Goal: Task Accomplishment & Management: Use online tool/utility

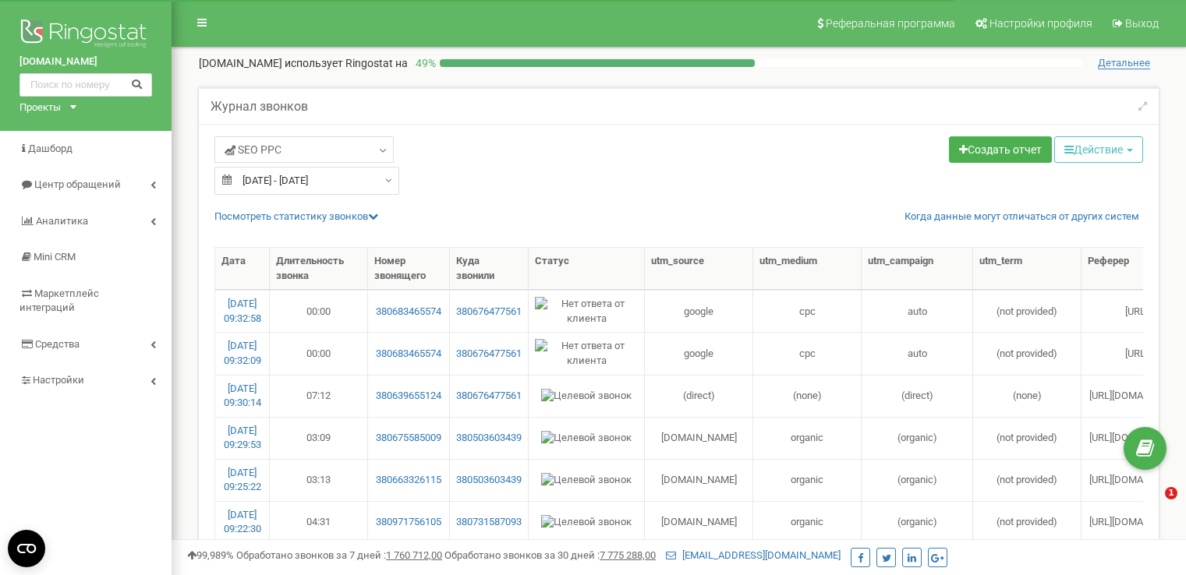
select select "50"
click at [46, 181] on span "Центр обращений" at bounding box center [76, 185] width 85 height 12
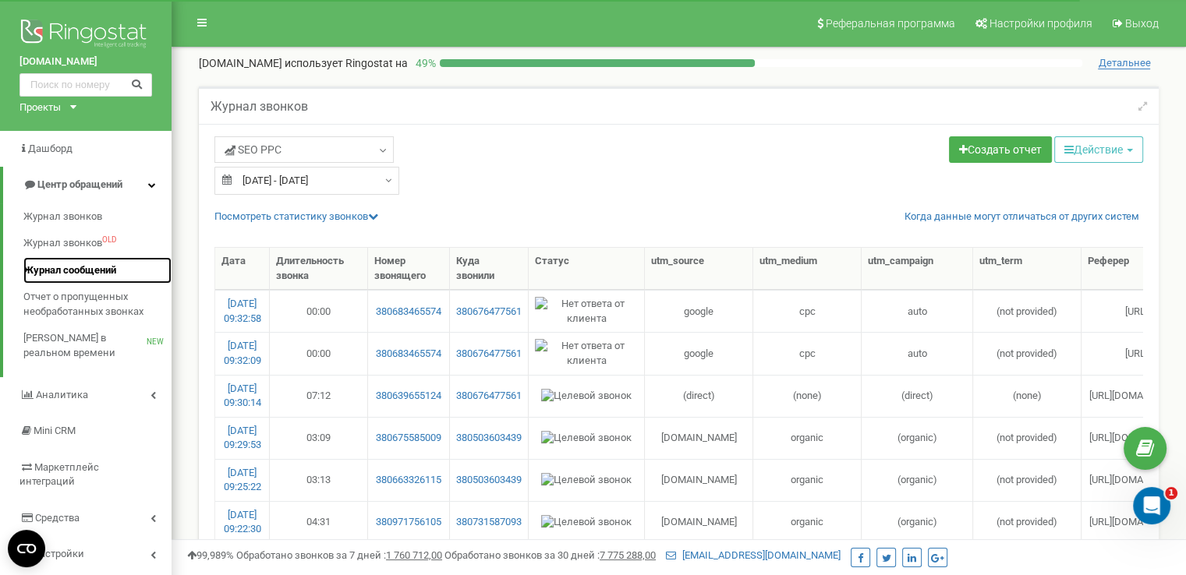
click at [55, 266] on span "Журнал сообщений" at bounding box center [69, 270] width 93 height 15
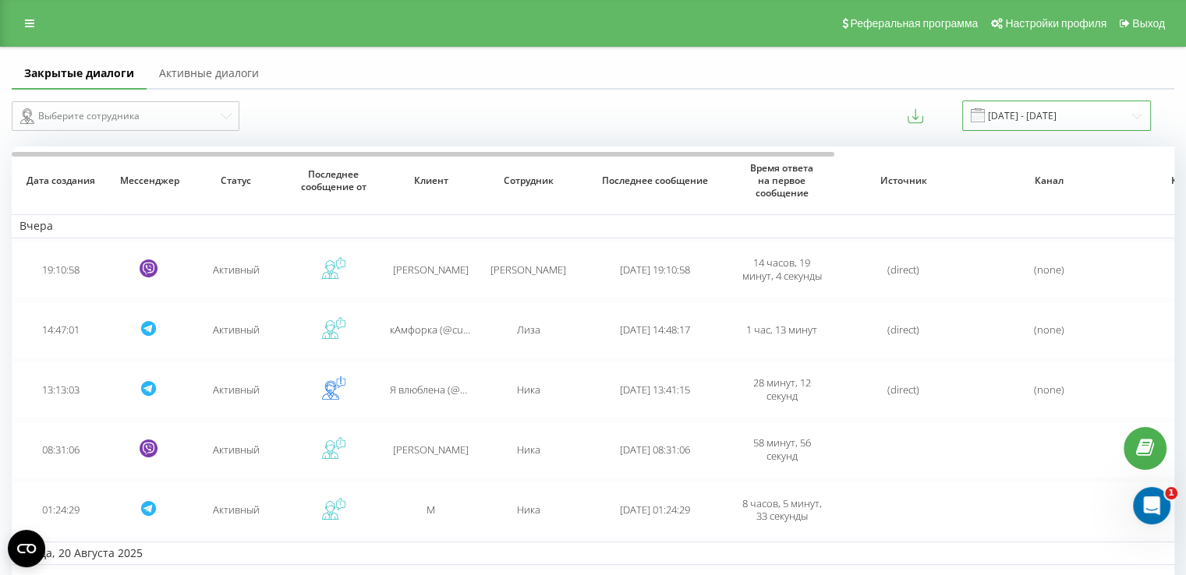
click at [1019, 116] on input "[DATE] - [DATE]" at bounding box center [1056, 116] width 189 height 30
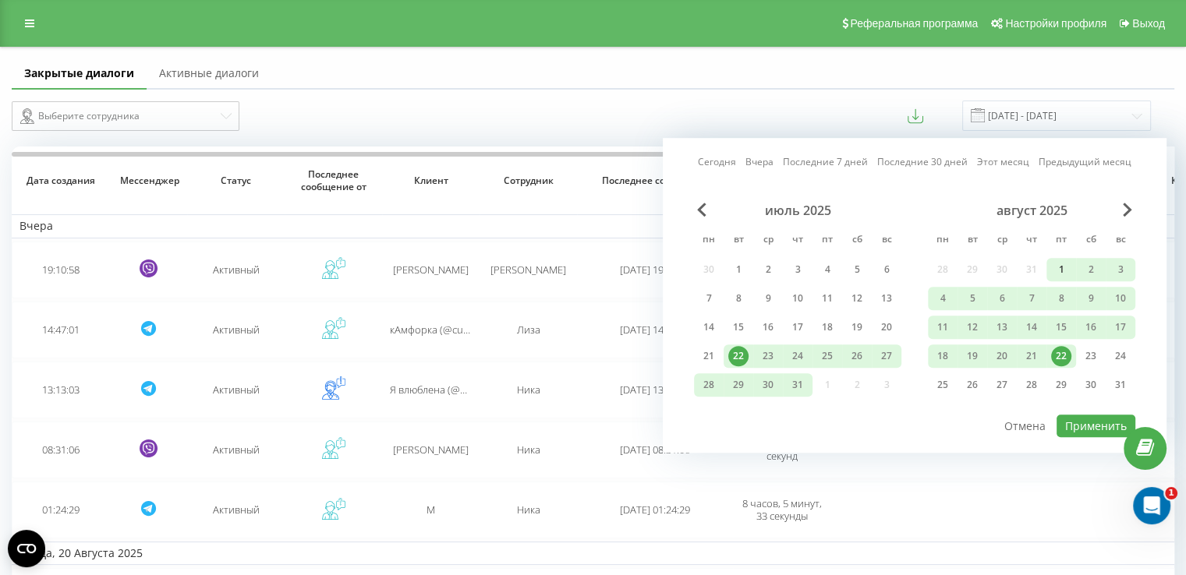
click at [1051, 271] on div "1" at bounding box center [1061, 270] width 20 height 20
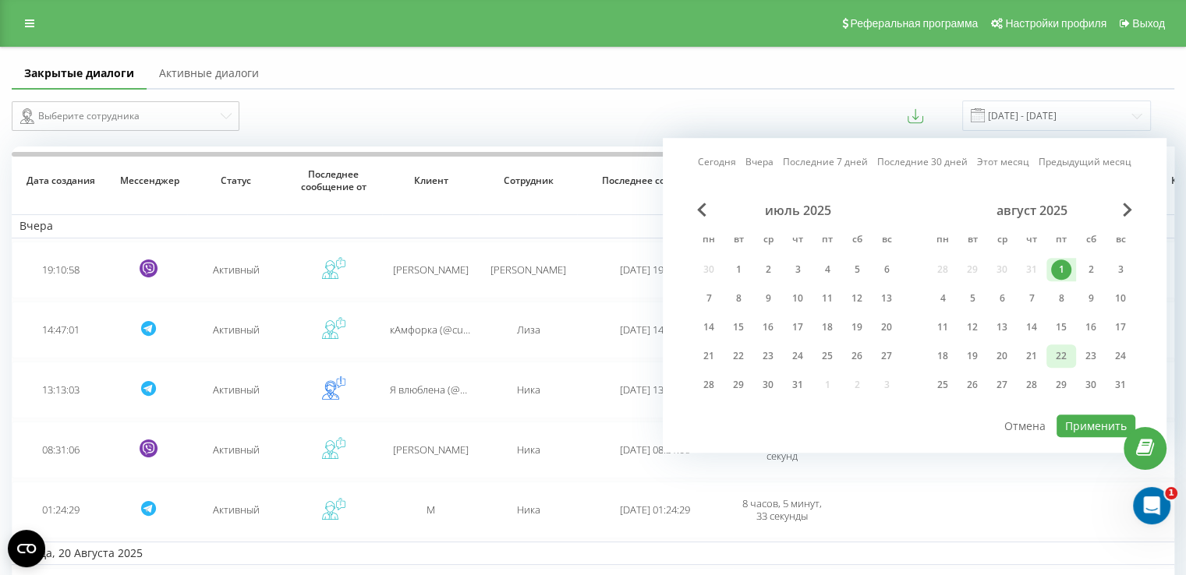
click at [1058, 346] on div "22" at bounding box center [1061, 356] width 20 height 20
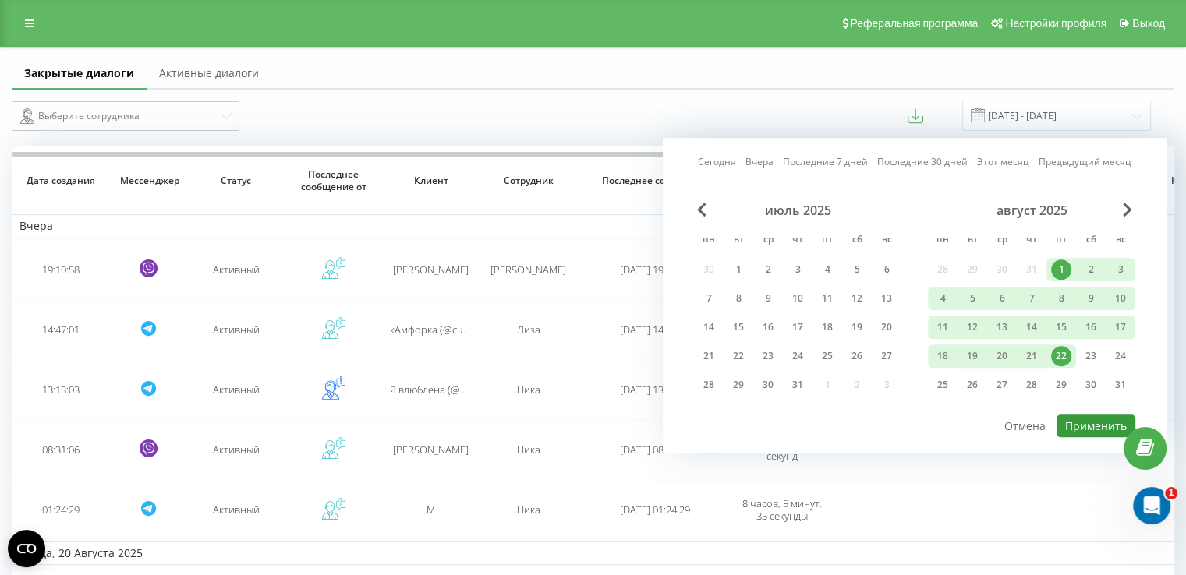
click at [1077, 425] on button "Применить" at bounding box center [1095, 426] width 79 height 23
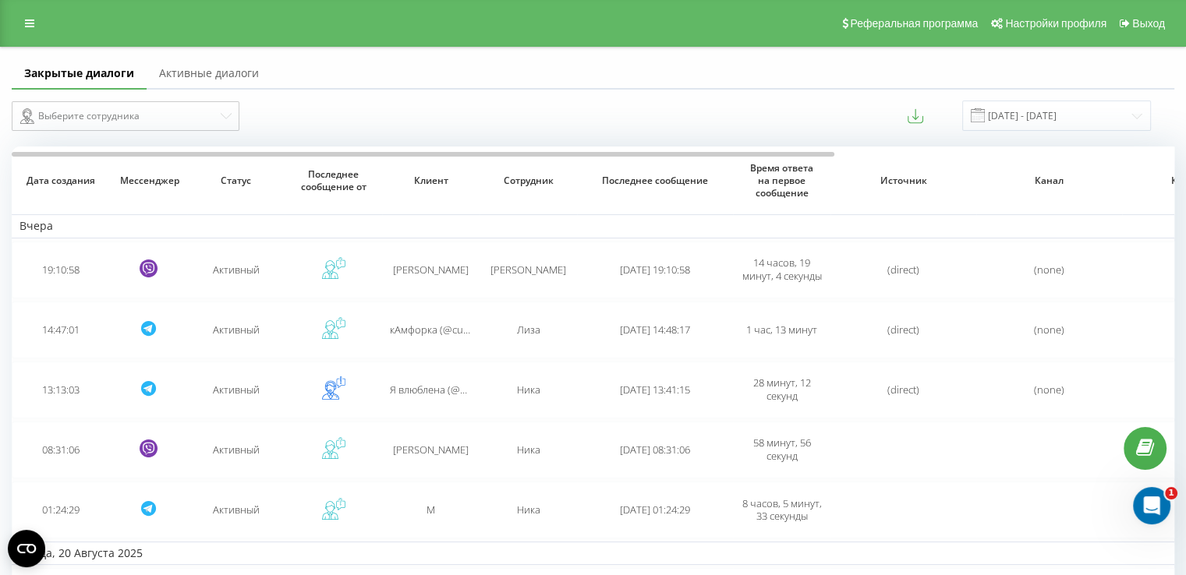
click at [938, 113] on div "[DATE] - [DATE]" at bounding box center [1037, 116] width 228 height 30
click at [923, 116] on icon at bounding box center [915, 116] width 16 height 16
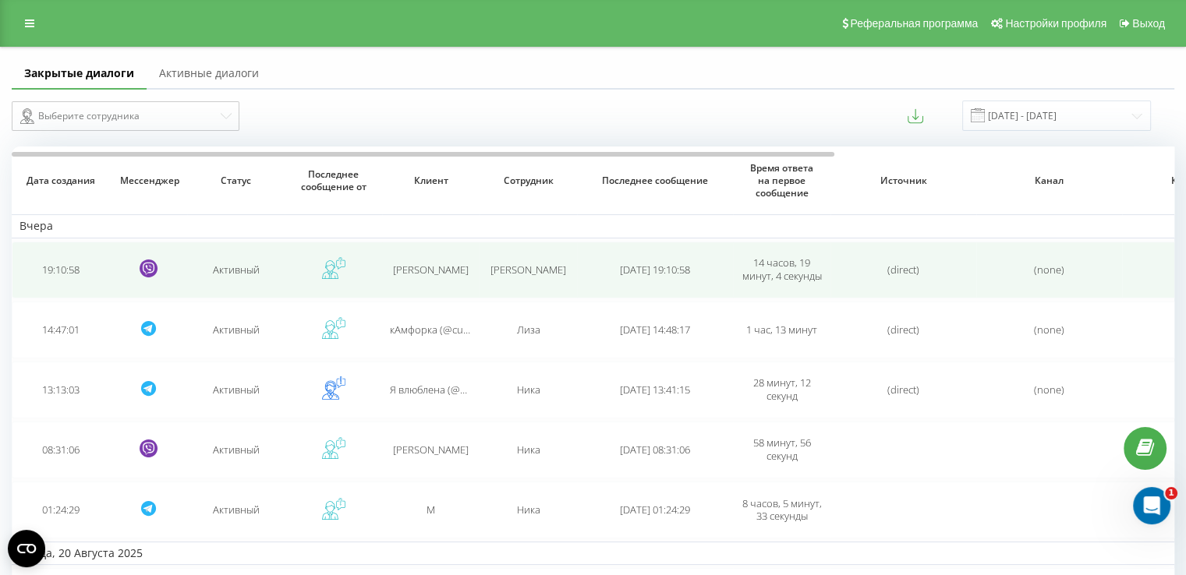
click at [435, 270] on span "[PERSON_NAME]" at bounding box center [431, 270] width 76 height 14
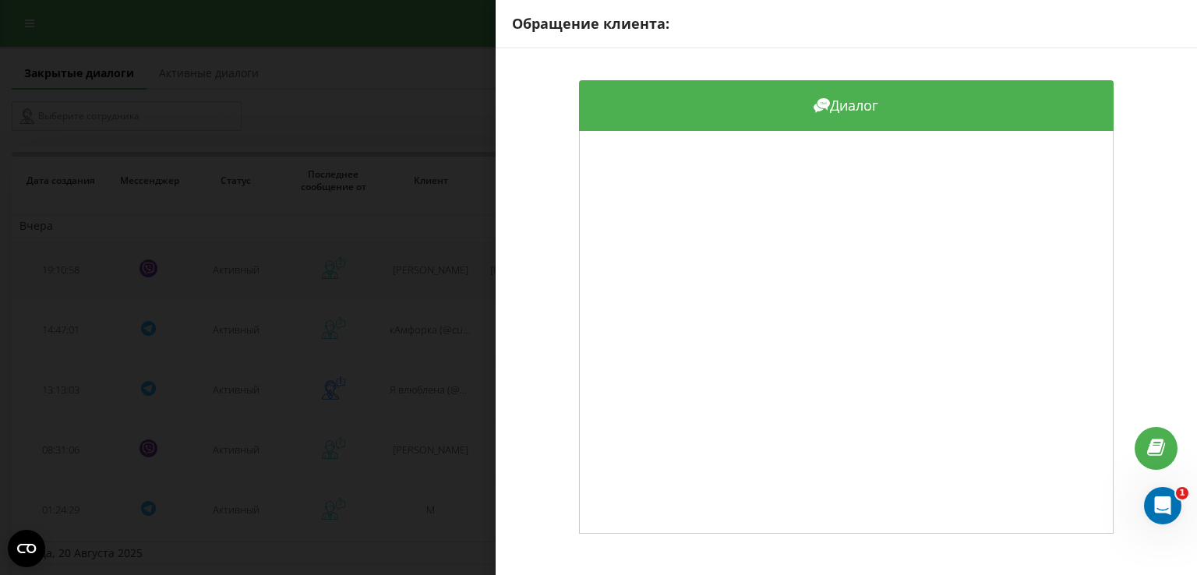
click at [435, 270] on div "Обращение клиента: Диалог" at bounding box center [598, 287] width 1197 height 575
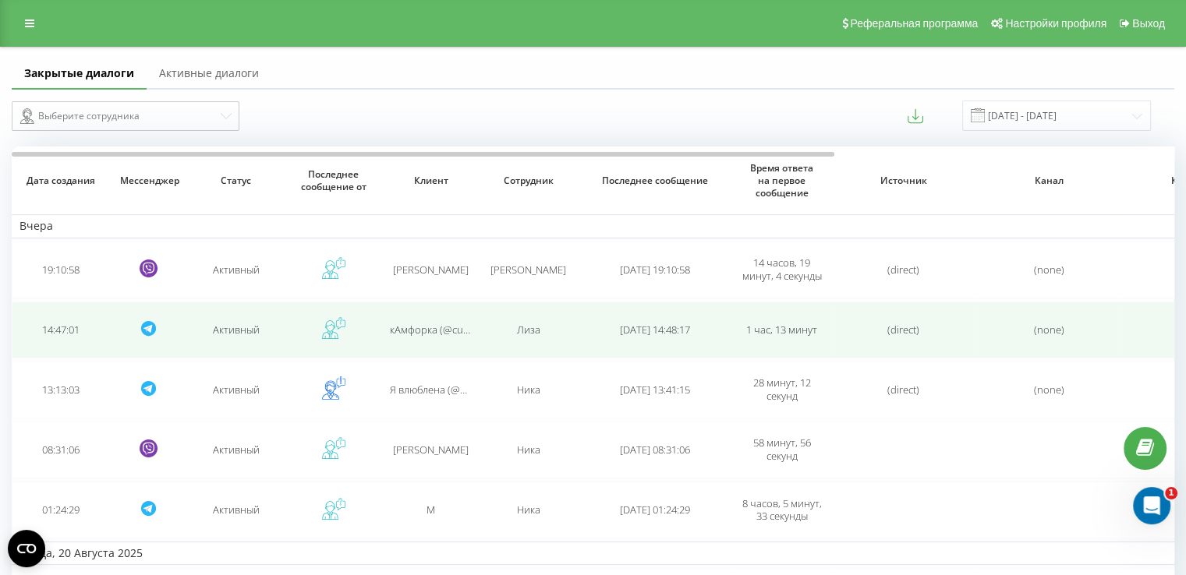
click at [430, 338] on td "кАмфорка (@cumforca)" at bounding box center [430, 330] width 97 height 57
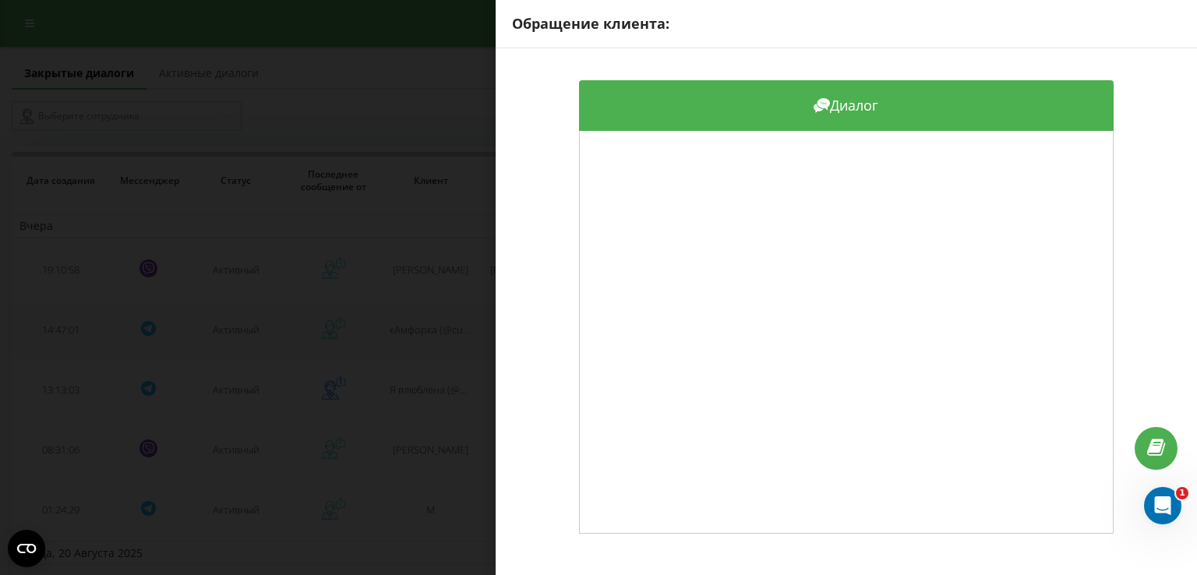
click at [430, 338] on div "Обращение клиента: Диалог" at bounding box center [598, 287] width 1197 height 575
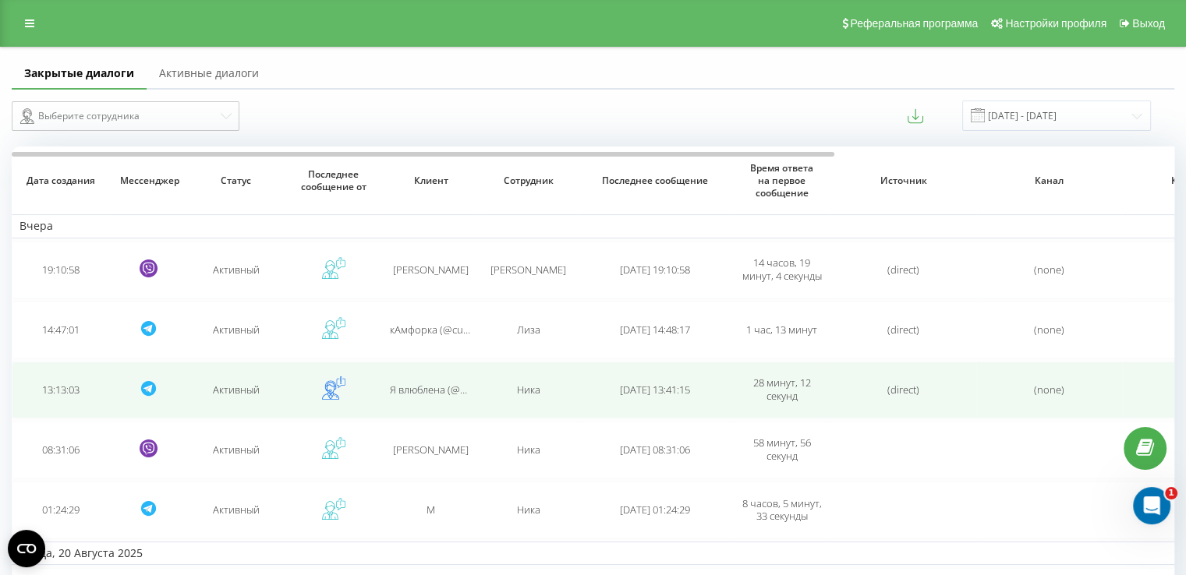
click at [418, 391] on span "Я влюблена (@Natalia_3013_beriy)" at bounding box center [468, 390] width 157 height 14
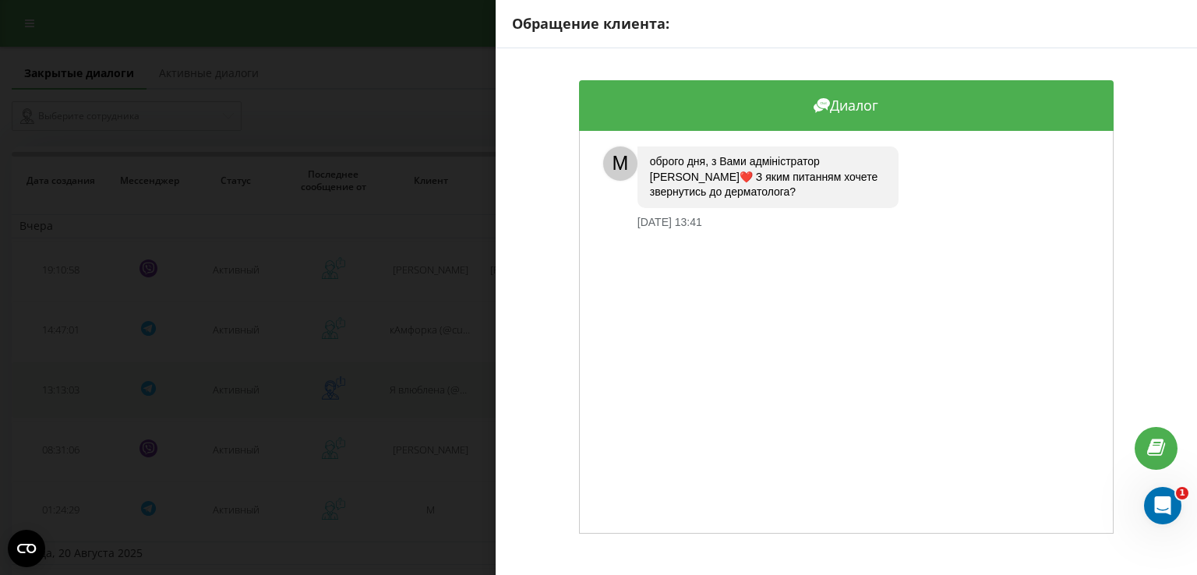
click at [418, 391] on div "Обращение клиента: Диалог M оброго дня, з Вами адміністратор [PERSON_NAME]❤️ З …" at bounding box center [598, 287] width 1197 height 575
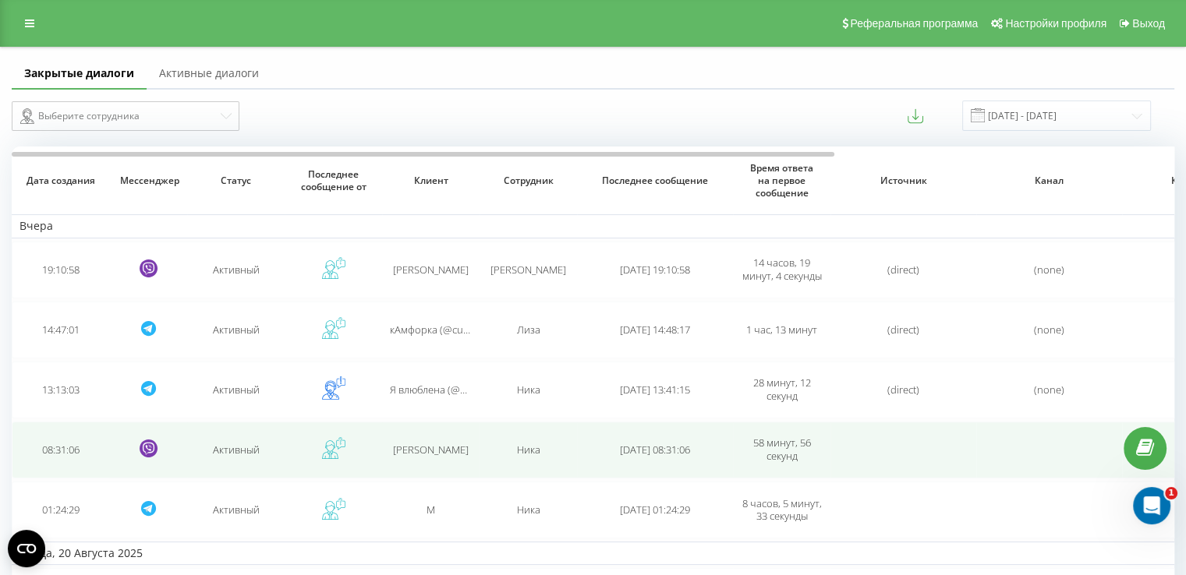
click at [415, 457] on td "[PERSON_NAME]" at bounding box center [430, 450] width 97 height 57
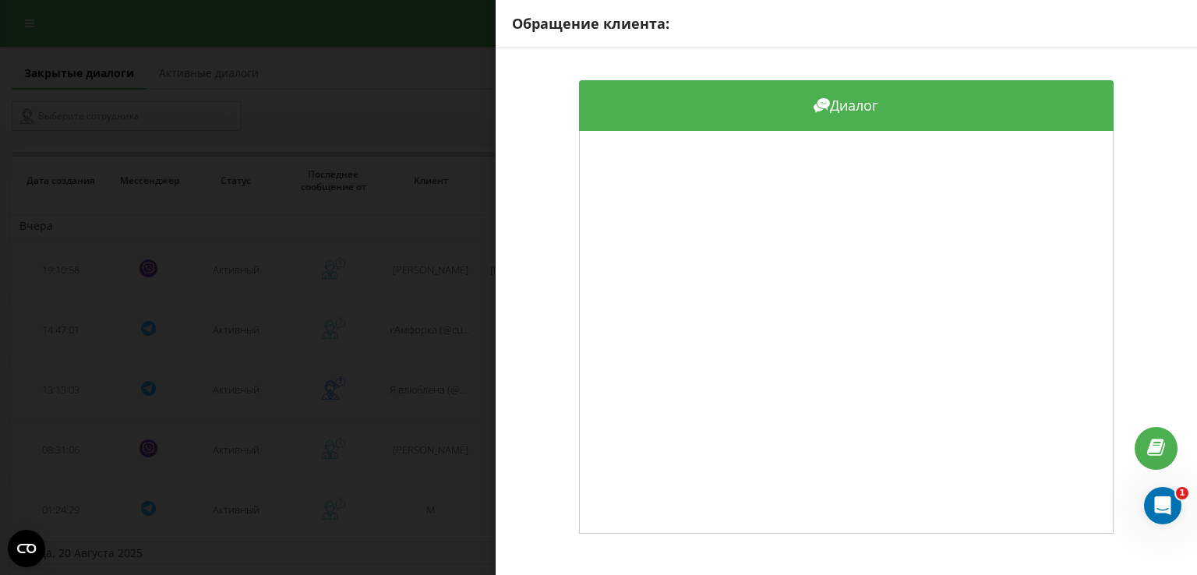
click at [417, 457] on div "Обращение клиента: Диалог" at bounding box center [598, 287] width 1197 height 575
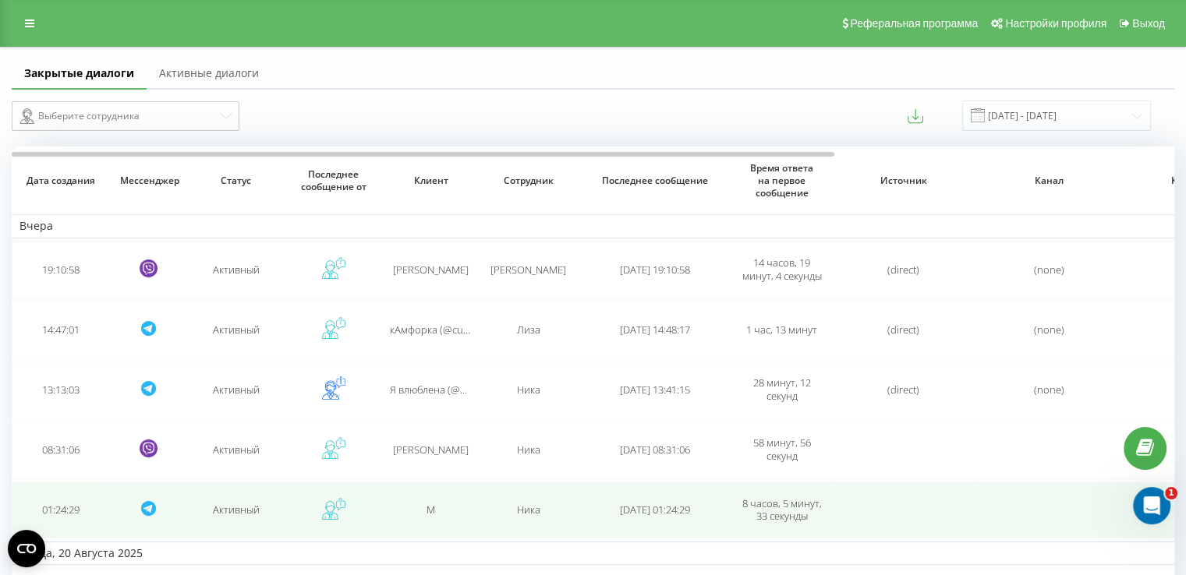
click at [421, 504] on div "M" at bounding box center [431, 510] width 82 height 13
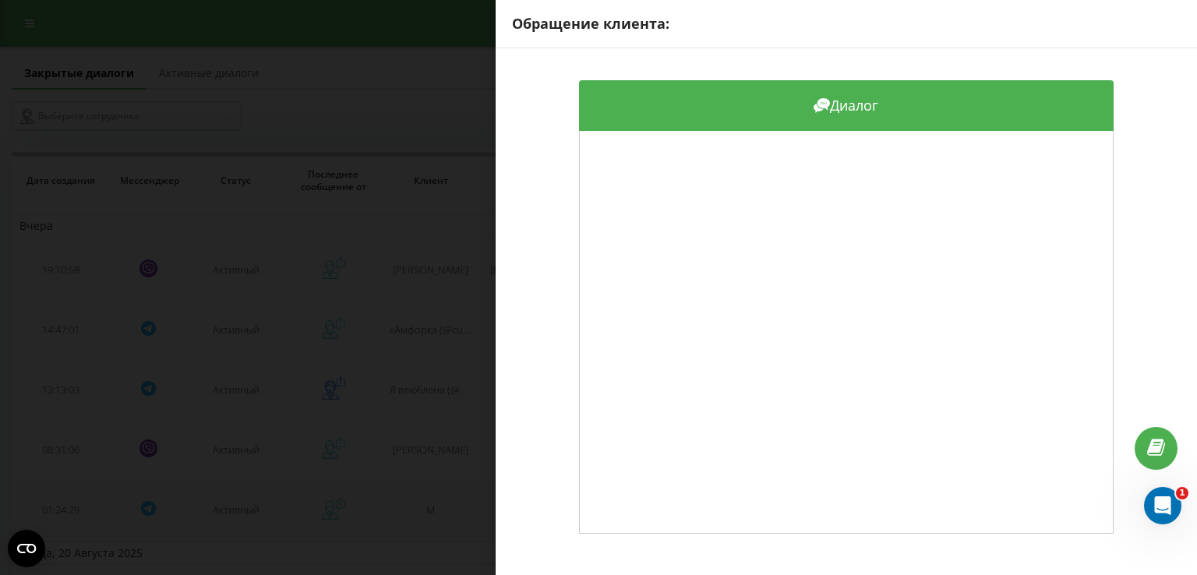
click at [421, 501] on div "Обращение клиента: Диалог" at bounding box center [598, 287] width 1197 height 575
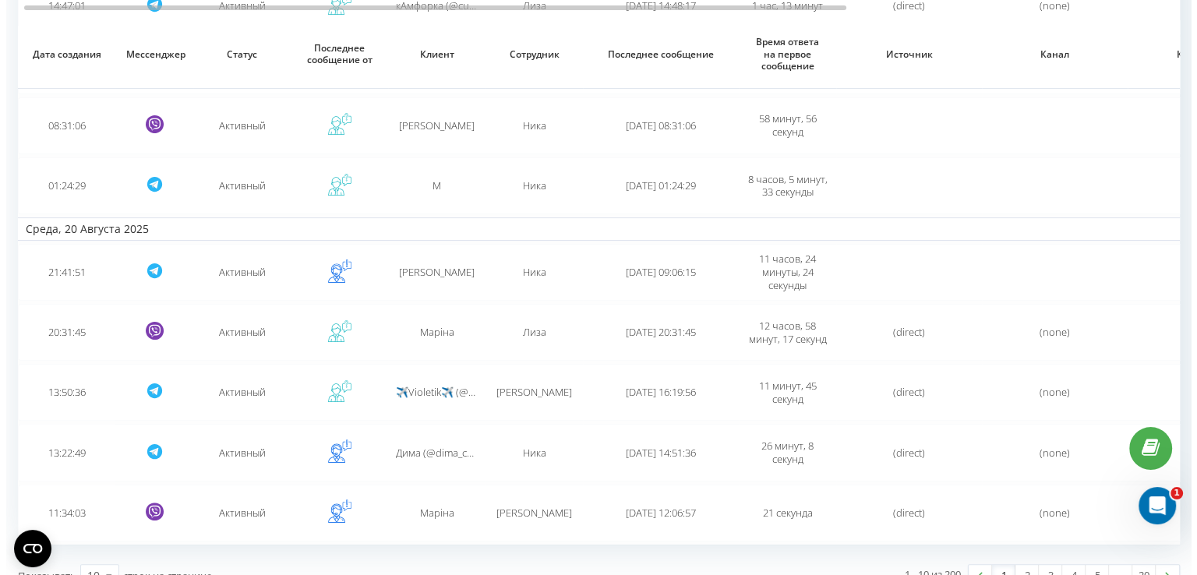
scroll to position [344, 0]
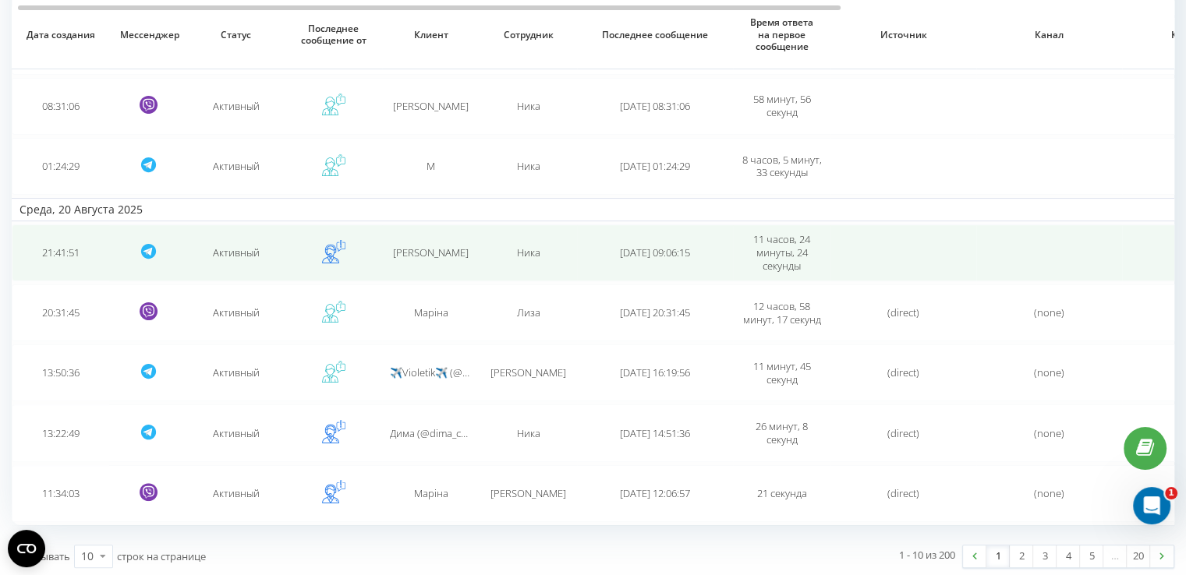
click at [572, 263] on td "Ника" at bounding box center [527, 253] width 97 height 57
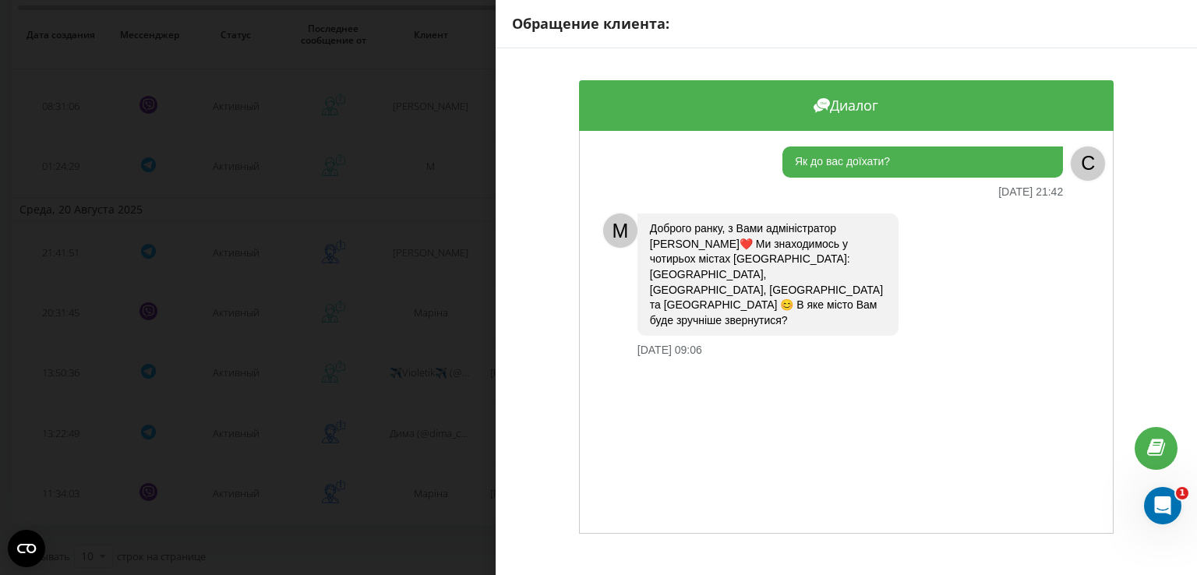
click at [477, 289] on div "Обращение клиента: Диалог Як до вас доїхати? [DATE] 21:42 C M Доброго ранку, з …" at bounding box center [598, 287] width 1197 height 575
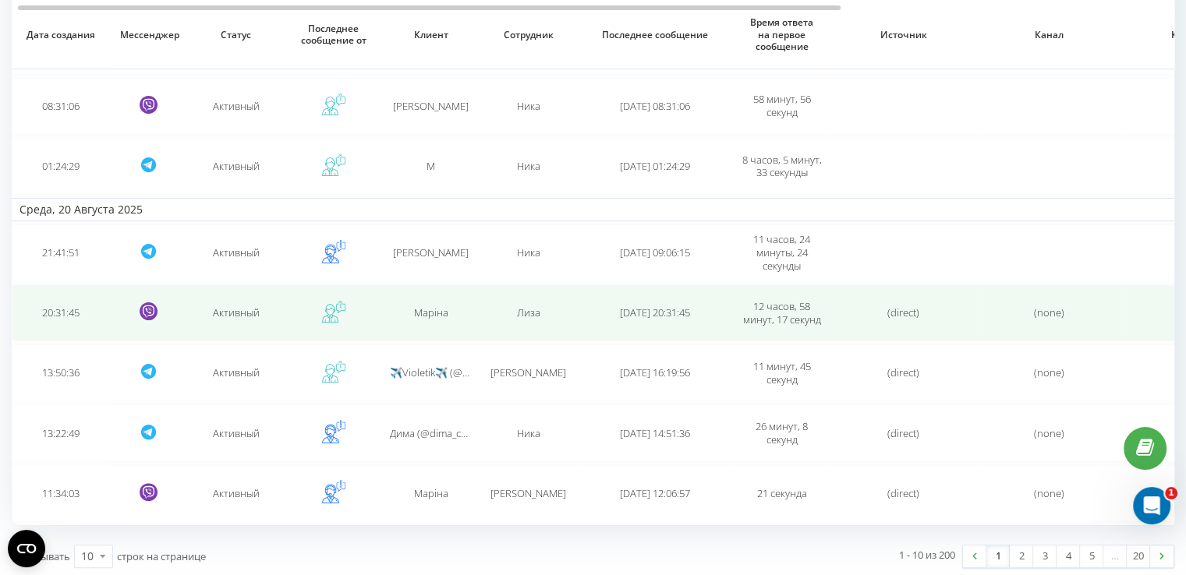
click at [477, 299] on td "Маріна" at bounding box center [430, 313] width 97 height 57
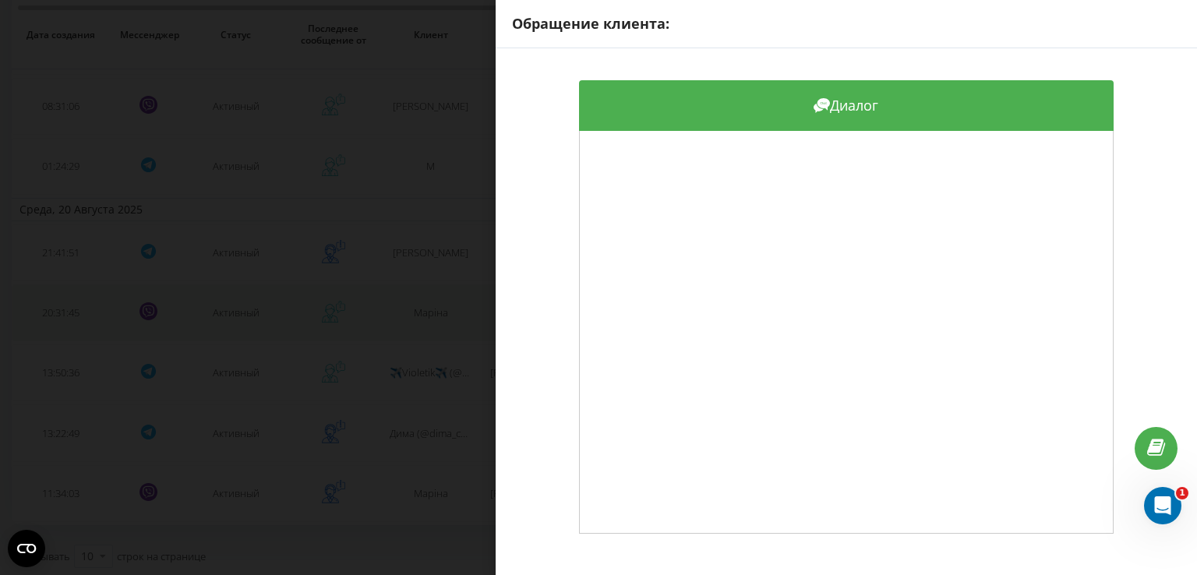
click at [477, 299] on div "Обращение клиента: Диалог" at bounding box center [598, 287] width 1197 height 575
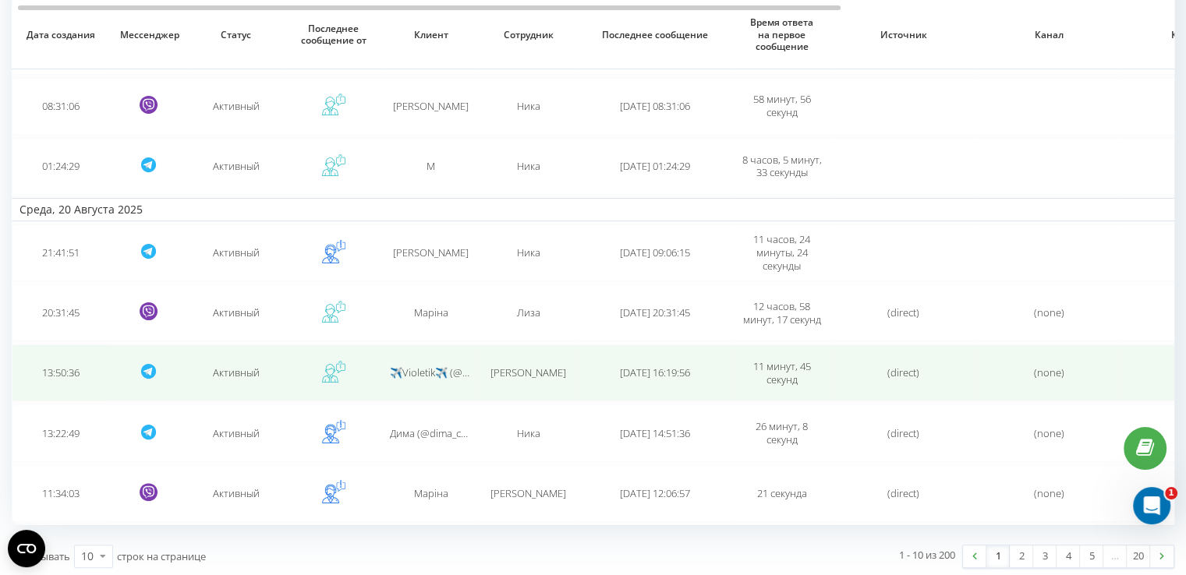
click at [458, 376] on td "✈️Violetik✈️ (@VIOLETTik4)" at bounding box center [430, 373] width 97 height 57
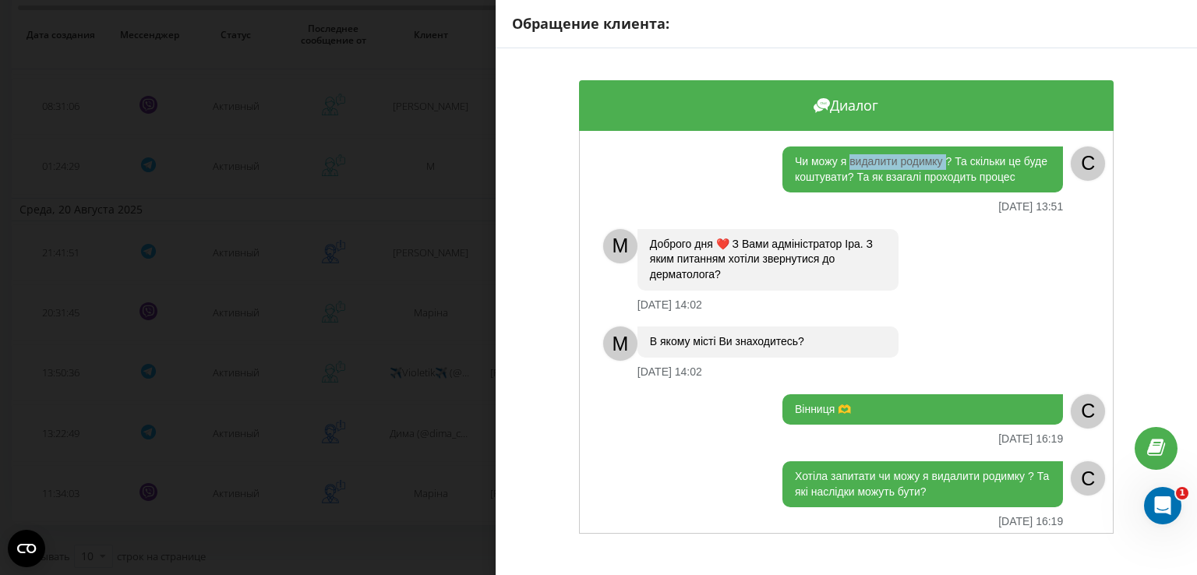
drag, startPoint x: 941, startPoint y: 156, endPoint x: 846, endPoint y: 158, distance: 95.1
click at [846, 158] on div "Чи можу я видалити родимку ? Та скільки це буде коштувати? Та як взагалі проход…" at bounding box center [923, 170] width 281 height 46
copy div "видалити родимку"
click at [440, 350] on div "Обращение клиента: Диалог Чи можу я видалити родимку ? Та скільки це буде кошту…" at bounding box center [598, 287] width 1197 height 575
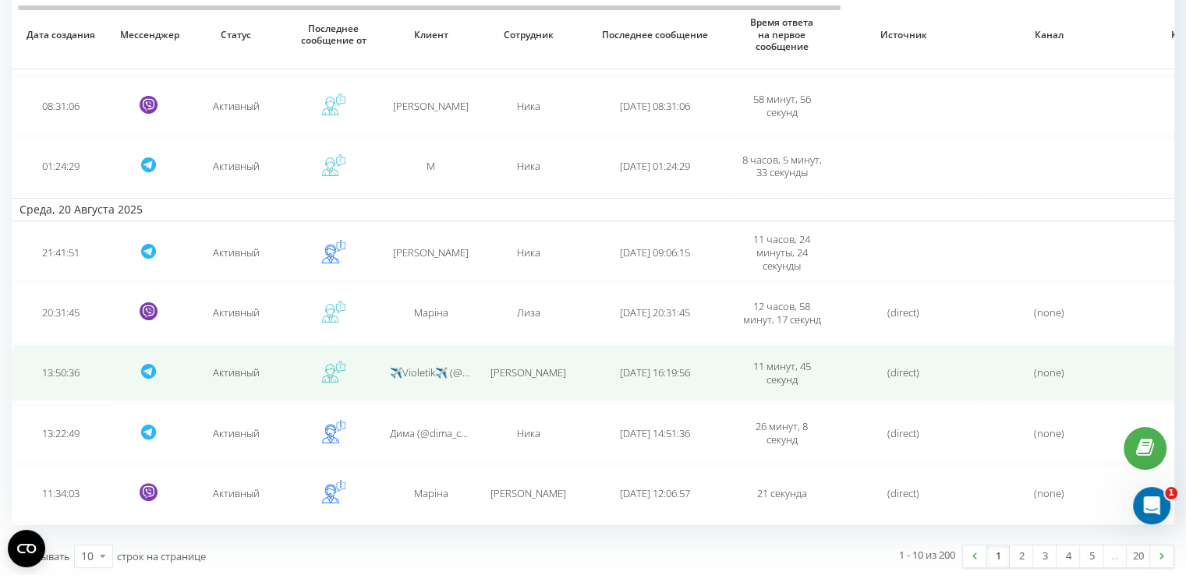
click at [445, 368] on span "✈️Violetik✈️ (@VIOLETTik4)" at bounding box center [453, 373] width 126 height 14
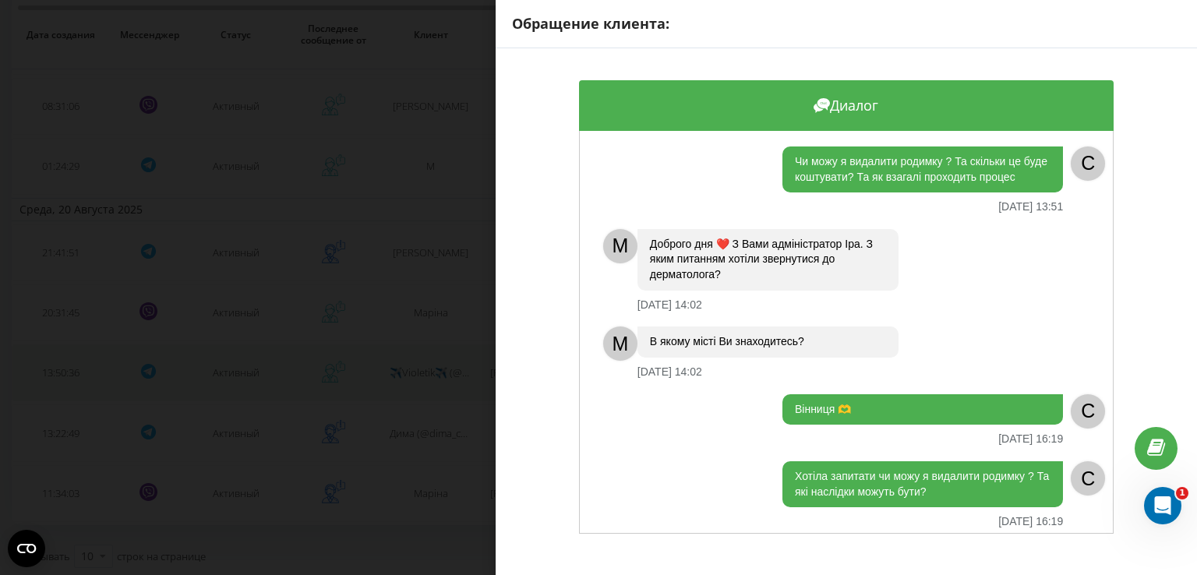
click at [445, 368] on div "Обращение клиента: Диалог Чи можу я видалити родимку ? Та скільки це буде кошту…" at bounding box center [598, 287] width 1197 height 575
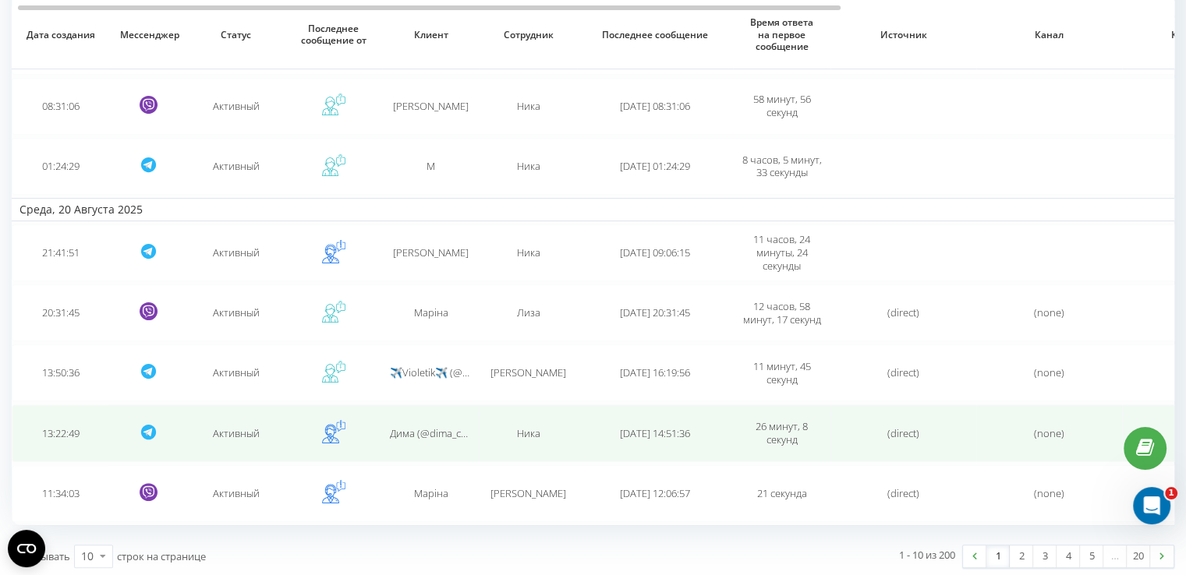
click at [424, 442] on td "Дима (@dima_chos)" at bounding box center [430, 433] width 97 height 57
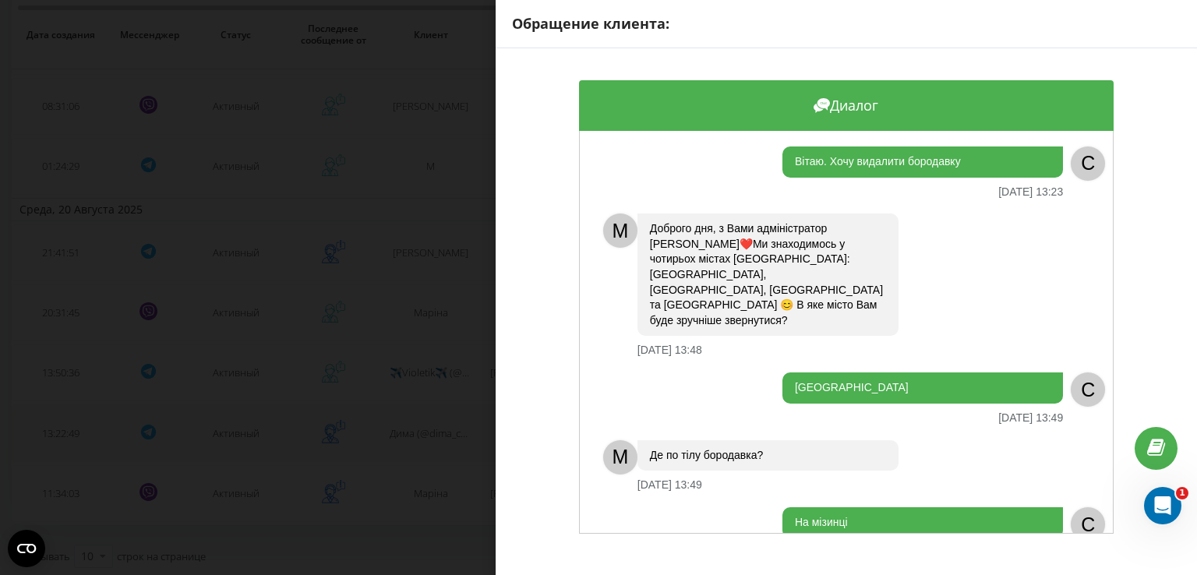
click at [424, 442] on div "Обращение клиента: Диалог Вітаю. Хочу видалити бородавку [DEMOGRAPHIC_DATA] 13:…" at bounding box center [598, 287] width 1197 height 575
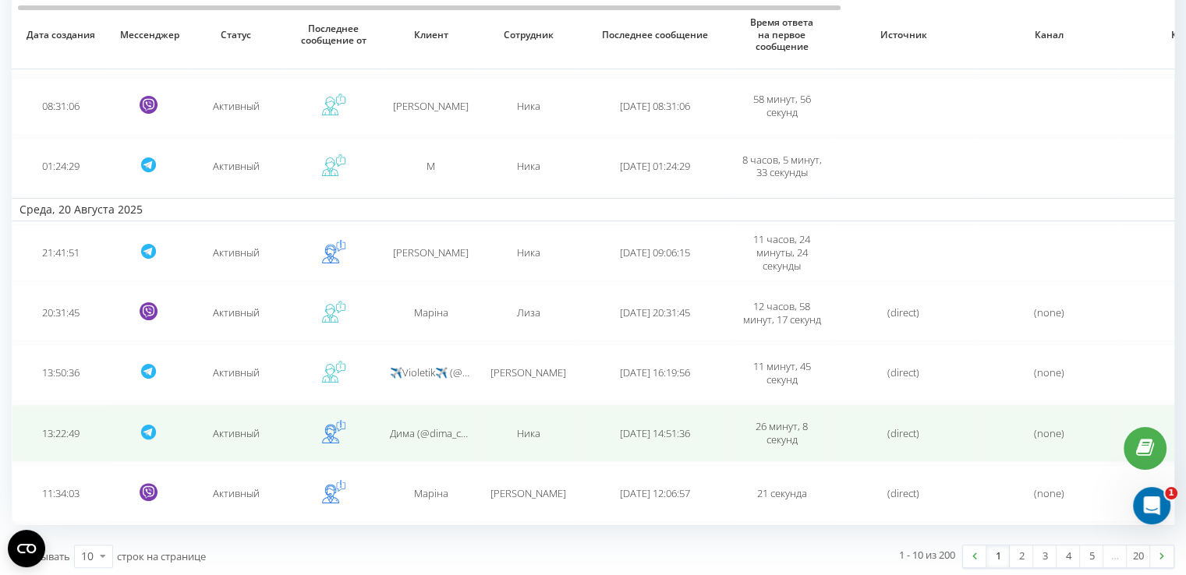
click at [424, 442] on td "Дима (@dima_chos)" at bounding box center [430, 433] width 97 height 57
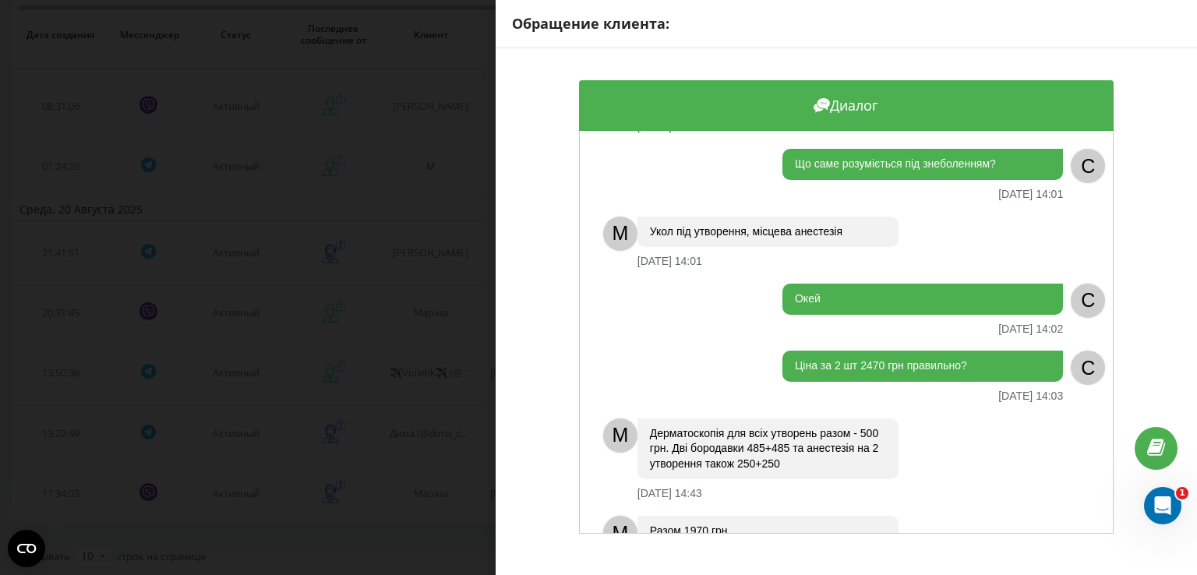
scroll to position [2607, 0]
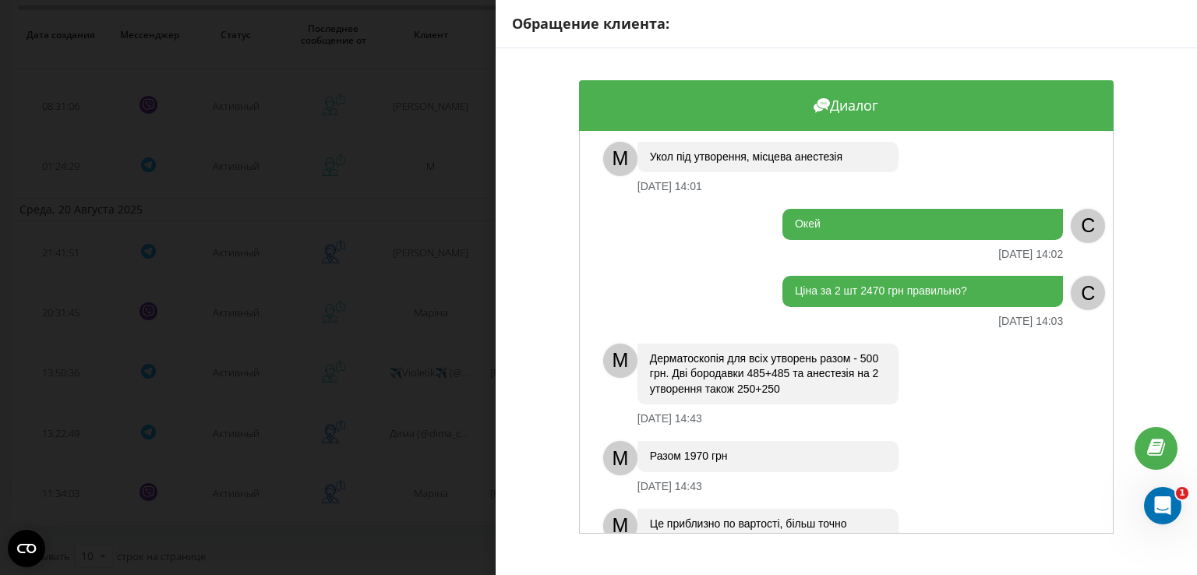
drag, startPoint x: 1116, startPoint y: 397, endPoint x: 1105, endPoint y: 395, distance: 10.3
click at [1105, 395] on div "Диалог Вітаю. Хочу видалити бородавку [DEMOGRAPHIC_DATA] 13:23 C M Доброго дня,…" at bounding box center [847, 307] width 702 height 518
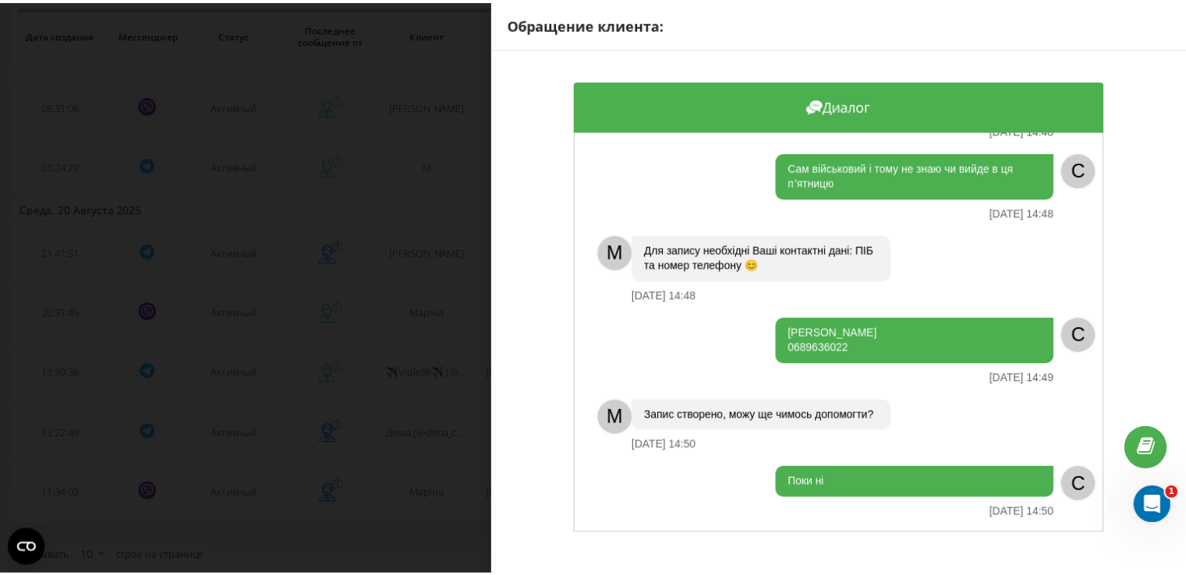
scroll to position [3598, 0]
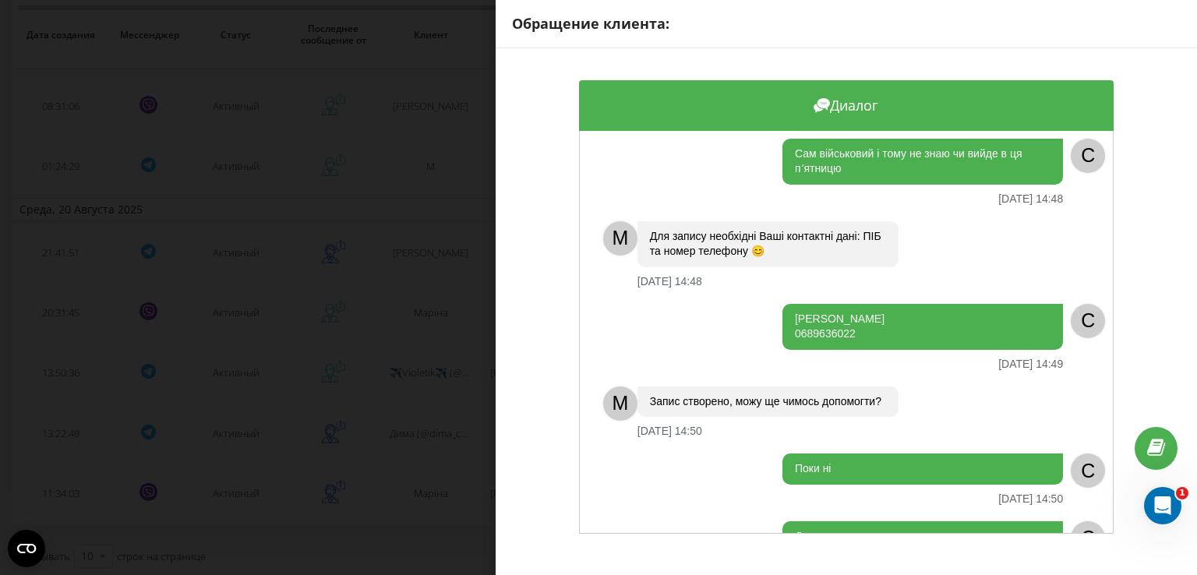
drag, startPoint x: 854, startPoint y: 285, endPoint x: 782, endPoint y: 276, distance: 72.2
click at [783, 304] on div "[PERSON_NAME] 0689636022" at bounding box center [923, 327] width 281 height 46
copy div "[PERSON_NAME] 0689636022"
click at [380, 320] on div "Обращение клиента: Диалог Вітаю. Хочу видалити бородавку [DEMOGRAPHIC_DATA] 13:…" at bounding box center [598, 287] width 1197 height 575
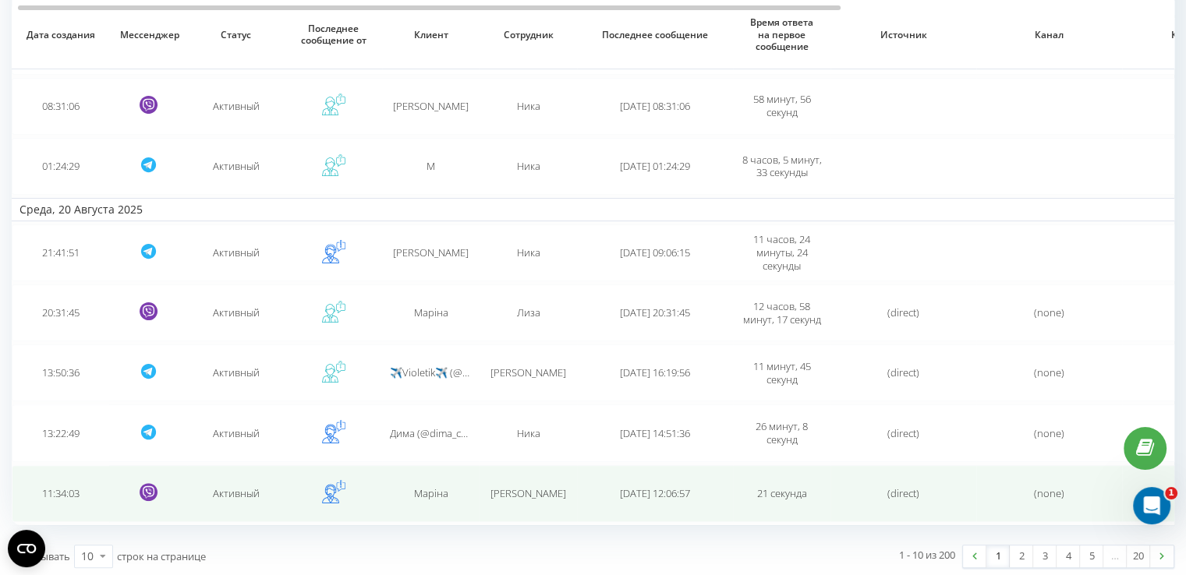
click at [443, 497] on td "Маріна" at bounding box center [430, 493] width 97 height 57
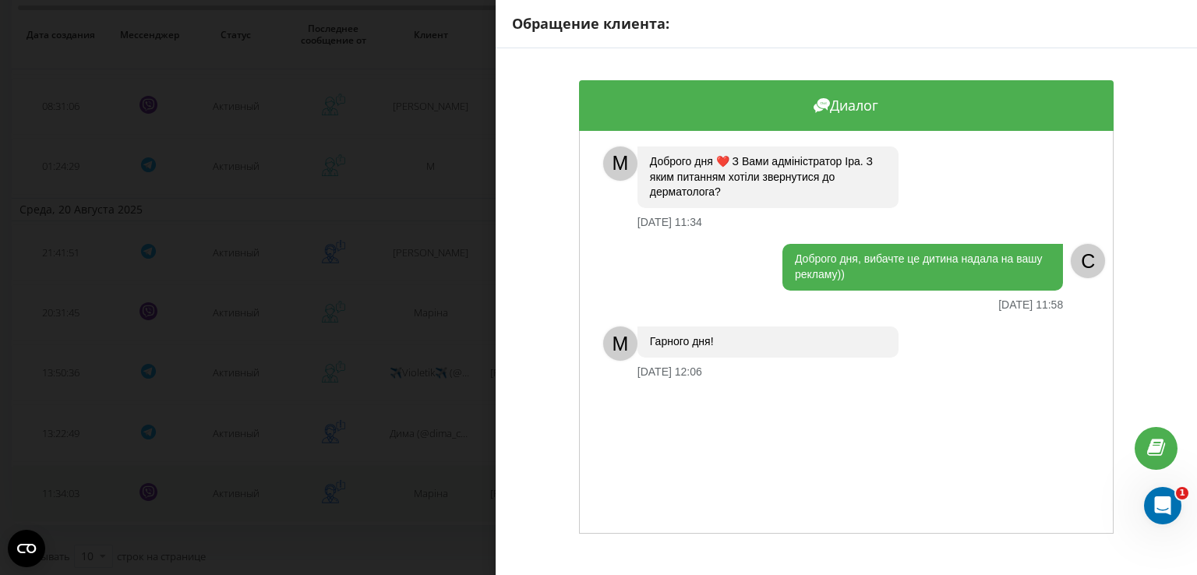
click at [443, 497] on div "Обращение клиента: Диалог M Доброго дня ❤️ З Вами адміністратор [PERSON_NAME]. …" at bounding box center [598, 287] width 1197 height 575
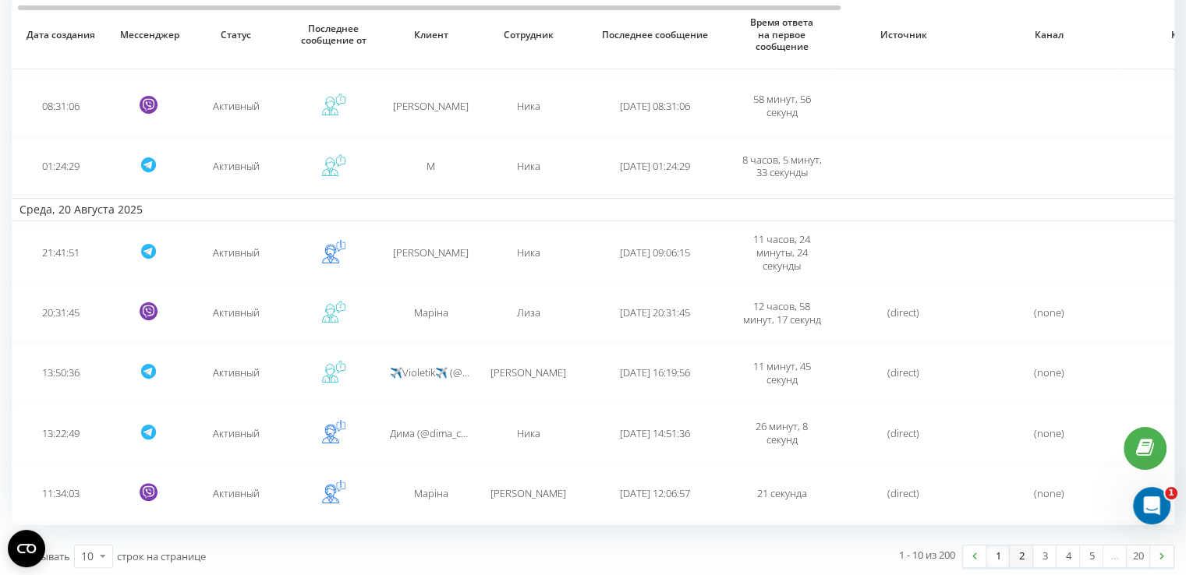
click at [1018, 553] on link "2" at bounding box center [1020, 557] width 23 height 22
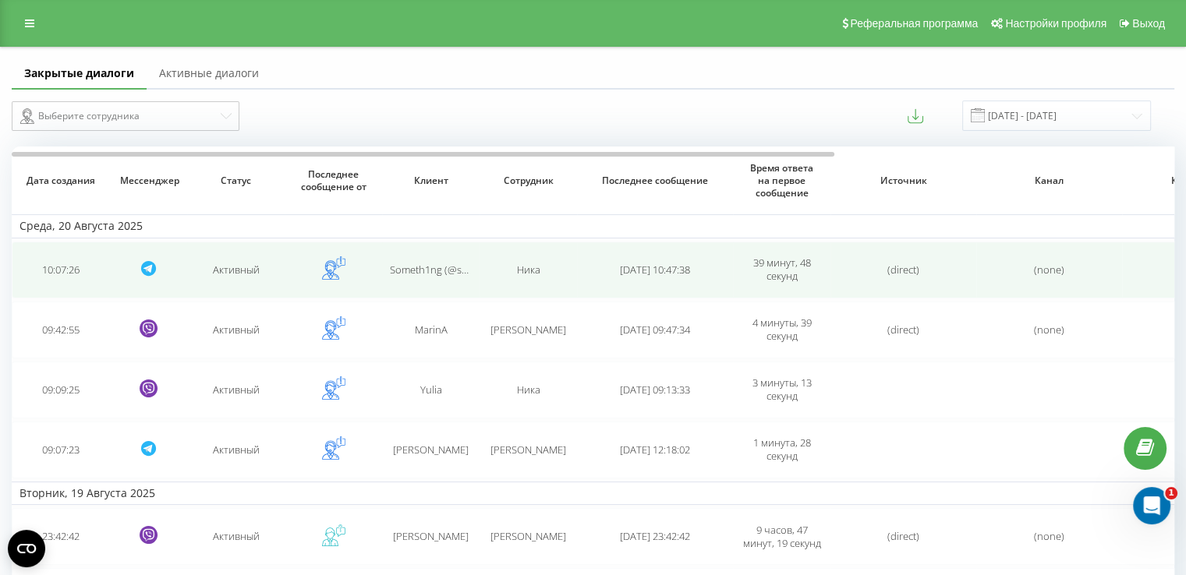
click at [435, 250] on td "Someth1ng (@sometimesiwannadiee) Else??" at bounding box center [430, 270] width 97 height 57
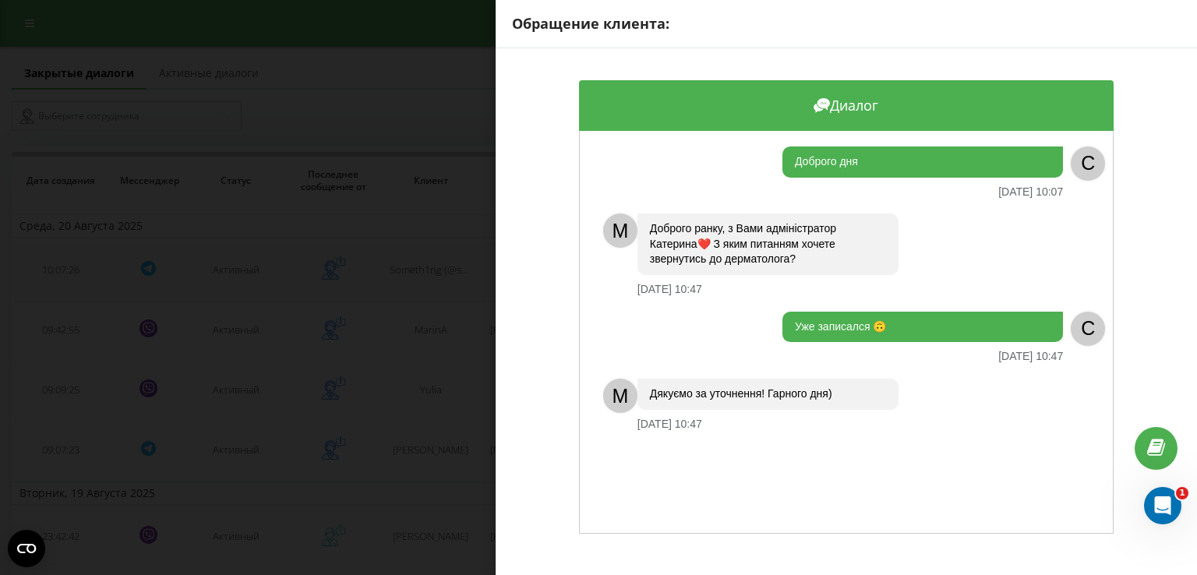
click at [435, 250] on div "Обращение клиента: Диалог Доброго дня [DATE] 10:07 C M Доброго ранку, з Вами ад…" at bounding box center [598, 287] width 1197 height 575
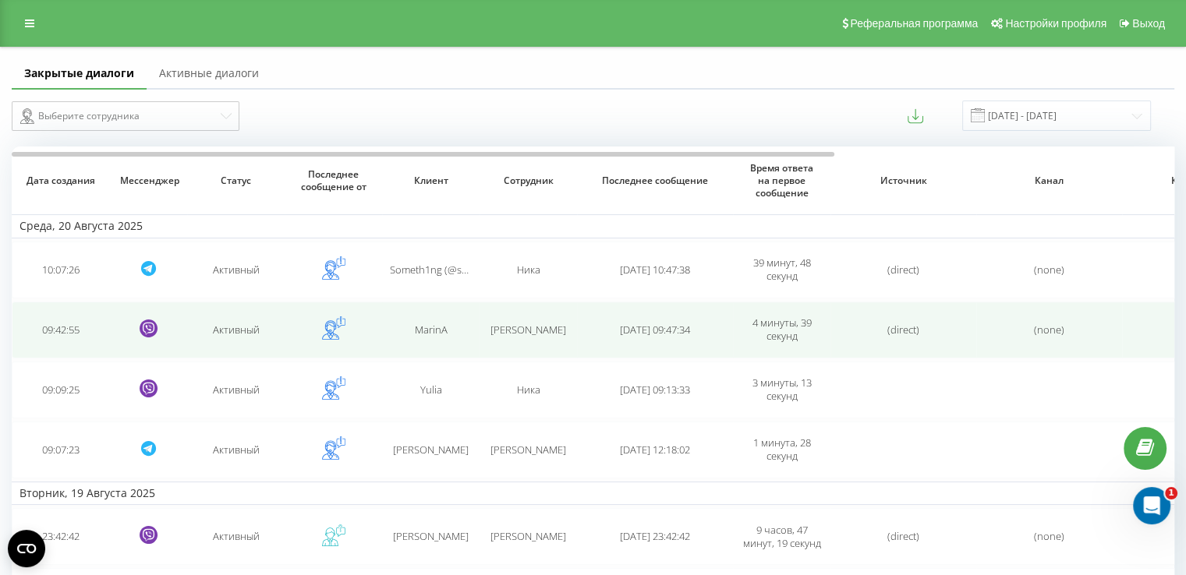
click at [421, 320] on td "MarinA" at bounding box center [430, 330] width 97 height 57
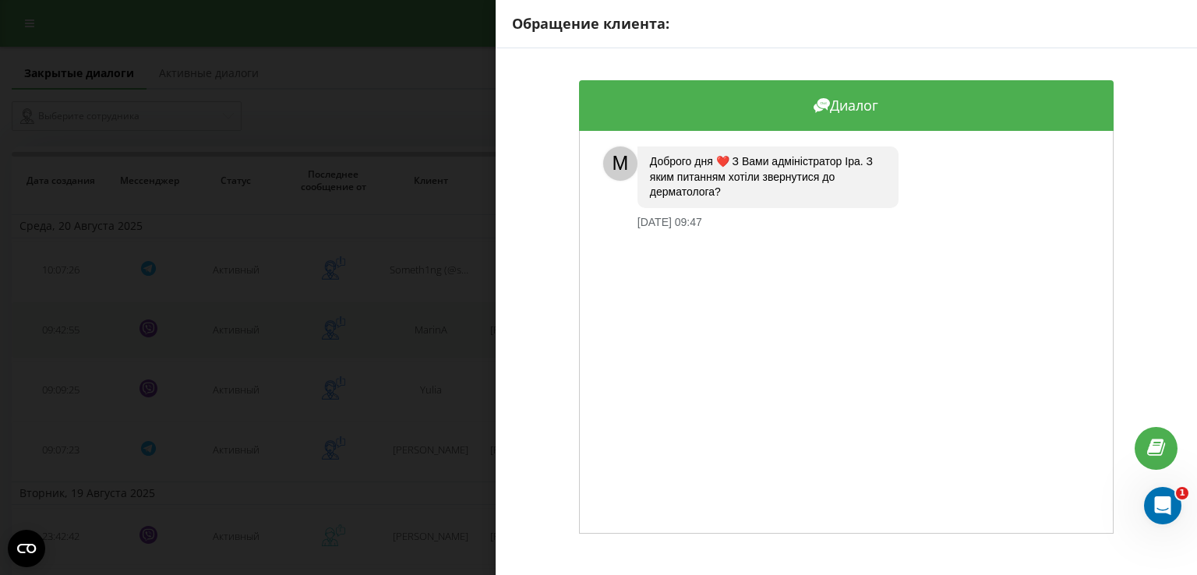
click at [421, 320] on div "Обращение клиента: Диалог M Доброго дня ❤️ З Вами адміністратор [PERSON_NAME]. …" at bounding box center [598, 287] width 1197 height 575
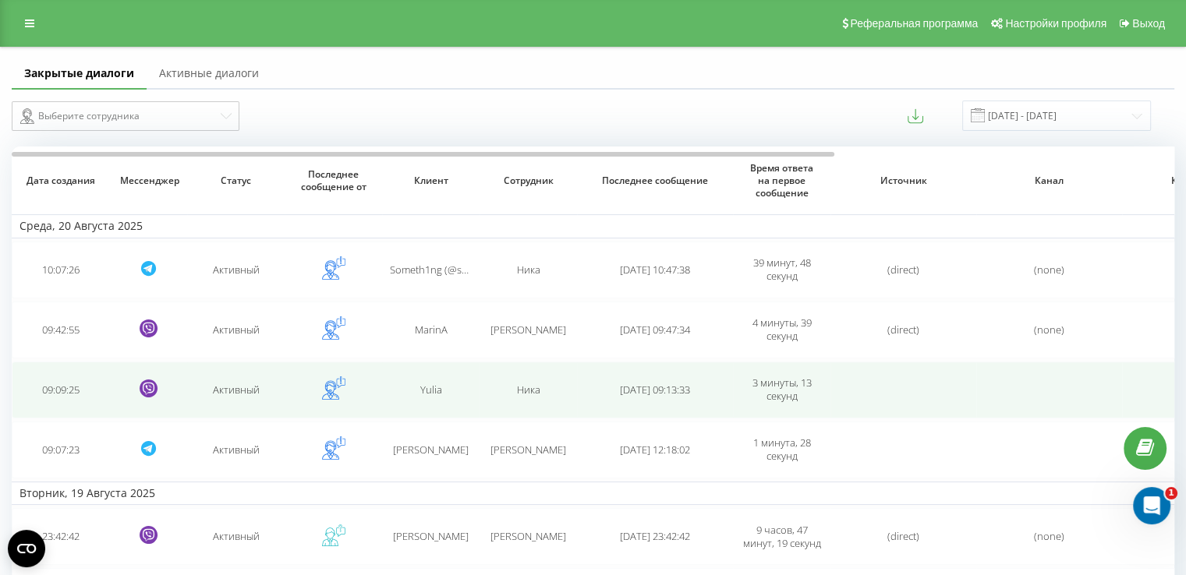
click at [419, 380] on td "Yulia" at bounding box center [430, 390] width 97 height 57
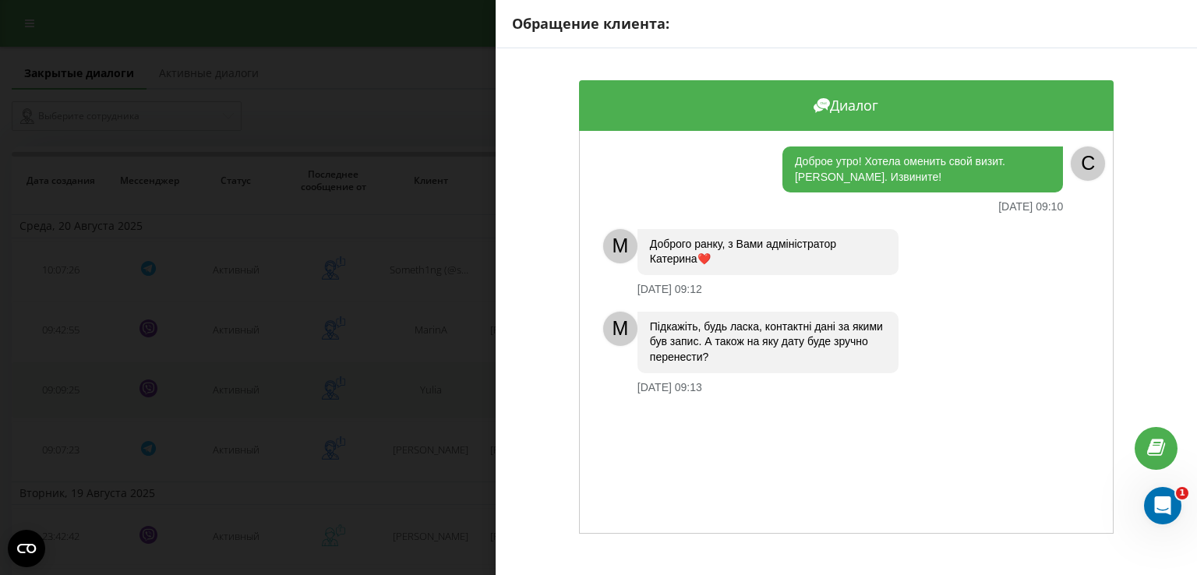
click at [419, 380] on div "Обращение клиента: Диалог Доброе утро! Хотела оменить свой визит. [PERSON_NAME]…" at bounding box center [598, 287] width 1197 height 575
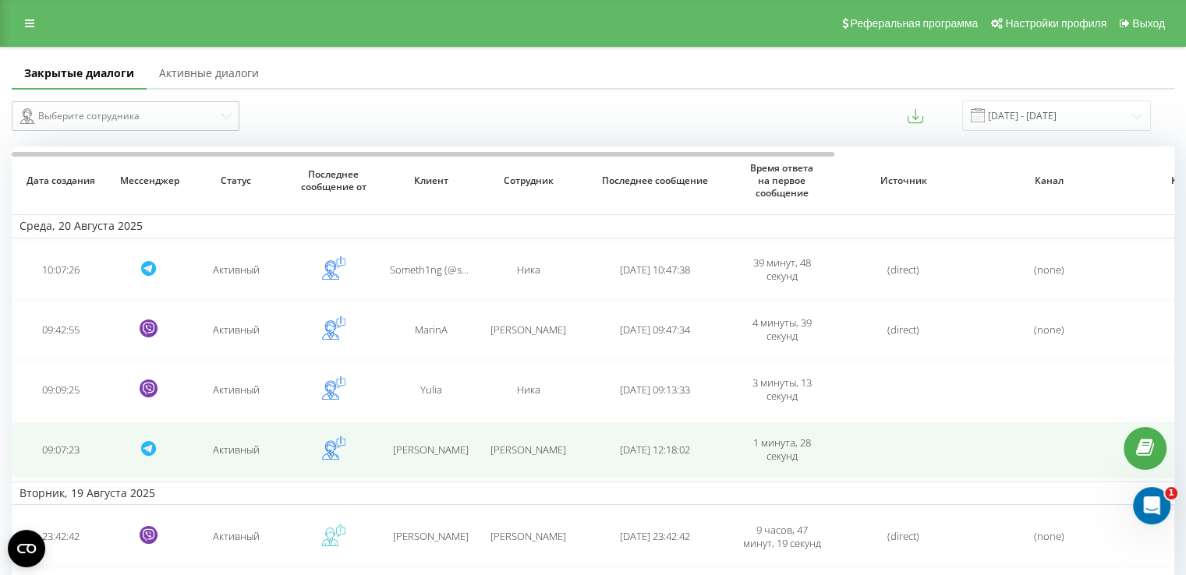
click at [429, 443] on span "[PERSON_NAME]" at bounding box center [431, 450] width 76 height 14
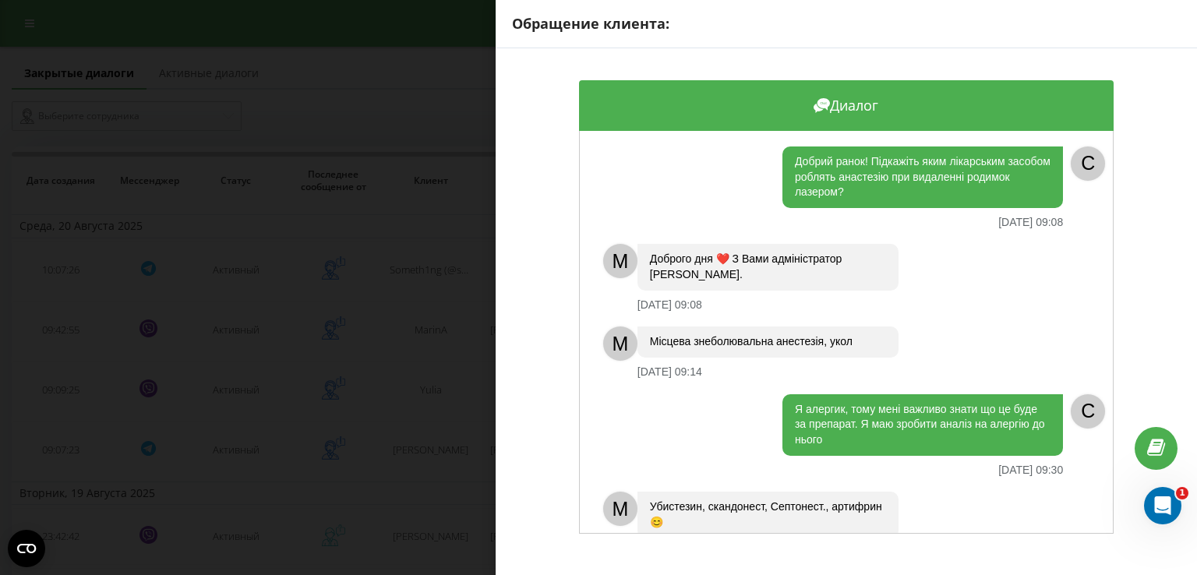
click at [402, 379] on div "Обращение клиента: Диалог Добрий ранок! Підкажіть яким лікарським засобом робля…" at bounding box center [598, 287] width 1197 height 575
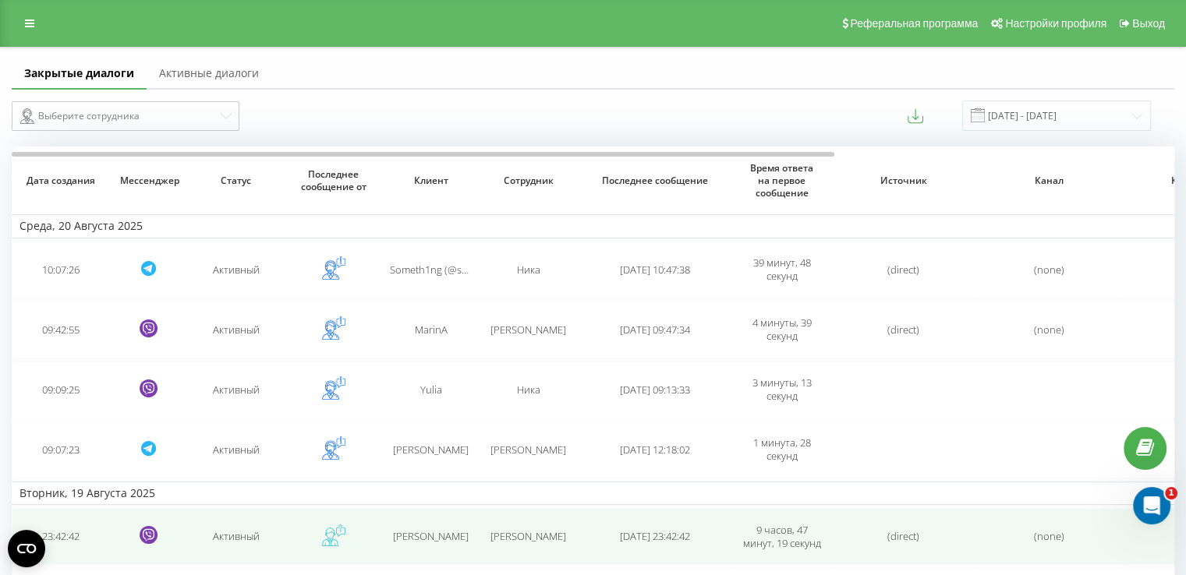
click at [439, 536] on span "[PERSON_NAME]" at bounding box center [431, 536] width 76 height 14
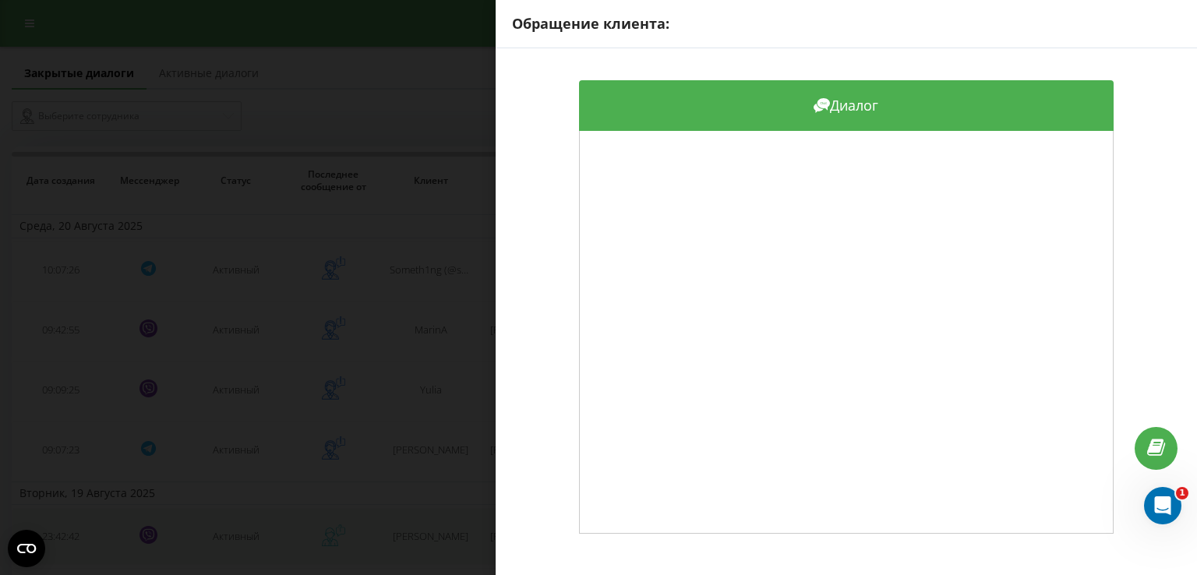
click at [439, 536] on div "Обращение клиента: Диалог" at bounding box center [598, 287] width 1197 height 575
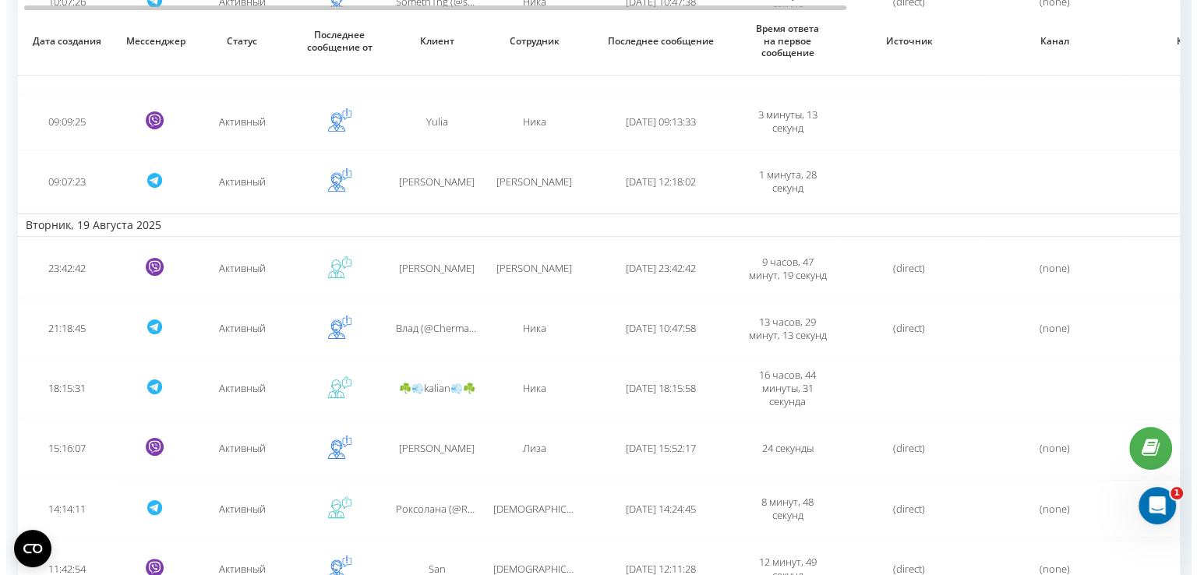
scroll to position [274, 0]
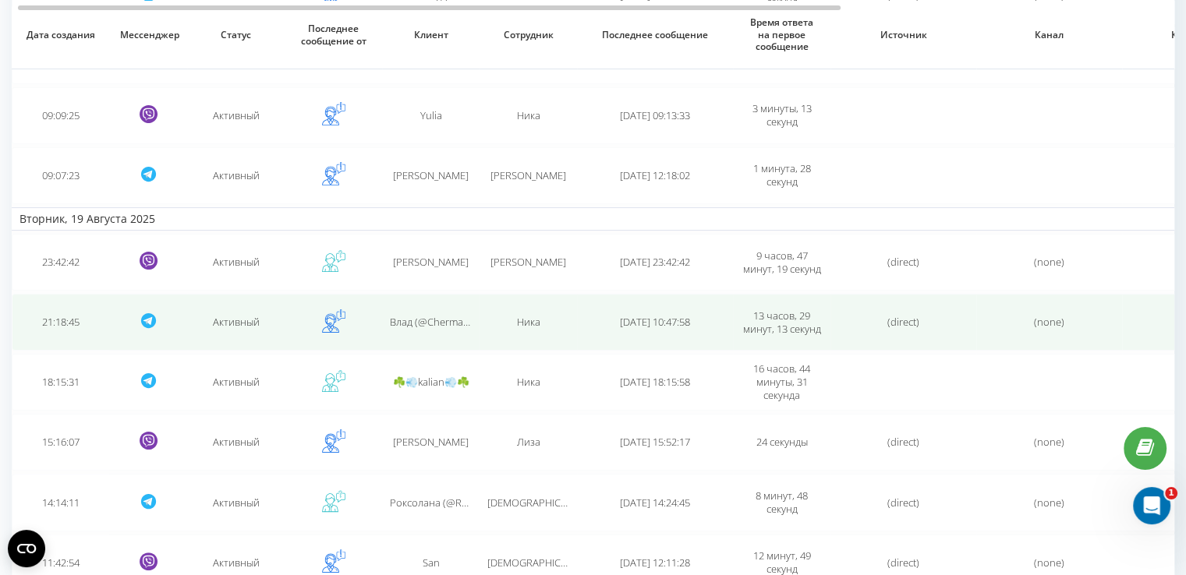
click at [497, 317] on div "Ника" at bounding box center [528, 322] width 82 height 13
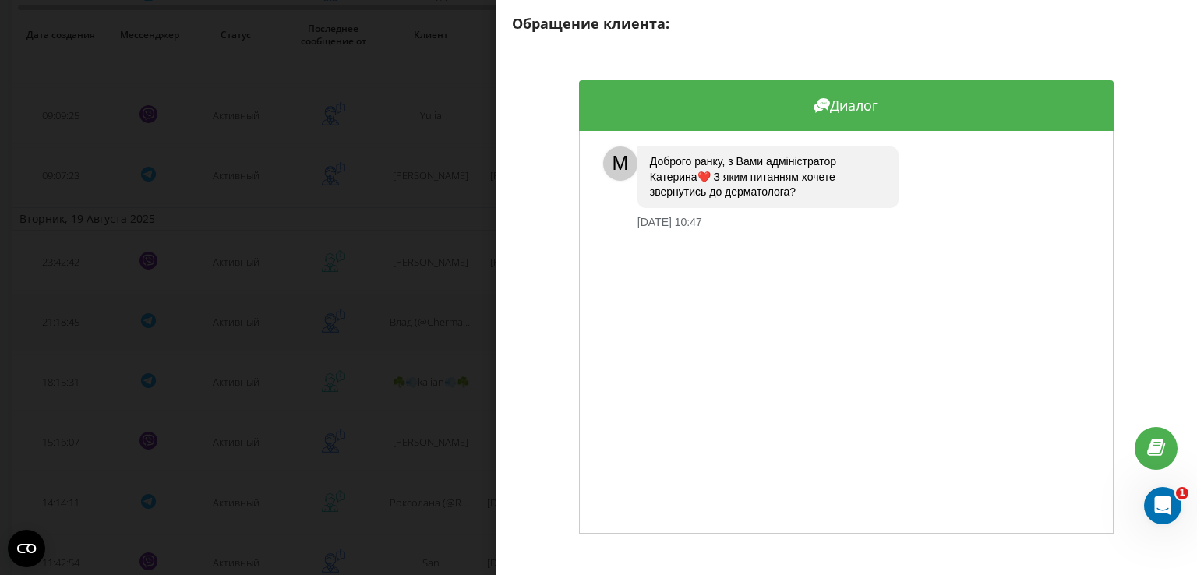
click at [497, 317] on div "Диалог M Доброго ранку, з Вами адміністратор [PERSON_NAME]❤️ З яким питанням хо…" at bounding box center [847, 307] width 702 height 518
click at [461, 269] on div "Обращение клиента: Диалог M Доброго ранку, з Вами адміністратор [PERSON_NAME]❤️…" at bounding box center [598, 287] width 1197 height 575
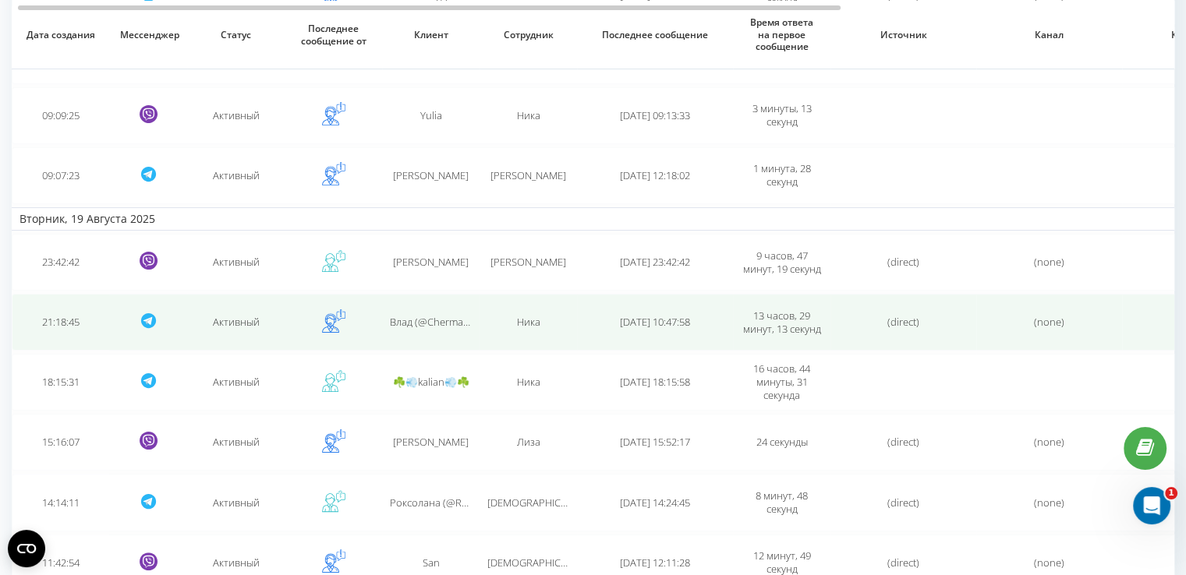
click at [444, 326] on td "Влад (@Cherma9) Черёмухин" at bounding box center [430, 322] width 97 height 57
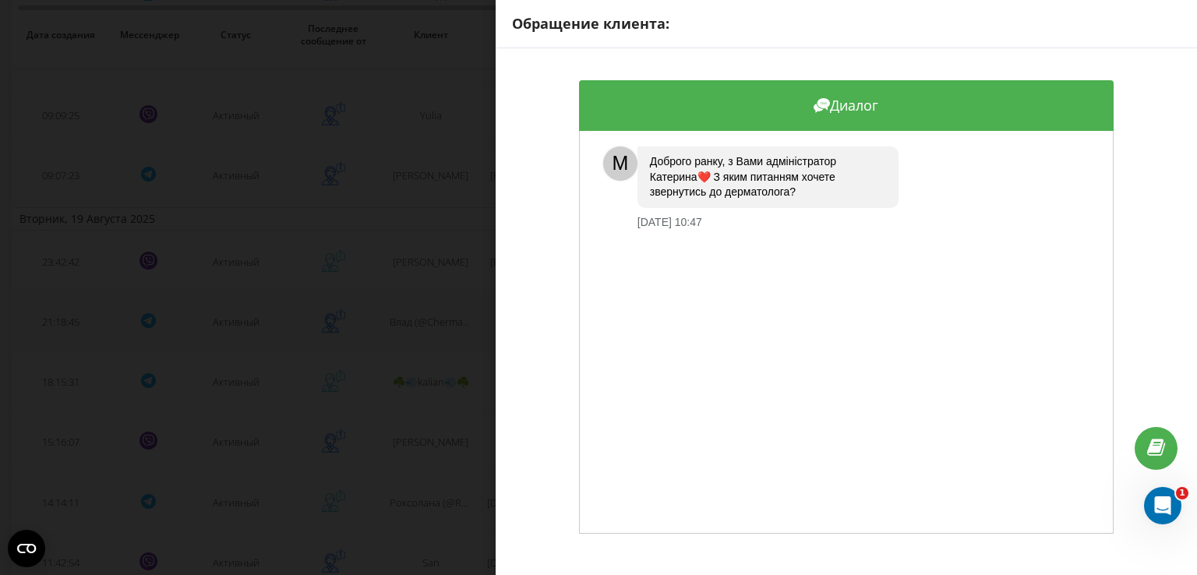
click at [444, 326] on div "Обращение клиента: Диалог M Доброго ранку, з Вами адміністратор [PERSON_NAME]❤️…" at bounding box center [598, 287] width 1197 height 575
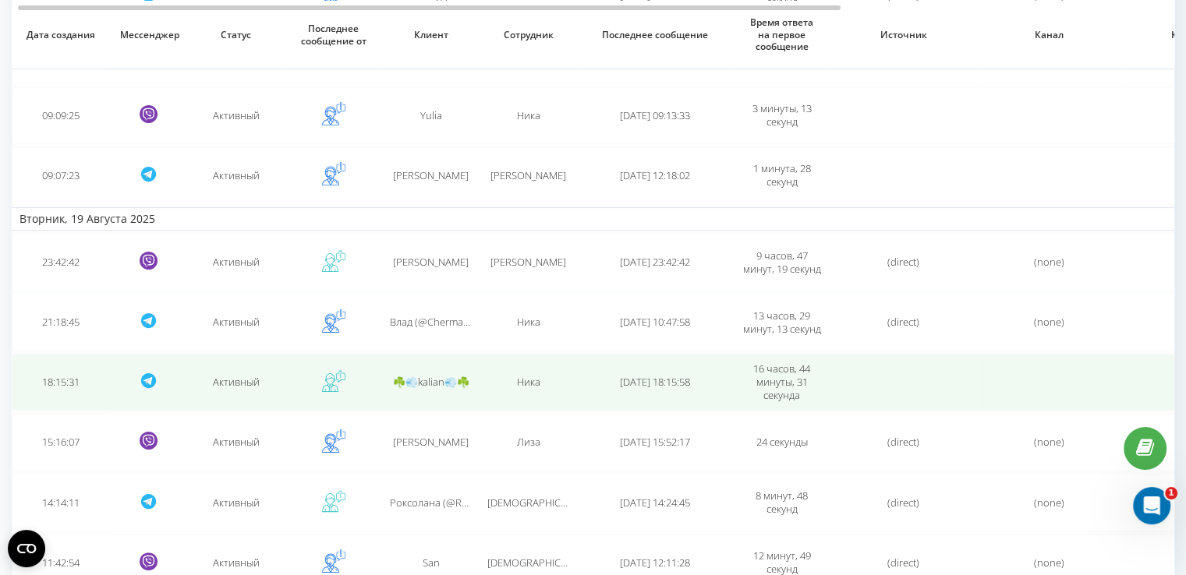
click at [440, 370] on td "☘️💨kalian💨☘️" at bounding box center [430, 382] width 97 height 57
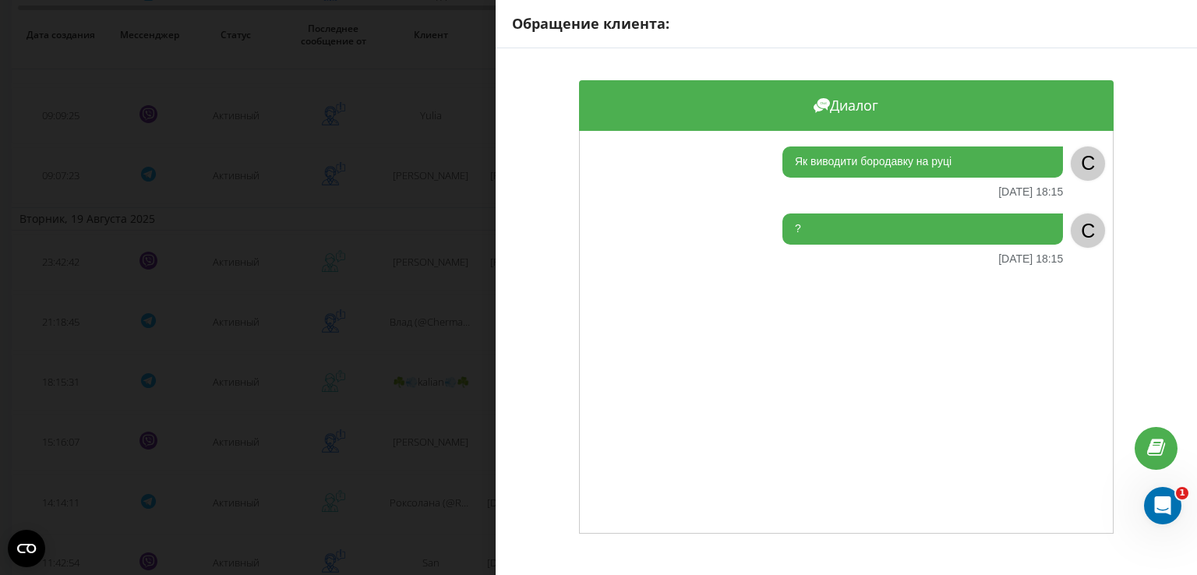
click at [440, 375] on div "Обращение клиента: Диалог Як виводити бородавку на руці [DATE] 18:15 C ? [DATE]…" at bounding box center [598, 287] width 1197 height 575
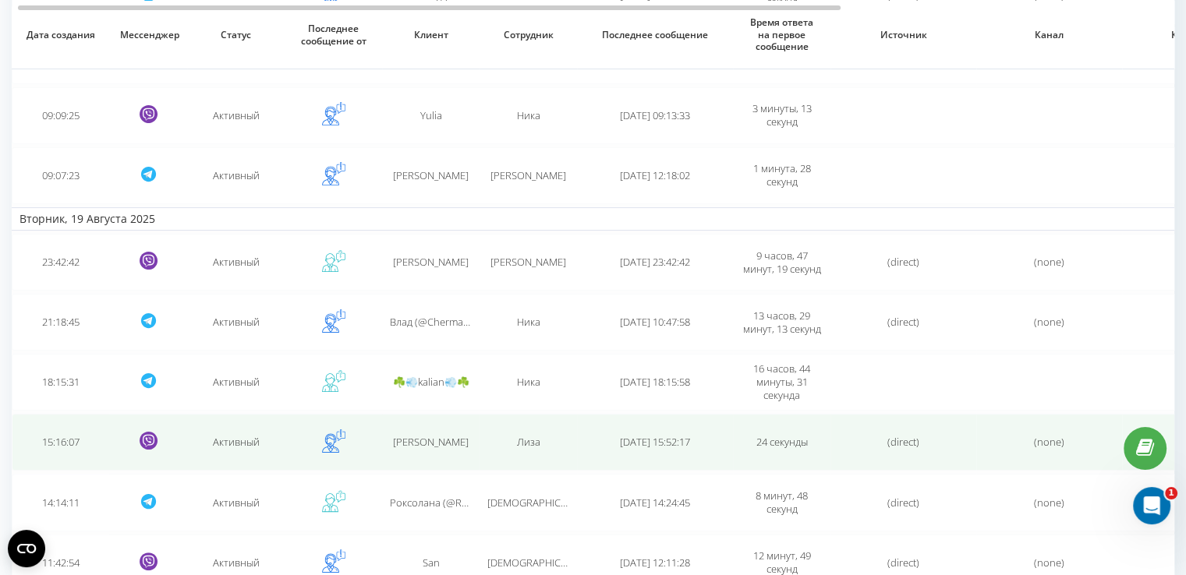
click at [435, 421] on td "[PERSON_NAME]" at bounding box center [430, 442] width 97 height 57
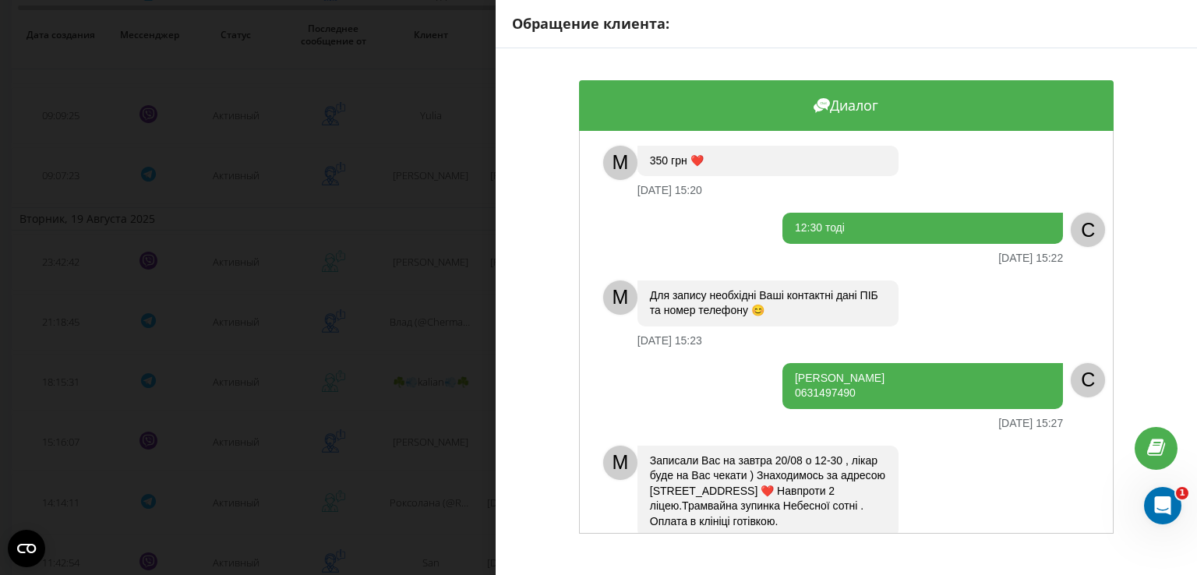
scroll to position [529, 0]
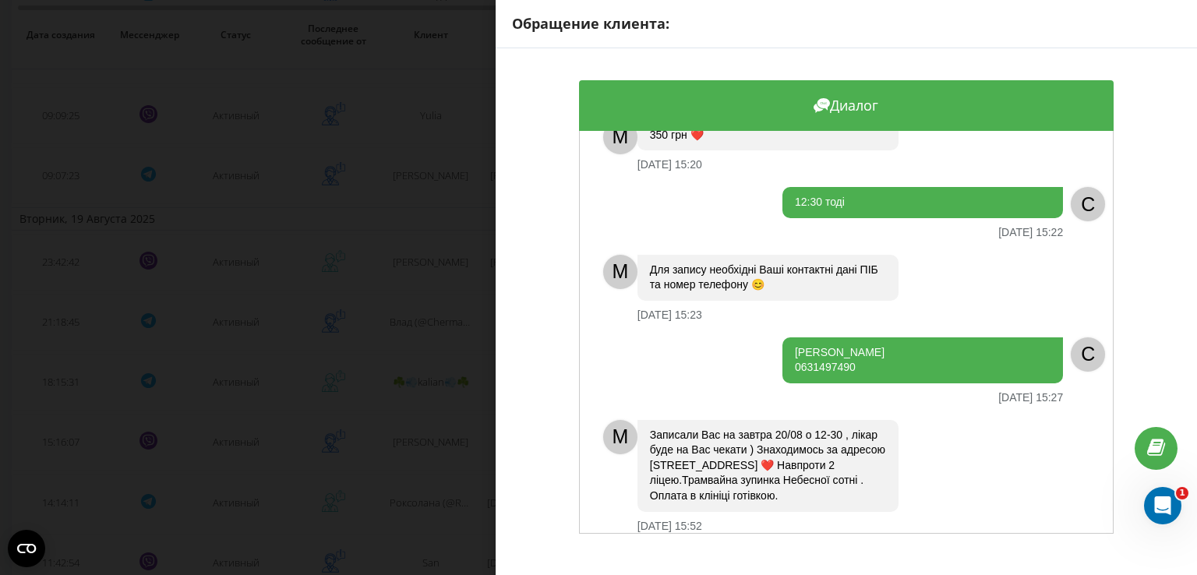
drag, startPoint x: 850, startPoint y: 354, endPoint x: 782, endPoint y: 341, distance: 69.1
click at [783, 341] on div "[PERSON_NAME] 0631497490" at bounding box center [923, 361] width 281 height 46
copy div "[PERSON_NAME] 0631497490"
click at [456, 418] on div "Обращение клиента: Диалог Добрий день [DATE] 15:16 C Які завтра години є? [DATE…" at bounding box center [598, 287] width 1197 height 575
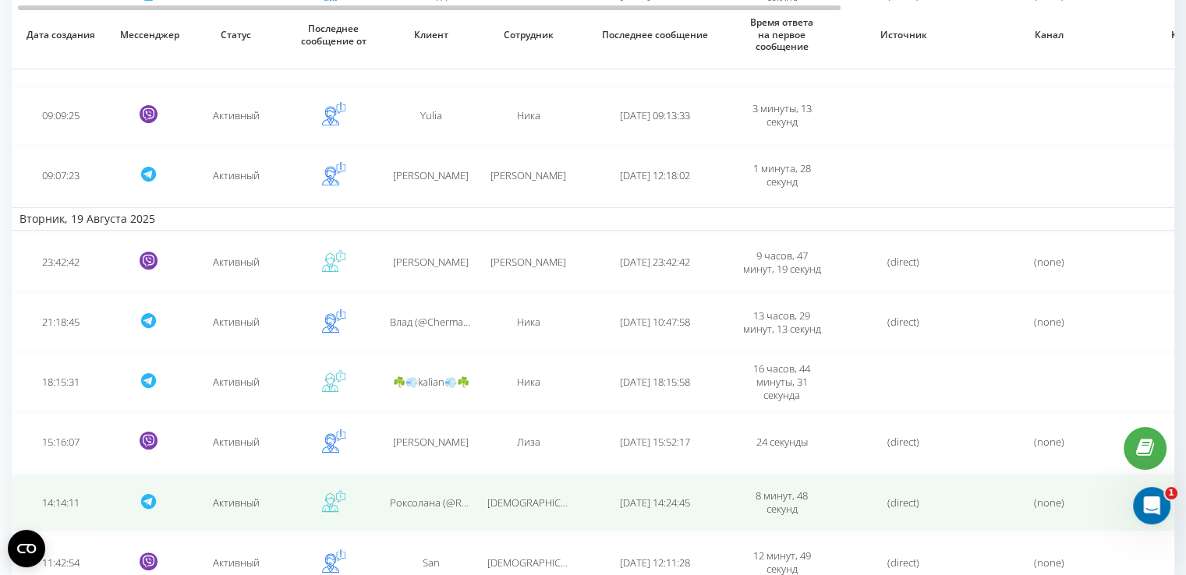
click at [452, 497] on span "Роксолана (@Roksolana_Pyhel)" at bounding box center [462, 503] width 145 height 14
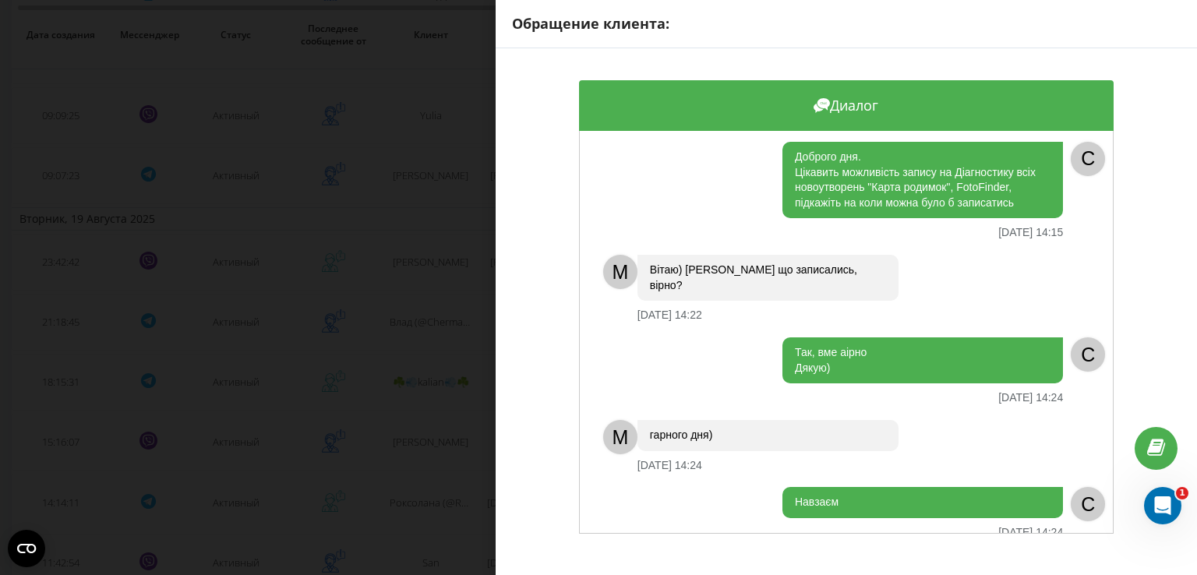
scroll to position [12, 0]
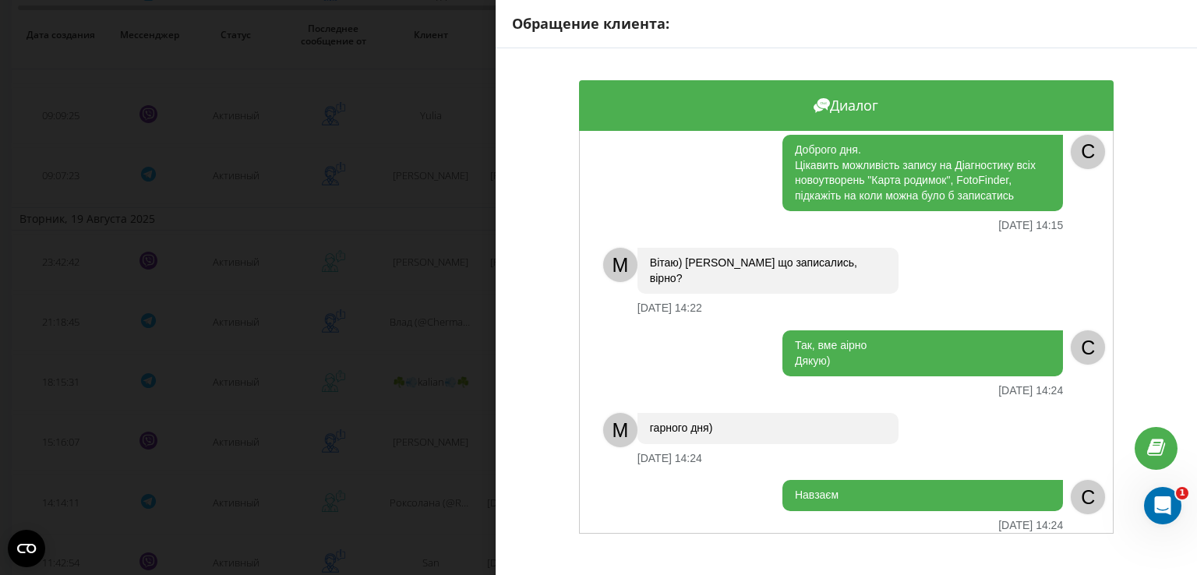
click at [415, 450] on div "Обращение клиента: Диалог Доброго дня. Цікавить можливість запису на Діагностик…" at bounding box center [598, 287] width 1197 height 575
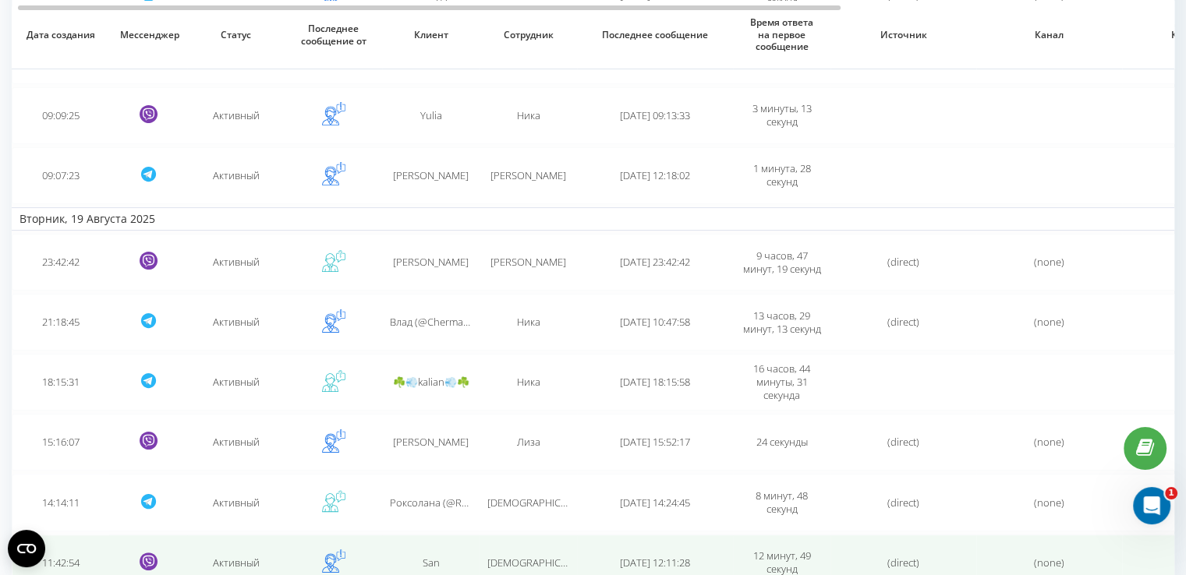
click at [429, 543] on td "San" at bounding box center [430, 563] width 97 height 57
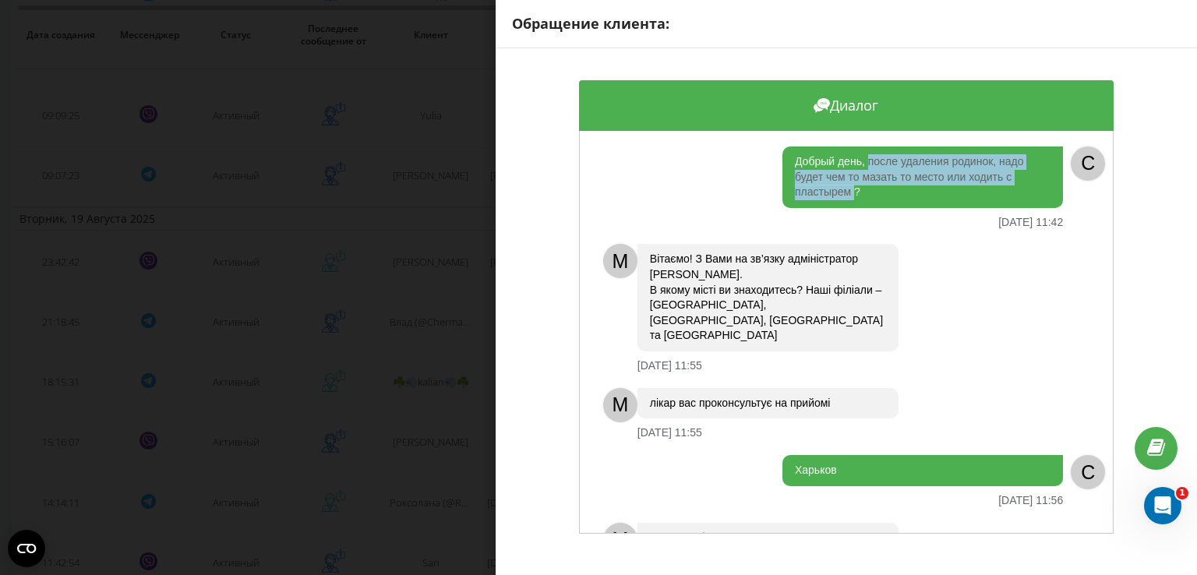
drag, startPoint x: 864, startPoint y: 161, endPoint x: 852, endPoint y: 188, distance: 29.7
click at [852, 188] on div "Добрый день, после удаления родинок, надо будет чем то мазать то место или ходи…" at bounding box center [923, 178] width 281 height 62
copy div "после удаления родинок, надо будет чем то мазать то место или ходить с пластырем"
click at [406, 490] on div "Обращение клиента: Диалог Добрый день, после удаления родинок, надо будет чем т…" at bounding box center [598, 287] width 1197 height 575
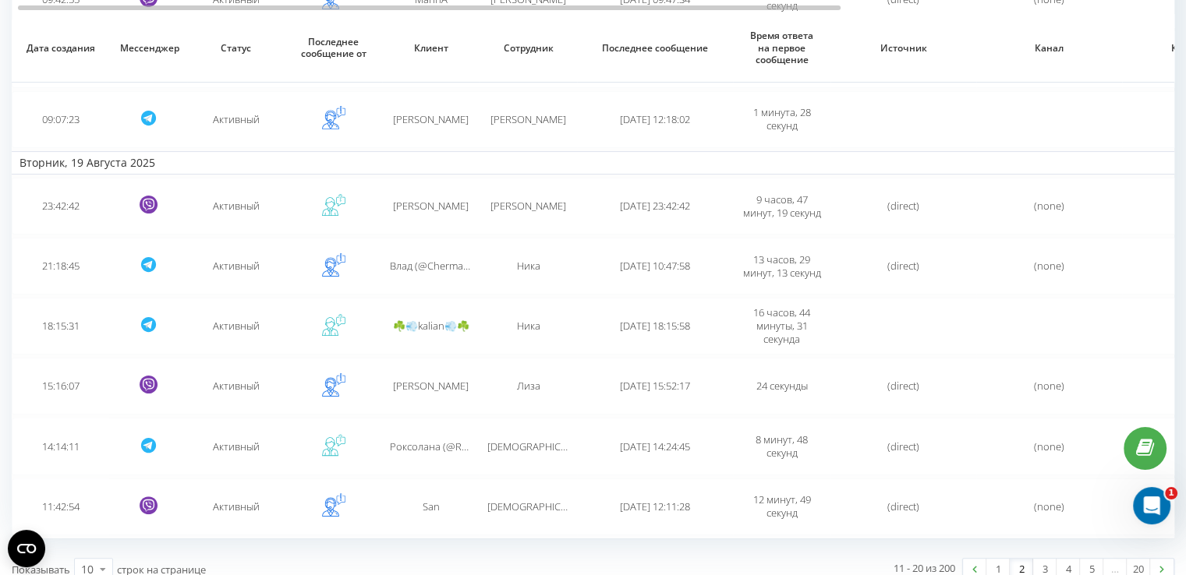
scroll to position [344, 0]
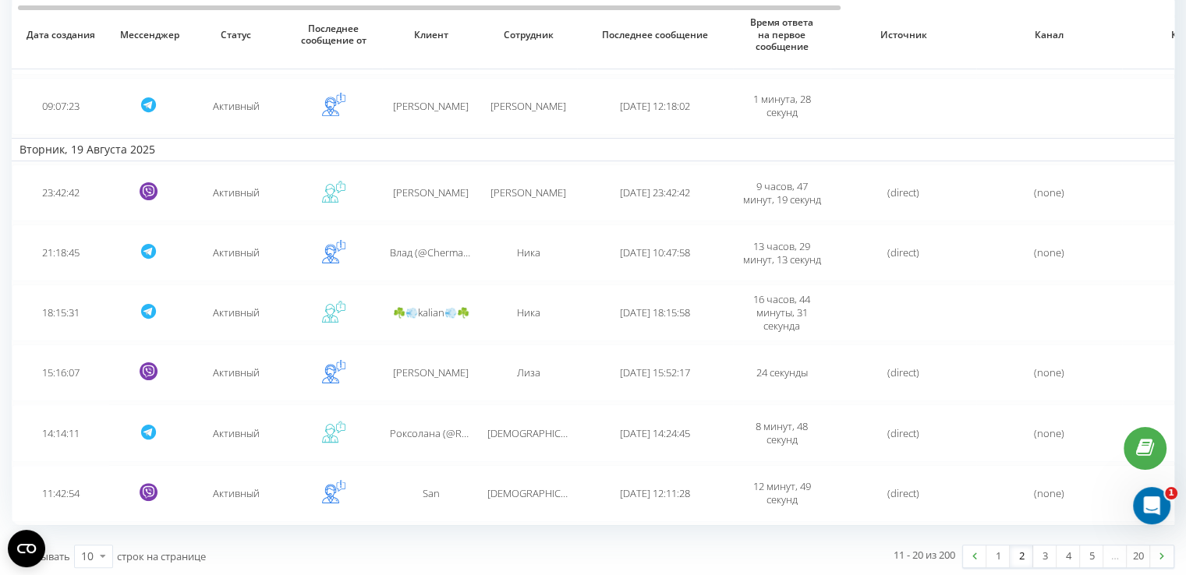
click at [1013, 550] on link "2" at bounding box center [1020, 557] width 23 height 22
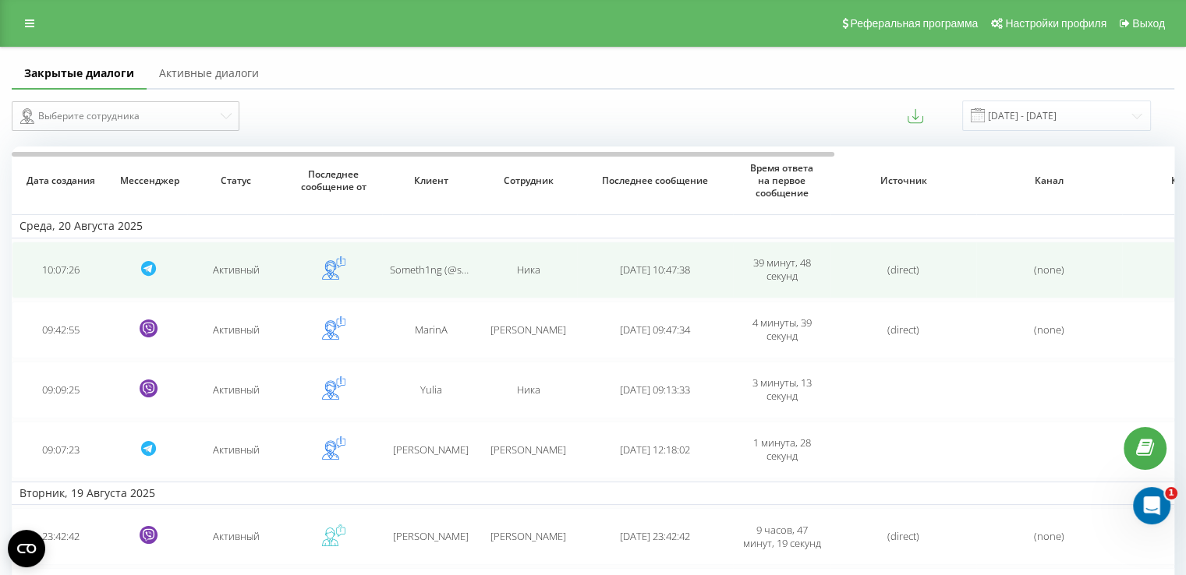
click at [406, 260] on td "Someth1ng (@sometimesiwannadiee) Else??" at bounding box center [430, 270] width 97 height 57
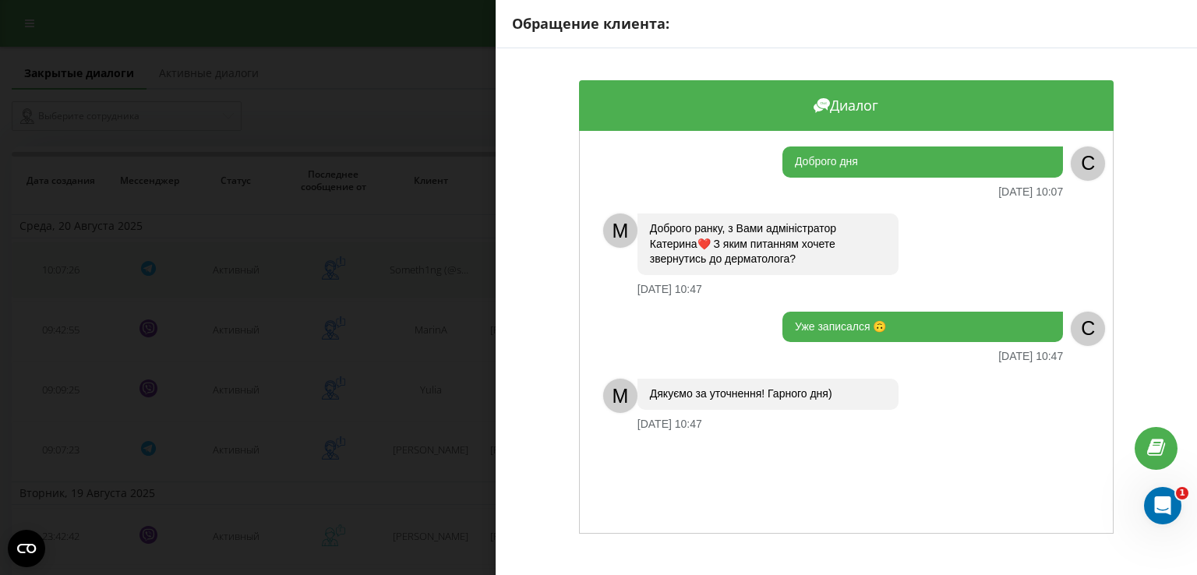
click at [406, 260] on div "Обращение клиента: Диалог Доброго дня [DATE] 10:07 C M Доброго ранку, з Вами ад…" at bounding box center [598, 287] width 1197 height 575
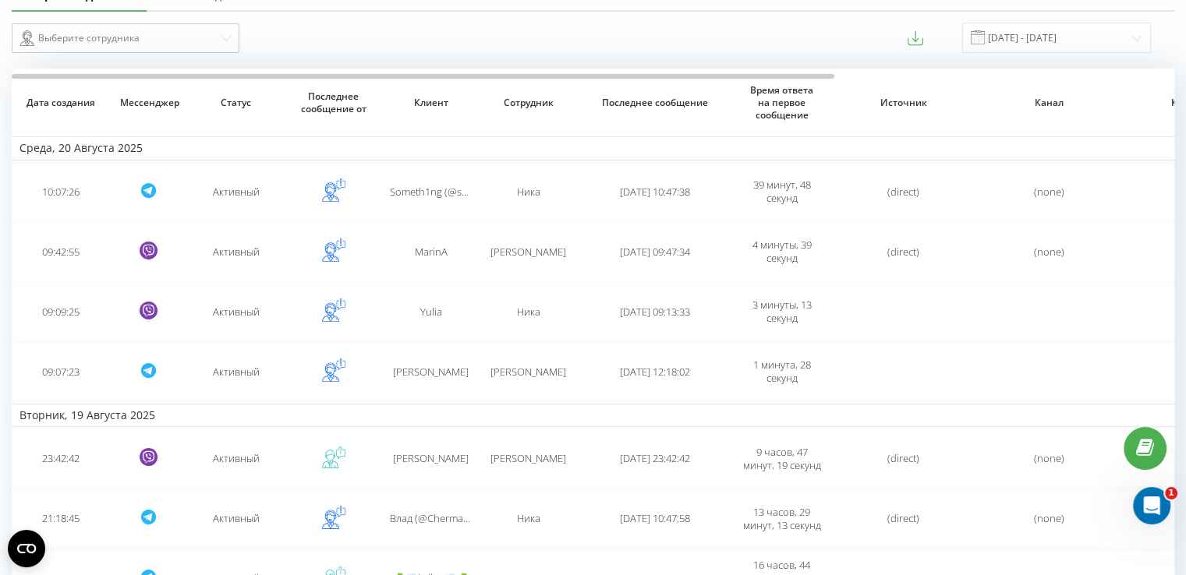
scroll to position [344, 0]
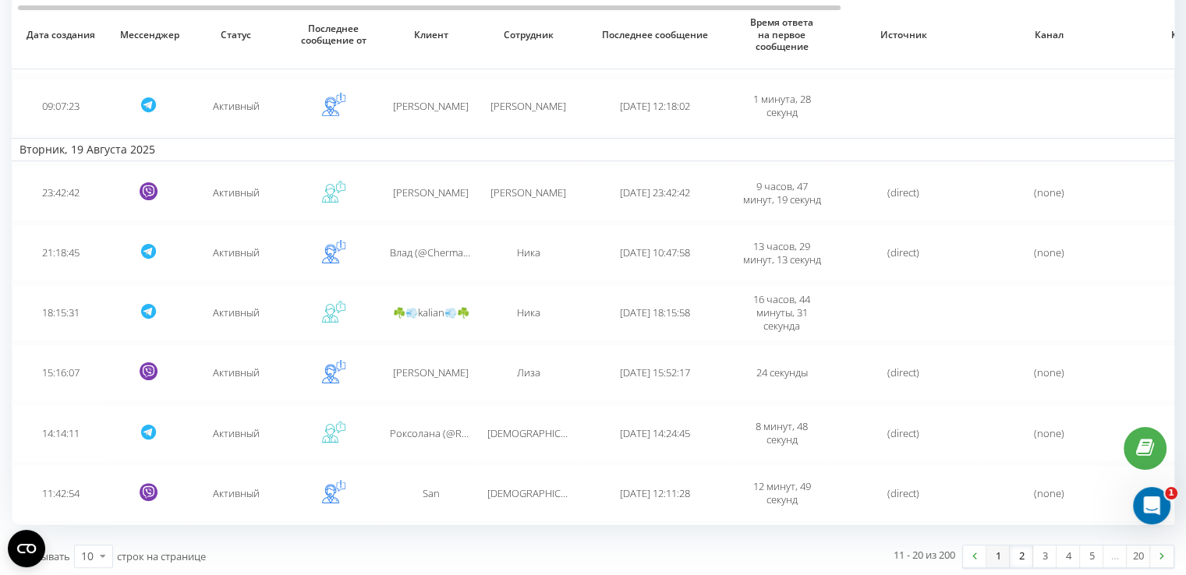
click at [990, 557] on link "1" at bounding box center [997, 557] width 23 height 22
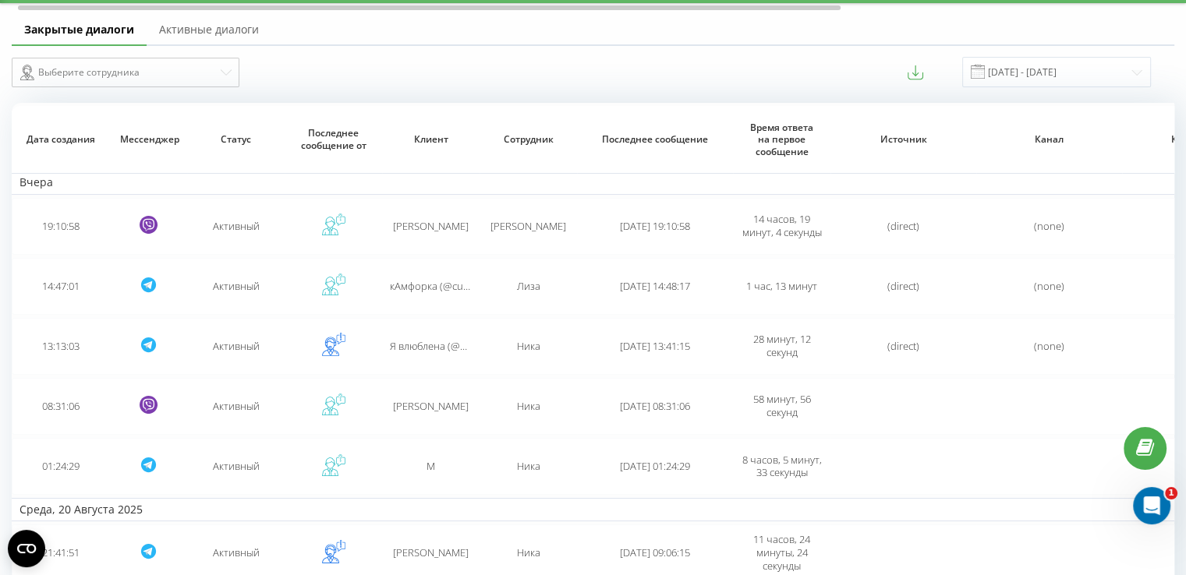
scroll to position [344, 0]
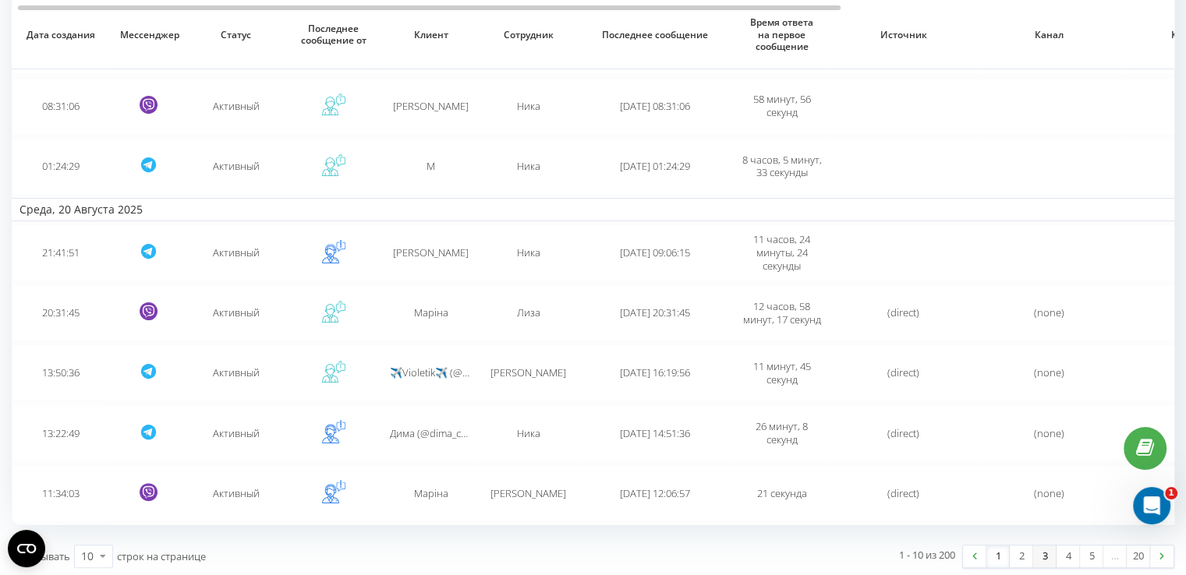
click at [1041, 553] on link "3" at bounding box center [1044, 557] width 23 height 22
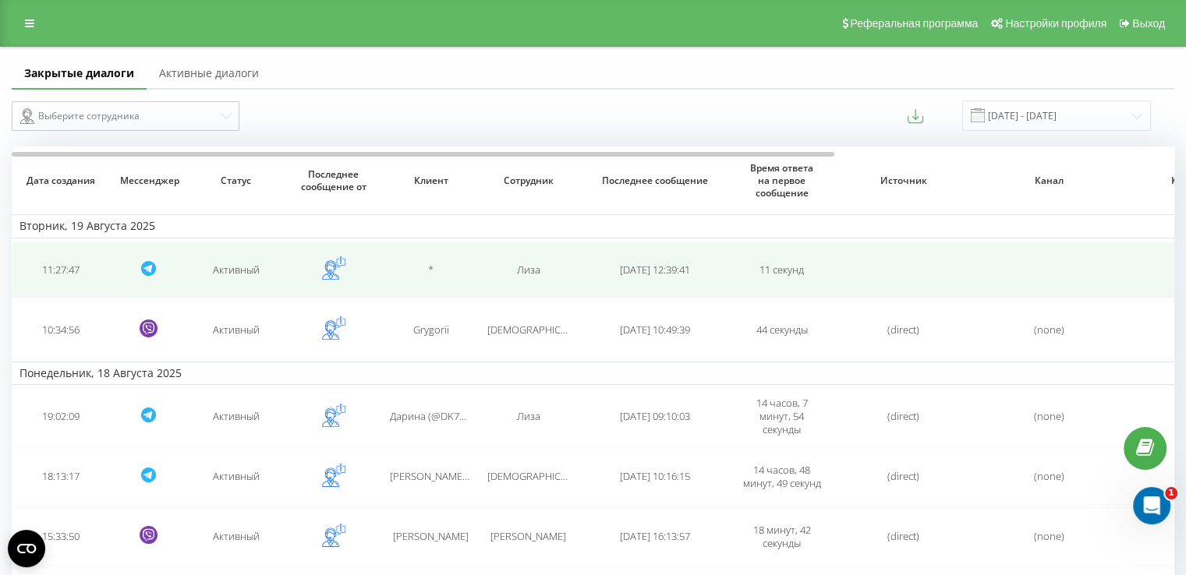
click at [435, 260] on td "*" at bounding box center [430, 270] width 97 height 57
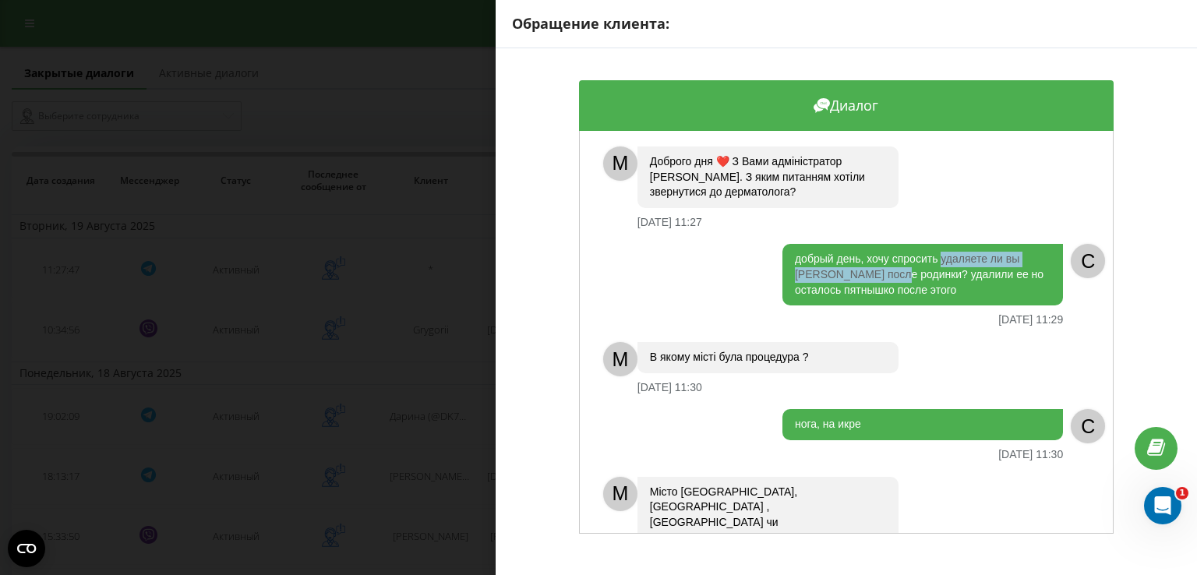
drag, startPoint x: 896, startPoint y: 275, endPoint x: 935, endPoint y: 253, distance: 44.7
click at [935, 253] on div "добрый день, хочу спросить удаляете ли вы [PERSON_NAME] после родинки? удалили …" at bounding box center [923, 275] width 281 height 62
copy div "удаляете ли вы шрам после родинки"
click at [339, 310] on div "Обращение клиента: Диалог M Доброго дня ❤️ З Вами адміністратор [PERSON_NAME]. …" at bounding box center [598, 287] width 1197 height 575
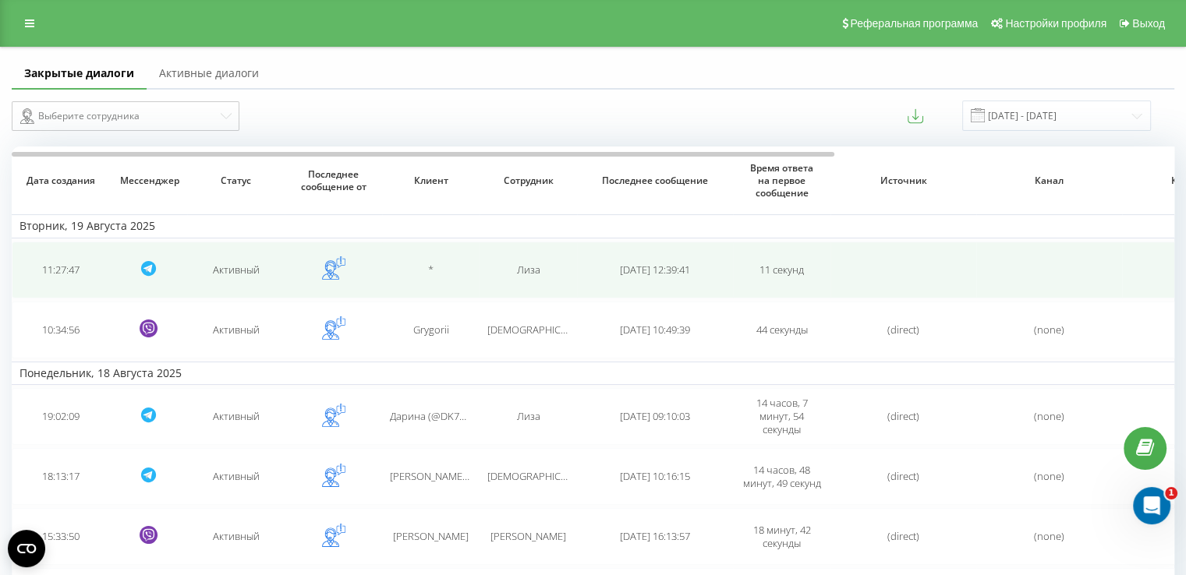
click at [468, 278] on td "*" at bounding box center [430, 270] width 97 height 57
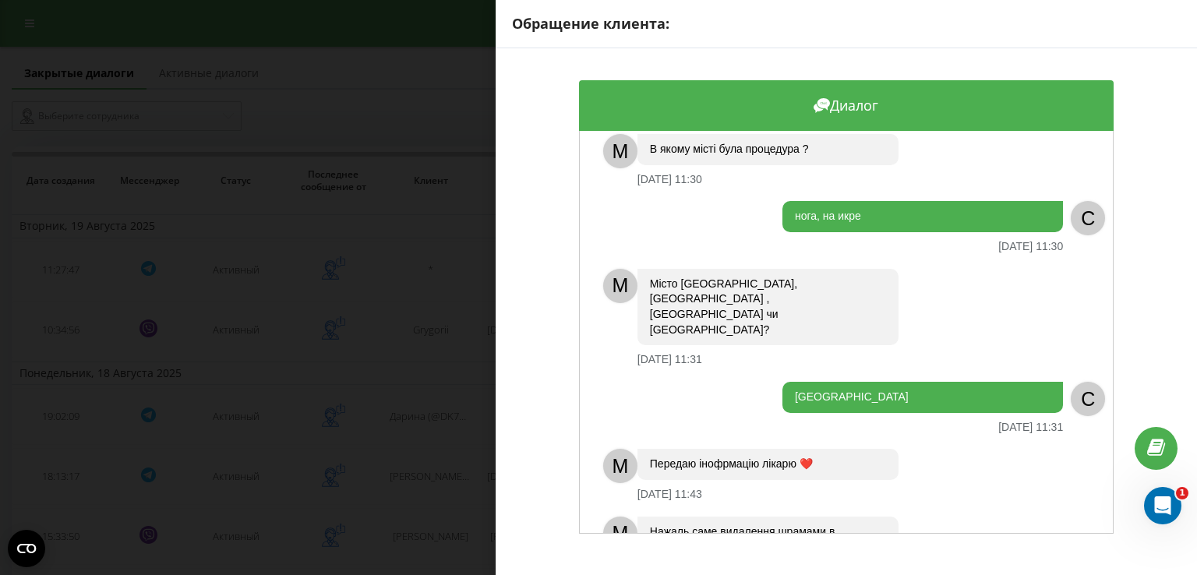
scroll to position [228, 0]
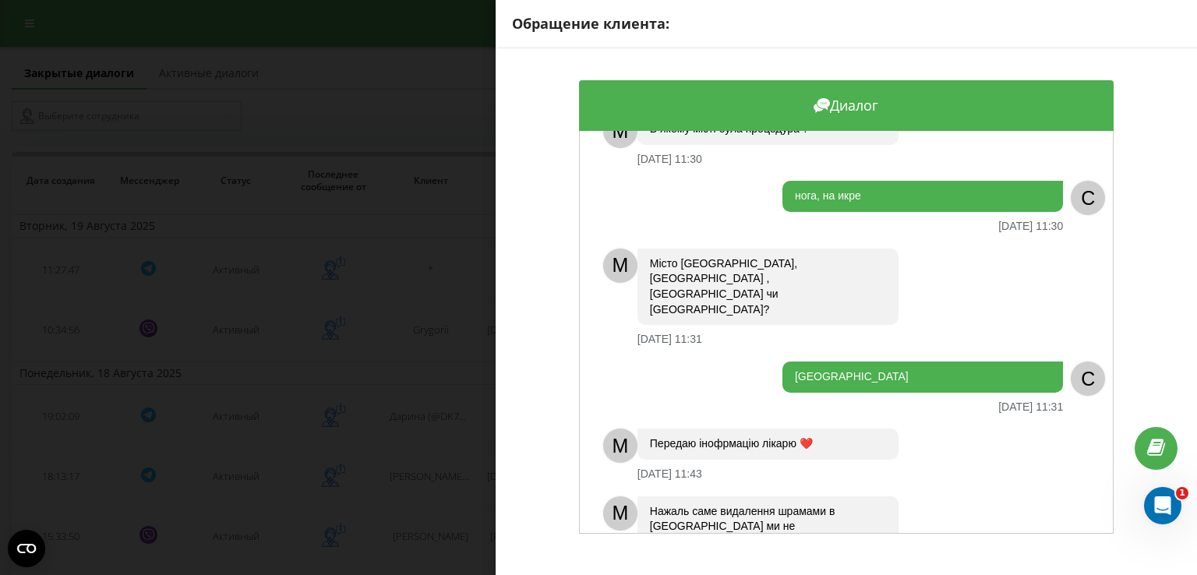
click at [418, 309] on div "Обращение клиента: Диалог M Доброго дня ❤️ З Вами адміністратор [PERSON_NAME]. …" at bounding box center [598, 287] width 1197 height 575
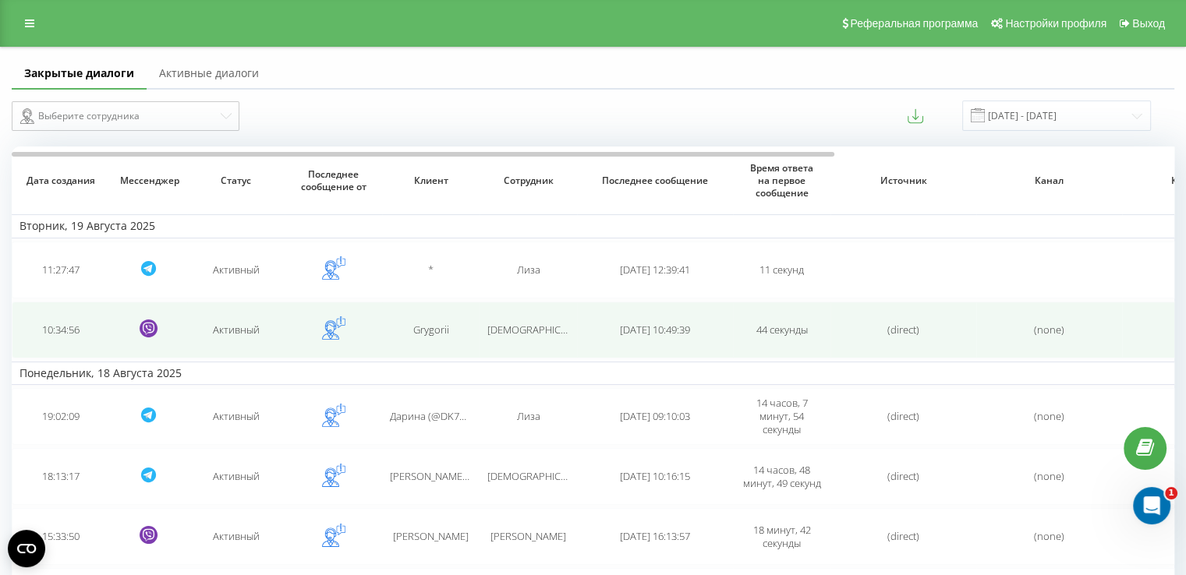
click at [420, 317] on td "Grygorii" at bounding box center [430, 330] width 97 height 57
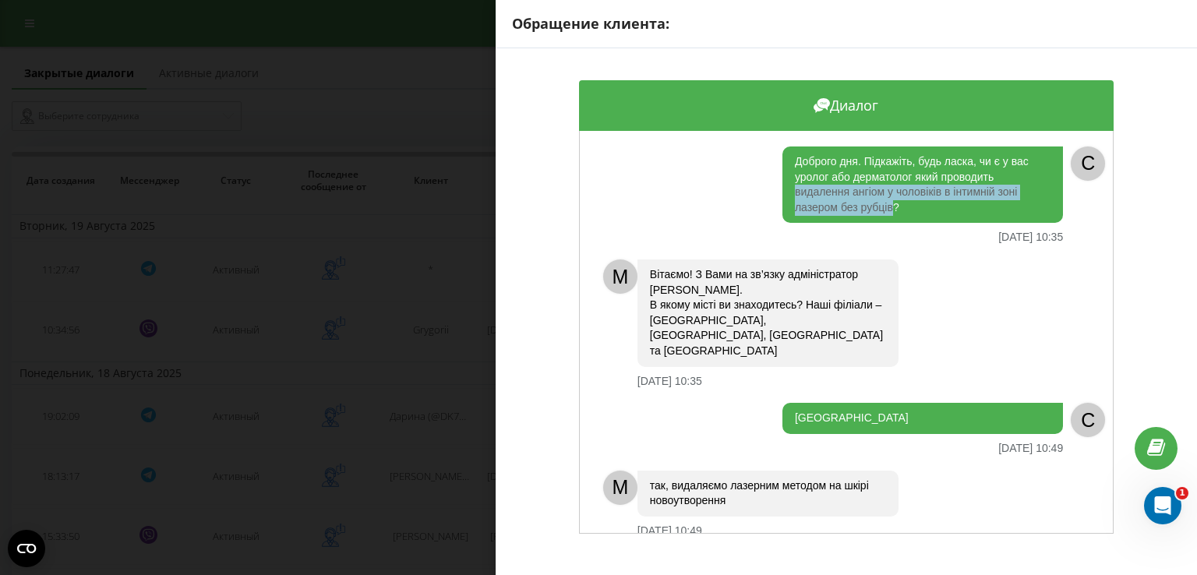
drag, startPoint x: 787, startPoint y: 189, endPoint x: 889, endPoint y: 205, distance: 102.5
click at [889, 205] on div "Доброго дня. Підкажіть, будь ласка, чи є у вас уролог або дерматолог який прово…" at bounding box center [923, 185] width 281 height 76
click at [924, 185] on div "Доброго дня. Підкажіть, будь ласка, чи є у вас уролог або дерматолог який прово…" at bounding box center [923, 185] width 281 height 76
drag, startPoint x: 935, startPoint y: 188, endPoint x: 785, endPoint y: 195, distance: 150.6
click at [785, 195] on div "Доброго дня. Підкажіть, будь ласка, чи є у вас уролог або дерматолог який прово…" at bounding box center [923, 185] width 281 height 76
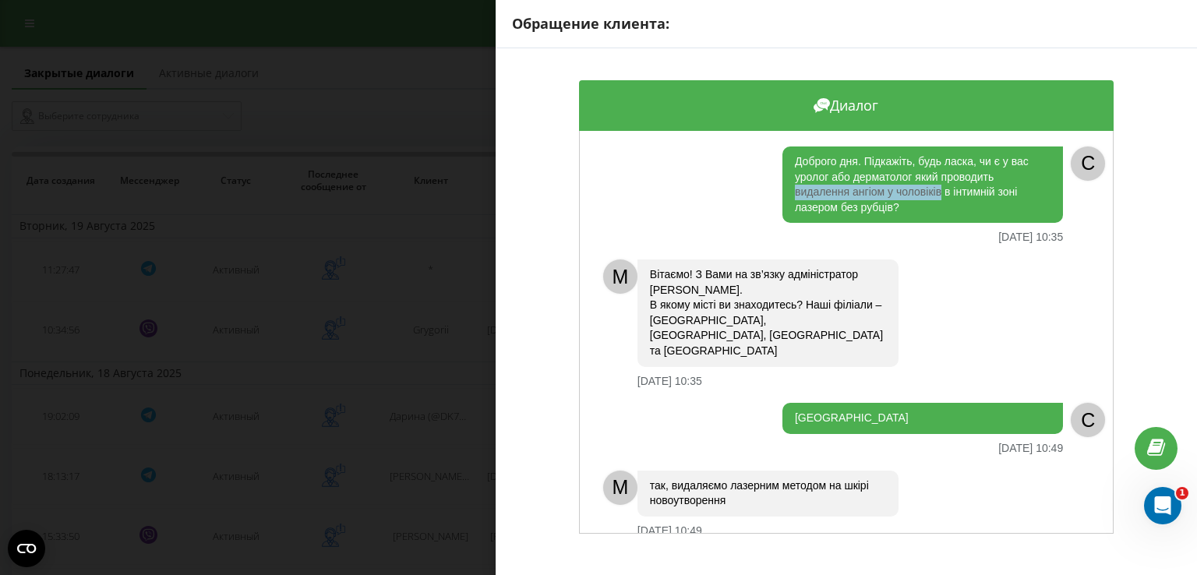
copy div "видалення ангіом у чоловіків"
click at [428, 324] on div "Обращение клиента: Диалог Доброго дня. Підкажіть, будь ласка, чи є у вас уролог…" at bounding box center [598, 287] width 1197 height 575
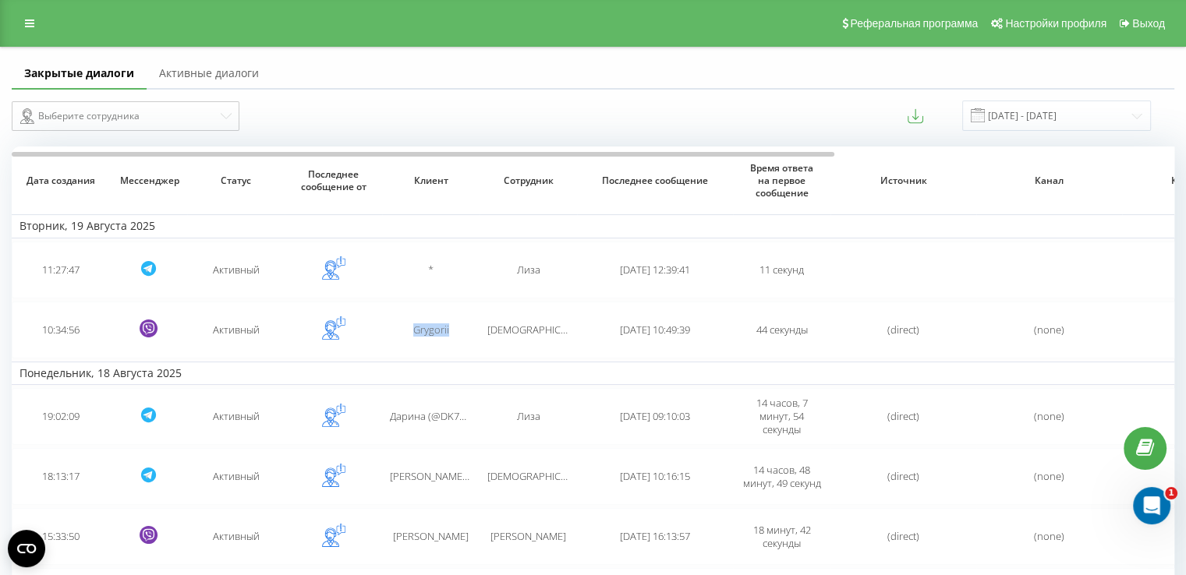
click at [428, 324] on span "Grygorii" at bounding box center [431, 330] width 36 height 14
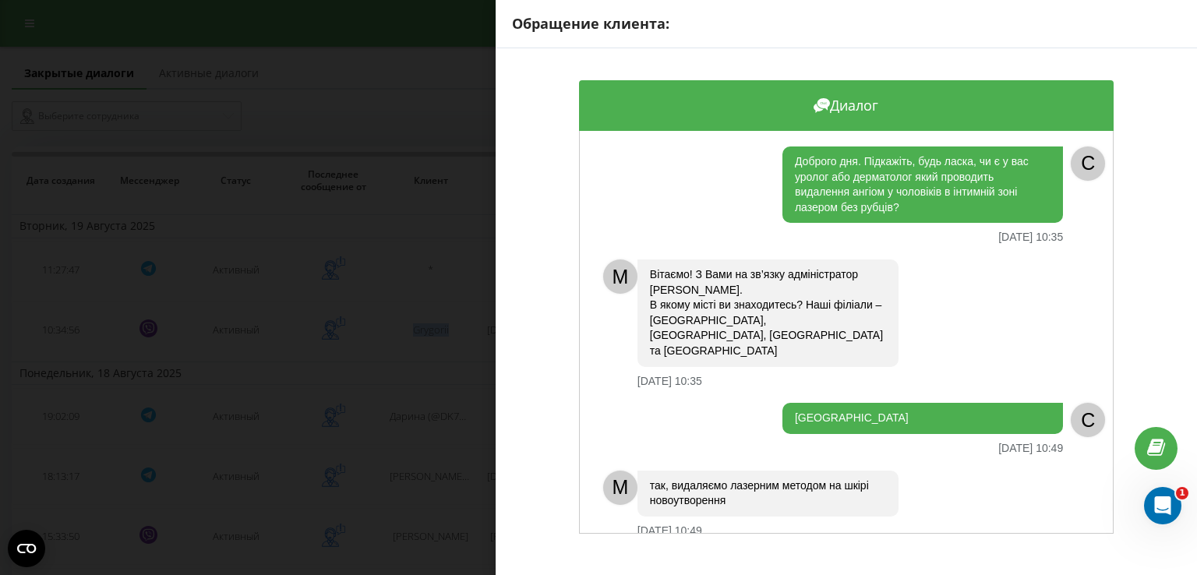
click at [403, 320] on div "Обращение клиента: Диалог Доброго дня. Підкажіть, будь ласка, чи є у вас уролог…" at bounding box center [598, 287] width 1197 height 575
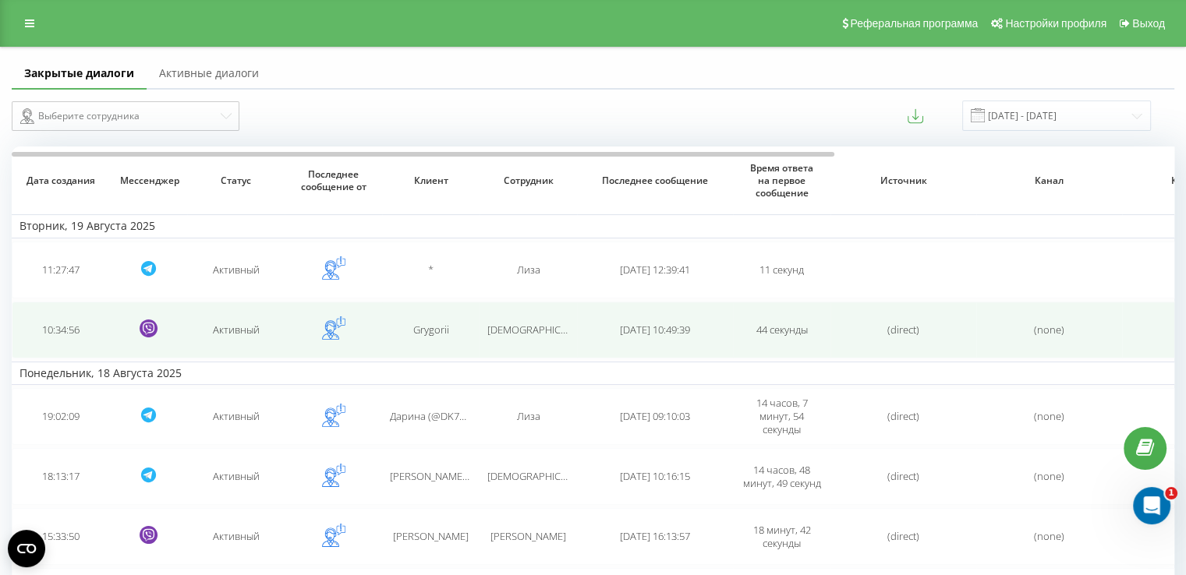
click at [485, 316] on td "[DEMOGRAPHIC_DATA]" at bounding box center [527, 330] width 97 height 57
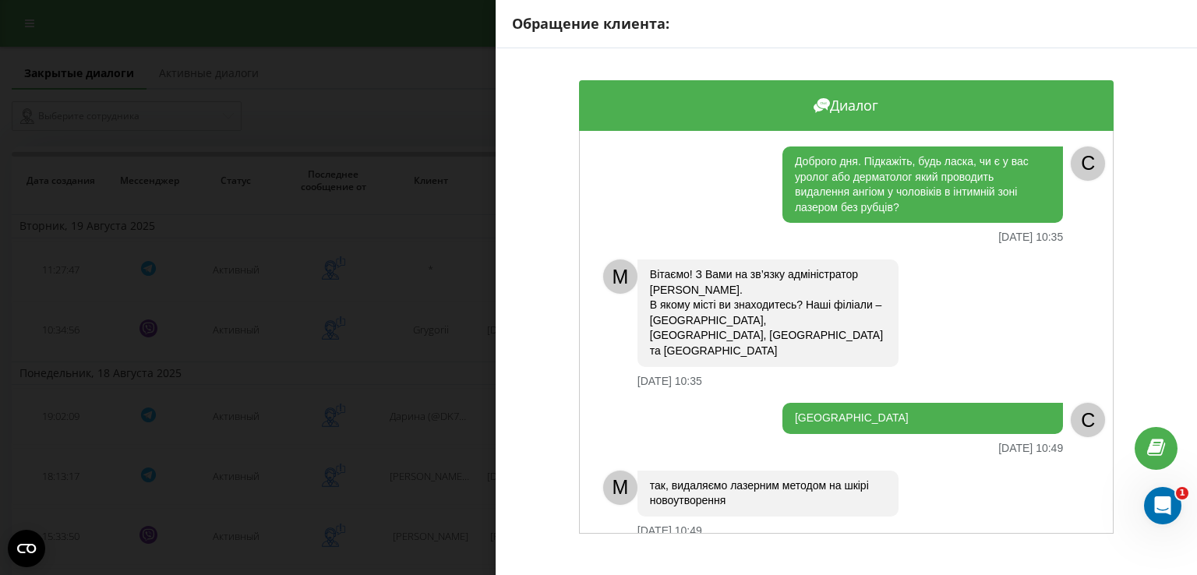
click at [478, 382] on div "Обращение клиента: Диалог Доброго дня. Підкажіть, будь ласка, чи є у вас уролог…" at bounding box center [598, 287] width 1197 height 575
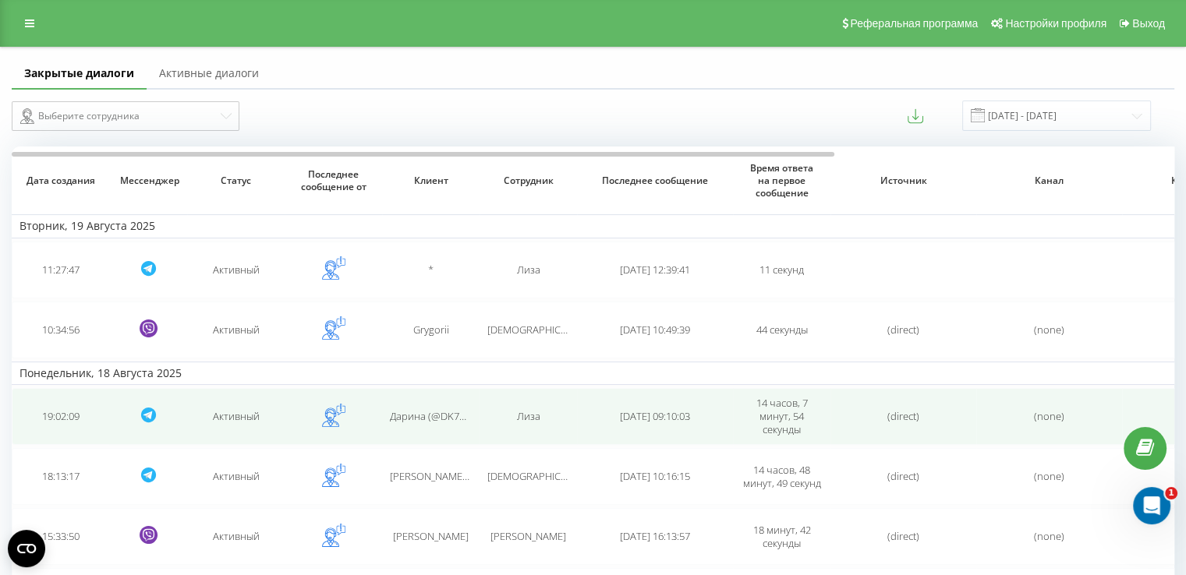
click at [467, 411] on span "Дарина (@DK71323)" at bounding box center [437, 416] width 94 height 14
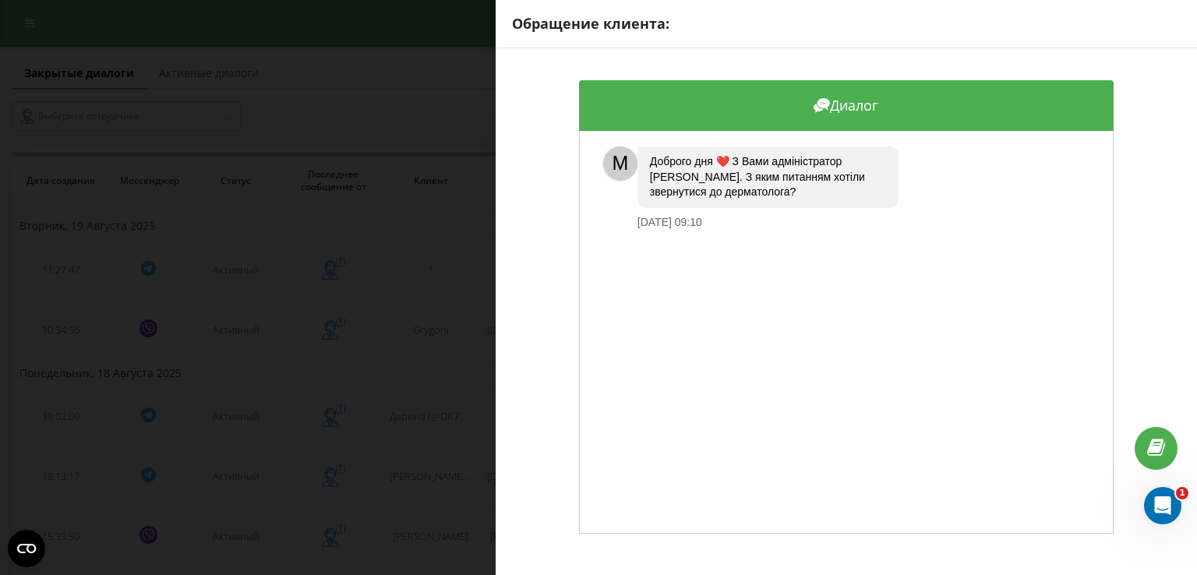
click at [468, 412] on div "Обращение клиента: Диалог M Доброго дня ❤️ З Вами адміністратор [PERSON_NAME]. …" at bounding box center [598, 287] width 1197 height 575
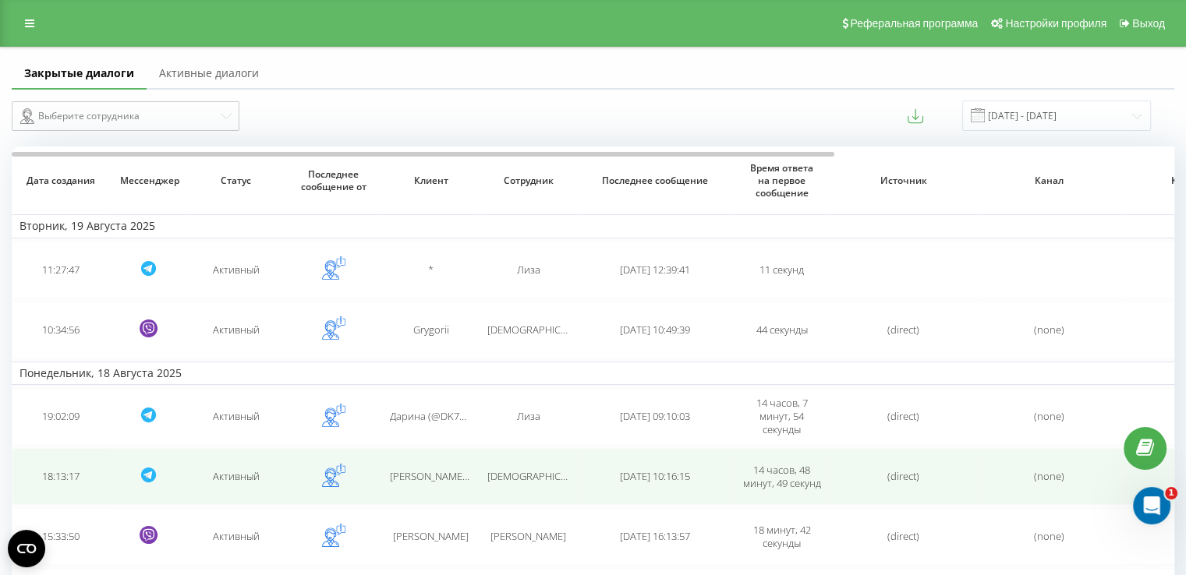
click at [447, 481] on span "[PERSON_NAME] (@yporotaya_princess)" at bounding box center [481, 476] width 182 height 14
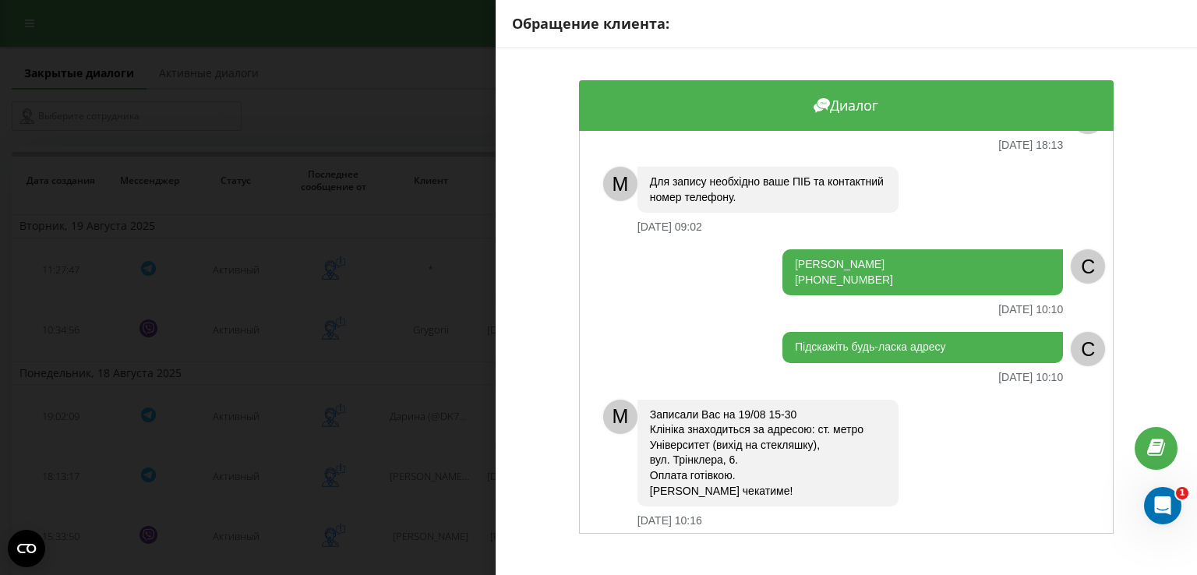
scroll to position [57, 0]
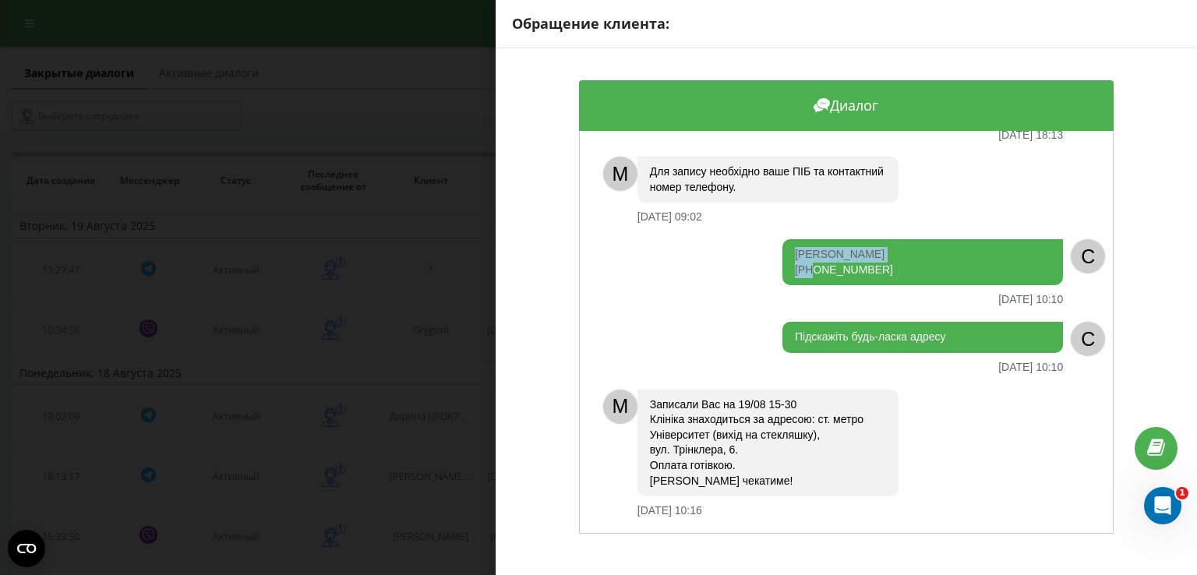
drag, startPoint x: 895, startPoint y: 261, endPoint x: 764, endPoint y: 246, distance: 131.8
click at [764, 246] on div "[PERSON_NAME] [PHONE_NUMBER] [DATE] 10:10" at bounding box center [830, 272] width 468 height 67
drag, startPoint x: 876, startPoint y: 274, endPoint x: 766, endPoint y: 244, distance: 114.0
click at [766, 244] on div "[PERSON_NAME] [PHONE_NUMBER] [DATE] 10:10" at bounding box center [830, 272] width 468 height 67
copy div "[PERSON_NAME] [PHONE_NUMBER]"
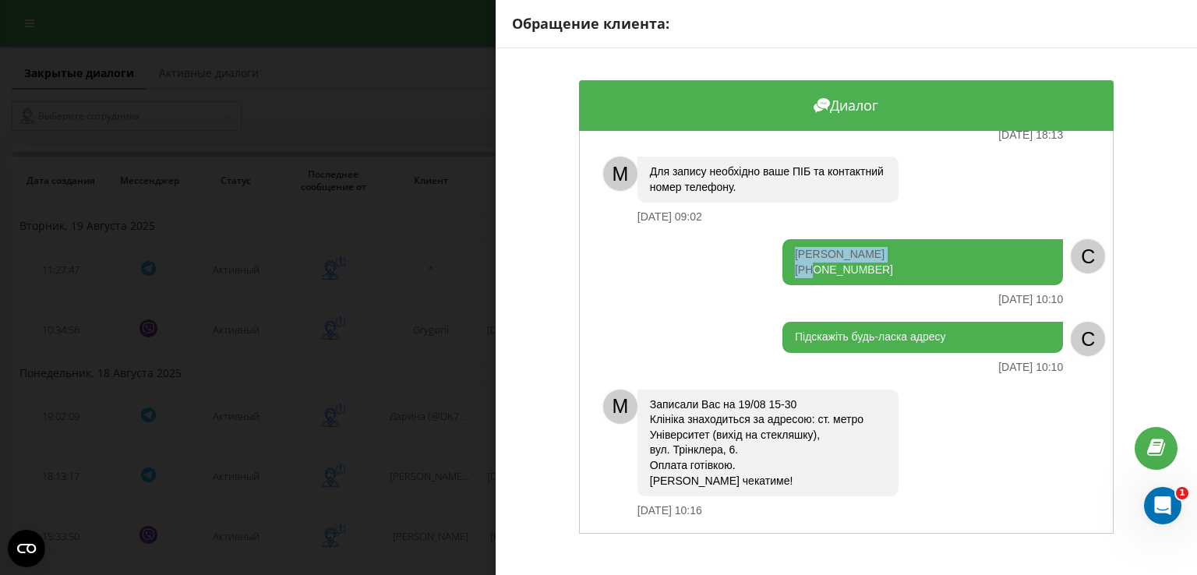
click at [445, 484] on div "Обращение клиента: Диалог Давайте на 15:30 [DATE] 18:13 C M Для запису необхідн…" at bounding box center [598, 287] width 1197 height 575
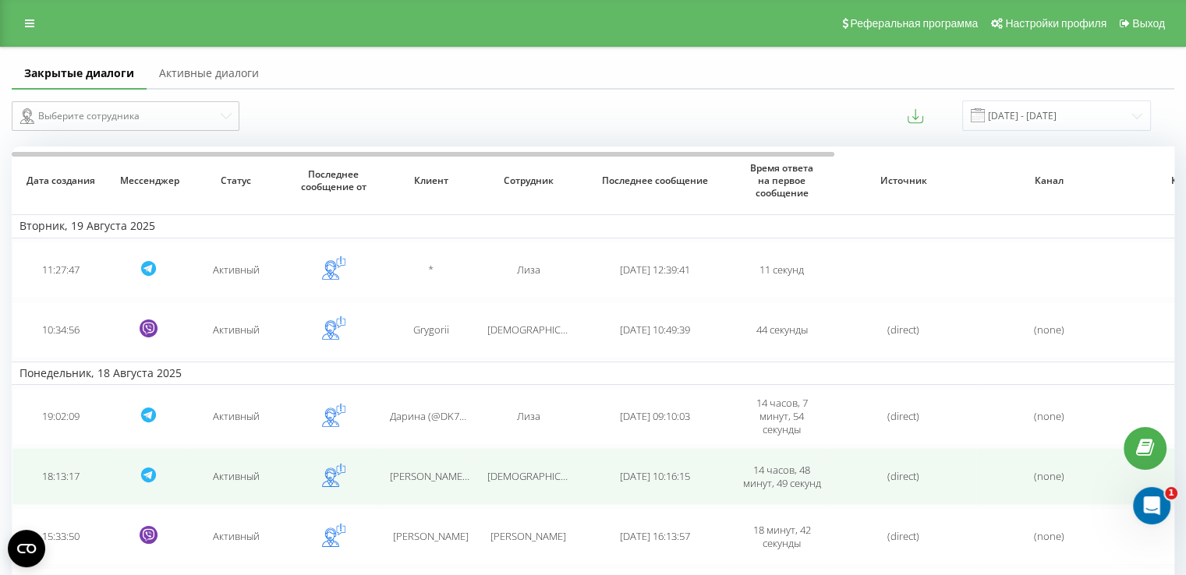
click at [444, 475] on span "[PERSON_NAME] (@yporotaya_princess)" at bounding box center [481, 476] width 182 height 14
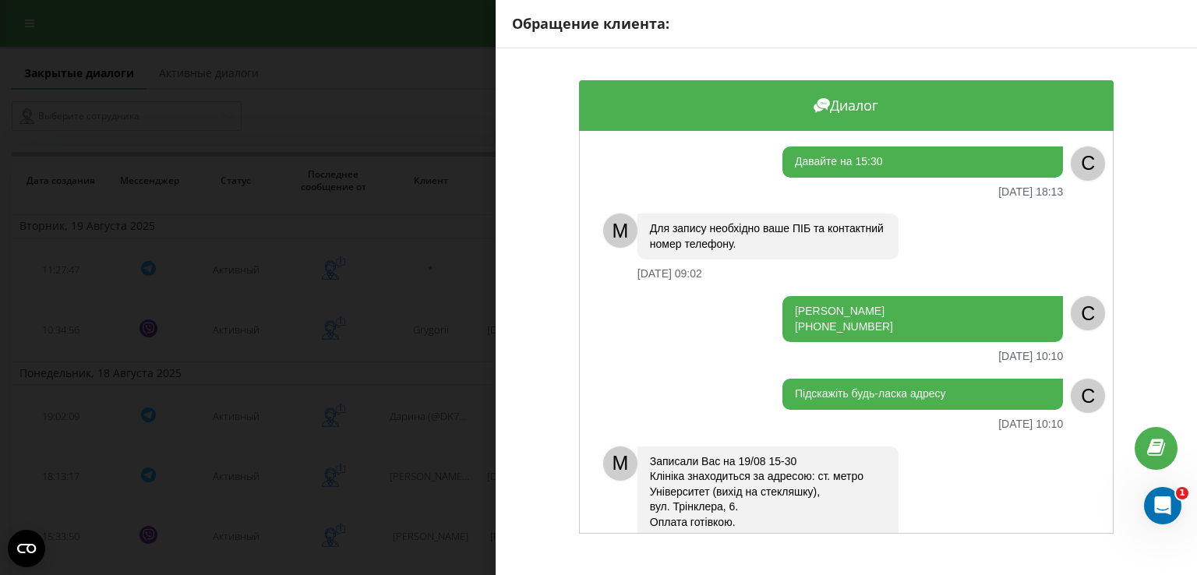
click at [433, 461] on div "Обращение клиента: Диалог Давайте на 15:30 [DATE] 18:13 C M Для запису необхідн…" at bounding box center [598, 287] width 1197 height 575
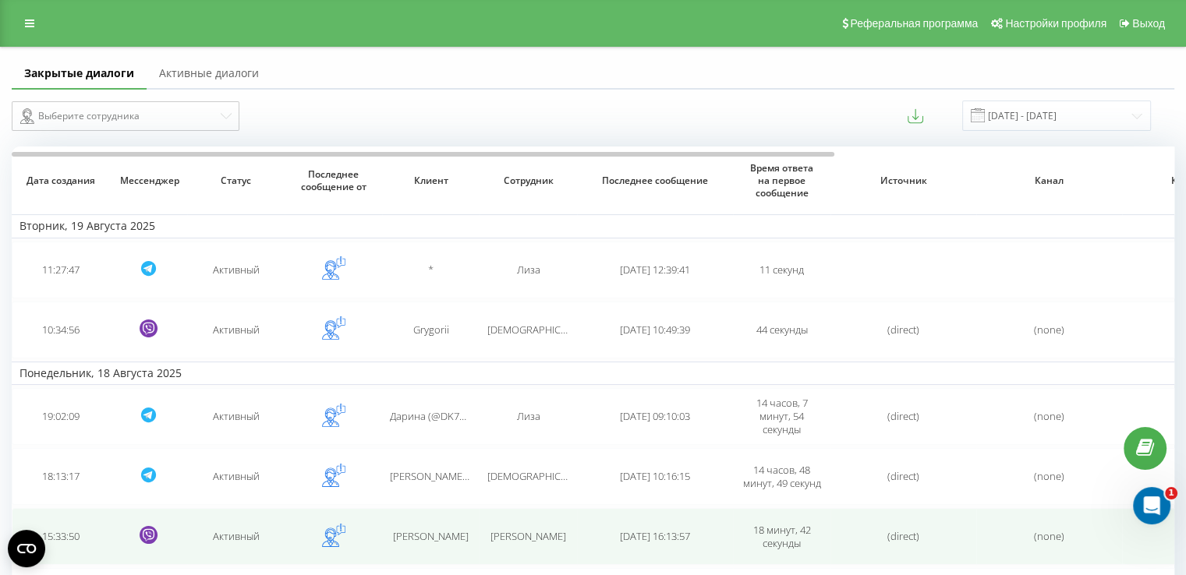
click at [448, 545] on td "[PERSON_NAME]" at bounding box center [430, 536] width 97 height 57
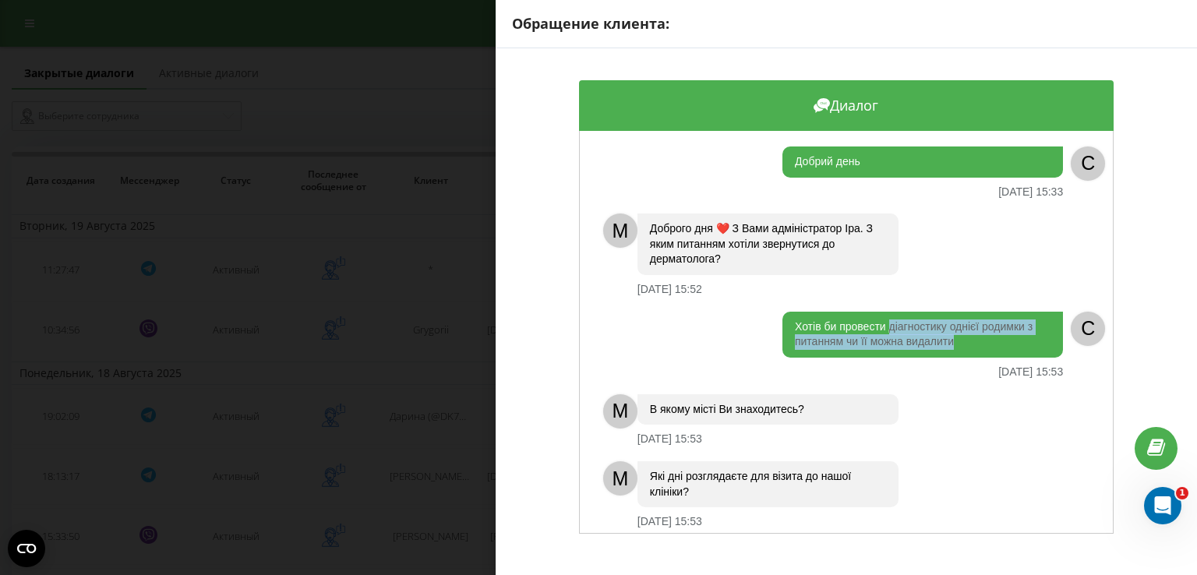
drag, startPoint x: 956, startPoint y: 347, endPoint x: 882, endPoint y: 331, distance: 75.7
click at [882, 331] on div "Хотів би провести діагностику однієї родимки з питанням чи її можна видалити" at bounding box center [923, 335] width 281 height 46
copy div "діагностику однієї родимки з питанням чи її можна видалити"
click at [436, 420] on div "Обращение клиента: Диалог Добрий день [DATE] 15:33 C M Доброго дня ❤️ З Вами ад…" at bounding box center [598, 287] width 1197 height 575
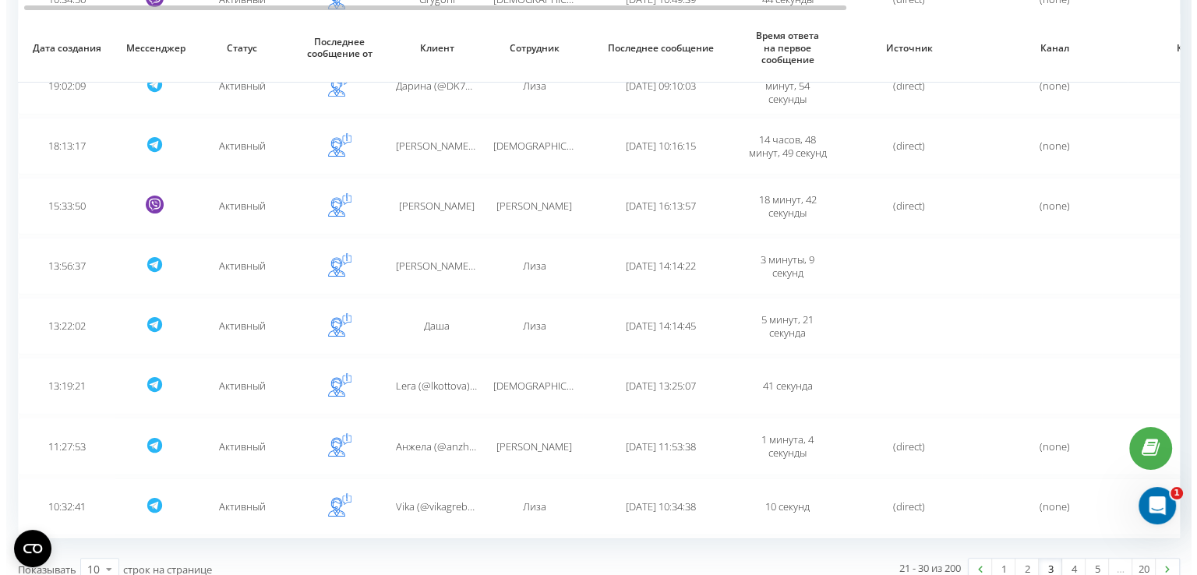
scroll to position [344, 0]
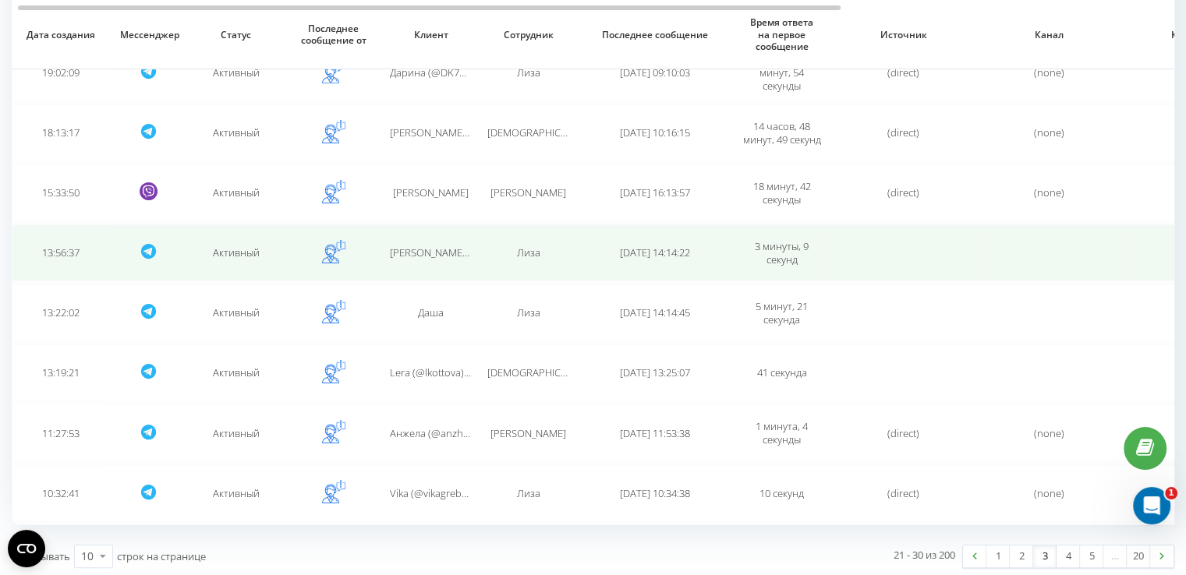
click at [527, 238] on td "Лиза" at bounding box center [527, 253] width 97 height 57
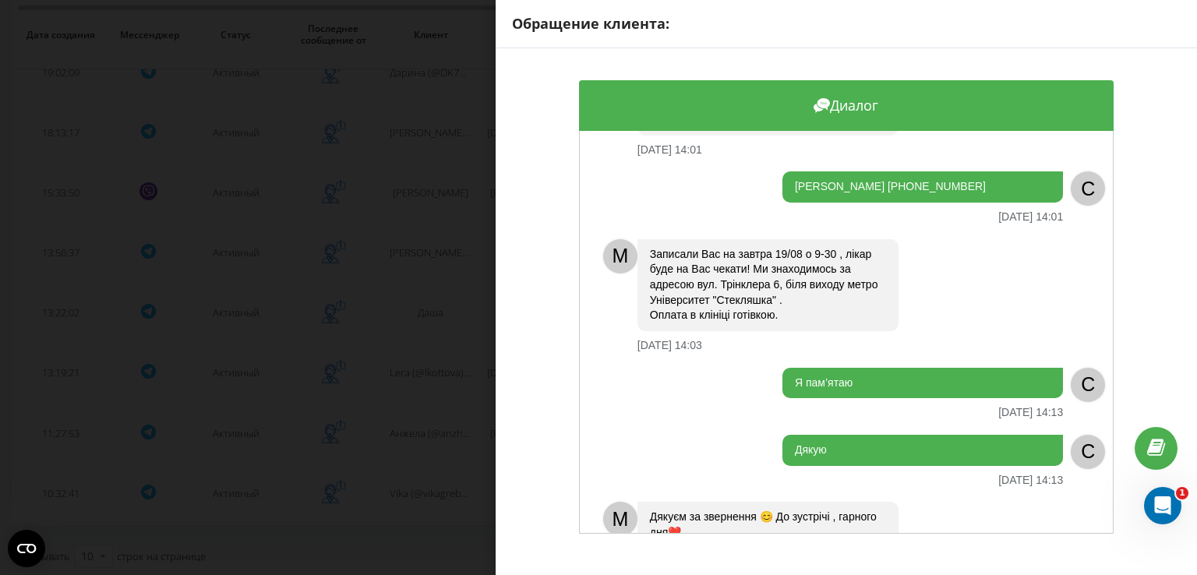
scroll to position [660, 0]
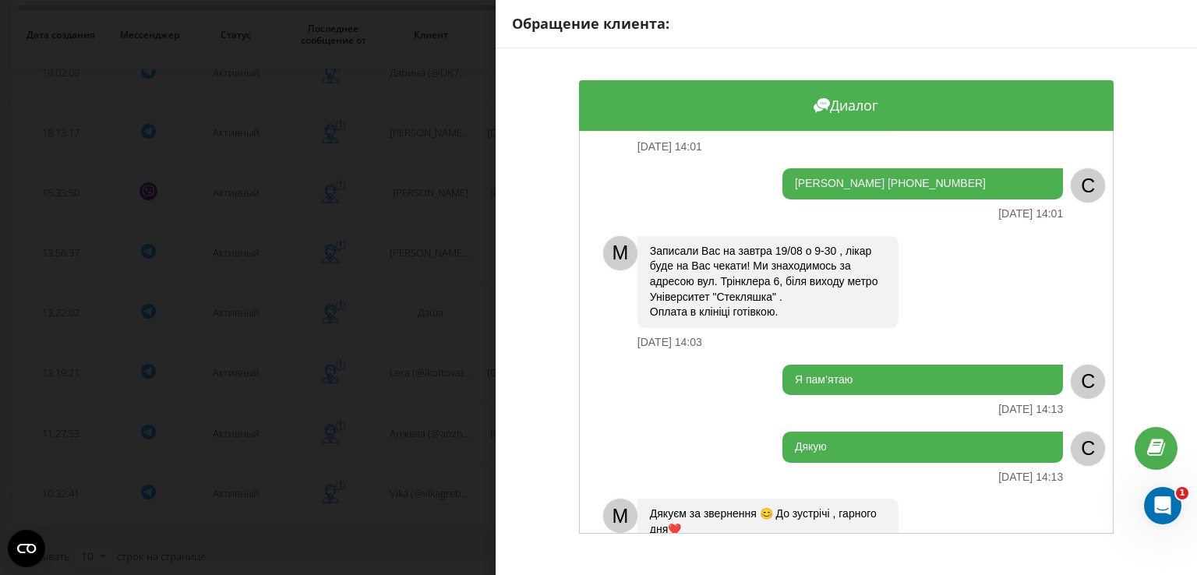
drag, startPoint x: 1034, startPoint y: 157, endPoint x: 789, endPoint y: 179, distance: 245.7
click at [789, 179] on div "[PERSON_NAME] [PHONE_NUMBER]" at bounding box center [923, 183] width 281 height 31
copy div "[PERSON_NAME] [PHONE_NUMBER]"
click at [432, 254] on div "Обращение клиента: Диалог Добрый день, я в том году удаляла родинку керотому он…" at bounding box center [598, 287] width 1197 height 575
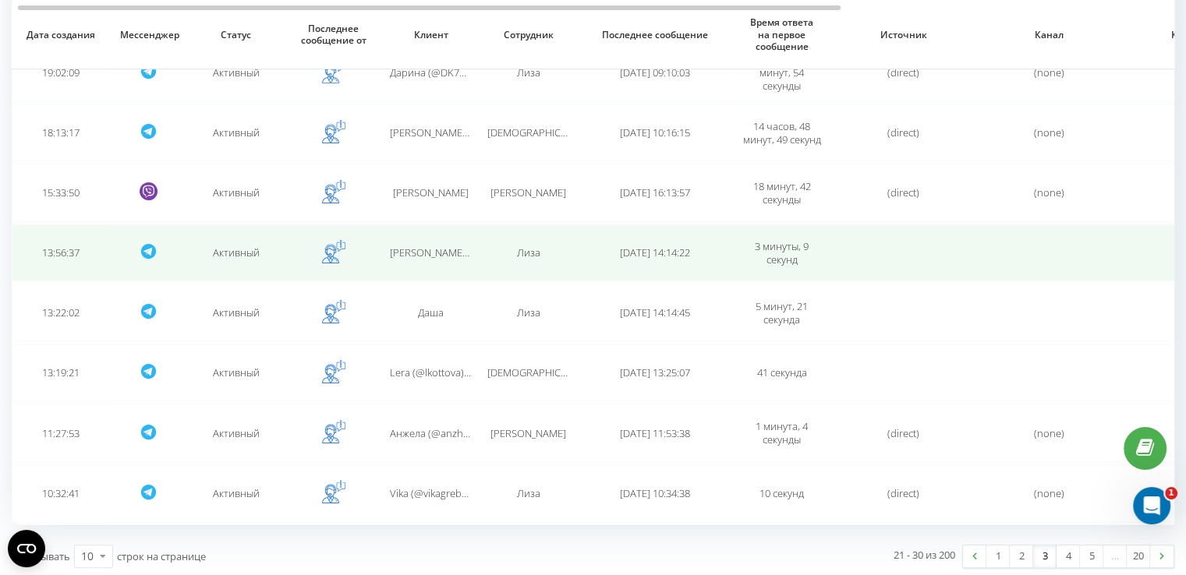
click at [430, 250] on span "[PERSON_NAME] (@irina_star2023)" at bounding box center [468, 253] width 157 height 14
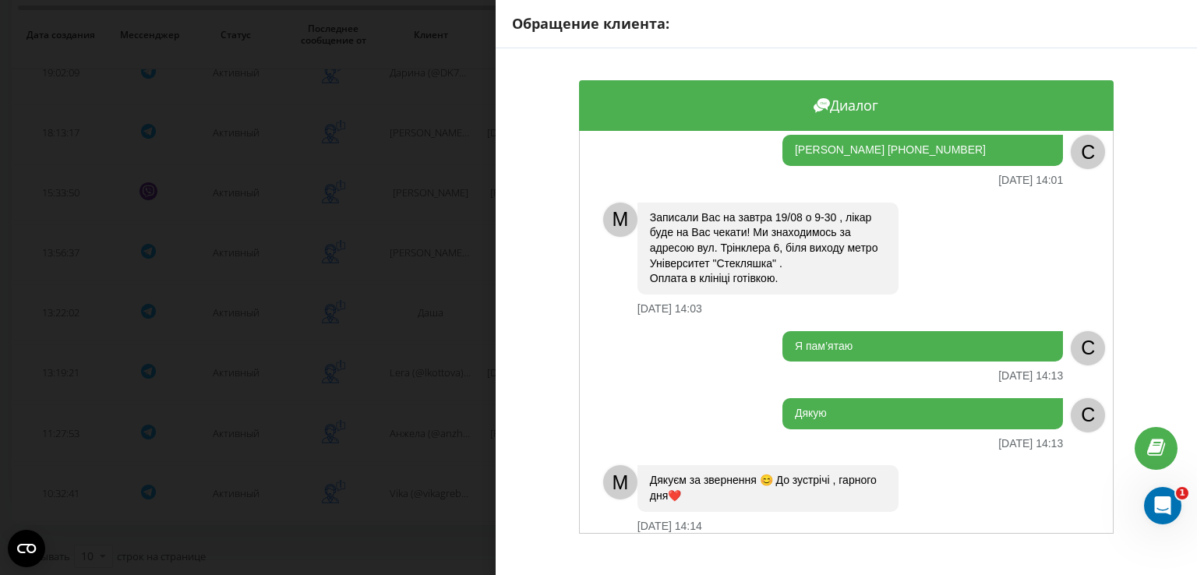
scroll to position [0, 0]
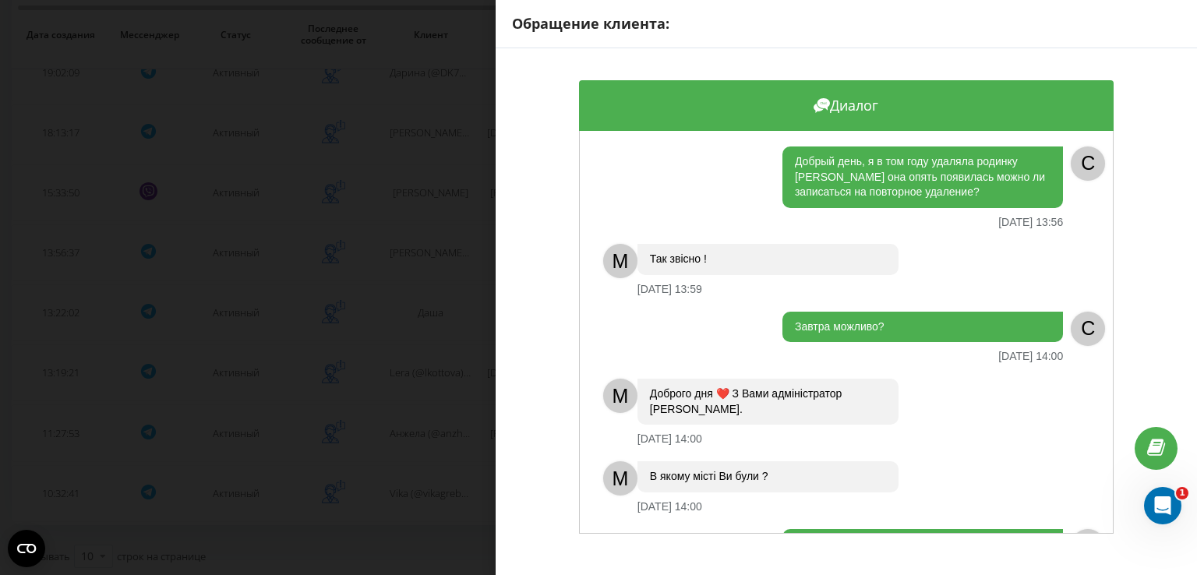
click at [423, 249] on div "Обращение клиента: Диалог Добрый день, я в том году удаляла родинку керотому он…" at bounding box center [598, 287] width 1197 height 575
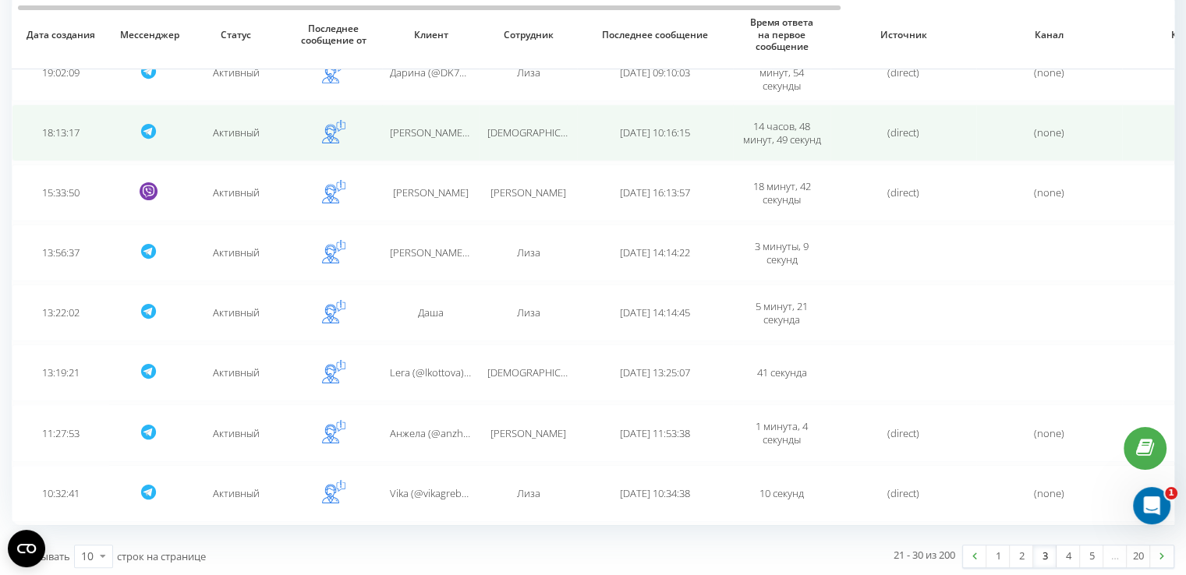
click at [458, 134] on span "[PERSON_NAME] (@yporotaya_princess)" at bounding box center [481, 133] width 182 height 14
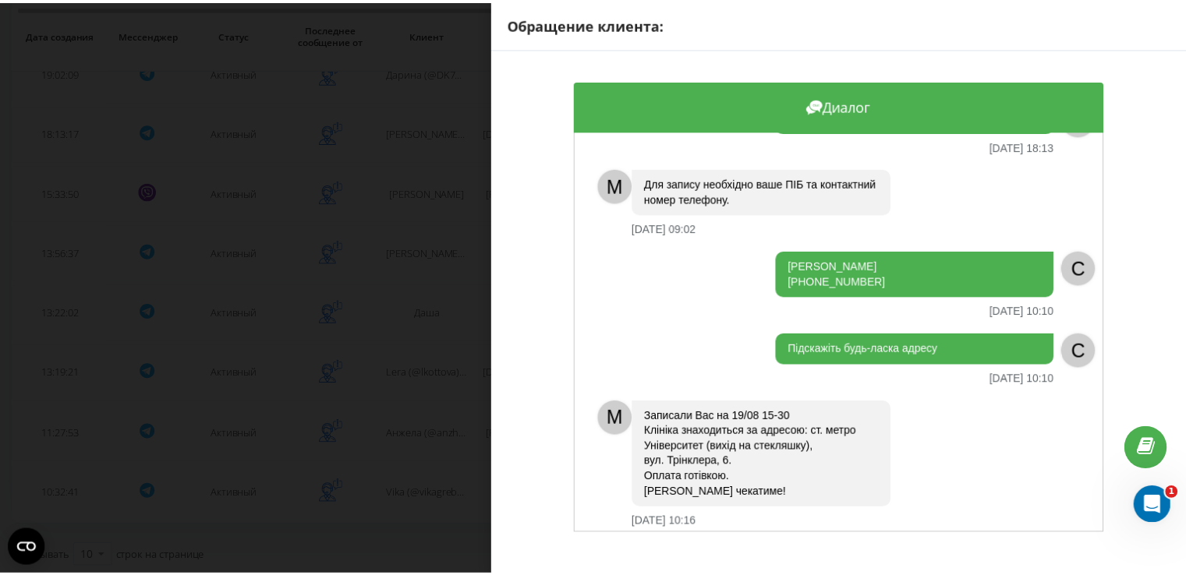
scroll to position [57, 0]
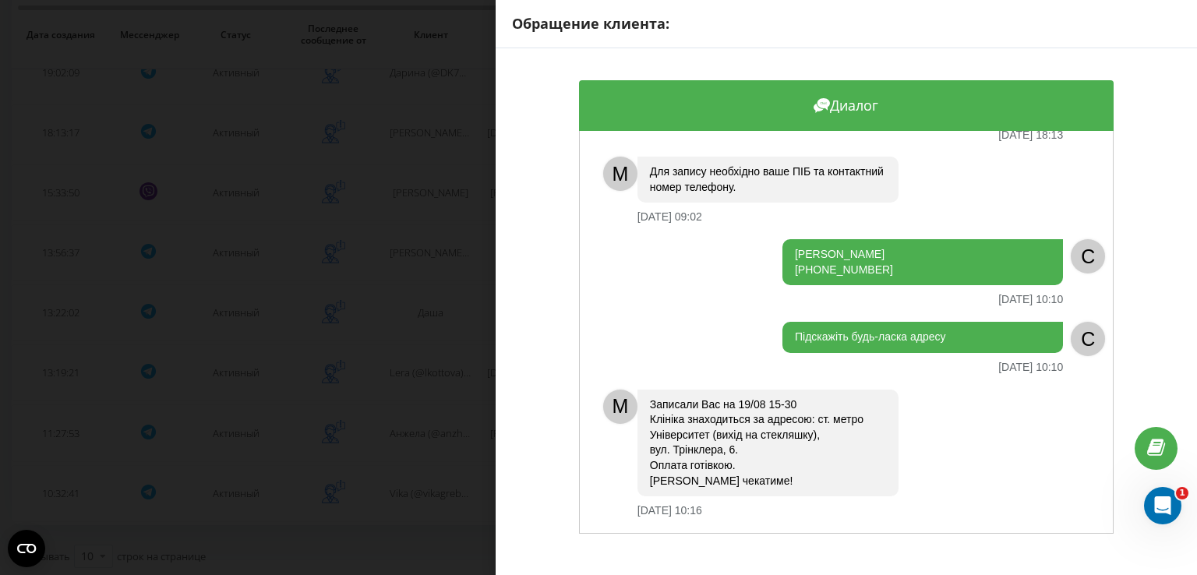
click at [428, 234] on div "Обращение клиента: Диалог Давайте на 15:30 [DATE] 18:13 C M Для запису необхідн…" at bounding box center [598, 287] width 1197 height 575
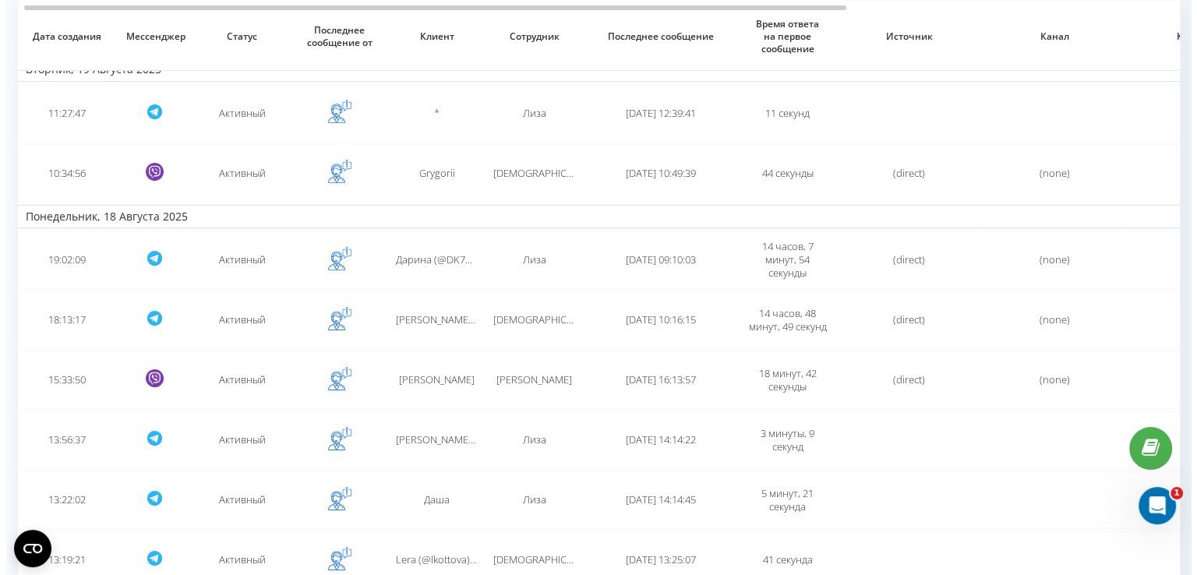
scroll to position [344, 0]
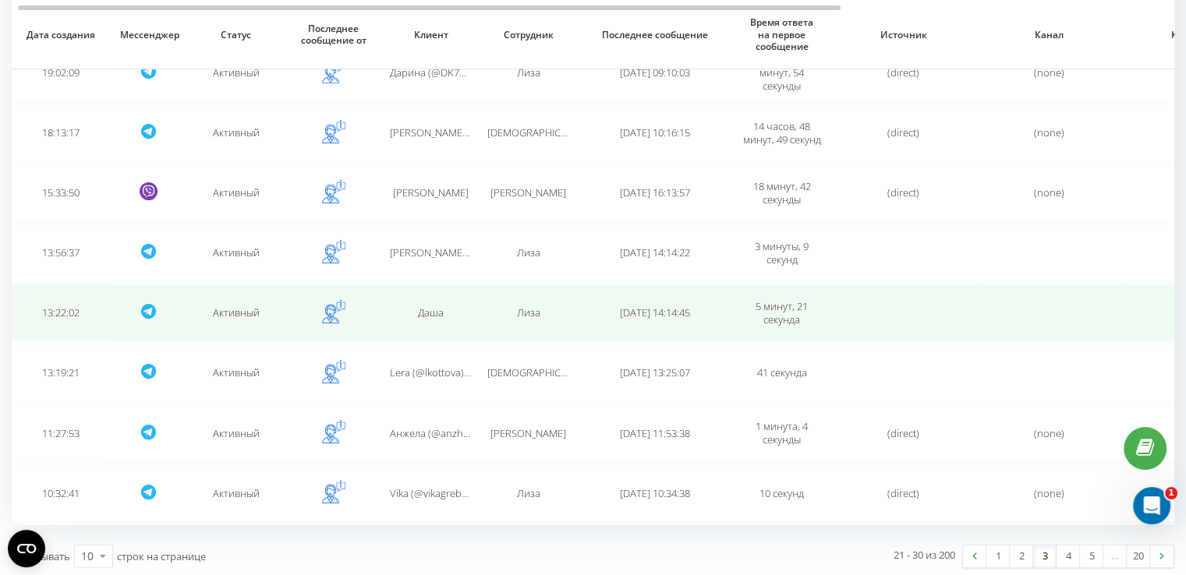
click at [430, 322] on td "Даша" at bounding box center [430, 313] width 97 height 57
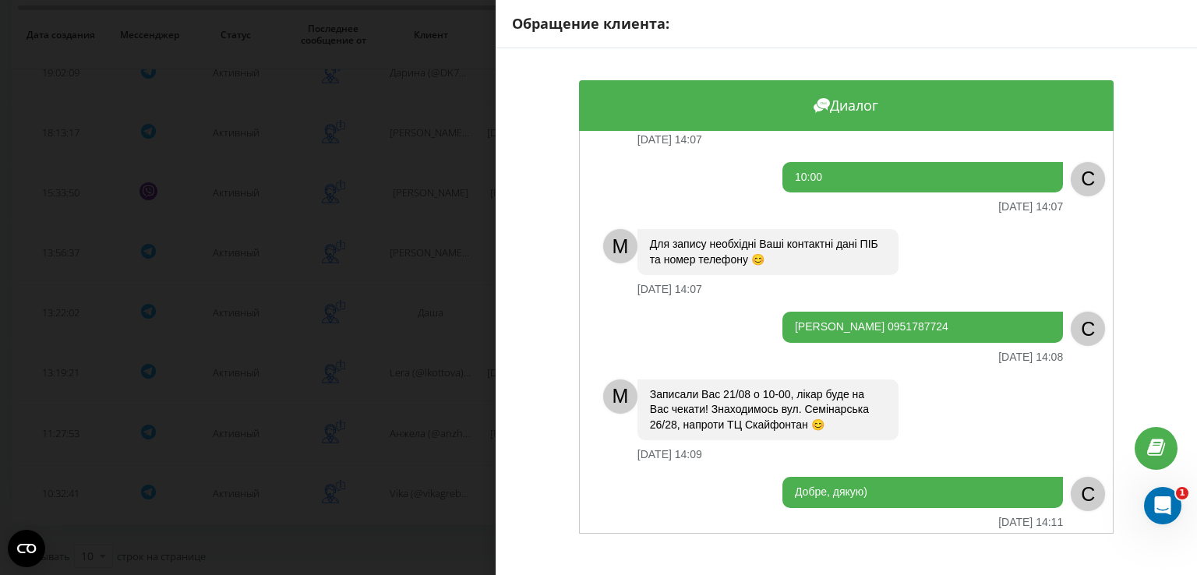
scroll to position [734, 0]
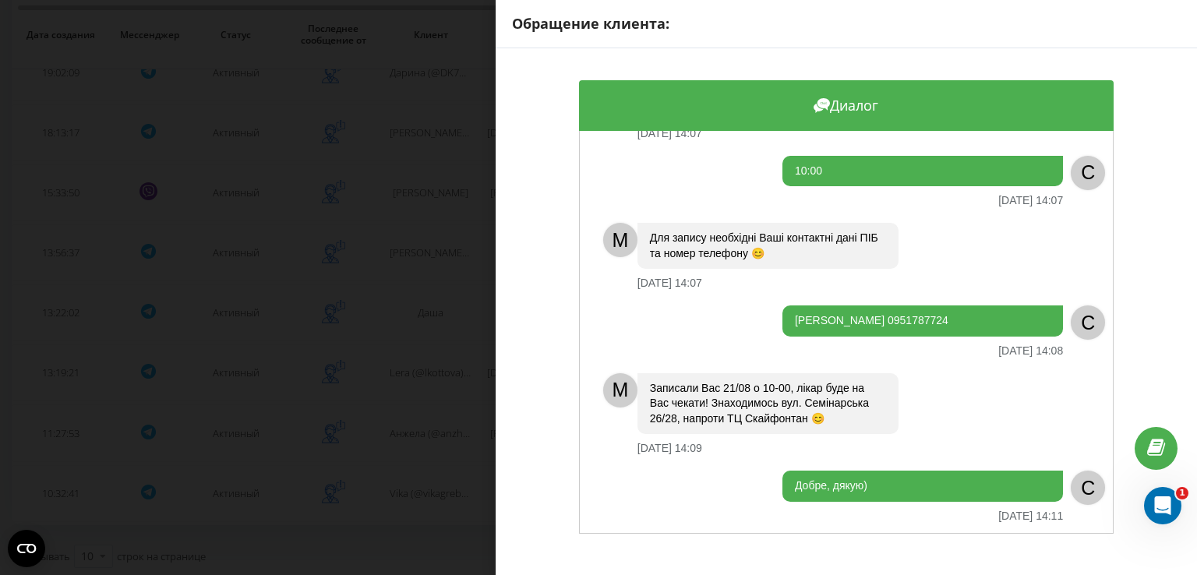
drag, startPoint x: 978, startPoint y: 300, endPoint x: 782, endPoint y: 300, distance: 196.4
click at [783, 306] on div "[PERSON_NAME] 0951787724" at bounding box center [923, 321] width 281 height 31
copy div "[PERSON_NAME] 0951787724"
click at [465, 434] on div "Обращение клиента: Диалог M Доброго дня ❤️ З Вами адміністратор [PERSON_NAME]. …" at bounding box center [598, 287] width 1197 height 575
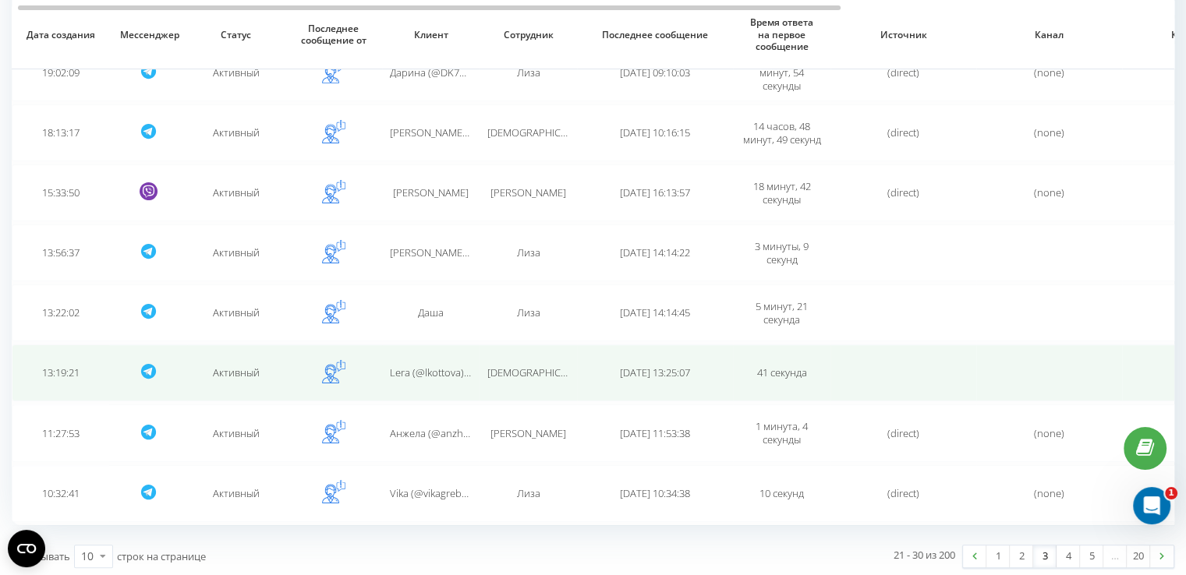
click at [447, 372] on span "Lera (@lkottova) Kotova" at bounding box center [444, 373] width 108 height 14
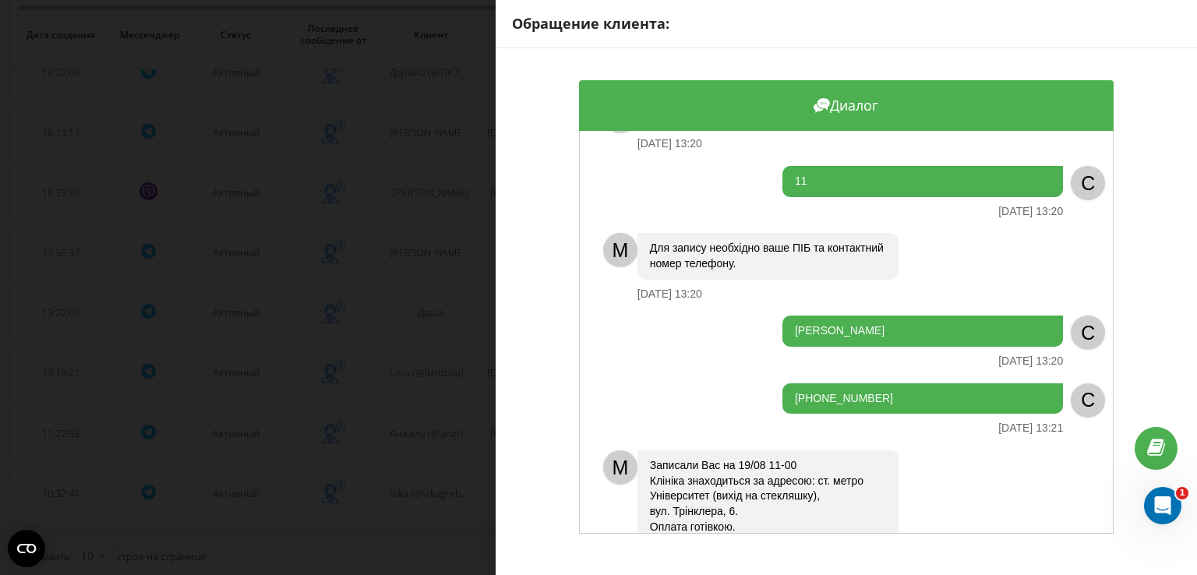
scroll to position [422, 0]
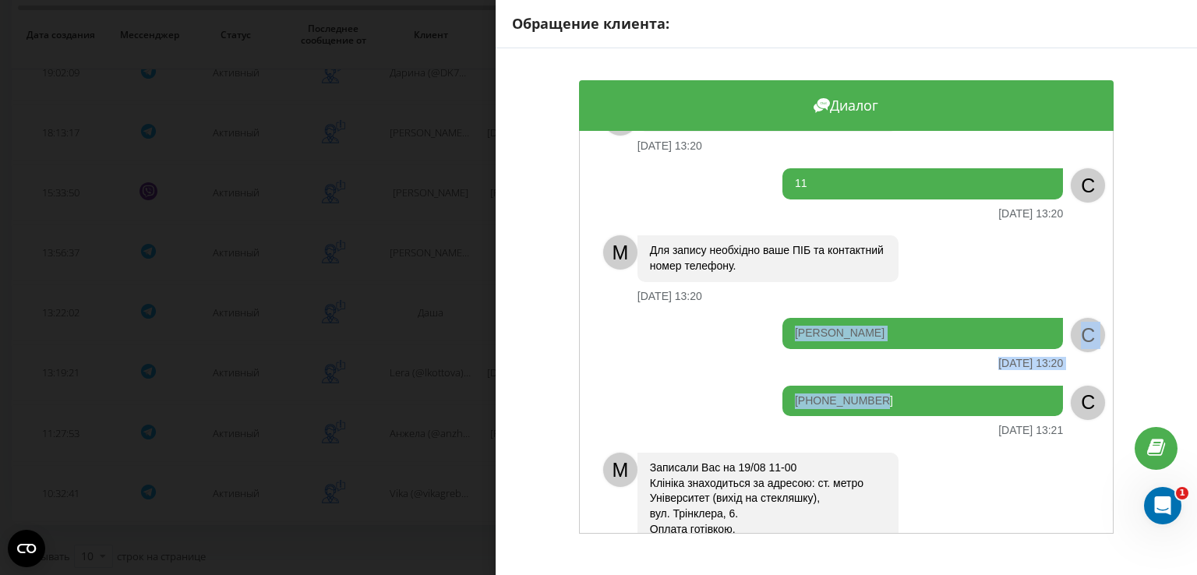
drag, startPoint x: 889, startPoint y: 363, endPoint x: 787, endPoint y: 299, distance: 121.1
click at [787, 299] on div "Добрий день, мені потрібен дерматолог, або хто може оглянули, біля ока виникло …" at bounding box center [846, 332] width 535 height 403
click at [424, 407] on div "Обращение клиента: Диалог Добрий день, мені потрібен дерматолог, або хто може о…" at bounding box center [598, 287] width 1197 height 575
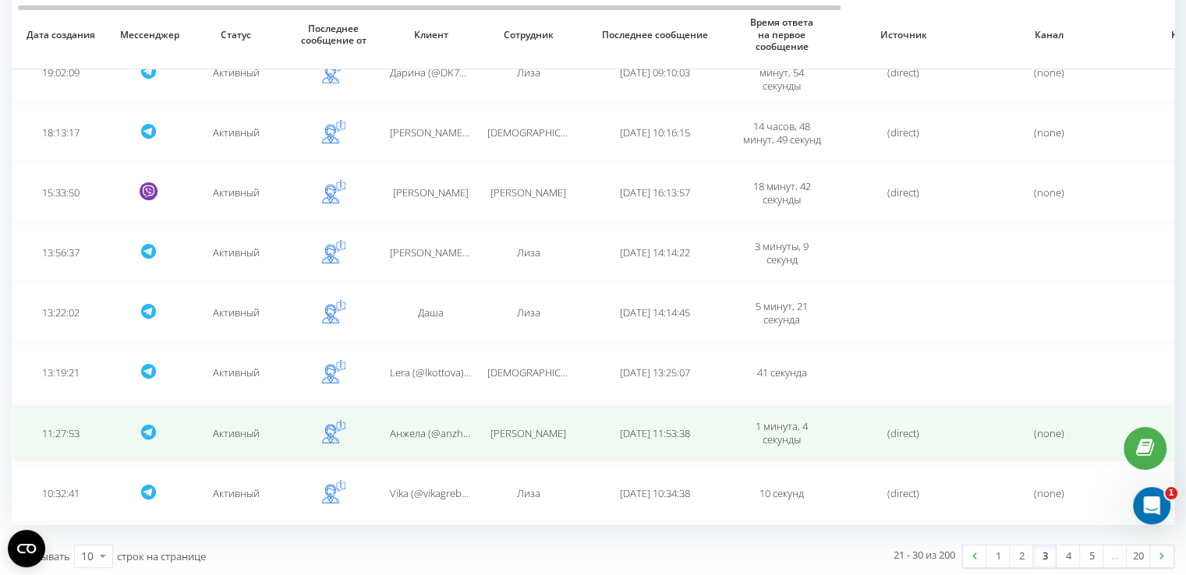
click at [425, 416] on td "Анжела (@anzhela717)" at bounding box center [430, 433] width 97 height 57
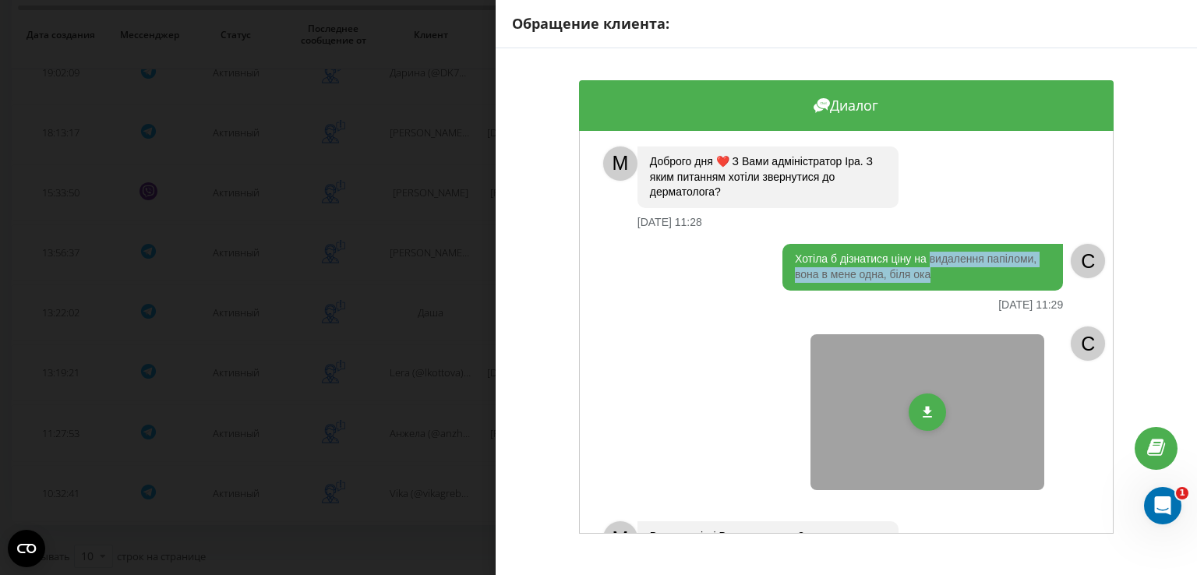
drag, startPoint x: 932, startPoint y: 275, endPoint x: 926, endPoint y: 263, distance: 13.6
click at [926, 263] on div "Хотіла б дізнатися ціну на видалення папіломи, вона в мене одна, біля ока" at bounding box center [923, 267] width 281 height 46
click at [467, 391] on div "Обращение клиента: Диалог M Доброго дня ❤️ З Вами адміністратор [PERSON_NAME]. …" at bounding box center [598, 287] width 1197 height 575
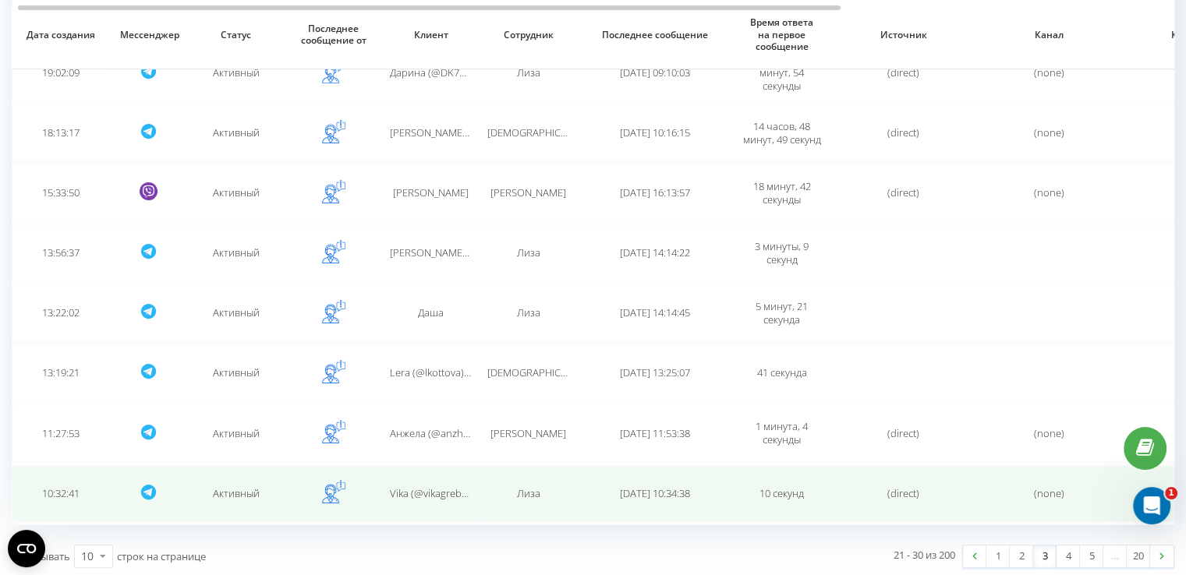
click at [500, 487] on div "Лиза" at bounding box center [528, 493] width 82 height 13
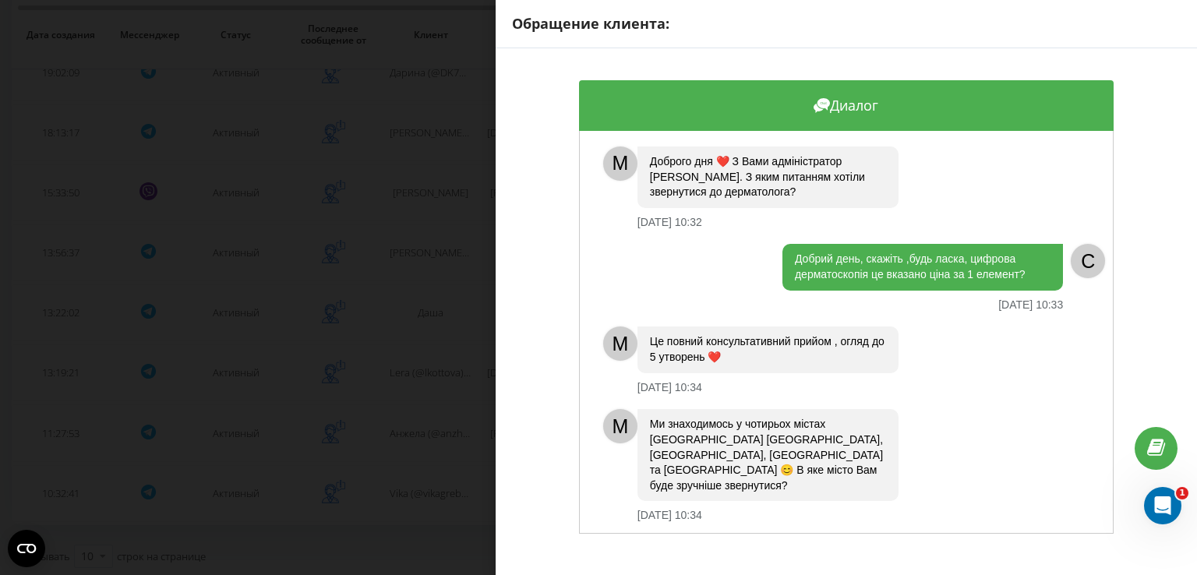
click at [444, 361] on div "Обращение клиента: Диалог M Доброго дня ❤️ З Вами адміністратор [PERSON_NAME]. …" at bounding box center [598, 287] width 1197 height 575
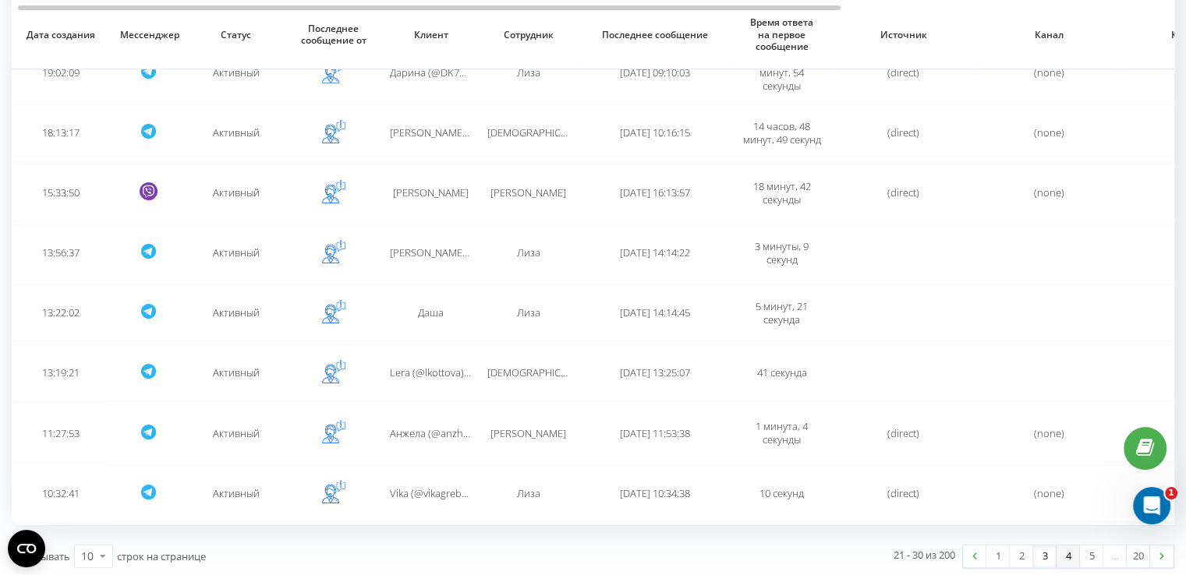
click at [1070, 553] on link "4" at bounding box center [1067, 557] width 23 height 22
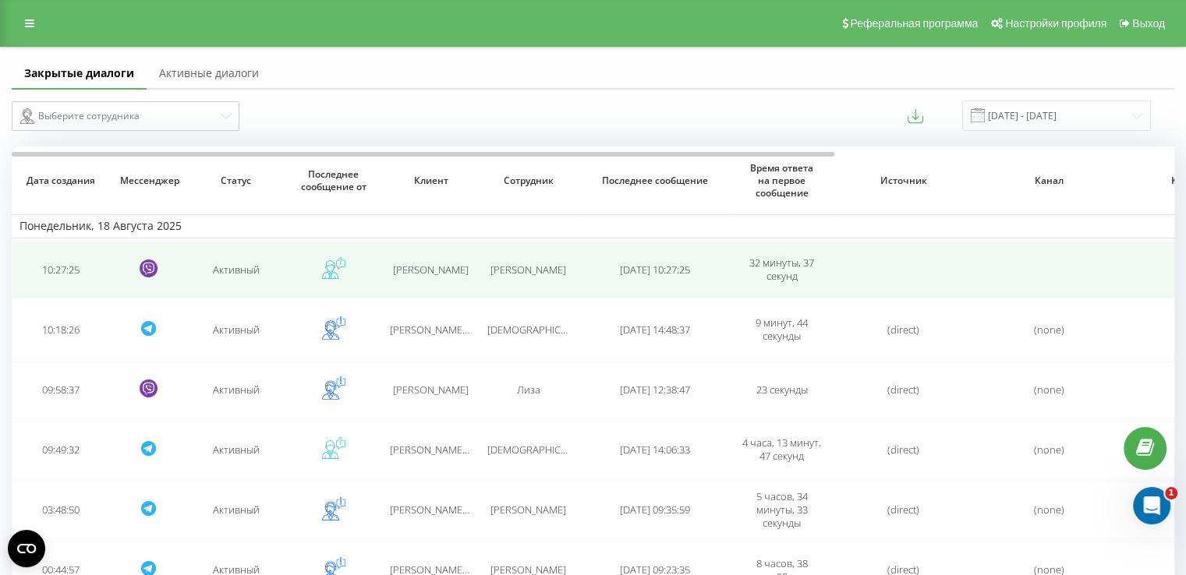
click at [426, 263] on span "[PERSON_NAME]" at bounding box center [431, 270] width 76 height 14
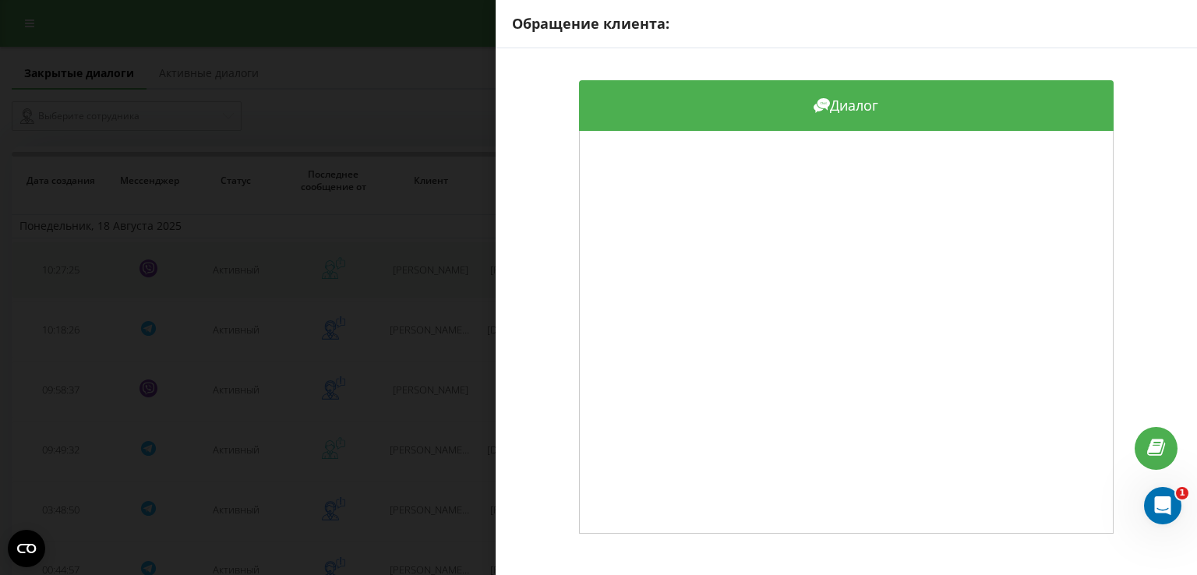
click at [426, 263] on div "Обращение клиента: Диалог" at bounding box center [598, 287] width 1197 height 575
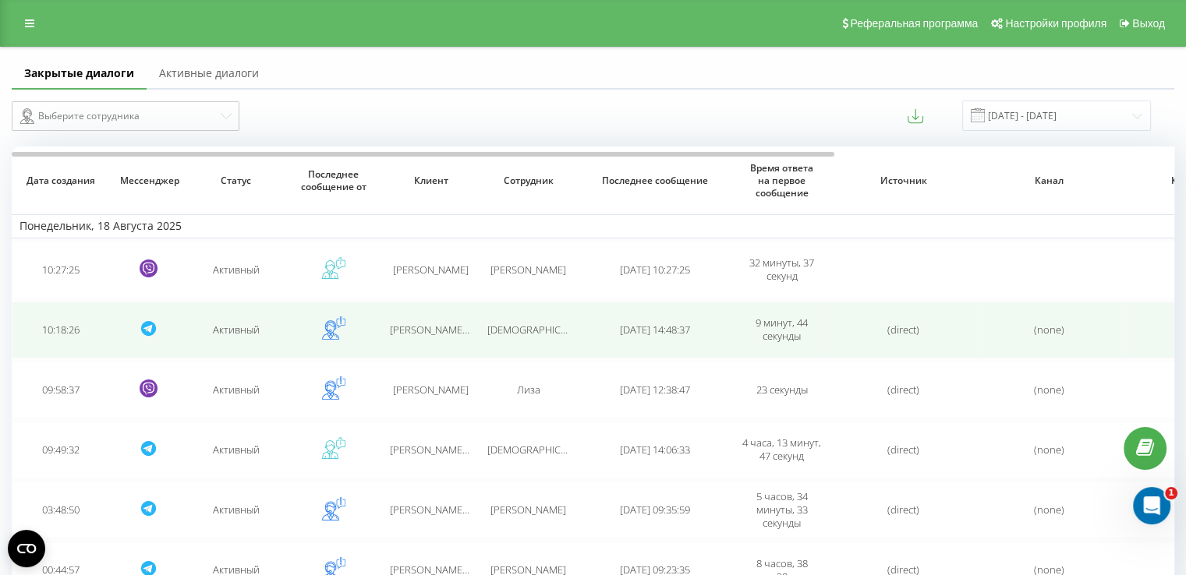
click at [433, 326] on span "[PERSON_NAME] (@TatyanaLubivaya)" at bounding box center [475, 330] width 170 height 14
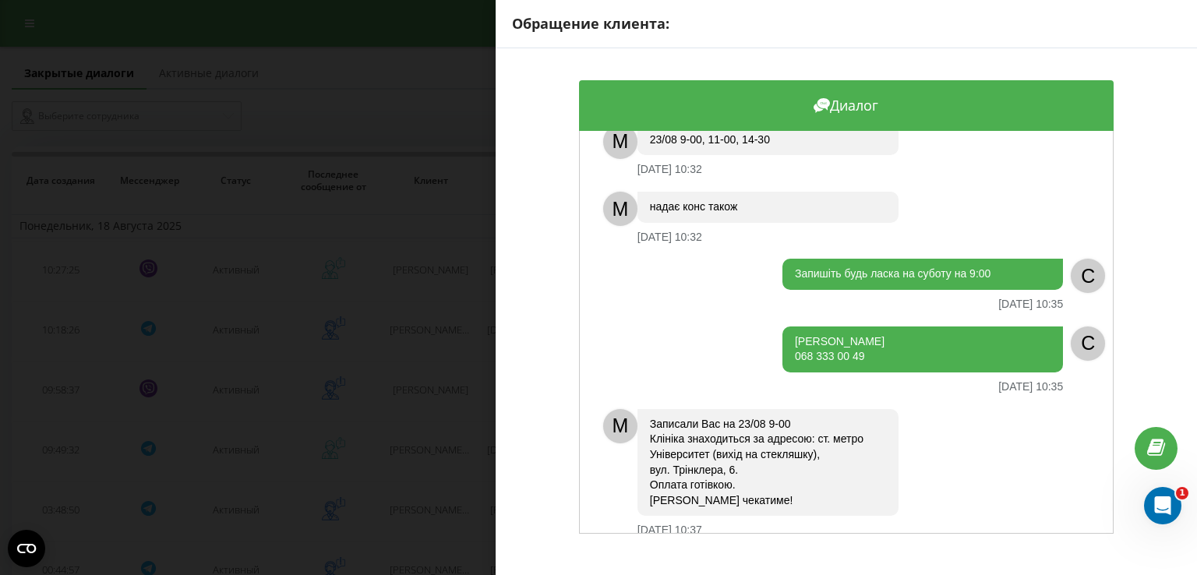
scroll to position [571, 0]
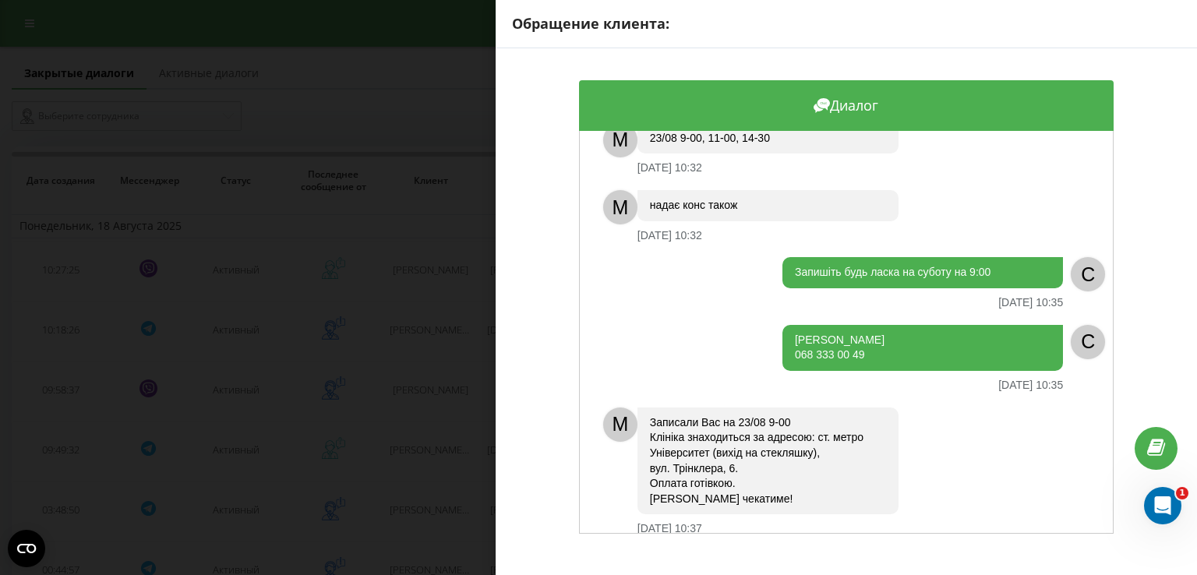
drag, startPoint x: 870, startPoint y: 358, endPoint x: 783, endPoint y: 334, distance: 89.8
click at [783, 334] on div "[PERSON_NAME] 068 333 00 49" at bounding box center [923, 348] width 281 height 46
click at [470, 327] on div "Обращение клиента: Диалог Цікавить запис на прийом до [PERSON_NAME] [DATE] 10:2…" at bounding box center [598, 287] width 1197 height 575
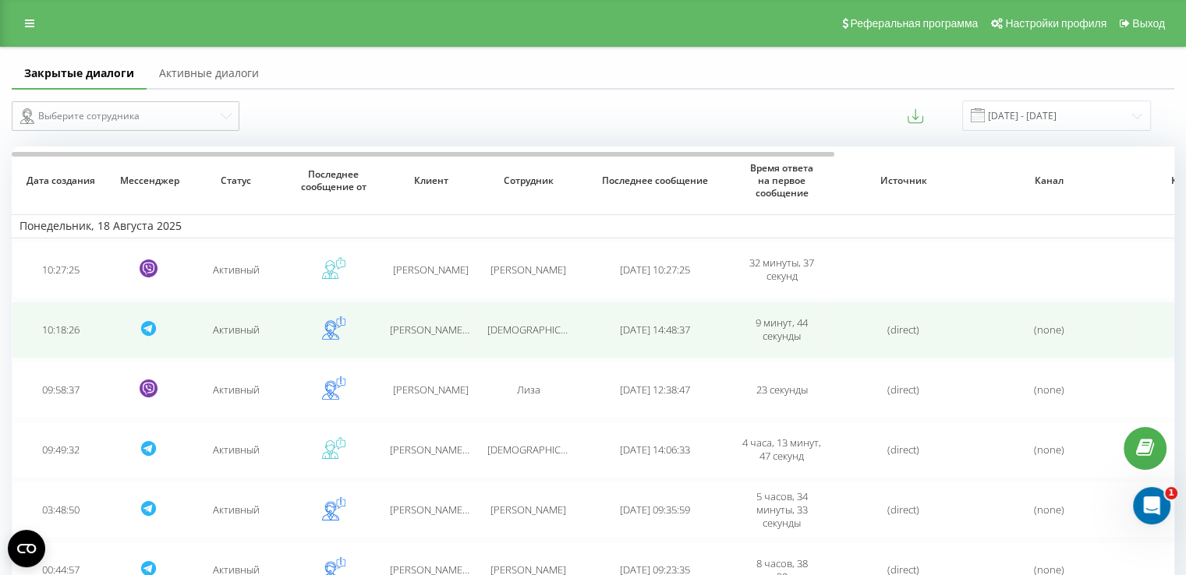
click at [472, 327] on td "[PERSON_NAME] (@TatyanaLubivaya)" at bounding box center [430, 330] width 97 height 57
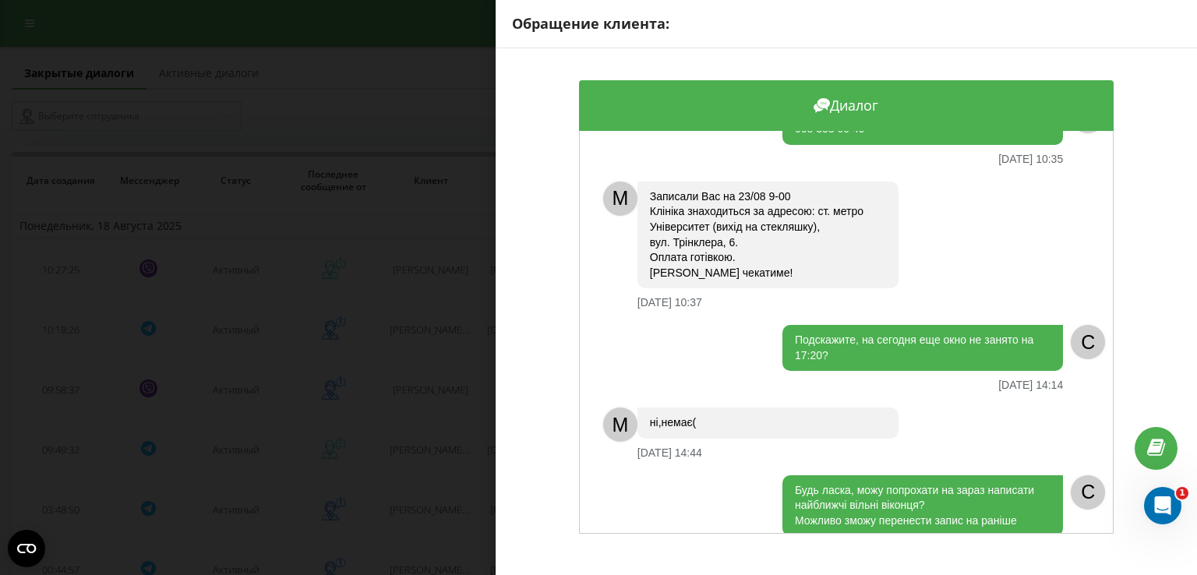
scroll to position [973, 0]
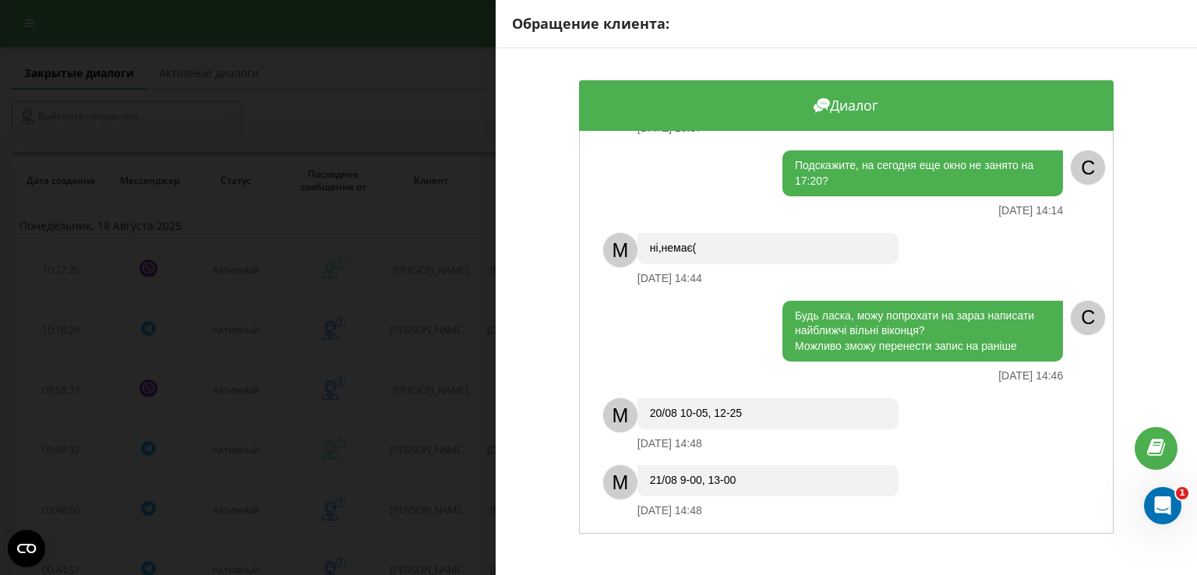
click at [431, 328] on div "Обращение клиента: Диалог Цікавить запис на прийом до [PERSON_NAME] [DATE] 10:2…" at bounding box center [598, 287] width 1197 height 575
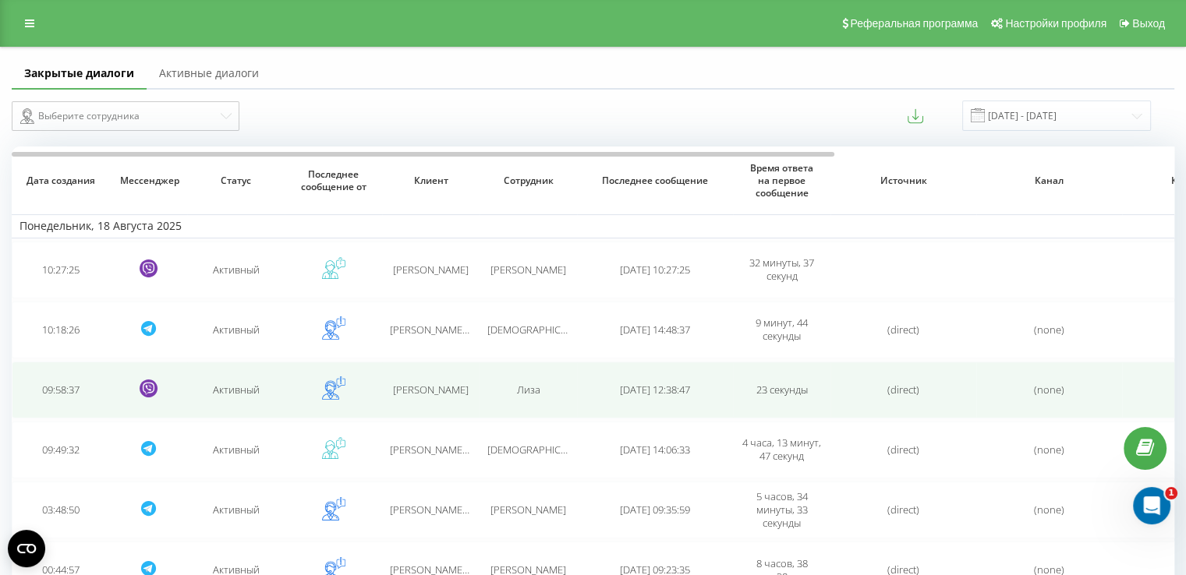
click at [402, 380] on td "[PERSON_NAME]" at bounding box center [430, 390] width 97 height 57
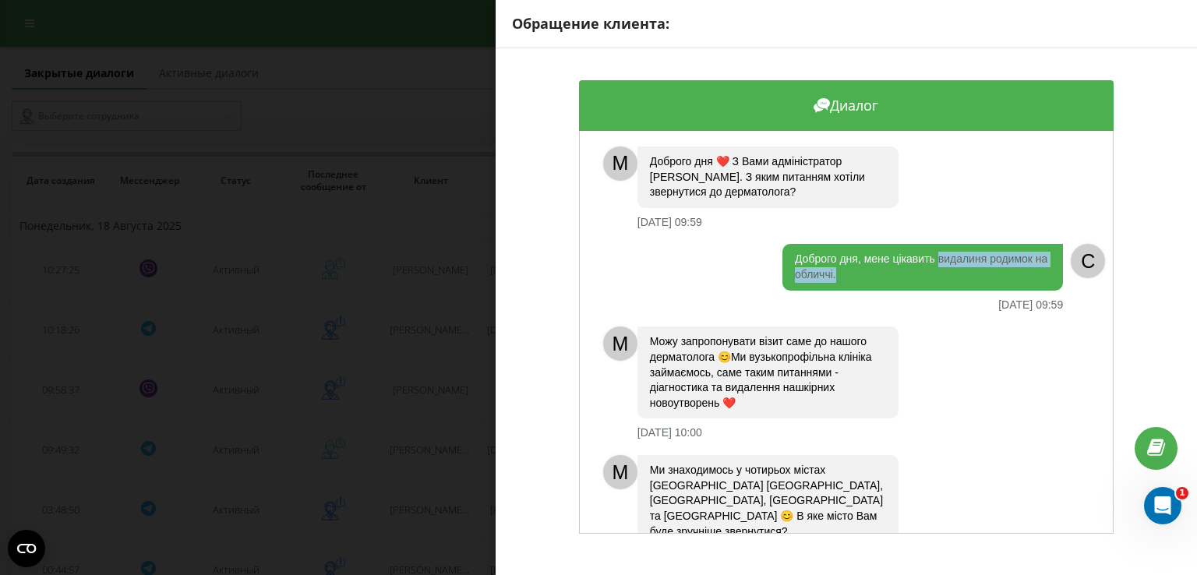
drag, startPoint x: 946, startPoint y: 282, endPoint x: 932, endPoint y: 260, distance: 25.5
click at [932, 260] on div "Доброго дня, мене цікавить видалиня родимок на обличчі." at bounding box center [923, 267] width 281 height 46
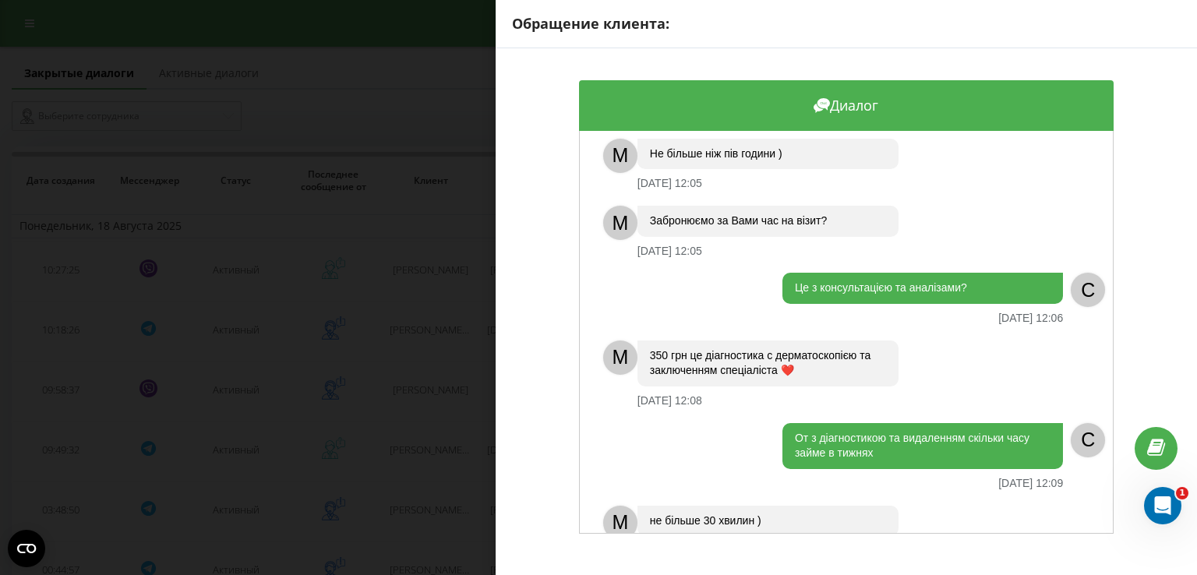
scroll to position [929, 0]
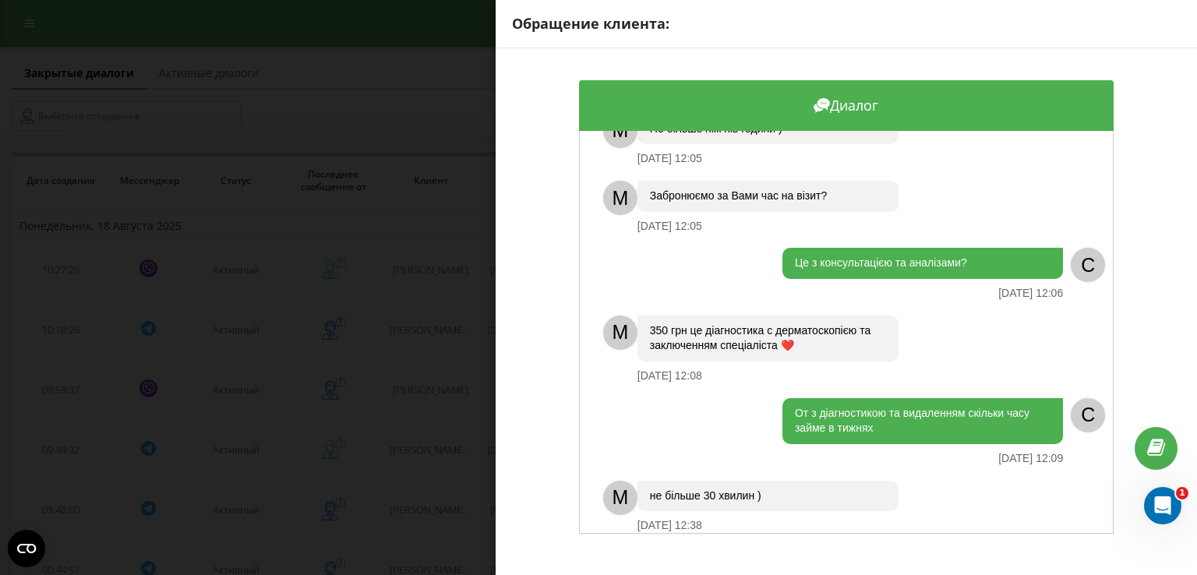
click at [402, 396] on div "Обращение клиента: Диалог M Доброго дня ❤️ З Вами адміністратор [PERSON_NAME]. …" at bounding box center [598, 287] width 1197 height 575
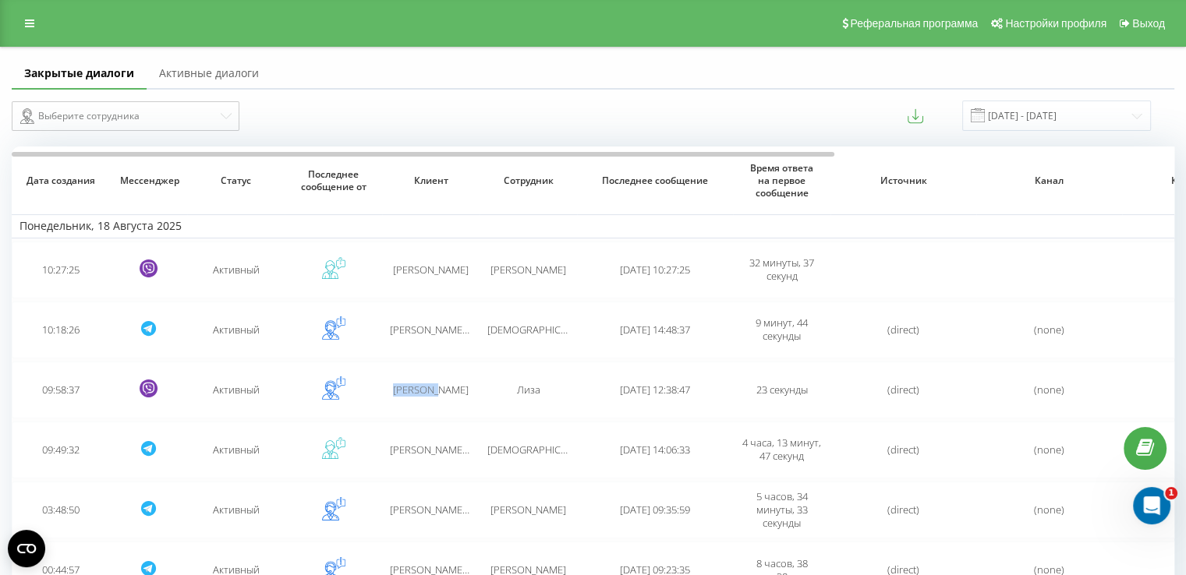
click at [402, 396] on td "[PERSON_NAME]" at bounding box center [430, 390] width 97 height 57
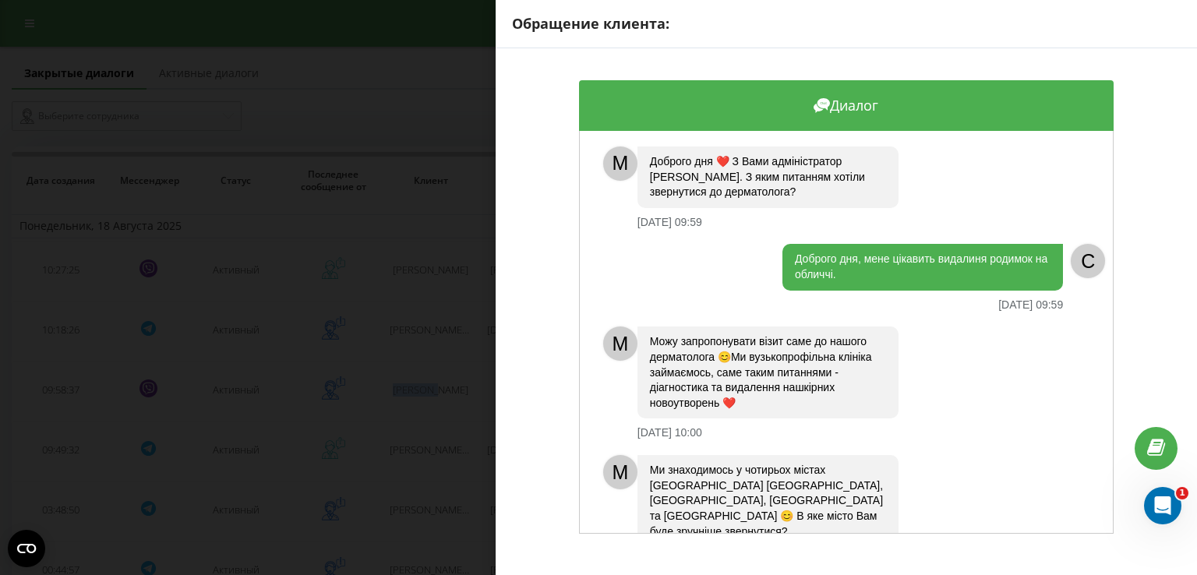
click at [446, 260] on div "Обращение клиента: Диалог M Доброго дня ❤️ З Вами адміністратор [PERSON_NAME]. …" at bounding box center [598, 287] width 1197 height 575
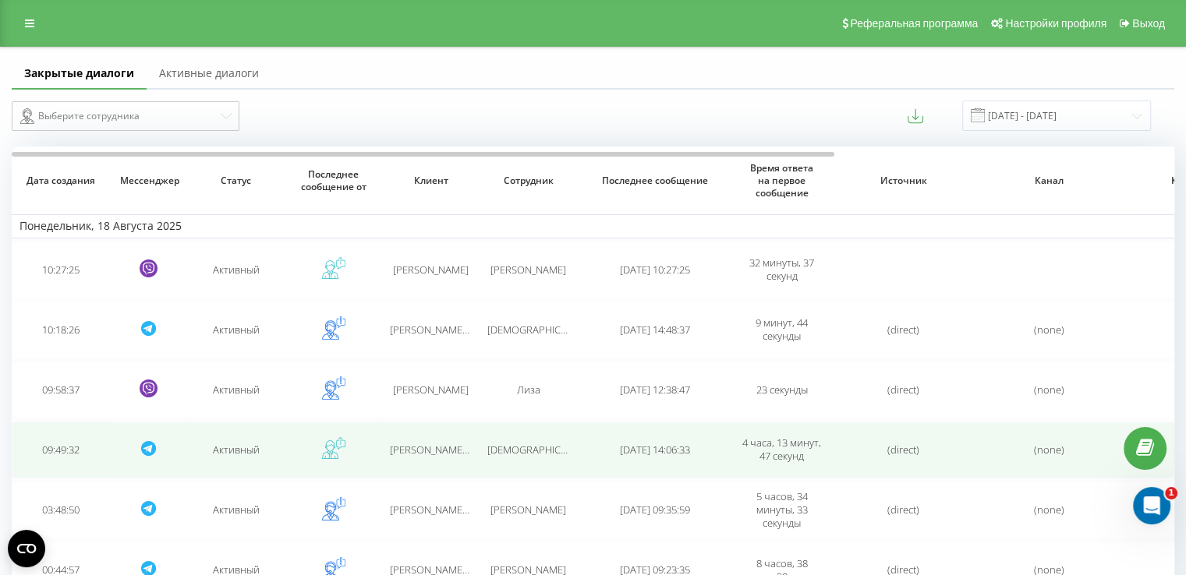
click at [423, 437] on td "[PERSON_NAME] (@Olha_Kush)" at bounding box center [430, 450] width 97 height 57
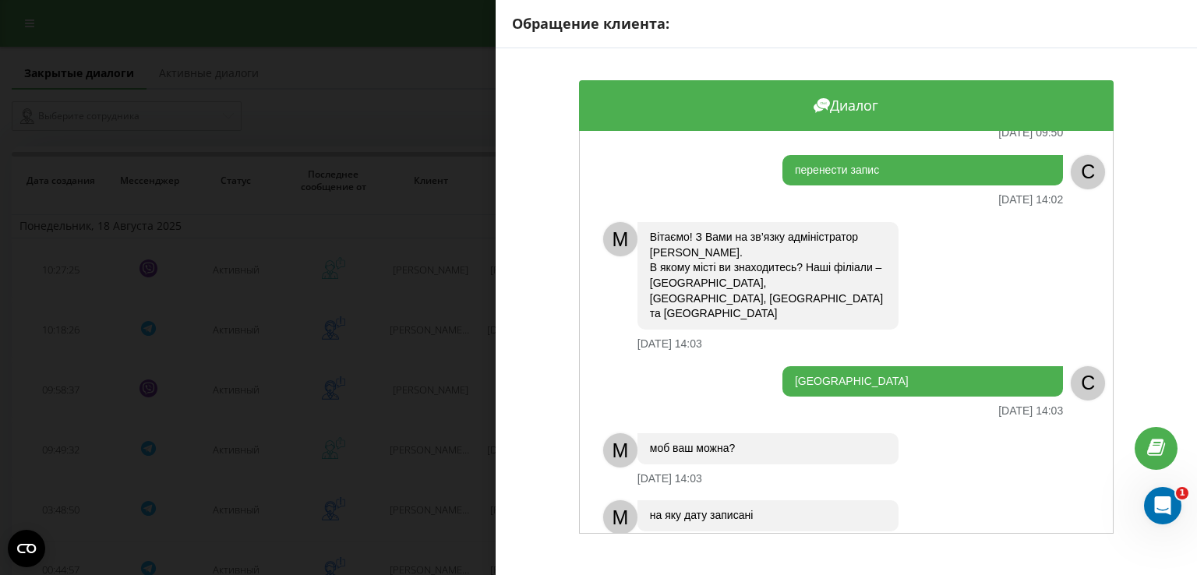
scroll to position [147, 0]
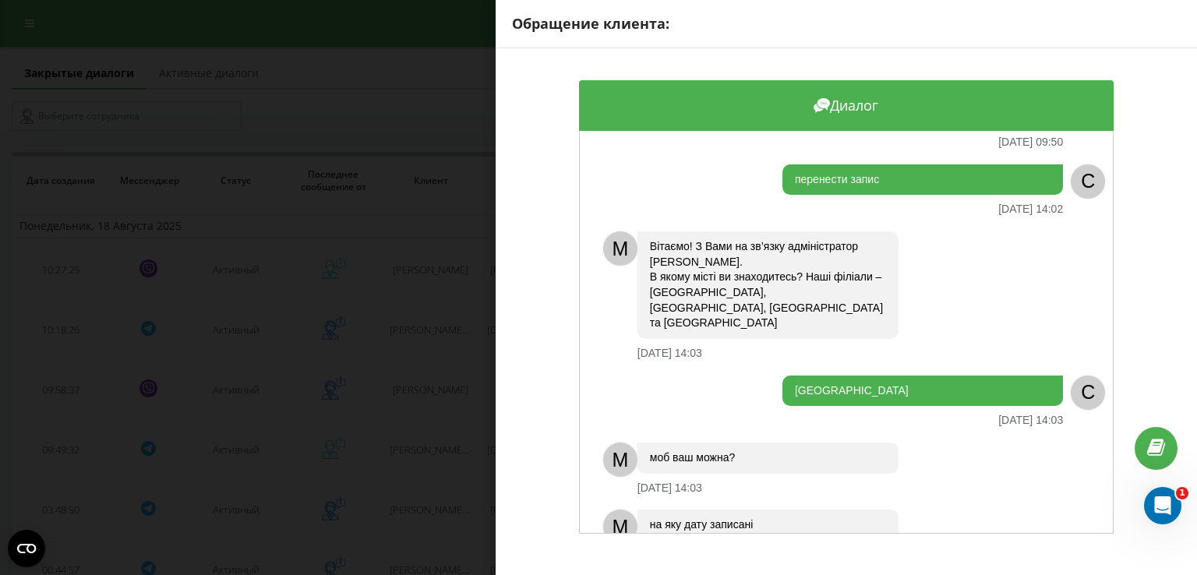
click at [441, 378] on div "Обращение клиента: Диалог доброго дня, чи видаляєте великі родинки на голові? […" at bounding box center [598, 287] width 1197 height 575
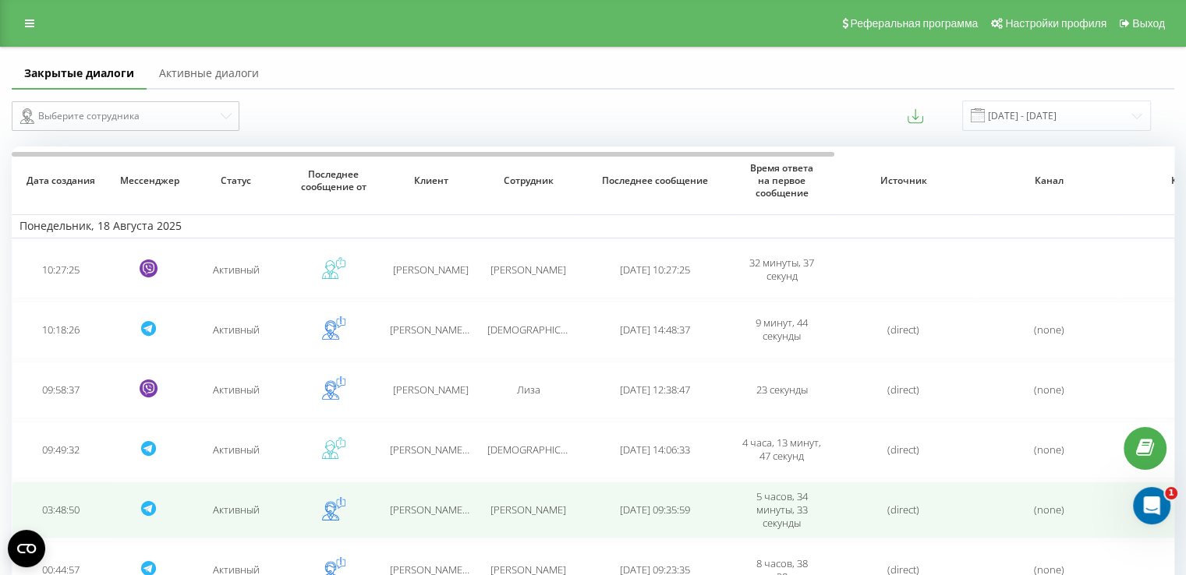
click at [428, 519] on td "[PERSON_NAME] (@mariiabaranovska)" at bounding box center [430, 510] width 97 height 57
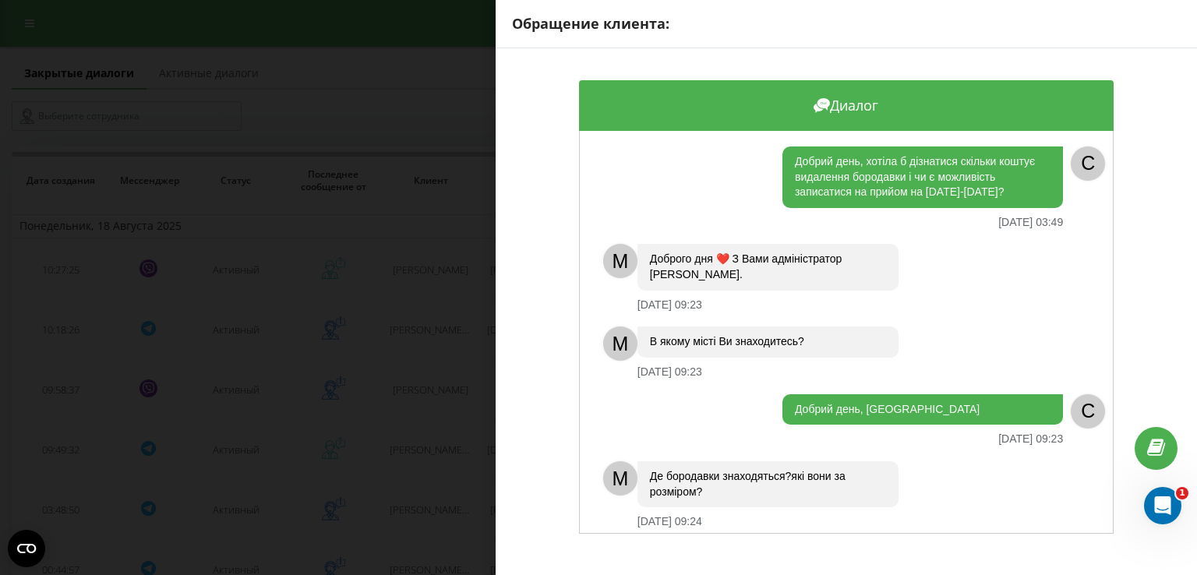
click at [404, 408] on div "Обращение клиента: Диалог Добрий день, хотіла б дізнатися скільки коштує видале…" at bounding box center [598, 287] width 1197 height 575
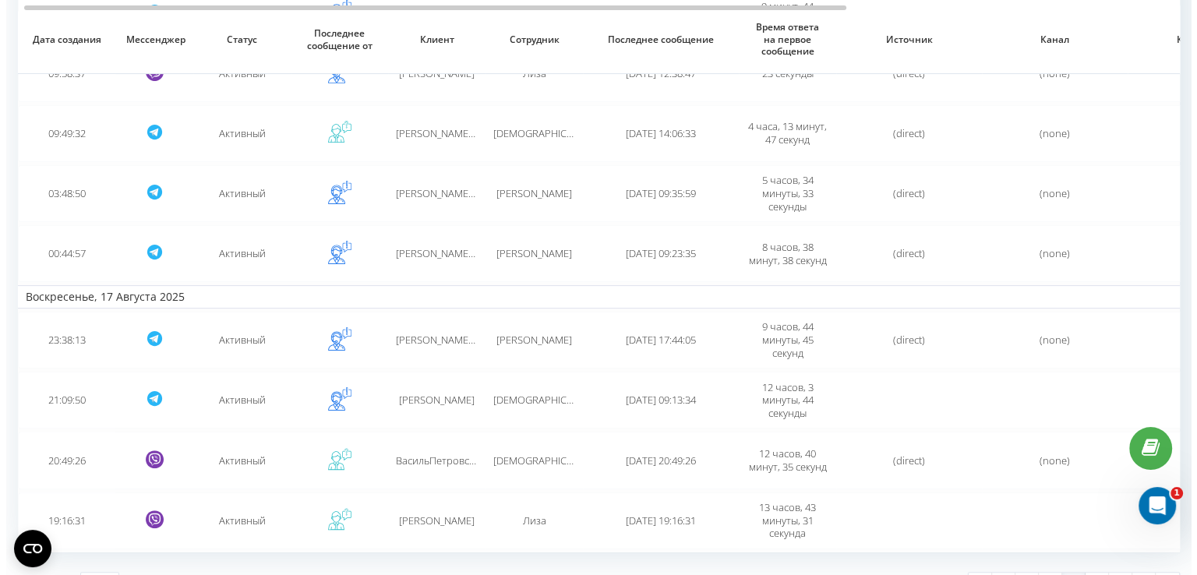
scroll to position [321, 0]
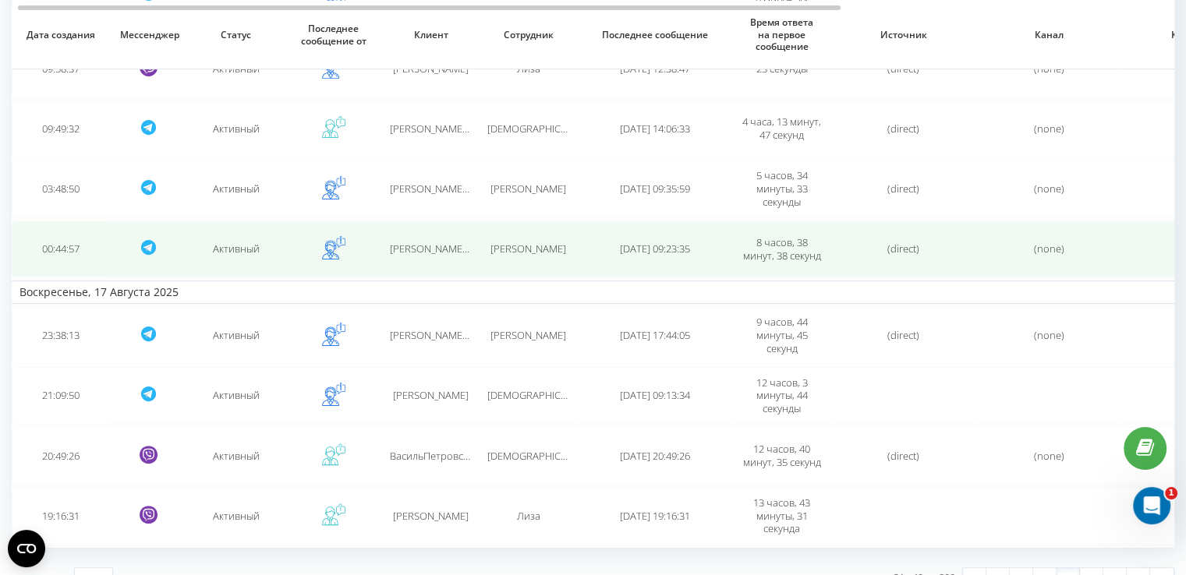
click at [471, 243] on span "[PERSON_NAME] (@OlenaBieliaieva) Bieliaieva" at bounding box center [493, 249] width 207 height 14
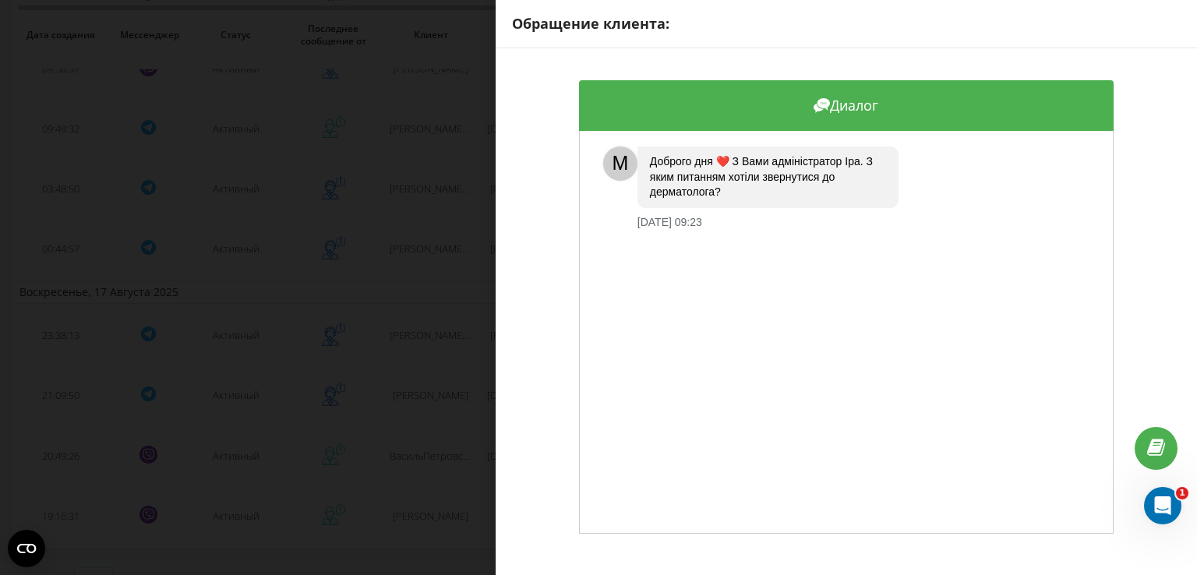
click at [387, 319] on div "Обращение клиента: Диалог M Доброго дня ❤️ З Вами адміністратор [PERSON_NAME]. …" at bounding box center [598, 287] width 1197 height 575
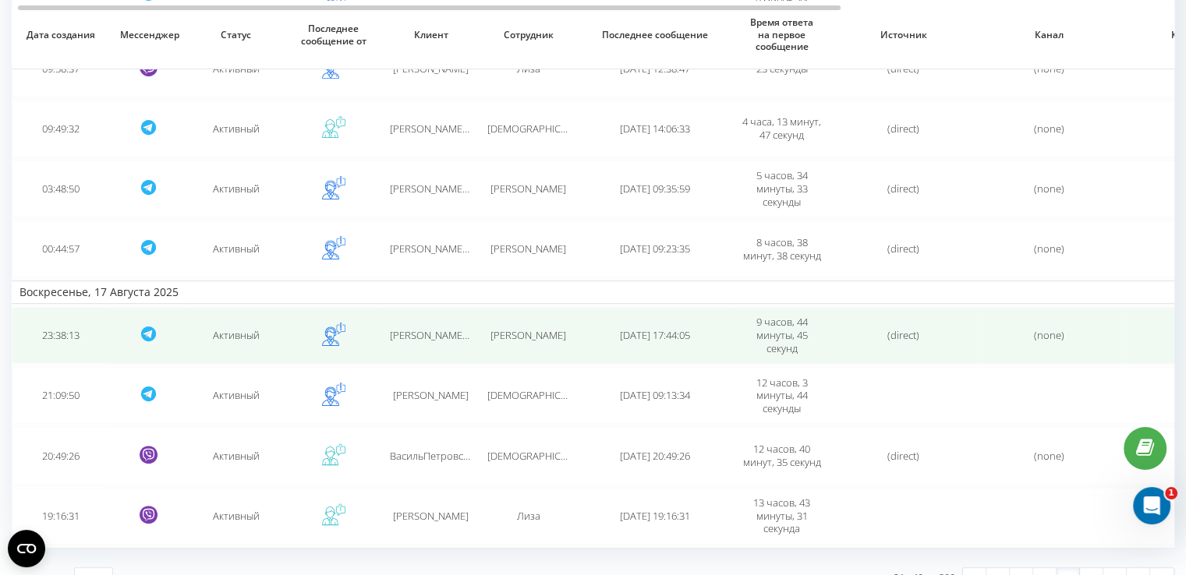
click at [406, 328] on span "[PERSON_NAME] (@yporotaya_princess)" at bounding box center [481, 335] width 182 height 14
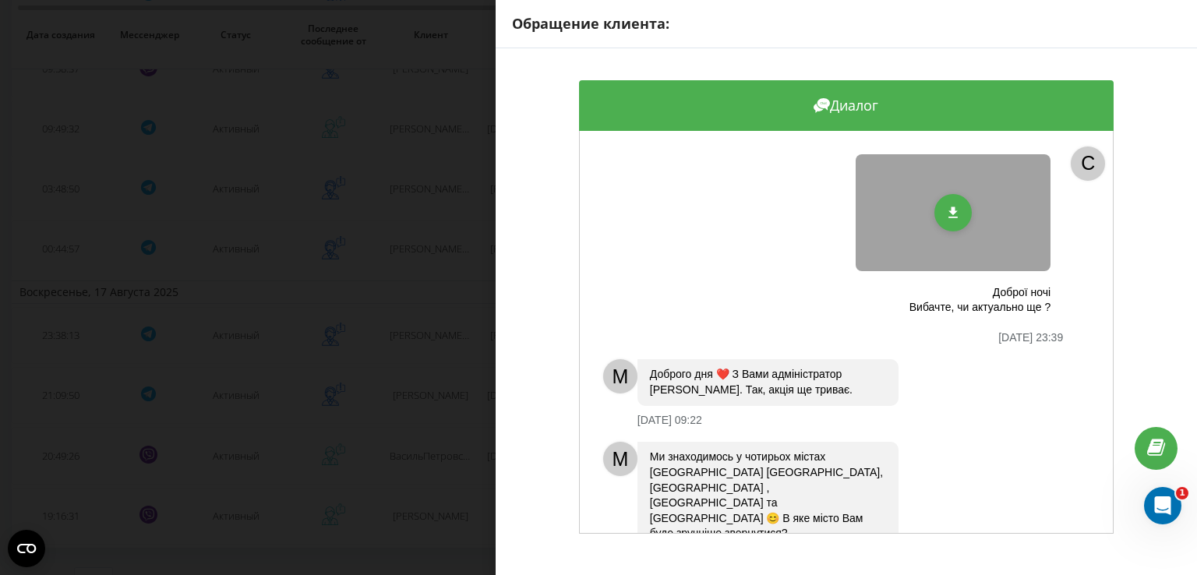
click at [477, 270] on div "Обращение клиента: Диалог Доброї ночі Вибачте, чи актуально ще ? [DATE] 23:39 C…" at bounding box center [598, 287] width 1197 height 575
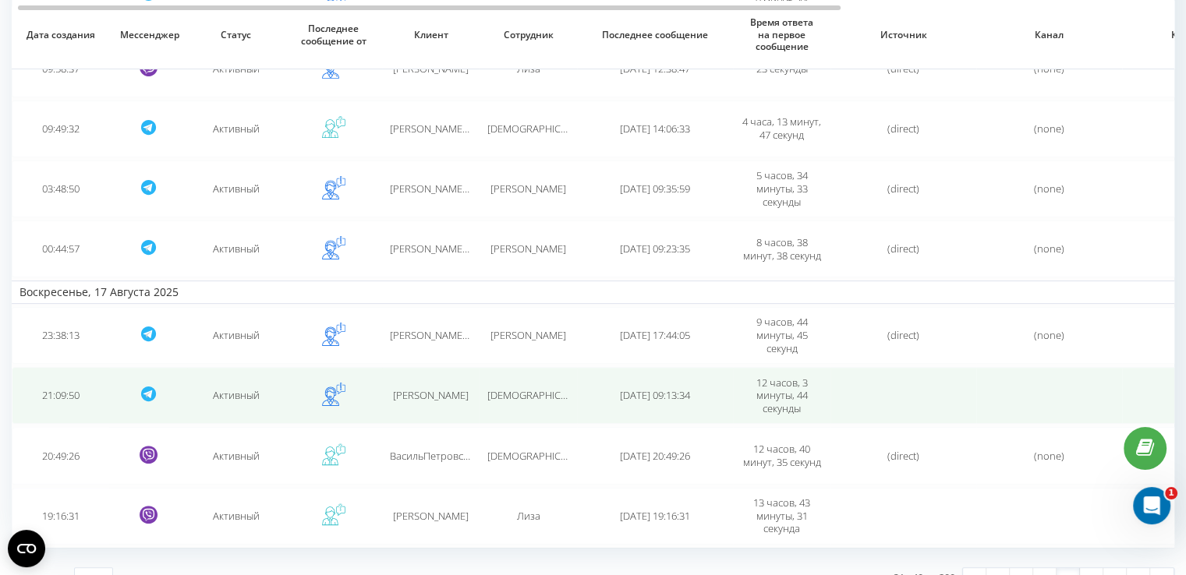
click at [464, 376] on td "[PERSON_NAME]" at bounding box center [430, 395] width 97 height 57
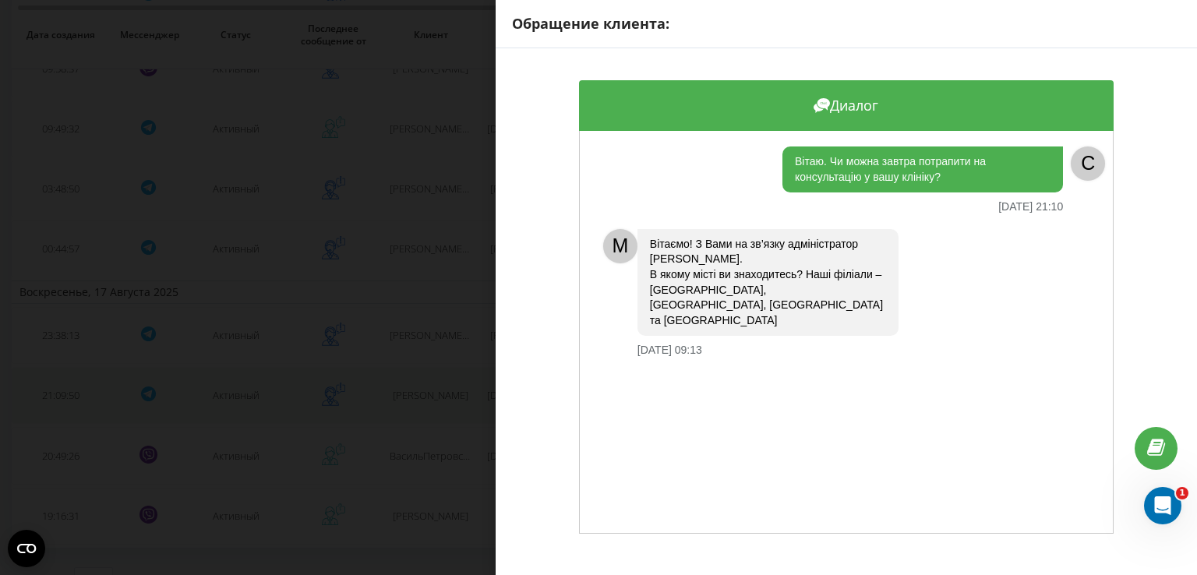
click at [464, 376] on div "Обращение клиента: Диалог Вітаю. Чи можна завтра потрапити на консультацію у ва…" at bounding box center [598, 287] width 1197 height 575
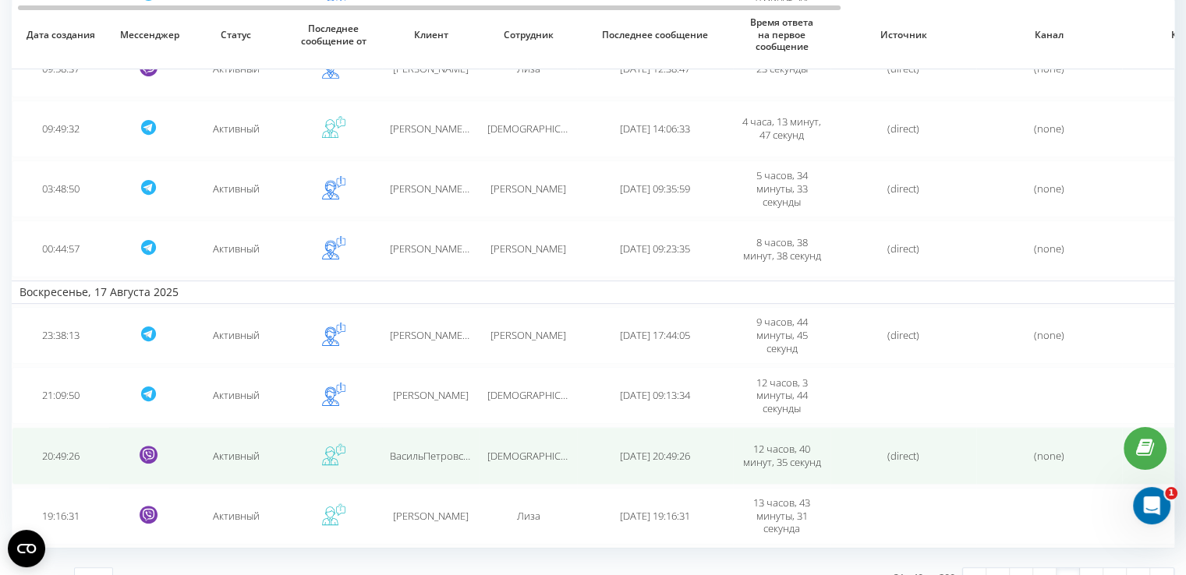
click at [461, 431] on td "ВасильПетровський" at bounding box center [430, 455] width 97 height 57
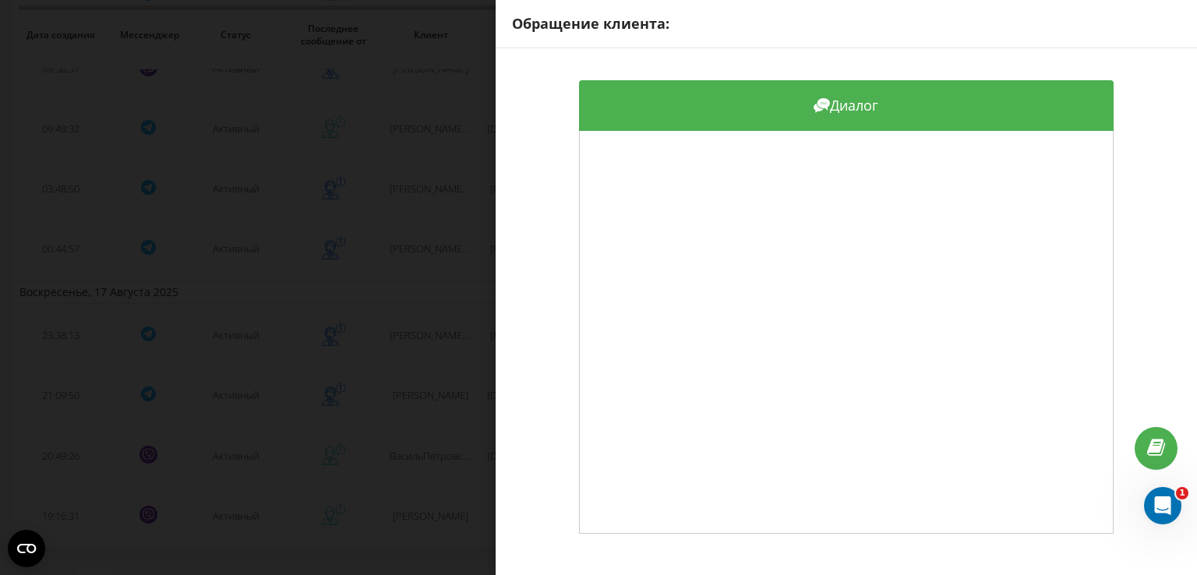
click at [414, 515] on div "Обращение клиента: Диалог" at bounding box center [598, 287] width 1197 height 575
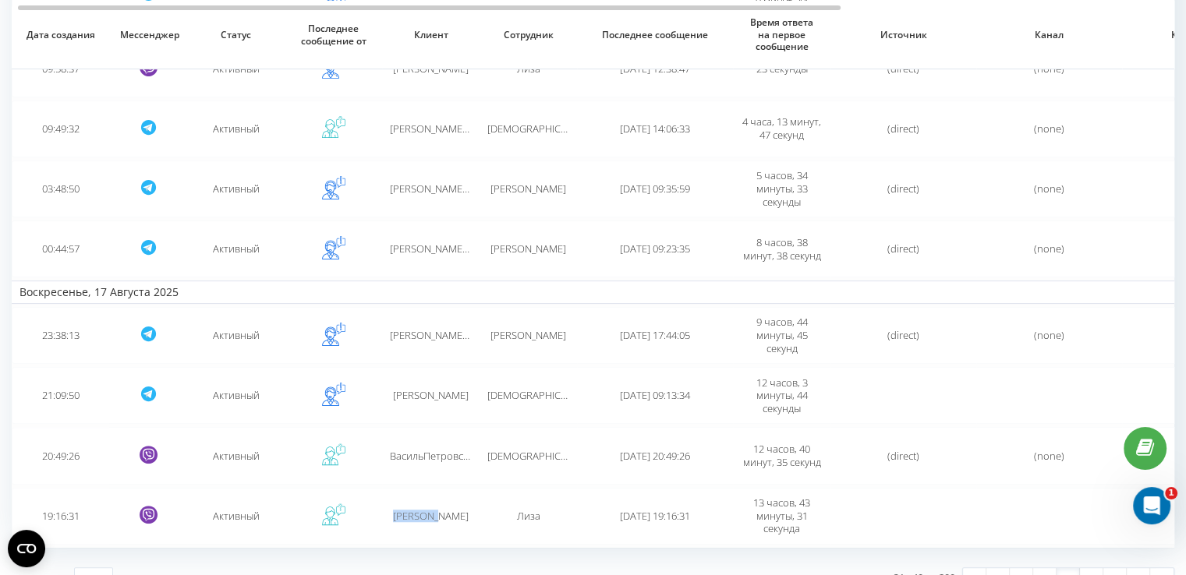
click at [414, 515] on span "[PERSON_NAME]" at bounding box center [431, 516] width 76 height 14
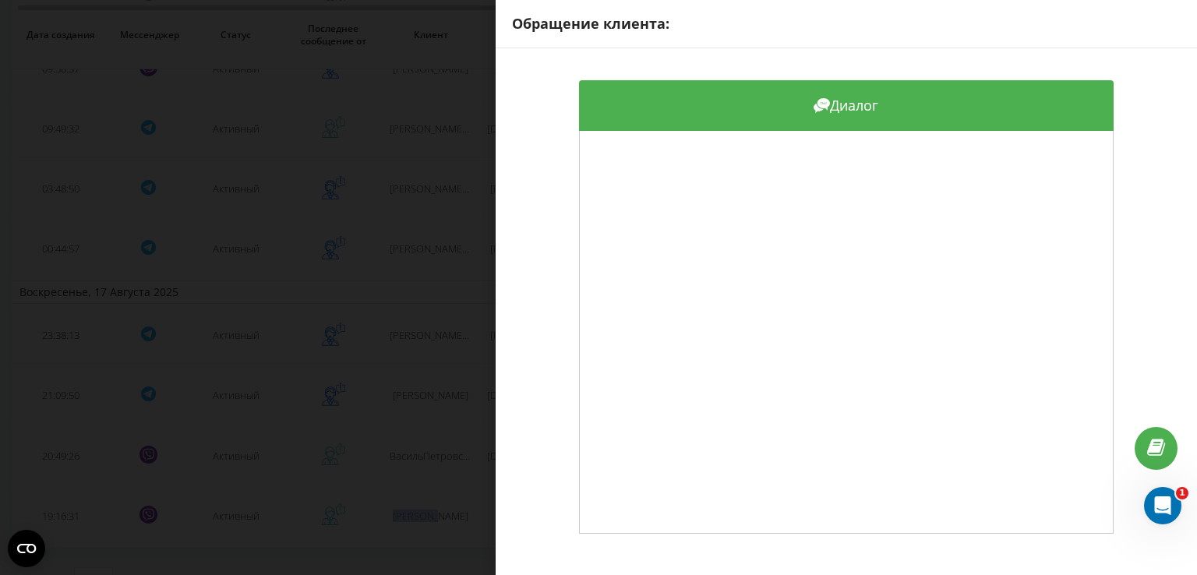
click at [396, 490] on div "Обращение клиента: Диалог" at bounding box center [598, 287] width 1197 height 575
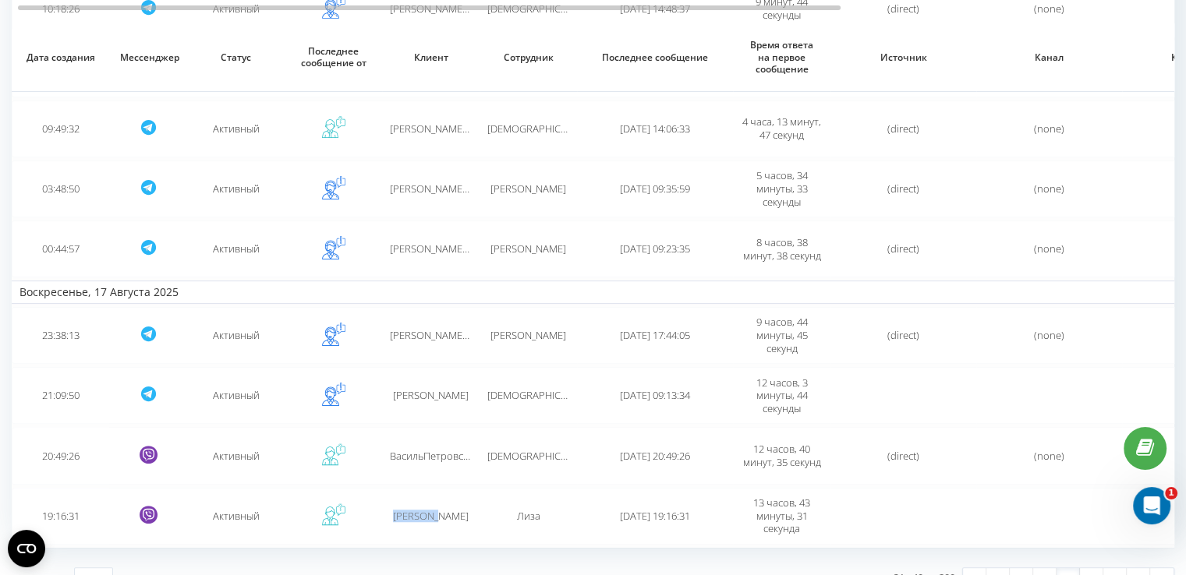
scroll to position [344, 0]
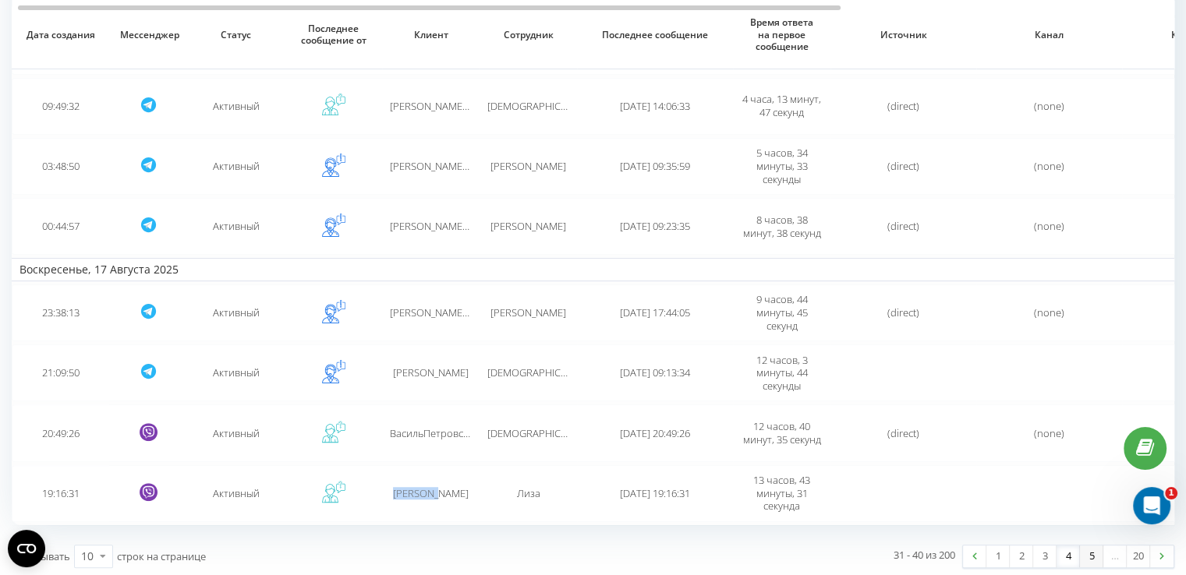
click at [1088, 553] on link "5" at bounding box center [1091, 557] width 23 height 22
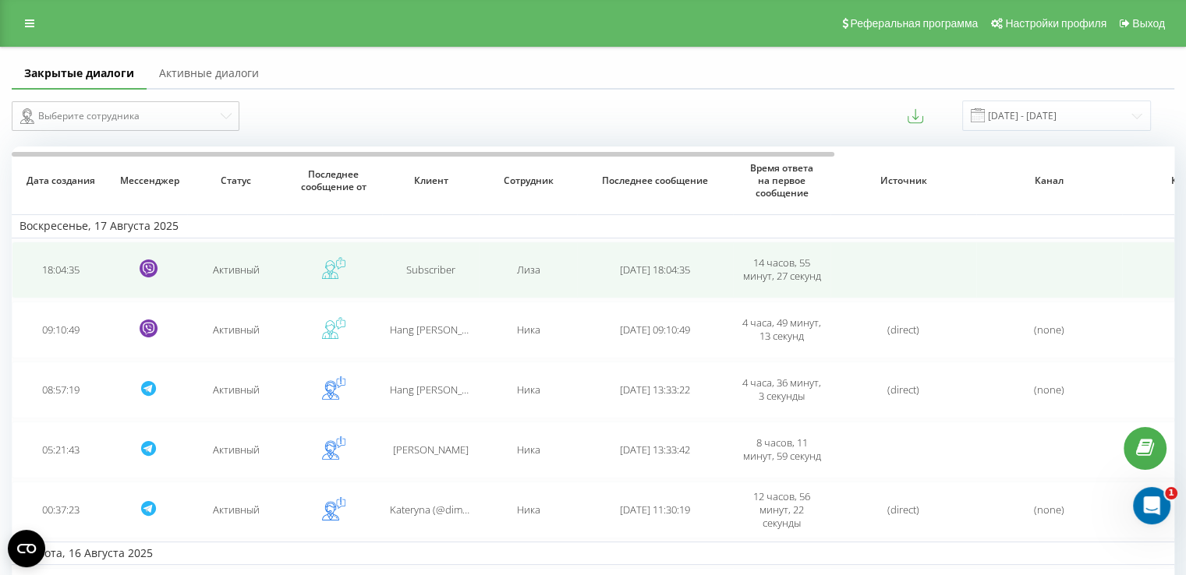
click at [488, 266] on div "Лиза" at bounding box center [528, 269] width 82 height 13
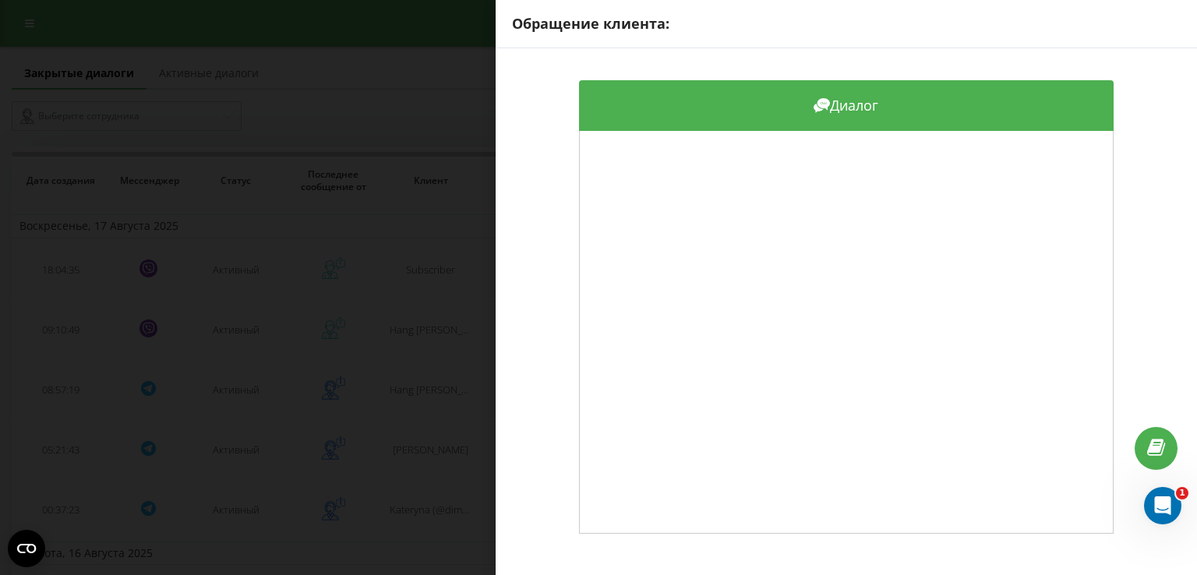
click at [419, 309] on div "Обращение клиента: Диалог" at bounding box center [598, 287] width 1197 height 575
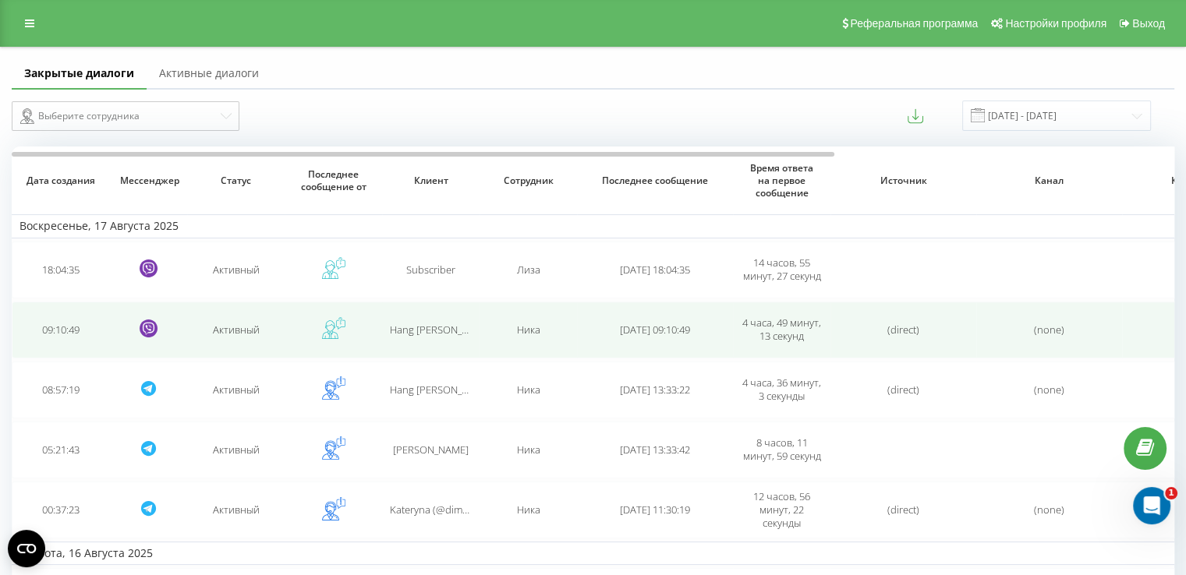
click at [425, 323] on span "Hang [PERSON_NAME]" at bounding box center [441, 330] width 102 height 14
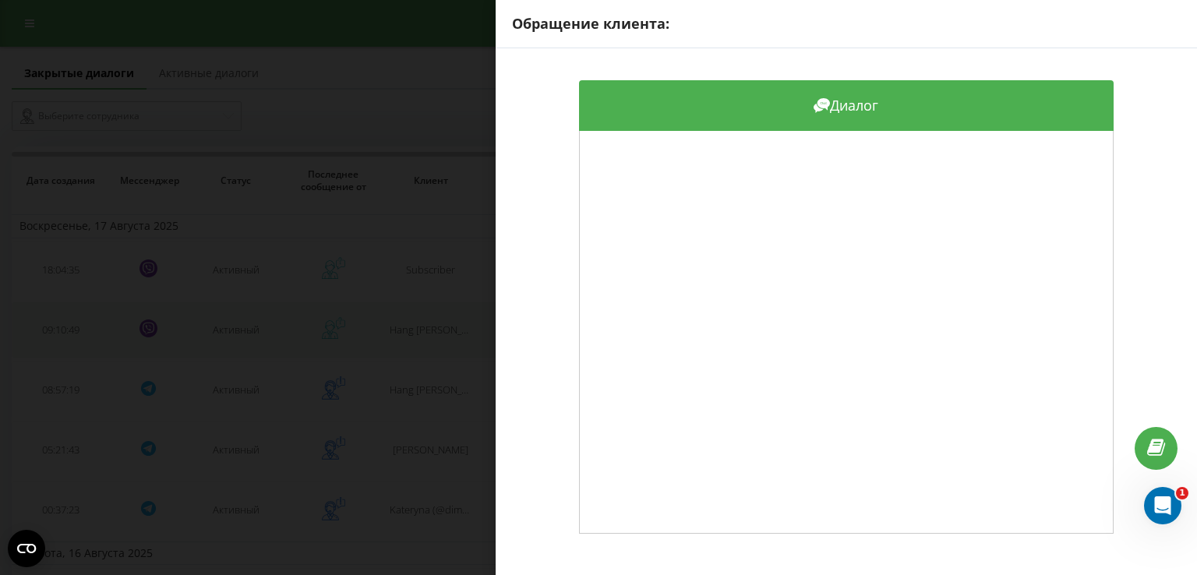
click at [425, 322] on div "Обращение клиента: Диалог" at bounding box center [598, 287] width 1197 height 575
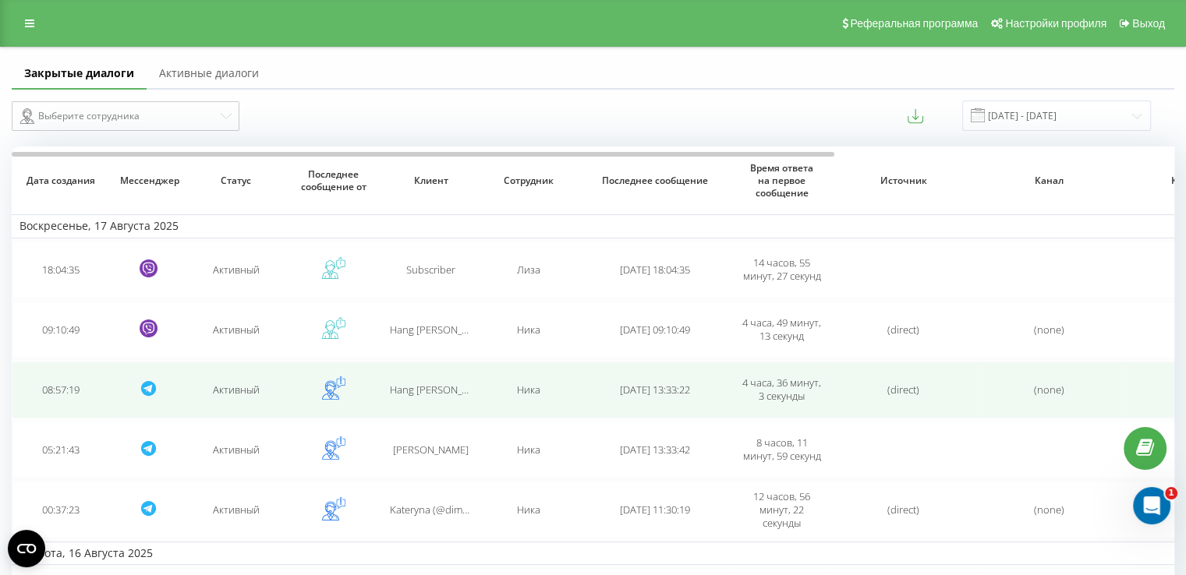
click at [437, 385] on span "Hang [PERSON_NAME] (@Hangph9)" at bounding box center [471, 390] width 162 height 14
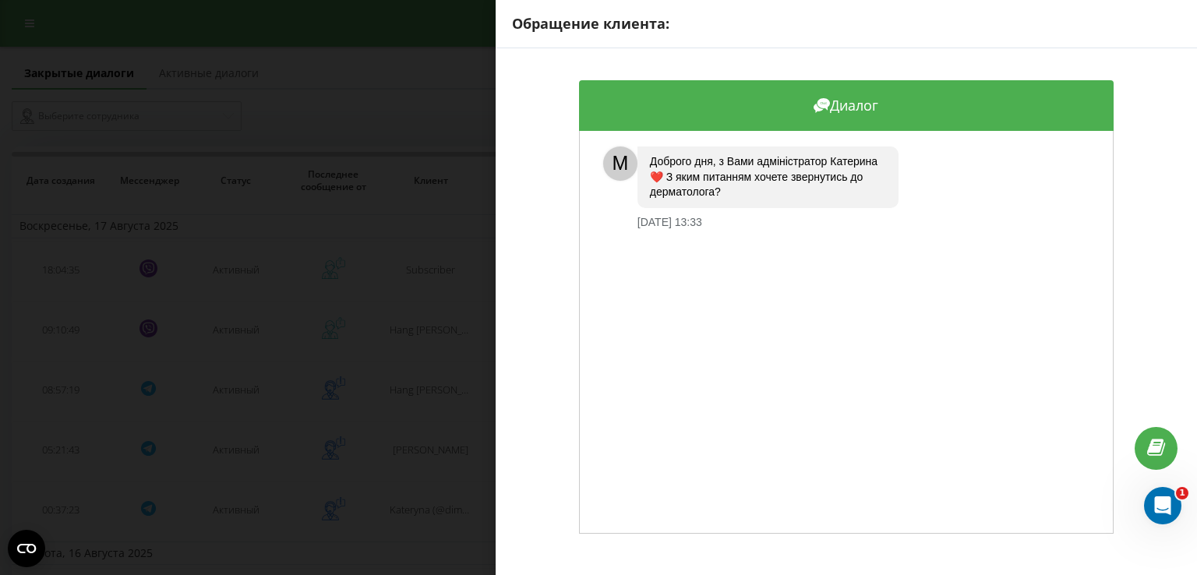
click at [440, 385] on div "Обращение клиента: Диалог M Доброго дня, з Вами адміністратор [PERSON_NAME]❤️ З…" at bounding box center [598, 287] width 1197 height 575
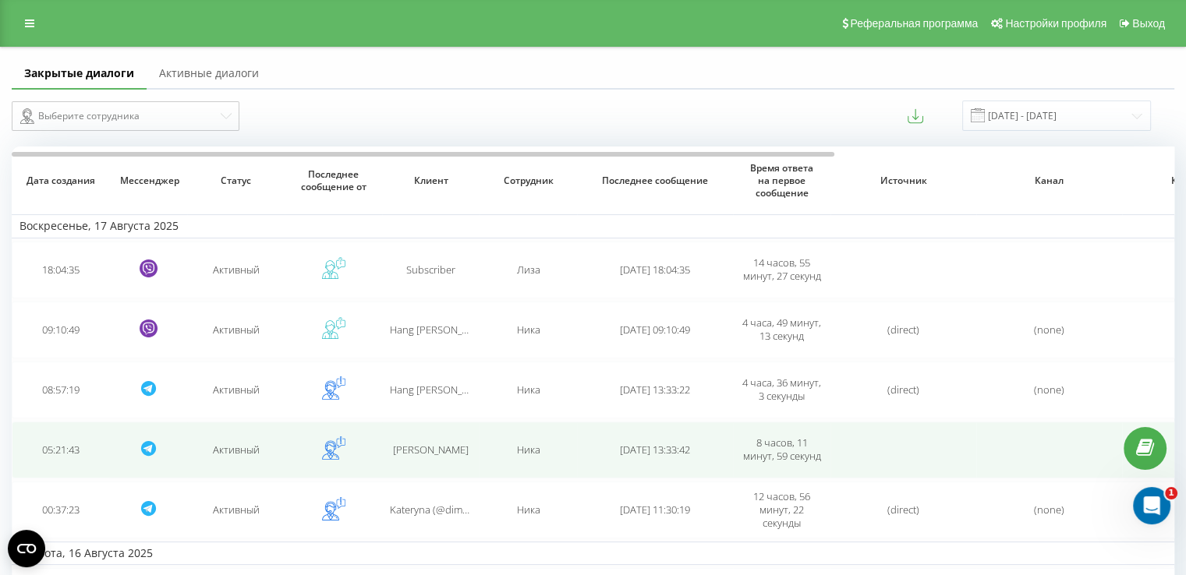
click at [454, 454] on div "[PERSON_NAME]" at bounding box center [431, 450] width 82 height 13
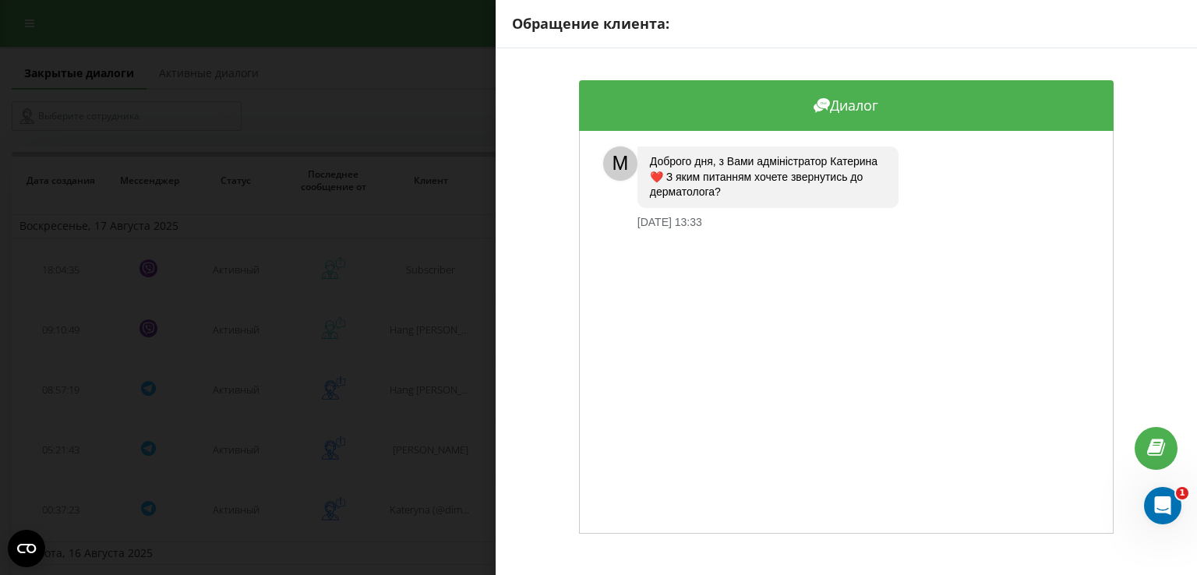
click at [447, 497] on div "Обращение клиента: Диалог M Доброго дня, з Вами адміністратор [PERSON_NAME]❤️ З…" at bounding box center [598, 287] width 1197 height 575
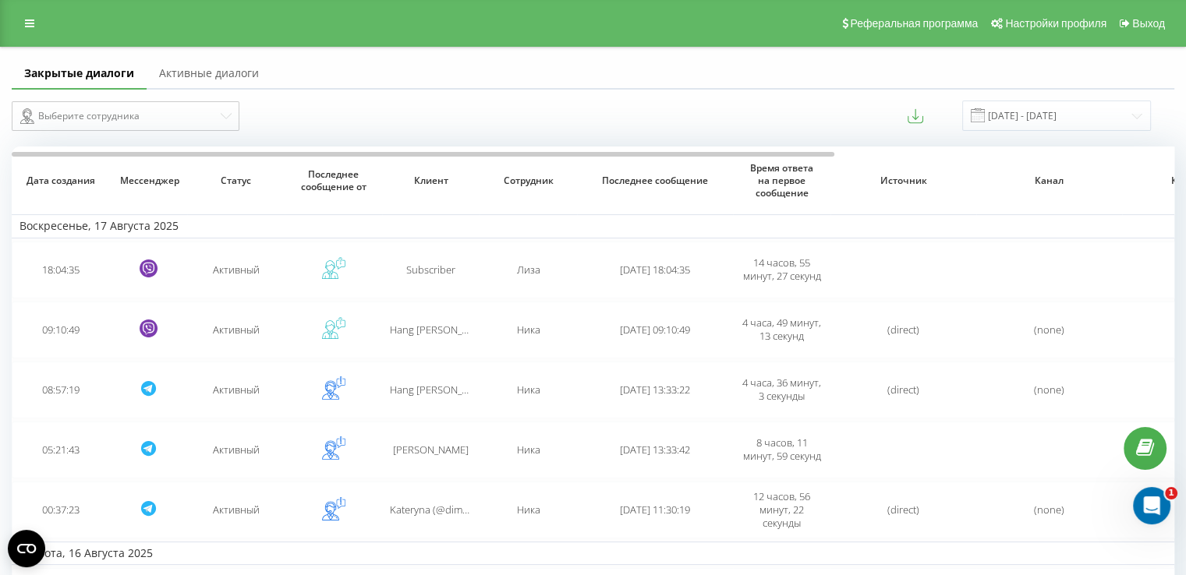
click at [447, 497] on td "Kateryna (@dimitrovakateryna)" at bounding box center [430, 510] width 97 height 57
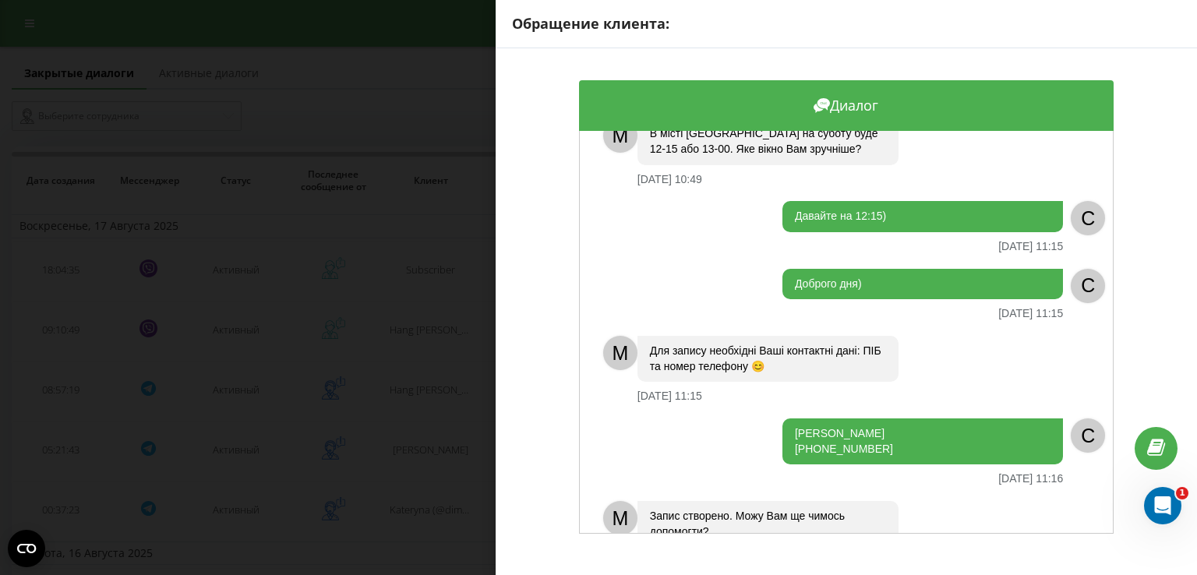
scroll to position [1437, 0]
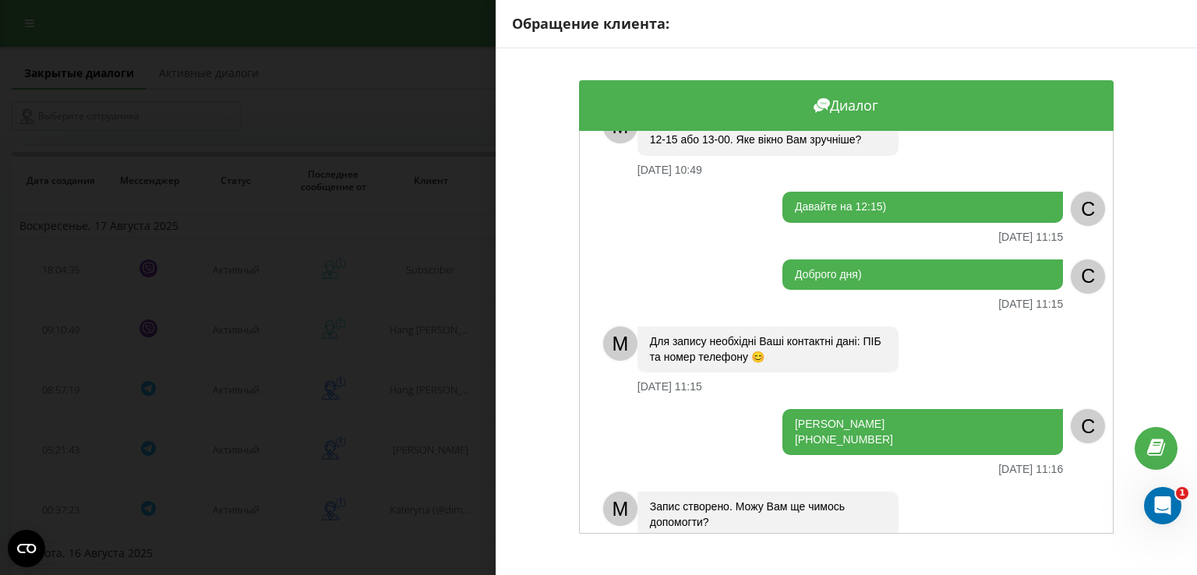
drag, startPoint x: 882, startPoint y: 391, endPoint x: 786, endPoint y: 375, distance: 98.0
click at [786, 409] on div "[PERSON_NAME] [PHONE_NUMBER]" at bounding box center [923, 432] width 281 height 46
click at [440, 402] on div "Обращение клиента: Диалог M Доброго дня, з Вами адміністратор [PERSON_NAME]❤️ З…" at bounding box center [598, 287] width 1197 height 575
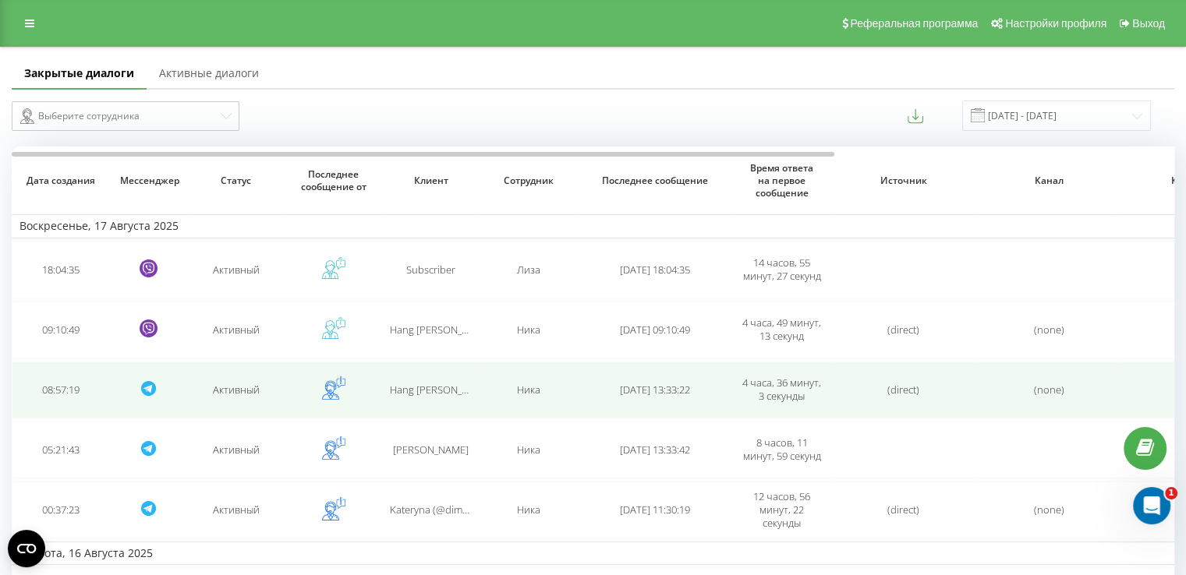
click at [423, 394] on div "Hang [PERSON_NAME] (@Hangph9)" at bounding box center [431, 390] width 82 height 13
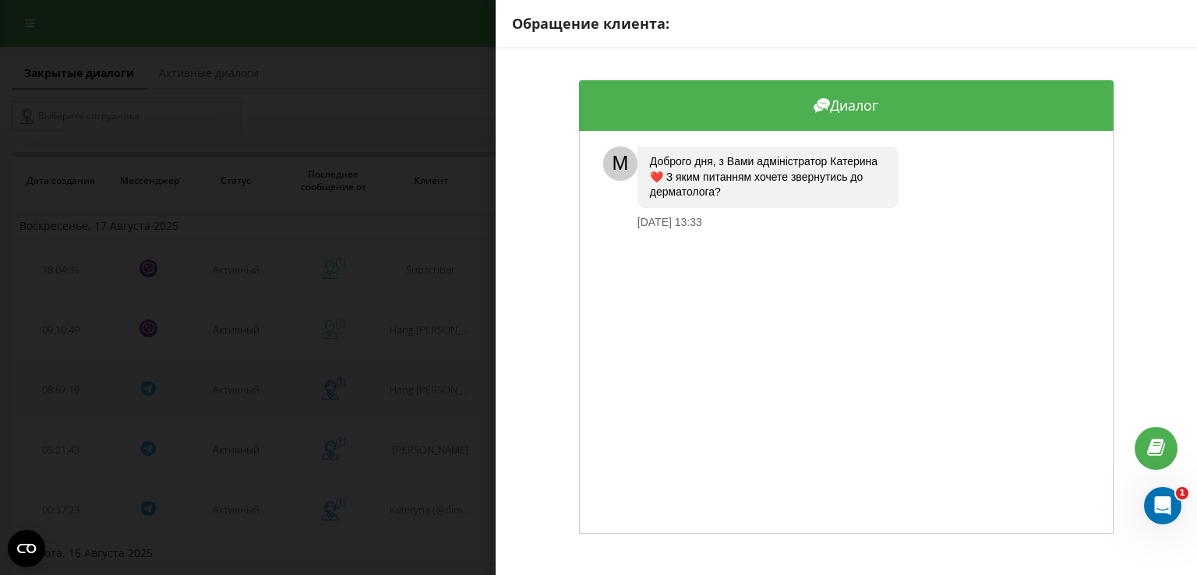
click at [423, 394] on div "Обращение клиента: Диалог M Доброго дня, з Вами адміністратор [PERSON_NAME]❤️ З…" at bounding box center [598, 287] width 1197 height 575
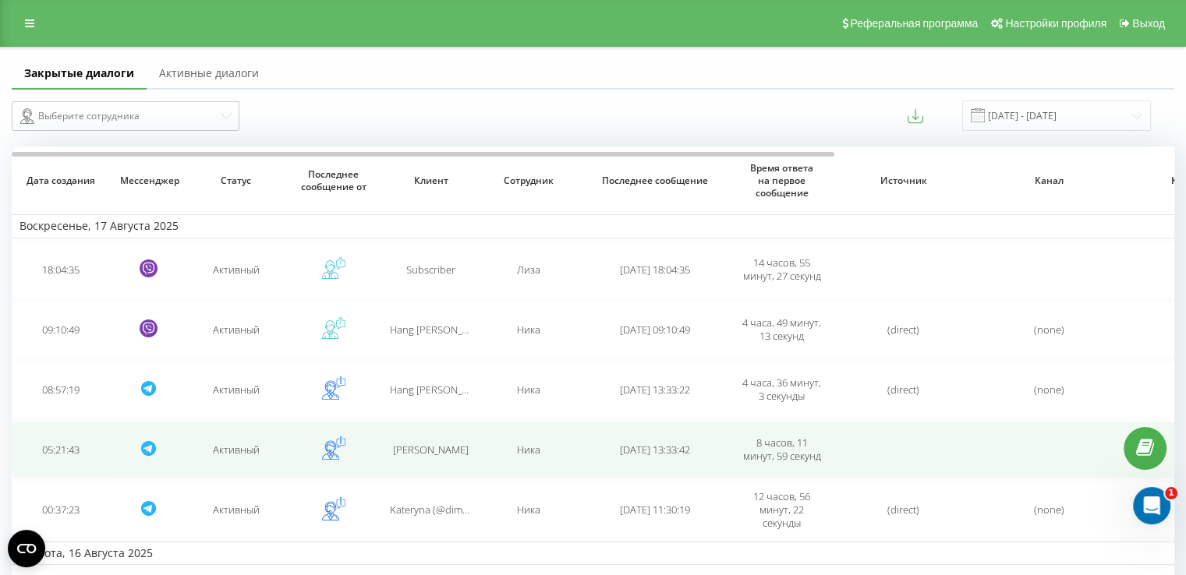
click at [418, 459] on td "[PERSON_NAME]" at bounding box center [430, 450] width 97 height 57
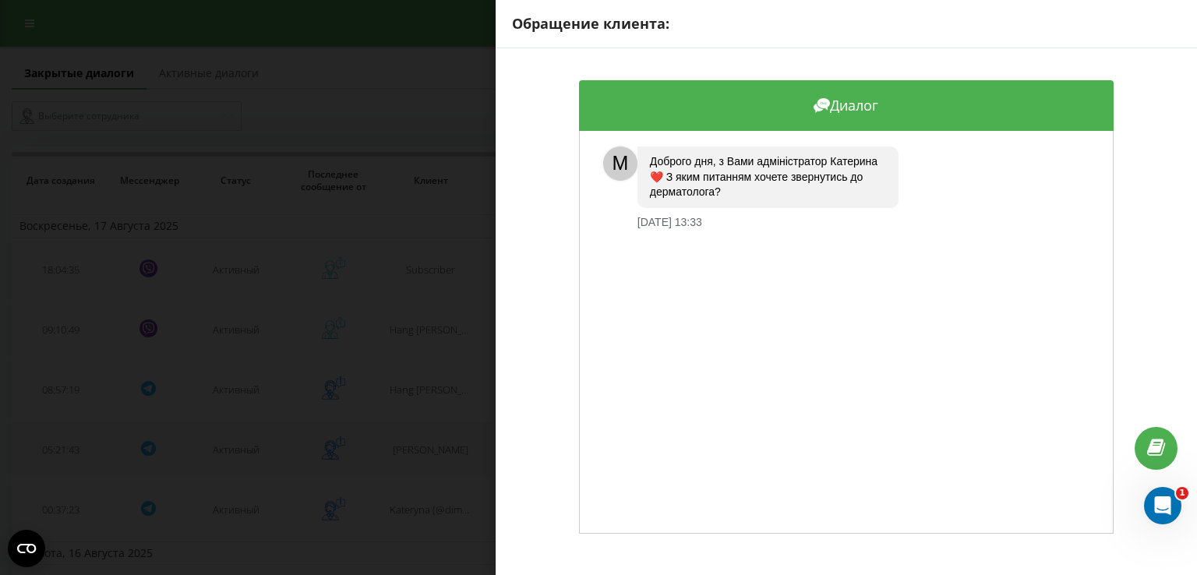
click at [418, 459] on div "Обращение клиента: Диалог M Доброго дня, з Вами адміністратор [PERSON_NAME]❤️ З…" at bounding box center [598, 287] width 1197 height 575
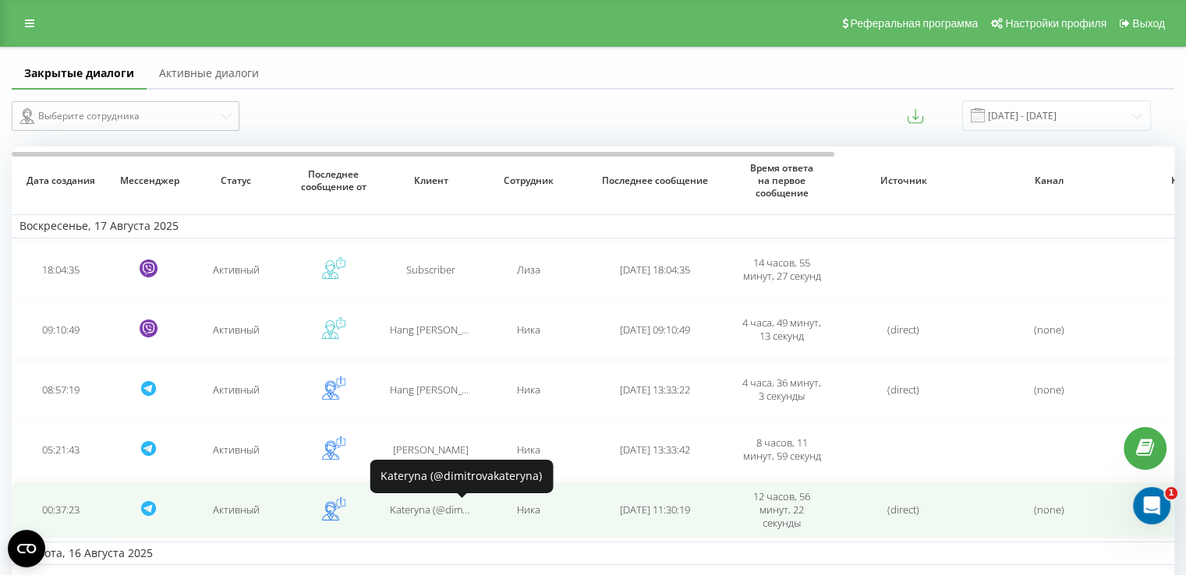
click at [417, 503] on span "Kateryna (@dimitrovakateryna)" at bounding box center [460, 510] width 140 height 14
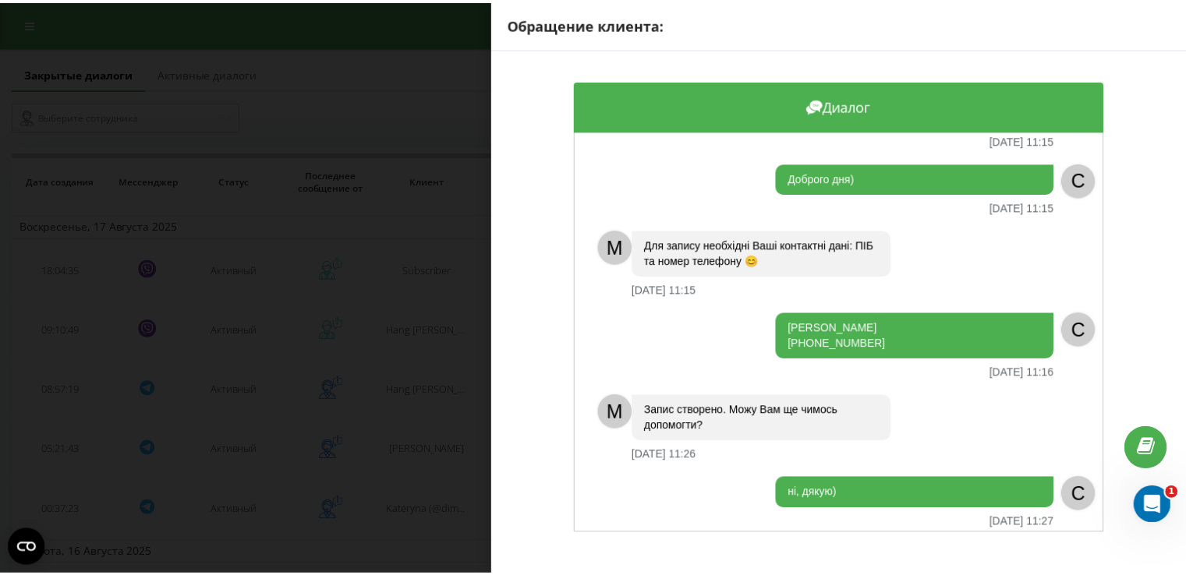
scroll to position [1568, 0]
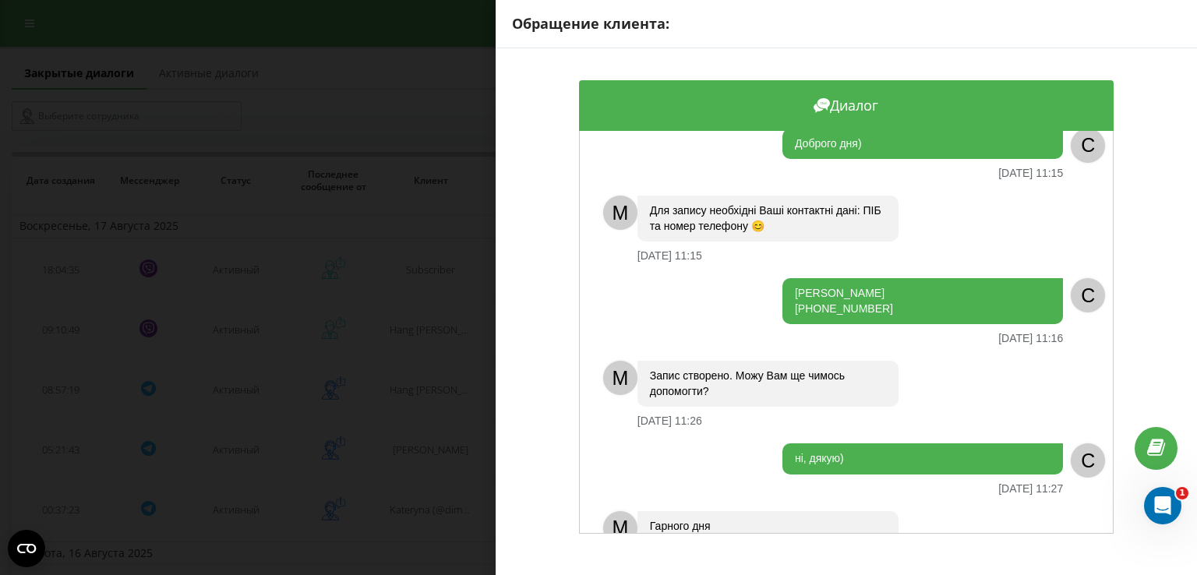
click at [402, 530] on div "Обращение клиента: Диалог M Доброго дня, з Вами адміністратор [PERSON_NAME]❤️ З…" at bounding box center [598, 287] width 1197 height 575
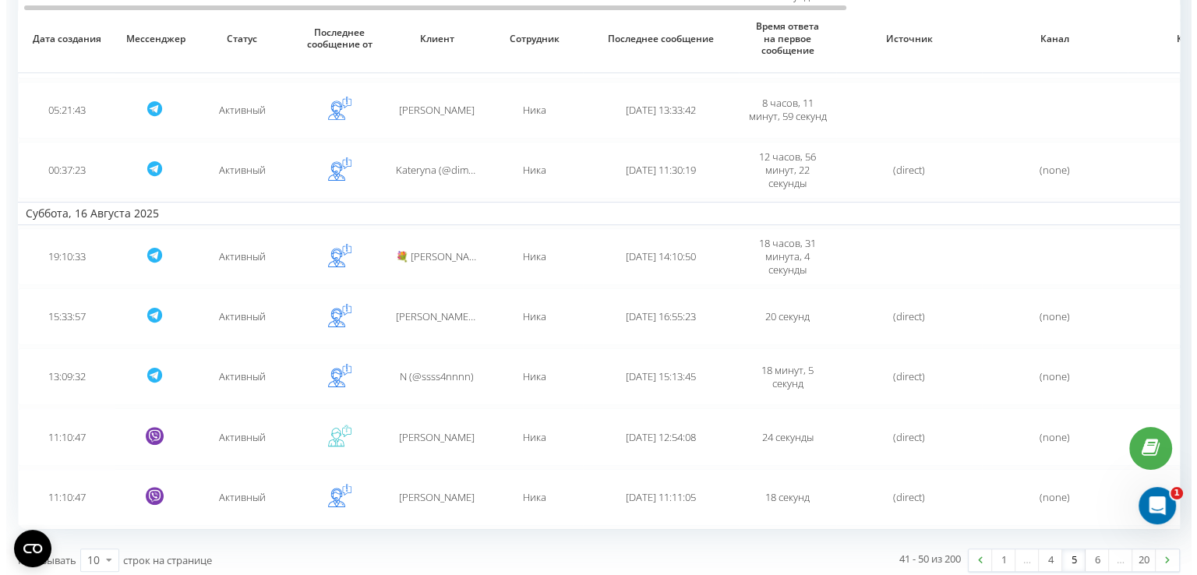
scroll to position [344, 0]
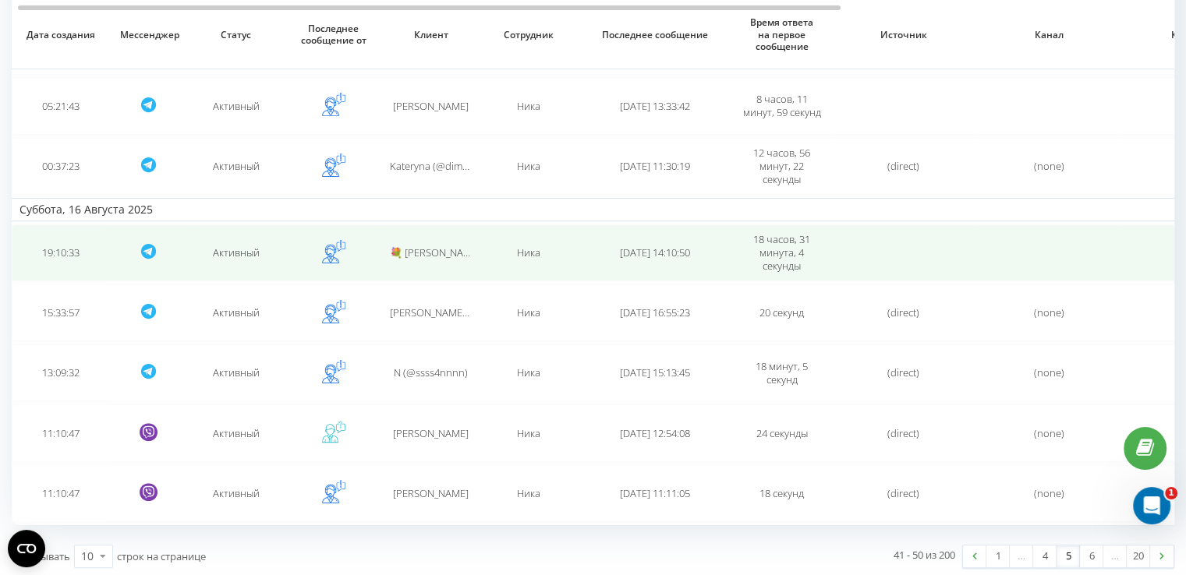
click at [582, 247] on td "[DATE] 14:10:50" at bounding box center [655, 253] width 156 height 57
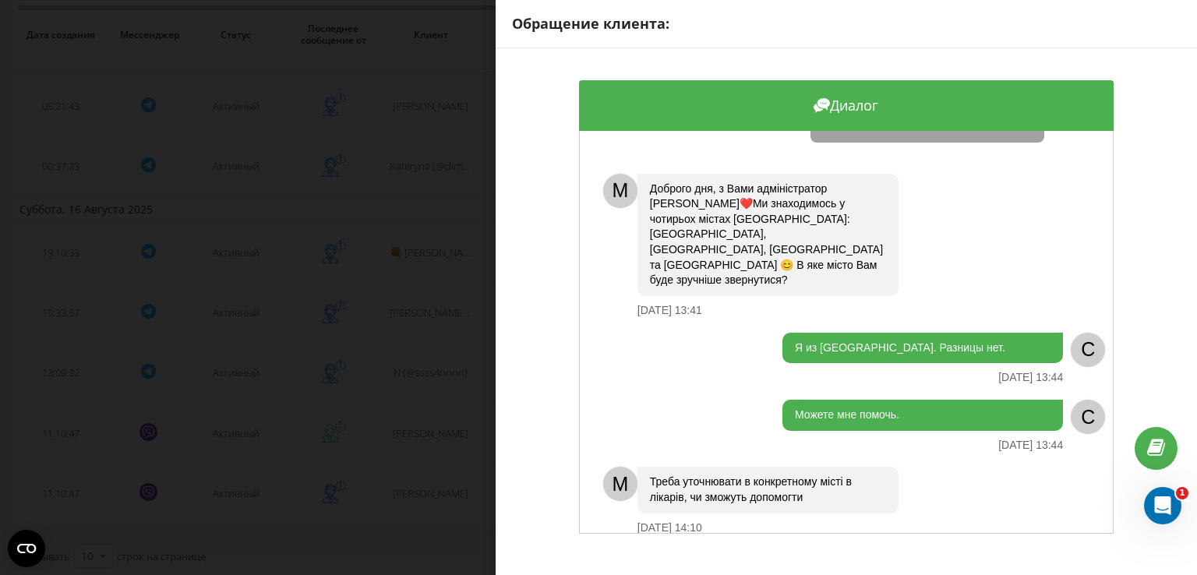
scroll to position [334, 0]
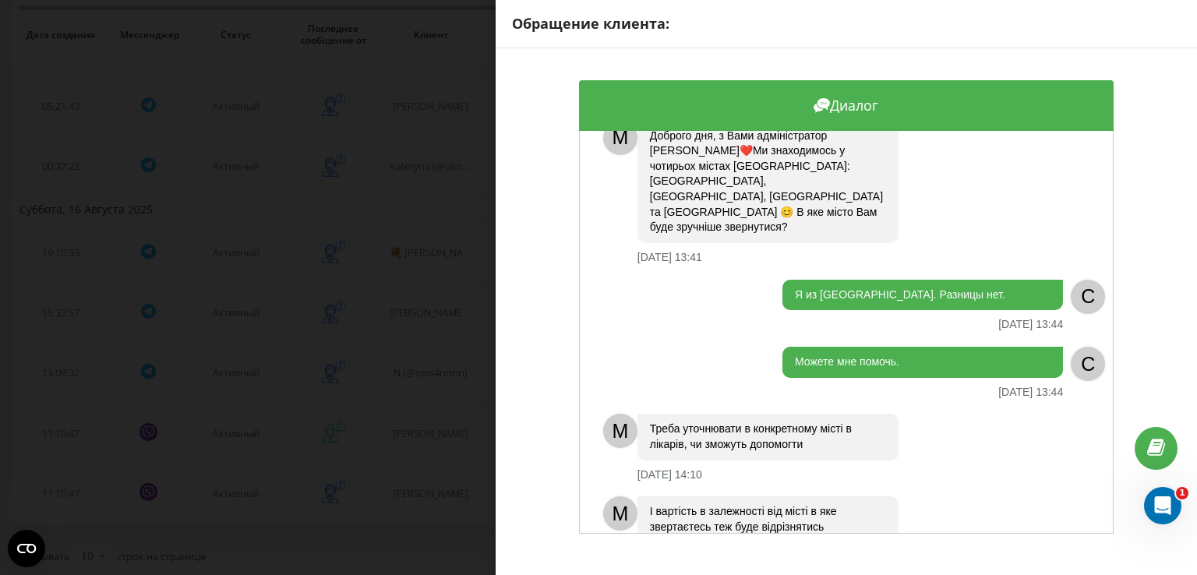
click at [420, 291] on div "Обращение клиента: Диалог Здравствуйте у меня на подбородке большое родимое пят…" at bounding box center [598, 287] width 1197 height 575
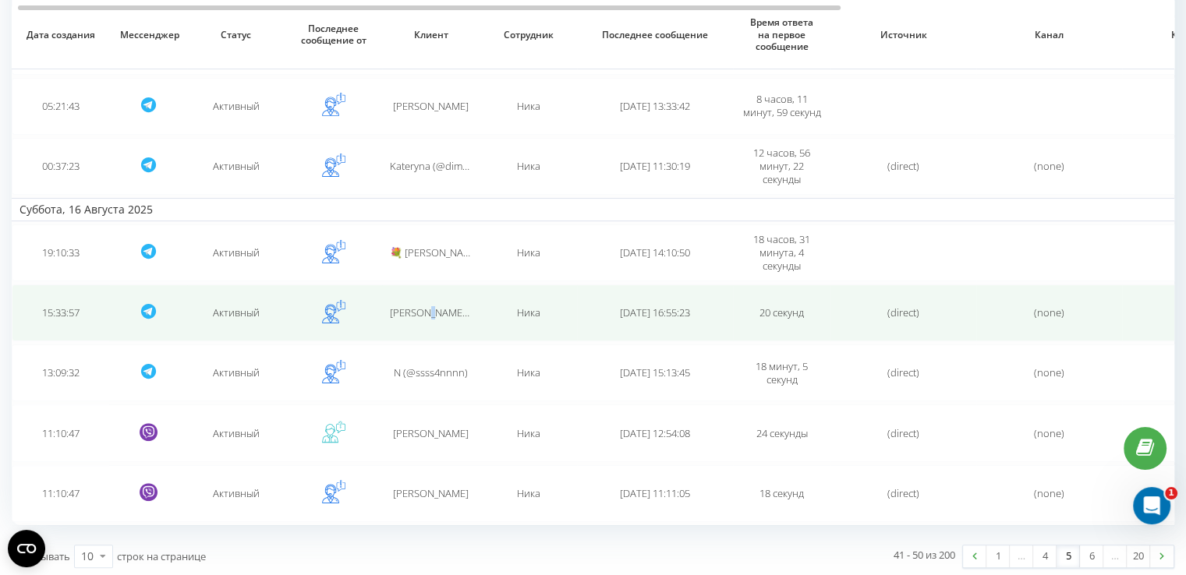
click at [421, 292] on td "[PERSON_NAME] (@solodkaviktori)" at bounding box center [430, 313] width 97 height 57
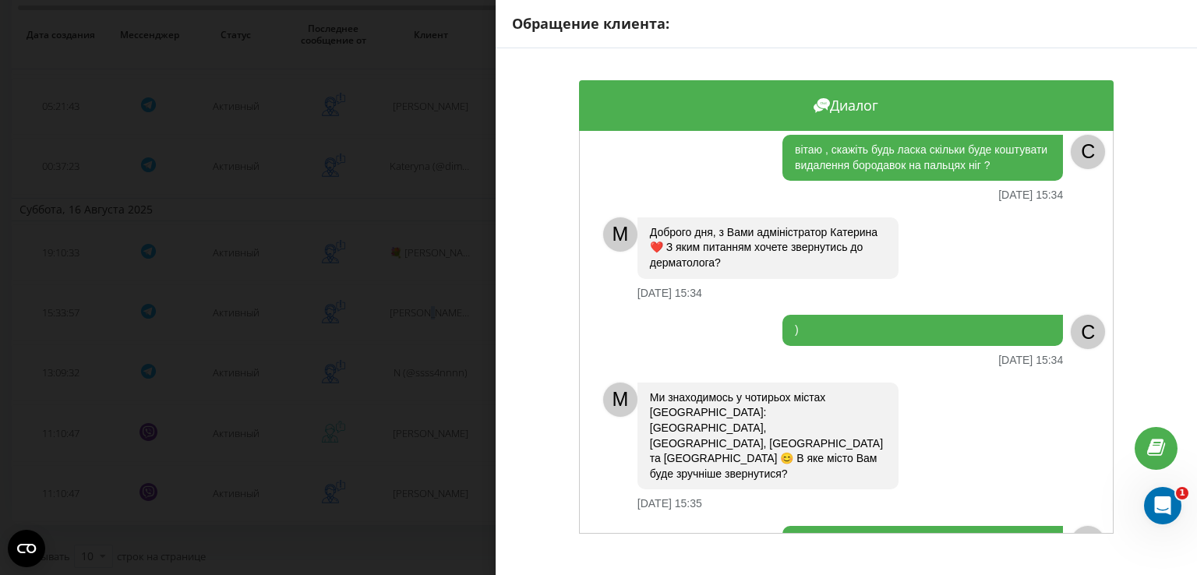
scroll to position [9, 0]
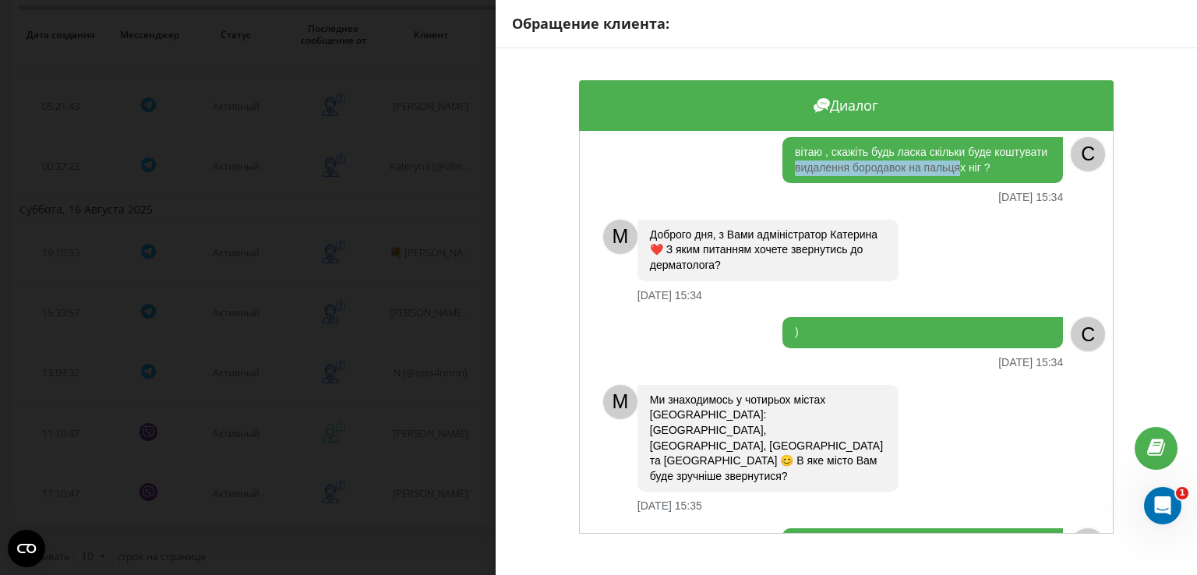
drag, startPoint x: 848, startPoint y: 166, endPoint x: 1010, endPoint y: 175, distance: 162.4
click at [1010, 175] on div "вітаю , скажіть будь ласка скільки буде коштувати видалення бородавок на пальця…" at bounding box center [923, 160] width 281 height 46
click at [900, 157] on div "вітаю , скажіть будь ласка скільки буде коштувати видалення бородавок на пальця…" at bounding box center [923, 160] width 281 height 46
drag, startPoint x: 849, startPoint y: 168, endPoint x: 1043, endPoint y: 160, distance: 194.3
click at [1043, 160] on div "вітаю , скажіть будь ласка скільки буде коштувати видалення бородавок на пальця…" at bounding box center [923, 160] width 281 height 46
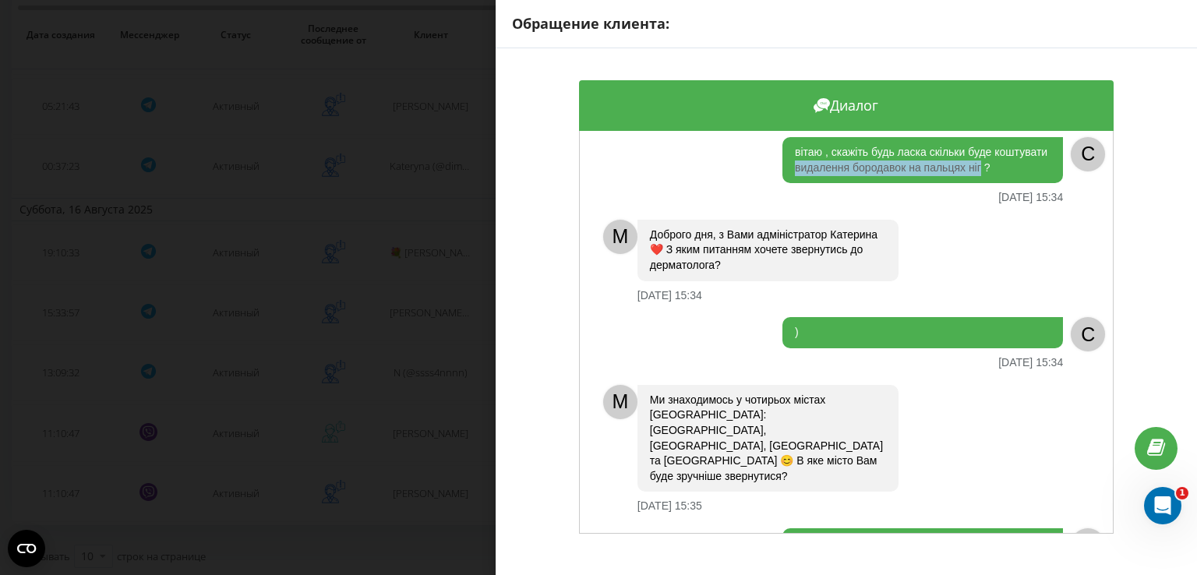
click at [439, 325] on div "Обращение клиента: Диалог вітаю , скажіть будь ласка скільки буде коштувати вид…" at bounding box center [598, 287] width 1197 height 575
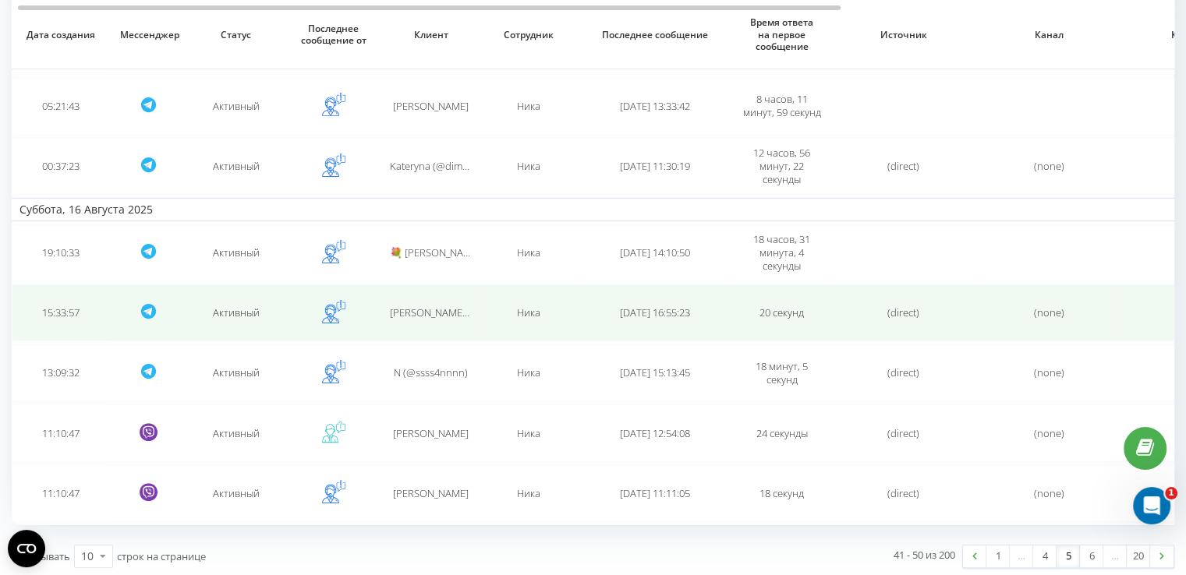
click at [437, 323] on td "[PERSON_NAME] (@solodkaviktori)" at bounding box center [430, 313] width 97 height 57
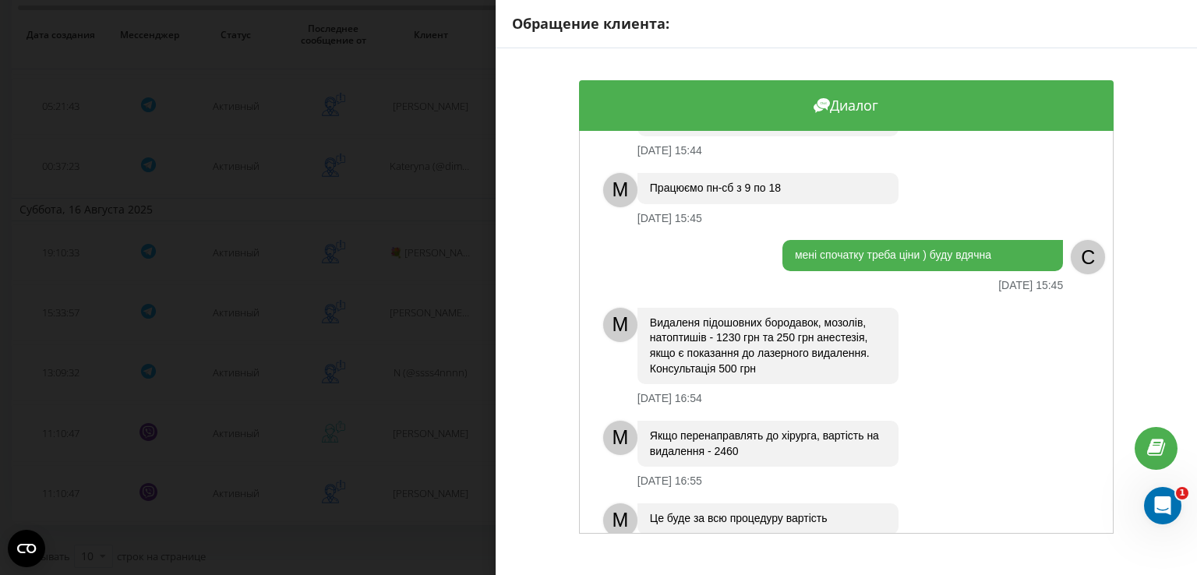
scroll to position [673, 0]
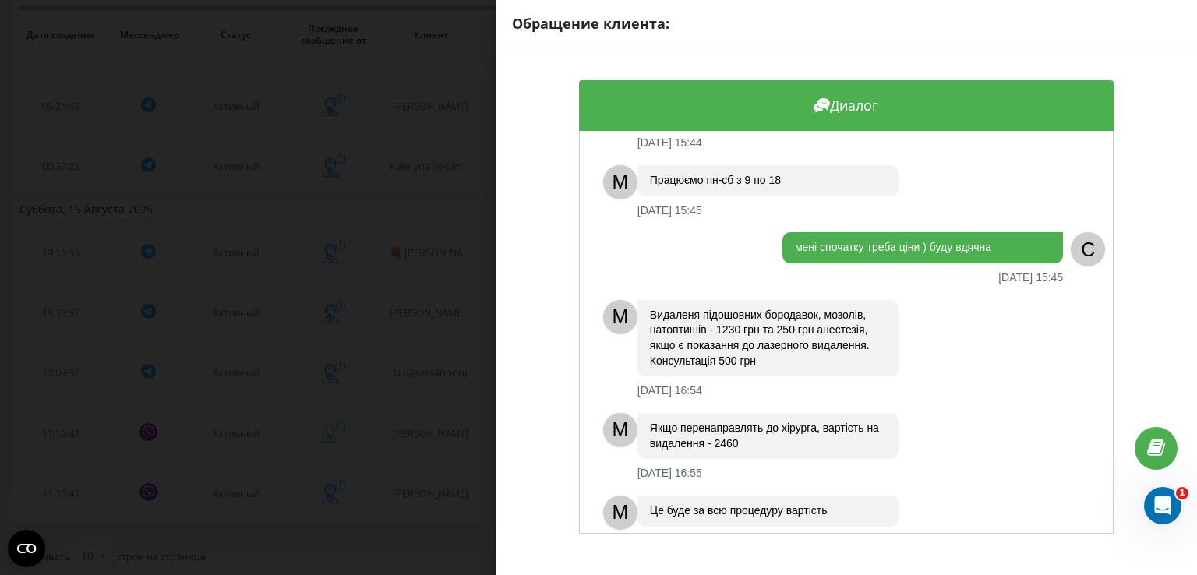
click at [421, 396] on div "Обращение клиента: Диалог вітаю , скажіть будь ласка скільки буде коштувати вид…" at bounding box center [598, 287] width 1197 height 575
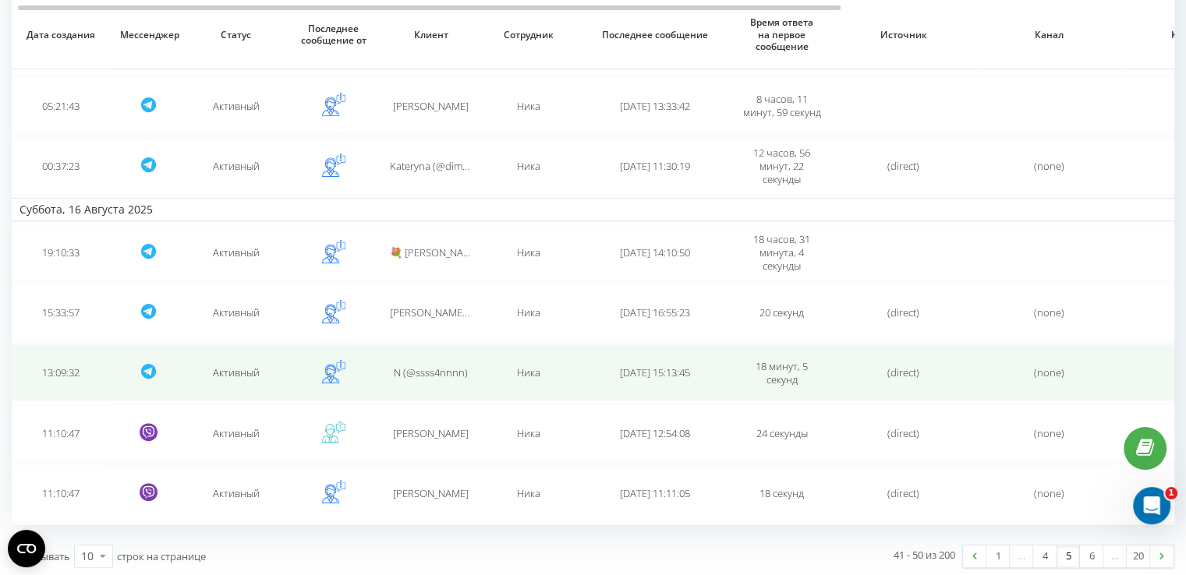
click at [418, 378] on td "N (@ssss4nnnn)" at bounding box center [430, 373] width 97 height 57
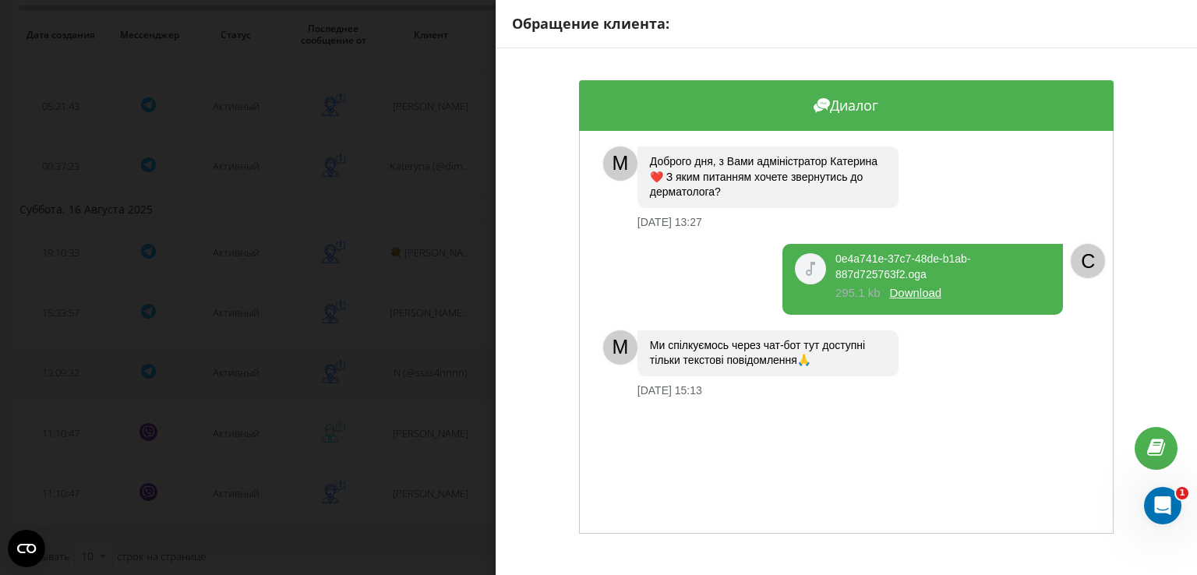
click at [418, 378] on div "Обращение клиента: Диалог M Доброго дня, з Вами адміністратор [PERSON_NAME]❤️ З…" at bounding box center [598, 287] width 1197 height 575
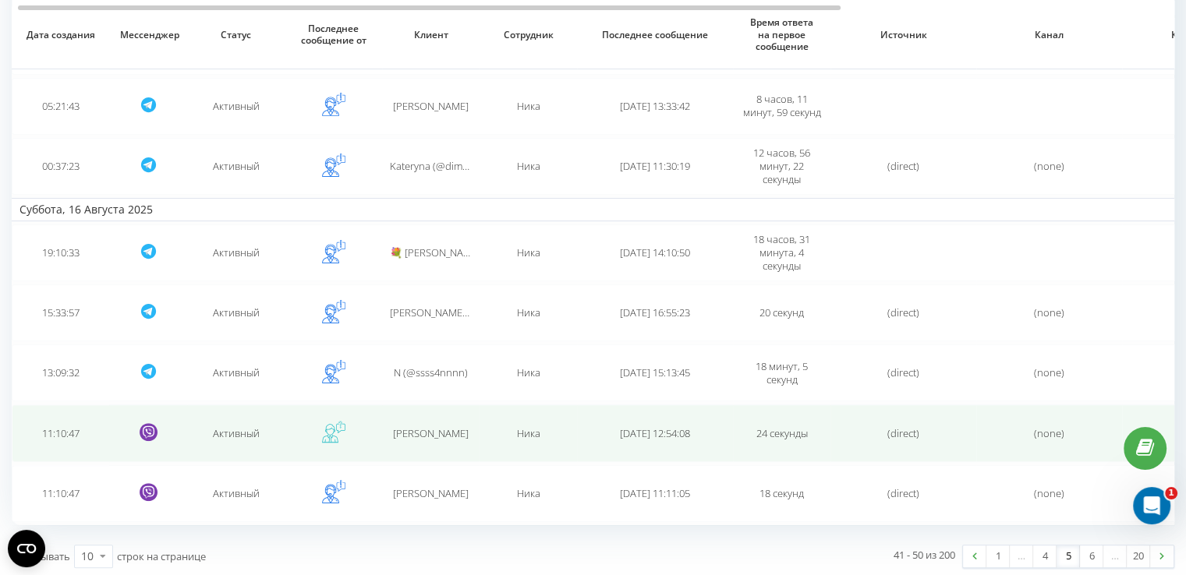
click at [425, 431] on span "[PERSON_NAME]" at bounding box center [431, 433] width 76 height 14
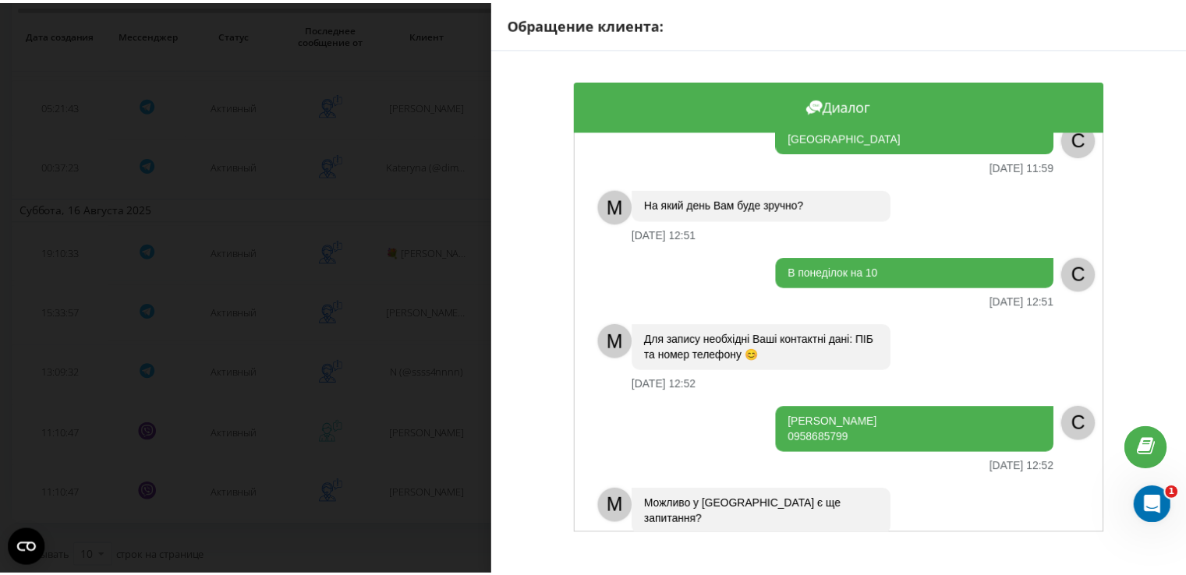
scroll to position [394, 0]
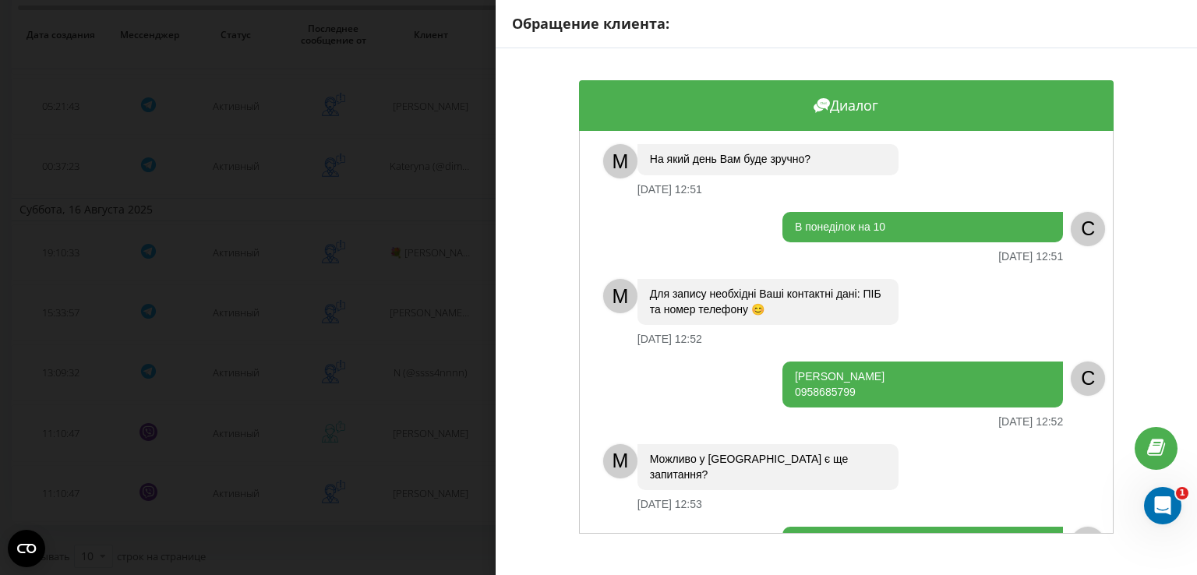
click at [391, 353] on div "Обращение клиента: Диалог M Доброго ранку, з Вами адміністратор [PERSON_NAME]❤️…" at bounding box center [598, 287] width 1197 height 575
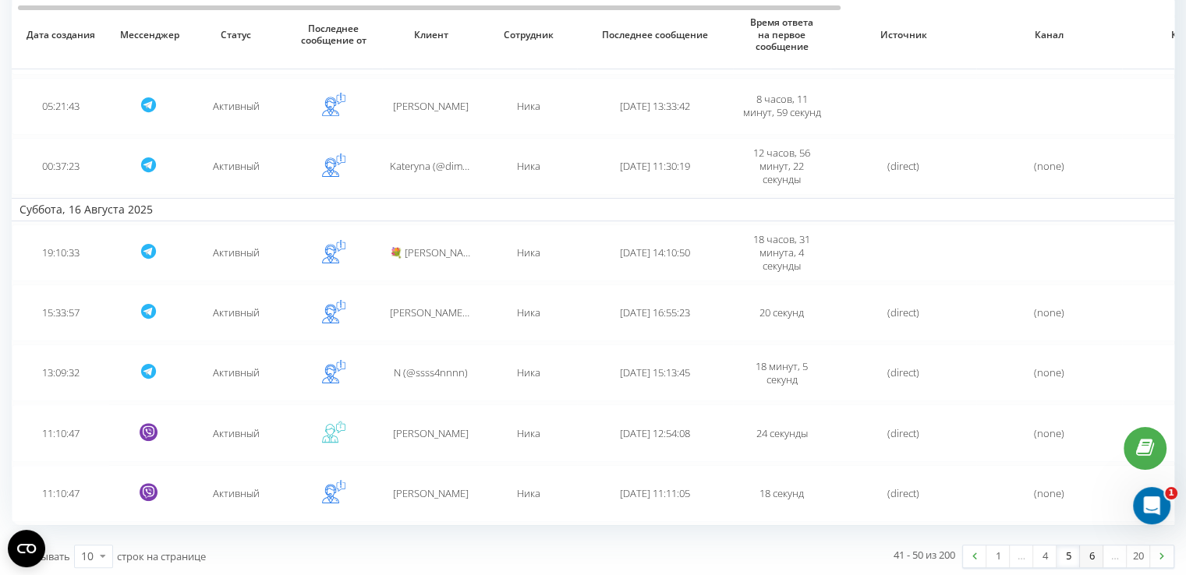
click at [1091, 551] on link "6" at bounding box center [1091, 557] width 23 height 22
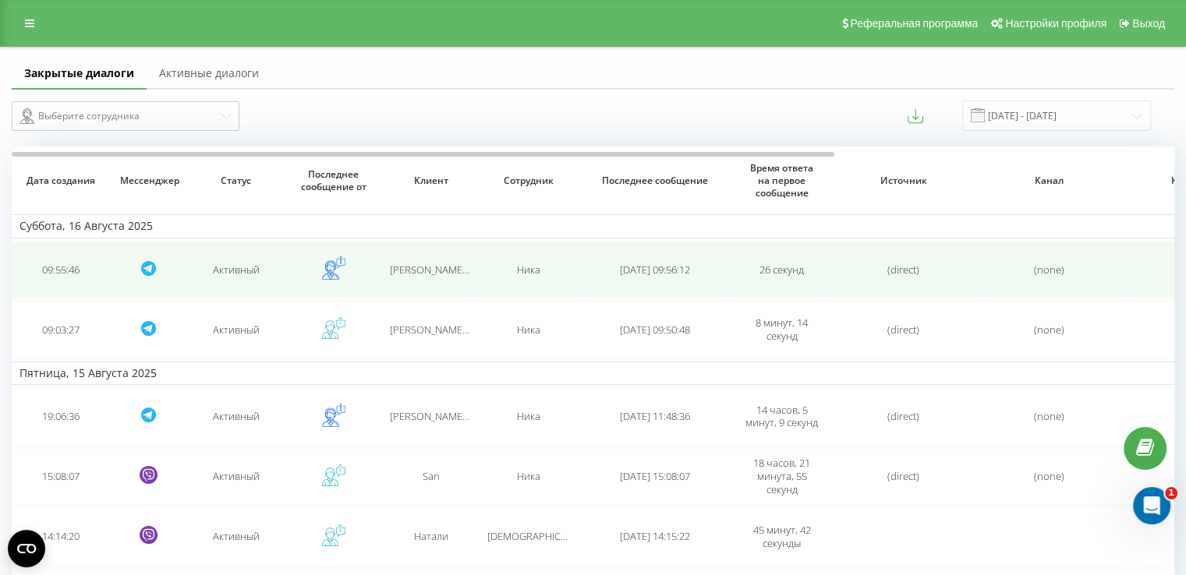
click at [582, 266] on td "[DATE] 09:56:12" at bounding box center [655, 270] width 156 height 57
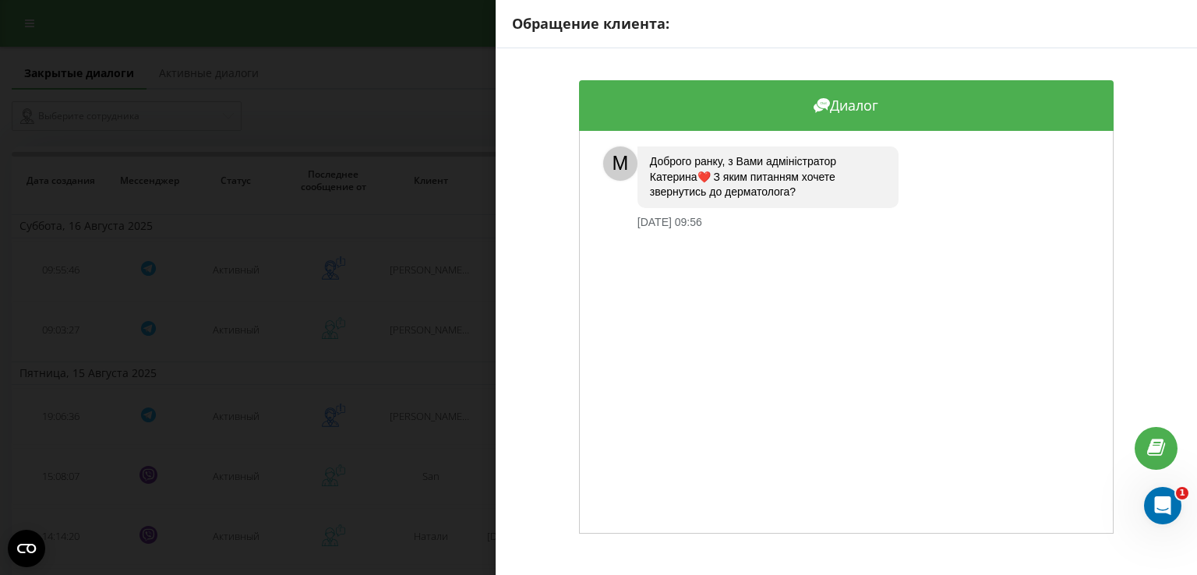
click at [446, 312] on div "Обращение клиента: Диалог M Доброго ранку, з Вами адміністратор [PERSON_NAME]❤️…" at bounding box center [598, 287] width 1197 height 575
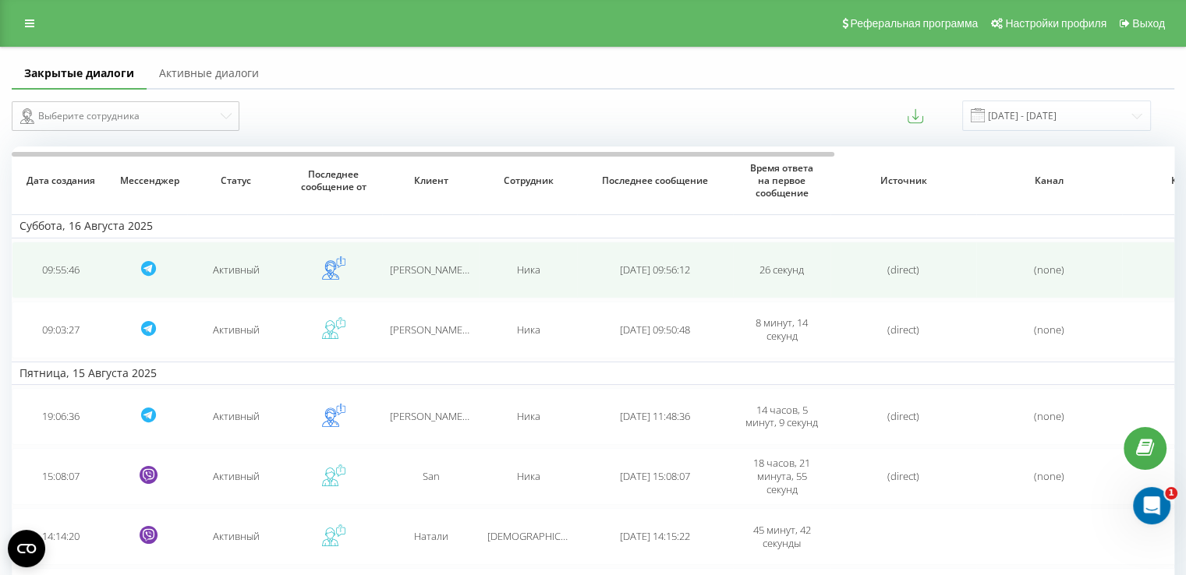
click at [531, 264] on span "Ника" at bounding box center [528, 270] width 23 height 14
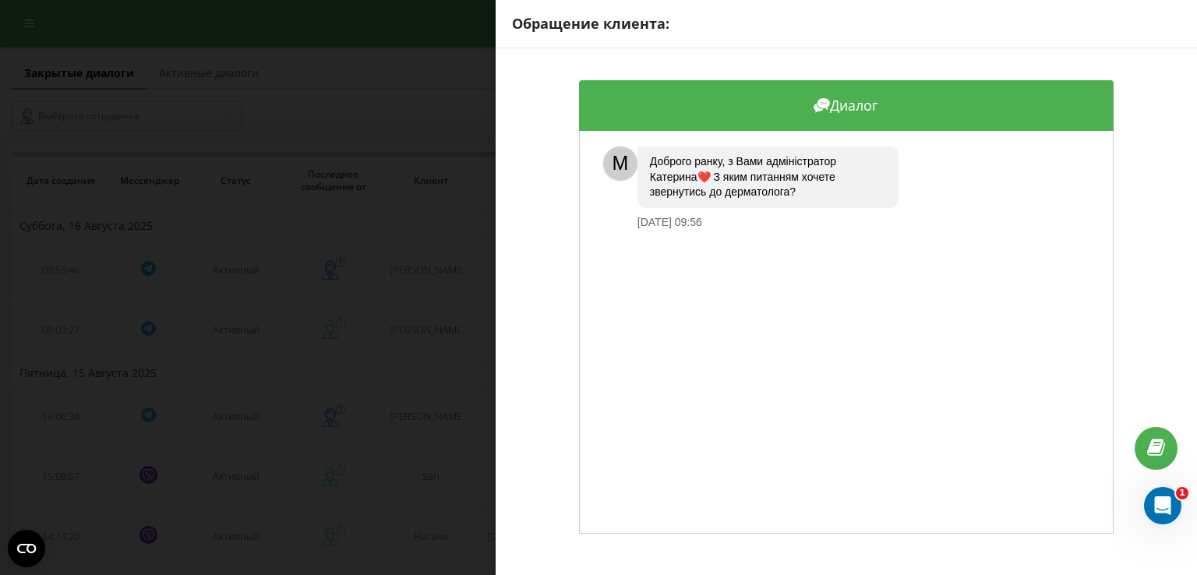
click at [434, 239] on div "Обращение клиента: Диалог M Доброго ранку, з Вами адміністратор [PERSON_NAME]❤️…" at bounding box center [598, 287] width 1197 height 575
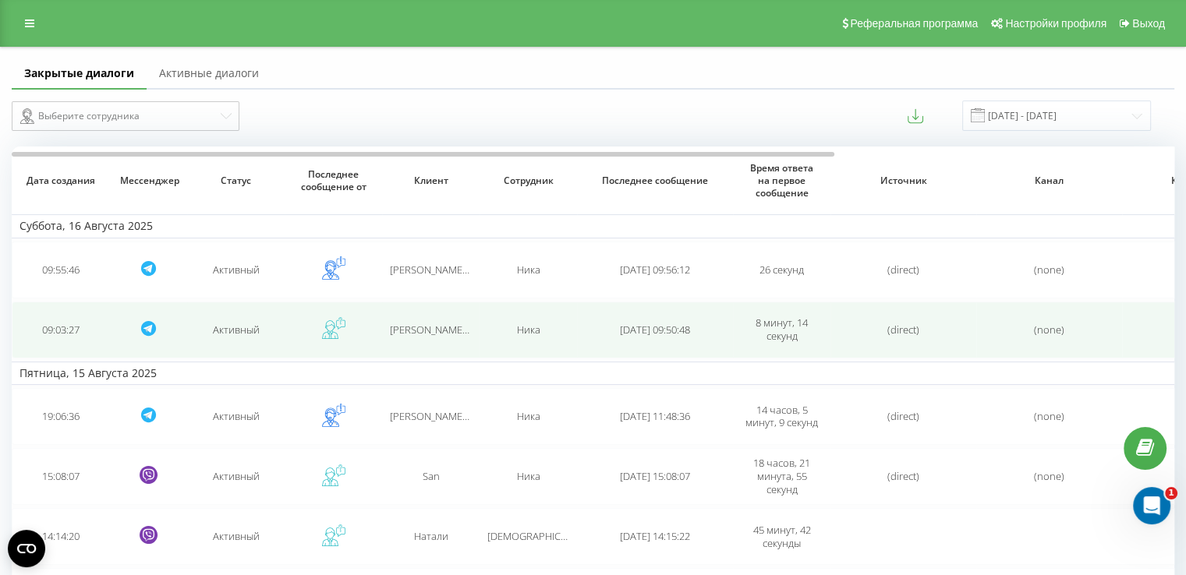
click at [430, 320] on td "[PERSON_NAME] (@[PERSON_NAME])" at bounding box center [430, 330] width 97 height 57
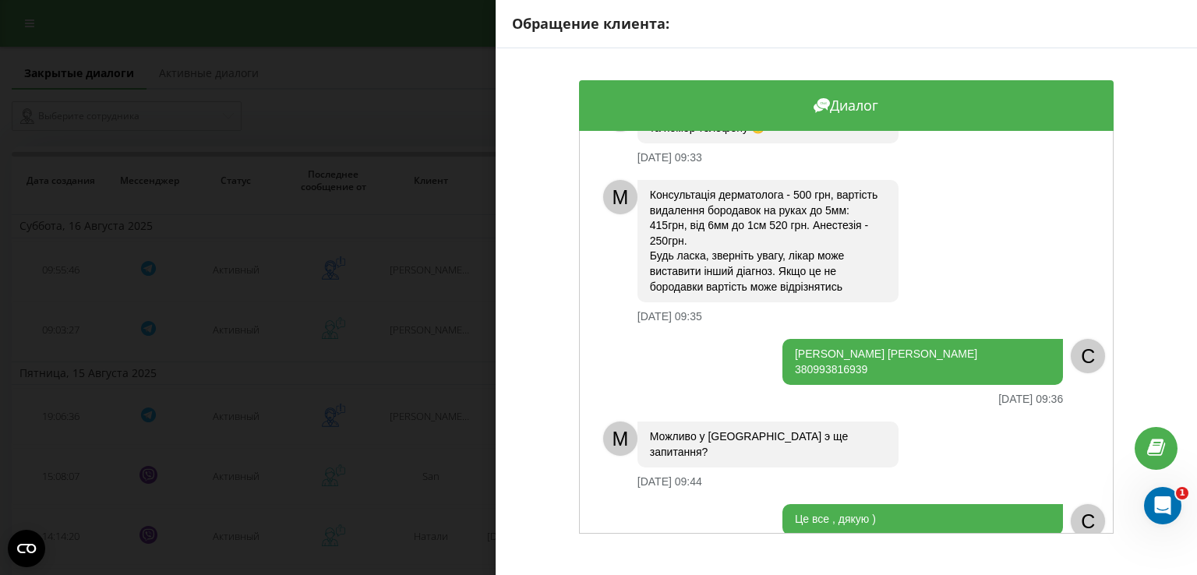
scroll to position [1027, 0]
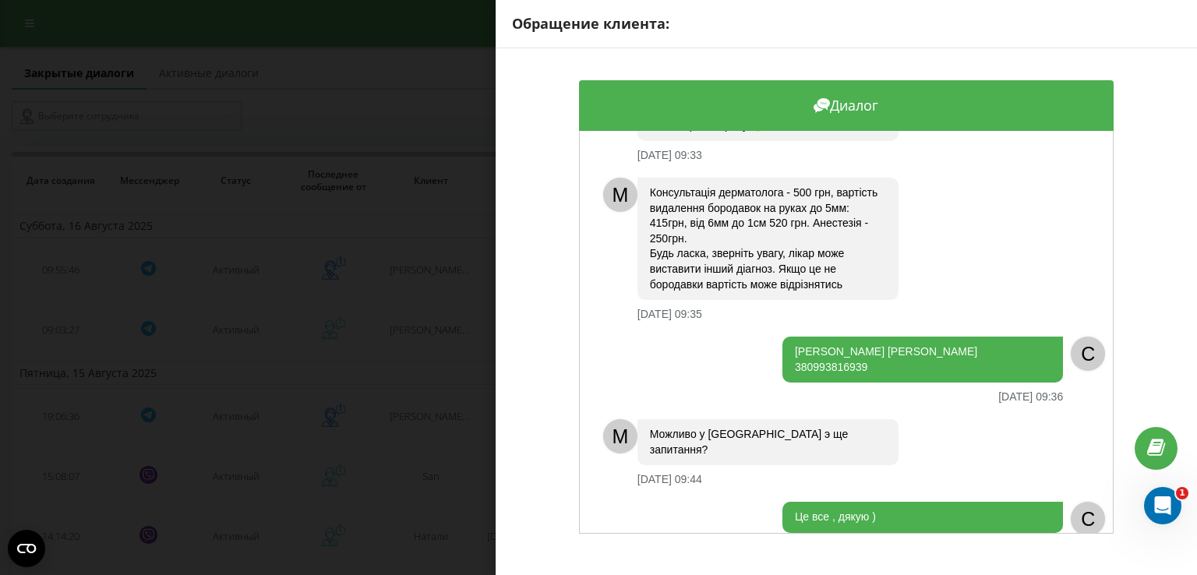
click at [408, 316] on div "Обращение клиента: Диалог . [DATE] 09:03 C Добрый ранок, яка вартість видалення…" at bounding box center [598, 287] width 1197 height 575
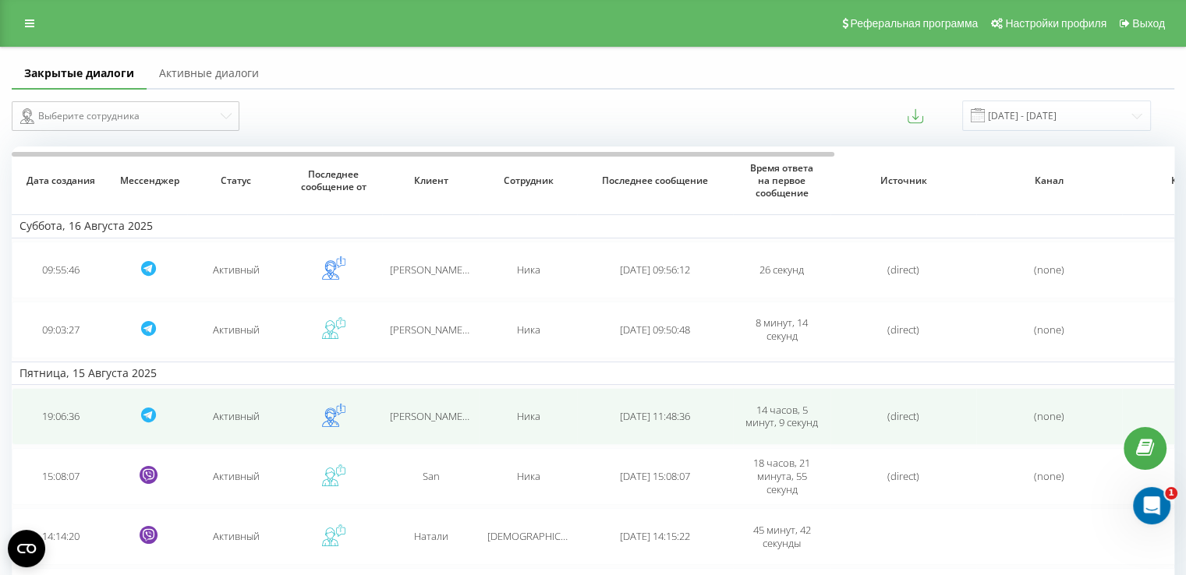
click at [433, 419] on span "[PERSON_NAME] (@Meiko8378)" at bounding box center [461, 416] width 143 height 14
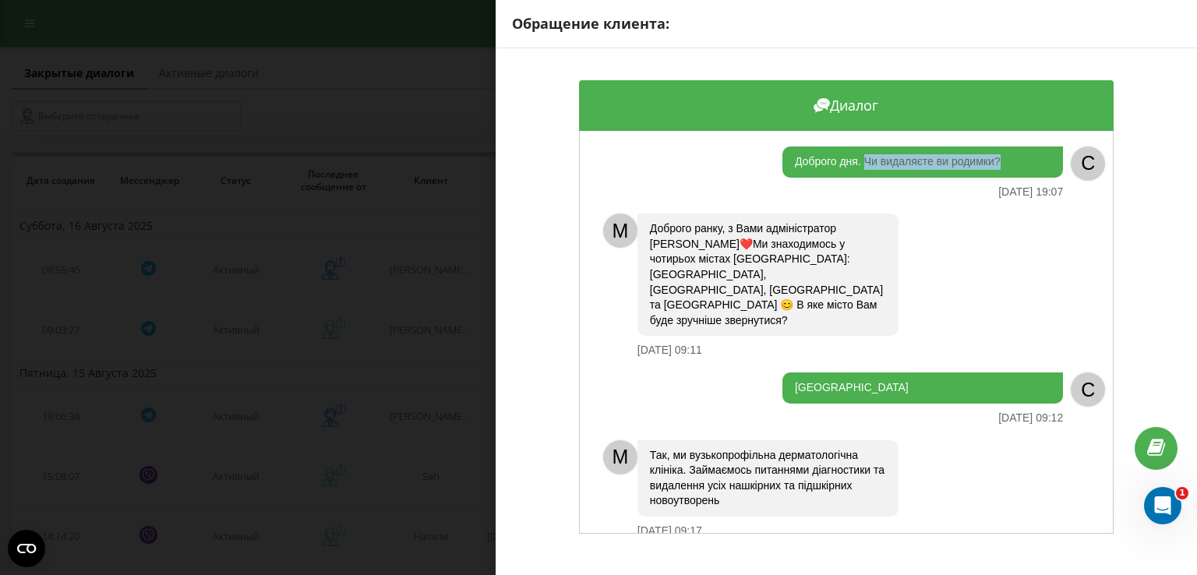
drag, startPoint x: 993, startPoint y: 157, endPoint x: 861, endPoint y: 178, distance: 134.1
click at [861, 178] on div "Доброго дня. Чи видаляєте ви родимки? [DEMOGRAPHIC_DATA] 19:07" at bounding box center [830, 172] width 468 height 51
click at [396, 415] on div "Обращение клиента: Диалог Доброго дня. Чи видаляєте ви родимки? [DEMOGRAPHIC_DA…" at bounding box center [598, 287] width 1197 height 575
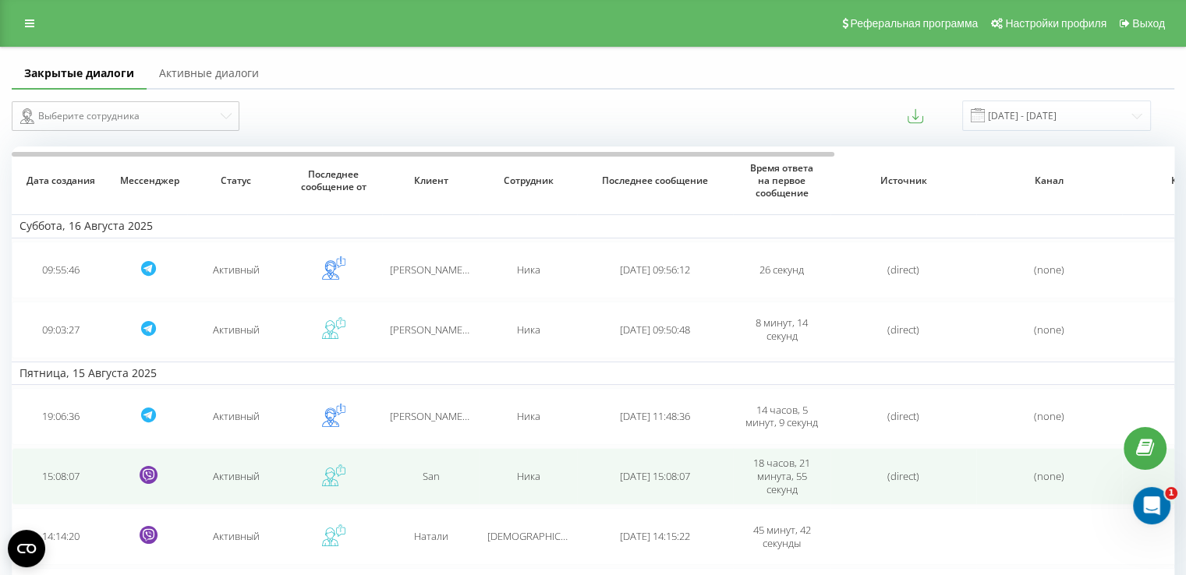
click at [408, 471] on div "San" at bounding box center [431, 476] width 82 height 13
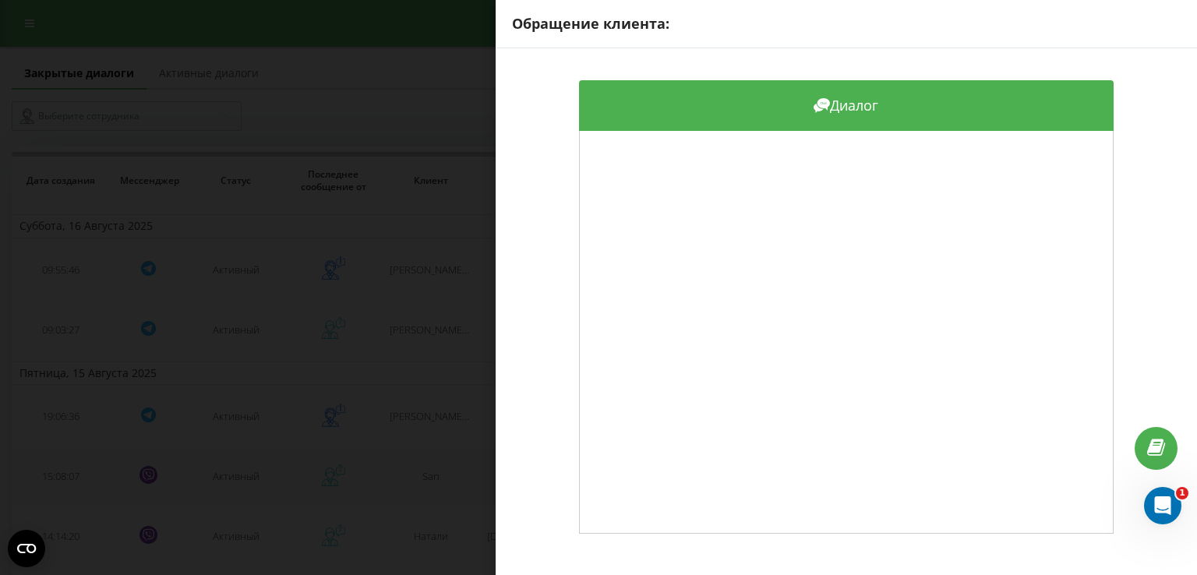
click at [408, 471] on div "Обращение клиента: Диалог" at bounding box center [598, 287] width 1197 height 575
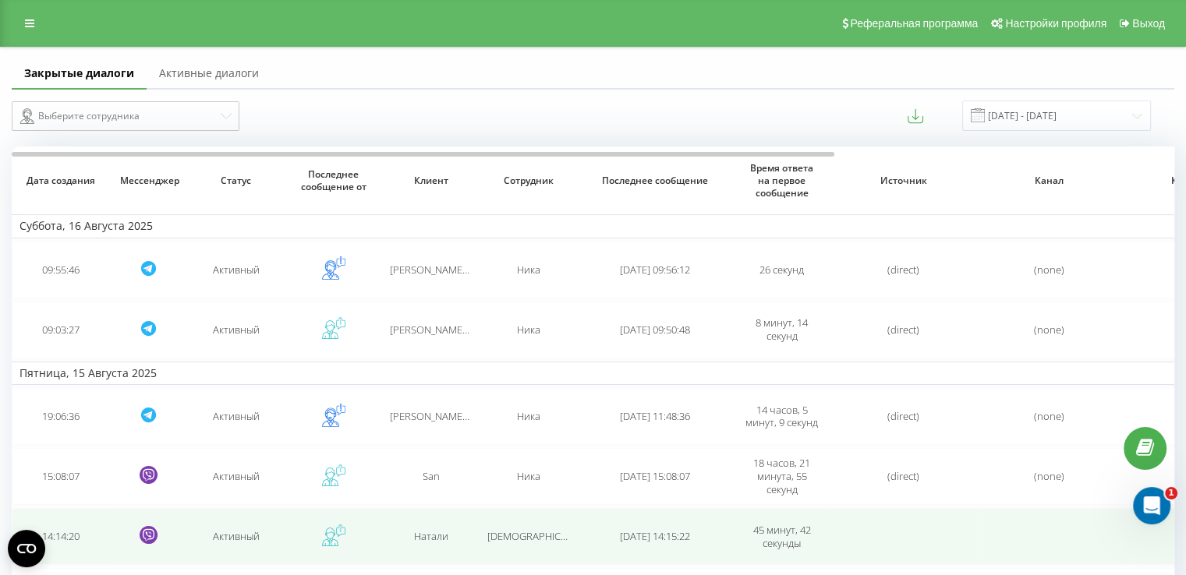
click at [418, 535] on span "Натали" at bounding box center [431, 536] width 34 height 14
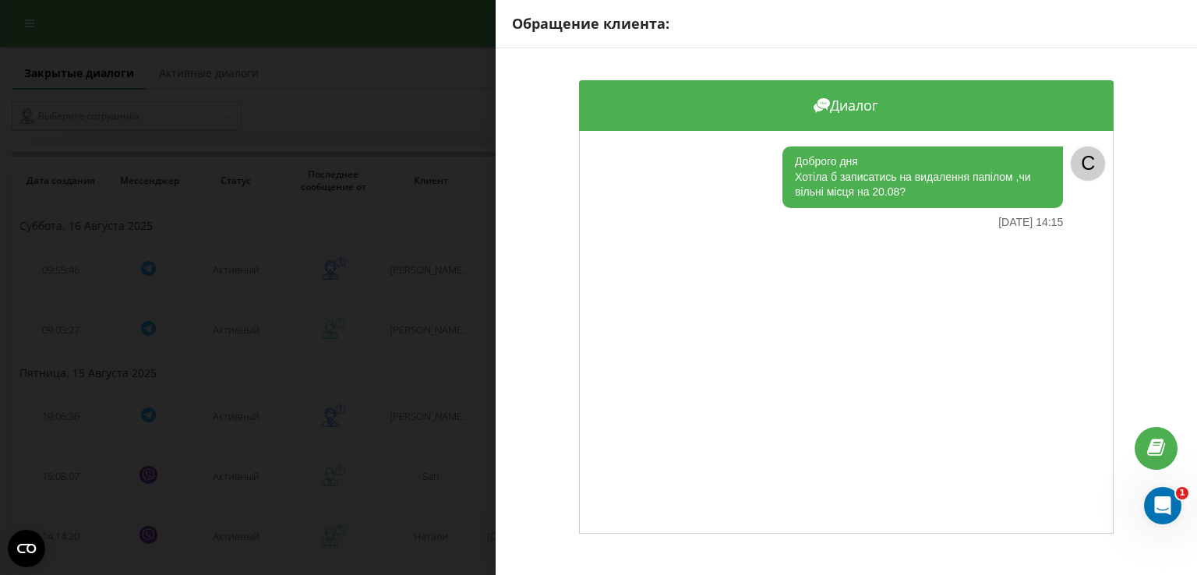
click at [418, 535] on div "Обращение клиента: Диалог Доброго дня Хотіла б записатись на видалення папілом …" at bounding box center [598, 287] width 1197 height 575
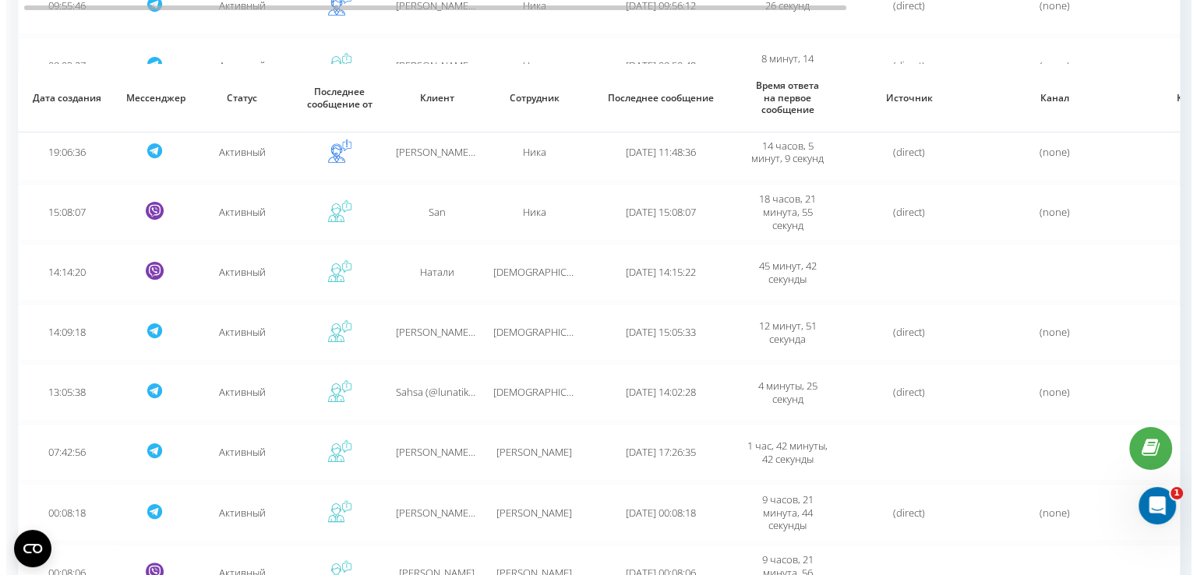
scroll to position [331, 0]
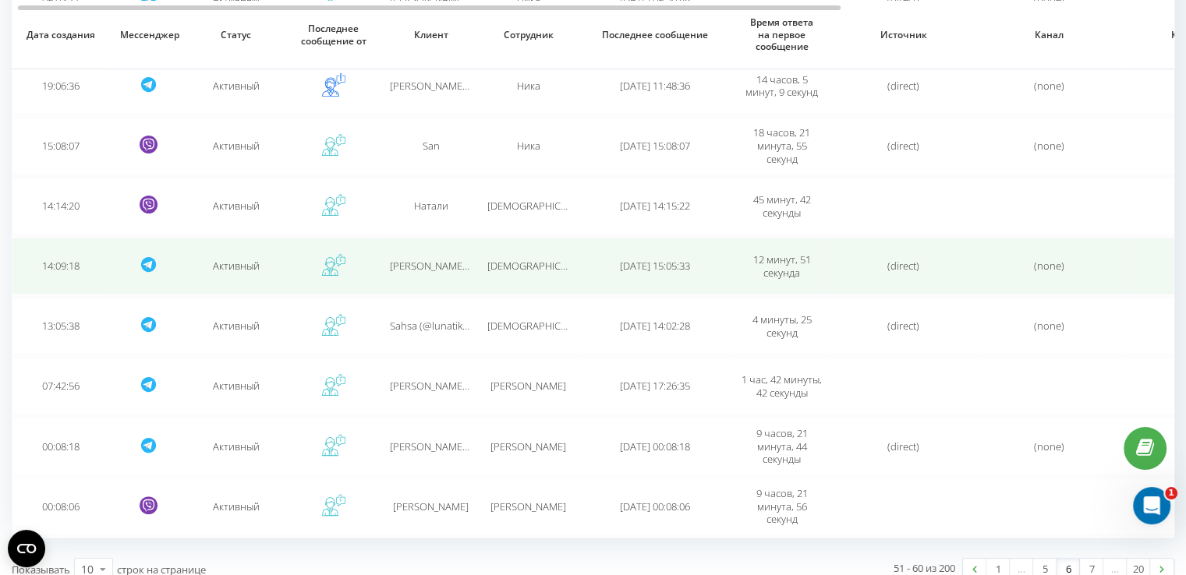
click at [546, 260] on div "[DEMOGRAPHIC_DATA]" at bounding box center [528, 266] width 82 height 13
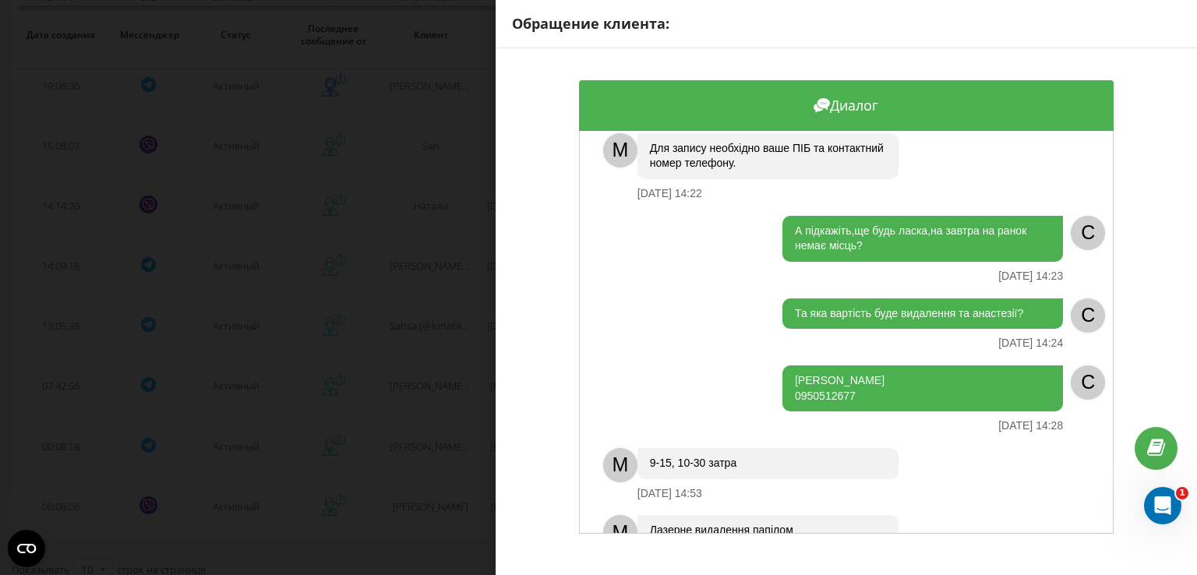
scroll to position [380, 0]
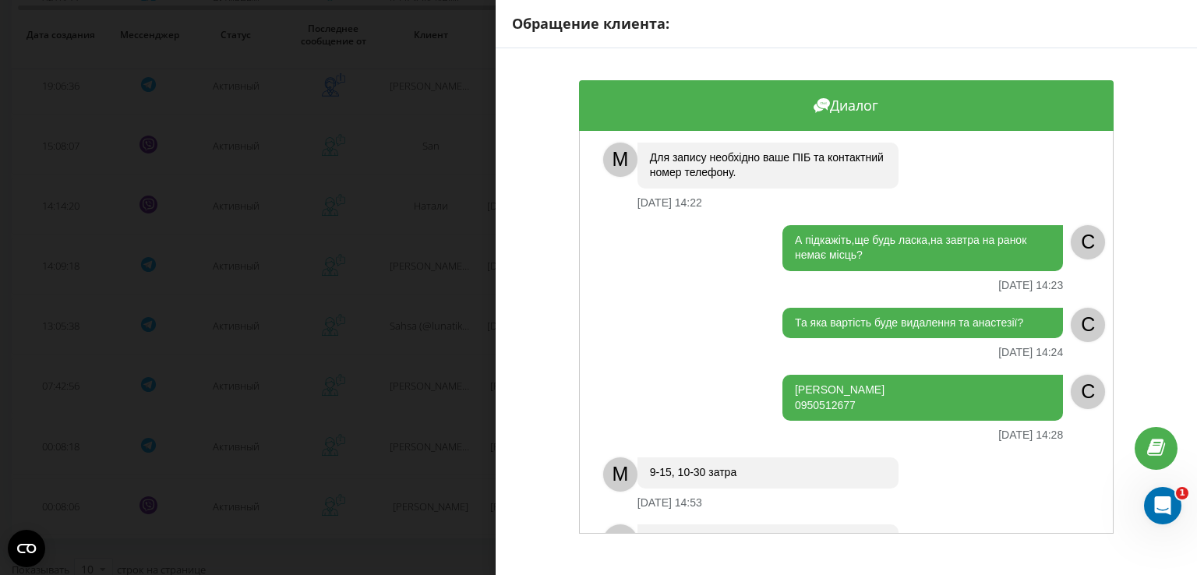
drag, startPoint x: 871, startPoint y: 368, endPoint x: 780, endPoint y: 356, distance: 92.0
click at [783, 375] on div "[PERSON_NAME] 0950512677" at bounding box center [923, 398] width 281 height 46
click at [395, 369] on div "Обращение клиента: Диалог Доброго дня [PERSON_NAME] б записатись на видалення п…" at bounding box center [598, 287] width 1197 height 575
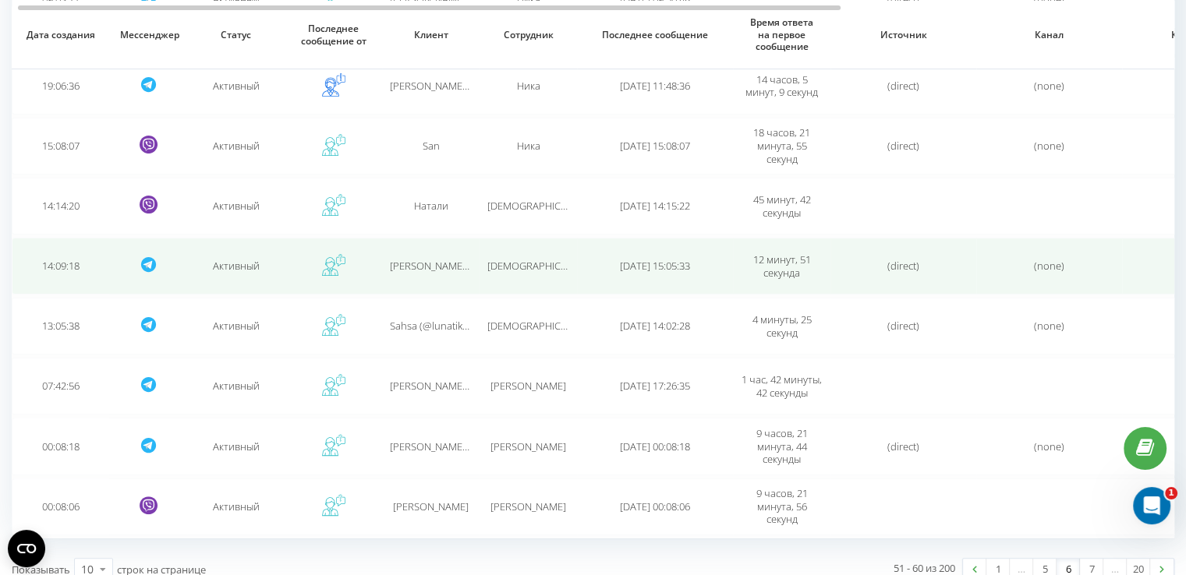
click at [445, 251] on td "[PERSON_NAME] (@natali_fesko) [PERSON_NAME]" at bounding box center [430, 266] width 97 height 57
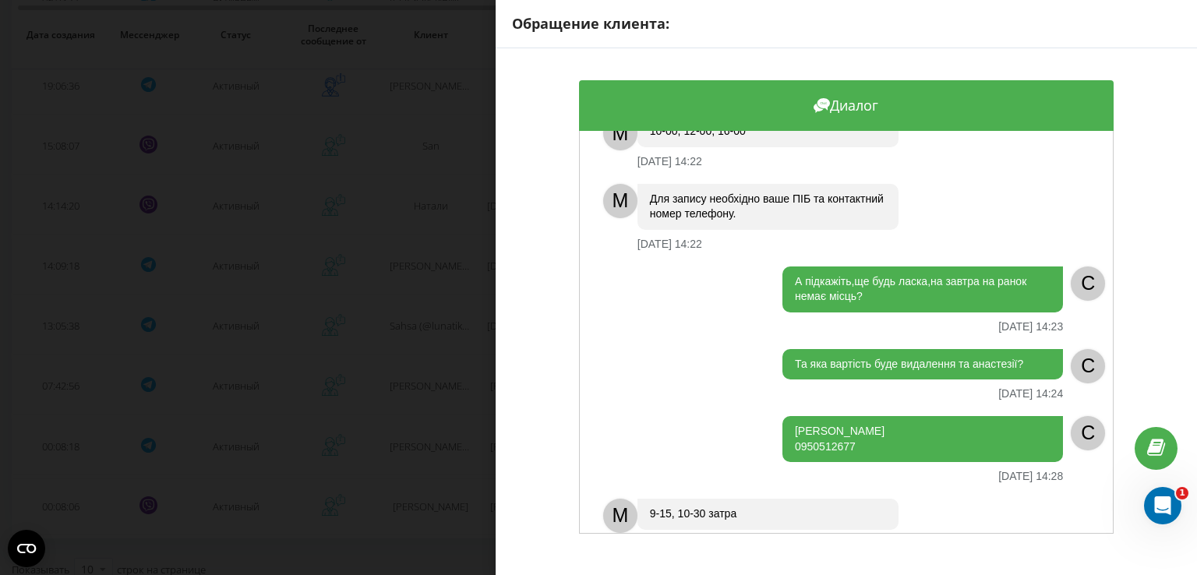
scroll to position [341, 0]
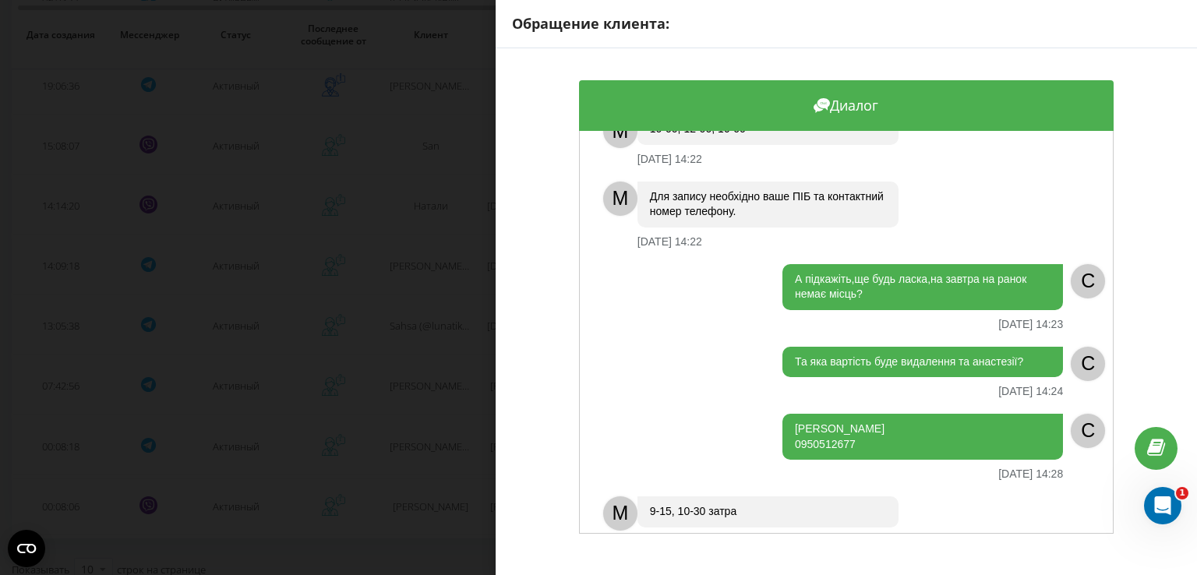
click at [454, 311] on div "Обращение клиента: Диалог Доброго дня [PERSON_NAME] б записатись на видалення п…" at bounding box center [598, 287] width 1197 height 575
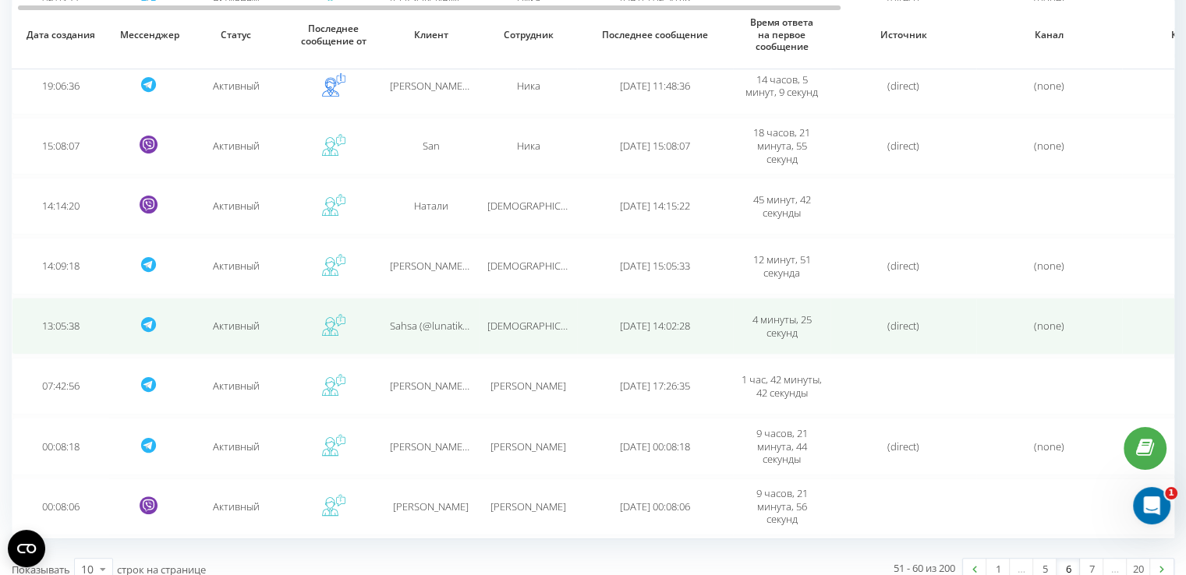
click at [454, 319] on span "Sahsa (@lunatik_murmur)" at bounding box center [448, 326] width 117 height 14
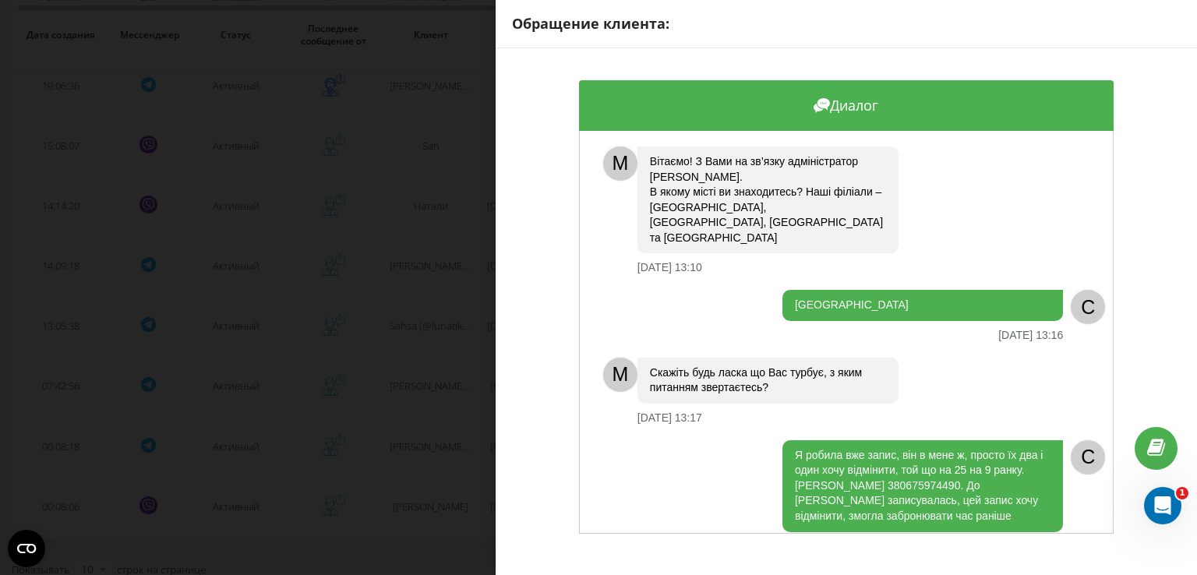
click at [445, 451] on div "Обращение клиента: Диалог M [PERSON_NAME]! З Вами на зв’язку адміністратор [PER…" at bounding box center [598, 287] width 1197 height 575
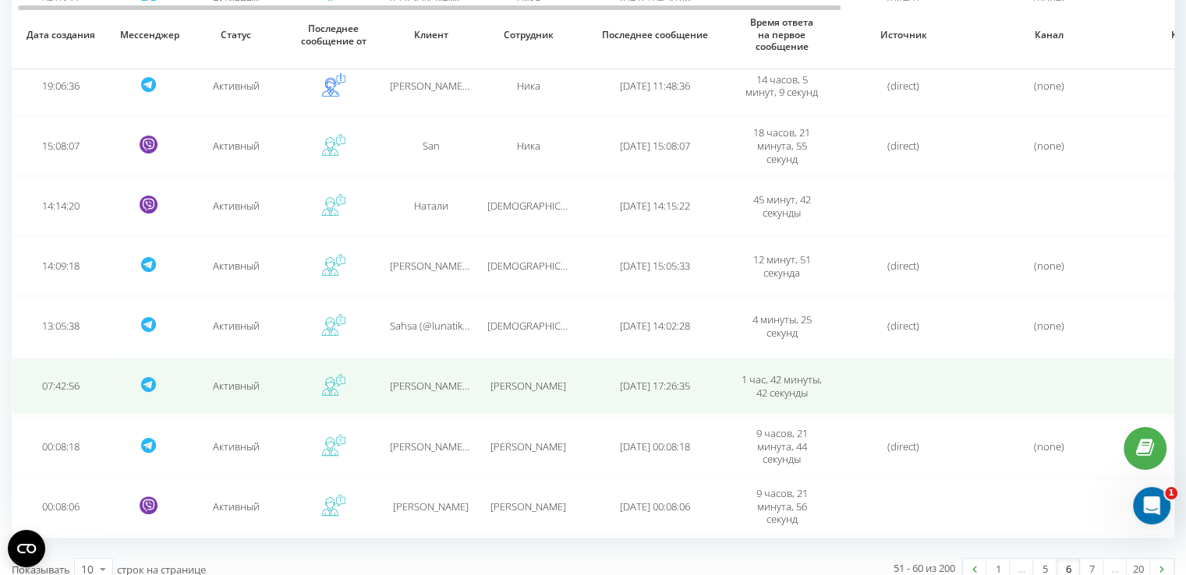
click at [441, 384] on span "[PERSON_NAME] (@Yevheniy_Nekrash) [PERSON_NAME]" at bounding box center [516, 386] width 253 height 14
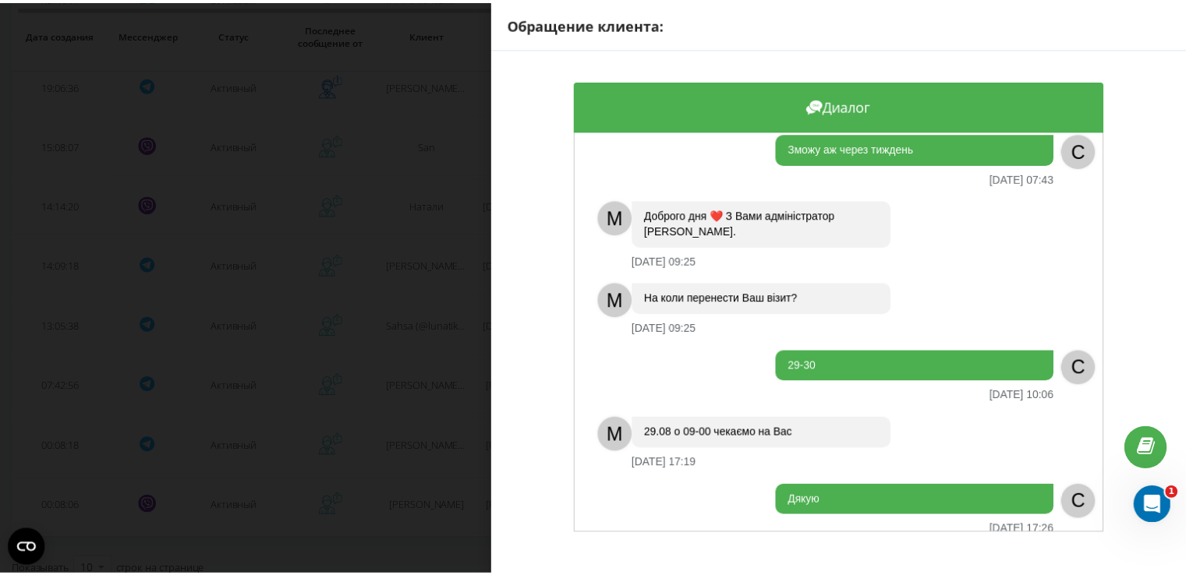
scroll to position [220, 0]
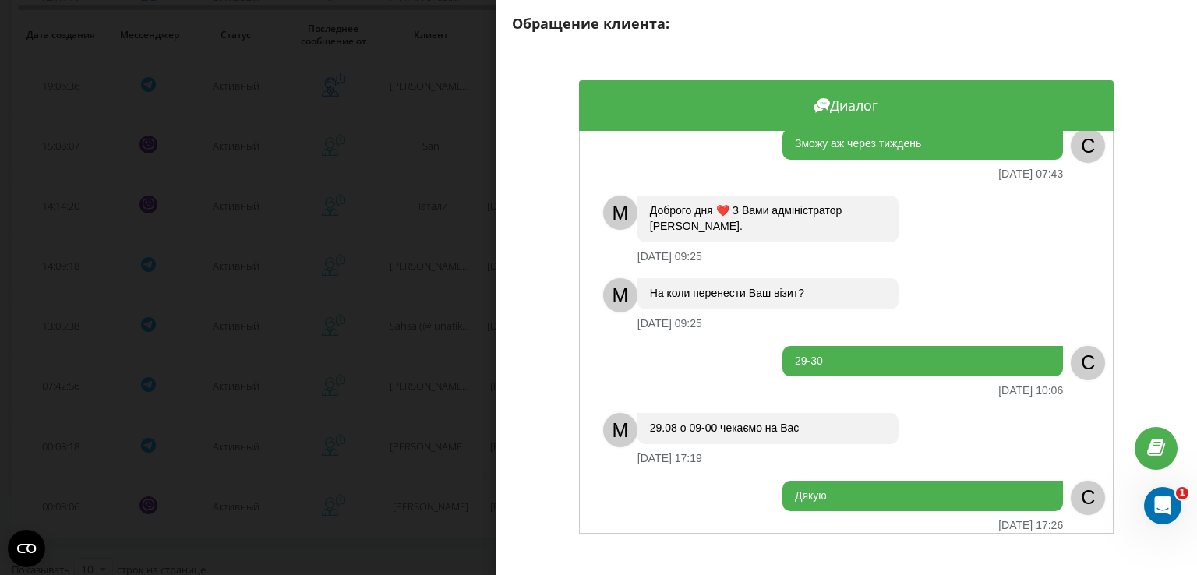
click at [434, 460] on div "Обращение клиента: Диалог Доброго ранку [DATE] 07:42 C Будь ласка відмініть зап…" at bounding box center [598, 287] width 1197 height 575
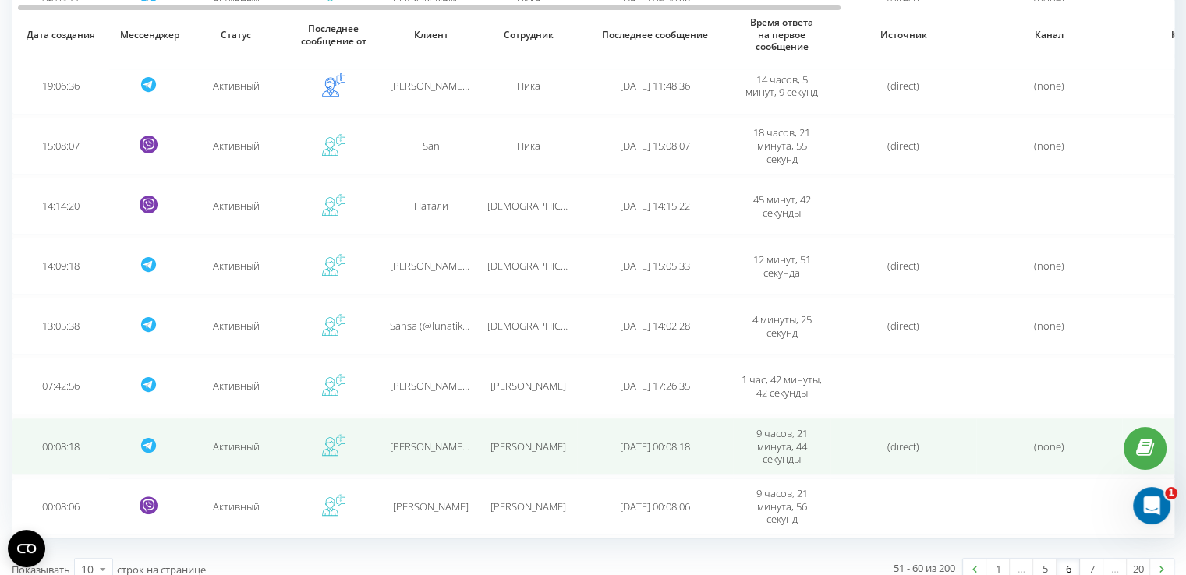
click at [415, 428] on td "[PERSON_NAME] (@akd_tetyanka)" at bounding box center [430, 446] width 97 height 57
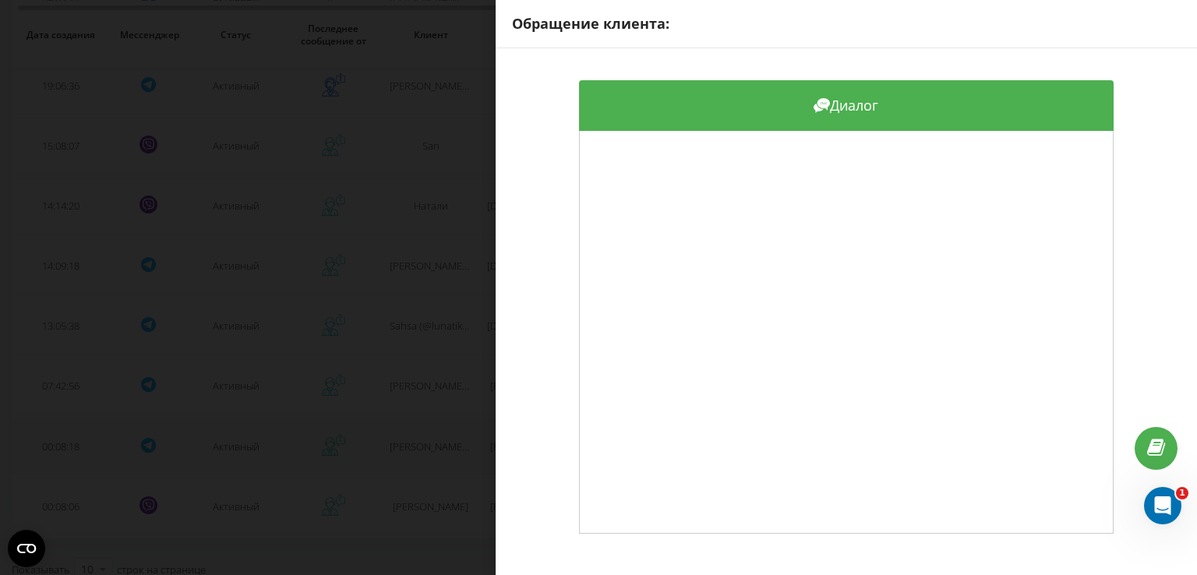
click at [415, 428] on div "Обращение клиента: Диалог" at bounding box center [598, 287] width 1197 height 575
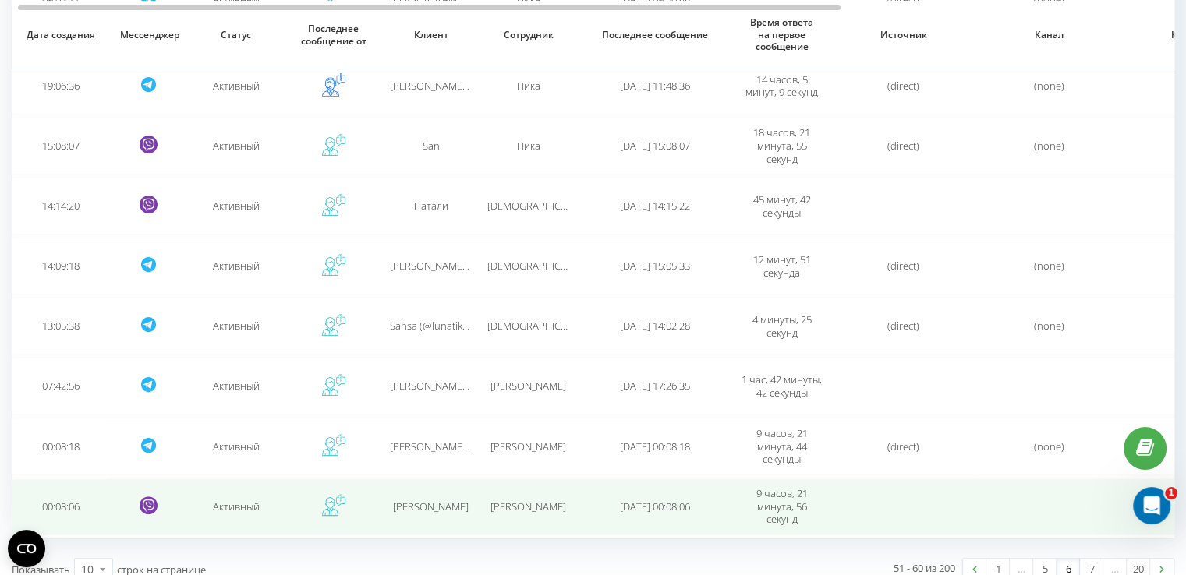
click at [420, 514] on td "[PERSON_NAME]" at bounding box center [430, 507] width 97 height 57
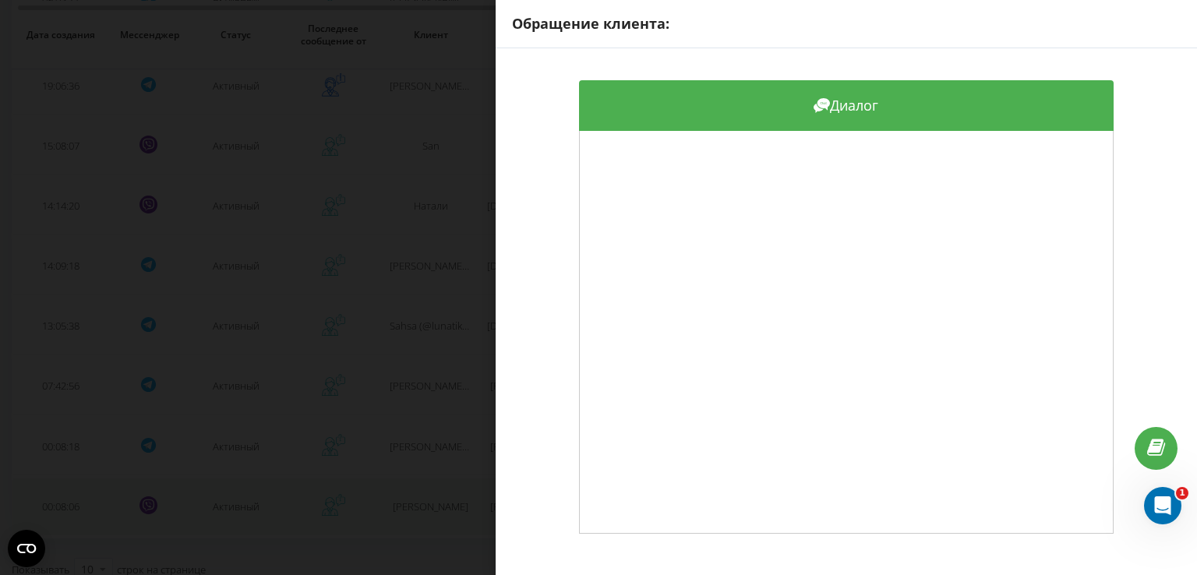
click at [420, 514] on div "Обращение клиента: Диалог" at bounding box center [598, 287] width 1197 height 575
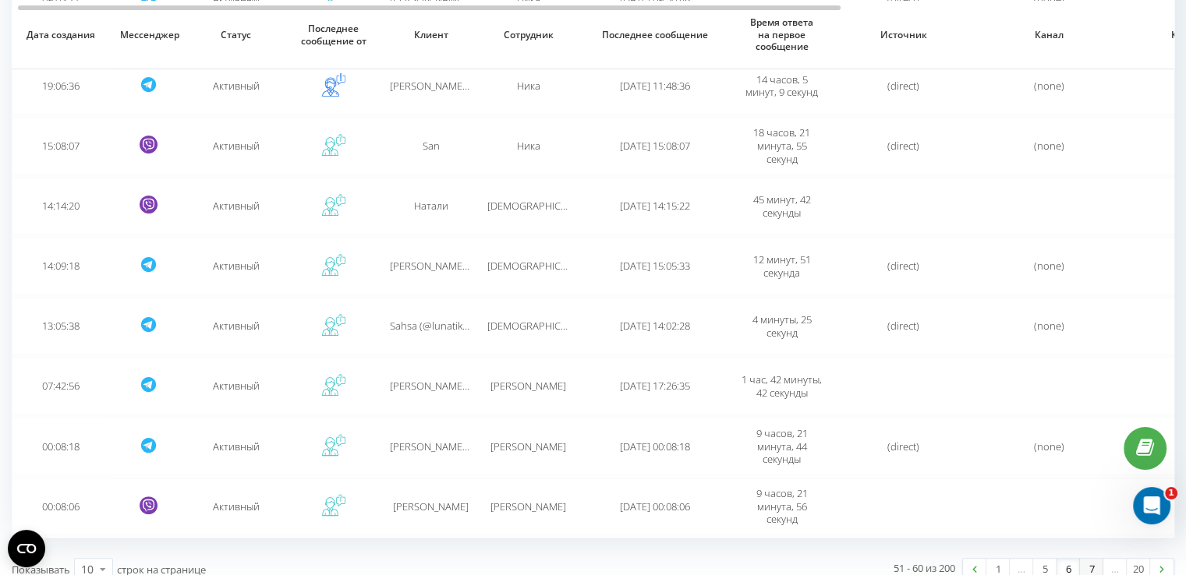
click at [1084, 564] on link "7" at bounding box center [1091, 570] width 23 height 22
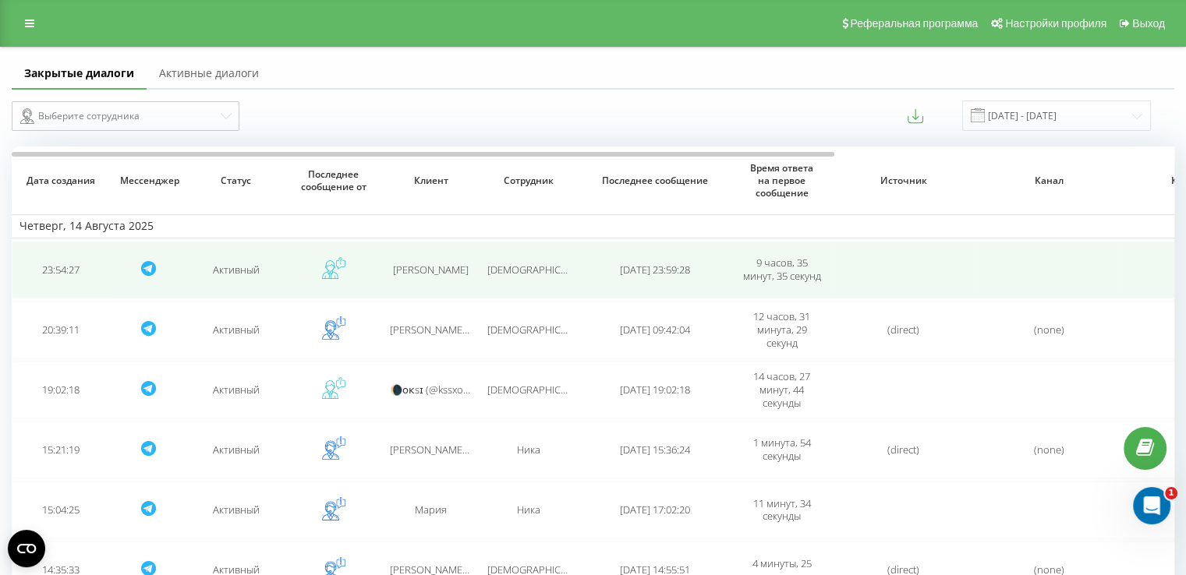
click at [430, 269] on span "[PERSON_NAME]" at bounding box center [431, 270] width 76 height 14
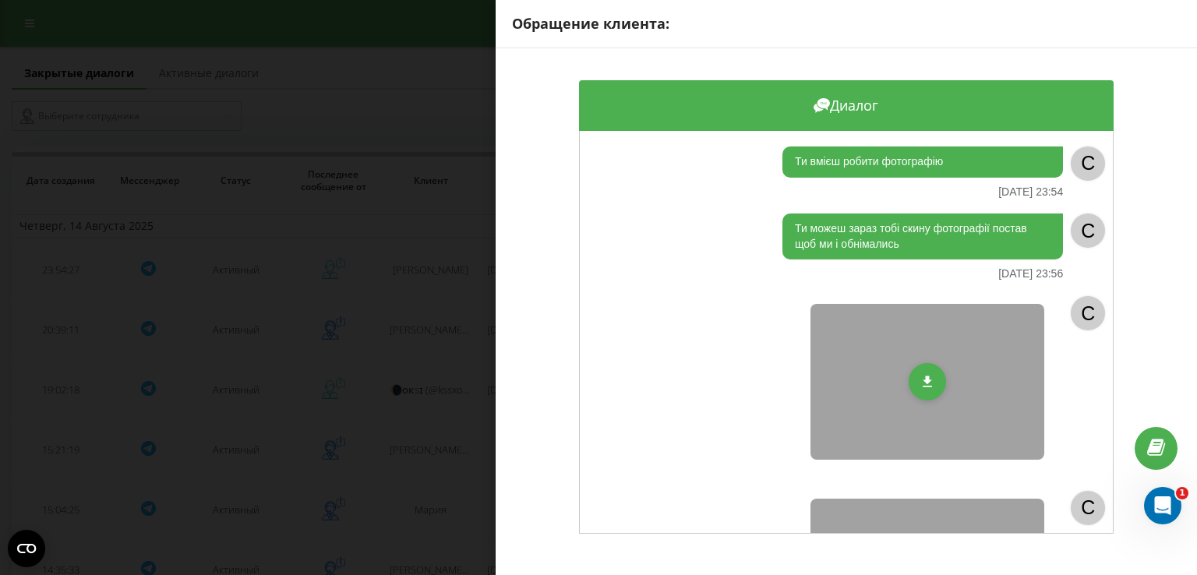
click at [440, 268] on div "Обращение клиента: Диалог Ти вмієш робити фотографію [DATE] 23:54 C Ти можеш за…" at bounding box center [598, 287] width 1197 height 575
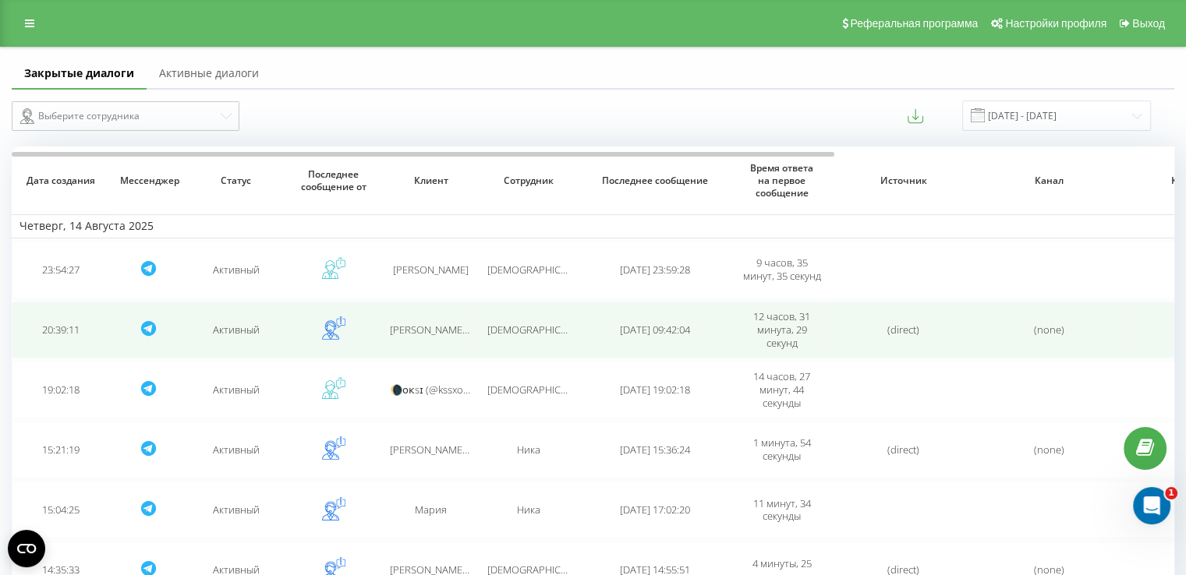
click at [442, 332] on span "[PERSON_NAME] (@aleksapmu)" at bounding box center [461, 330] width 143 height 14
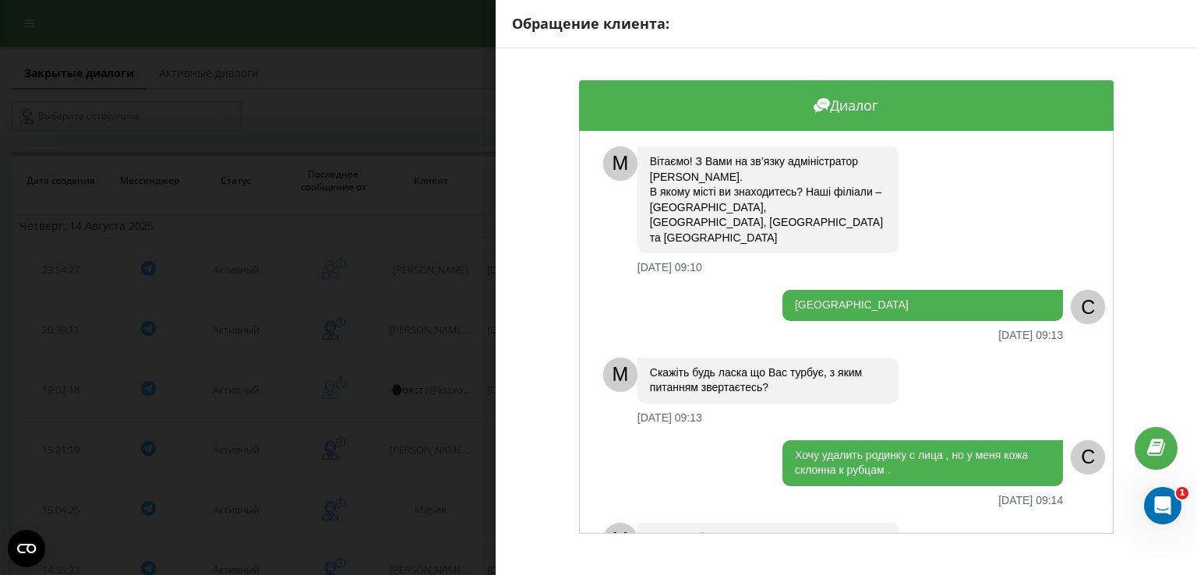
scroll to position [27, 0]
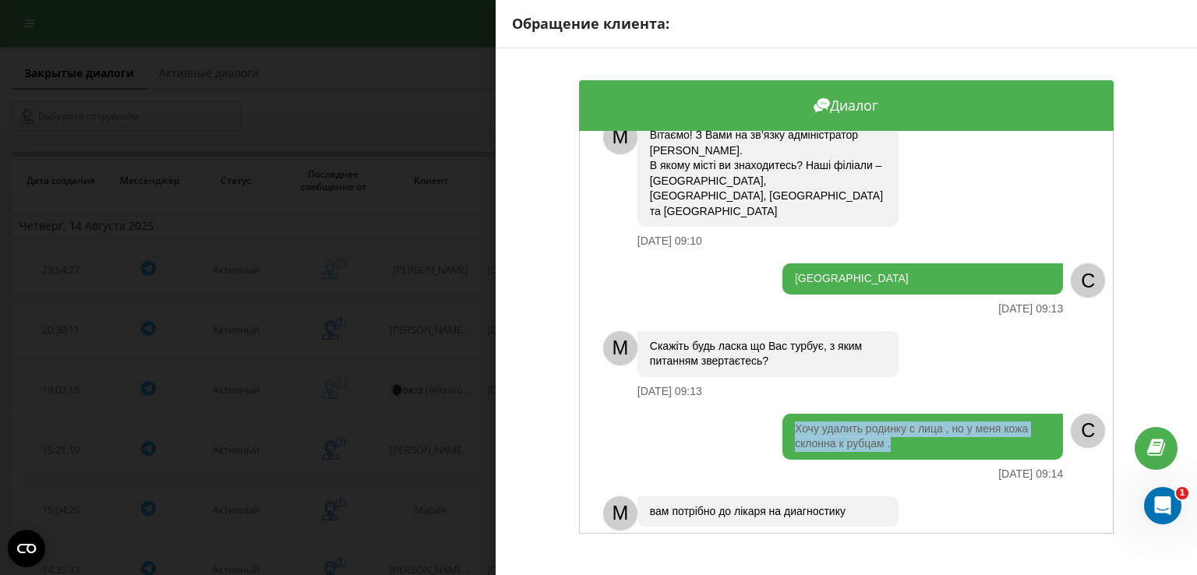
drag, startPoint x: 889, startPoint y: 410, endPoint x: 789, endPoint y: 400, distance: 101.1
click at [789, 414] on div "Хочу удалить родинку с лица , но у меня кожа склонна к рубцам ." at bounding box center [923, 437] width 281 height 46
click at [421, 326] on div "Обращение клиента: Диалог M [PERSON_NAME]! З Вами на зв’язку адміністратор [PER…" at bounding box center [598, 287] width 1197 height 575
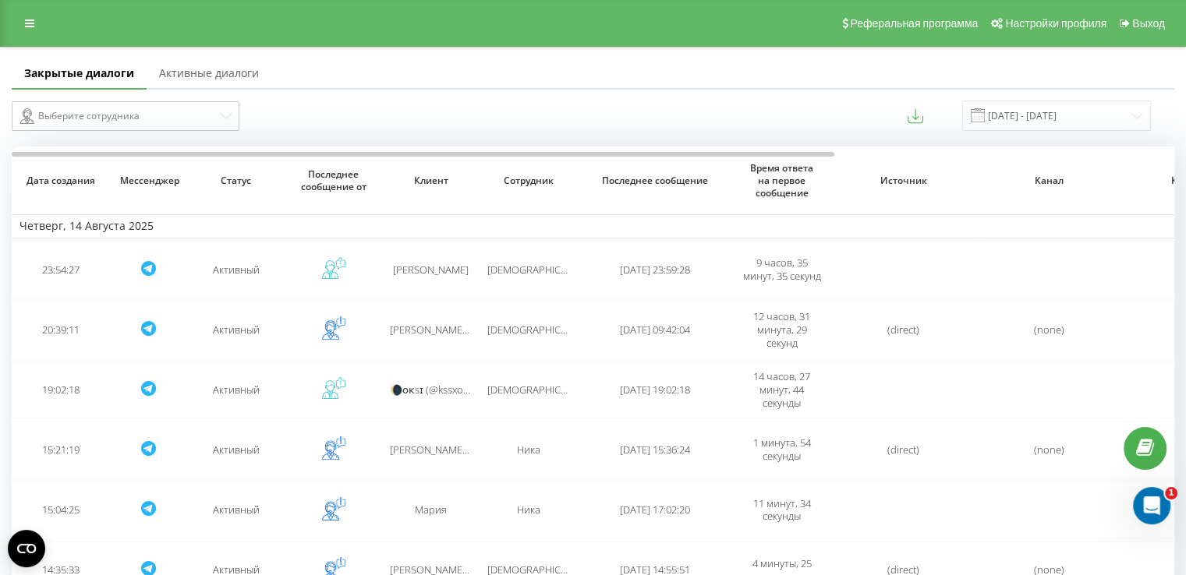
click at [421, 326] on span "[PERSON_NAME] (@aleksapmu)" at bounding box center [461, 330] width 143 height 14
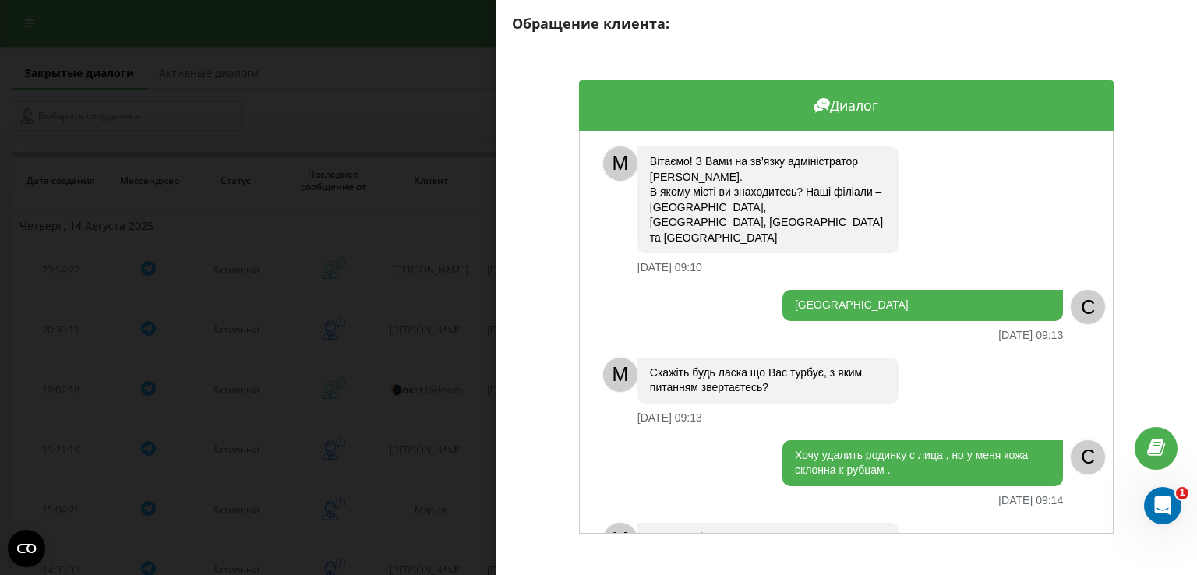
click at [421, 368] on div "Обращение клиента: Диалог M [PERSON_NAME]! З Вами на зв’язку адміністратор [PER…" at bounding box center [598, 287] width 1197 height 575
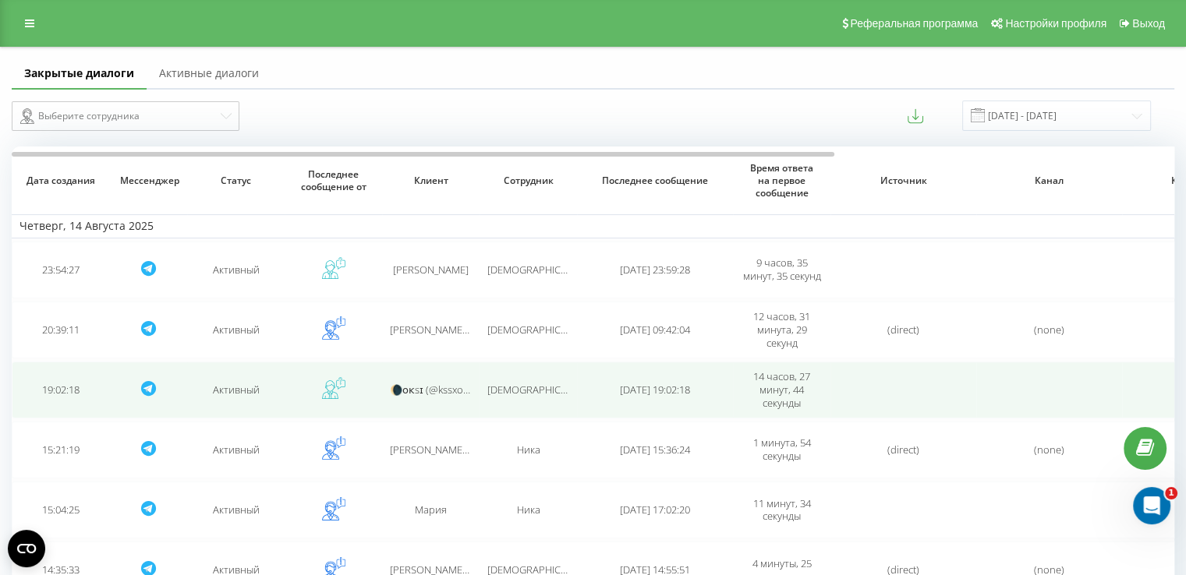
click at [421, 389] on span "🌘ᴏᴋsɪ (@kssxok07)" at bounding box center [436, 390] width 92 height 14
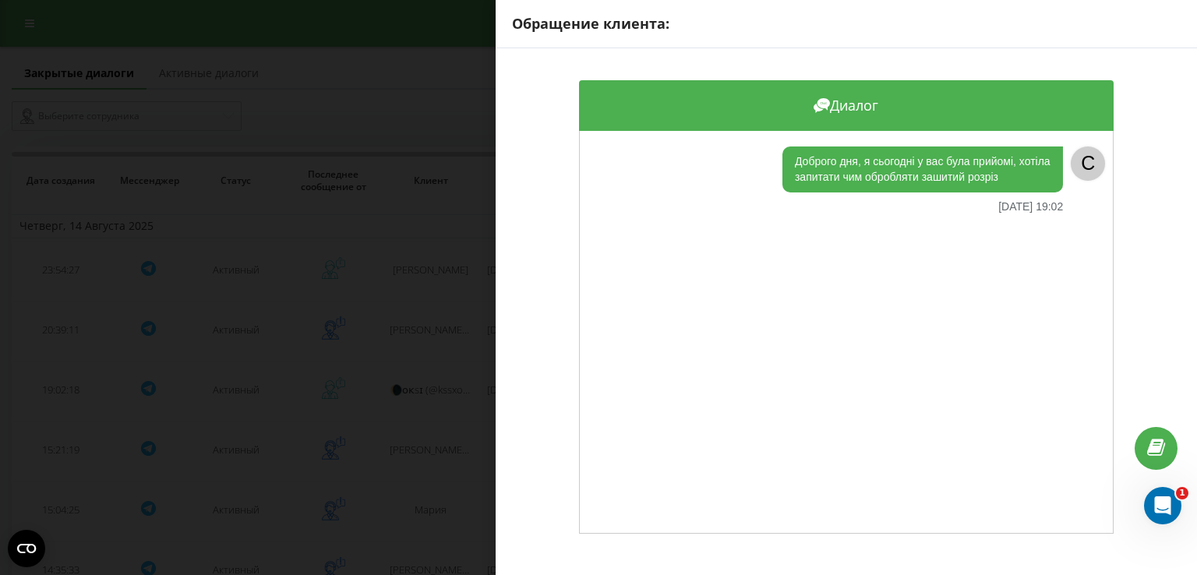
click at [432, 423] on div "Обращение клиента: Диалог Доброго дня, я сьогодні у вас була прийомі, хотіла за…" at bounding box center [598, 287] width 1197 height 575
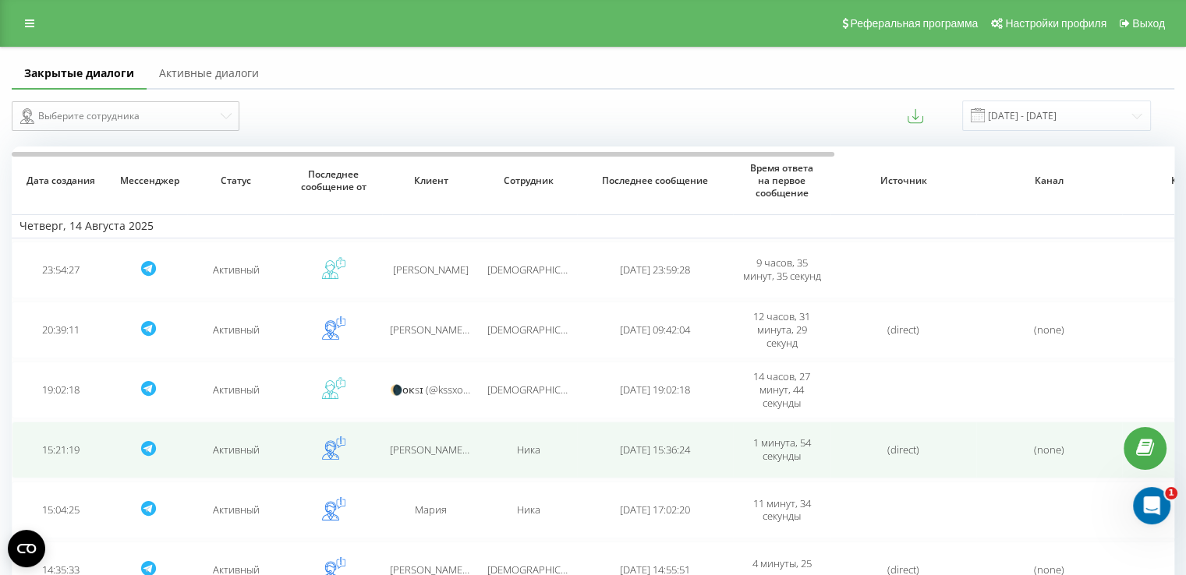
click at [430, 438] on td "[PERSON_NAME] (@annakrav4enko) [PERSON_NAME]" at bounding box center [430, 450] width 97 height 57
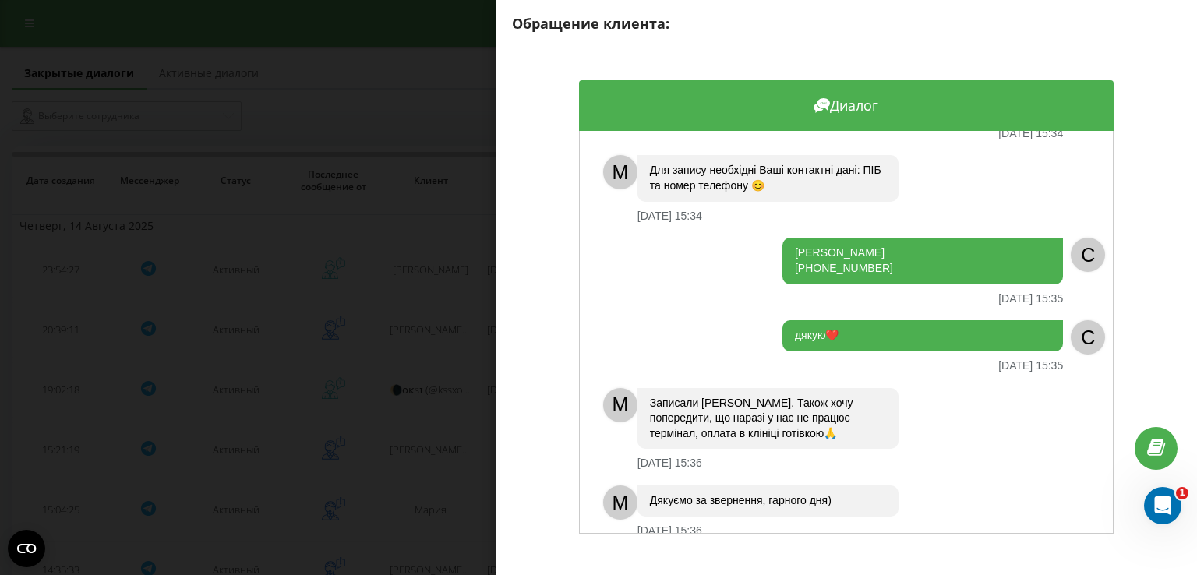
scroll to position [1031, 0]
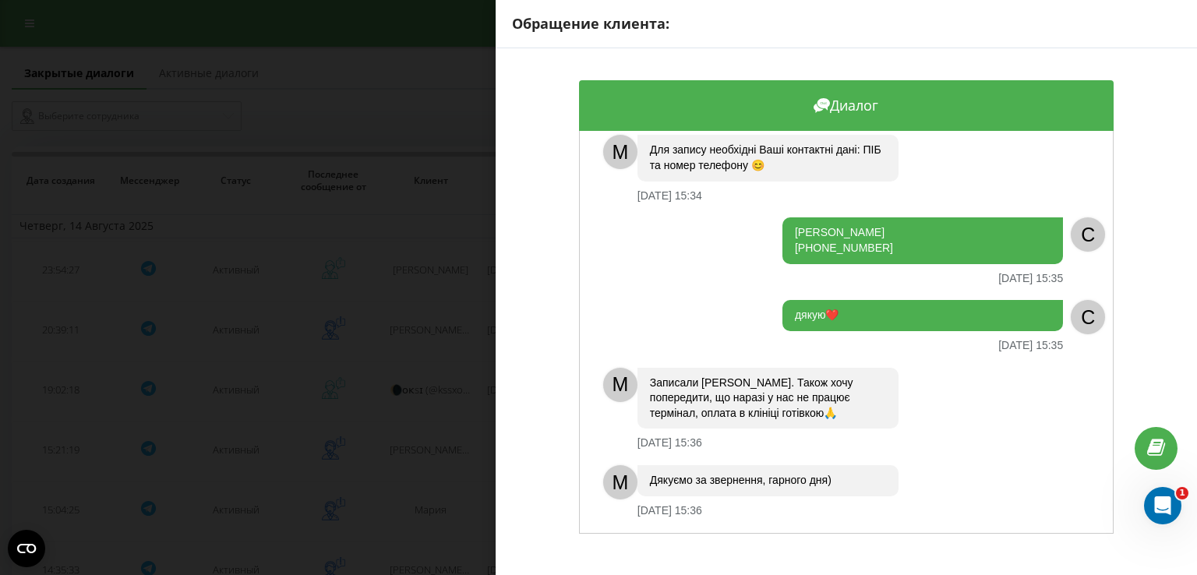
click at [420, 461] on div "Обращение клиента: Диалог Доброго дня. Чи можна записатись на консультацію стос…" at bounding box center [598, 287] width 1197 height 575
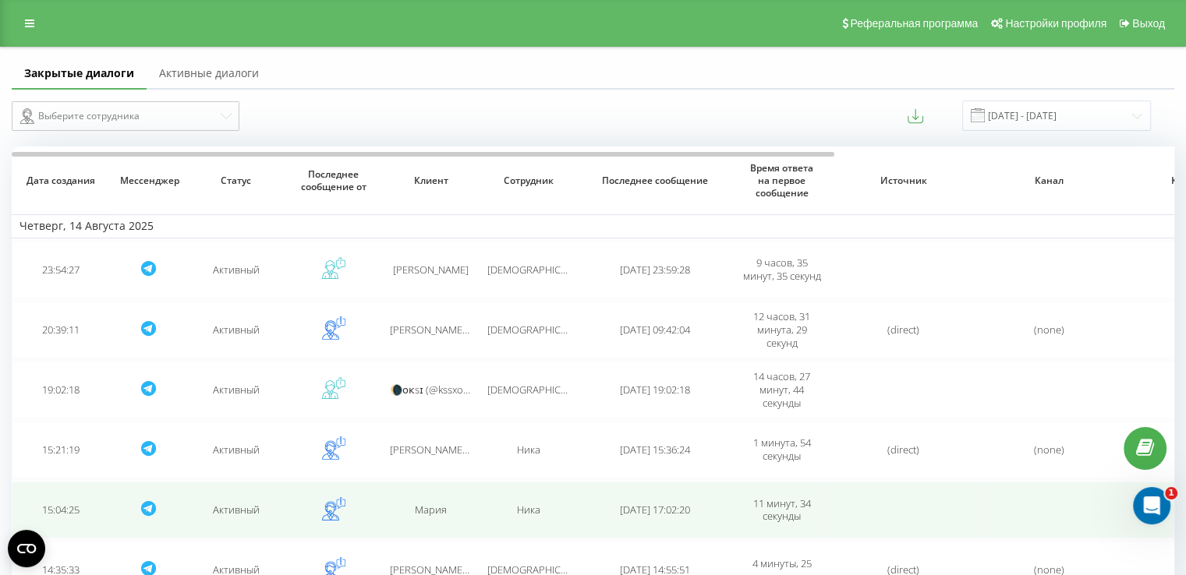
click at [430, 499] on td "Мария" at bounding box center [430, 510] width 97 height 57
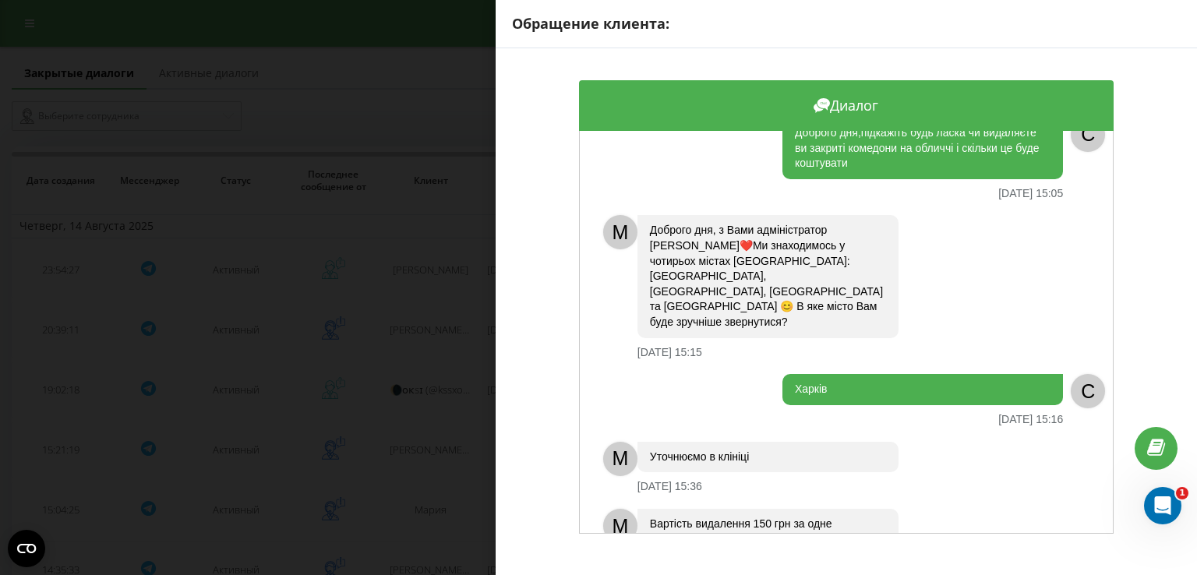
scroll to position [42, 0]
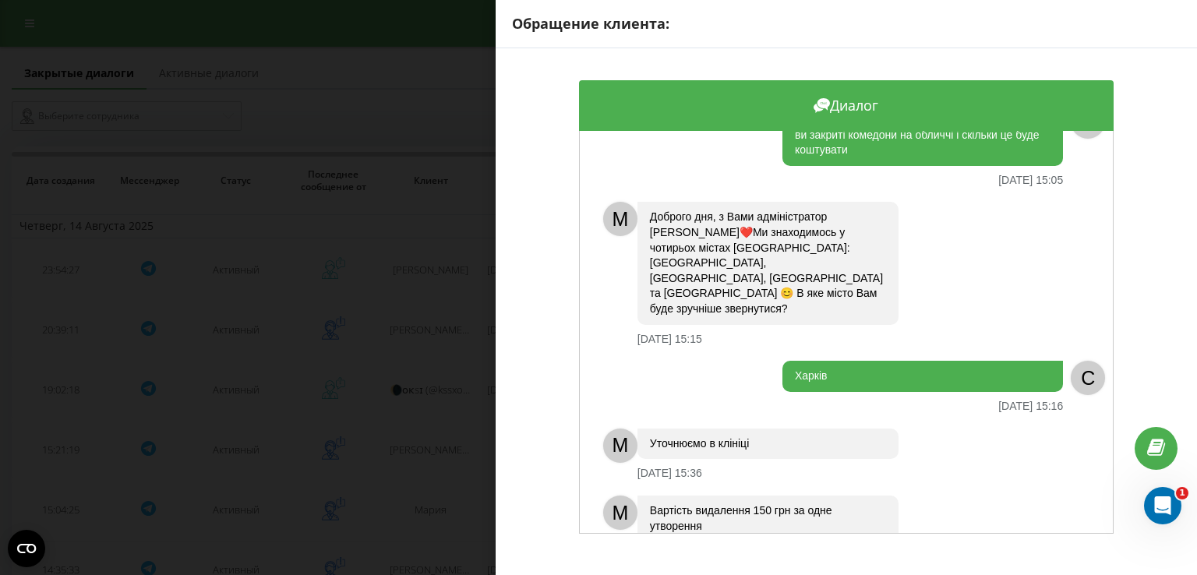
click at [474, 457] on div "Обращение клиента: Диалог Доброго дня,підкажіть будь ласка чи видаляєте ви закр…" at bounding box center [598, 287] width 1197 height 575
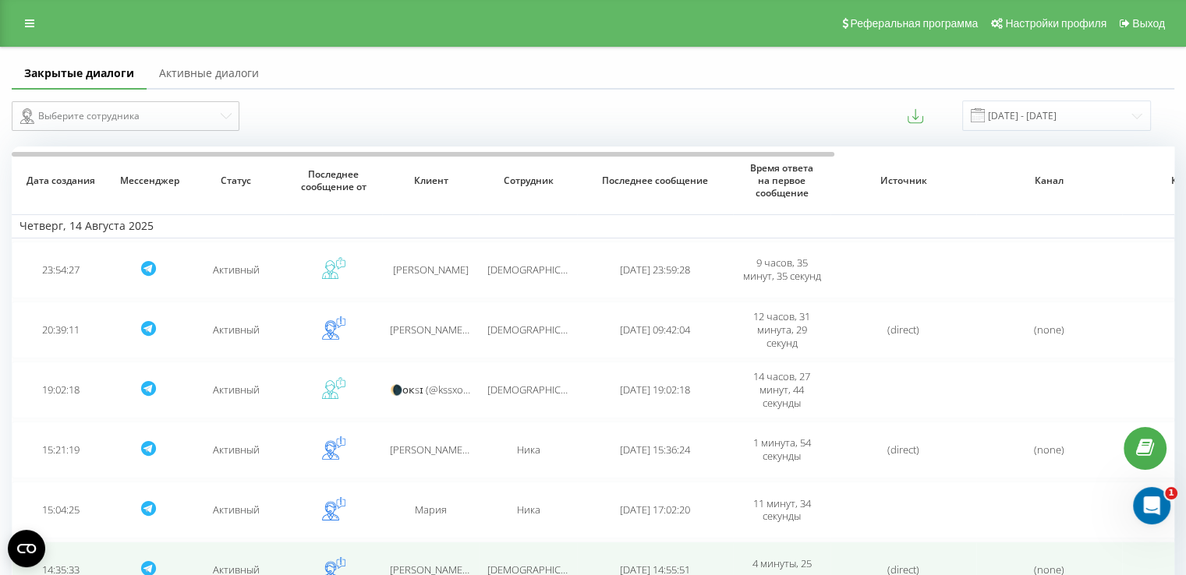
click at [461, 553] on td "[PERSON_NAME] (@IriskaPr)" at bounding box center [430, 570] width 97 height 57
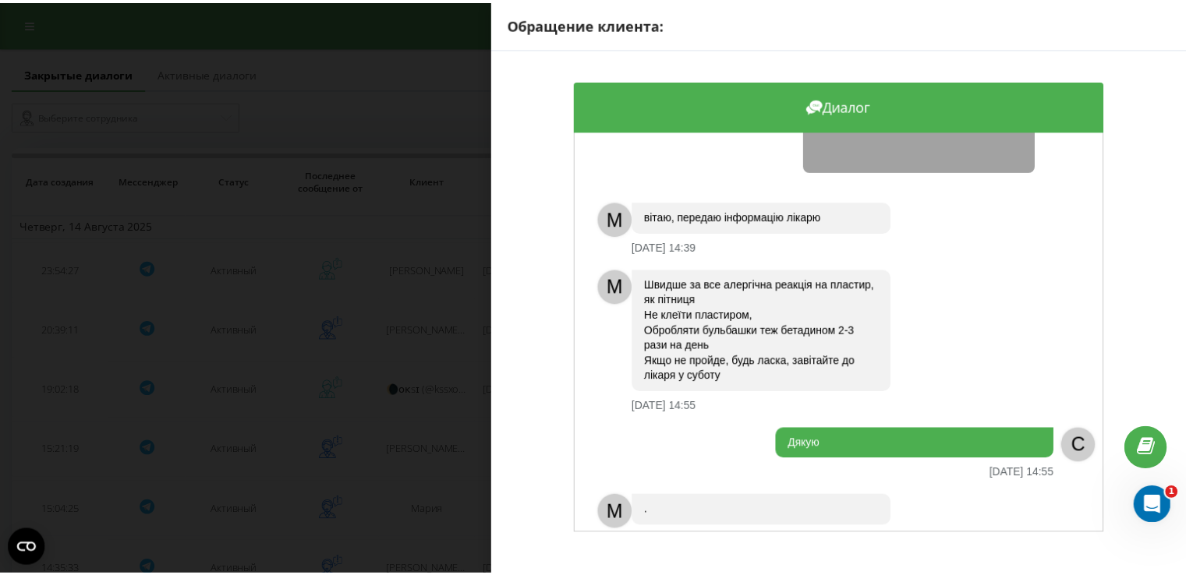
scroll to position [250, 0]
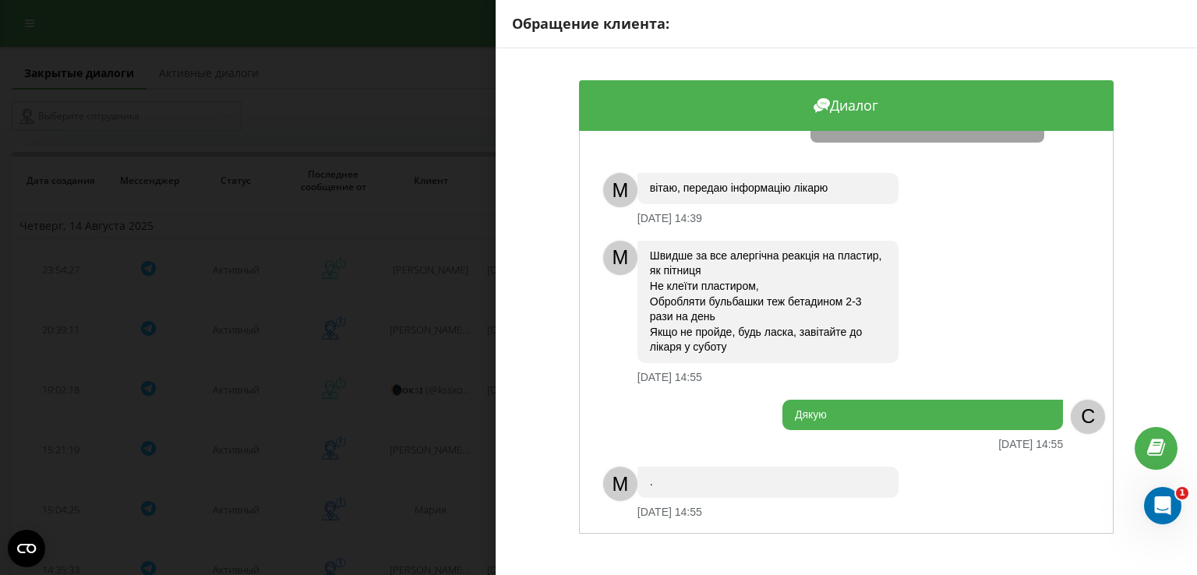
click at [431, 324] on div "Обращение клиента: Диалог Добрий день.Видаляла декілька днів назад у вас в сало…" at bounding box center [598, 287] width 1197 height 575
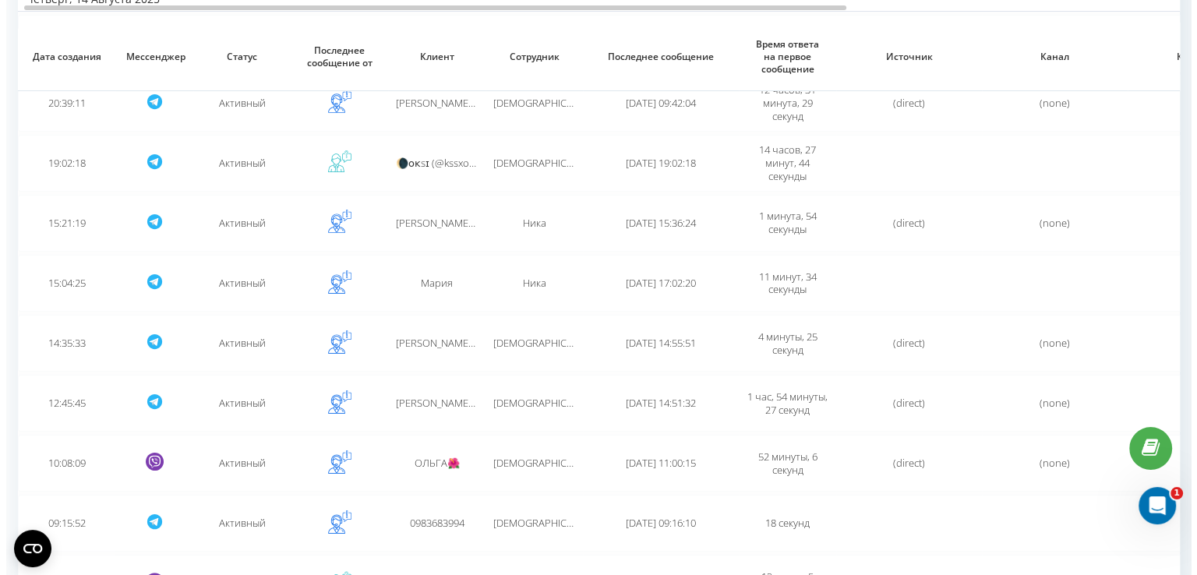
scroll to position [315, 0]
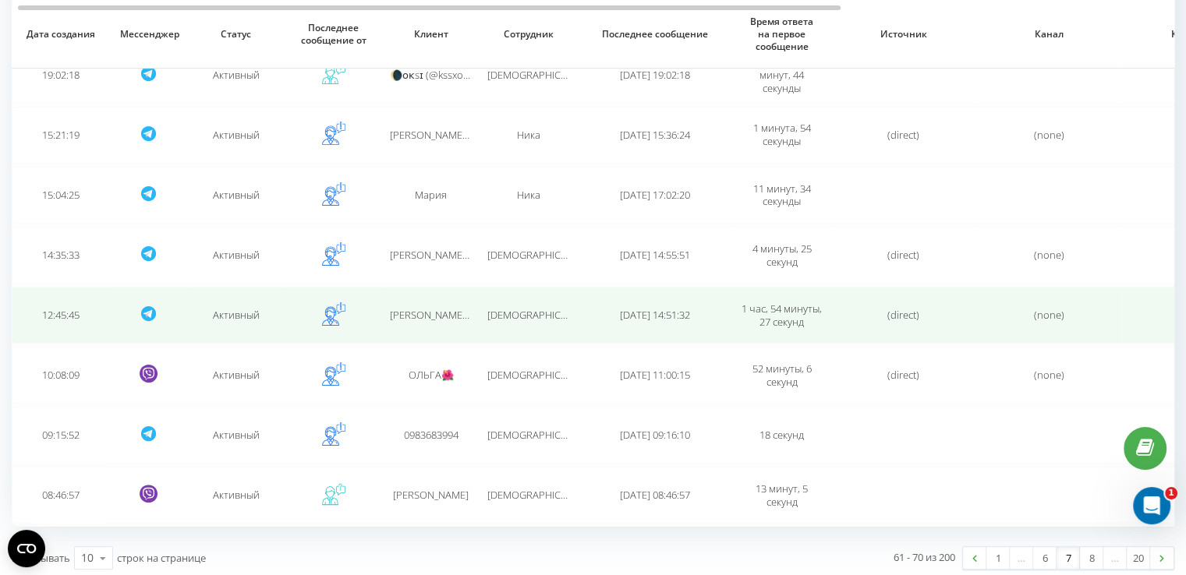
click at [487, 319] on div "[DEMOGRAPHIC_DATA]" at bounding box center [528, 315] width 82 height 13
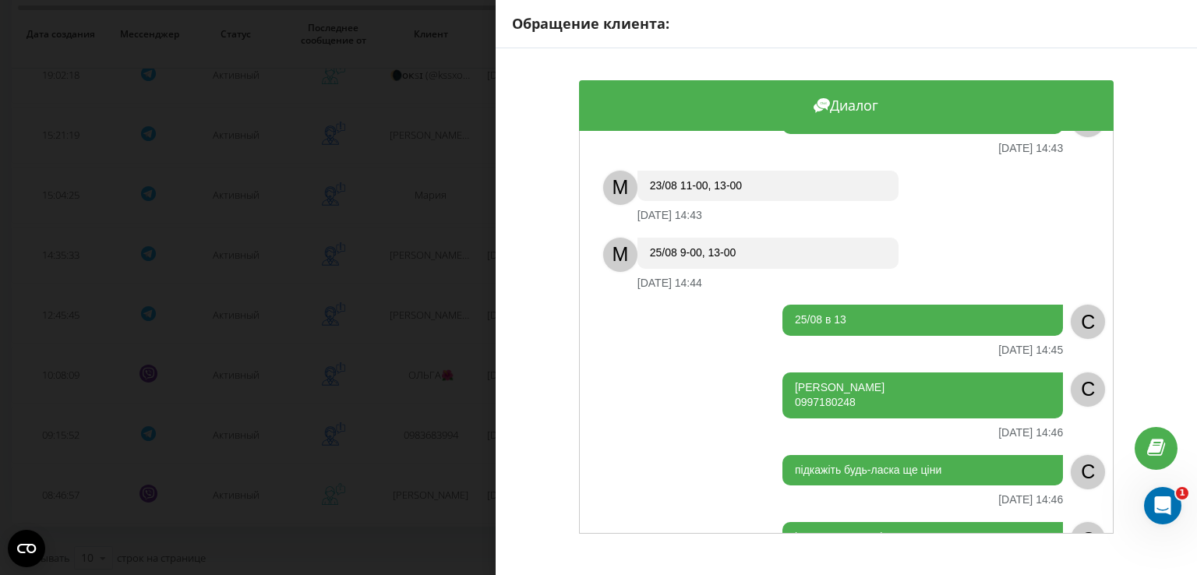
scroll to position [603, 0]
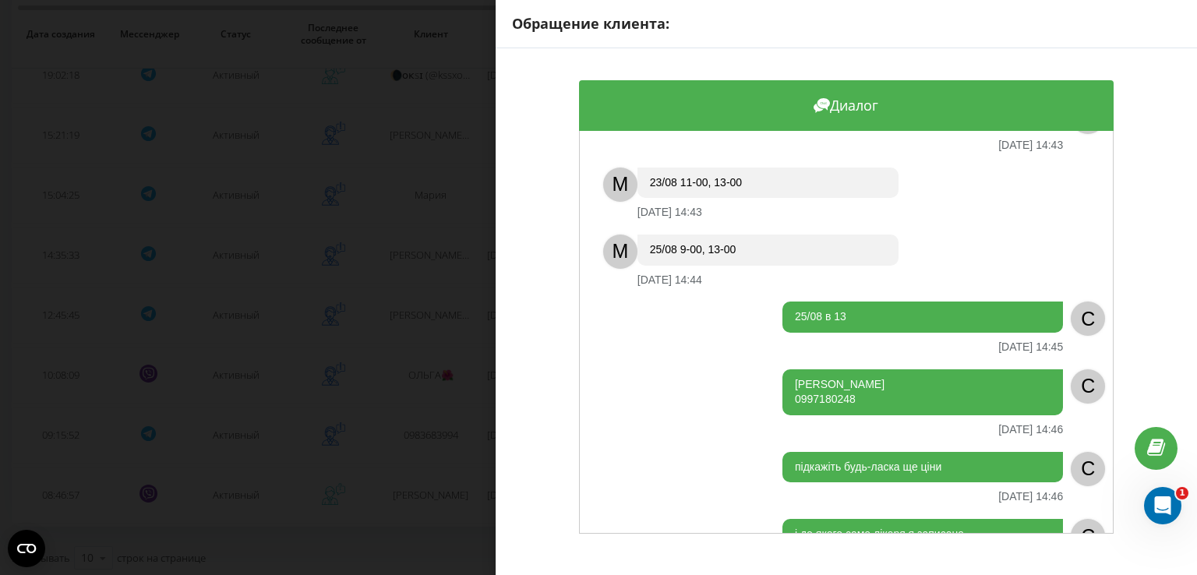
drag, startPoint x: 868, startPoint y: 372, endPoint x: 780, endPoint y: 352, distance: 90.4
click at [783, 369] on div "[PERSON_NAME] 0997180248" at bounding box center [923, 392] width 281 height 46
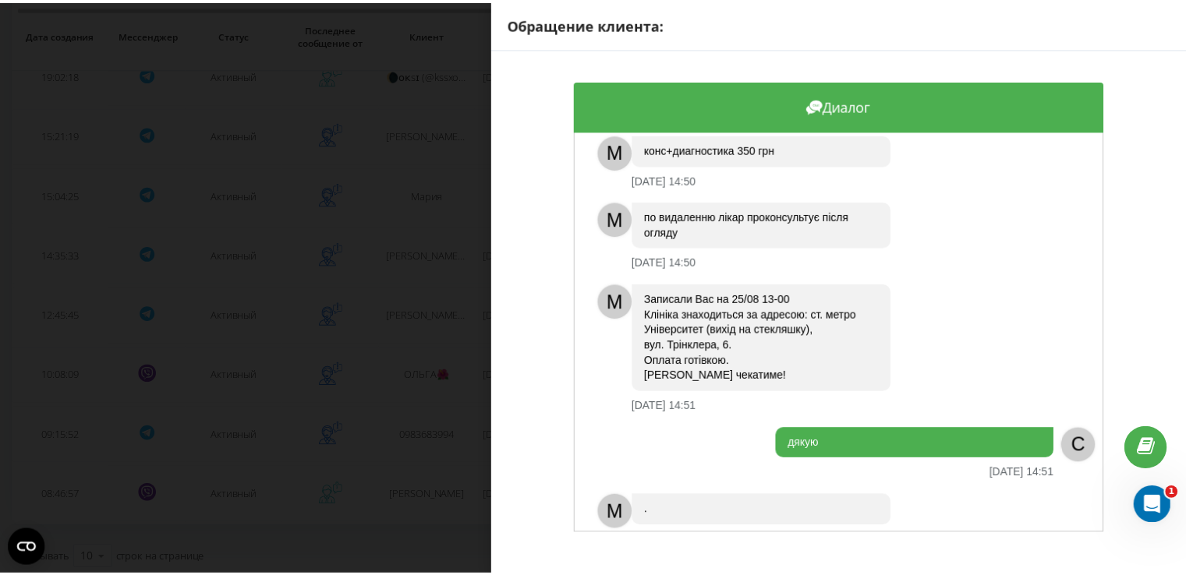
scroll to position [0, 0]
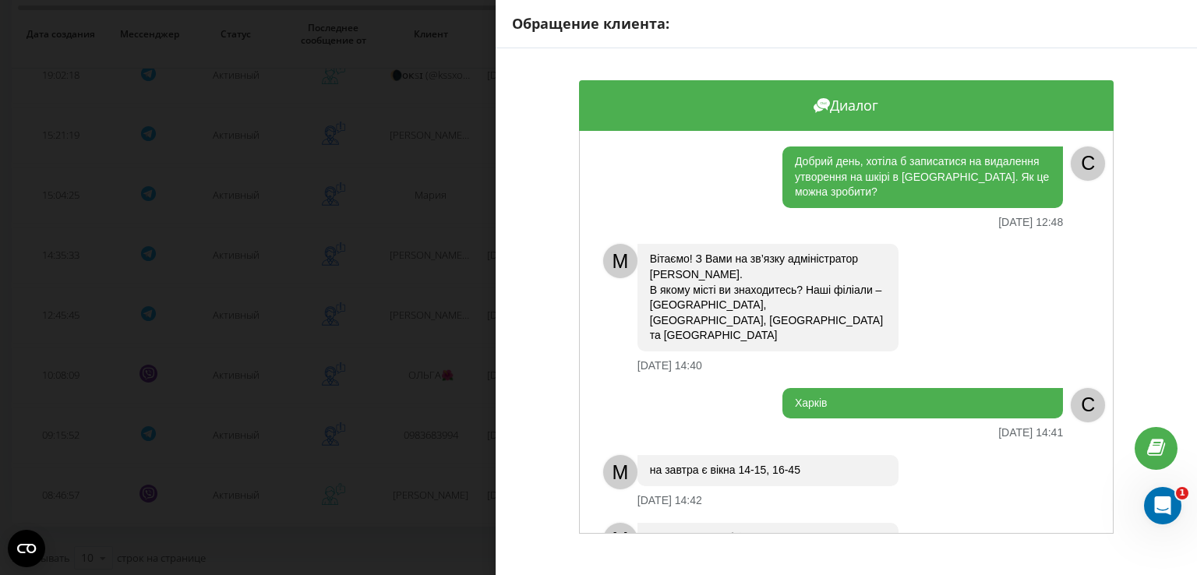
click at [435, 270] on div "Обращение клиента: Диалог Добрий день, хотіла б записатися на видалення утворен…" at bounding box center [598, 287] width 1197 height 575
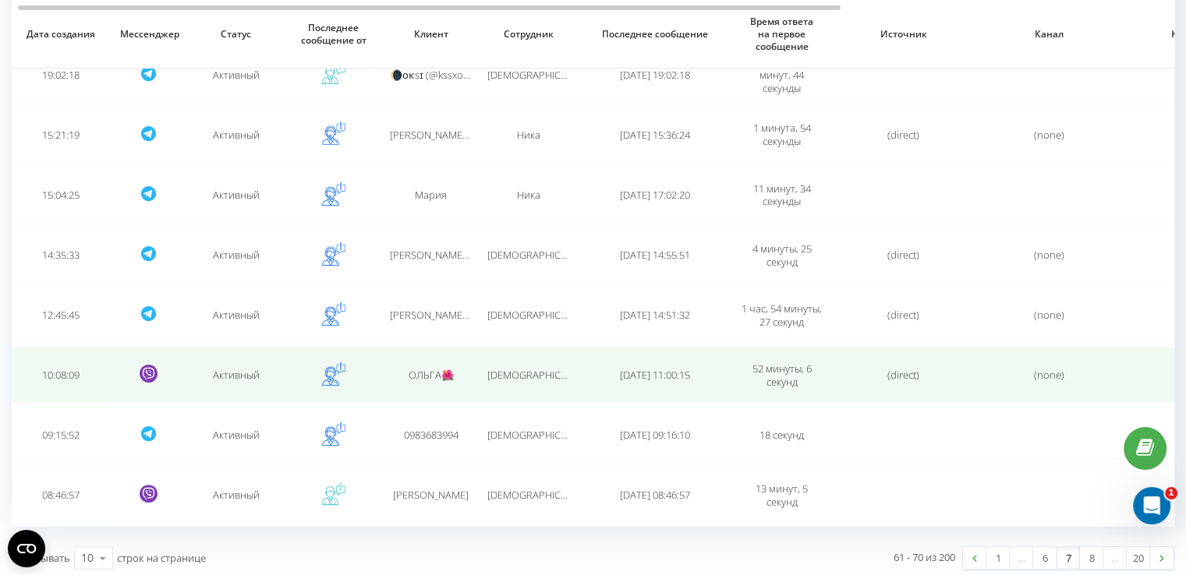
click at [431, 368] on span "ОЛЬГА🌺" at bounding box center [430, 375] width 45 height 14
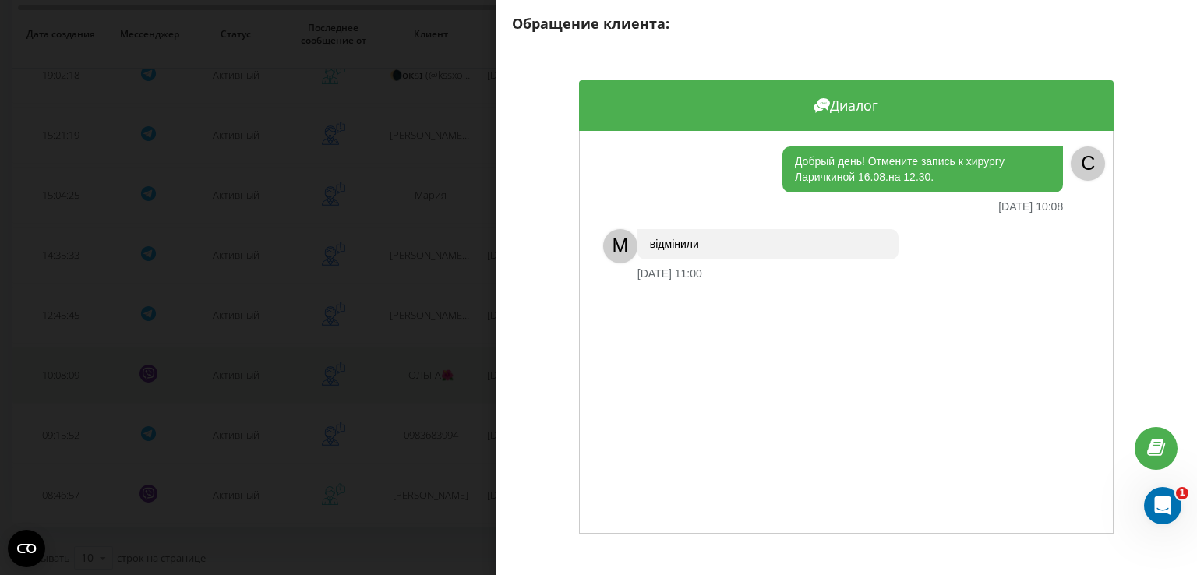
click at [431, 367] on div "Обращение клиента: Диалог Добрый день! Отмените запись к хирургу Ларичкиной 16.…" at bounding box center [598, 287] width 1197 height 575
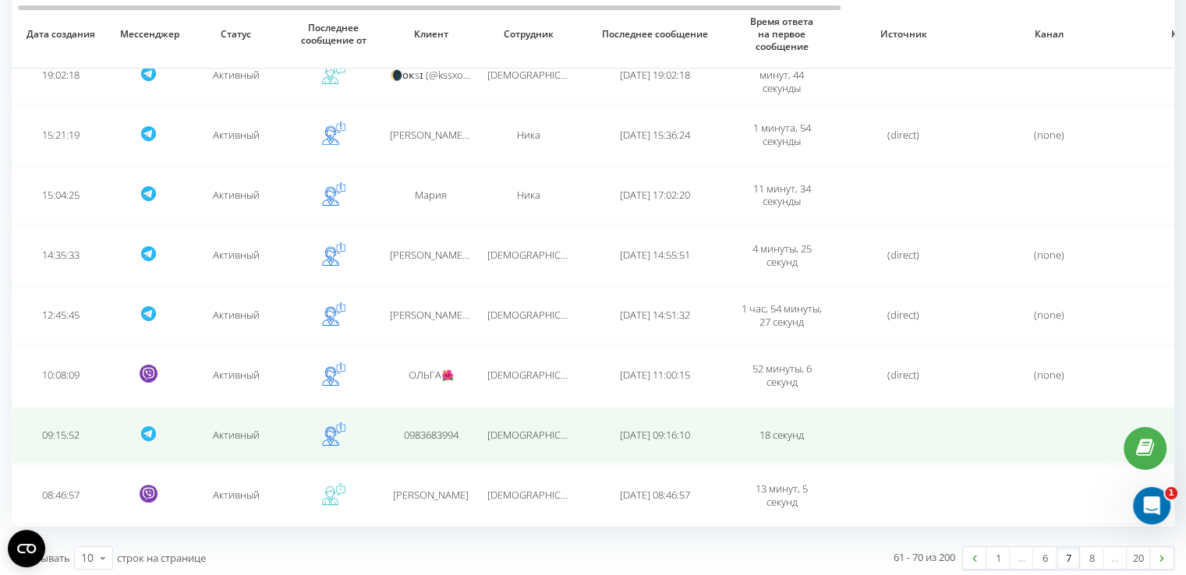
click at [433, 428] on span "0983683994" at bounding box center [431, 435] width 55 height 14
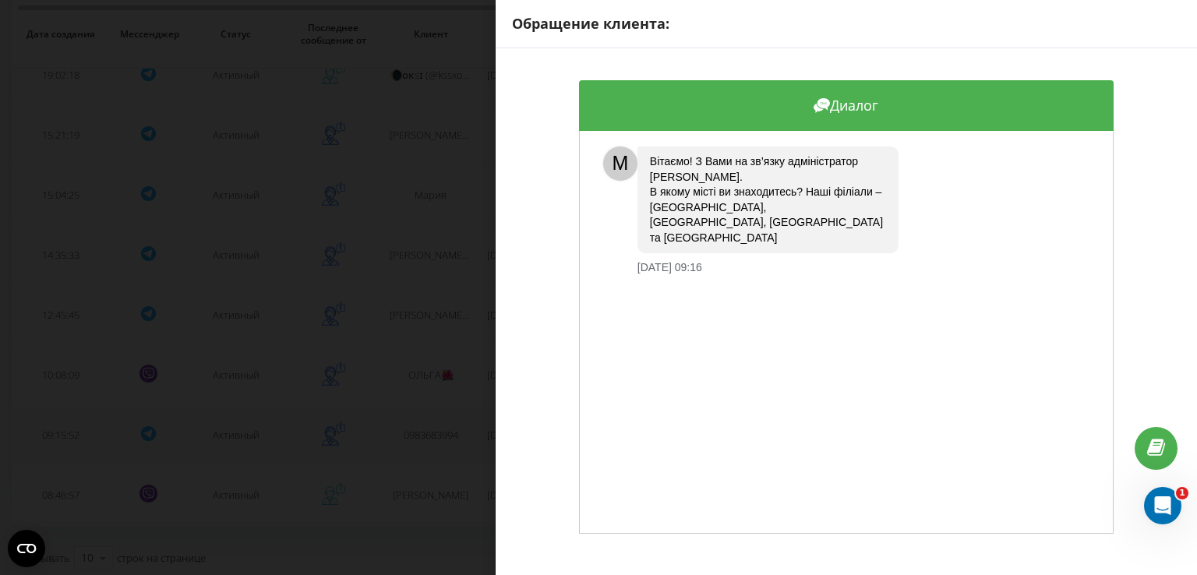
click at [433, 428] on div "Обращение клиента: Диалог M [PERSON_NAME]! З Вами на зв’язку адміністратор [PER…" at bounding box center [598, 287] width 1197 height 575
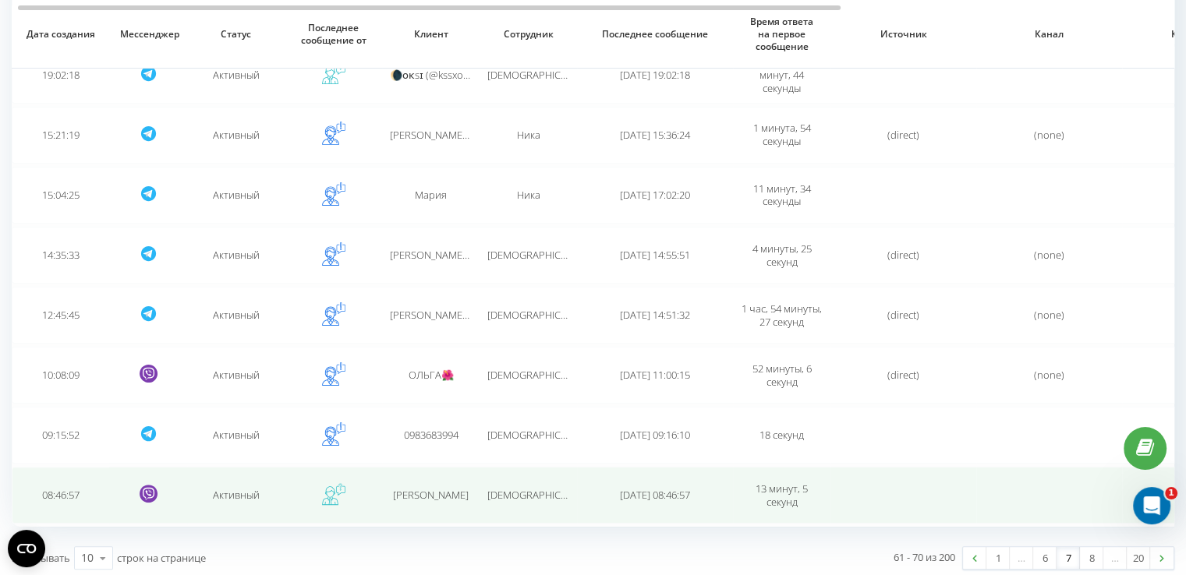
click at [429, 504] on td "[PERSON_NAME]" at bounding box center [430, 495] width 97 height 57
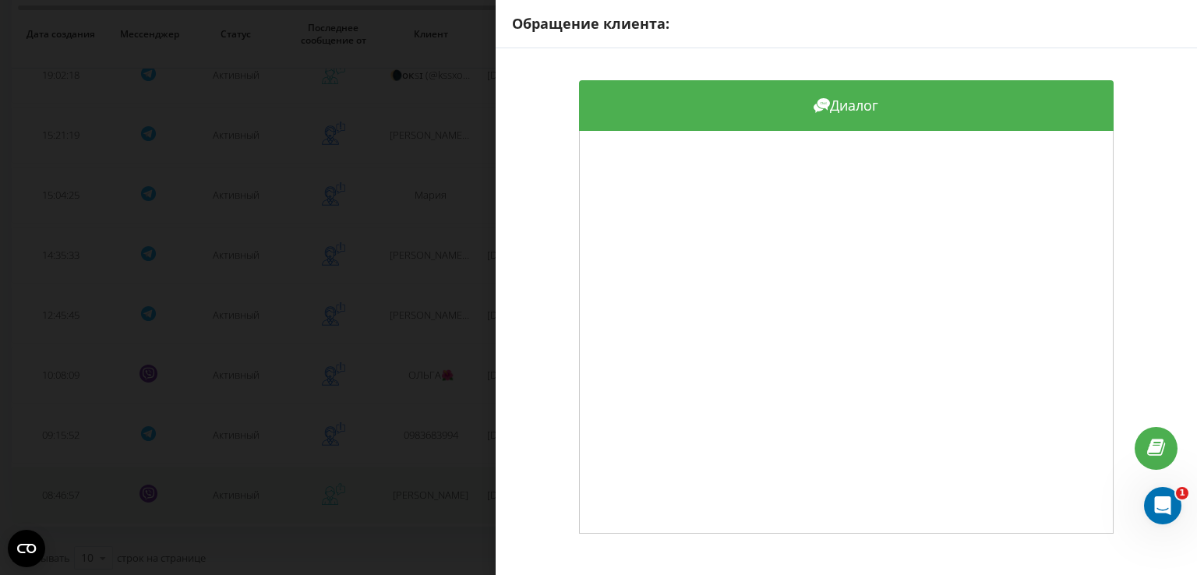
click at [429, 504] on div "Обращение клиента: Диалог" at bounding box center [598, 287] width 1197 height 575
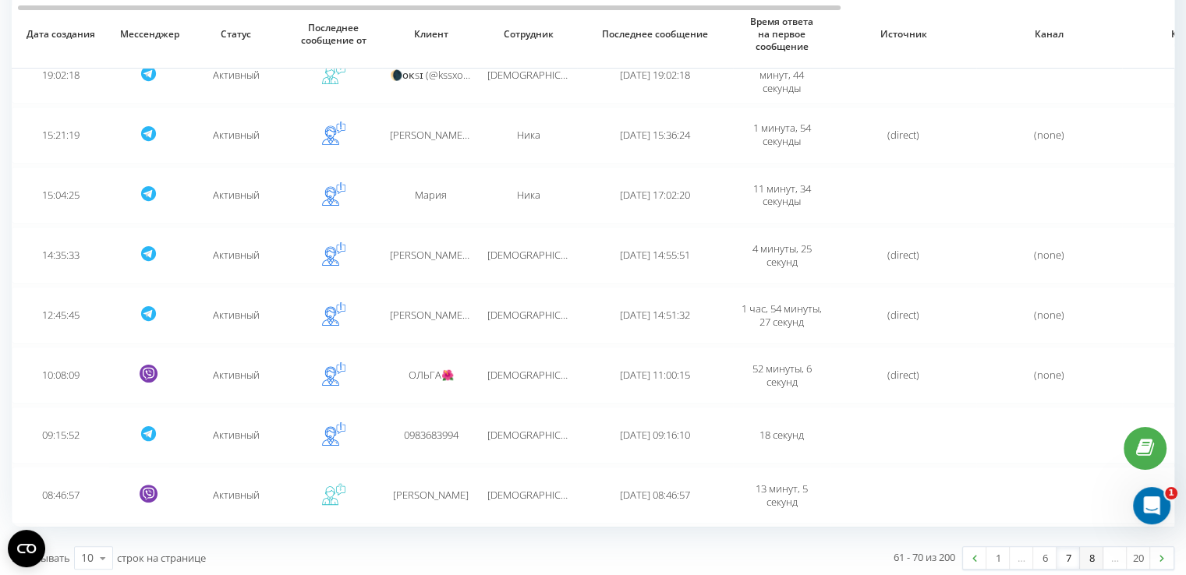
click at [1091, 558] on link "8" at bounding box center [1091, 558] width 23 height 22
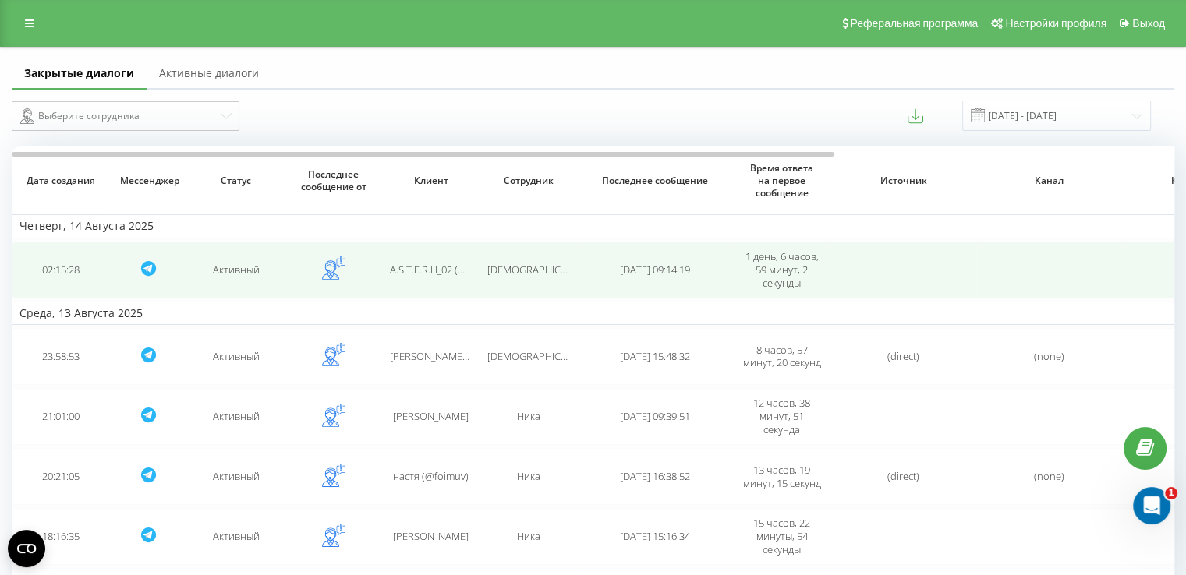
click at [423, 263] on span "A.S.T.E.R.I.I_02 (@Masik_023)" at bounding box center [453, 270] width 126 height 14
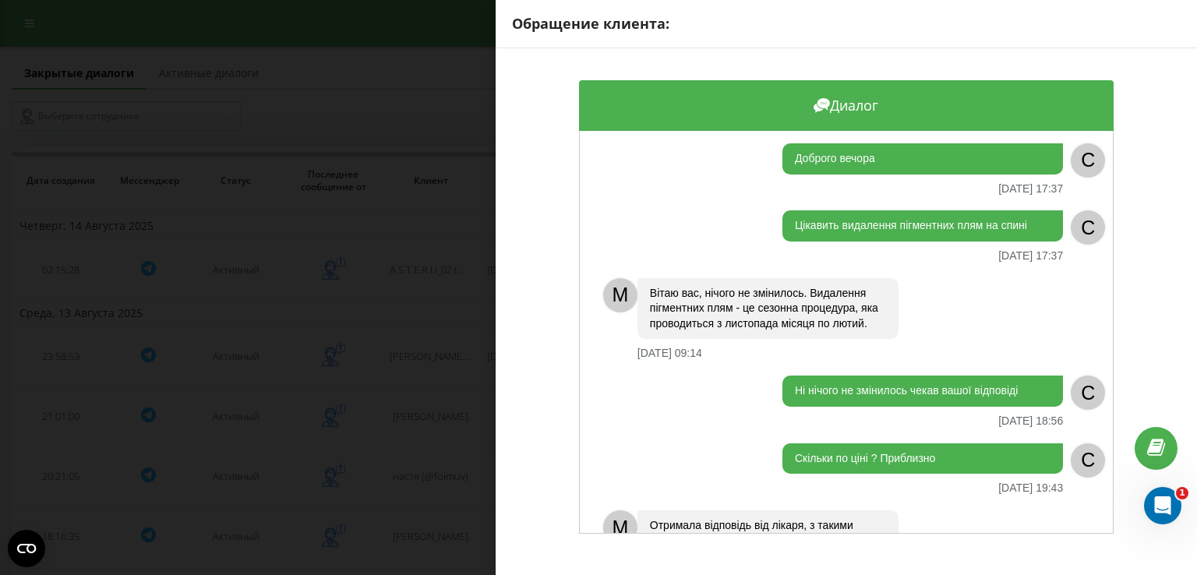
scroll to position [1, 0]
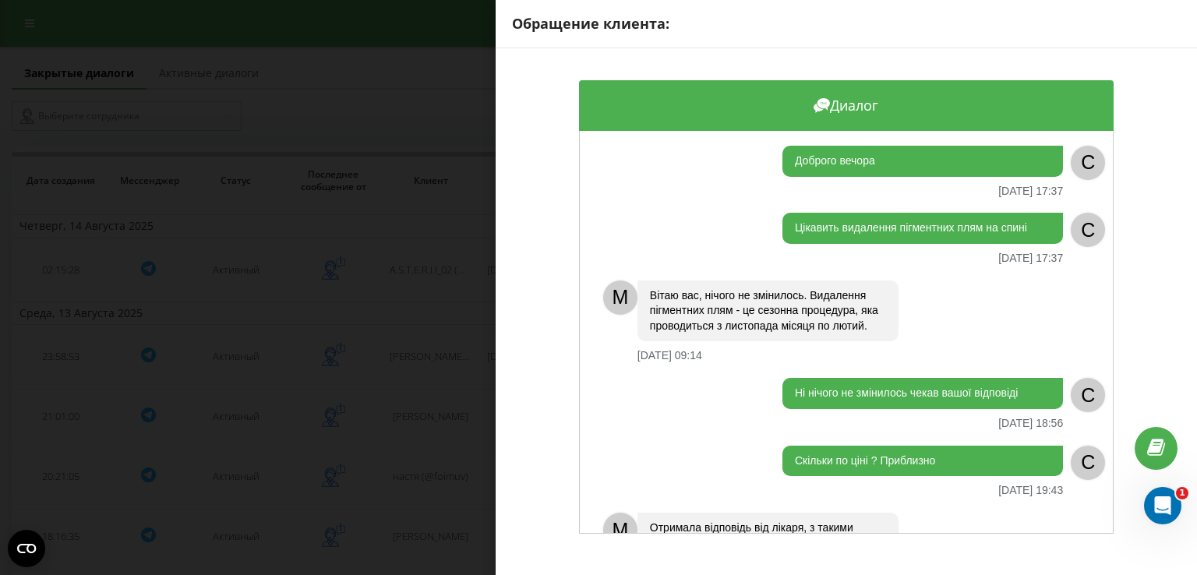
click at [443, 308] on div "Обращение клиента: Диалог Доброго вечора [DATE] 17:37 C Цікавить видалення пігм…" at bounding box center [598, 287] width 1197 height 575
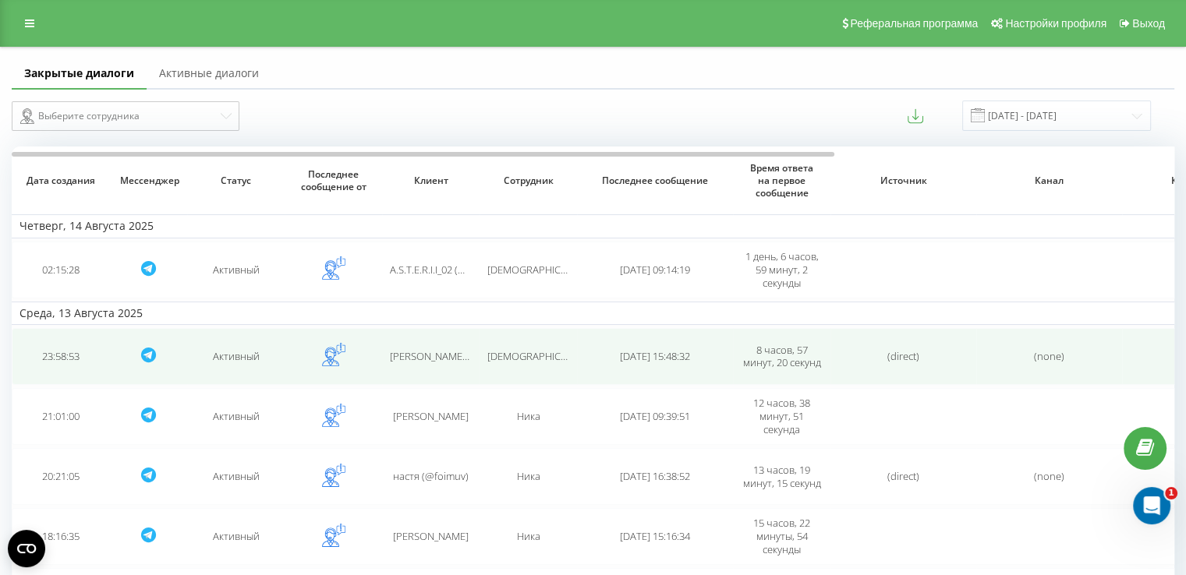
click at [438, 357] on span "[PERSON_NAME] (@domashevaa)" at bounding box center [466, 356] width 152 height 14
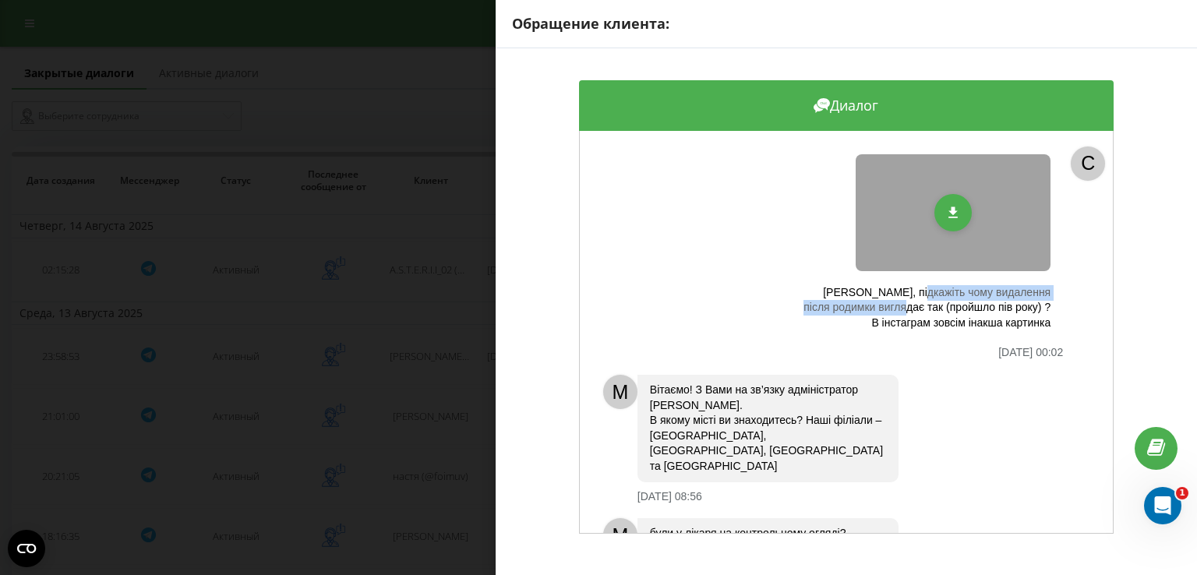
drag, startPoint x: 882, startPoint y: 291, endPoint x: 935, endPoint y: 305, distance: 54.1
click at [935, 305] on div "[PERSON_NAME], підкажіть чому видалення після родимки виглядає так (пройшло пів…" at bounding box center [923, 308] width 256 height 46
click at [446, 383] on div "Обращение клиента: Диалог [PERSON_NAME], підкажіть чому видалення після родимки…" at bounding box center [598, 287] width 1197 height 575
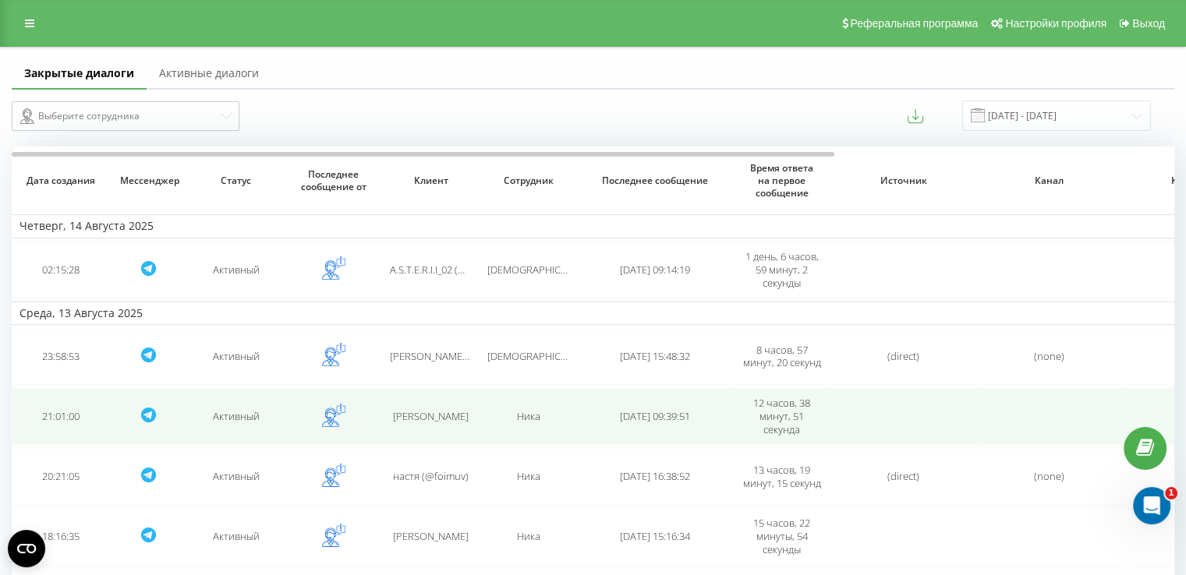
click at [440, 424] on td "[PERSON_NAME]" at bounding box center [430, 416] width 97 height 57
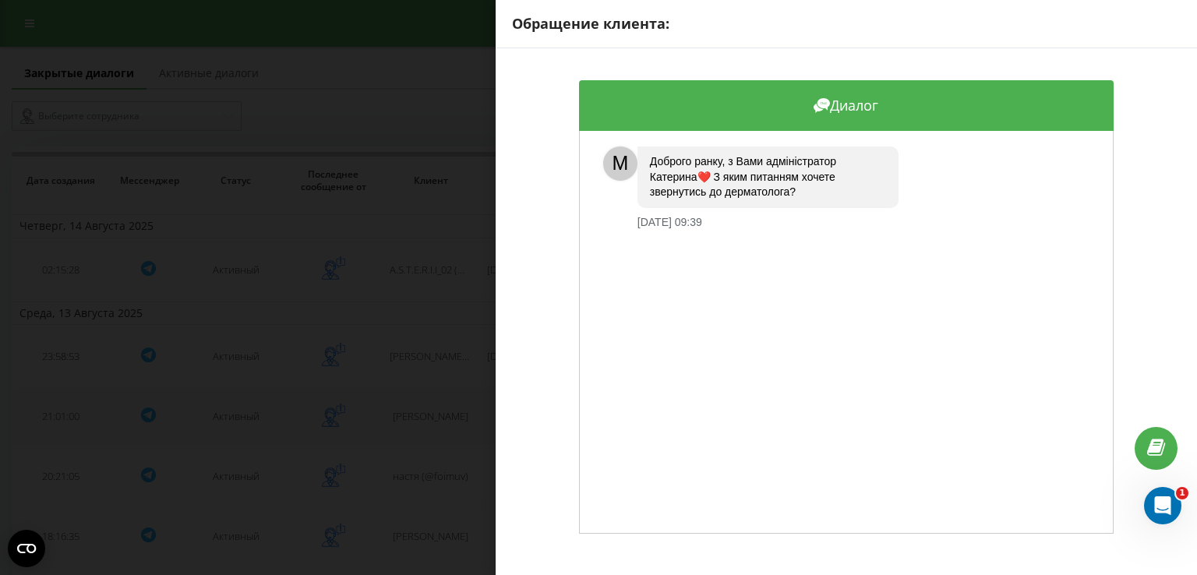
click at [440, 424] on div "Обращение клиента: Диалог M Доброго ранку, з Вами адміністратор [PERSON_NAME]❤️…" at bounding box center [598, 287] width 1197 height 575
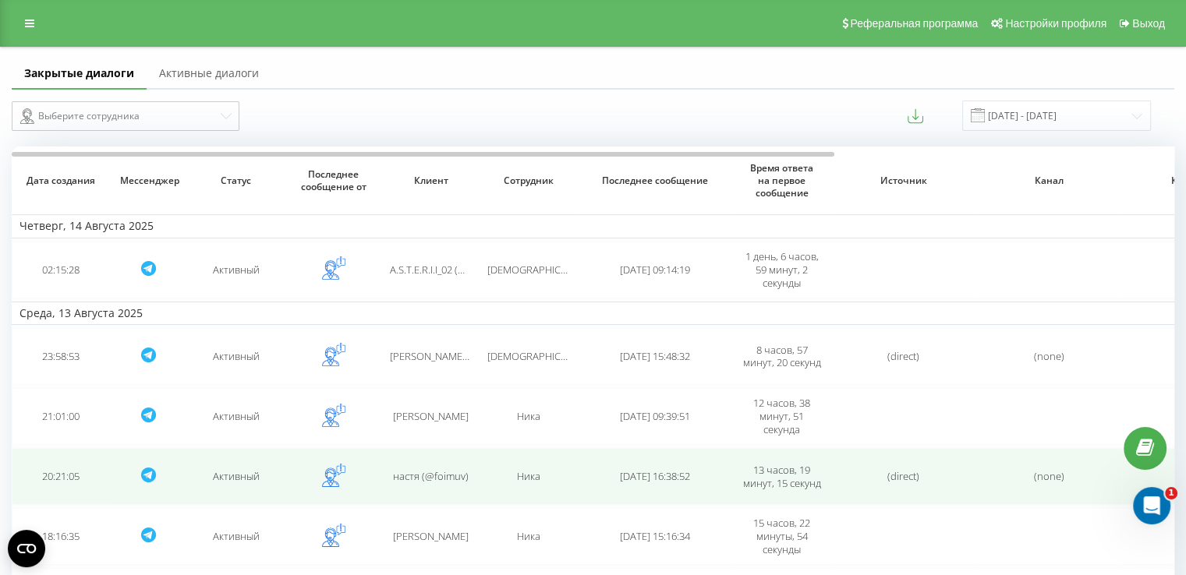
click at [440, 490] on td "настя (@foimuv)" at bounding box center [430, 476] width 97 height 57
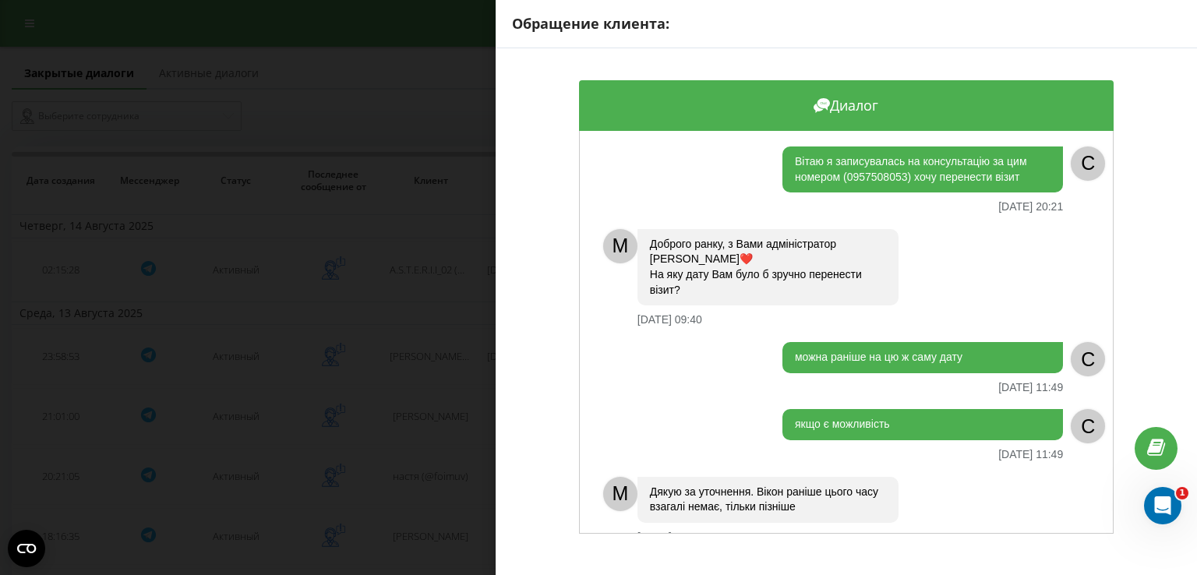
click at [419, 334] on div "Обращение клиента: Диалог [PERSON_NAME] я записувалась на консультацію за цим н…" at bounding box center [598, 287] width 1197 height 575
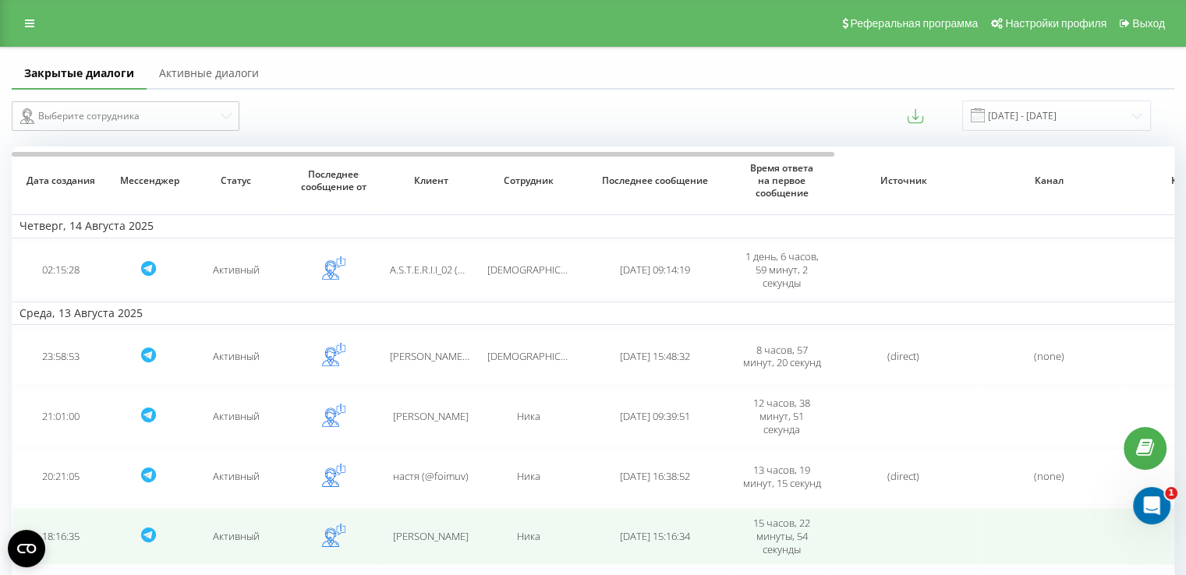
click at [447, 538] on span "[PERSON_NAME]" at bounding box center [431, 536] width 76 height 14
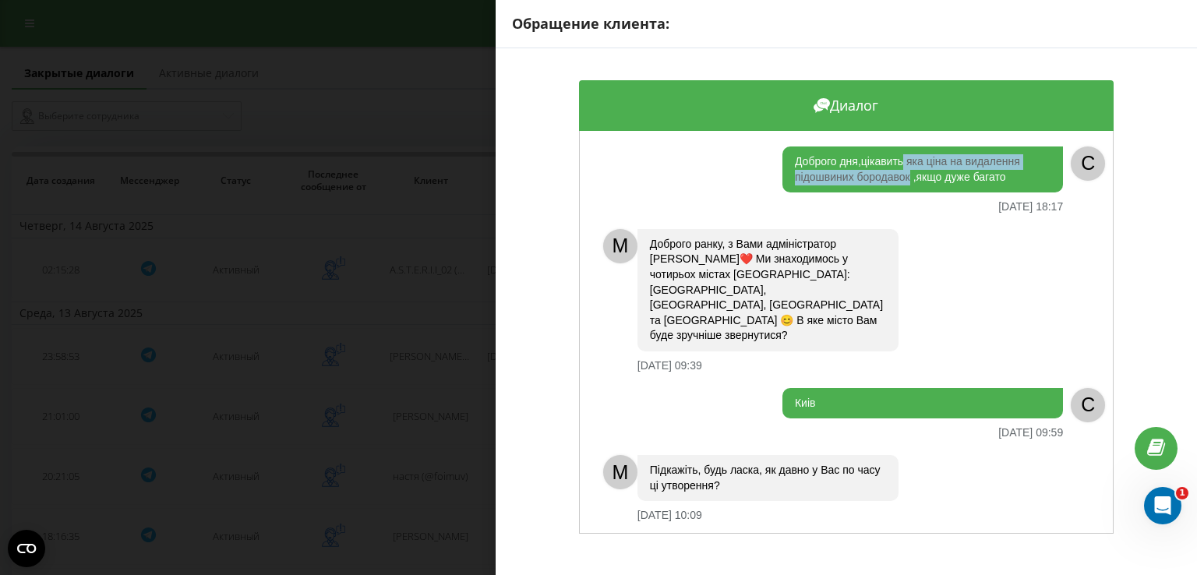
drag, startPoint x: 900, startPoint y: 156, endPoint x: 905, endPoint y: 174, distance: 18.7
click at [905, 174] on div "Доброго дня,цікавить яка ціна на видалення підошвиних бородавок ,якщо дуже бага…" at bounding box center [923, 170] width 281 height 46
click at [432, 527] on div "Обращение клиента: Диалог Доброго дня,цікавить яка ціна на видалення підошвиних…" at bounding box center [598, 287] width 1197 height 575
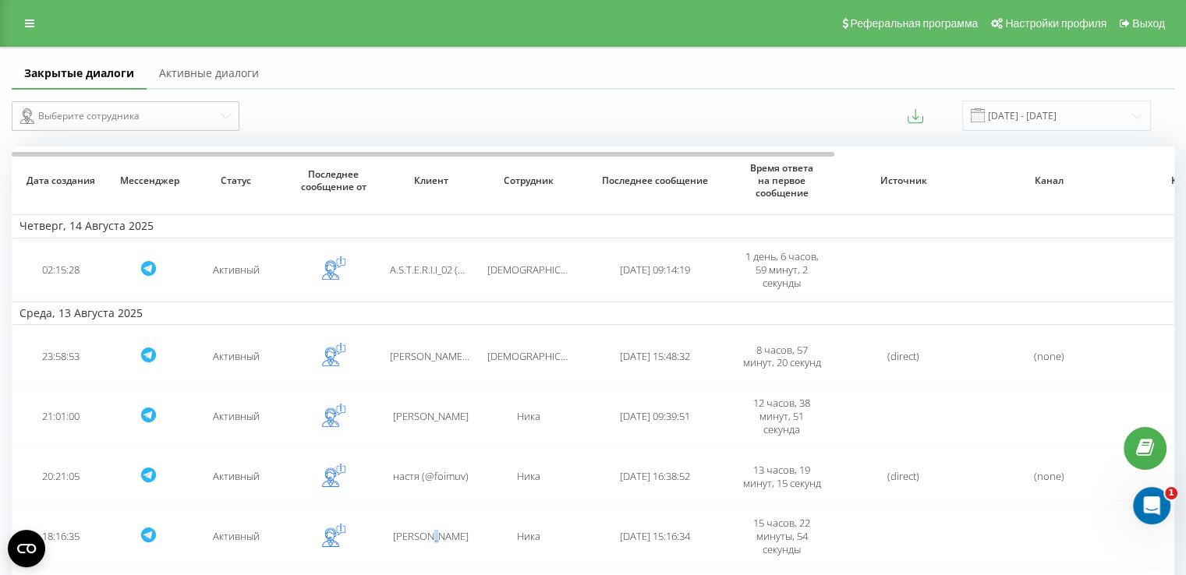
click at [432, 527] on td "[PERSON_NAME]" at bounding box center [430, 536] width 97 height 57
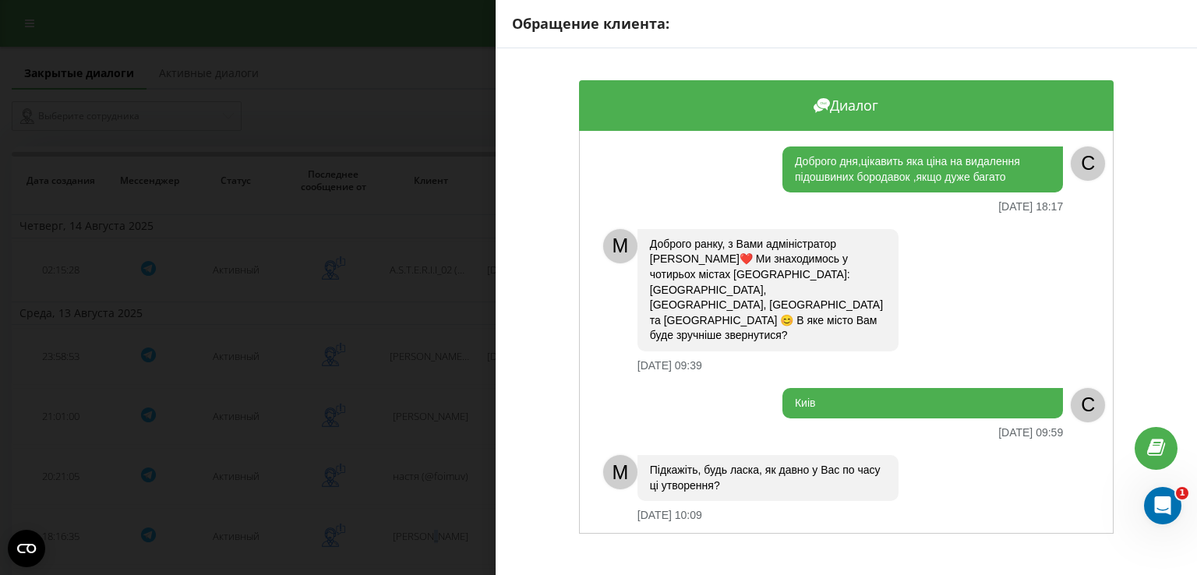
click at [460, 548] on div "Обращение клиента: Диалог Доброго дня,цікавить яка ціна на видалення підошвиних…" at bounding box center [598, 287] width 1197 height 575
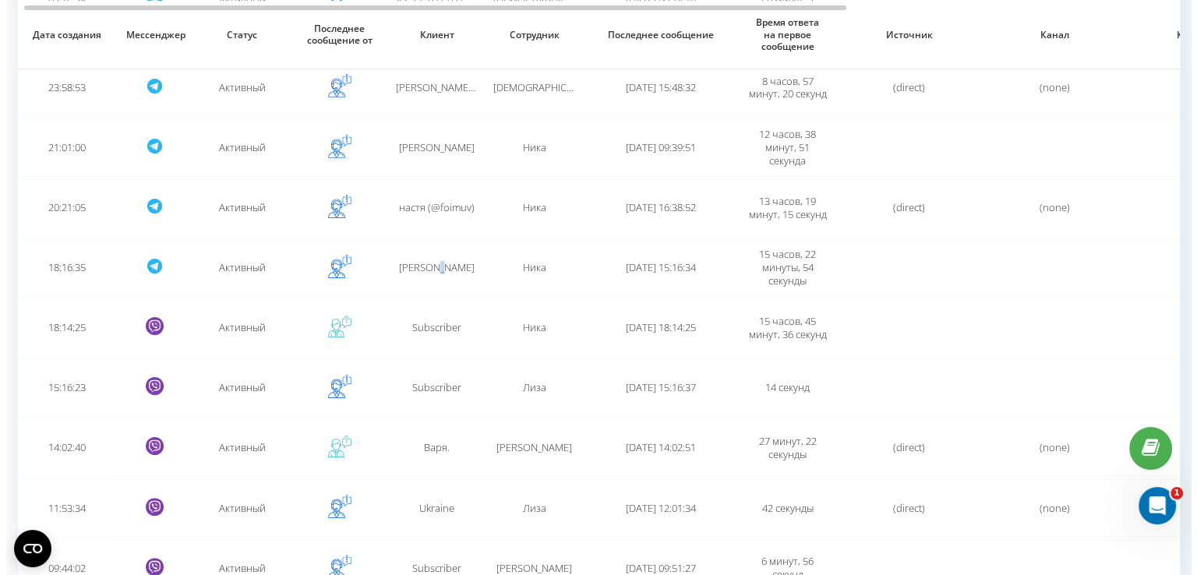
scroll to position [344, 0]
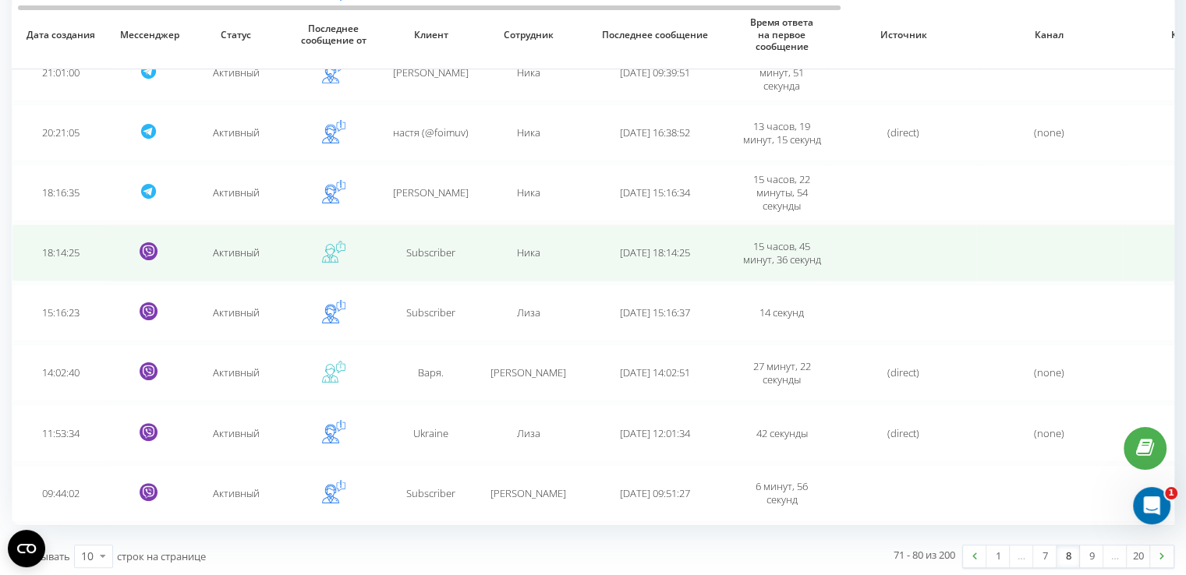
click at [454, 255] on span "Subscriber" at bounding box center [430, 253] width 49 height 14
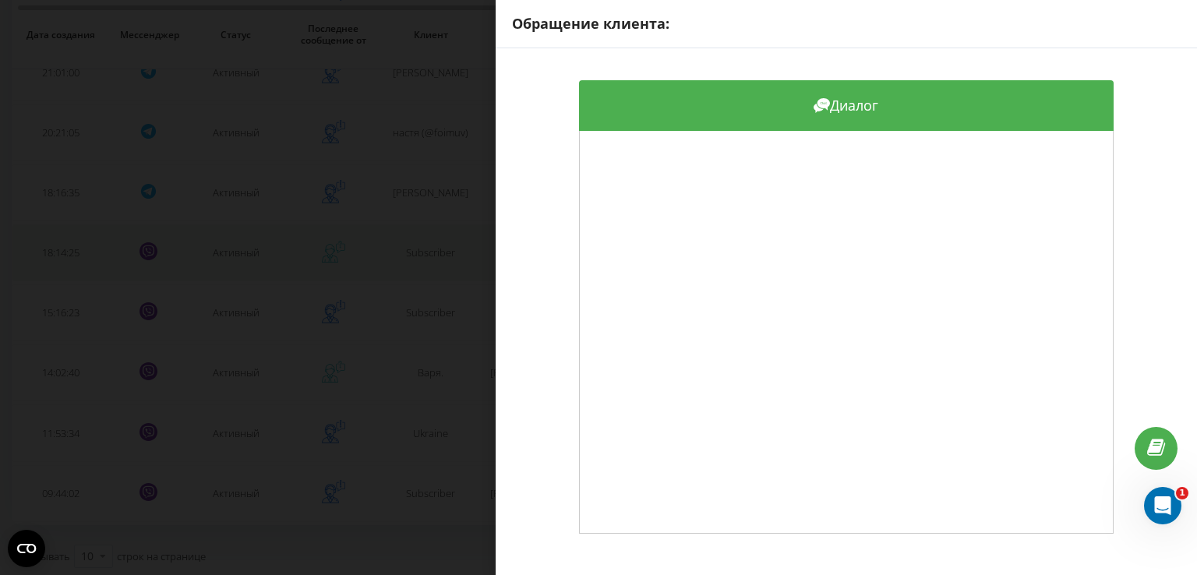
click at [454, 255] on div "Обращение клиента: Диалог" at bounding box center [598, 287] width 1197 height 575
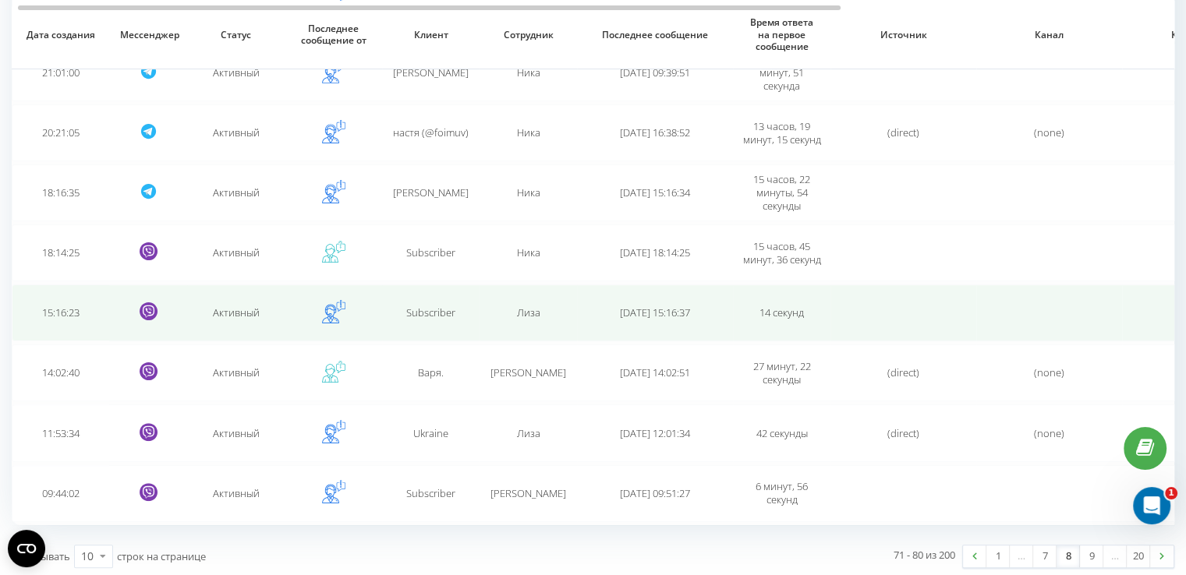
click at [435, 320] on td "Subscriber" at bounding box center [430, 313] width 97 height 57
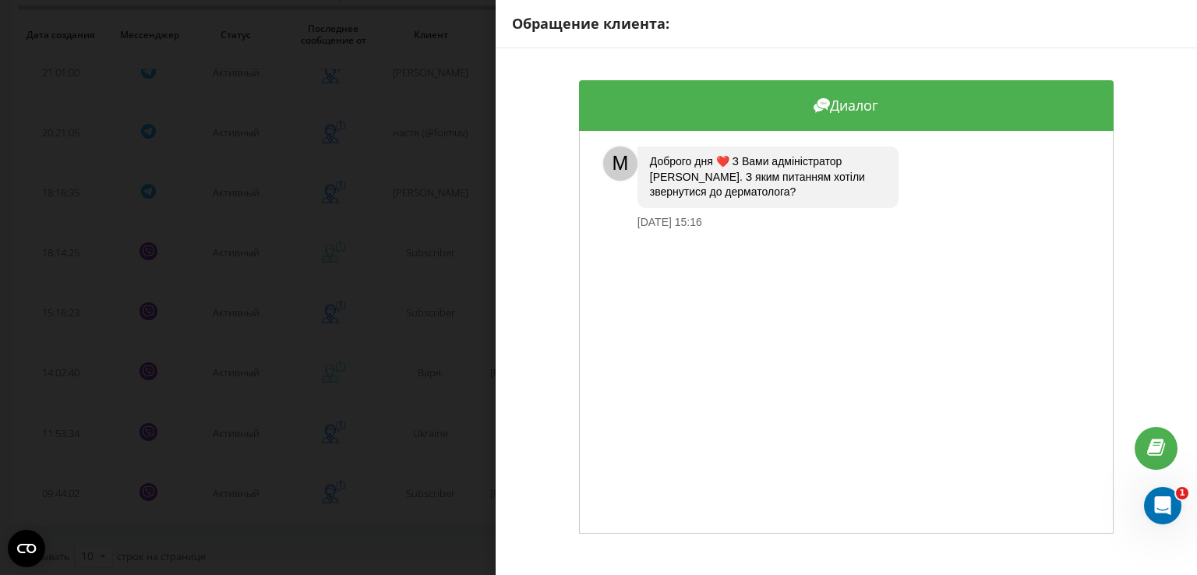
click at [436, 370] on div "Обращение клиента: Диалог M Доброго дня ❤️ З Вами адміністратор [PERSON_NAME]. …" at bounding box center [598, 287] width 1197 height 575
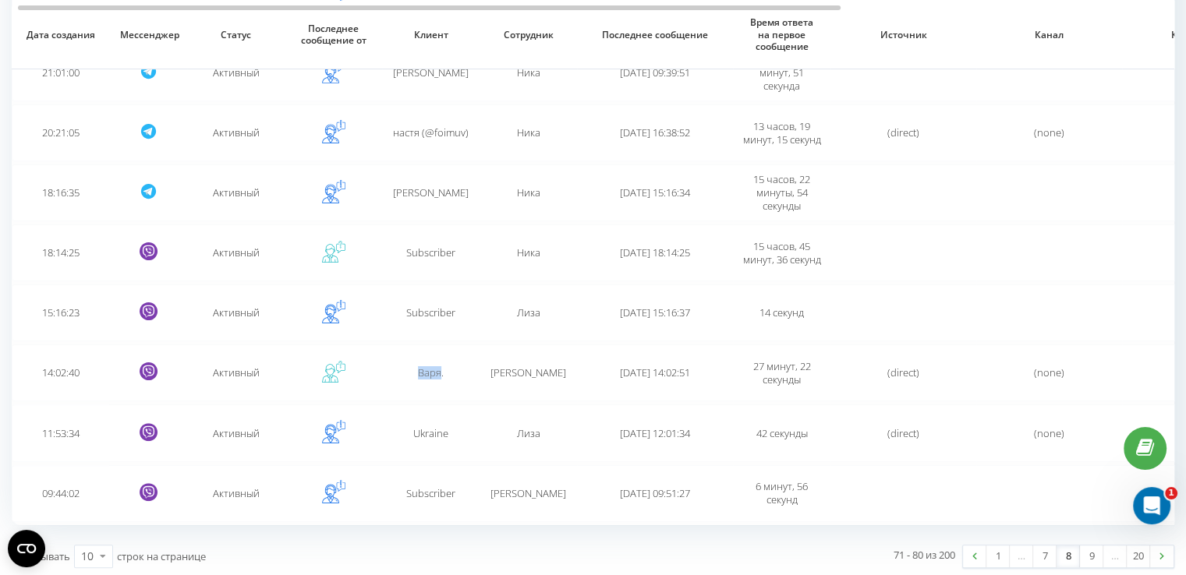
click at [436, 370] on span "Варя." at bounding box center [431, 373] width 26 height 14
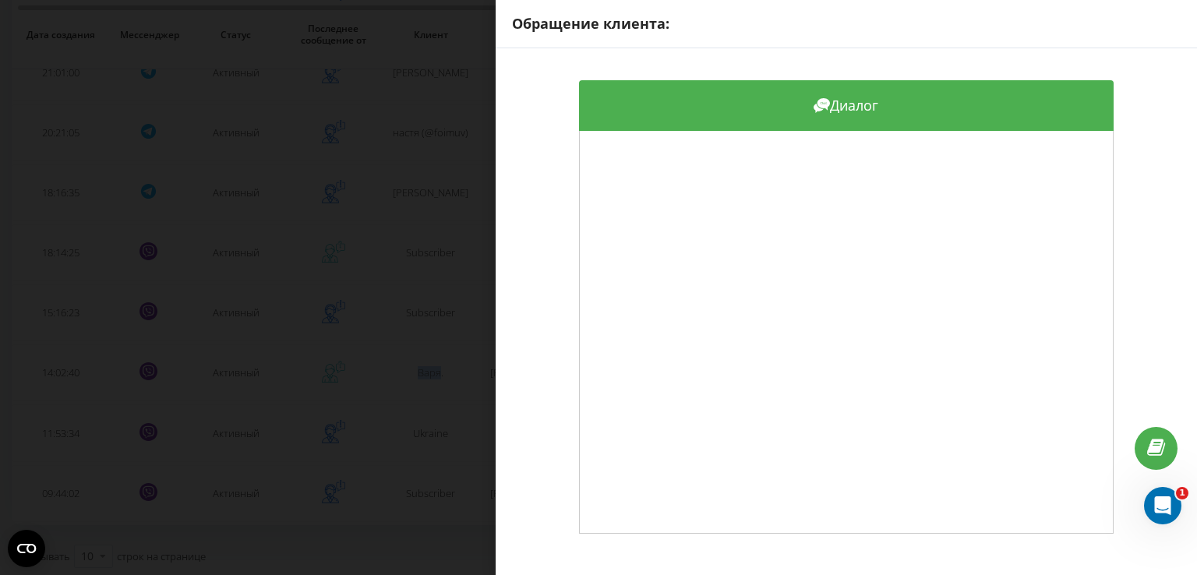
click at [384, 347] on div "Обращение клиента: Диалог" at bounding box center [598, 287] width 1197 height 575
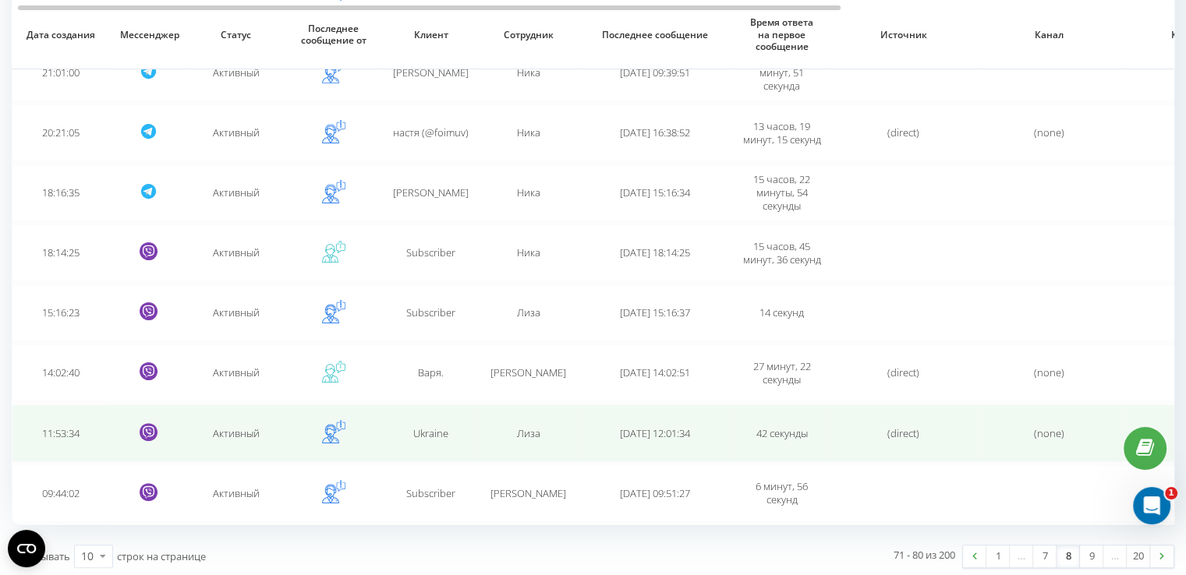
click at [408, 427] on div "Ukrainе" at bounding box center [431, 433] width 82 height 13
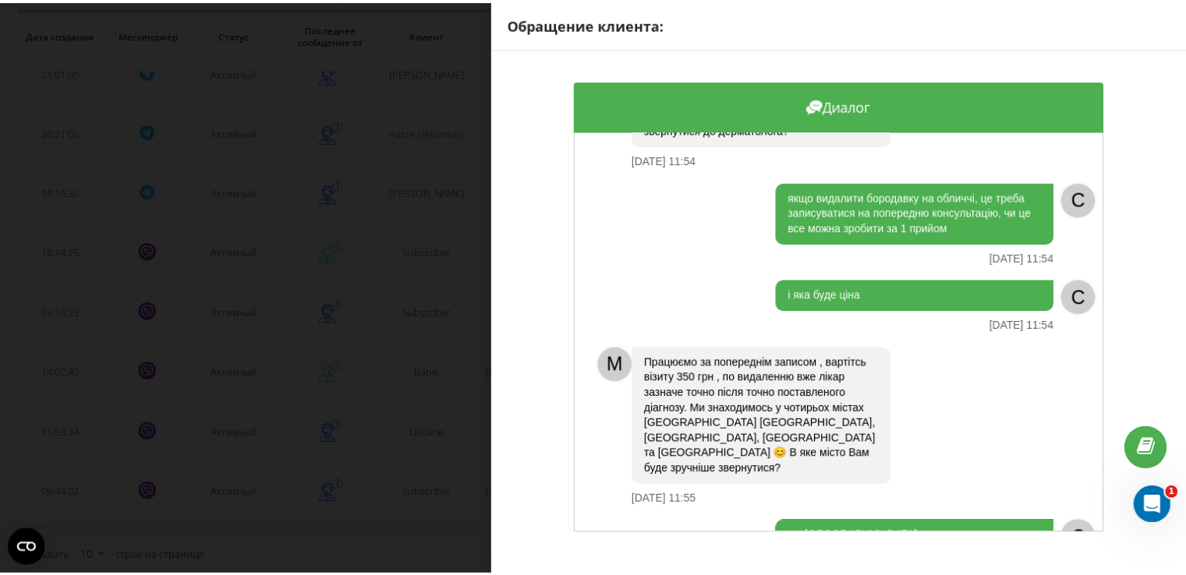
scroll to position [967, 0]
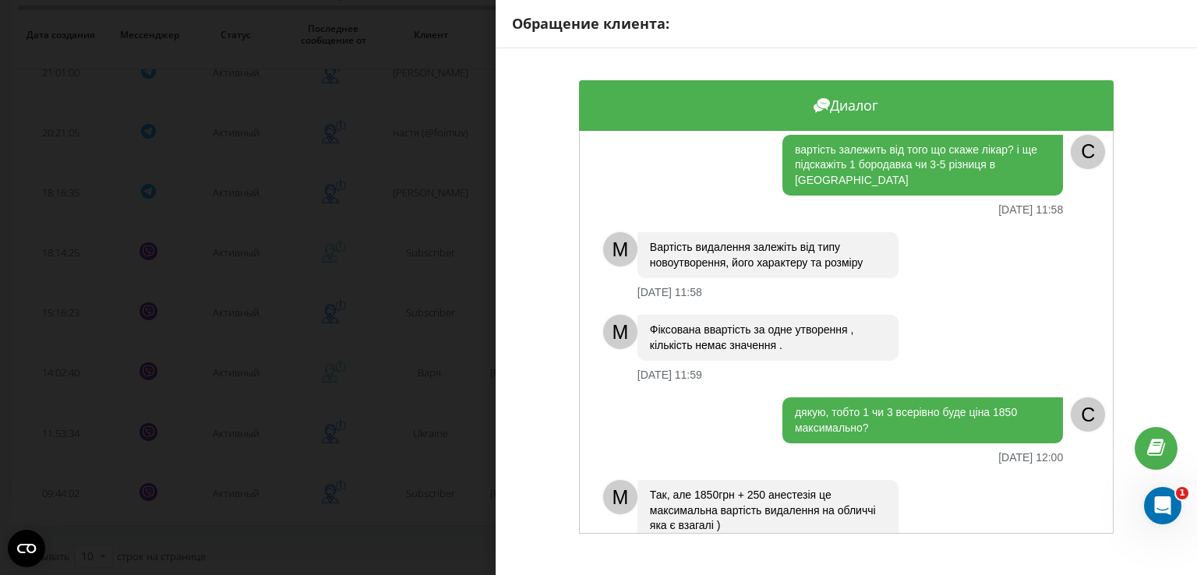
click at [458, 351] on div "Обращение клиента: Диалог Доброго дня, [DATE] 11:53 C M Доброго дня ❤️ З Вами а…" at bounding box center [598, 287] width 1197 height 575
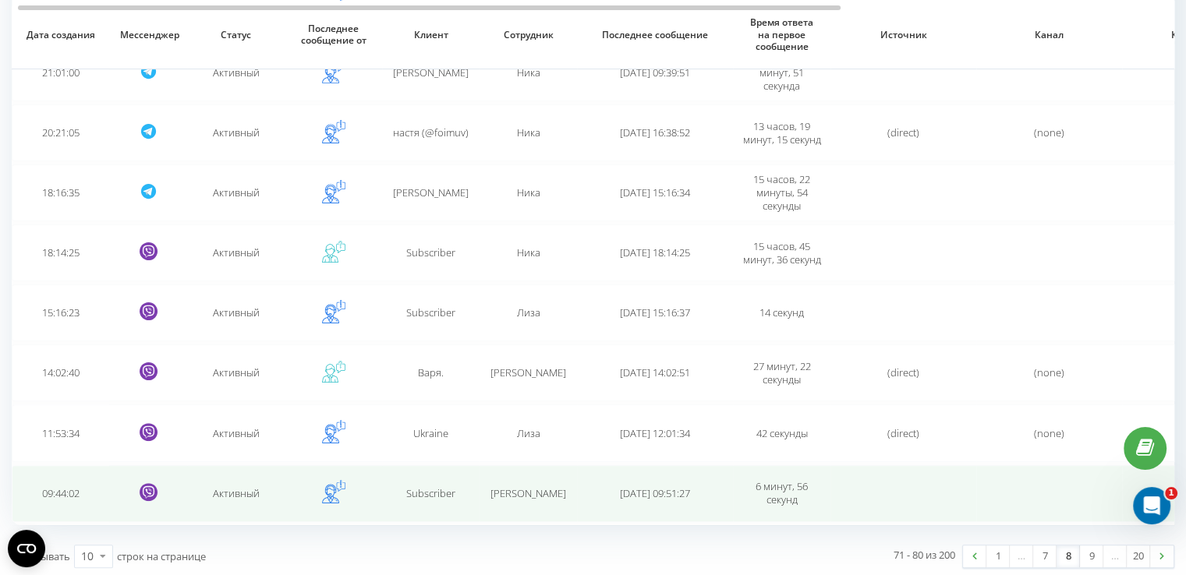
click at [453, 490] on span "Subscriber" at bounding box center [430, 493] width 49 height 14
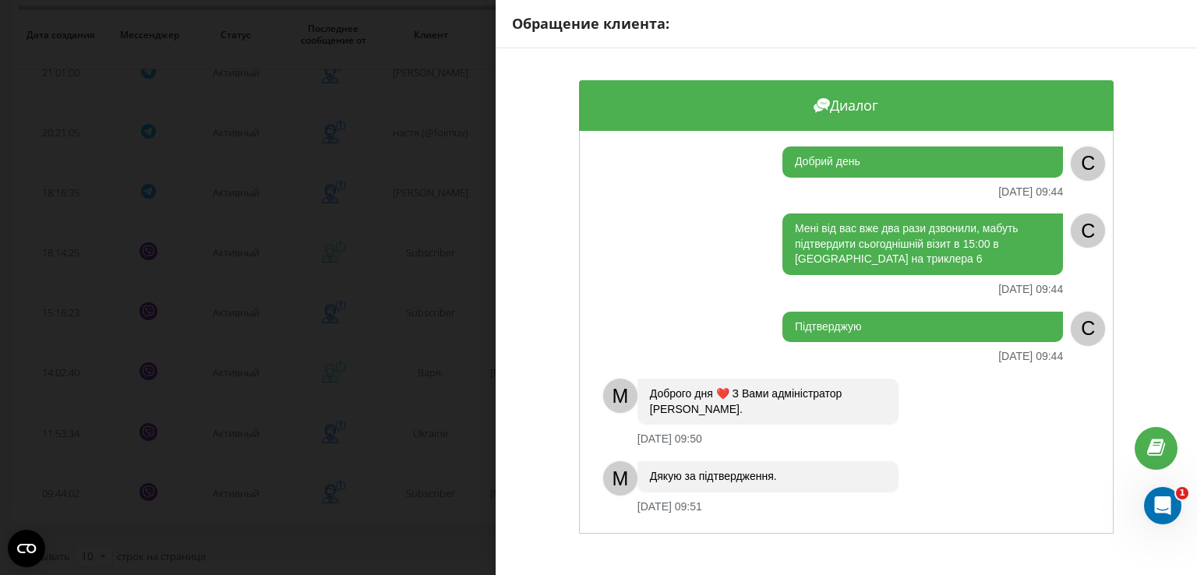
click at [427, 370] on div "Обращение клиента: Диалог Добрий день [DATE] 09:44 C Мені від вас вже два рази …" at bounding box center [598, 287] width 1197 height 575
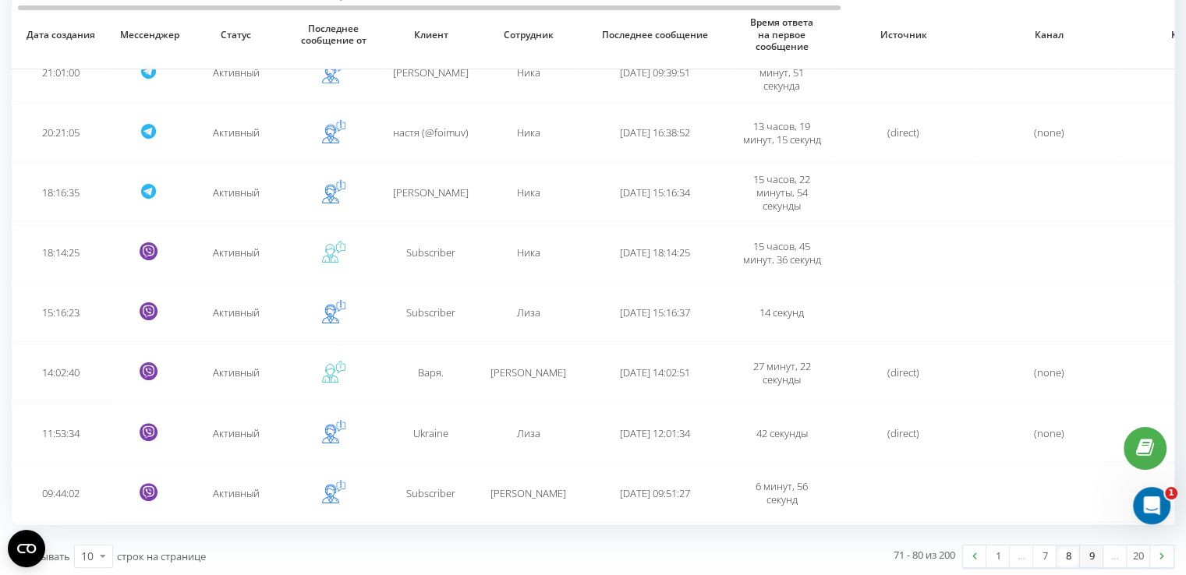
click at [1088, 554] on link "9" at bounding box center [1091, 557] width 23 height 22
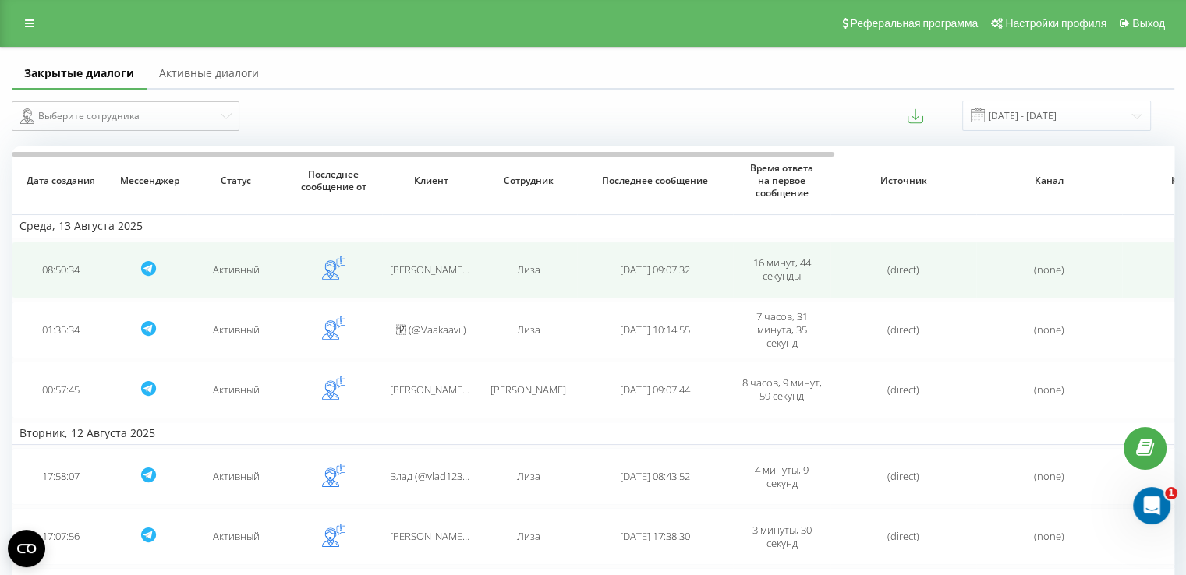
click at [450, 278] on td "[PERSON_NAME] (@nesssttty)" at bounding box center [430, 270] width 97 height 57
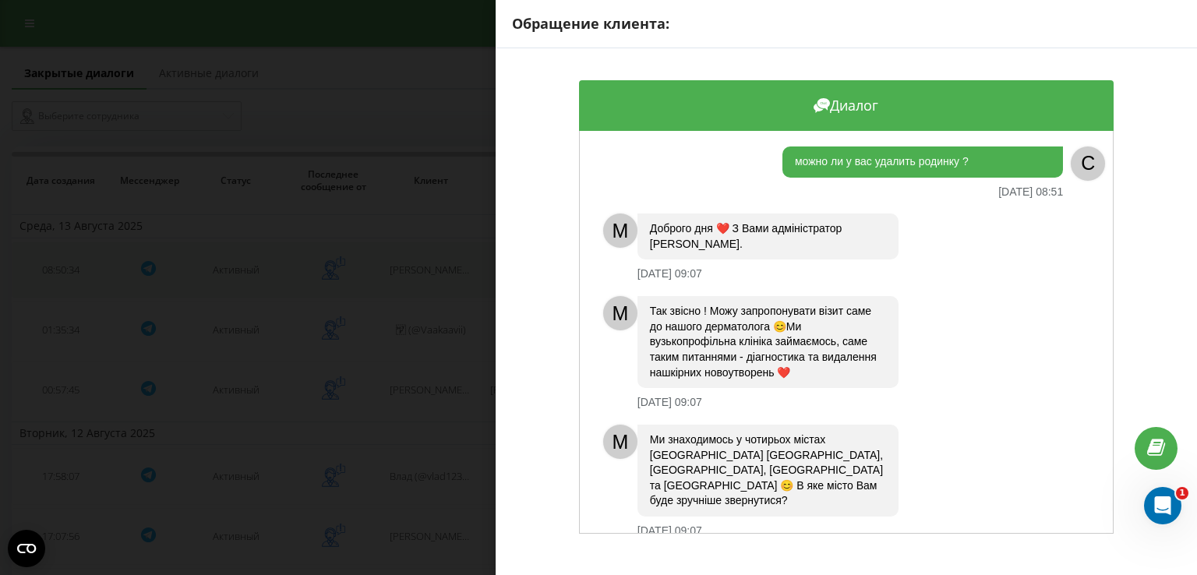
click at [450, 278] on div "Обращение клиента: Диалог можно ли у вас удалить родинку ? [DATE] 08:51 C M Доб…" at bounding box center [598, 287] width 1197 height 575
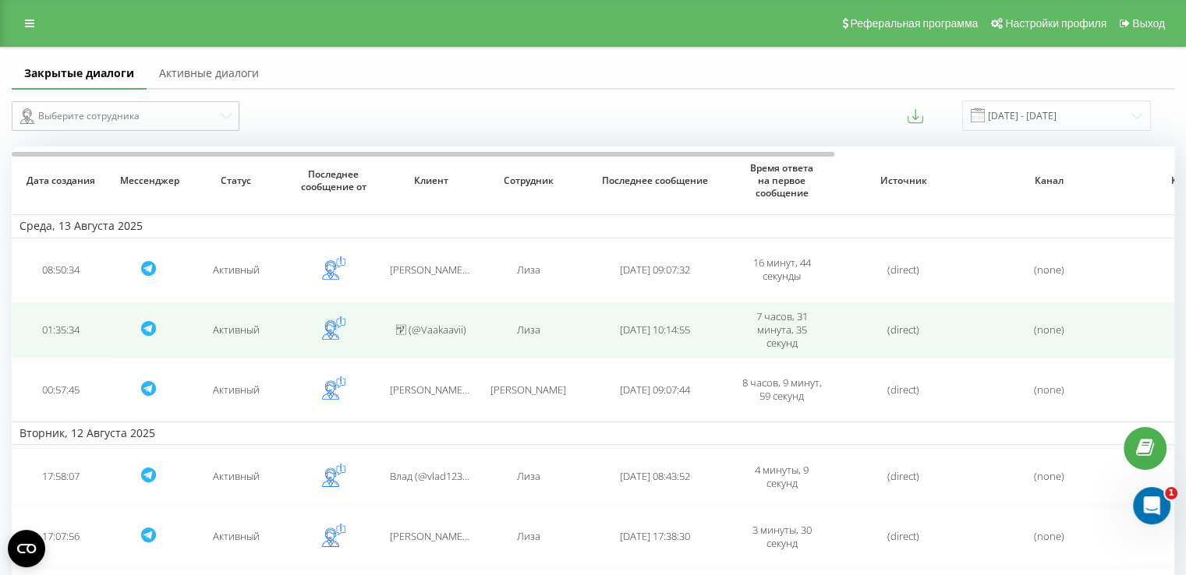
click at [444, 325] on span "ᅠ (@Vaakaavii)" at bounding box center [431, 330] width 70 height 14
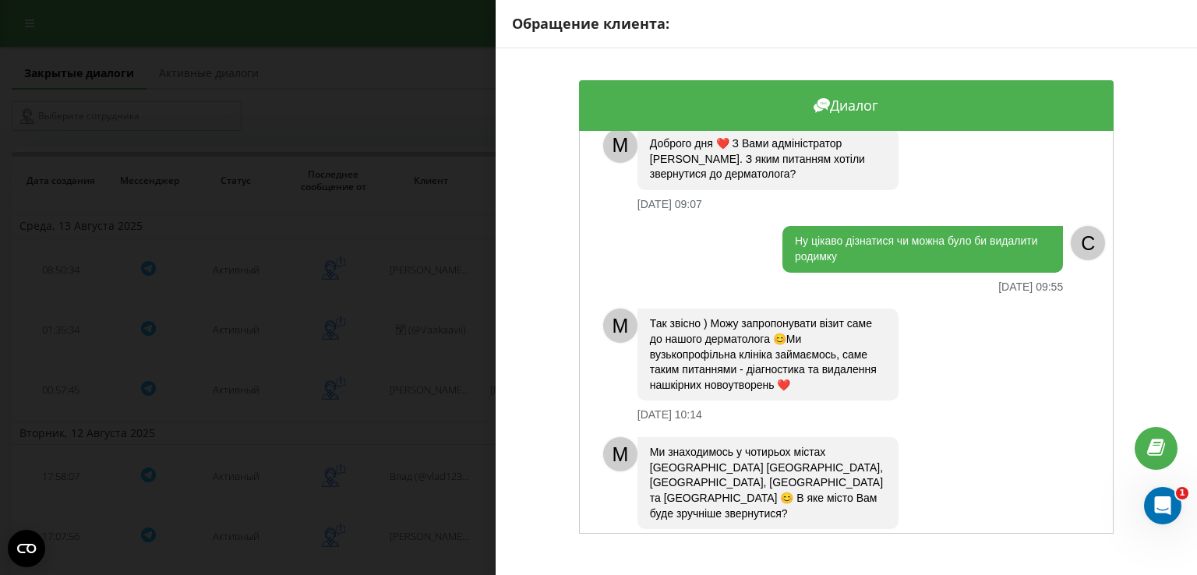
scroll to position [20, 0]
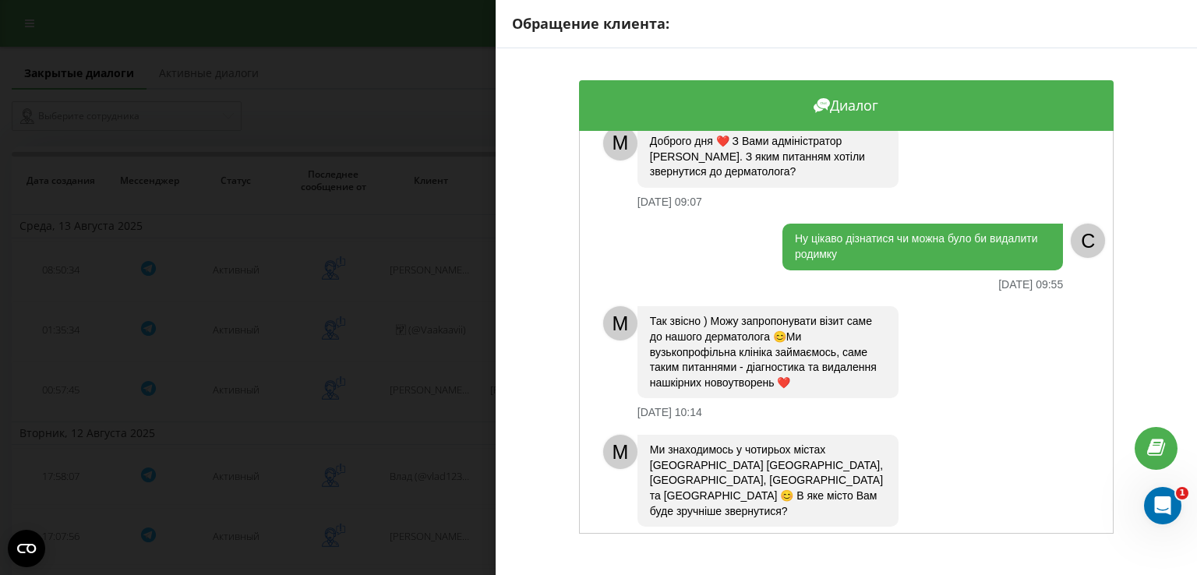
click at [429, 391] on div "Обращение клиента: Диалог M Доброго дня ❤️ З Вами адміністратор [PERSON_NAME]. …" at bounding box center [598, 287] width 1197 height 575
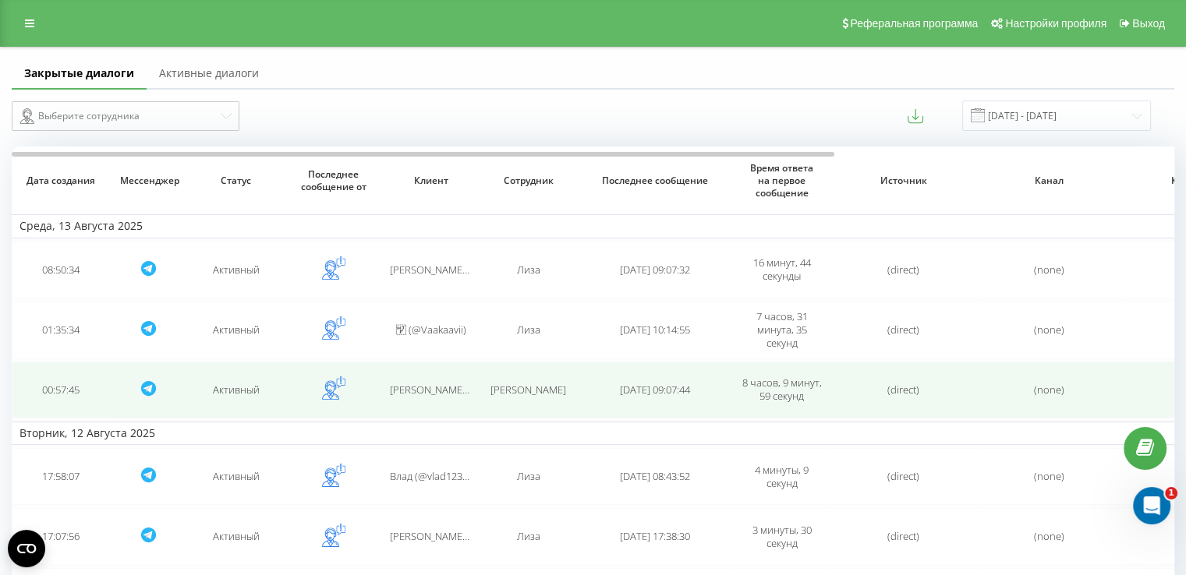
click at [430, 391] on span "[PERSON_NAME] (@nastia976)" at bounding box center [458, 390] width 137 height 14
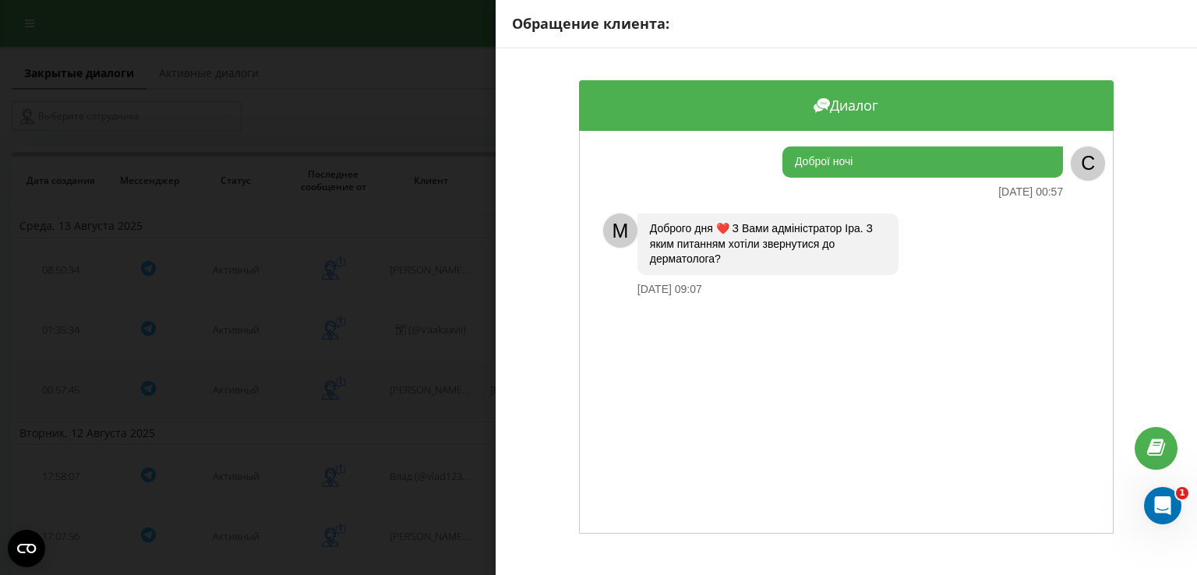
click at [430, 391] on div "Обращение клиента: Диалог Доброї ночі [DATE] 00:57 C M Доброго дня ❤️ З Вами ад…" at bounding box center [598, 287] width 1197 height 575
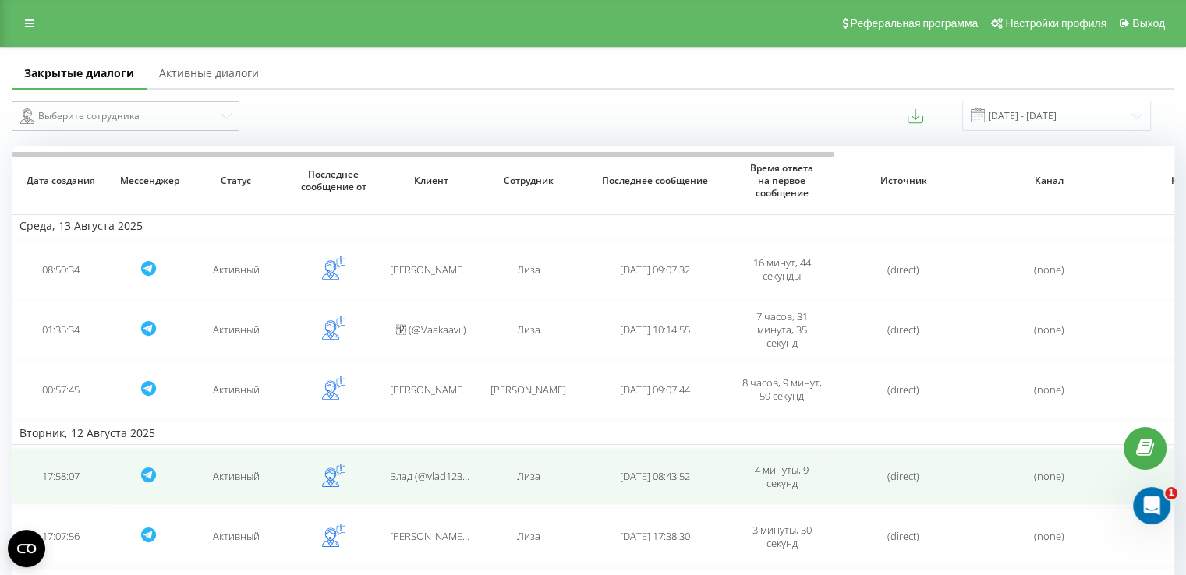
click at [430, 469] on span "Влад (@vlad12341)" at bounding box center [433, 476] width 87 height 14
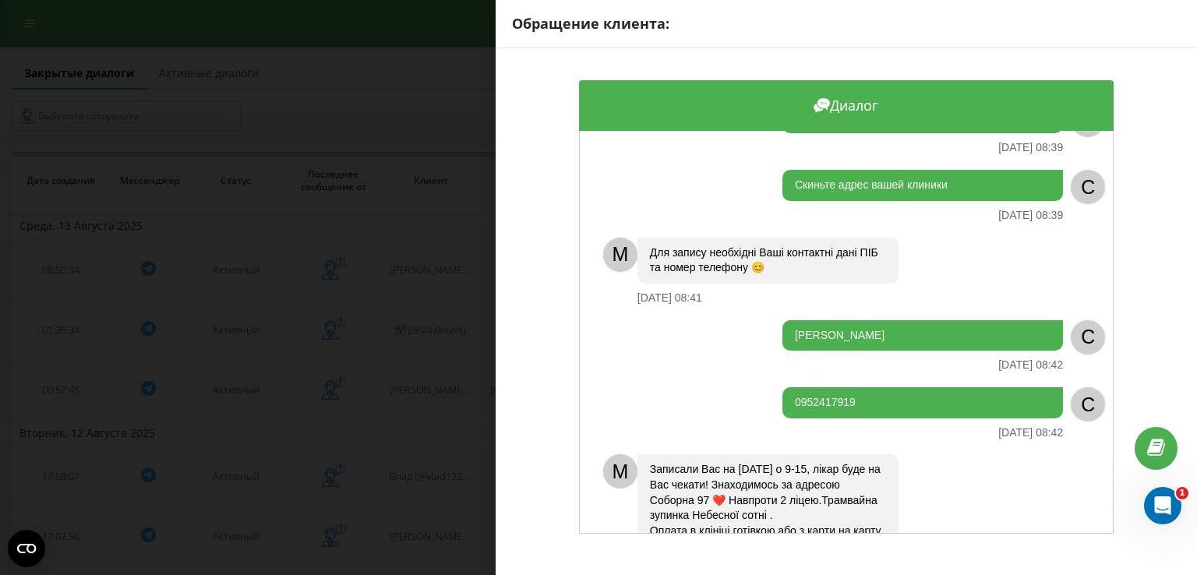
scroll to position [1094, 0]
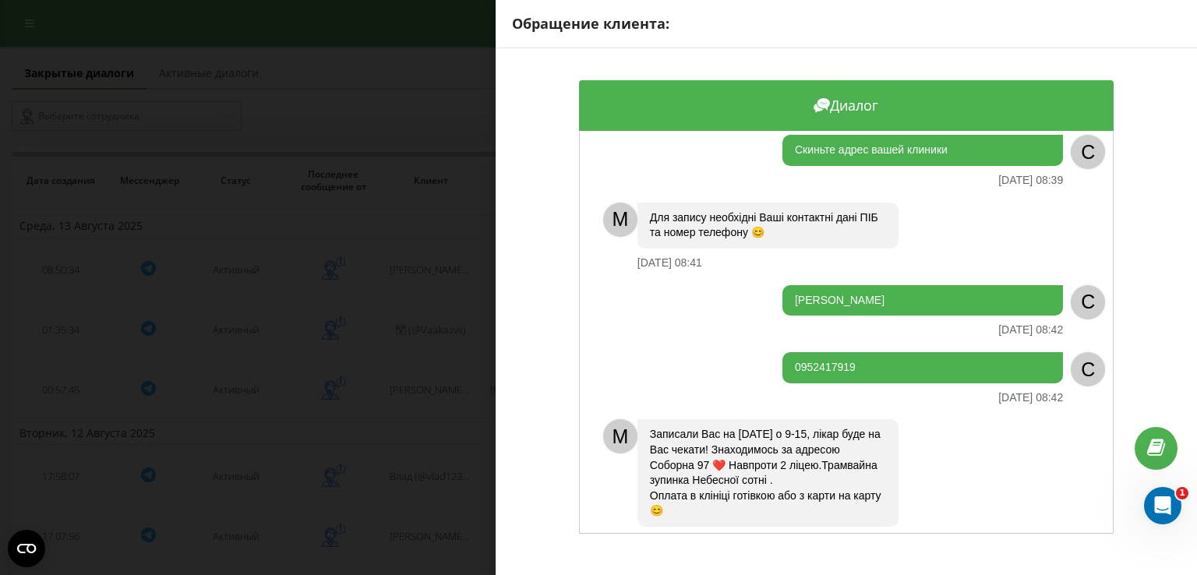
click at [433, 462] on div "Обращение клиента: Диалог M Доброго дня ❤️ З Вами адміністратор [PERSON_NAME]. …" at bounding box center [598, 287] width 1197 height 575
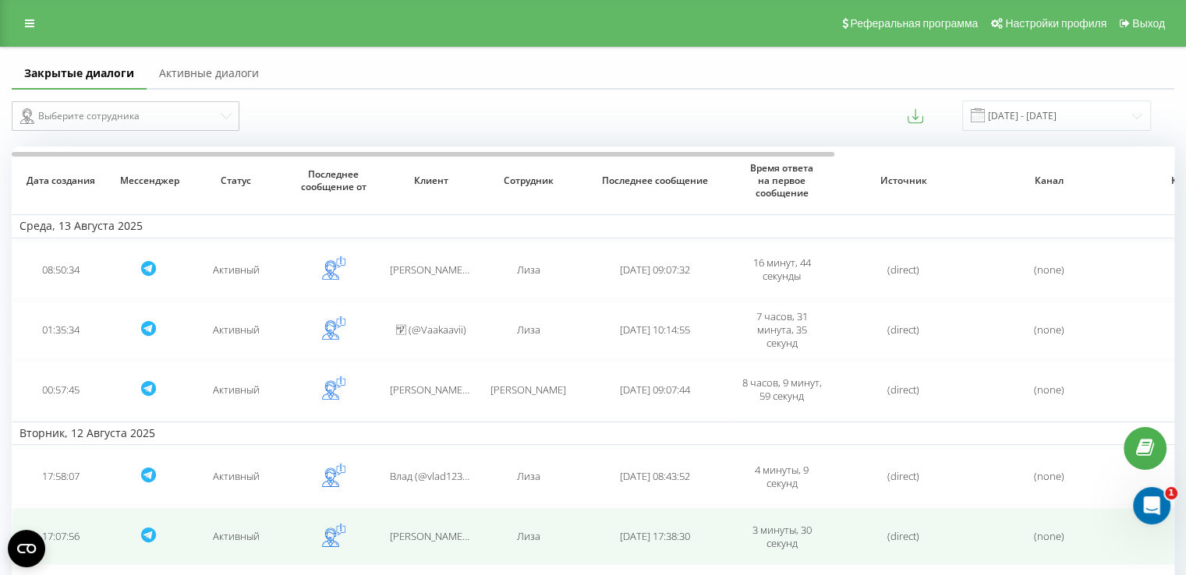
click at [444, 521] on td "[PERSON_NAME] Любовь❤️‍🩹 (@lubovmee)" at bounding box center [430, 536] width 97 height 57
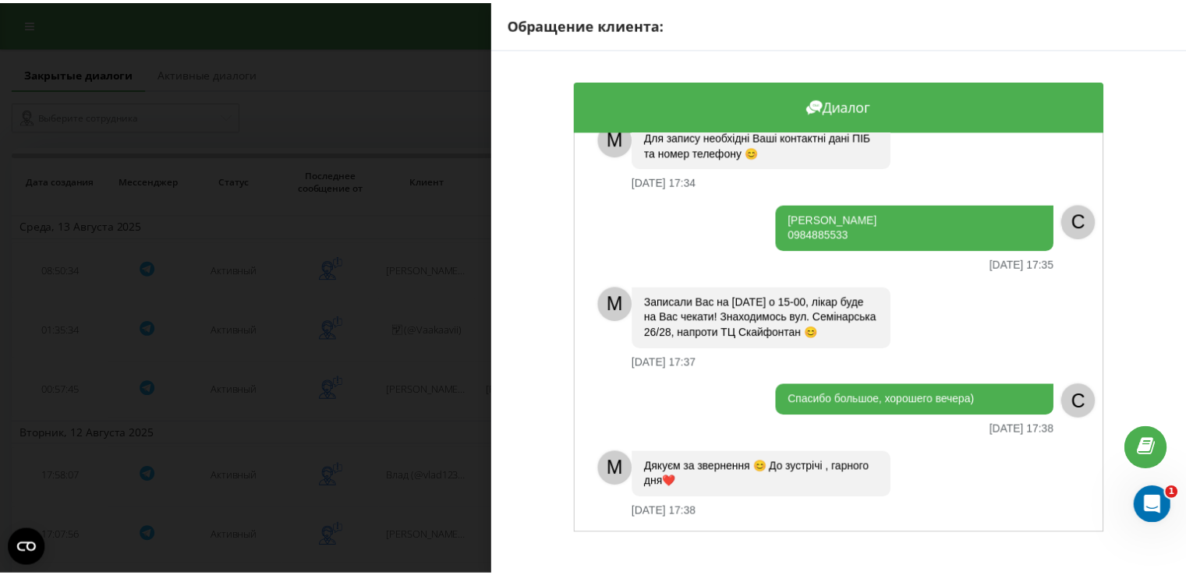
scroll to position [1242, 0]
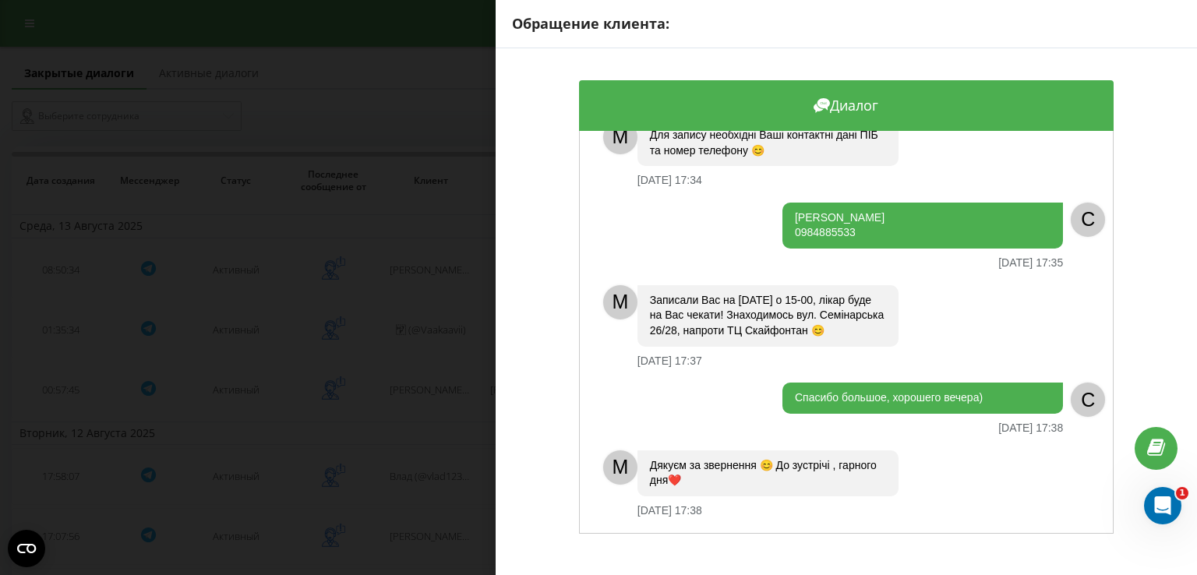
click at [483, 412] on div "Обращение клиента: Диалог M Доброго дня ❤️ З Вами адміністратор [PERSON_NAME]. …" at bounding box center [598, 287] width 1197 height 575
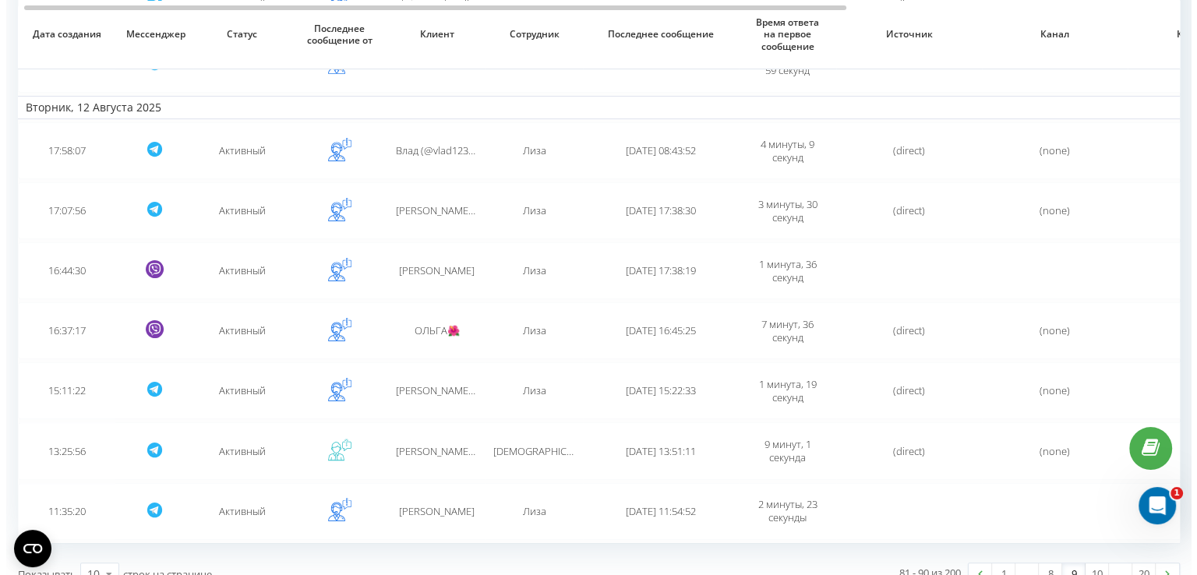
scroll to position [344, 0]
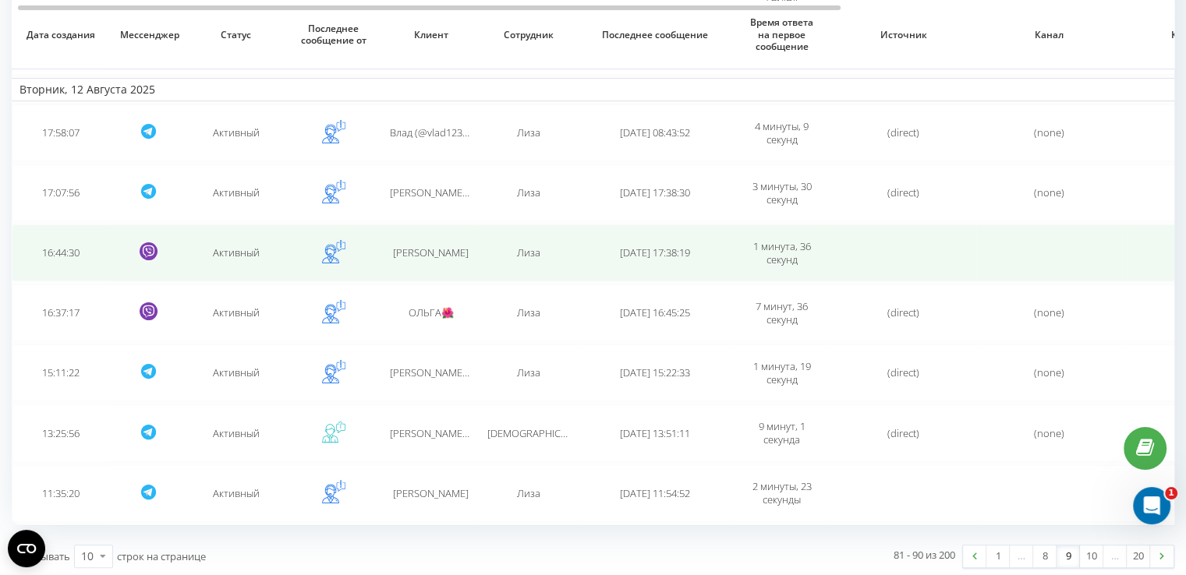
click at [449, 260] on td "[PERSON_NAME]" at bounding box center [430, 253] width 97 height 57
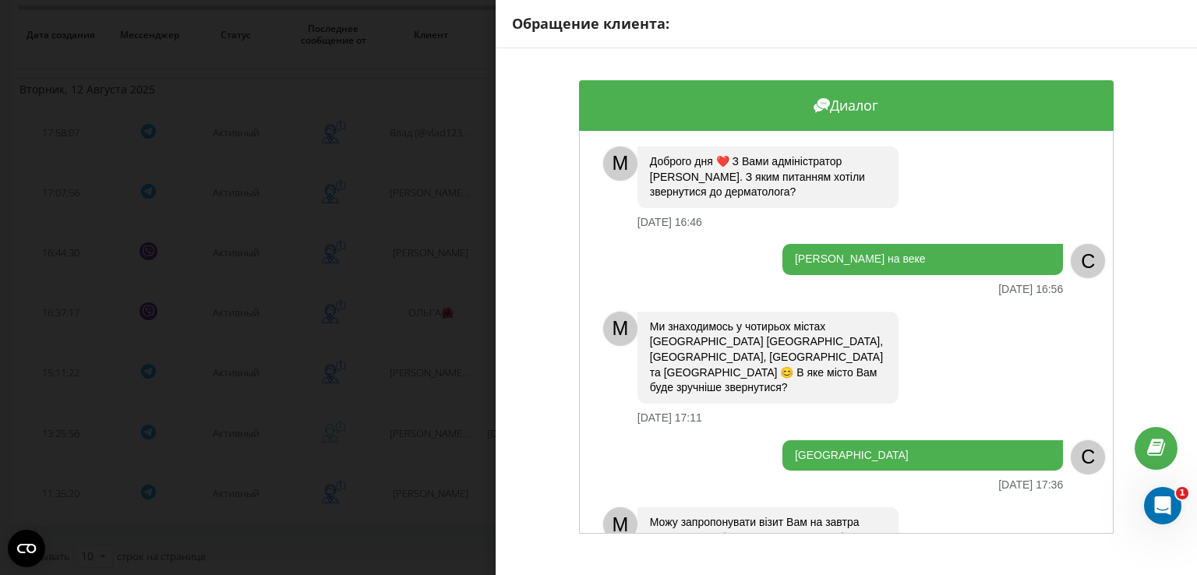
scroll to position [42, 0]
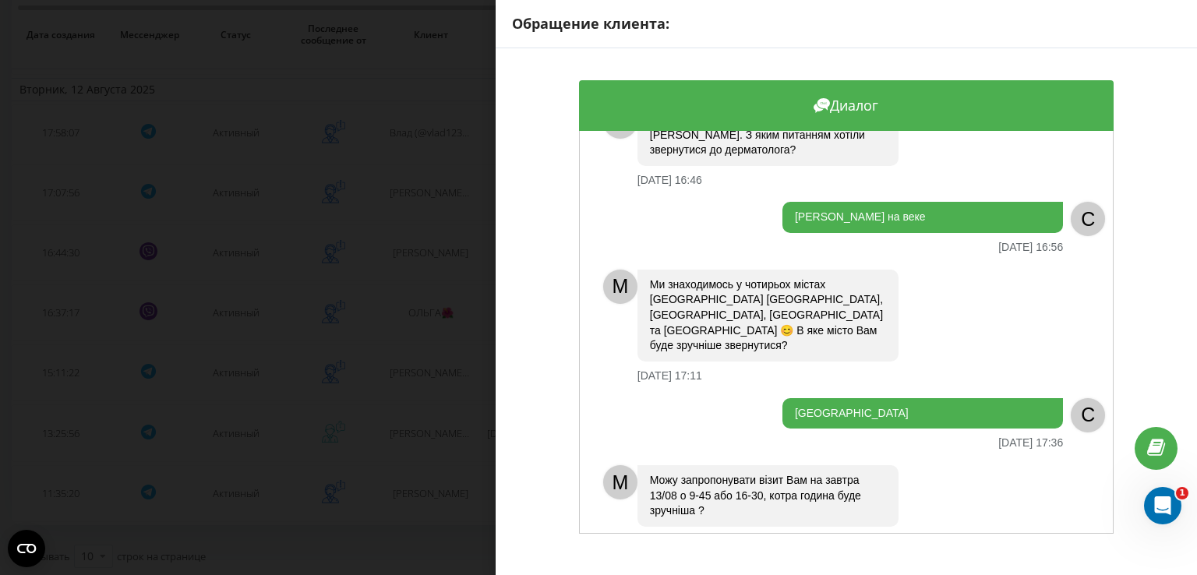
click at [426, 393] on div "Обращение клиента: Диалог M Доброго дня ❤️ З Вами адміністратор [PERSON_NAME]. …" at bounding box center [598, 287] width 1197 height 575
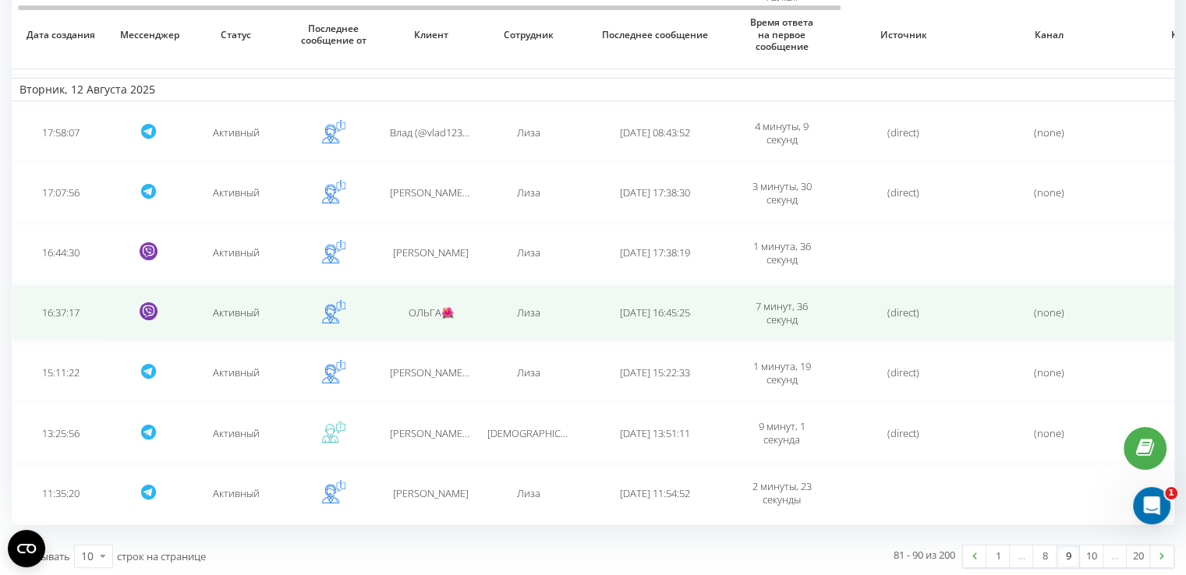
click at [423, 309] on span "ОЛЬГА🌺" at bounding box center [430, 313] width 45 height 14
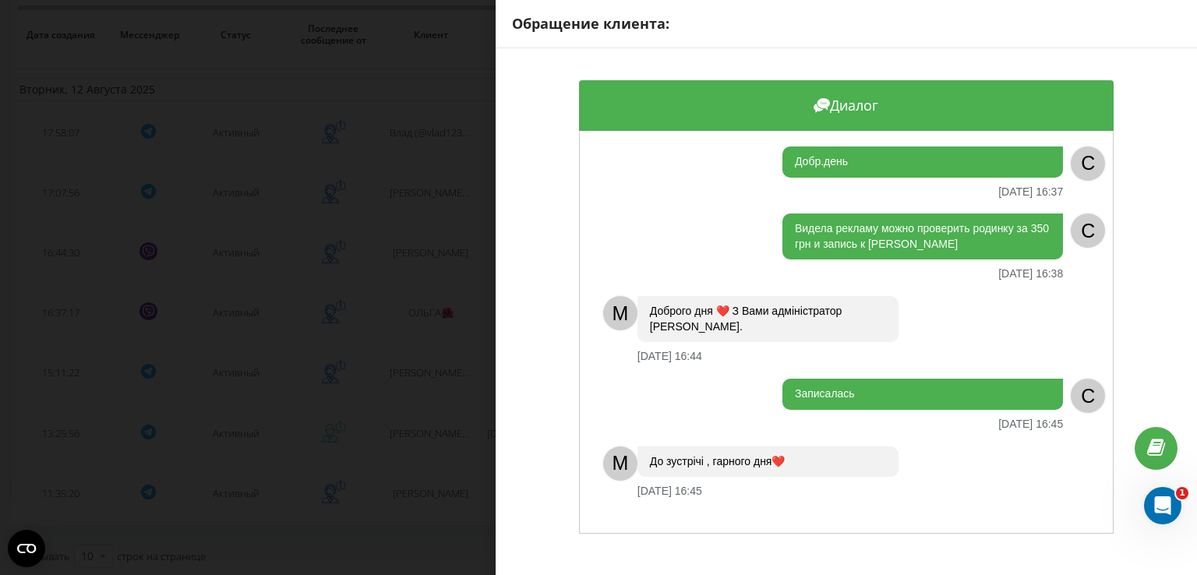
click at [430, 380] on div "Обращение клиента: Диалог Добр.день [DATE] 16:37 C Видела рекламу можно провери…" at bounding box center [598, 287] width 1197 height 575
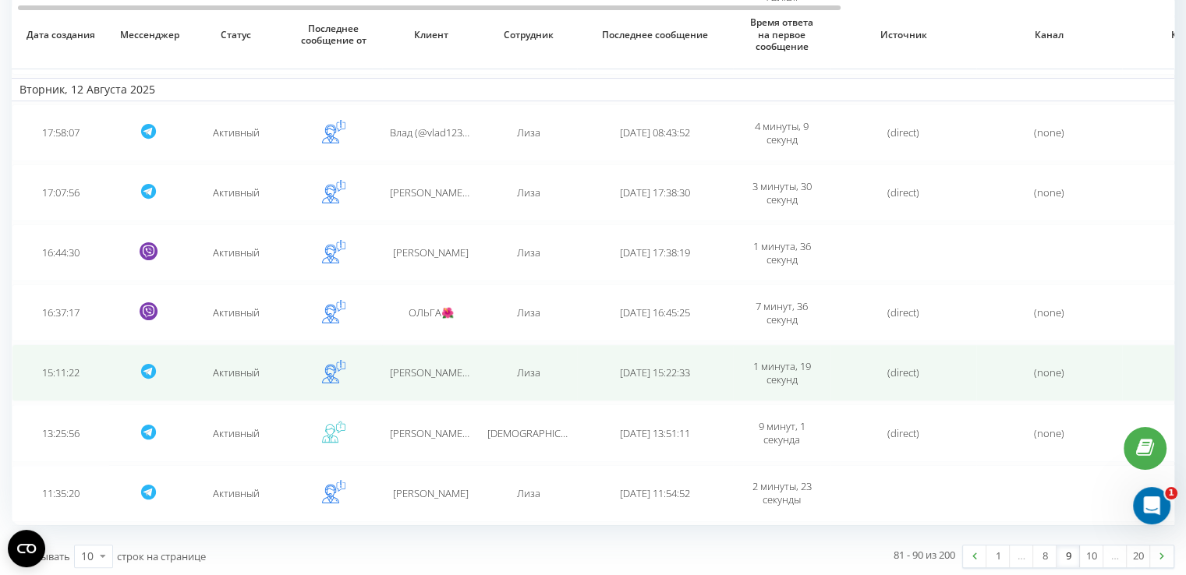
click at [430, 372] on span "[PERSON_NAME] (@aleksandr_i31)" at bounding box center [467, 373] width 155 height 14
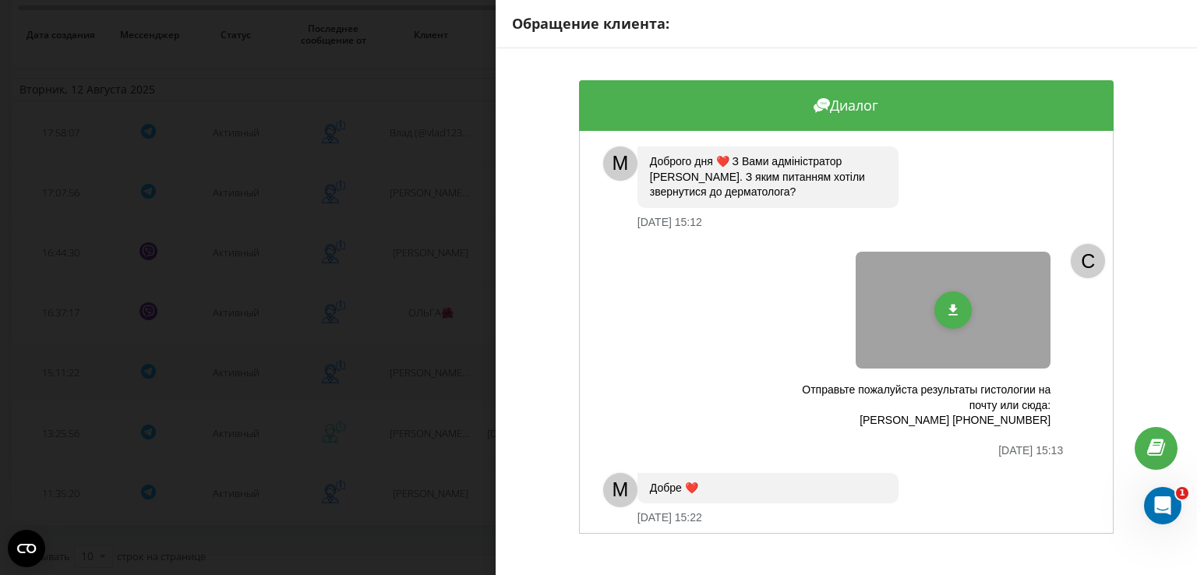
click at [430, 372] on div "Обращение клиента: Диалог M Доброго дня ❤️ З Вами адміністратор [PERSON_NAME]. …" at bounding box center [598, 287] width 1197 height 575
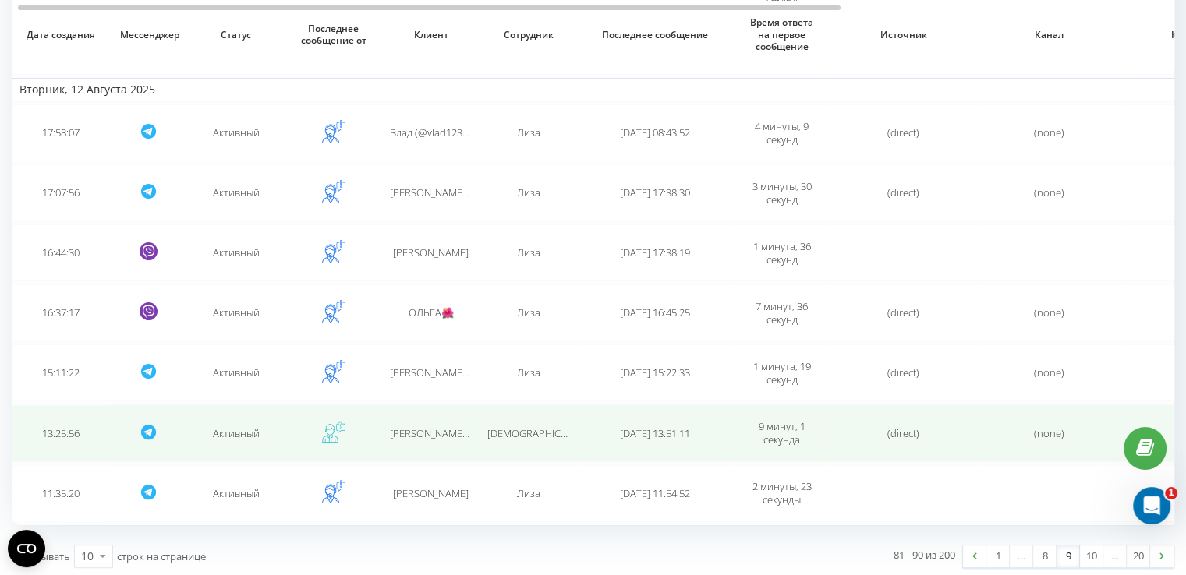
click at [426, 430] on span "[PERSON_NAME] (@anaastmhl) Mykhalska" at bounding box center [485, 433] width 190 height 14
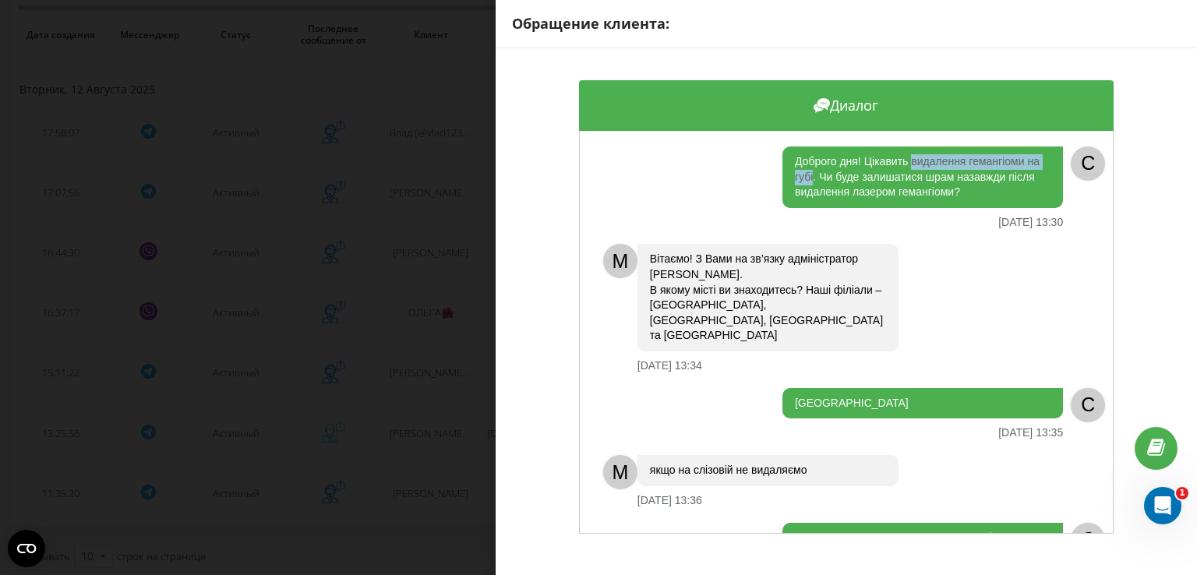
drag, startPoint x: 907, startPoint y: 158, endPoint x: 808, endPoint y: 180, distance: 101.4
click at [808, 180] on div "Доброго дня! Цікавить видалення гемангіоми на губі. Чи буде залишатися шрам наз…" at bounding box center [923, 178] width 281 height 62
click at [449, 410] on div "Обращение клиента: Диалог Доброго дня! Цікавить видалення гемангіоми на губі. Ч…" at bounding box center [598, 287] width 1197 height 575
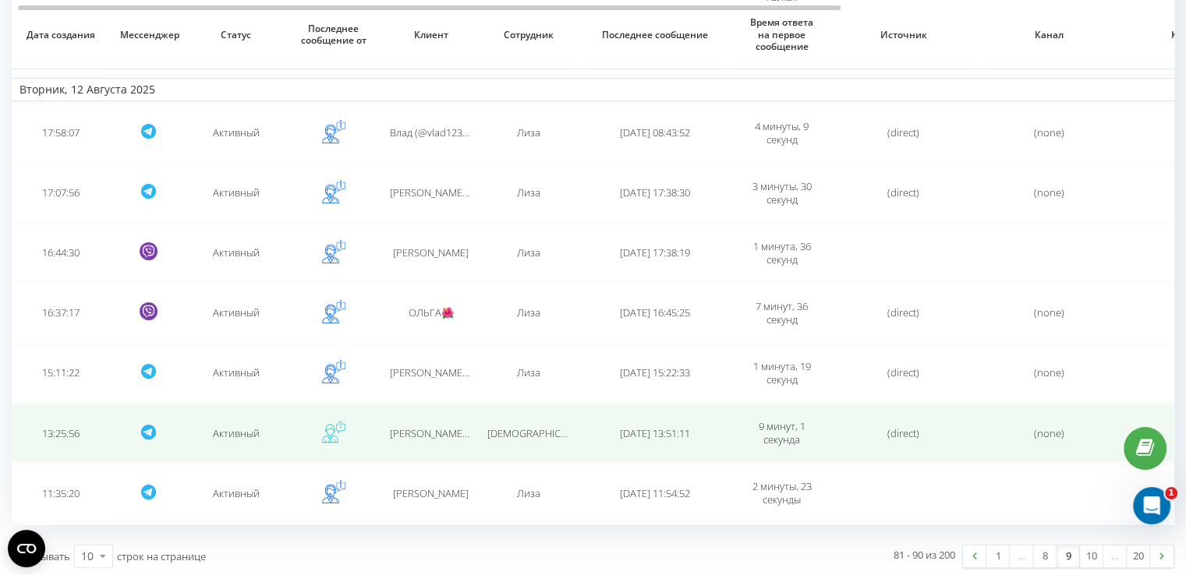
click at [452, 428] on span "[PERSON_NAME] (@anaastmhl) Mykhalska" at bounding box center [485, 433] width 190 height 14
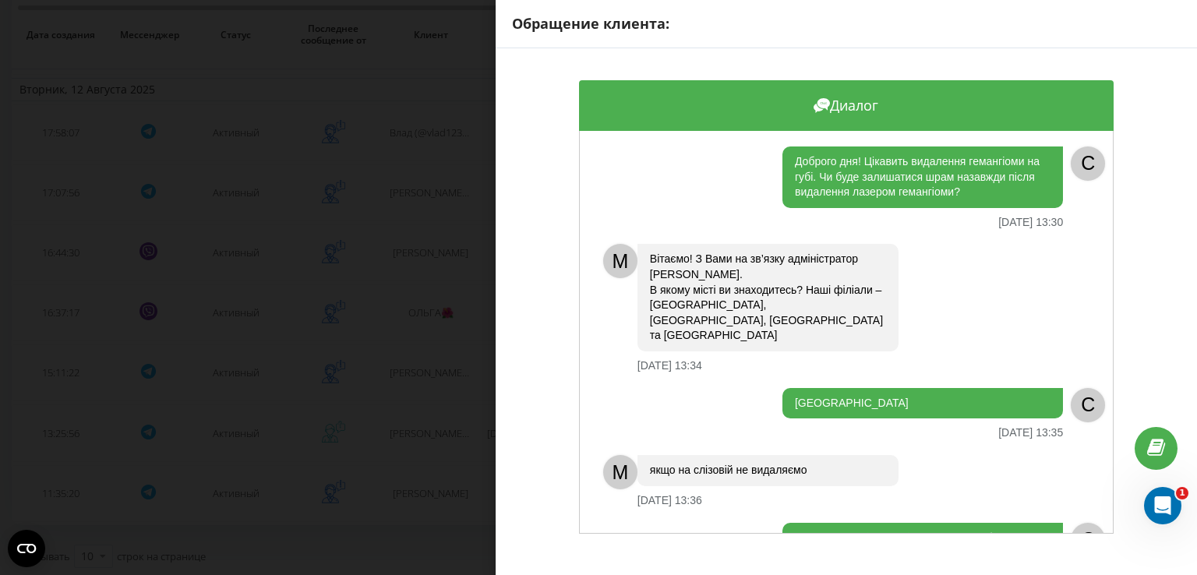
click at [454, 428] on div "Обращение клиента: Диалог Доброго дня! Цікавить видалення гемангіоми на губі. Ч…" at bounding box center [598, 287] width 1197 height 575
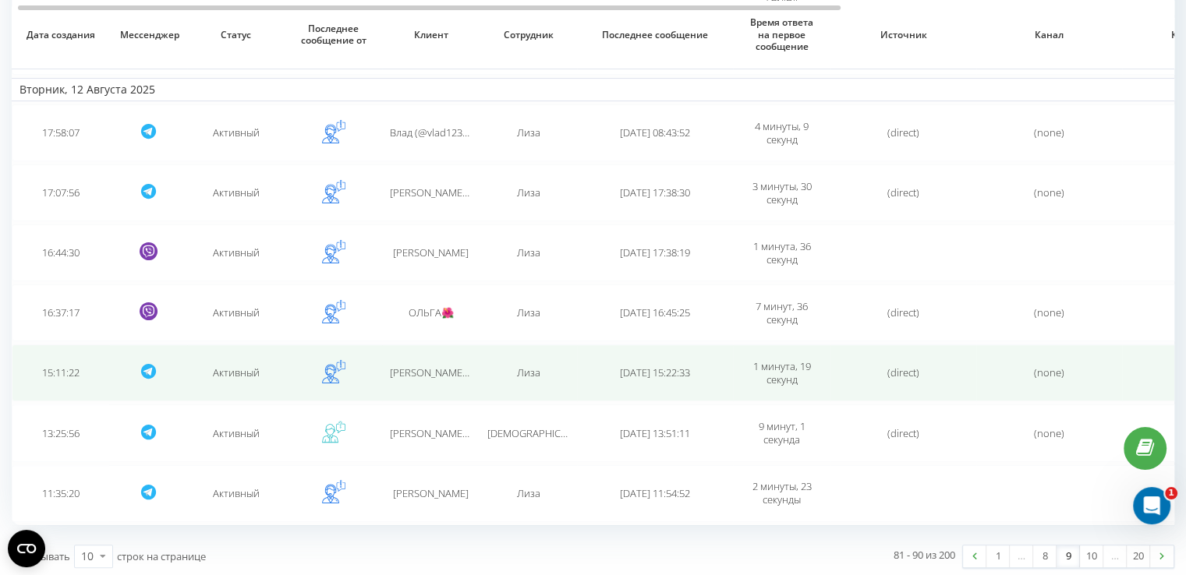
click at [431, 379] on td "[PERSON_NAME] (@aleksandr_i31)" at bounding box center [430, 373] width 97 height 57
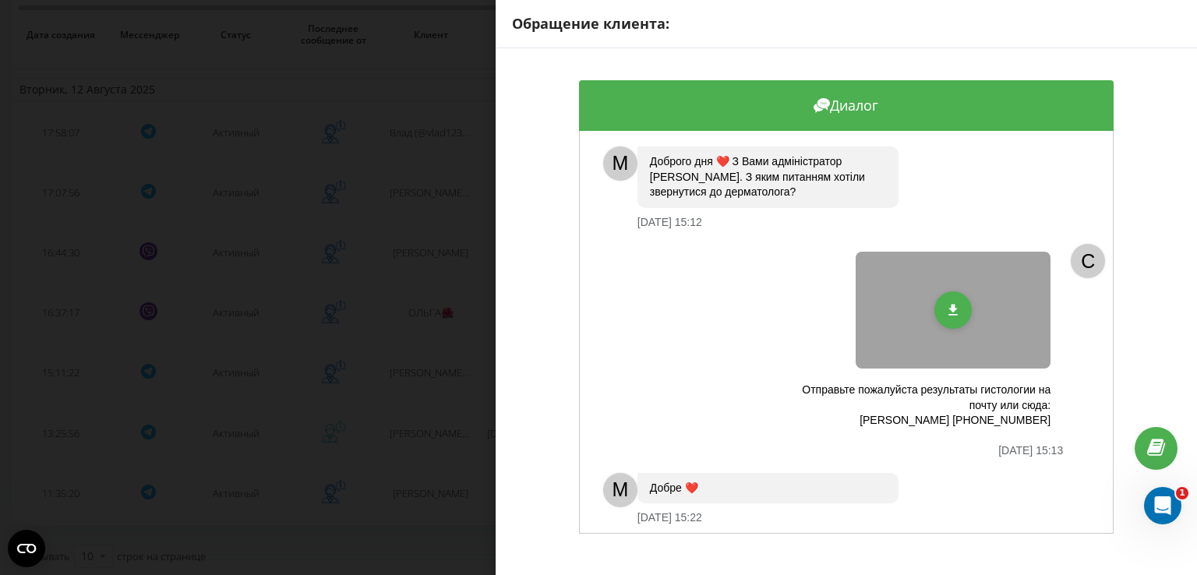
click at [433, 373] on div "Обращение клиента: Диалог M Доброго дня ❤️ З Вами адміністратор [PERSON_NAME]. …" at bounding box center [598, 287] width 1197 height 575
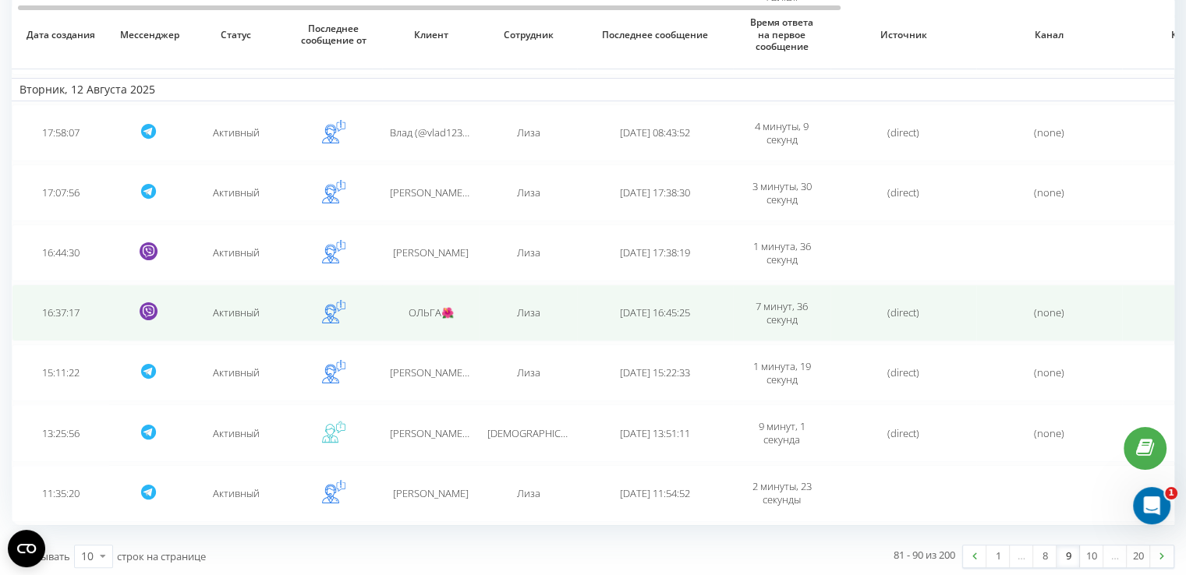
click at [434, 309] on span "ОЛЬГА🌺" at bounding box center [430, 313] width 45 height 14
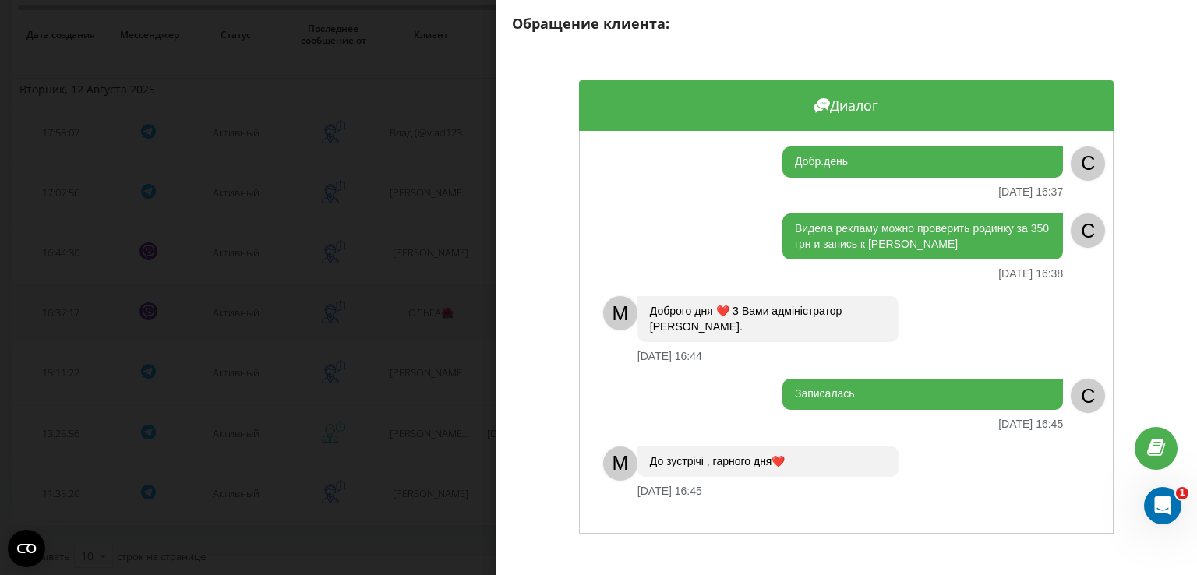
click at [434, 309] on div "Обращение клиента: Диалог Добр.день [DATE] 16:37 C Видела рекламу можно провери…" at bounding box center [598, 287] width 1197 height 575
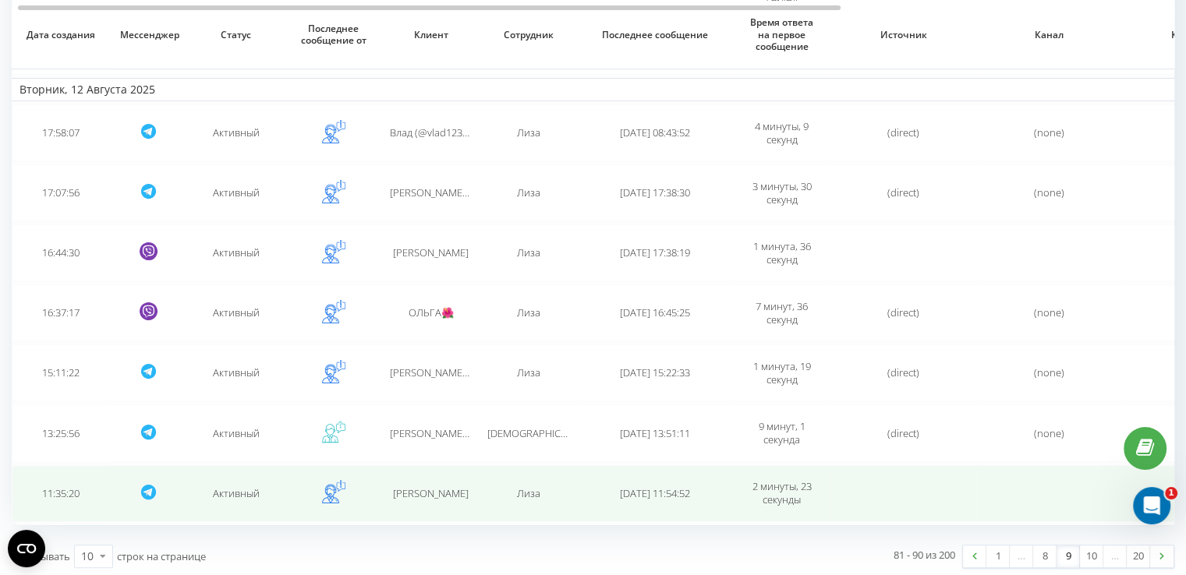
click at [412, 495] on span "[PERSON_NAME]" at bounding box center [431, 493] width 76 height 14
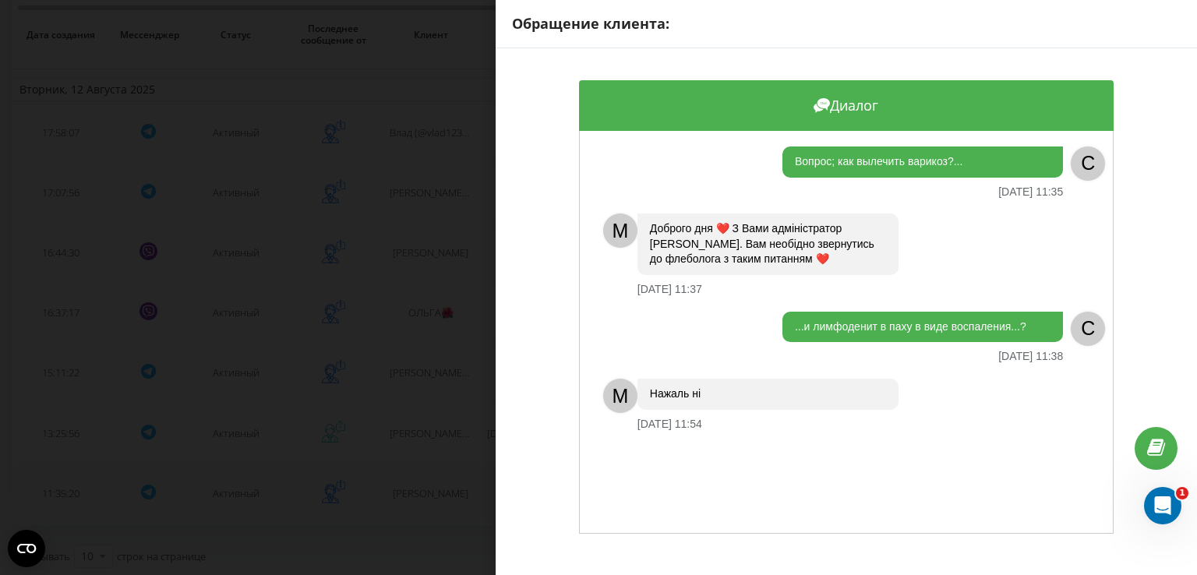
click at [412, 495] on div "Обращение клиента: Диалог Вопрос; как вылечить варикоз?... [DATE] 11:35 C M Доб…" at bounding box center [598, 287] width 1197 height 575
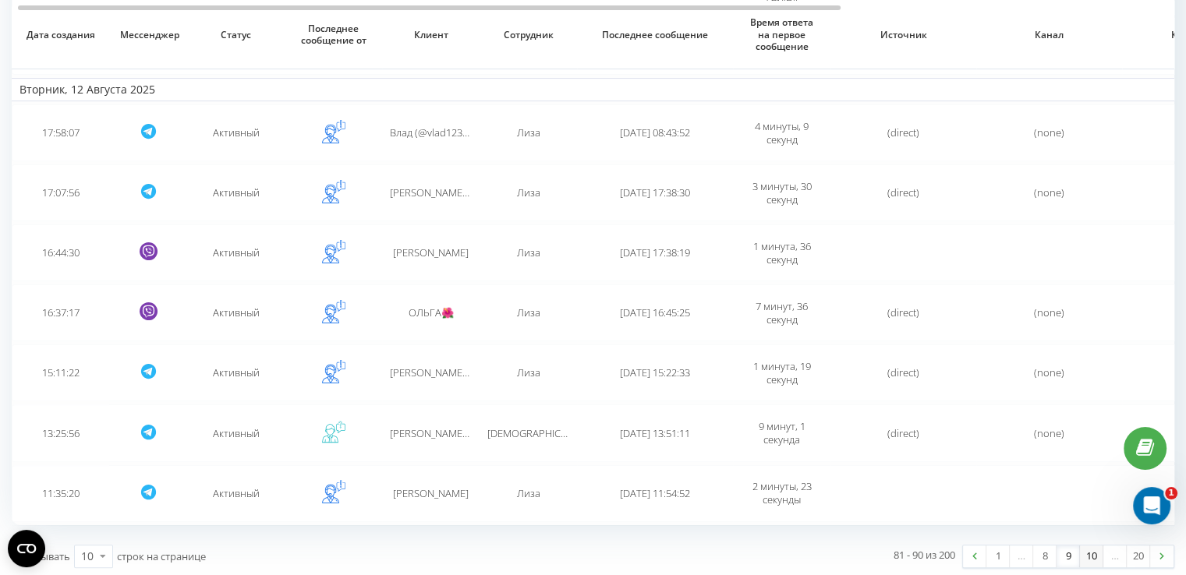
click at [1101, 559] on link "10" at bounding box center [1091, 557] width 23 height 22
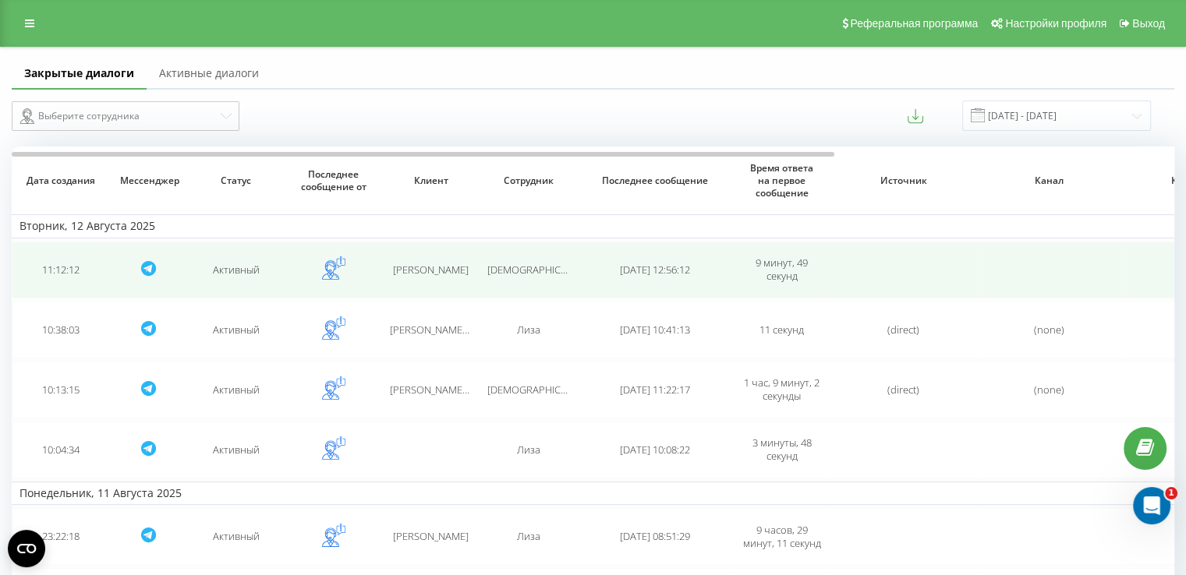
click at [491, 253] on td "[DEMOGRAPHIC_DATA]" at bounding box center [527, 270] width 97 height 57
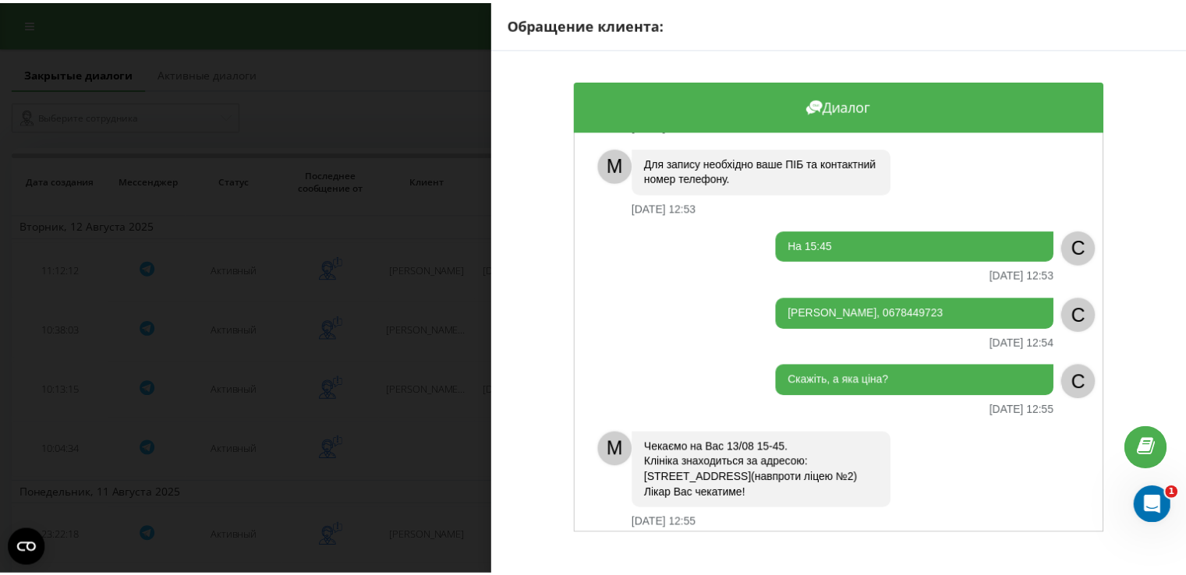
scroll to position [1250, 0]
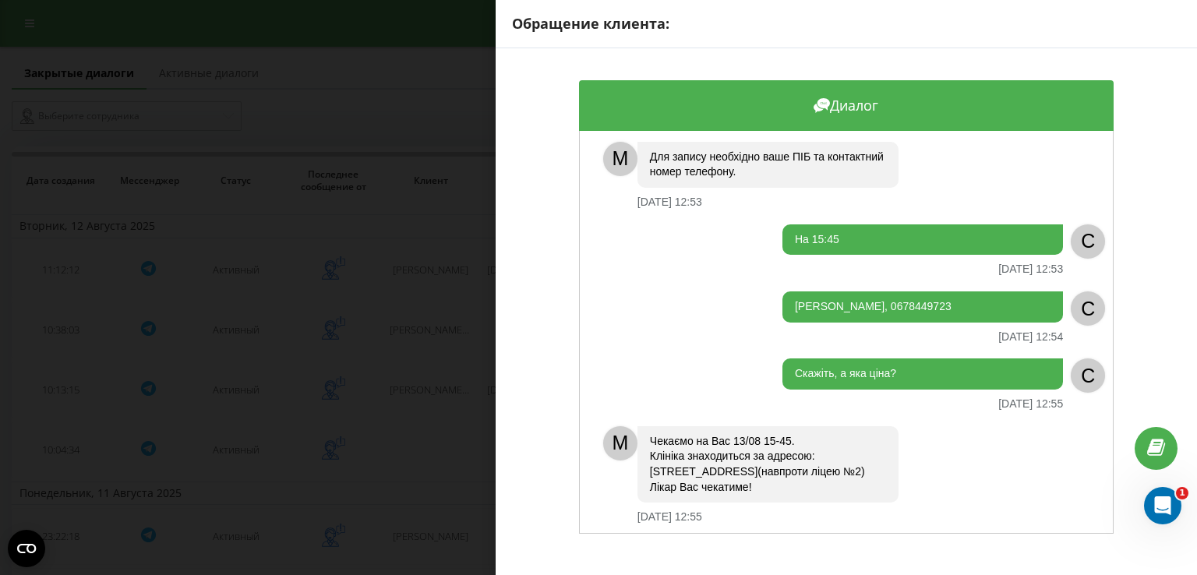
drag, startPoint x: 1035, startPoint y: 272, endPoint x: 784, endPoint y: 281, distance: 251.2
click at [784, 292] on div "[PERSON_NAME], 0678449723" at bounding box center [923, 307] width 281 height 31
click at [438, 353] on div "Обращение клиента: Диалог Потрібна консультація з приводу видалення бородавок п…" at bounding box center [598, 287] width 1197 height 575
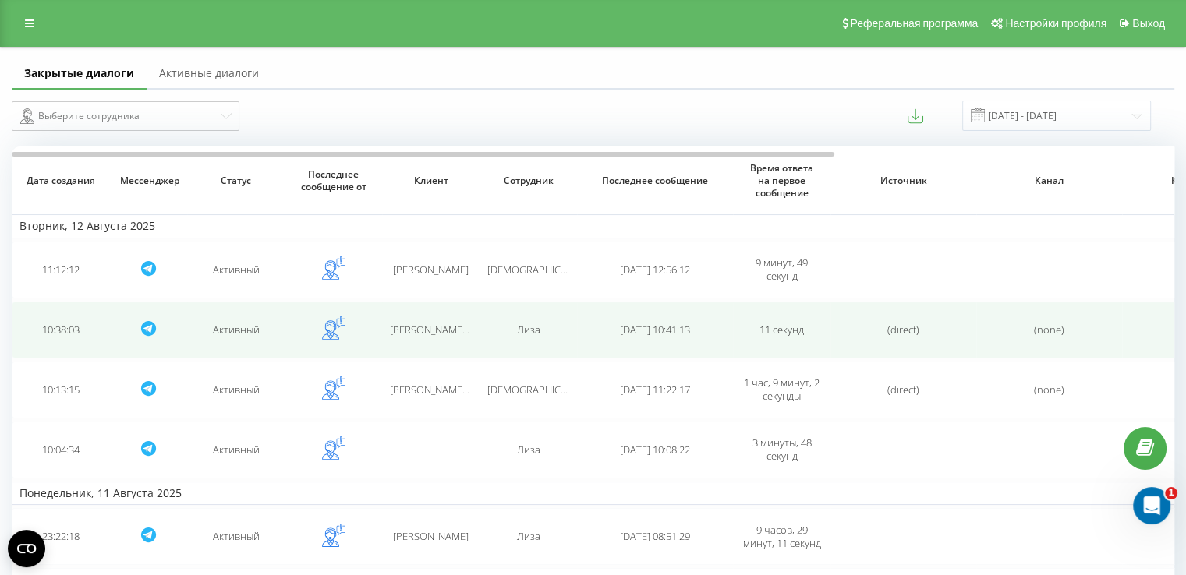
click at [431, 335] on td "[PERSON_NAME] (@O1997G)" at bounding box center [430, 330] width 97 height 57
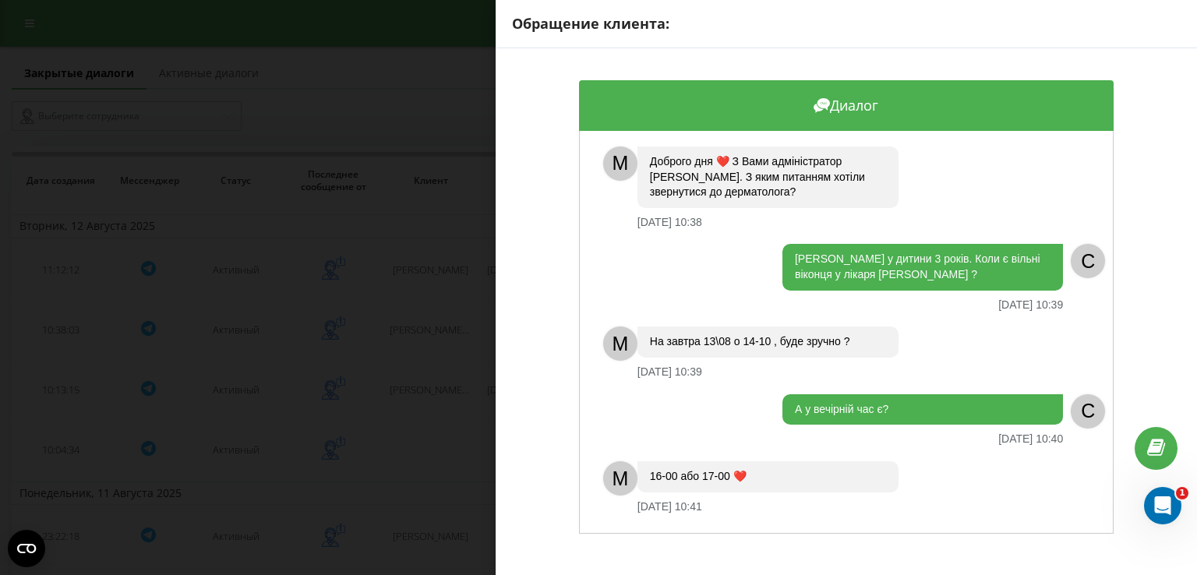
click at [374, 355] on div "Обращение клиента: Диалог M Доброго дня ❤️ З Вами адміністратор [PERSON_NAME]. …" at bounding box center [598, 287] width 1197 height 575
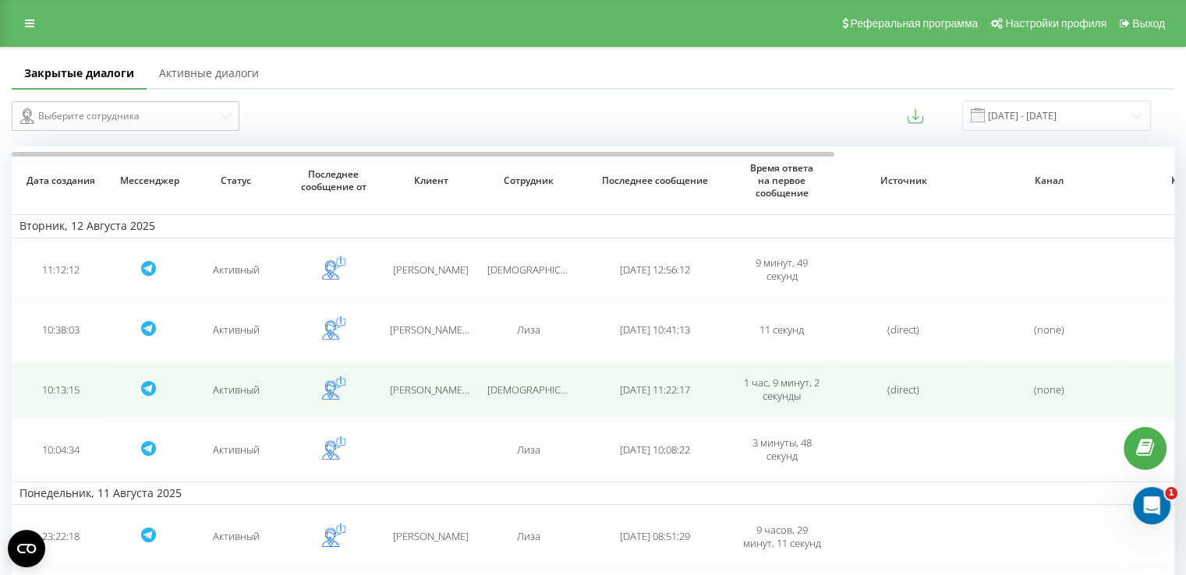
click at [423, 383] on span "[PERSON_NAME] (@[PERSON_NAME])" at bounding box center [474, 390] width 169 height 14
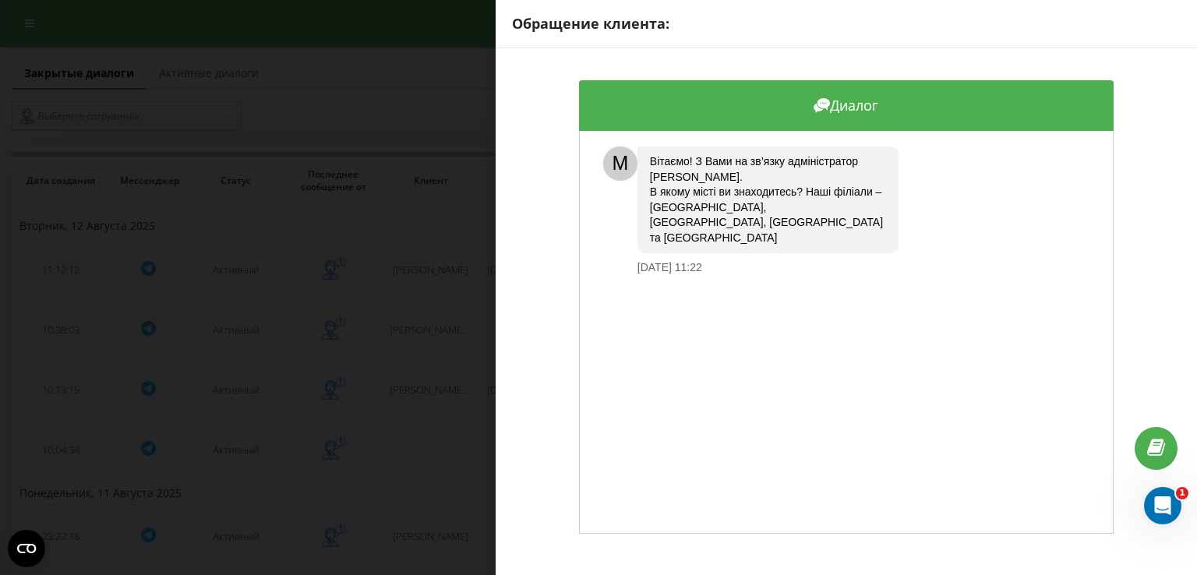
click at [432, 400] on div "Обращение клиента: Диалог M [PERSON_NAME]! З Вами на зв’язку адміністратор [PER…" at bounding box center [598, 287] width 1197 height 575
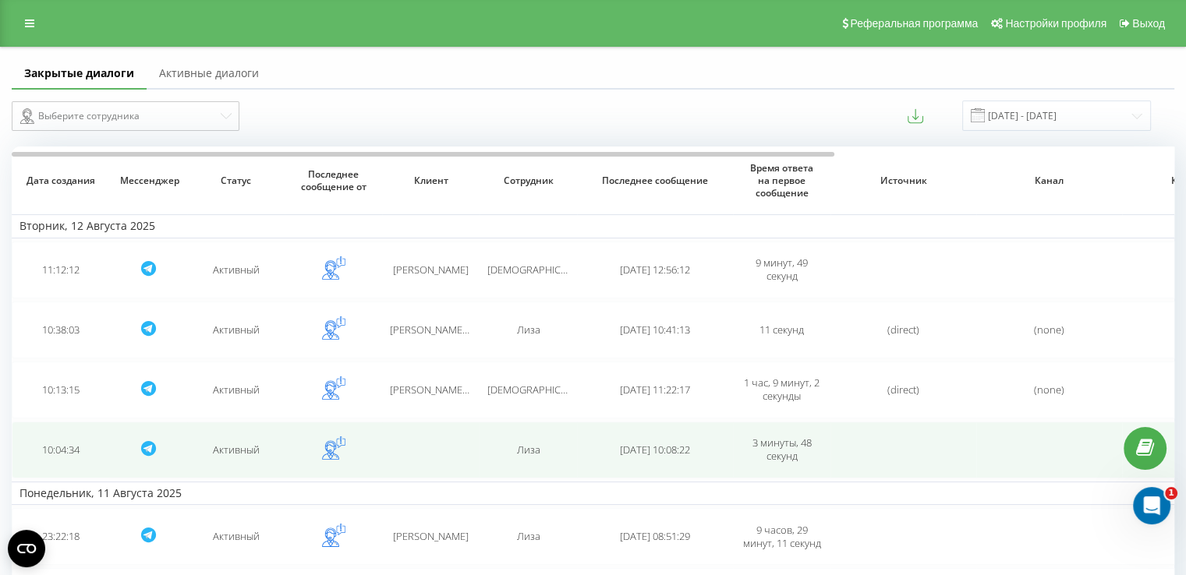
click at [440, 453] on div "" at bounding box center [431, 450] width 82 height 13
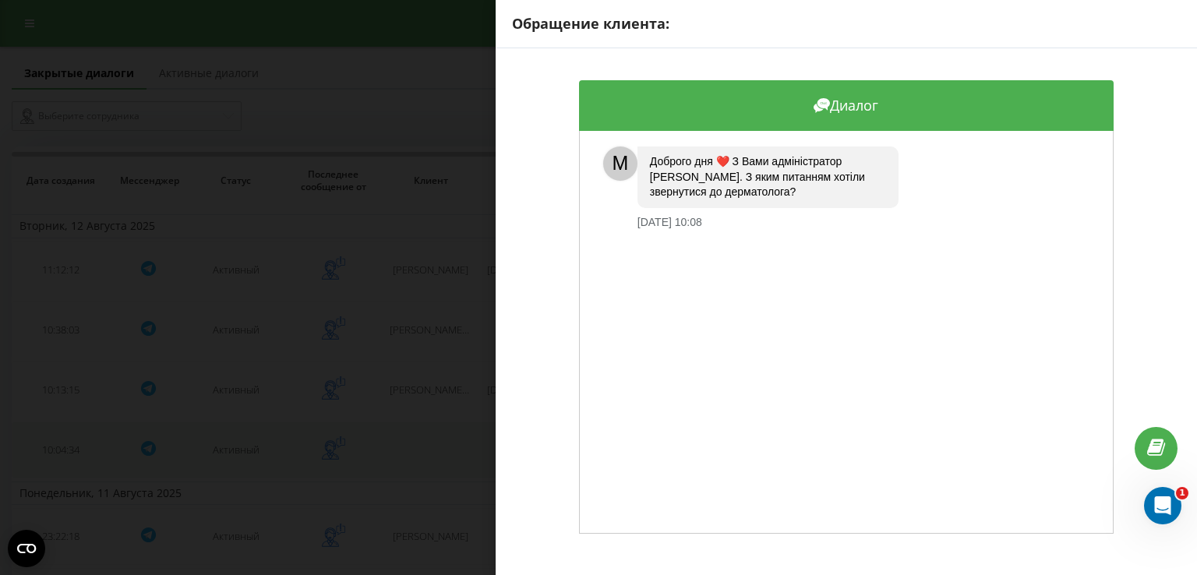
click at [440, 453] on div "Обращение клиента: Диалог M Доброго дня ❤️ З Вами адміністратор [PERSON_NAME]. …" at bounding box center [598, 287] width 1197 height 575
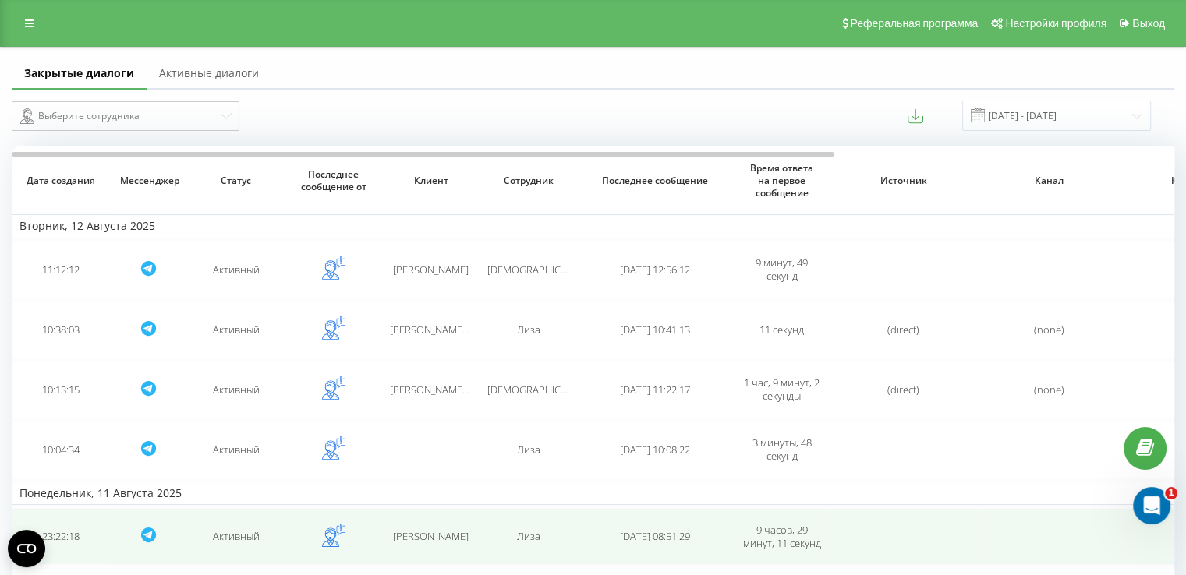
click at [435, 530] on span "[PERSON_NAME]" at bounding box center [431, 536] width 76 height 14
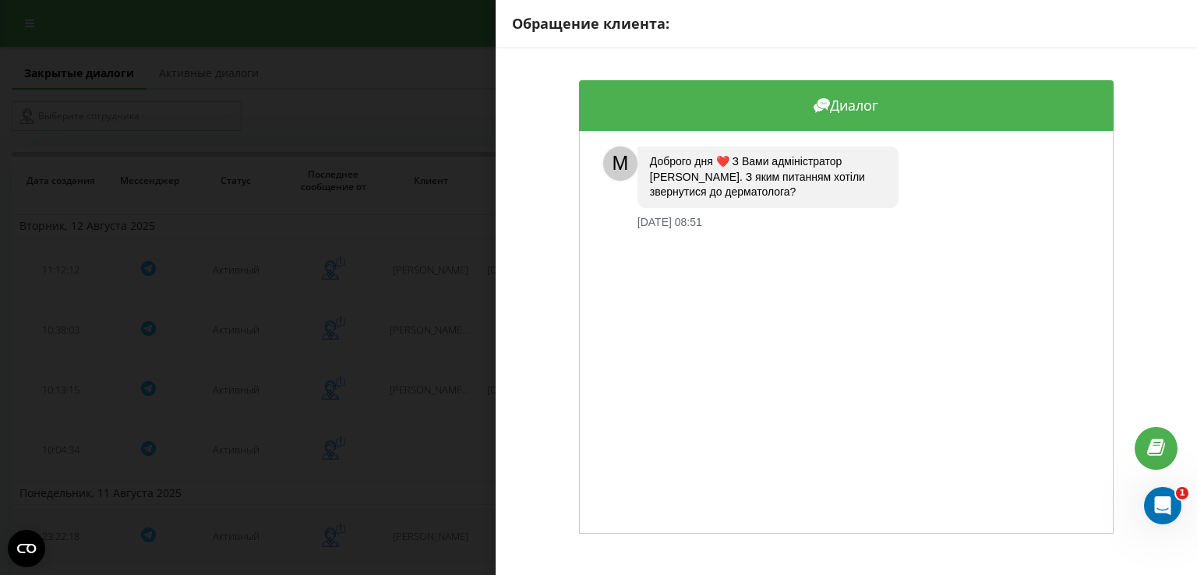
click at [435, 530] on div "Обращение клиента: Диалог M Доброго дня ❤️ З Вами адміністратор [PERSON_NAME]. …" at bounding box center [598, 287] width 1197 height 575
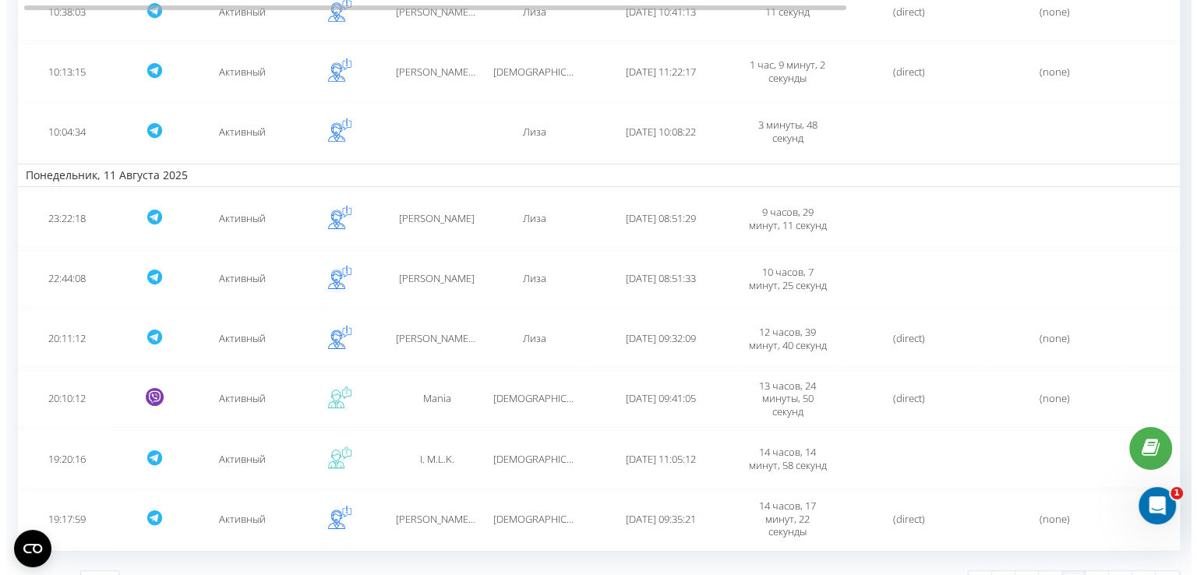
scroll to position [344, 0]
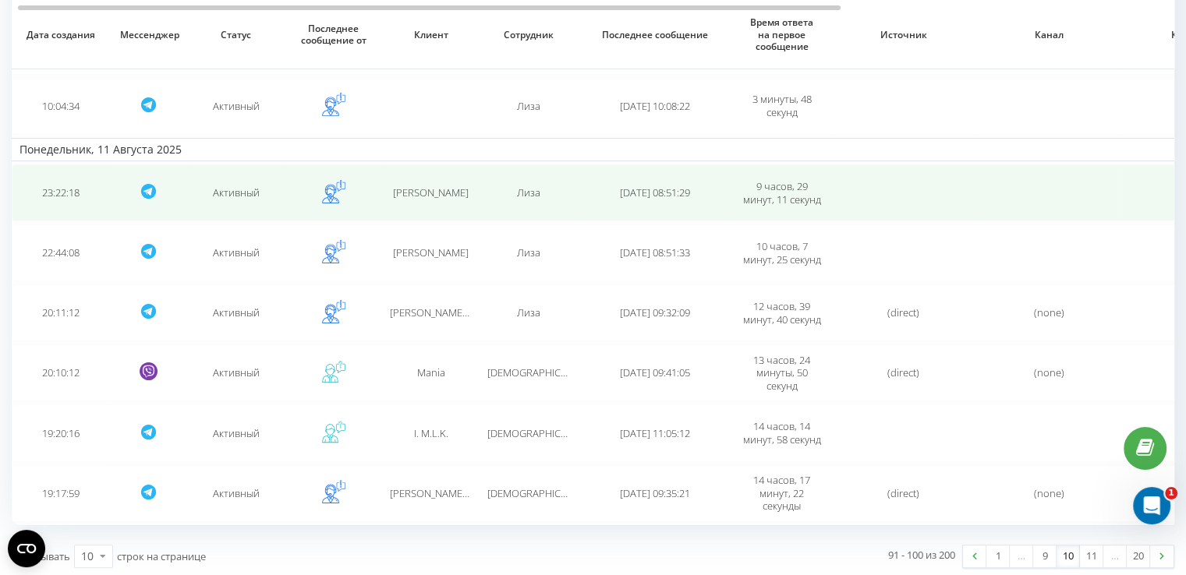
click at [541, 186] on div "Лиза" at bounding box center [528, 192] width 82 height 13
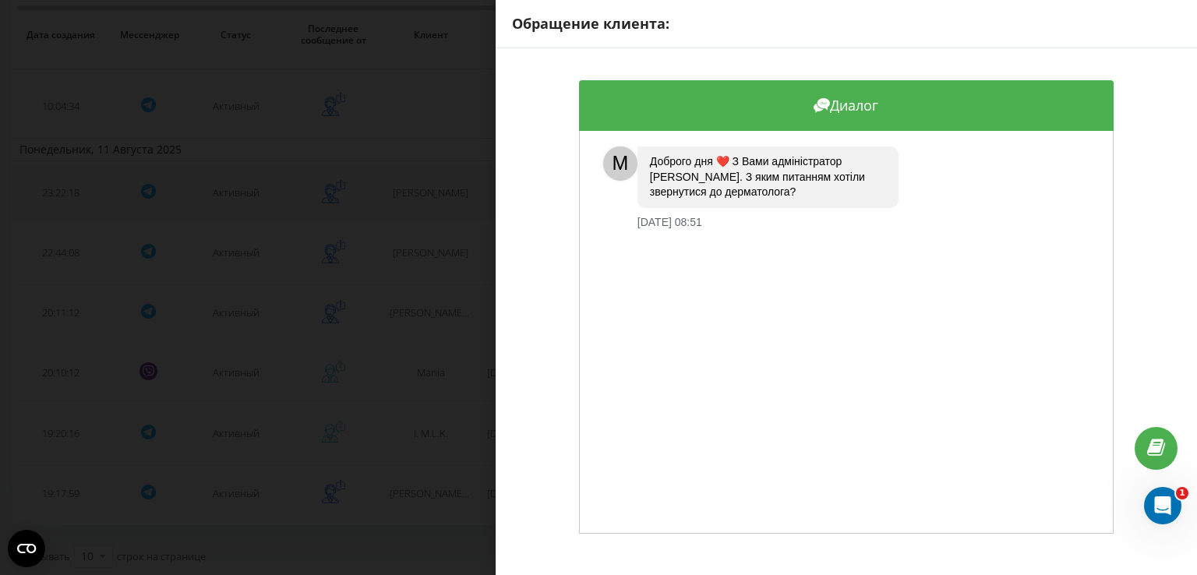
click at [541, 184] on div "Диалог M Доброго дня ❤️ З Вами адміністратор [PERSON_NAME]. З яким питанням хот…" at bounding box center [847, 307] width 702 height 518
click at [468, 185] on div "Обращение клиента: Диалог M Доброго дня ❤️ З Вами адміністратор [PERSON_NAME]. …" at bounding box center [598, 287] width 1197 height 575
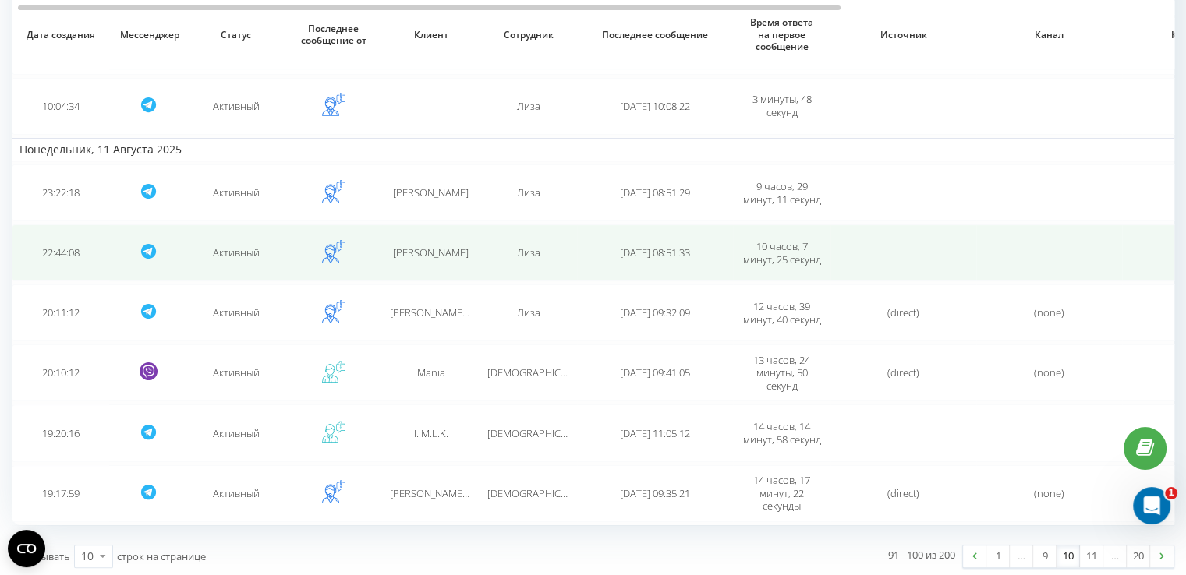
click at [461, 246] on div "[PERSON_NAME]" at bounding box center [431, 252] width 82 height 13
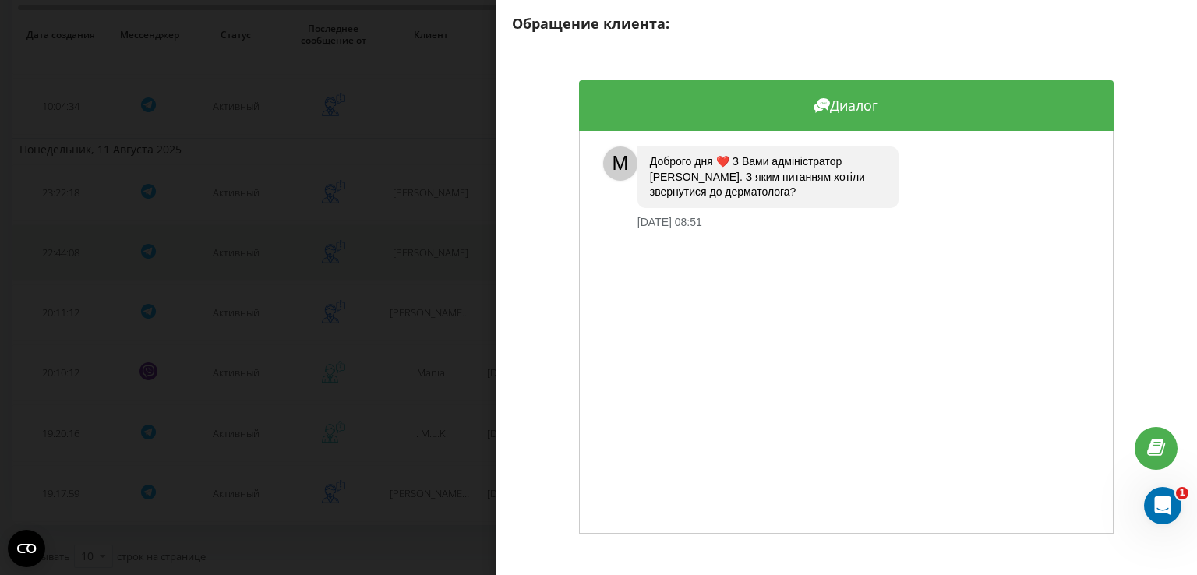
click at [461, 244] on div "Обращение клиента: Диалог M Доброго дня ❤️ З Вами адміністратор [PERSON_NAME]. …" at bounding box center [598, 287] width 1197 height 575
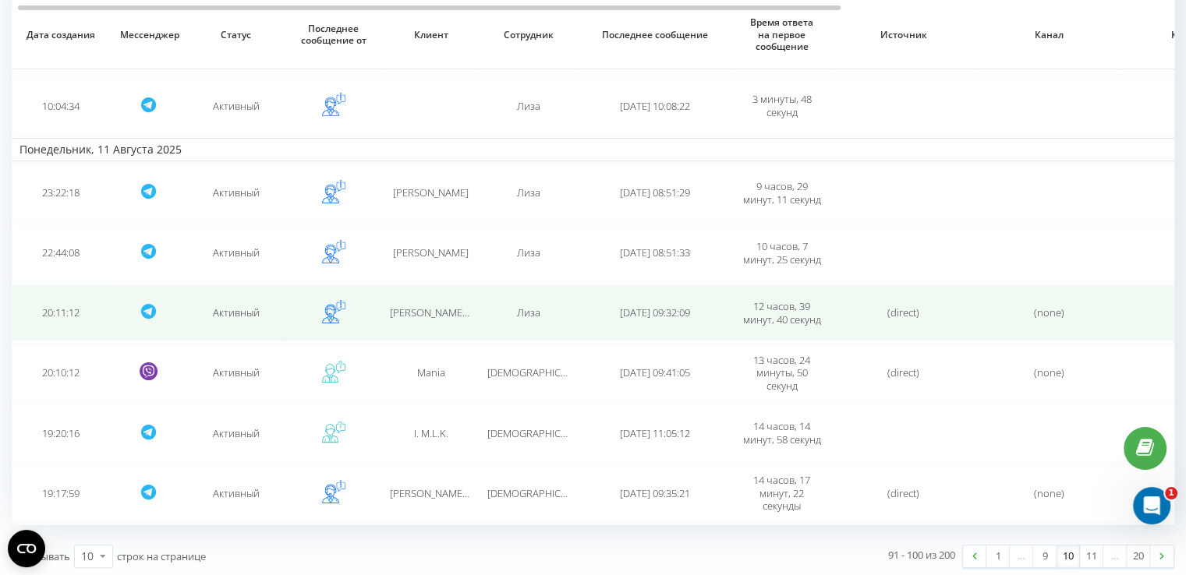
click at [454, 306] on span "[PERSON_NAME] (@ManiaMa18) [PERSON_NAME]" at bounding box center [502, 313] width 225 height 14
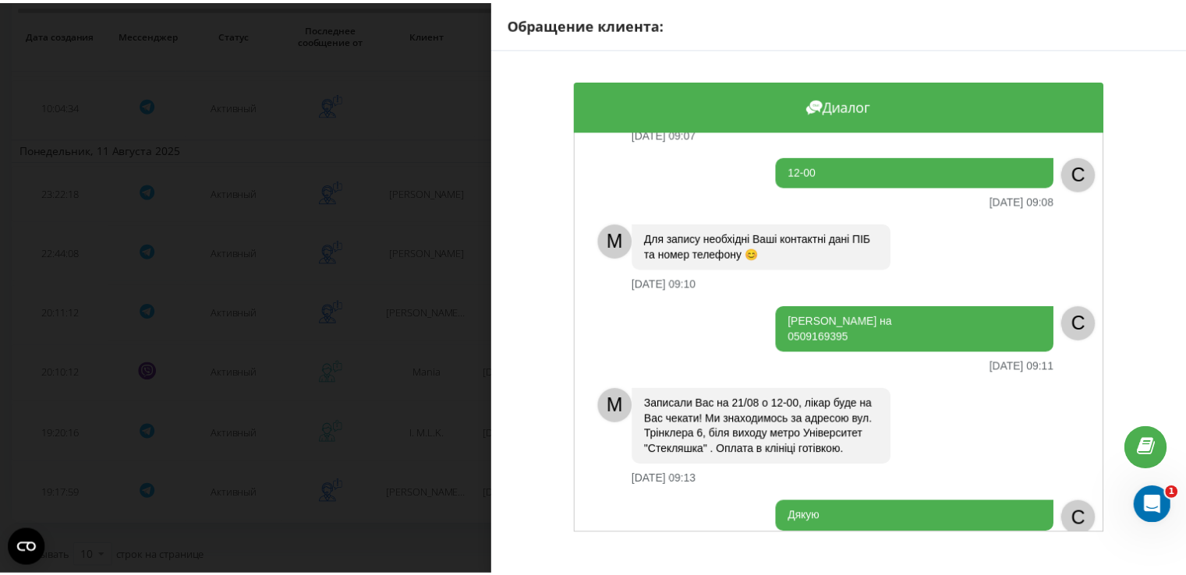
scroll to position [808, 0]
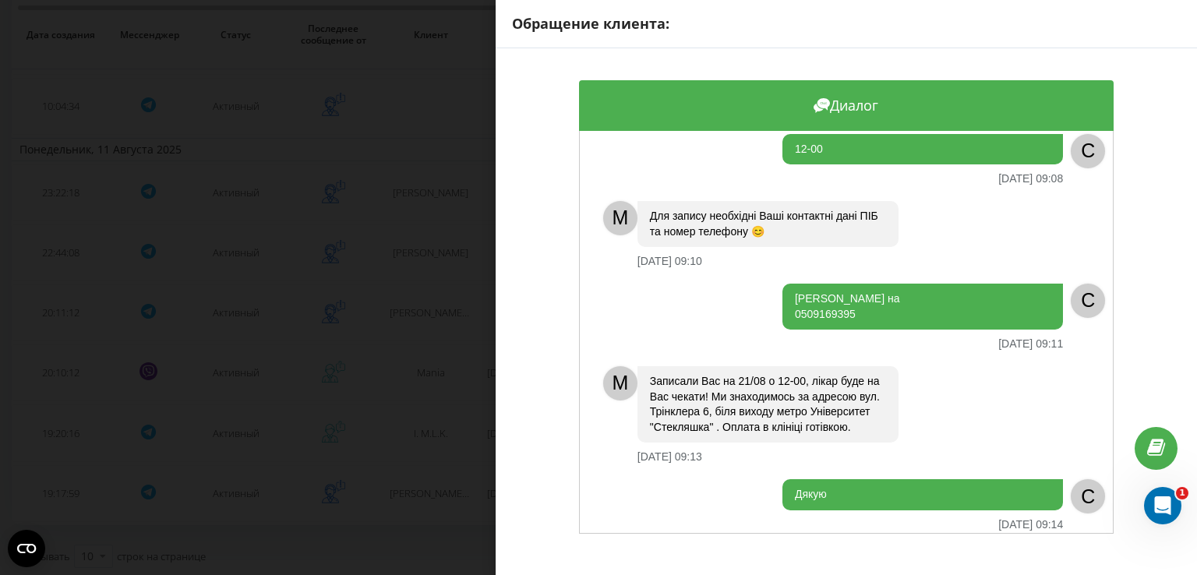
click at [428, 291] on div "Обращение клиента: Диалог Як можна до вас записатися? [DATE] 20:11 C M Доброго …" at bounding box center [598, 287] width 1197 height 575
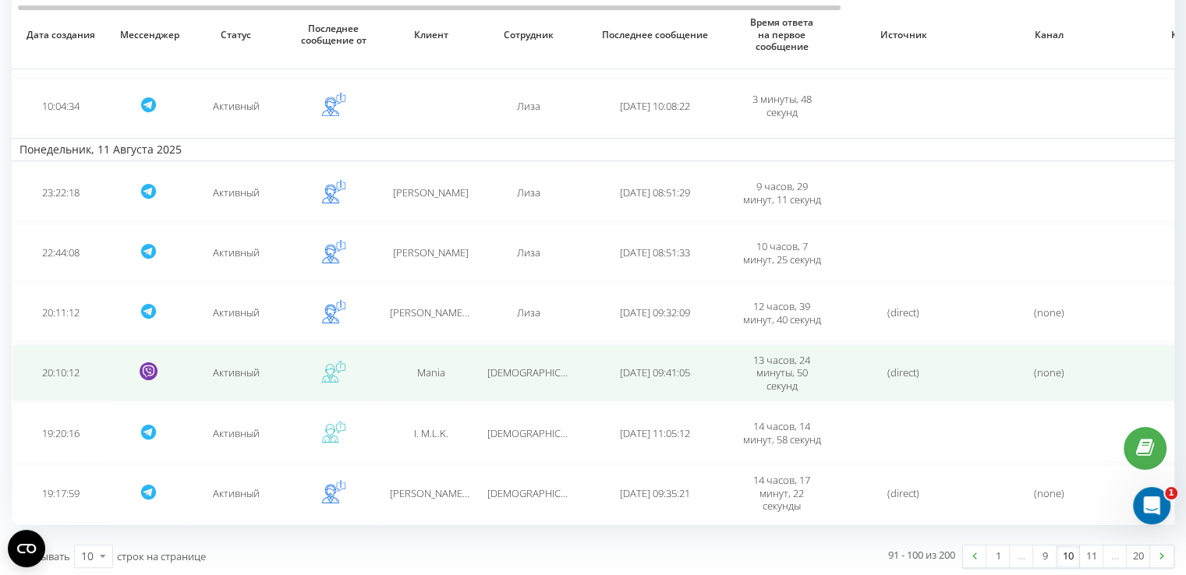
click at [438, 355] on td "Mania" at bounding box center [430, 373] width 97 height 57
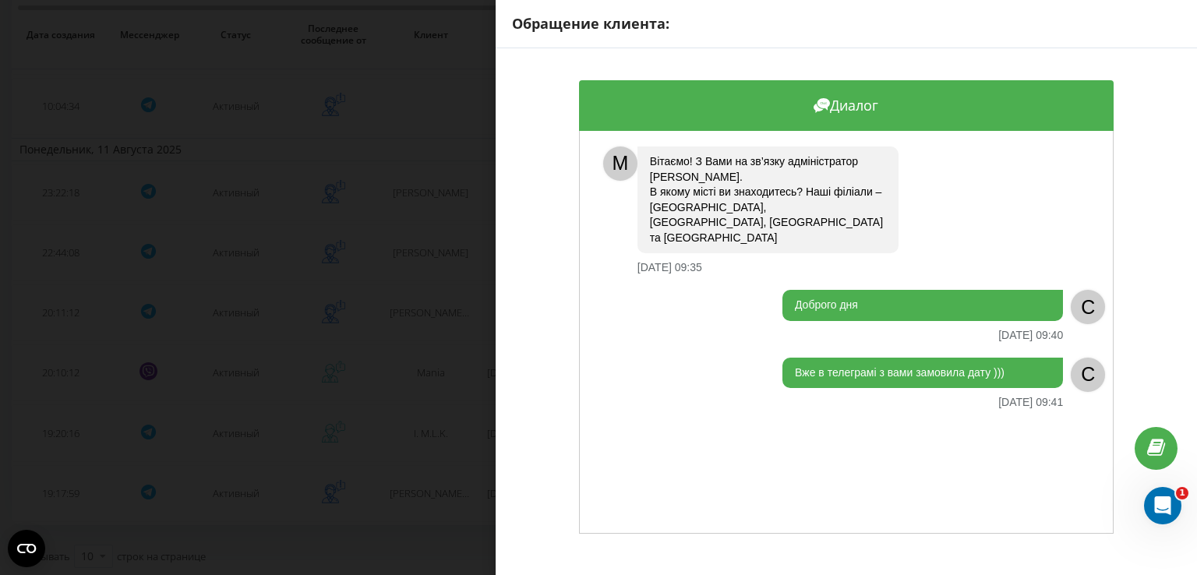
click at [437, 380] on div "Обращение клиента: Диалог M [PERSON_NAME]! З Вами на зв’язку адміністратор [PER…" at bounding box center [598, 287] width 1197 height 575
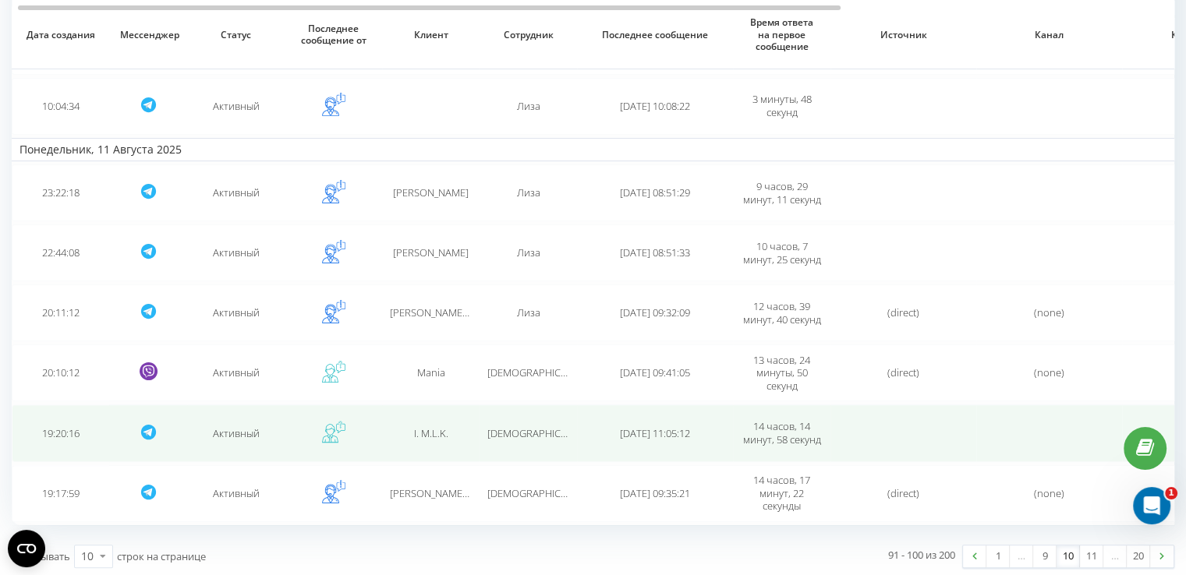
click at [440, 426] on span "I. M.L.K." at bounding box center [431, 433] width 34 height 14
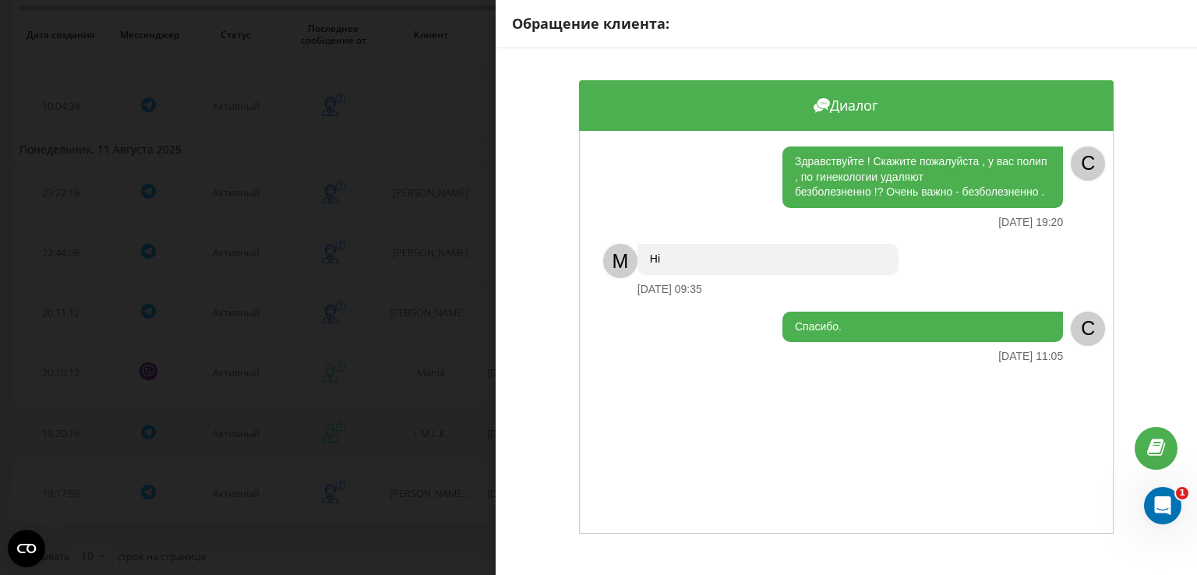
click at [440, 424] on div "Обращение клиента: Диалог Здравствуйте ! Скажите пожалуйста , у вас полип , по …" at bounding box center [598, 287] width 1197 height 575
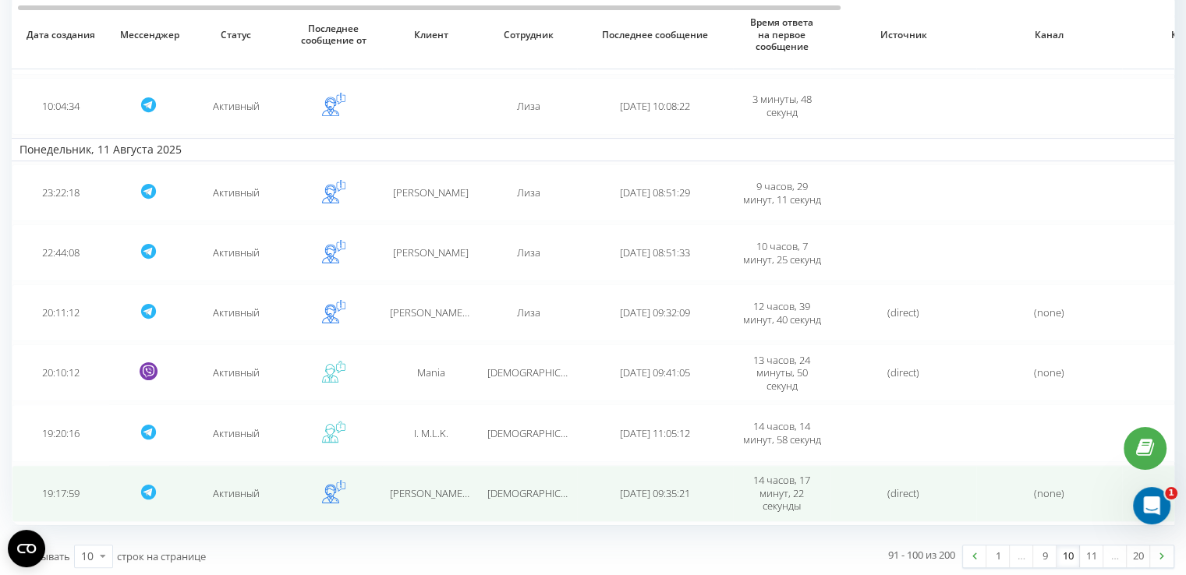
click at [440, 481] on td "[PERSON_NAME] (@Marinka998)" at bounding box center [430, 493] width 97 height 57
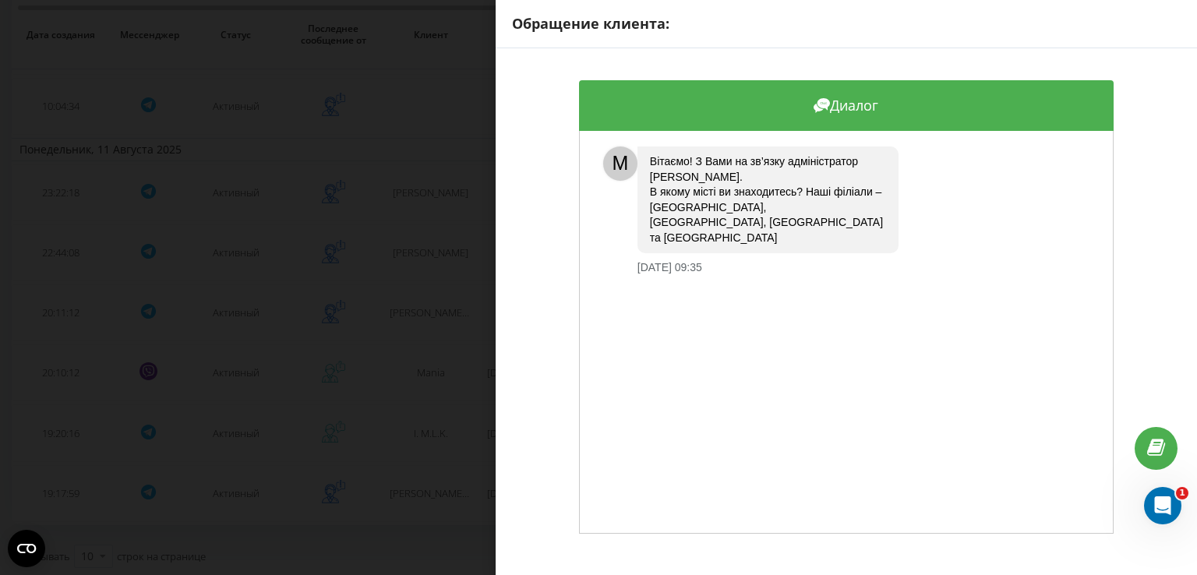
click at [441, 481] on div "Обращение клиента: Диалог M [PERSON_NAME]! З Вами на зв’язку адміністратор [PER…" at bounding box center [598, 287] width 1197 height 575
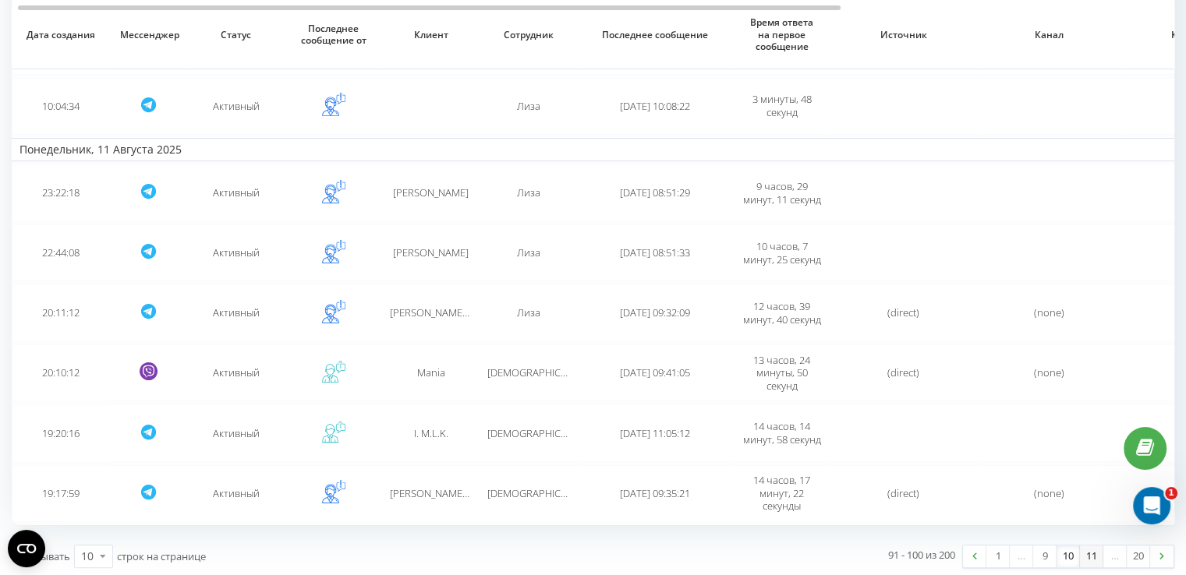
click at [1092, 550] on link "11" at bounding box center [1091, 557] width 23 height 22
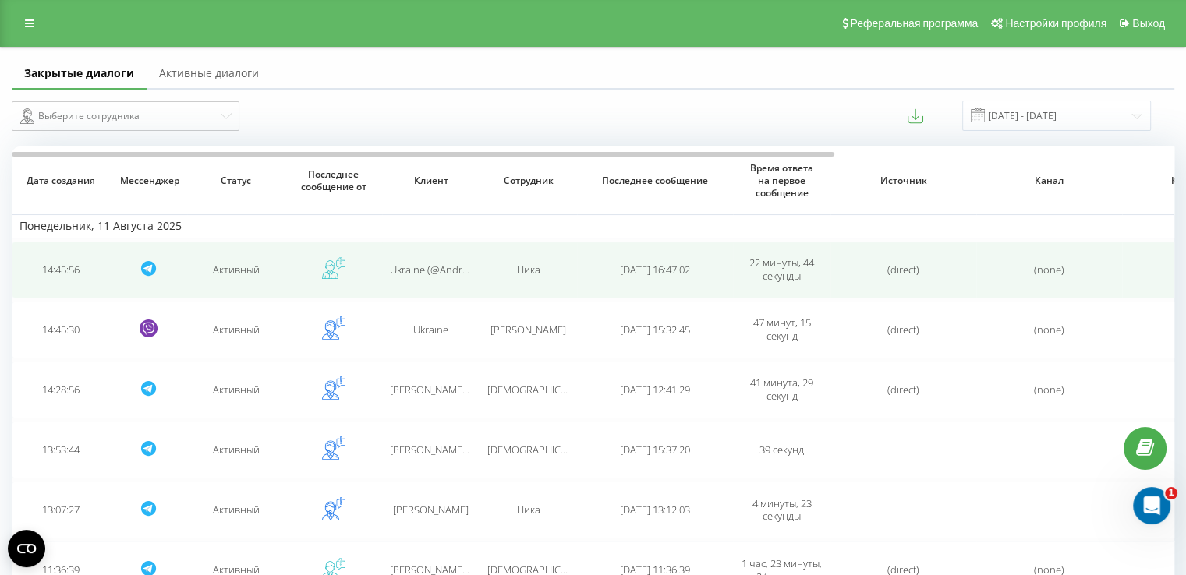
click at [456, 272] on span "Ukraine (@Andrey_Varchuk)" at bounding box center [453, 270] width 127 height 14
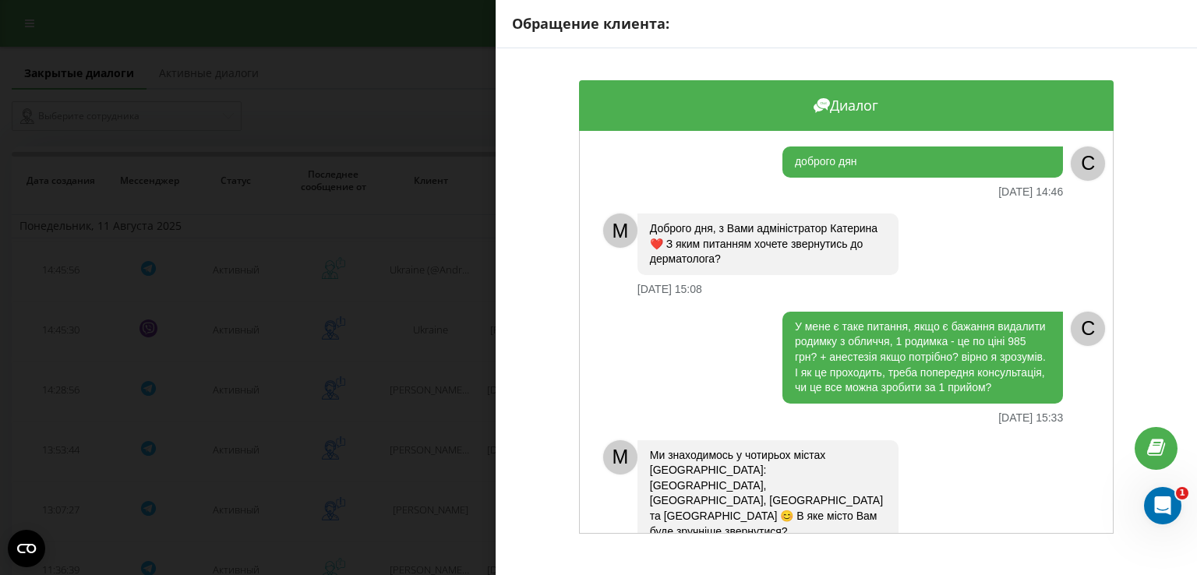
scroll to position [87, 0]
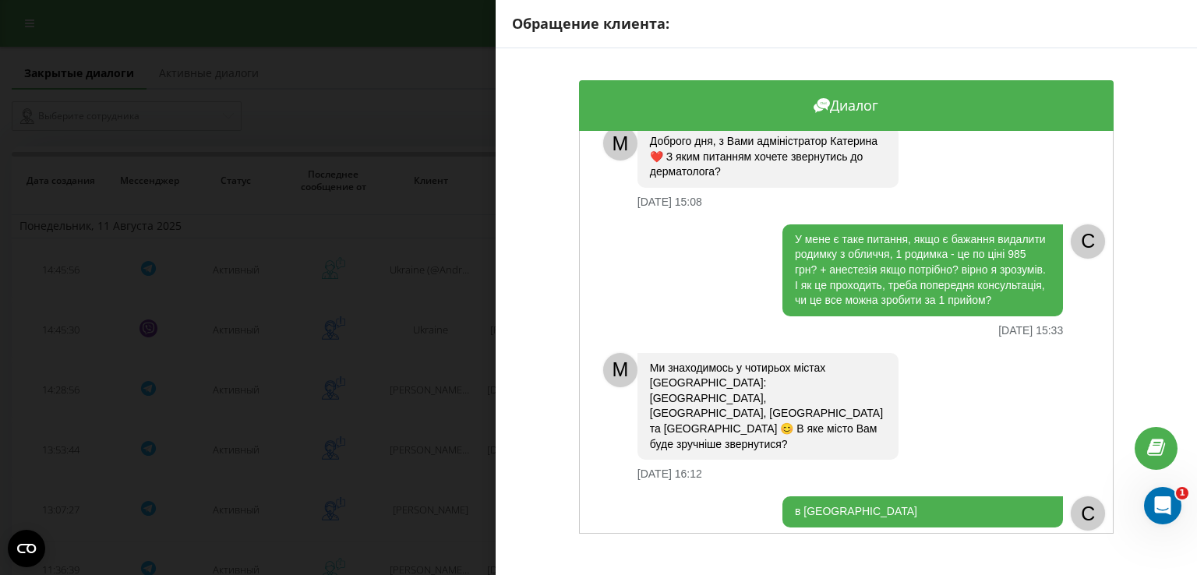
click at [412, 281] on div "Обращение клиента: Диалог доброго дян [DATE] 14:46 C M Доброго дня, з Вами адмі…" at bounding box center [598, 287] width 1197 height 575
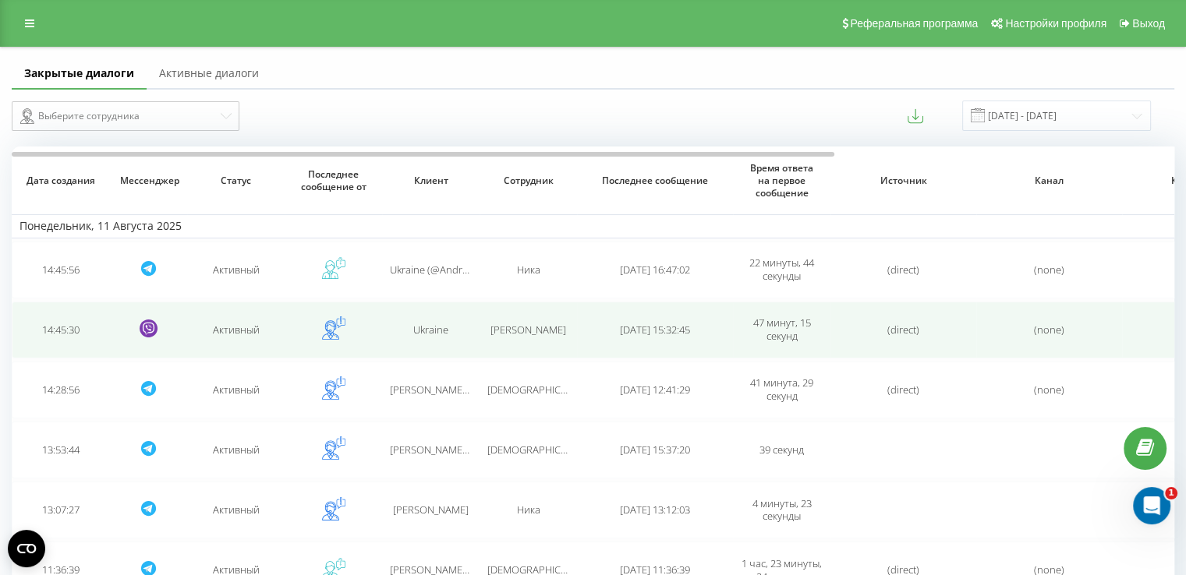
click at [423, 338] on td "Ukrainе" at bounding box center [430, 330] width 97 height 57
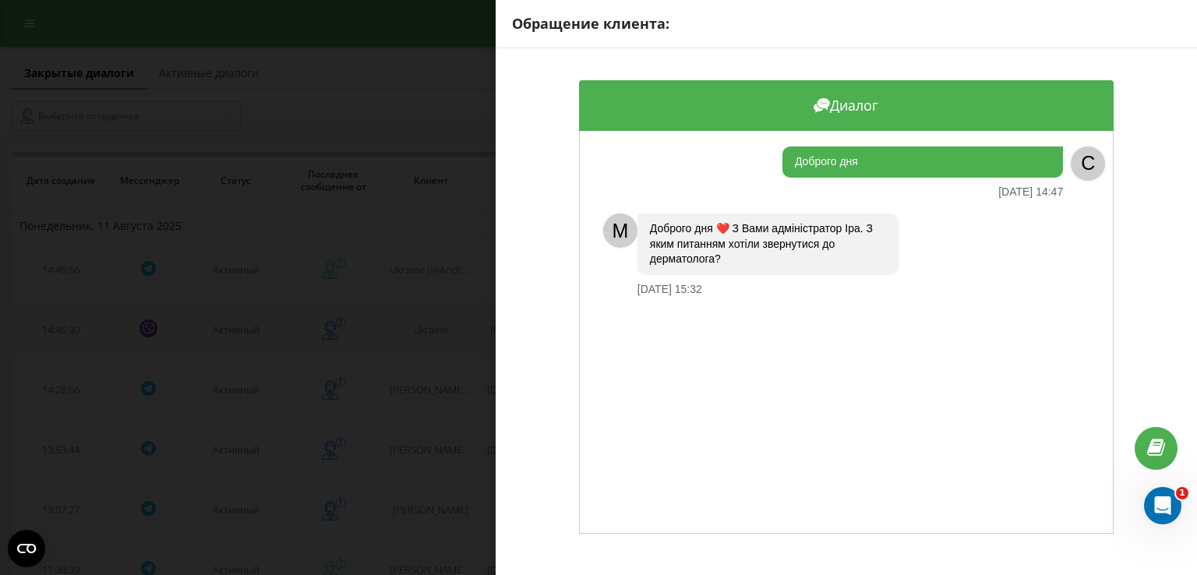
click at [423, 338] on div "Обращение клиента: Диалог Доброго дня [DATE] 14:47 C M Доброго дня ❤️ З Вами ад…" at bounding box center [598, 287] width 1197 height 575
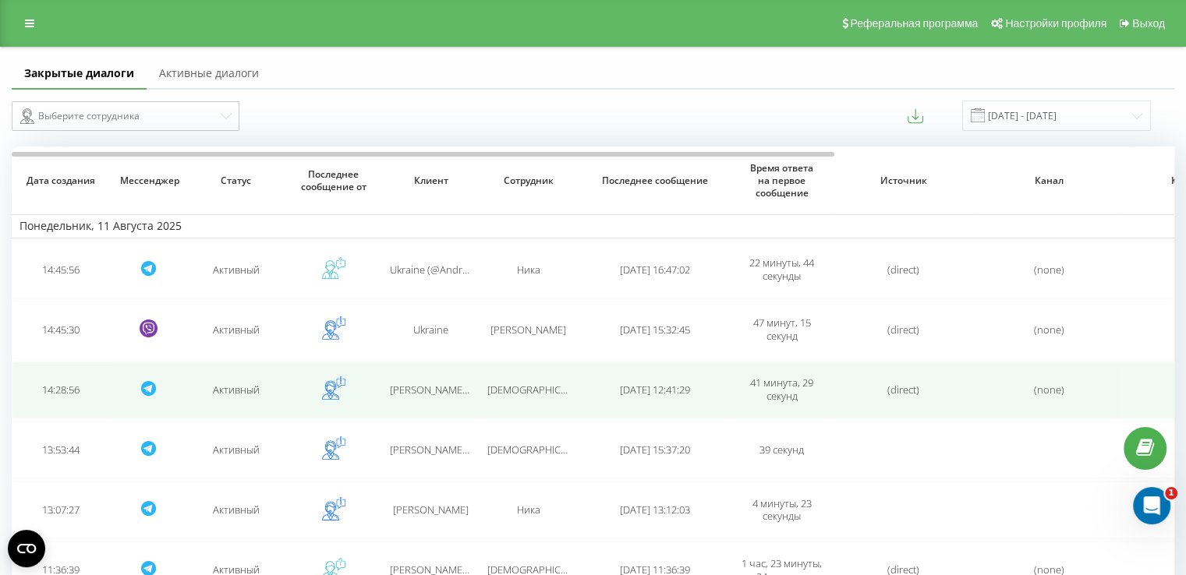
click at [437, 394] on span "[PERSON_NAME] (@garderobshitsa) [PERSON_NAME]" at bounding box center [510, 390] width 241 height 14
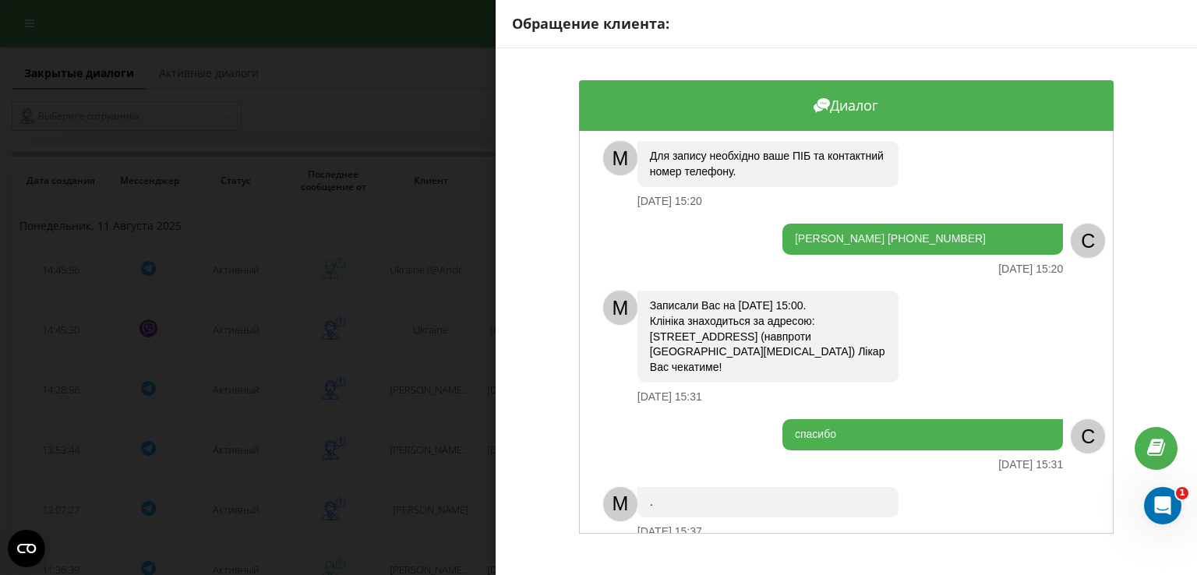
scroll to position [966, 0]
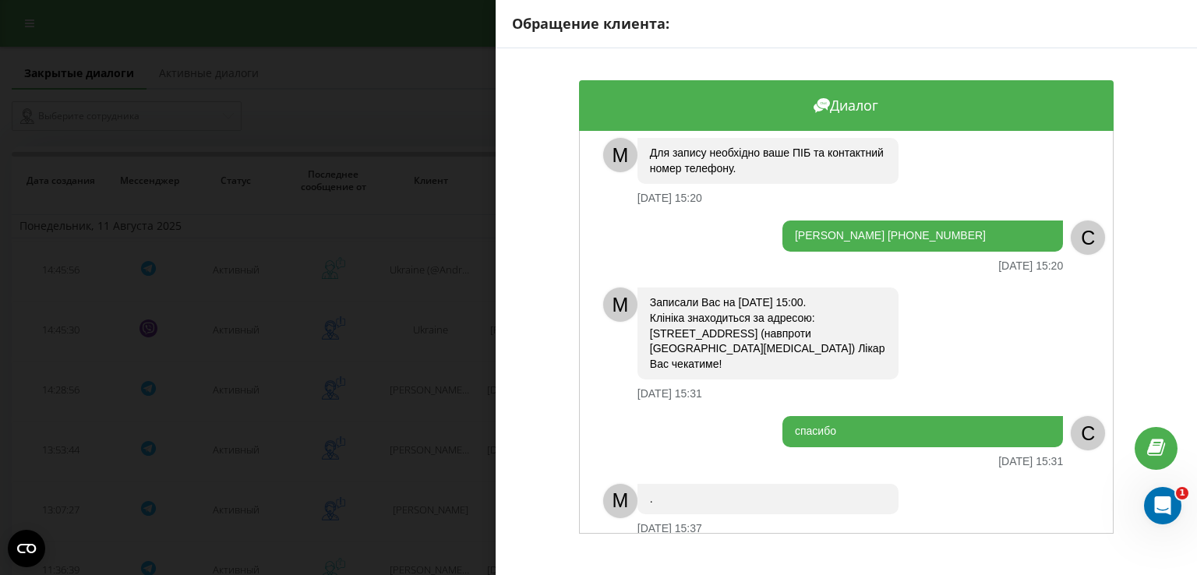
drag, startPoint x: 1045, startPoint y: 202, endPoint x: 780, endPoint y: 207, distance: 264.3
click at [783, 221] on div "[PERSON_NAME] [PHONE_NUMBER]" at bounding box center [923, 236] width 281 height 31
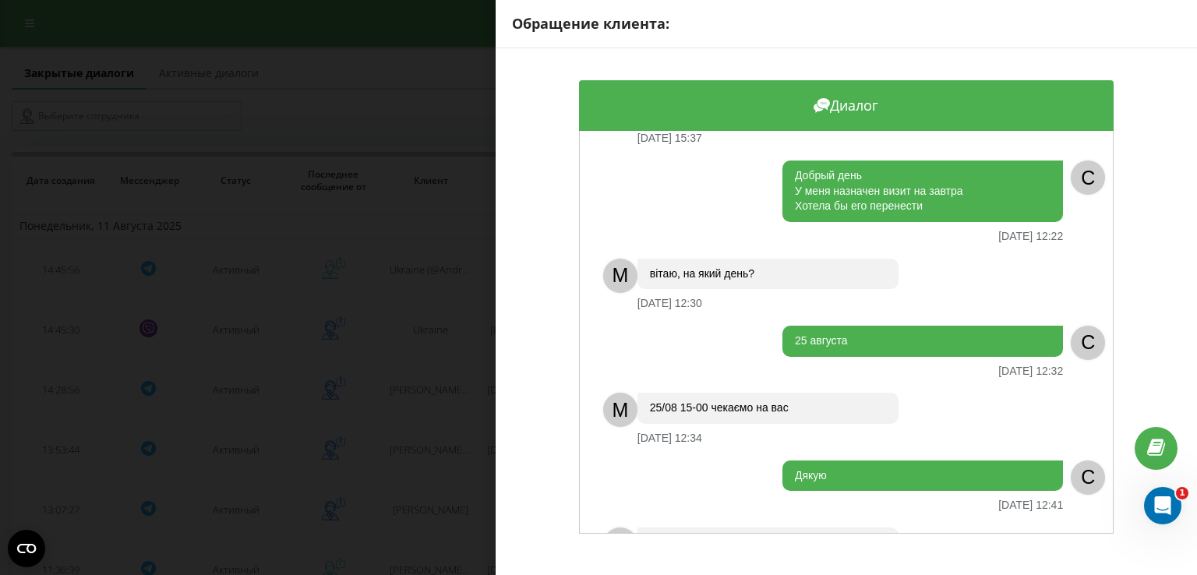
scroll to position [1373, 0]
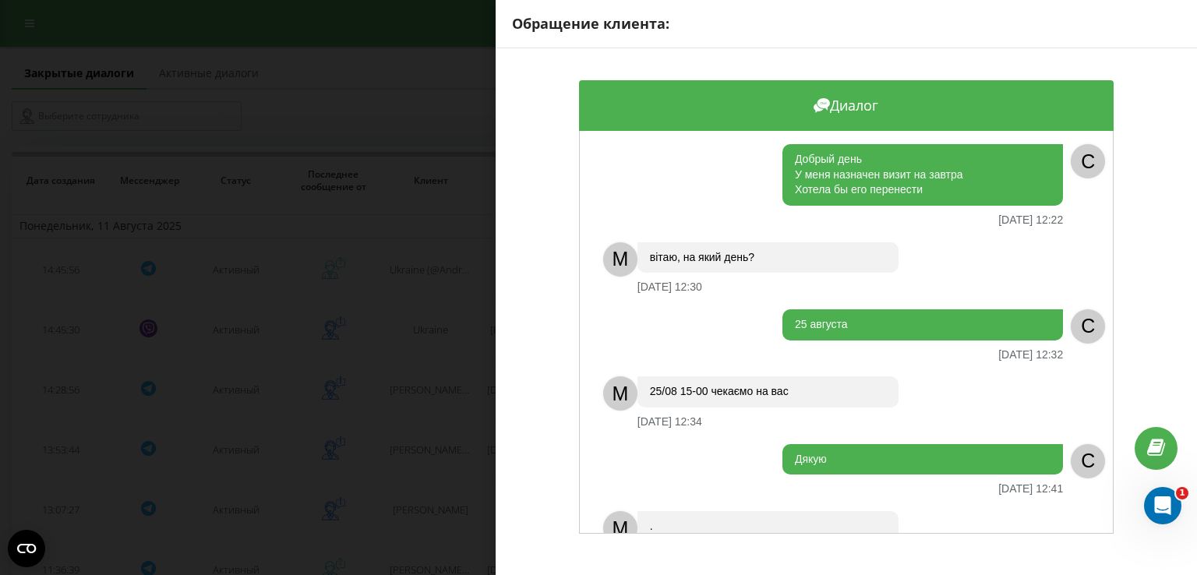
click at [444, 400] on div "Обращение клиента: Диалог Здравствуйте Хотела бы записаться на удаление околоно…" at bounding box center [598, 287] width 1197 height 575
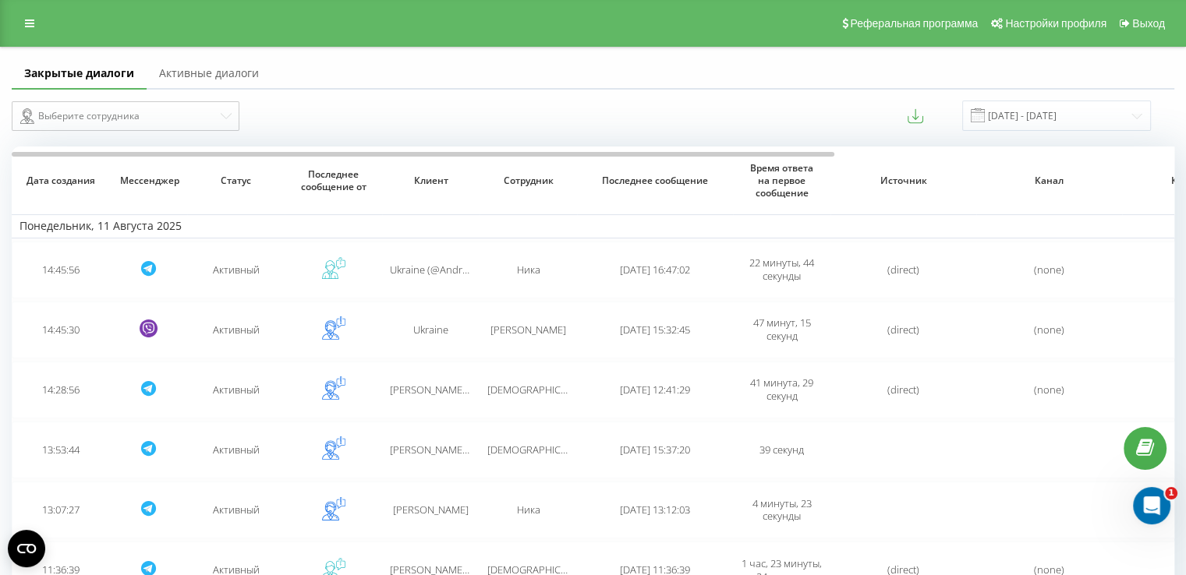
click at [444, 400] on td "[PERSON_NAME] (@garderobshitsa) [PERSON_NAME]" at bounding box center [430, 390] width 97 height 57
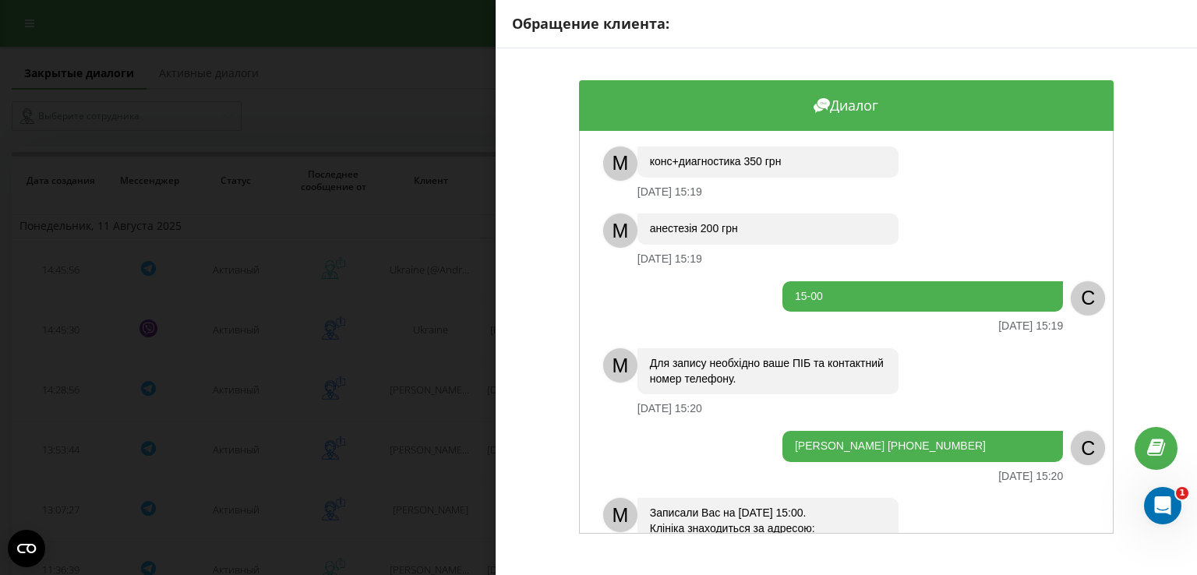
scroll to position [761, 0]
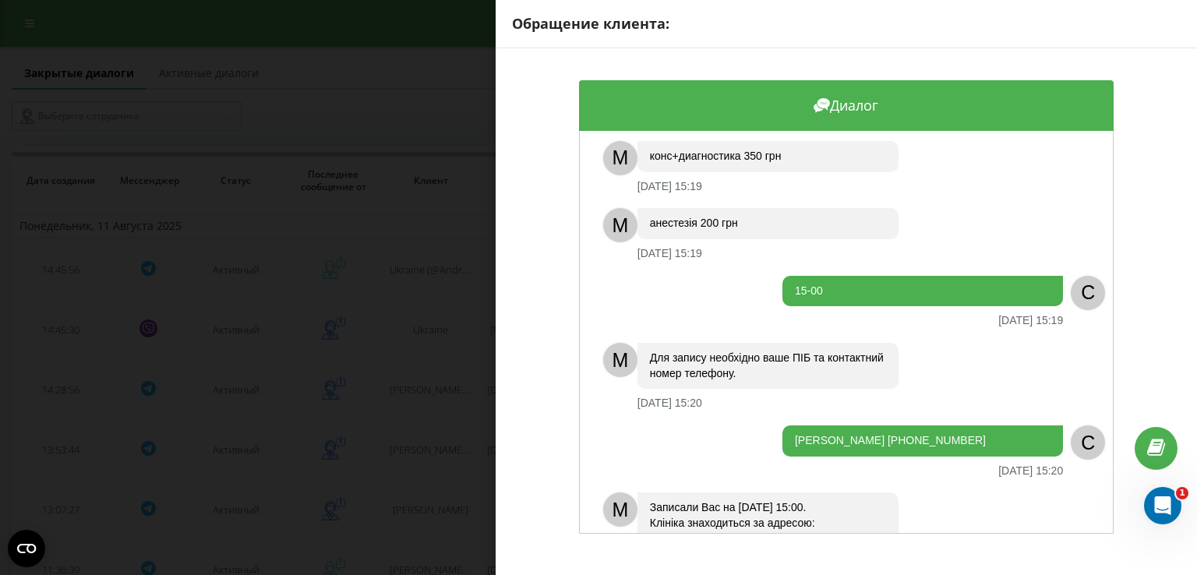
click at [463, 366] on div "Обращение клиента: Диалог Здравствуйте Хотела бы записаться на удаление околоно…" at bounding box center [598, 287] width 1197 height 575
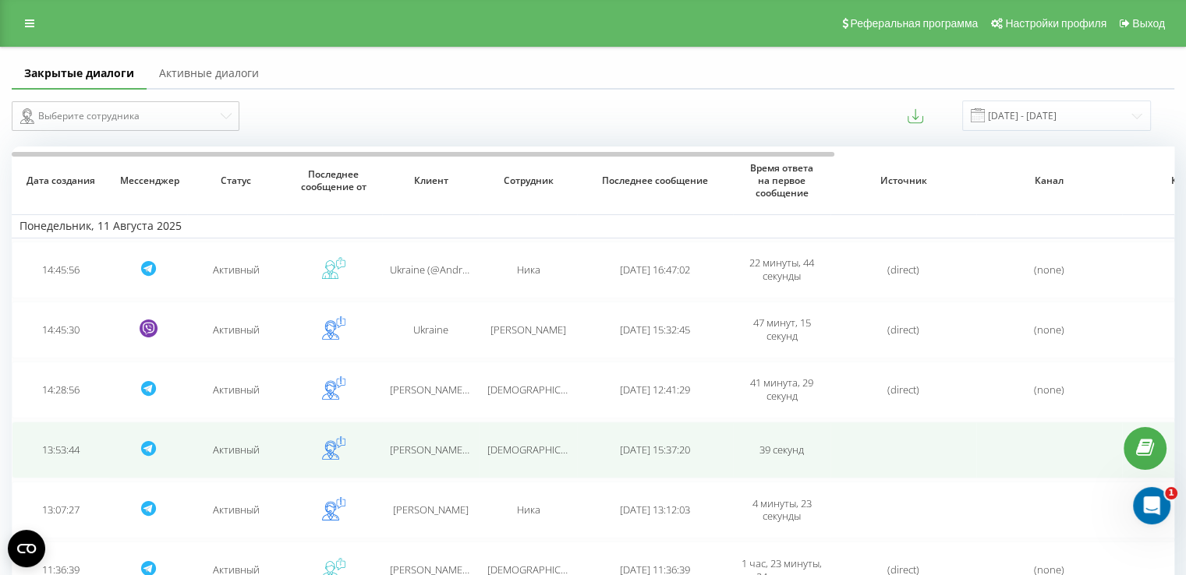
click at [453, 455] on td "[PERSON_NAME] (@Ellena_psychology)" at bounding box center [430, 450] width 97 height 57
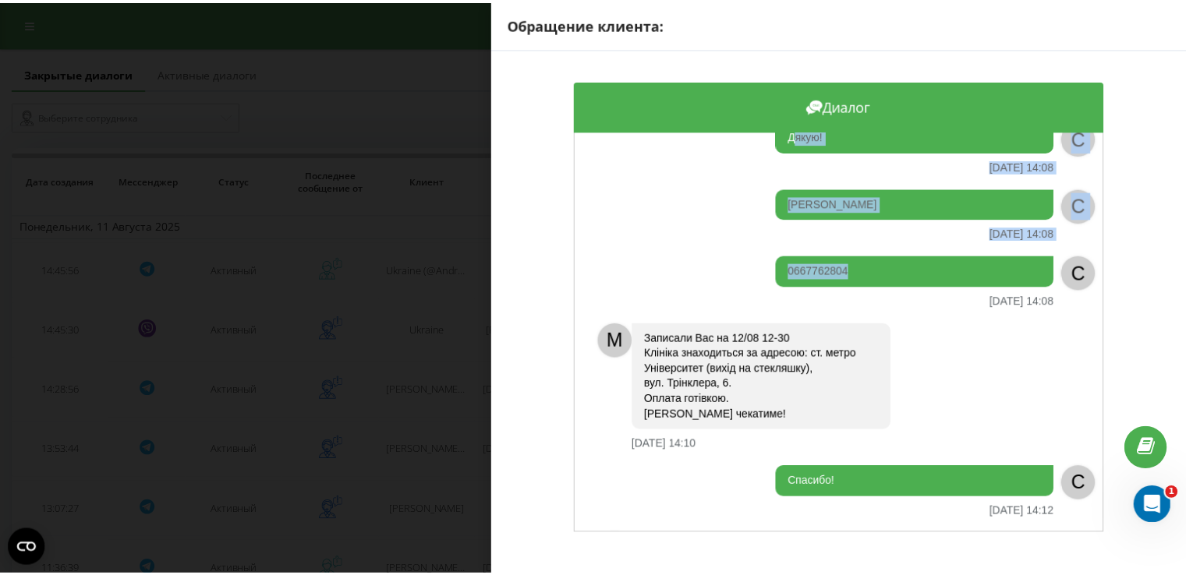
scroll to position [611, 0]
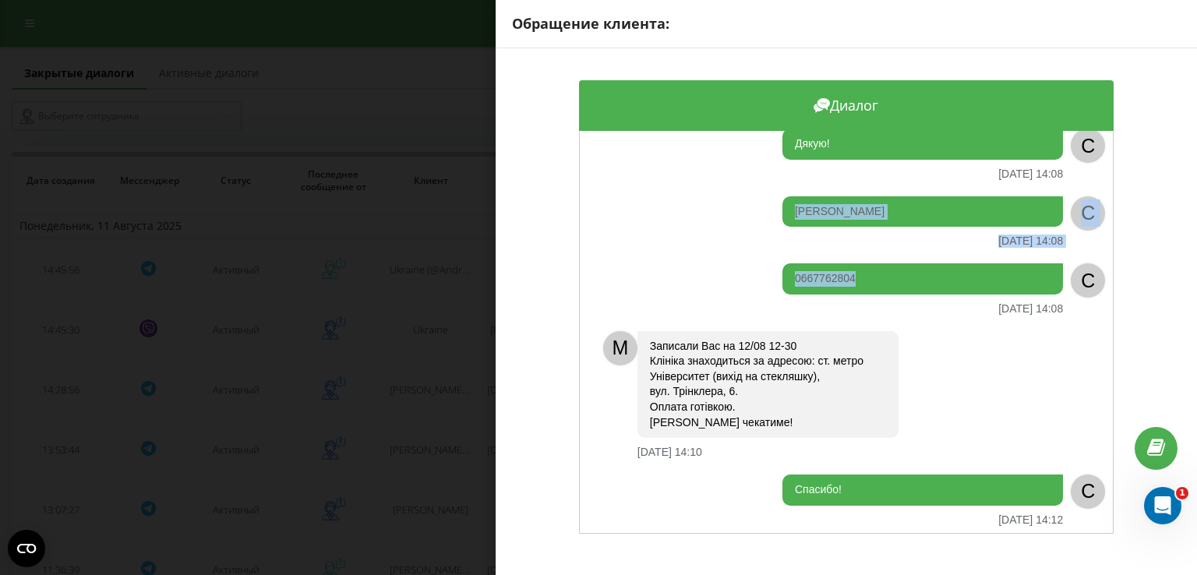
drag, startPoint x: 864, startPoint y: 201, endPoint x: 790, endPoint y: 189, distance: 74.3
click at [790, 189] on div "Здравствуйте! Можно сегодня приехать удалить на теле немного папиллом? [DATE] 1…" at bounding box center [846, 332] width 535 height 403
click at [421, 436] on div "Обращение клиента: Диалог Здравствуйте! Можно сегодня приехать удалить на теле …" at bounding box center [598, 287] width 1197 height 575
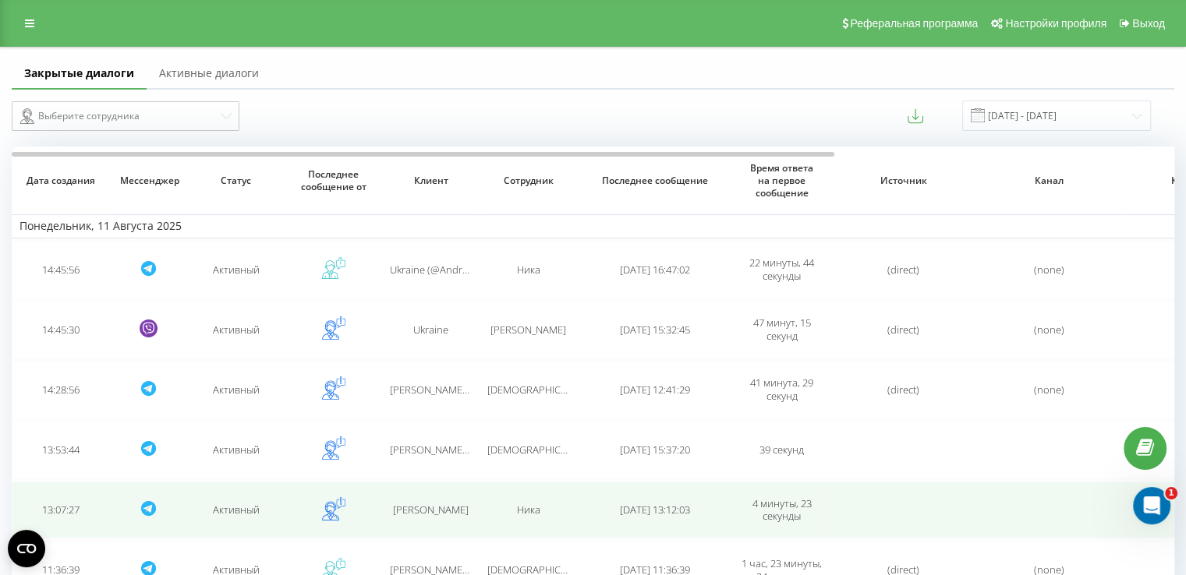
click at [430, 518] on td "[PERSON_NAME]" at bounding box center [430, 510] width 97 height 57
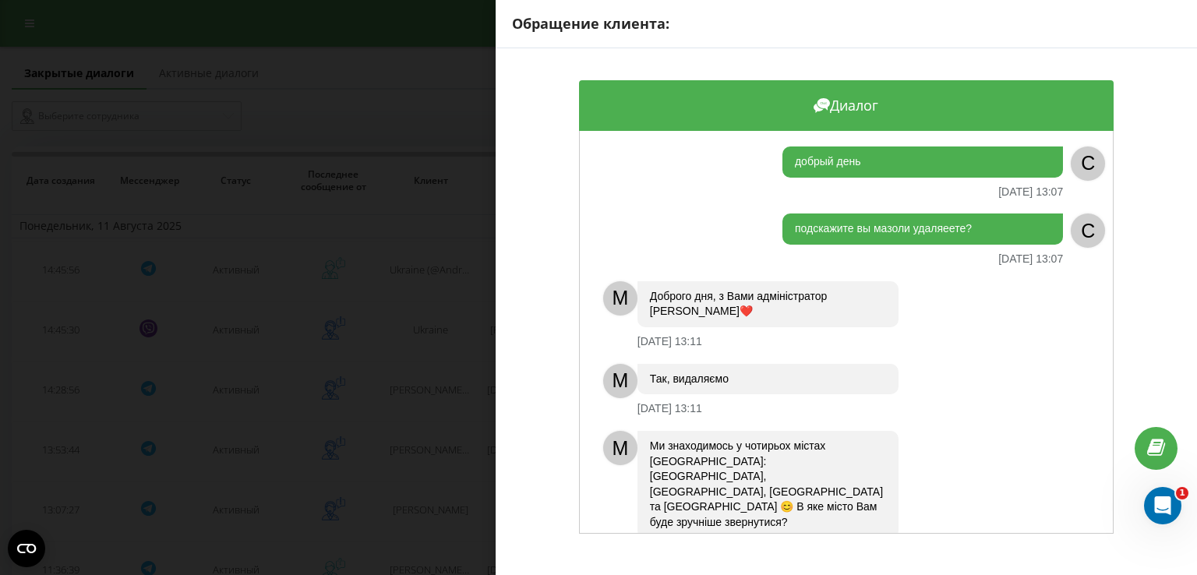
click at [433, 444] on div "Обращение клиента: Диалог добрый день [DATE] 13:07 C подскажите вы мазоли удаля…" at bounding box center [598, 287] width 1197 height 575
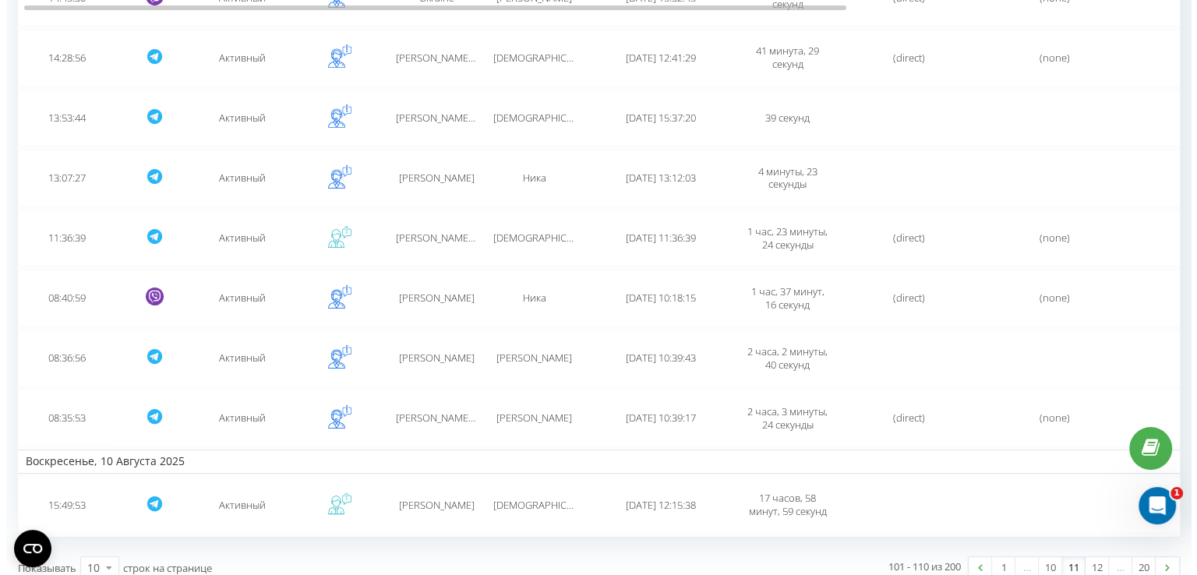
scroll to position [344, 0]
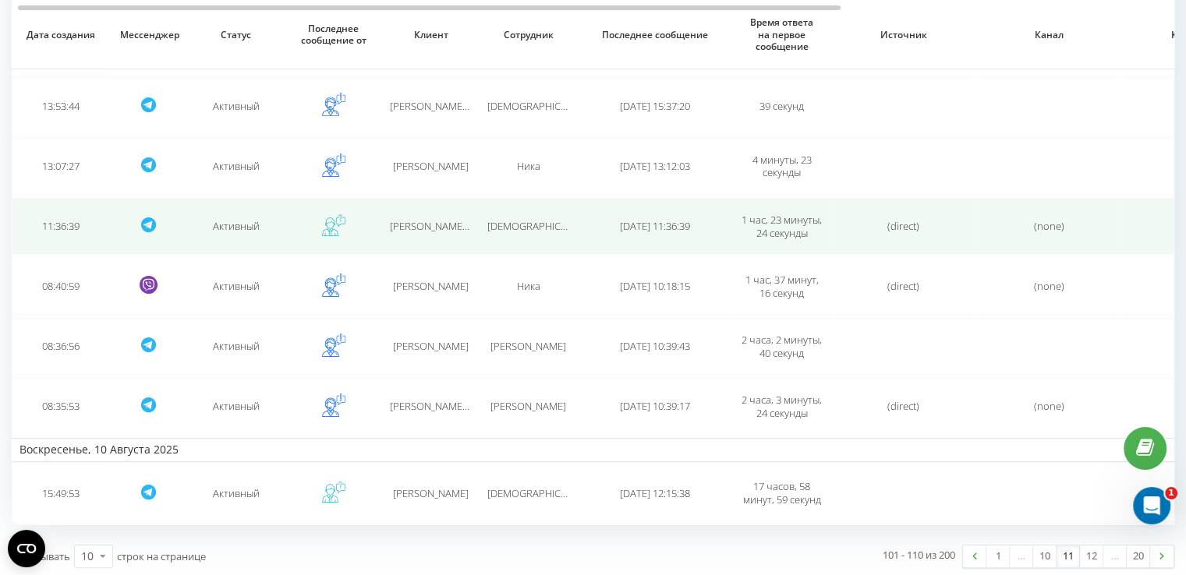
click at [379, 216] on td at bounding box center [333, 226] width 97 height 57
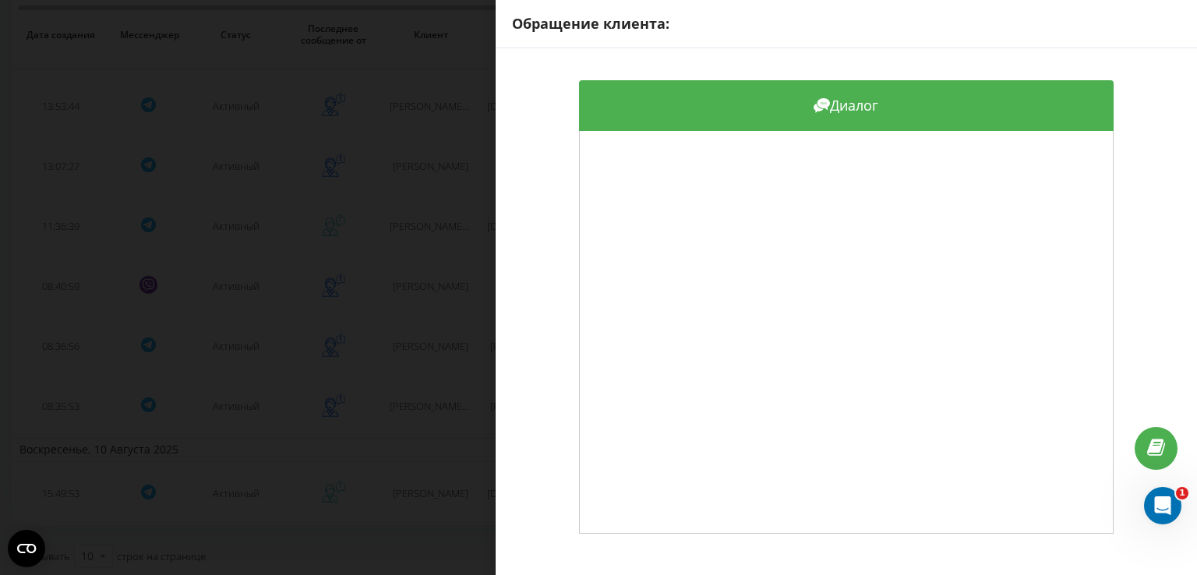
click at [409, 250] on div "Обращение клиента: Диалог" at bounding box center [598, 287] width 1197 height 575
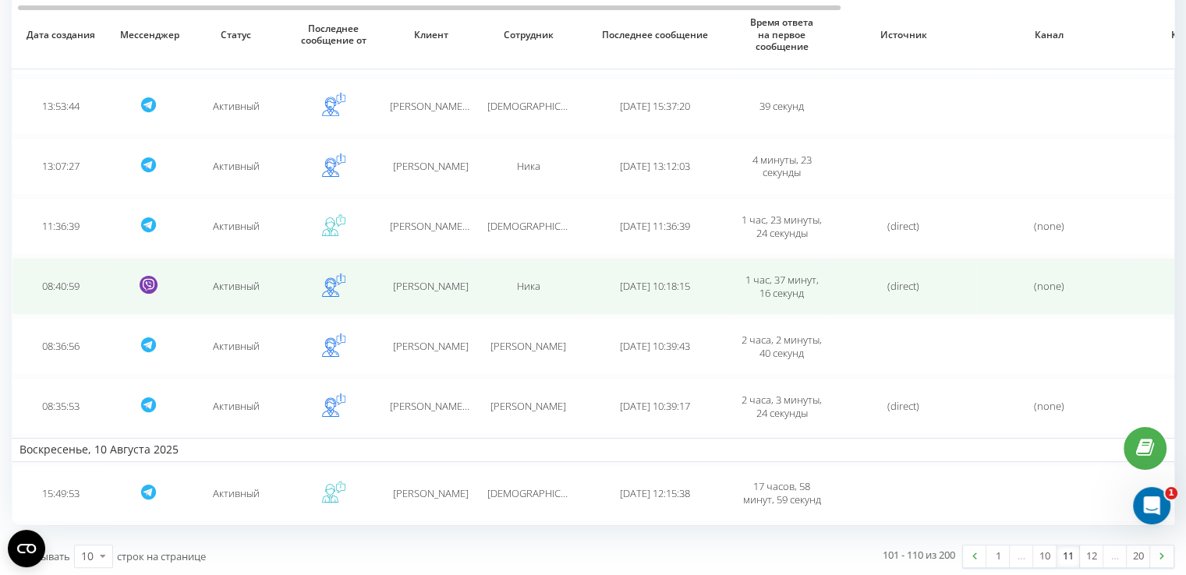
click at [415, 285] on span "[PERSON_NAME]" at bounding box center [431, 286] width 76 height 14
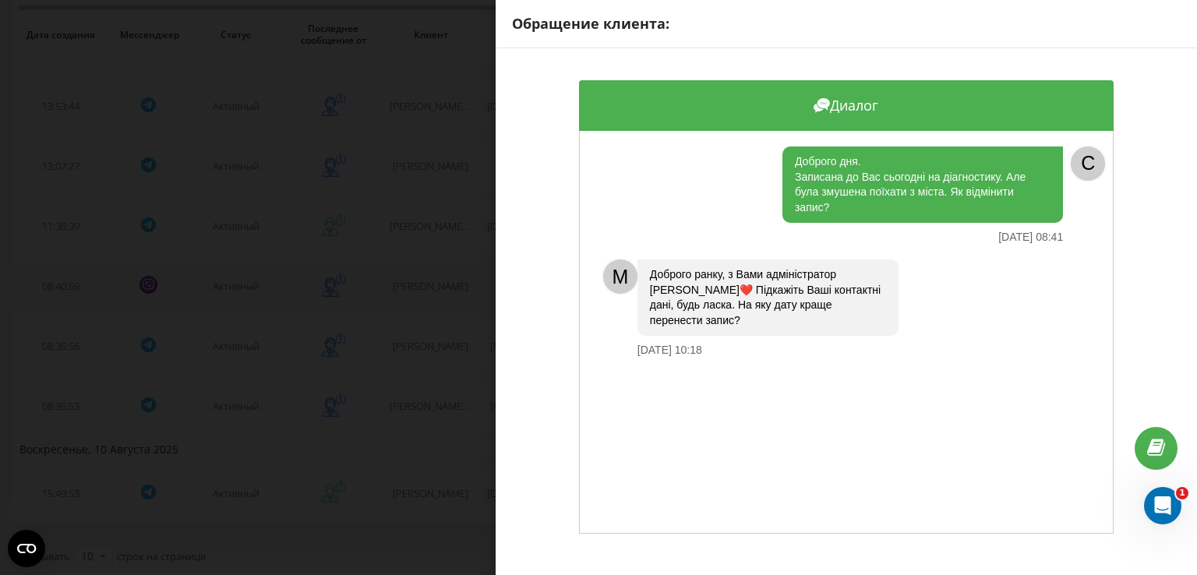
click at [415, 285] on div "Обращение клиента: Диалог Доброго дня. Записана до Вас сьогодні на діагностику.…" at bounding box center [598, 287] width 1197 height 575
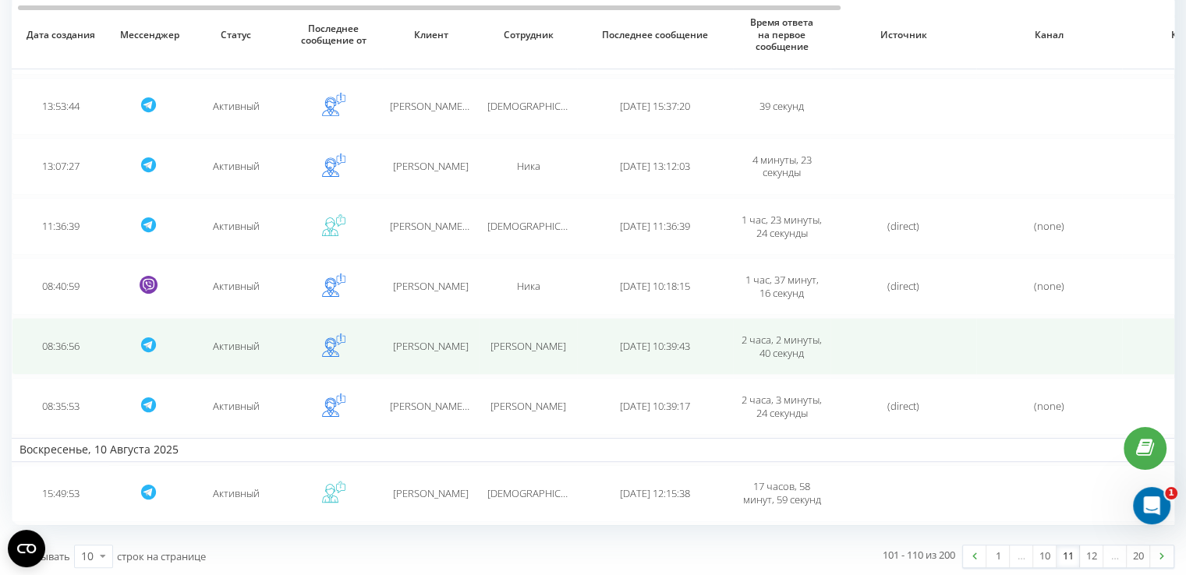
click at [420, 339] on span "[PERSON_NAME]" at bounding box center [431, 346] width 76 height 14
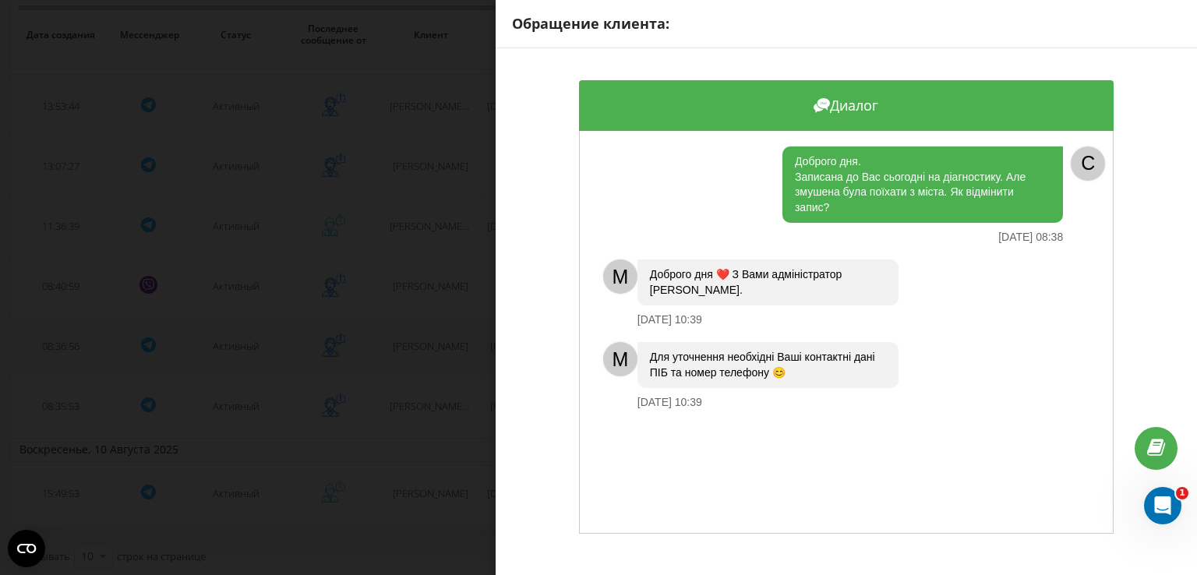
click at [420, 338] on div "Обращение клиента: Диалог Доброго дня. Записана до Вас сьогодні на діагностику.…" at bounding box center [598, 287] width 1197 height 575
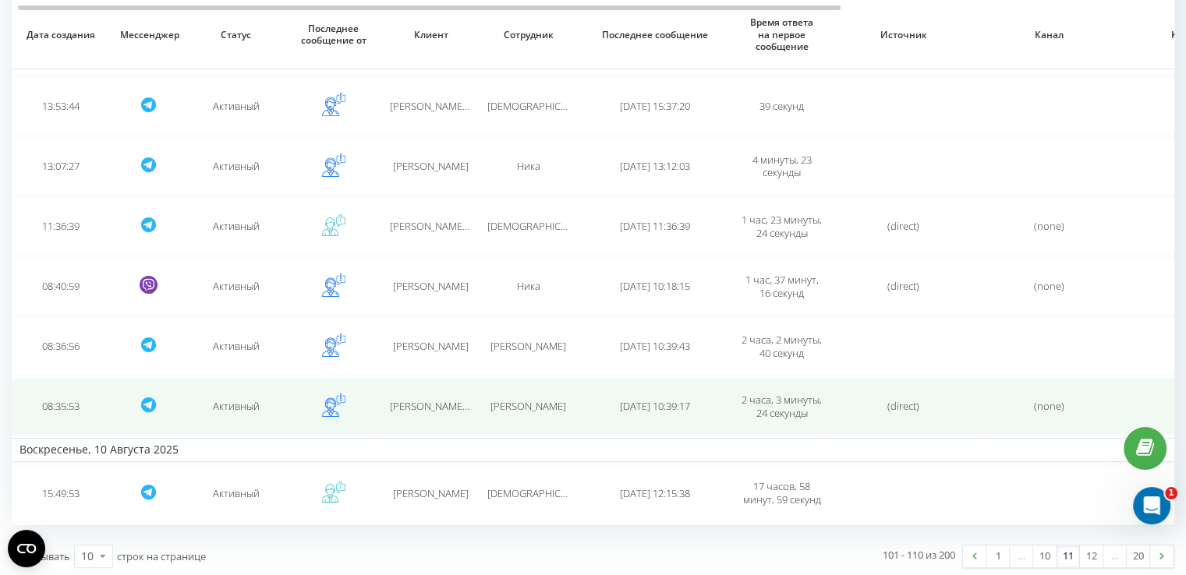
click at [425, 399] on span "[PERSON_NAME] (@lenagiray)" at bounding box center [457, 406] width 135 height 14
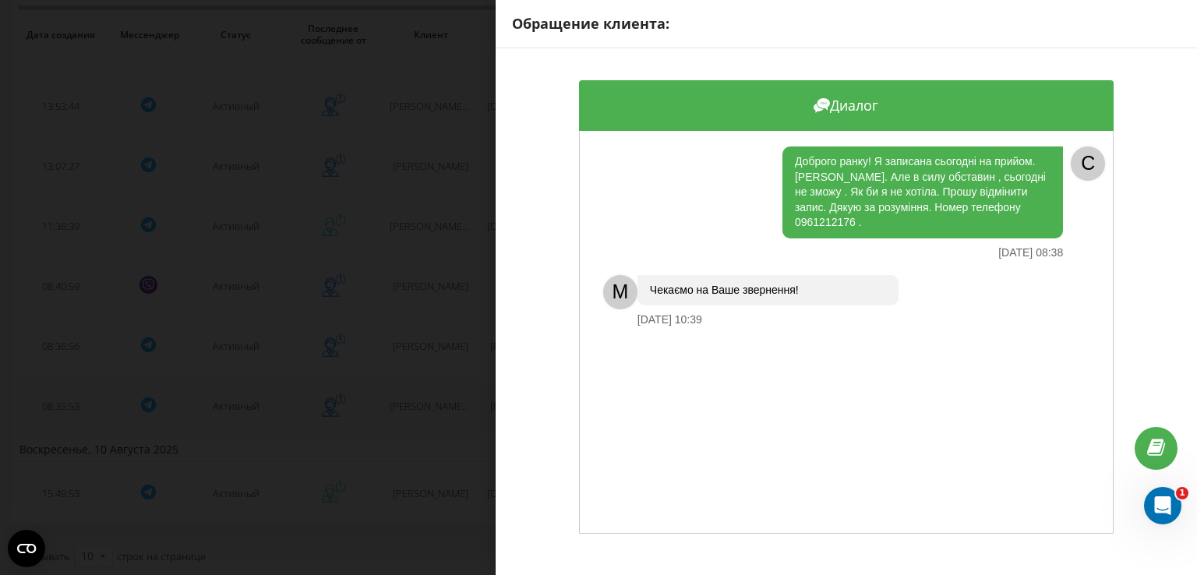
click at [425, 398] on div "Обращение клиента: Диалог Доброго ранку! Я записана сьогодні на прийом. [PERSON…" at bounding box center [598, 287] width 1197 height 575
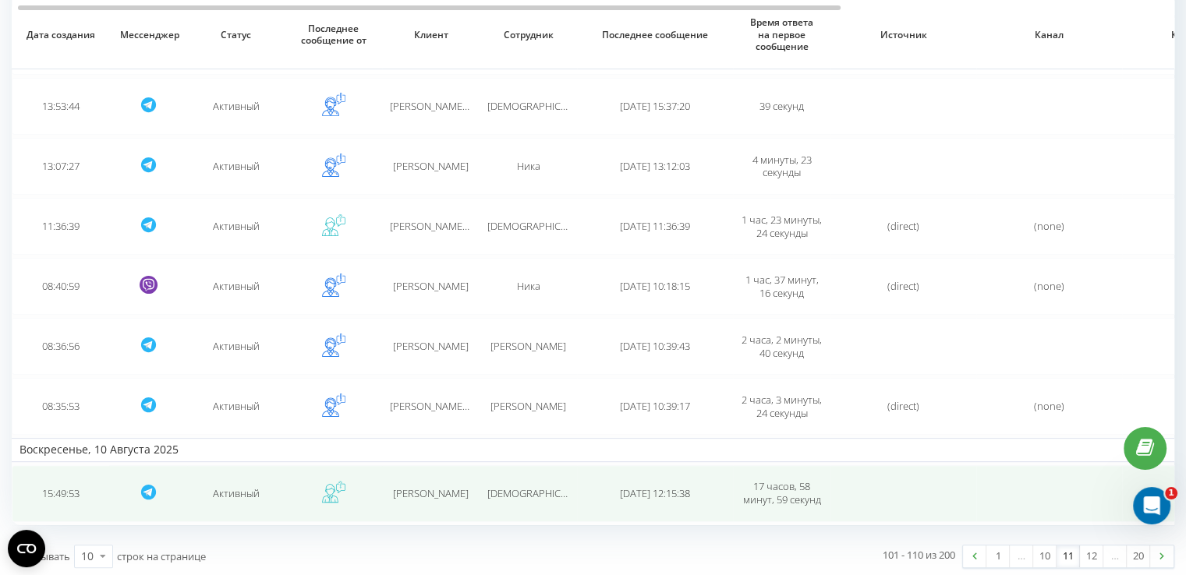
click at [428, 487] on span "[PERSON_NAME]" at bounding box center [431, 493] width 76 height 14
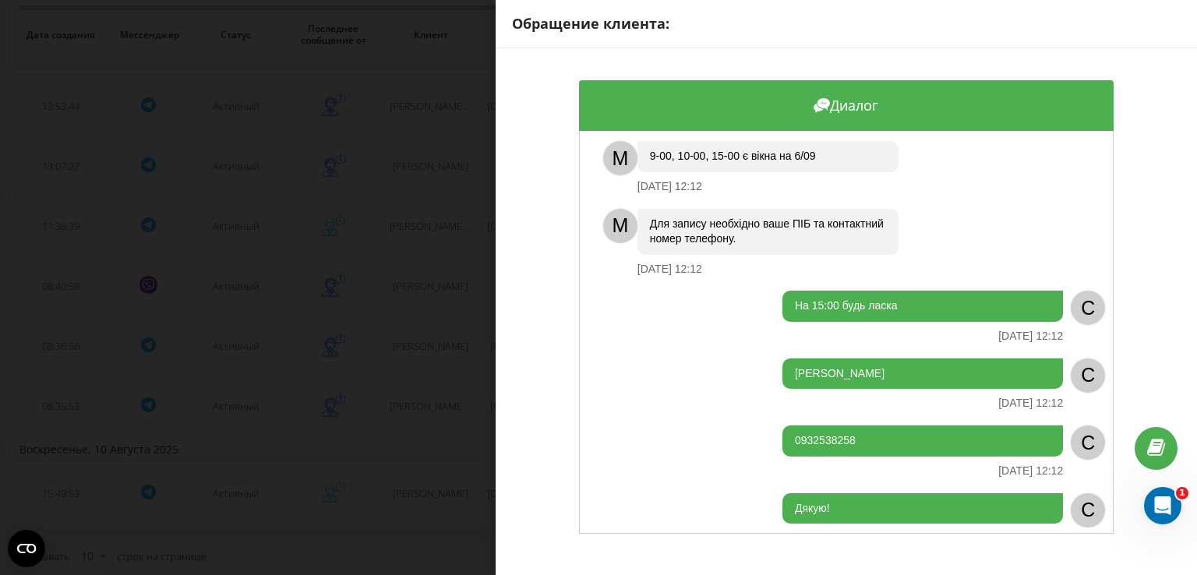
scroll to position [1029, 0]
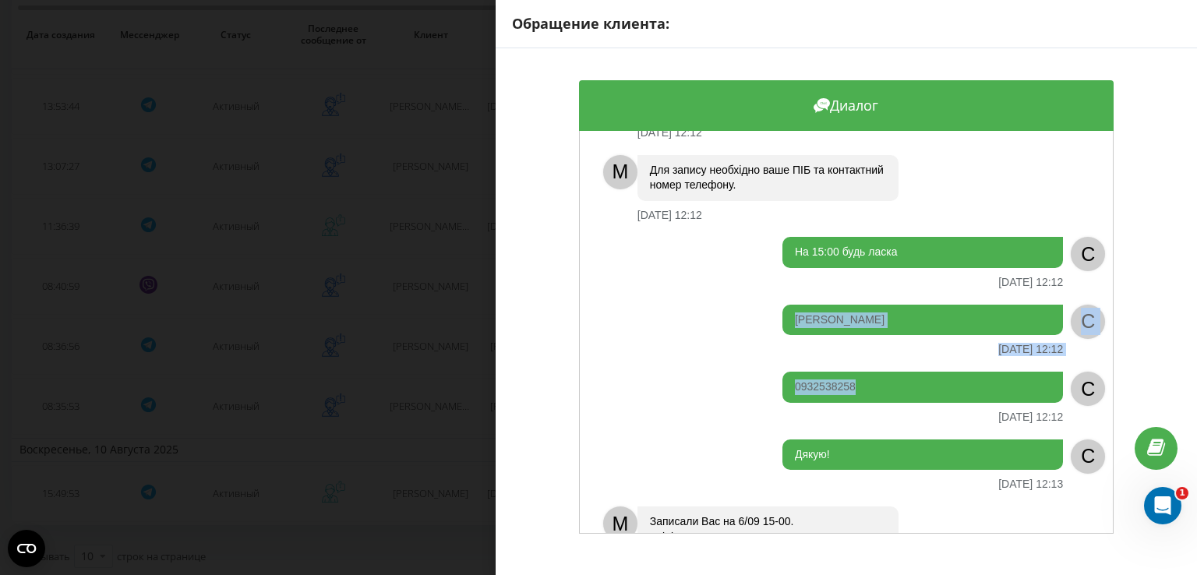
drag, startPoint x: 867, startPoint y: 335, endPoint x: 789, endPoint y: 281, distance: 94.7
click at [789, 281] on div "Добрий день, дякую за відповідь! Цікавить м. [GEOGRAPHIC_DATA], це біля метро […" at bounding box center [846, 332] width 535 height 403
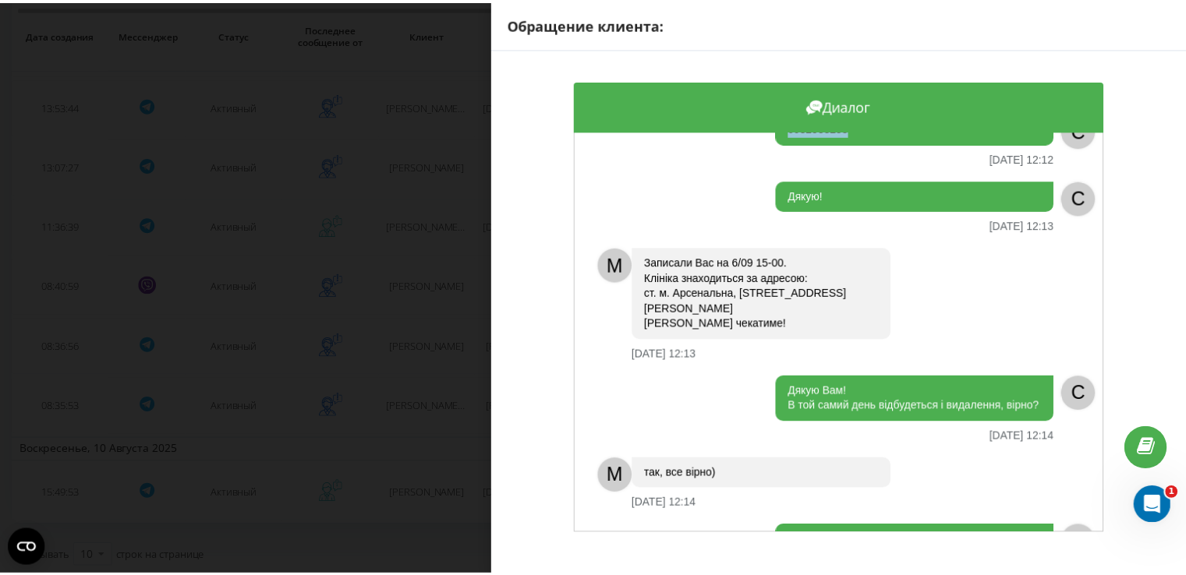
scroll to position [1318, 0]
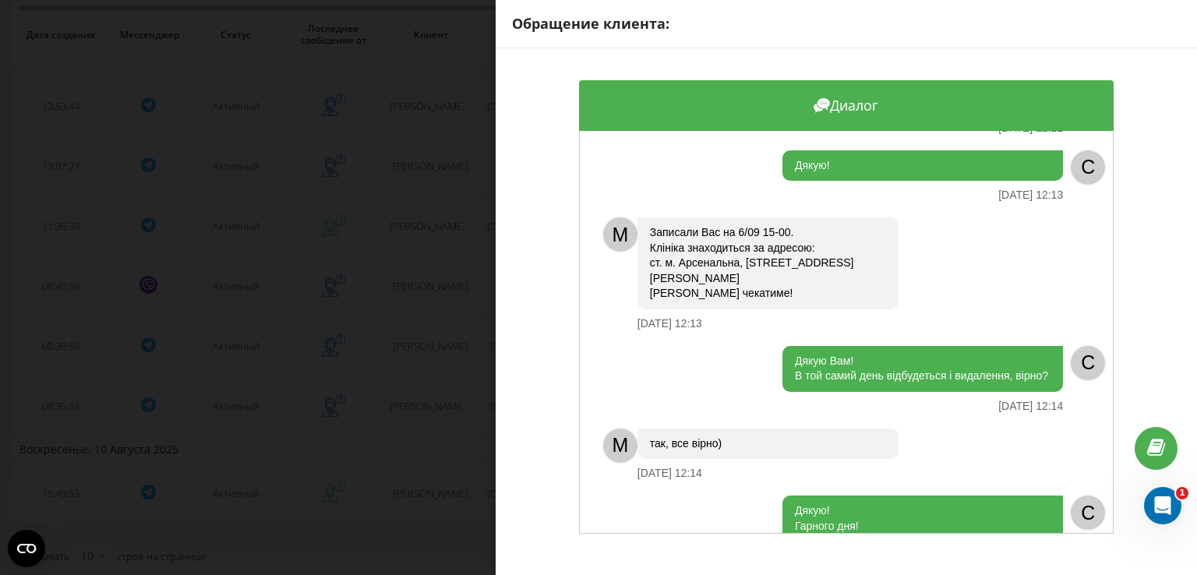
click at [320, 432] on div "Обращение клиента: Диалог Добрий день, дякую за відповідь! Цікавить м. [GEOGRAP…" at bounding box center [598, 287] width 1197 height 575
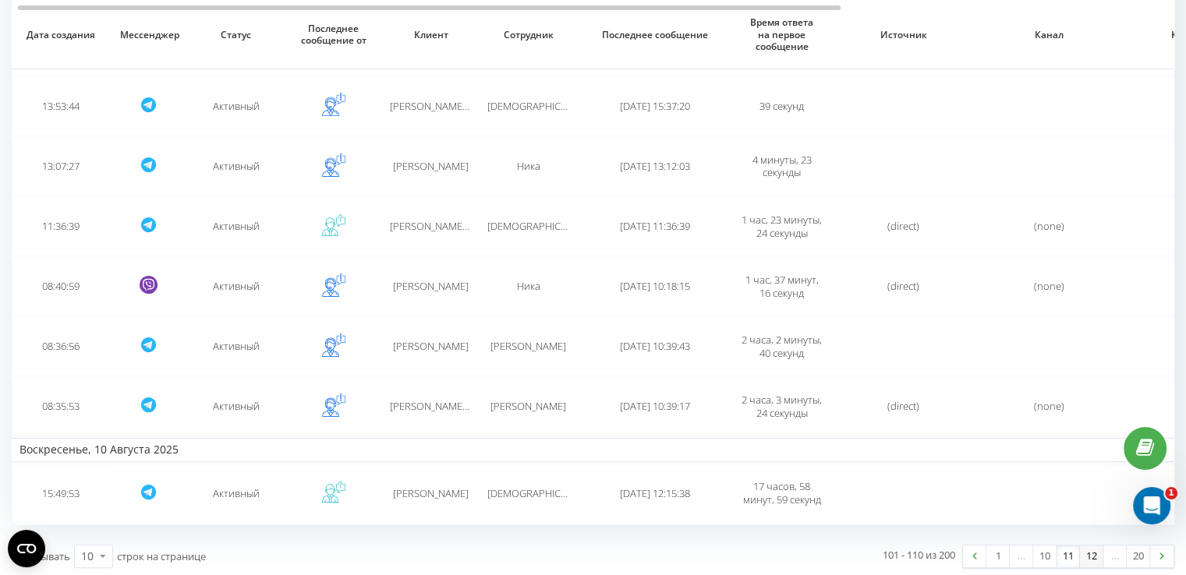
click at [1085, 546] on link "12" at bounding box center [1091, 557] width 23 height 22
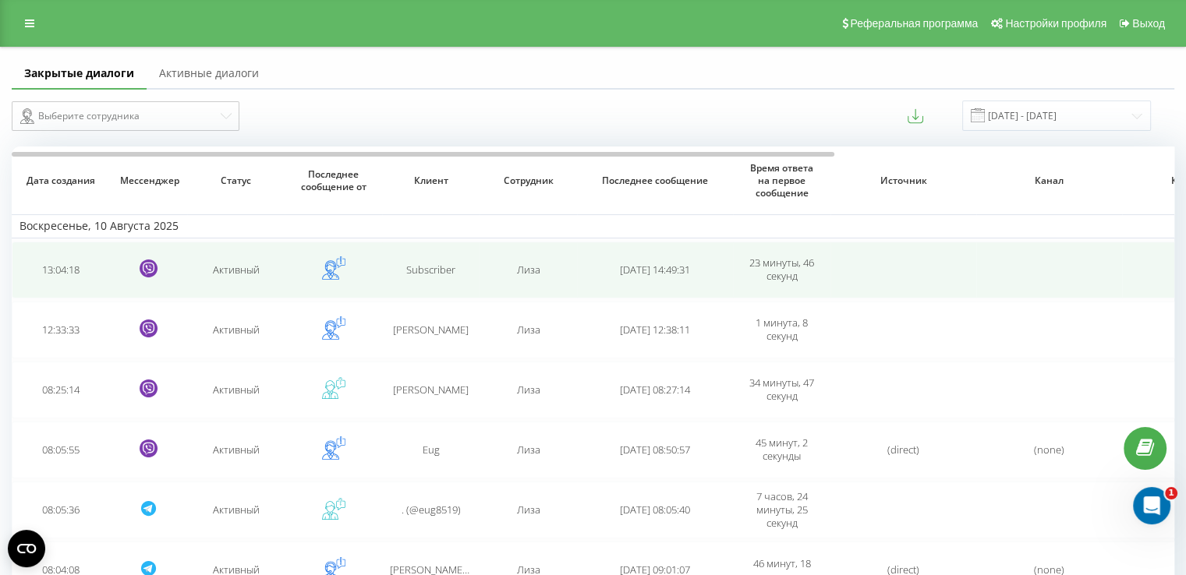
click at [449, 278] on td "Subscriber" at bounding box center [430, 270] width 97 height 57
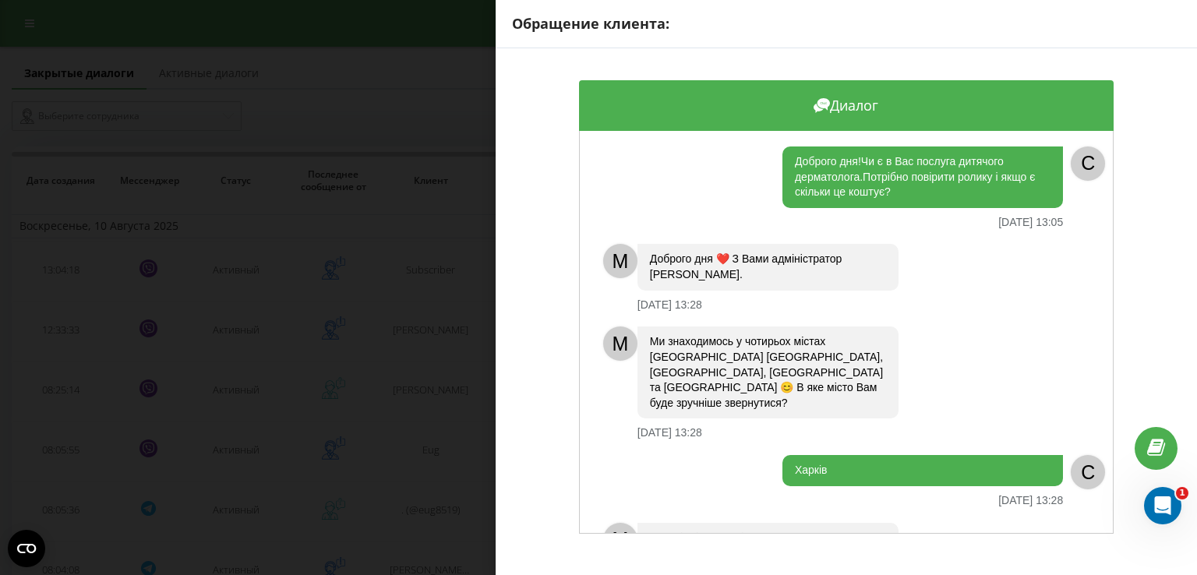
click at [478, 337] on div "Обращение клиента: Диалог Доброго дня!Чи є в Вас послуга дитячого дерматолога.П…" at bounding box center [598, 287] width 1197 height 575
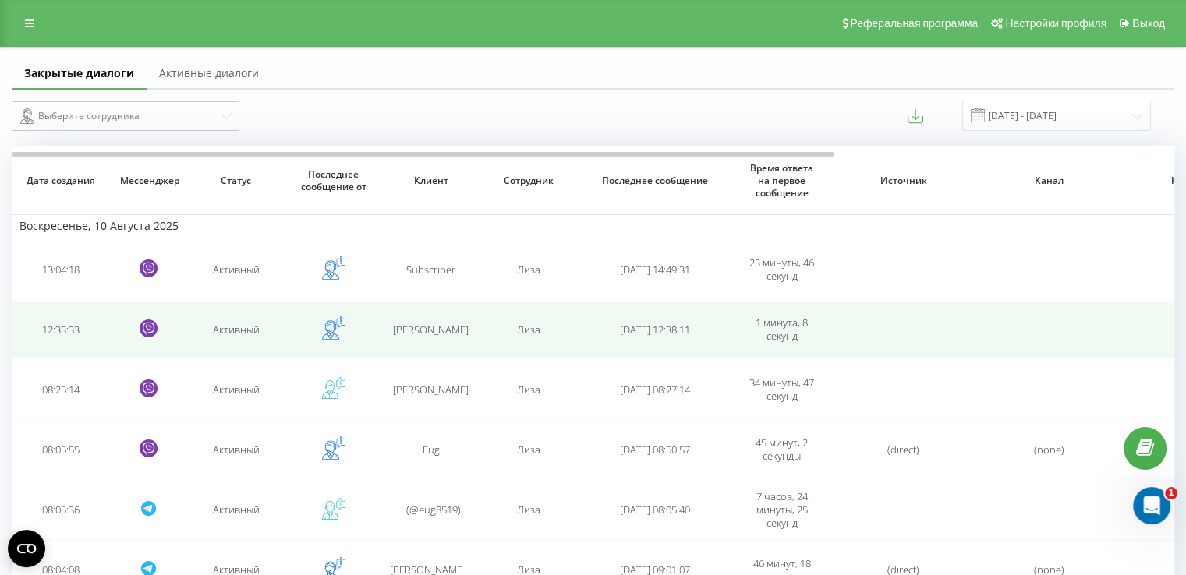
click at [465, 328] on span "[PERSON_NAME]" at bounding box center [431, 330] width 76 height 14
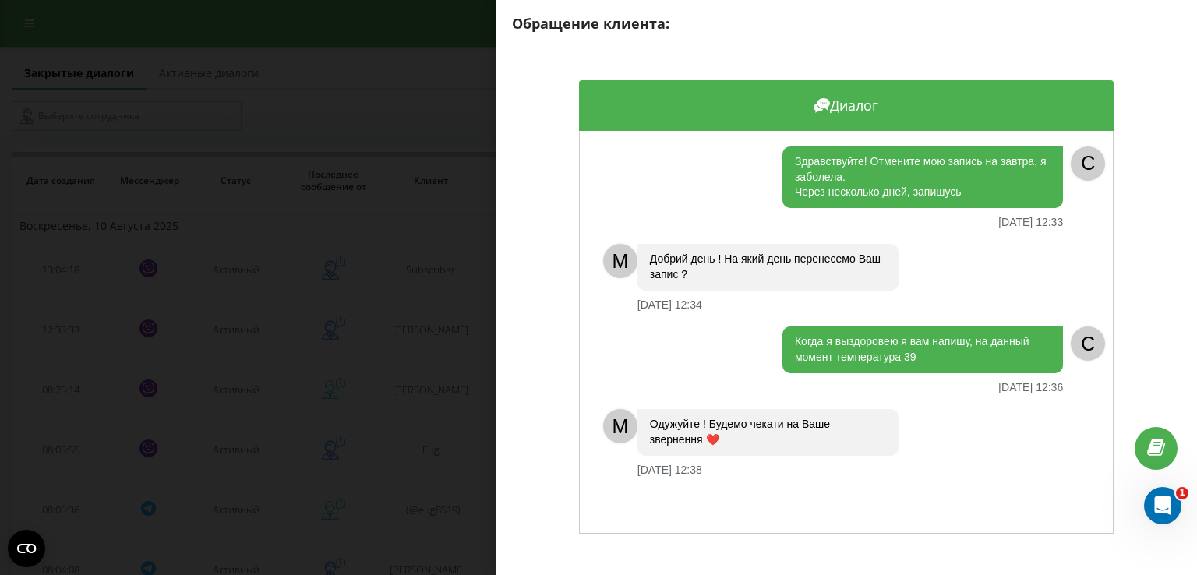
click at [465, 309] on div "Обращение клиента: Диалог Здравствуйте! Отмените мою запись на завтра, я заболе…" at bounding box center [598, 287] width 1197 height 575
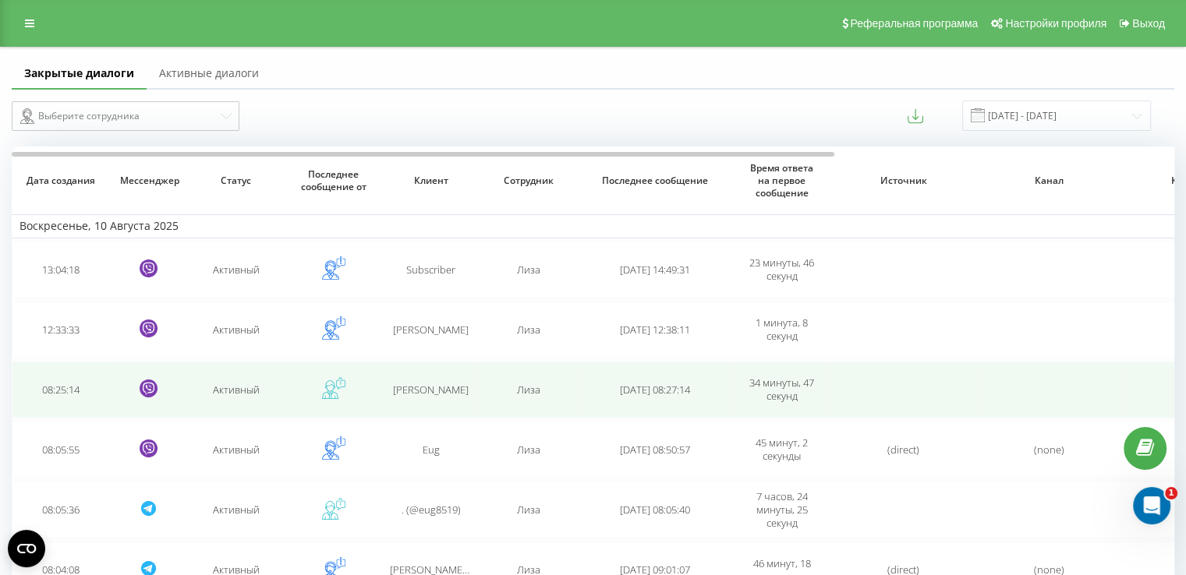
click at [458, 373] on td "[PERSON_NAME]" at bounding box center [430, 390] width 97 height 57
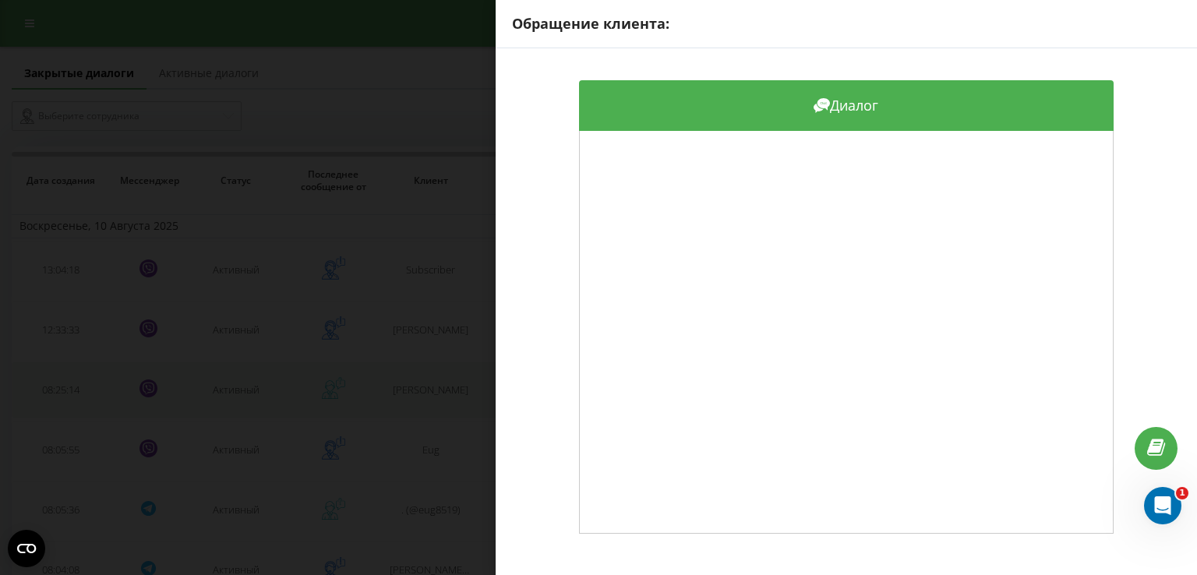
click at [458, 373] on div "Обращение клиента: Диалог" at bounding box center [598, 287] width 1197 height 575
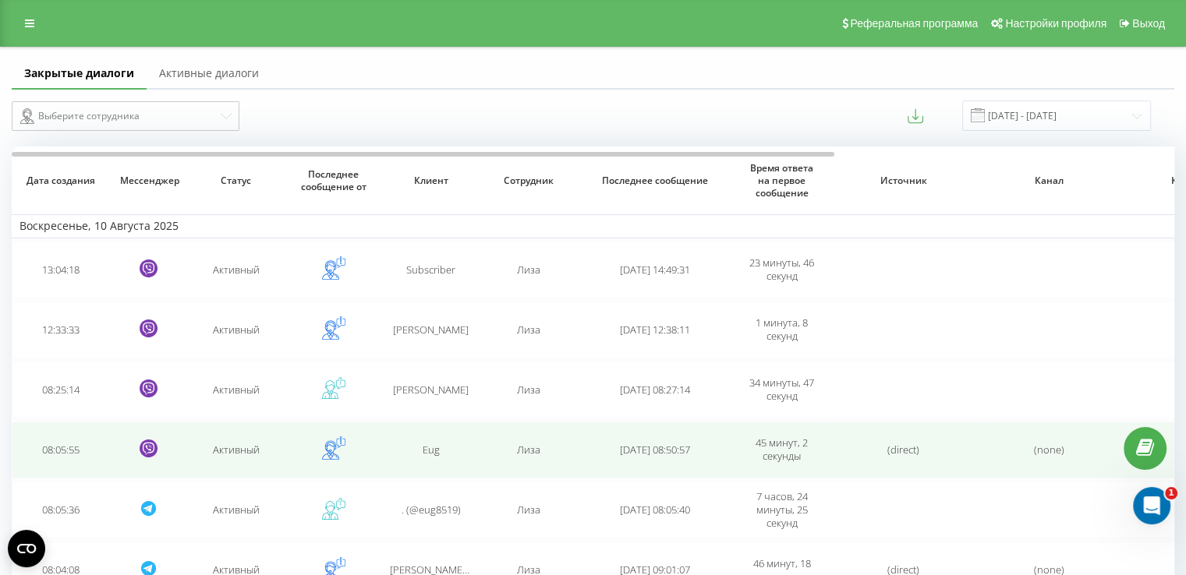
click at [447, 448] on div "Eug" at bounding box center [431, 450] width 82 height 13
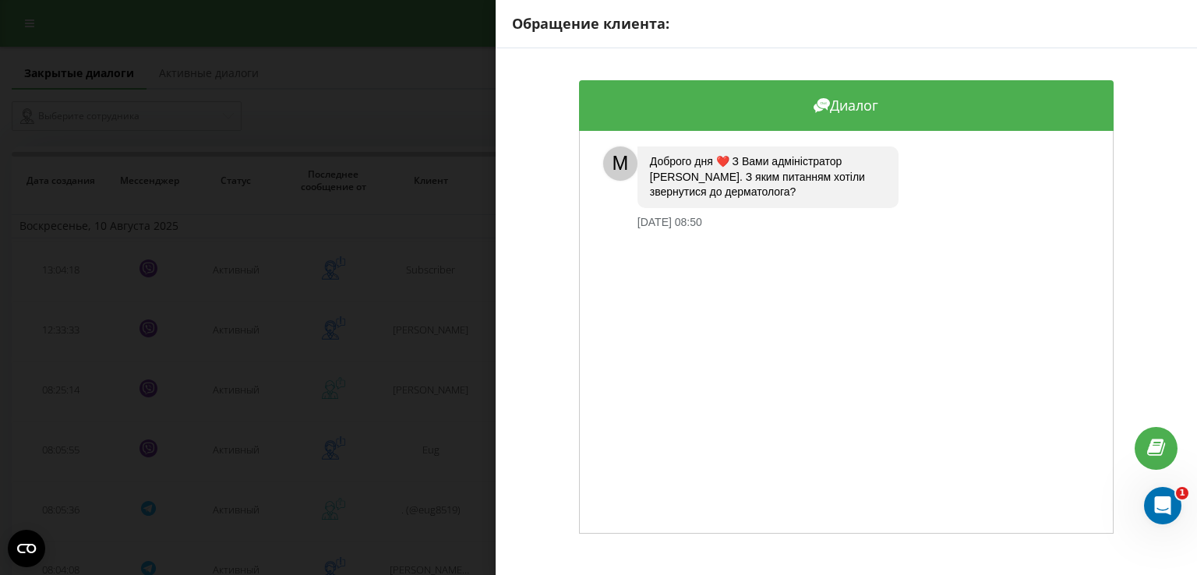
click at [451, 453] on div "Обращение клиента: Диалог M Доброго дня ❤️ З Вами адміністратор [PERSON_NAME]. …" at bounding box center [598, 287] width 1197 height 575
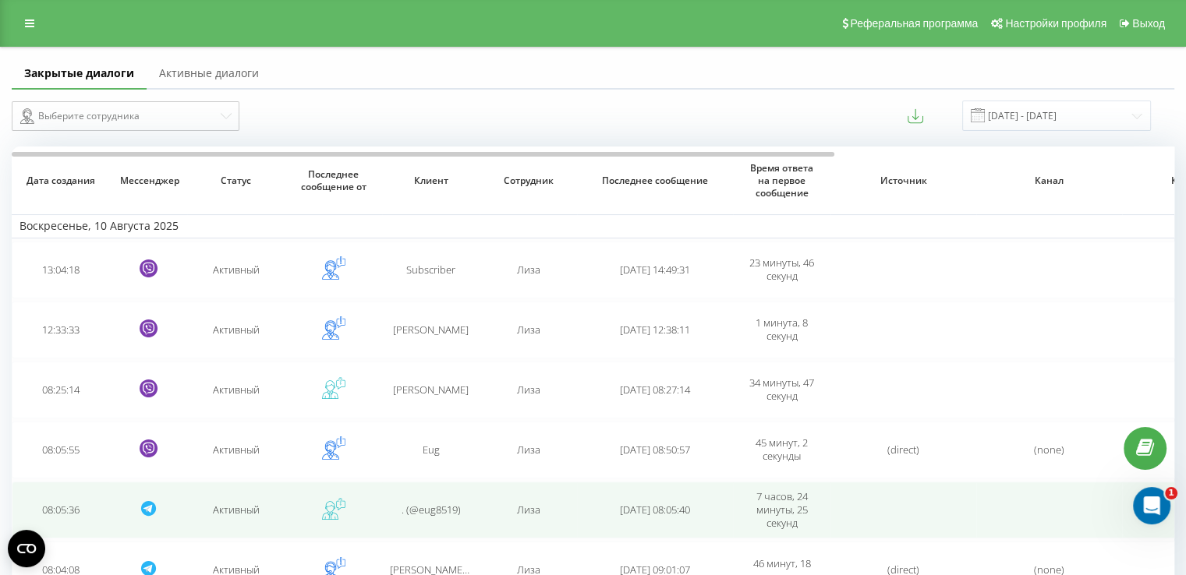
click at [442, 510] on span ". (@eug8519)" at bounding box center [430, 510] width 59 height 14
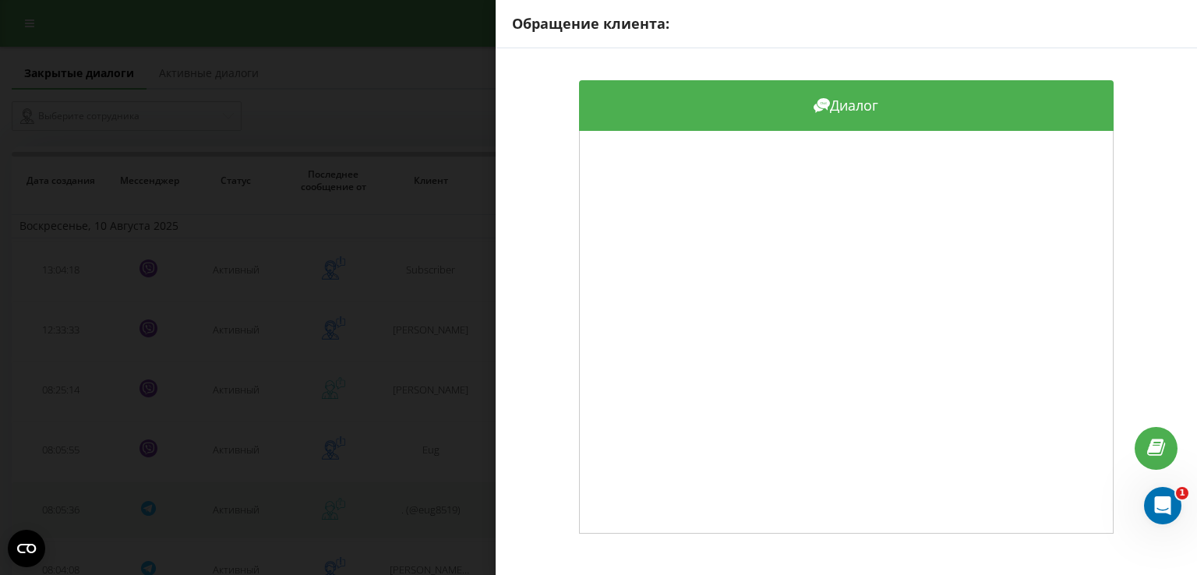
click at [442, 510] on div "Обращение клиента: Диалог" at bounding box center [598, 287] width 1197 height 575
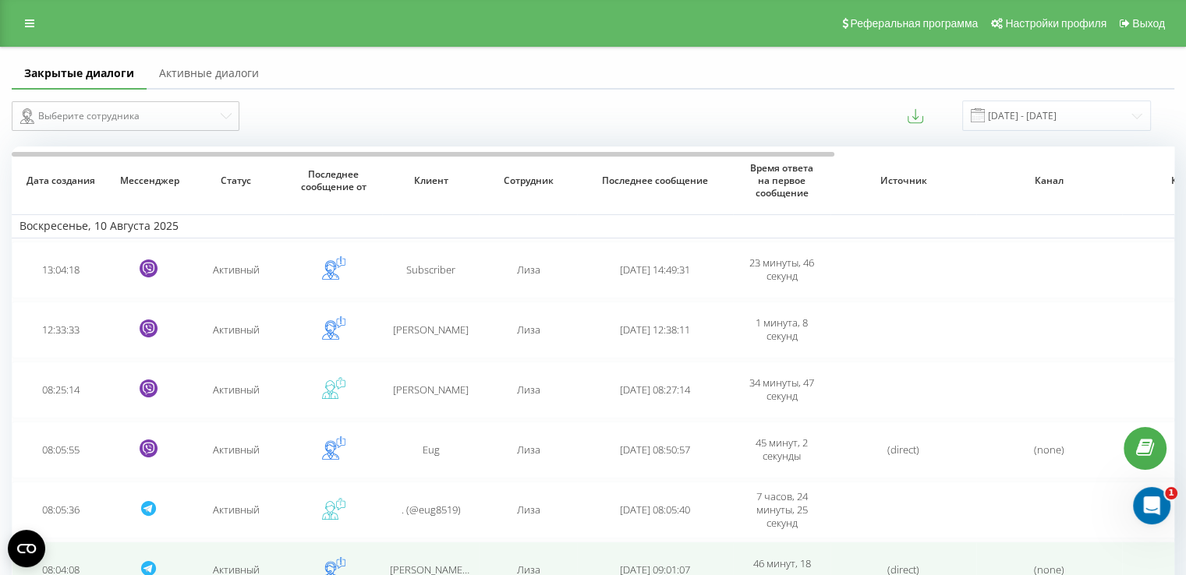
click at [437, 560] on td "[PERSON_NAME] (@IriskaPr)" at bounding box center [430, 570] width 97 height 57
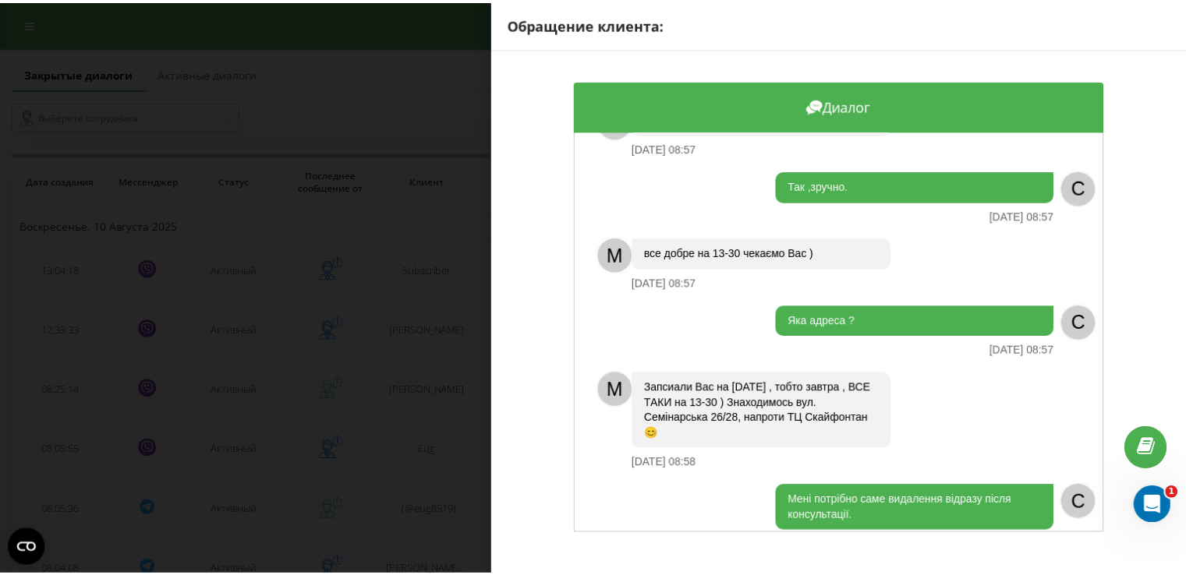
scroll to position [935, 0]
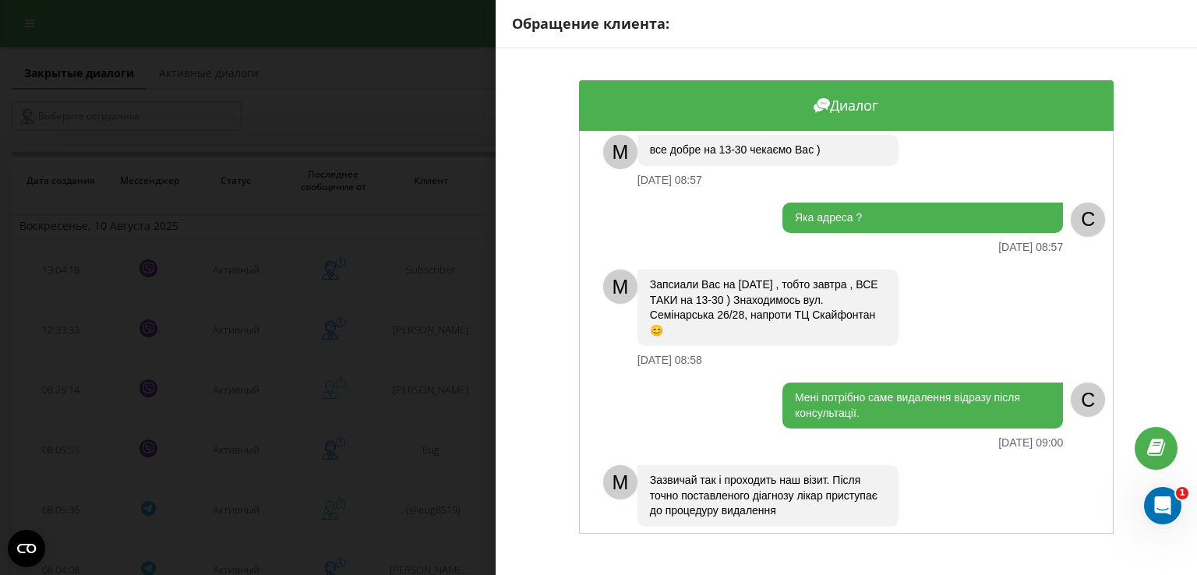
click at [468, 419] on div "Обращение клиента: Диалог M Доброго дня ❤️ З Вами адміністратор [PERSON_NAME]. …" at bounding box center [598, 287] width 1197 height 575
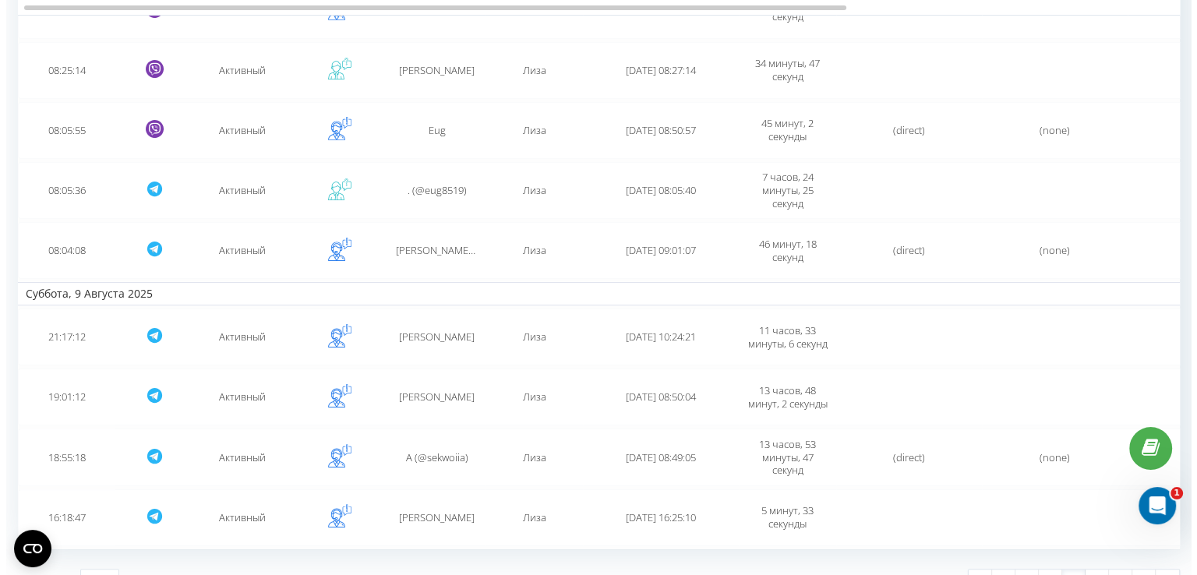
scroll to position [344, 0]
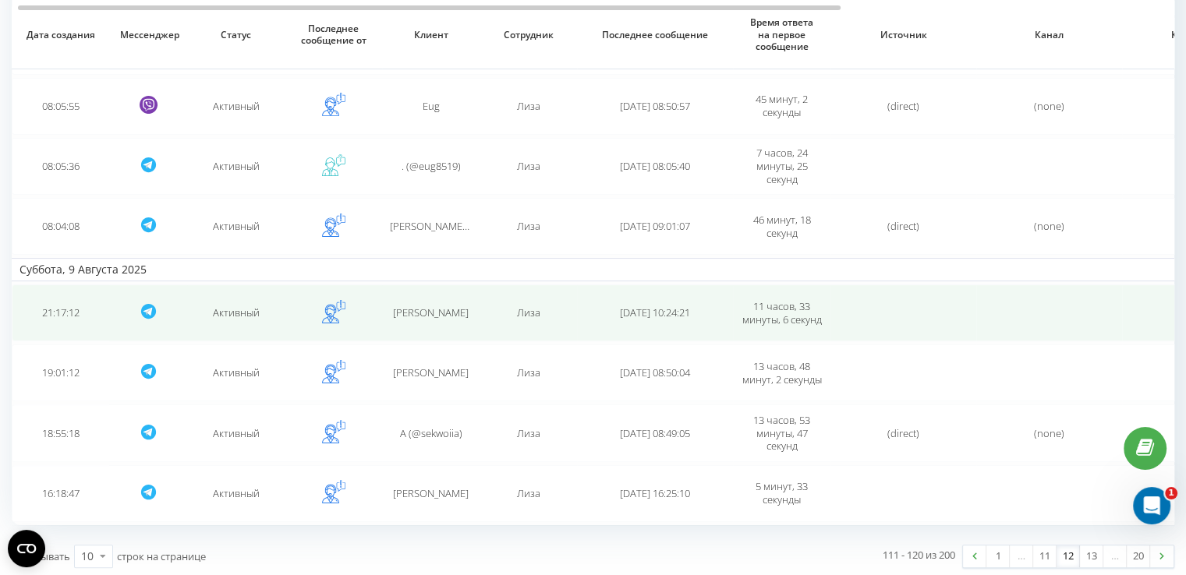
click at [437, 317] on td "[PERSON_NAME]" at bounding box center [430, 313] width 97 height 57
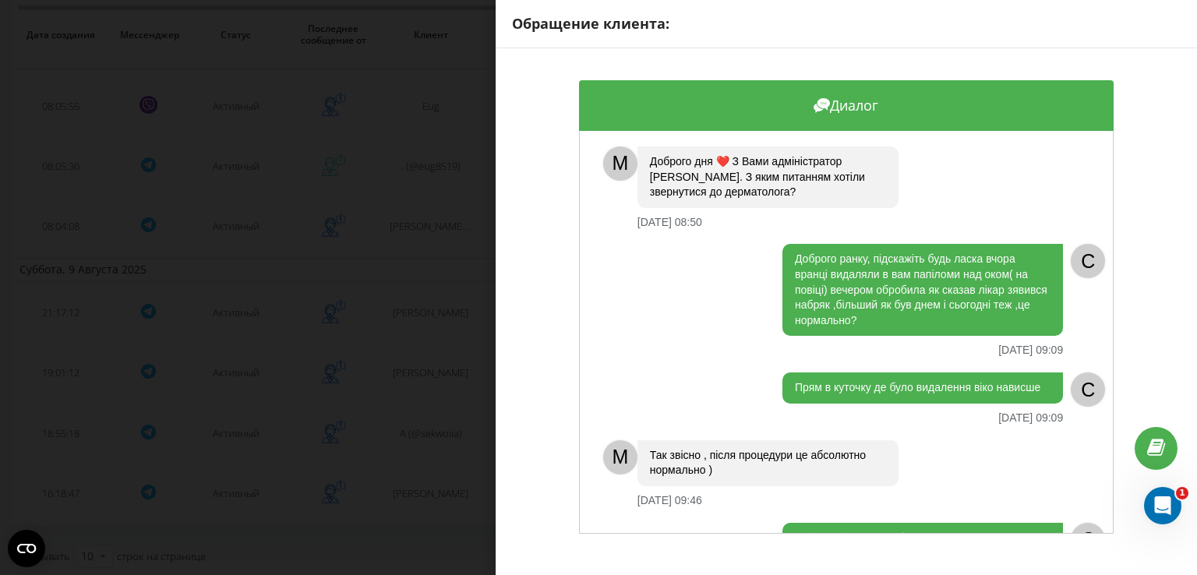
click at [437, 338] on div "Обращение клиента: Диалог M Доброго дня ❤️ З Вами адміністратор [PERSON_NAME]. …" at bounding box center [598, 287] width 1197 height 575
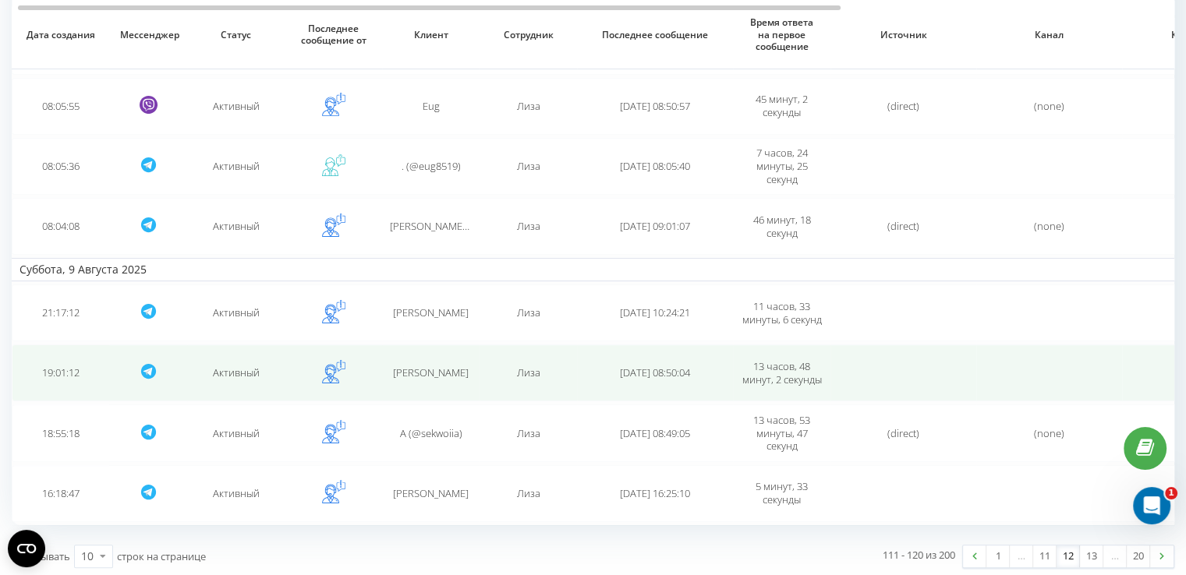
click at [434, 369] on span "[PERSON_NAME]" at bounding box center [431, 373] width 76 height 14
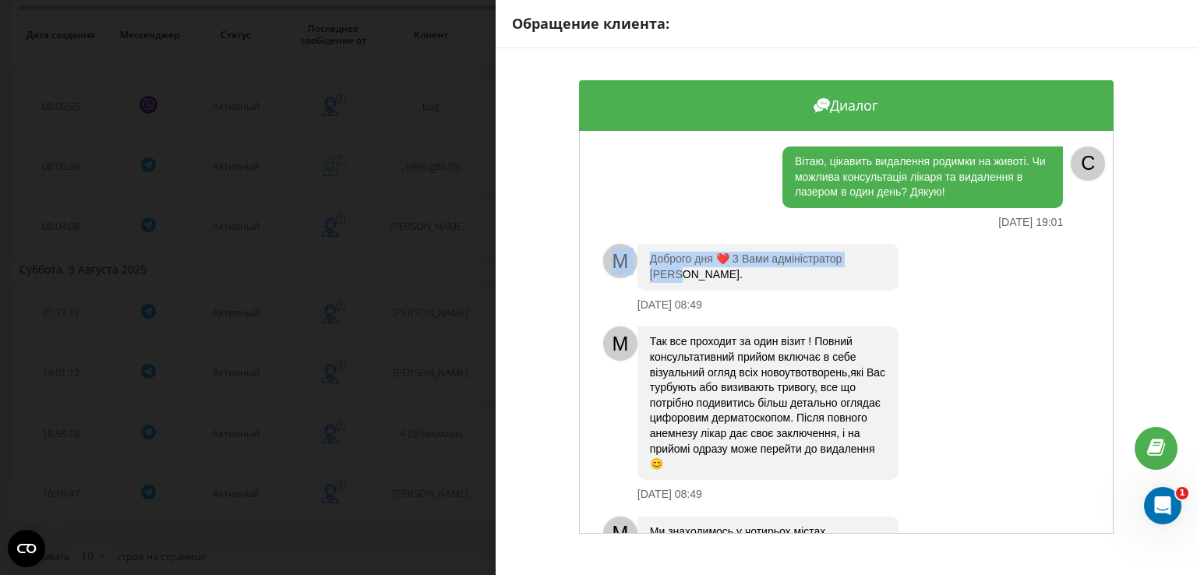
drag, startPoint x: 1115, startPoint y: 216, endPoint x: 1111, endPoint y: 245, distance: 29.1
click at [1111, 245] on div "Диалог Вітаю, цікавить видалення родимки на животі. Чи можлива консультація лік…" at bounding box center [847, 307] width 702 height 518
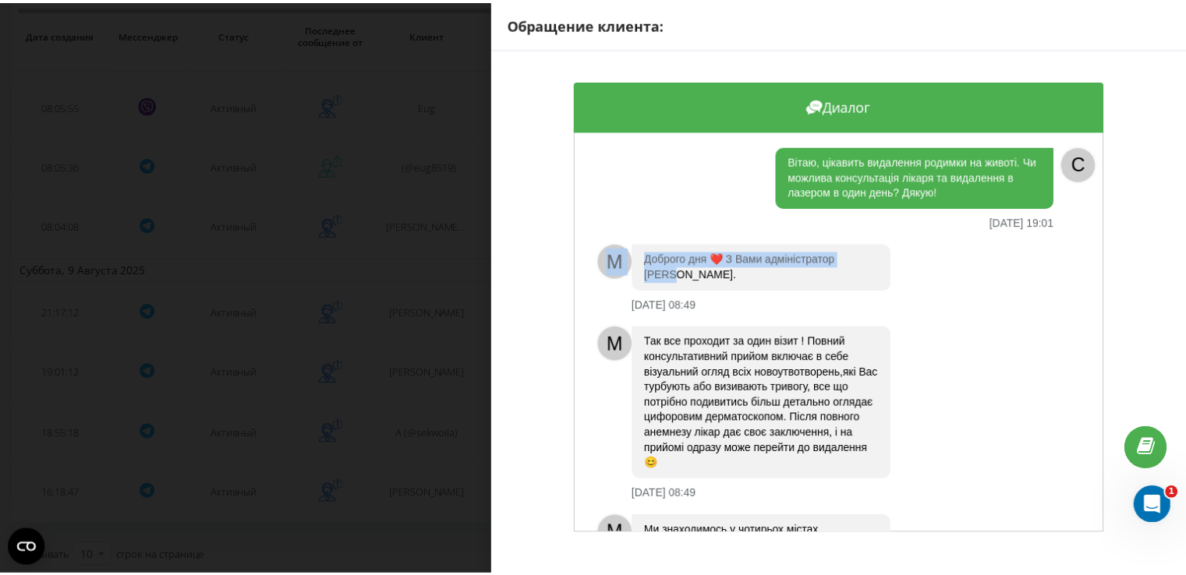
scroll to position [66, 0]
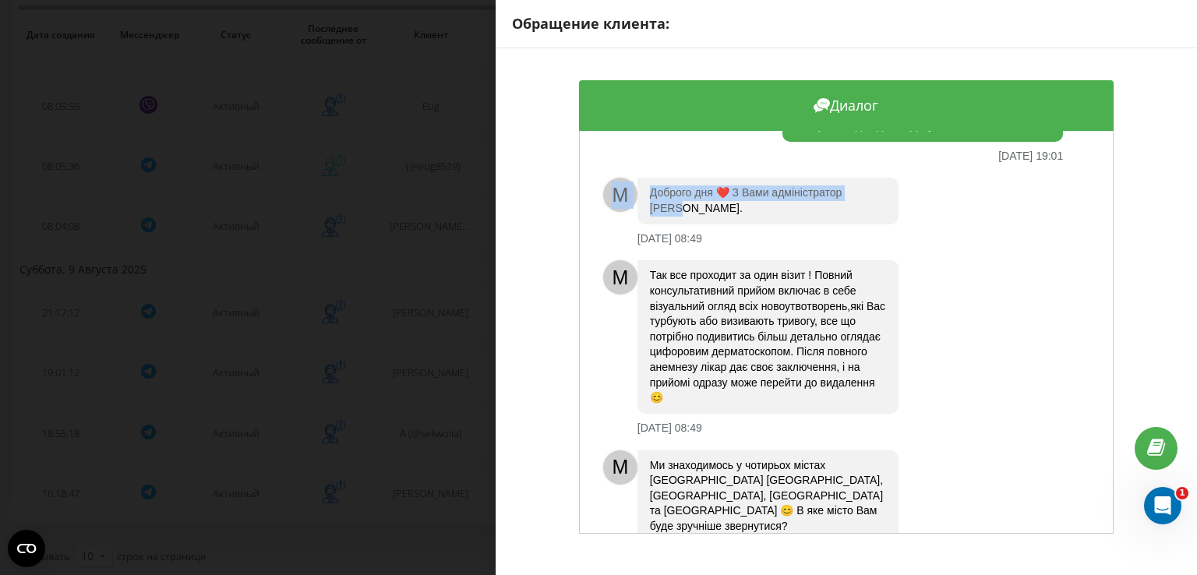
click at [352, 383] on div "Обращение клиента: Диалог [PERSON_NAME], цікавить видалення родимки на животі. …" at bounding box center [598, 287] width 1197 height 575
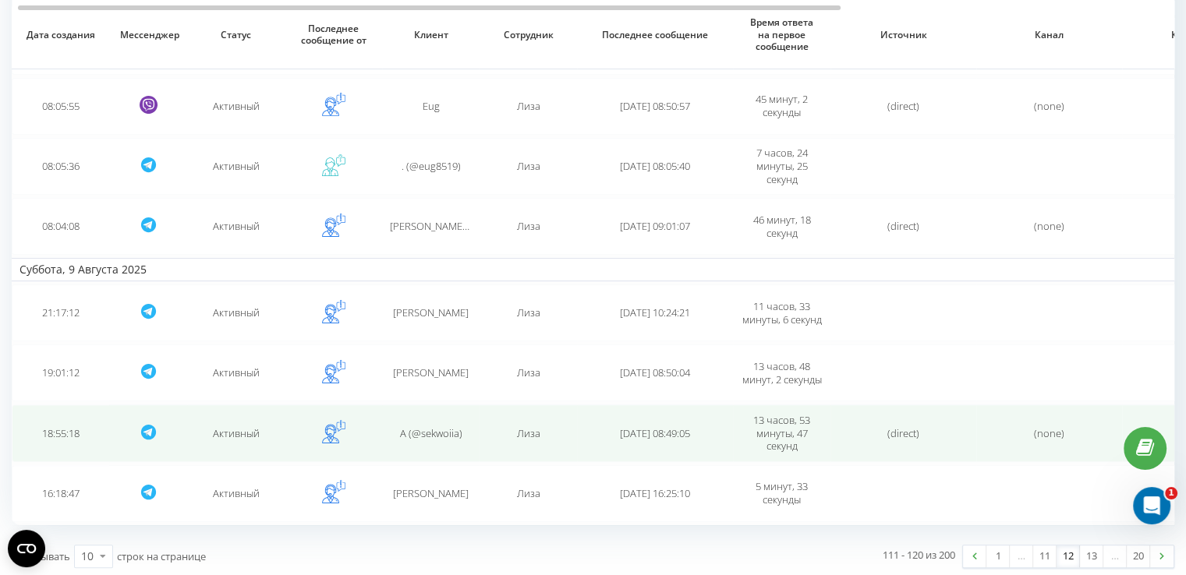
click at [445, 415] on td "А (@sekwoiia)" at bounding box center [430, 433] width 97 height 57
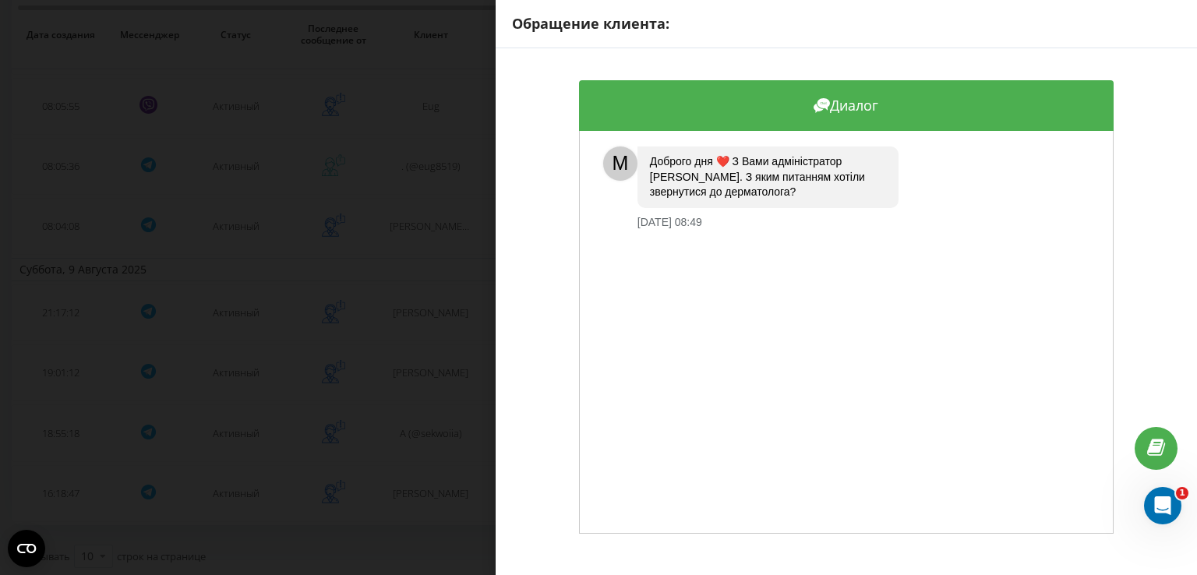
click at [446, 415] on div "Обращение клиента: Диалог M Доброго дня ❤️ З Вами адміністратор [PERSON_NAME]. …" at bounding box center [598, 287] width 1197 height 575
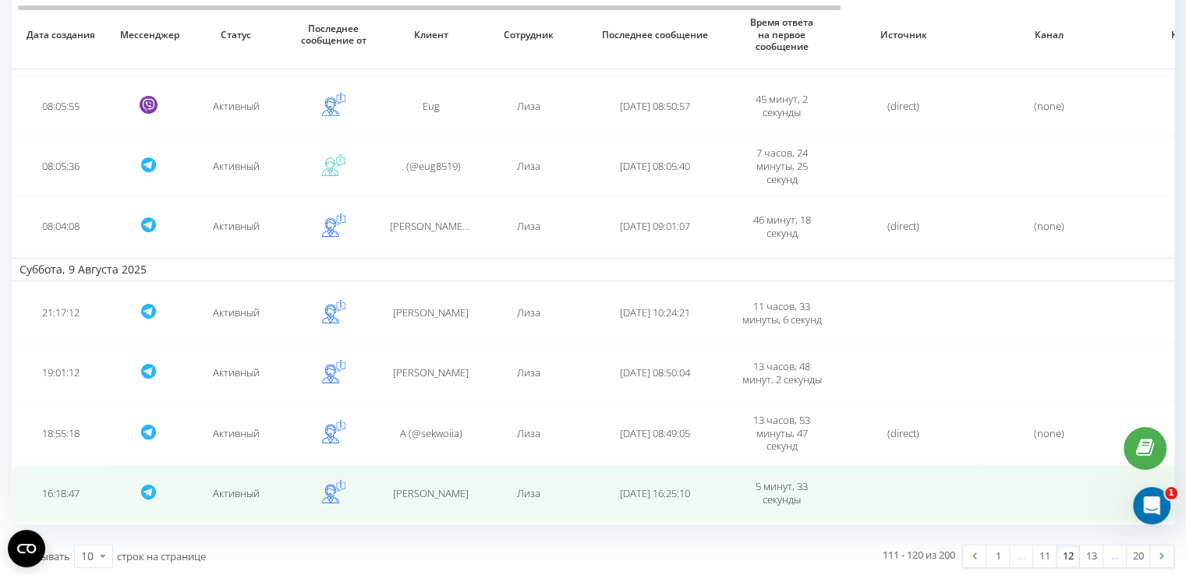
click at [474, 481] on td "[PERSON_NAME]" at bounding box center [430, 493] width 97 height 57
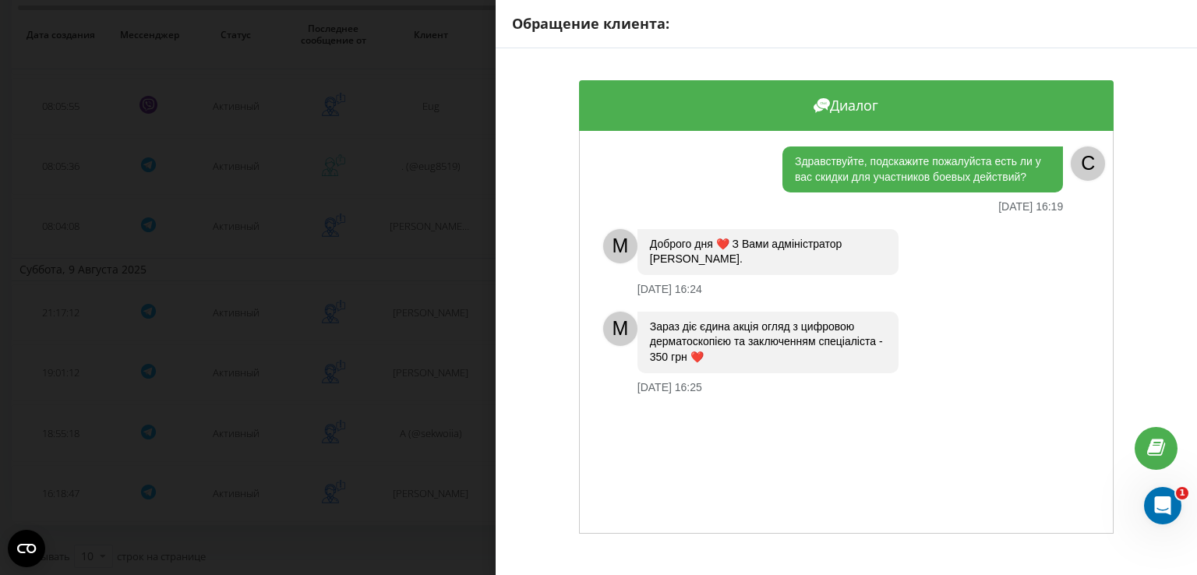
click at [473, 481] on div "Обращение клиента: Диалог Здравствуйте, подскажите пожалуйста есть ли у вас ски…" at bounding box center [598, 287] width 1197 height 575
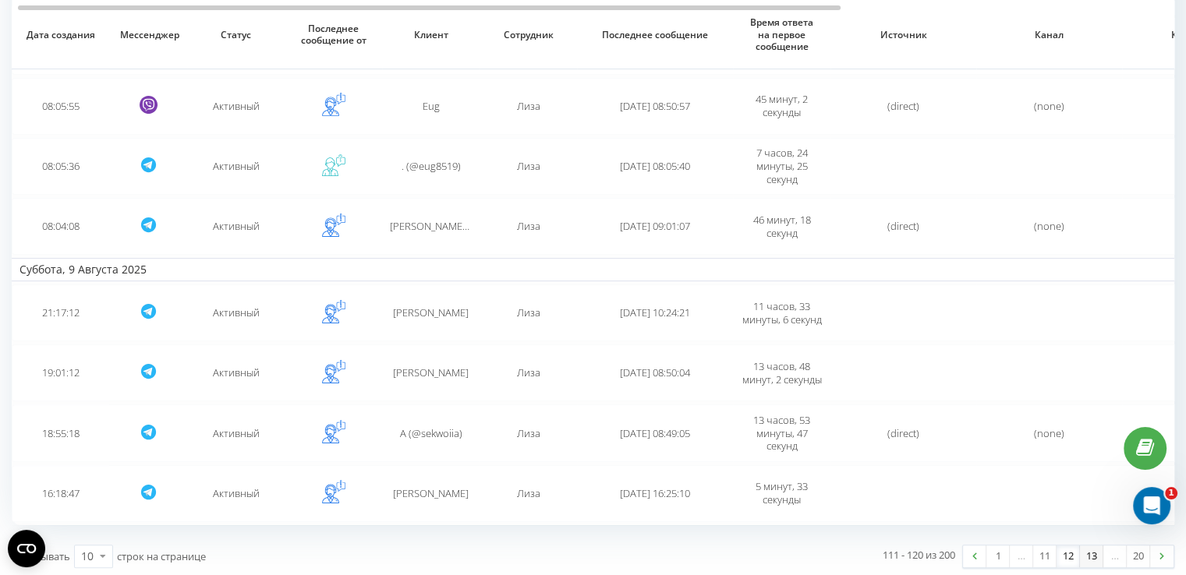
click at [1094, 553] on link "13" at bounding box center [1091, 557] width 23 height 22
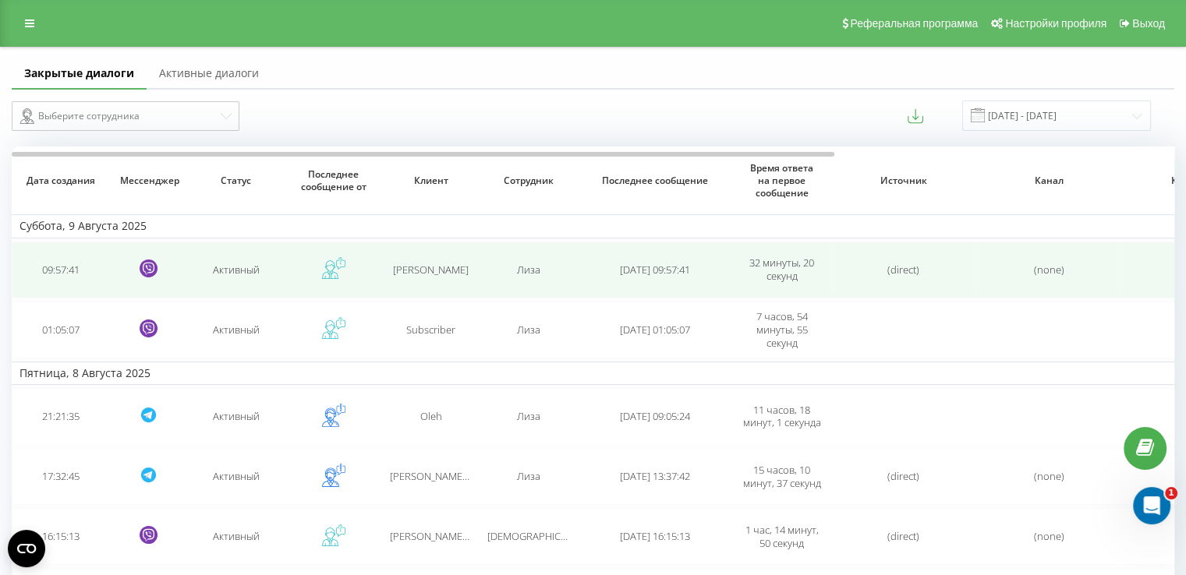
click at [457, 266] on span "[PERSON_NAME]" at bounding box center [431, 270] width 76 height 14
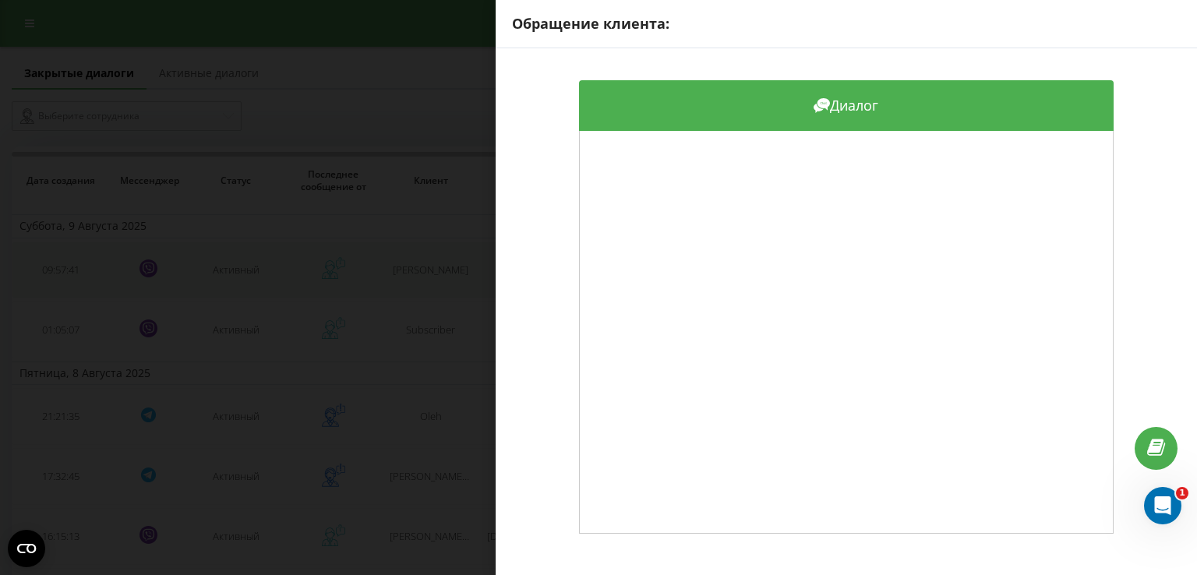
click at [457, 266] on div "Обращение клиента: Диалог" at bounding box center [598, 287] width 1197 height 575
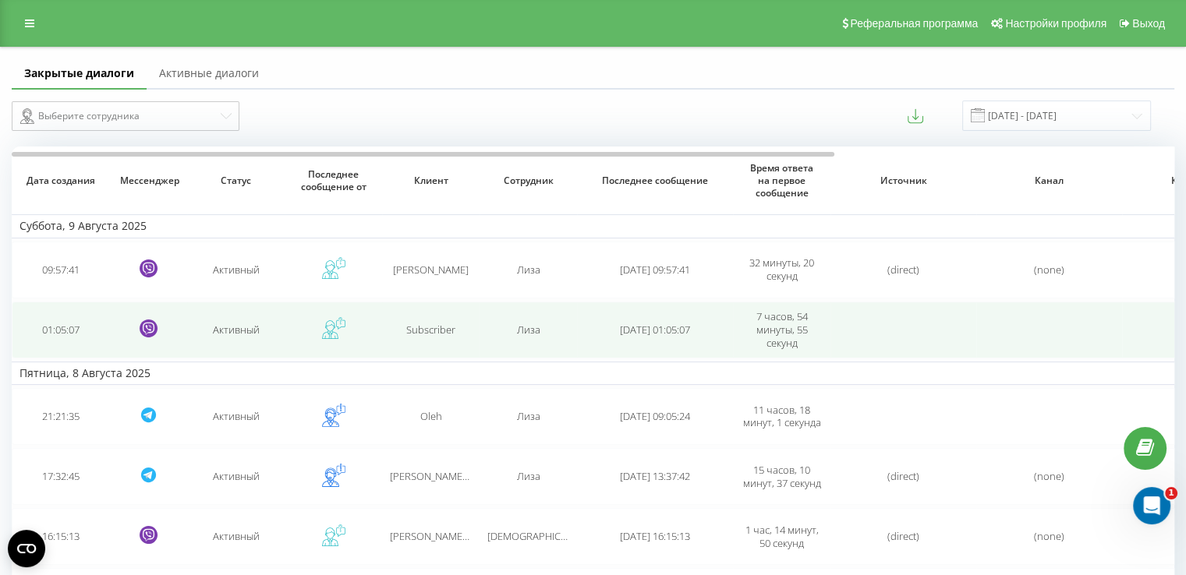
click at [444, 344] on td "Subscriber" at bounding box center [430, 330] width 97 height 57
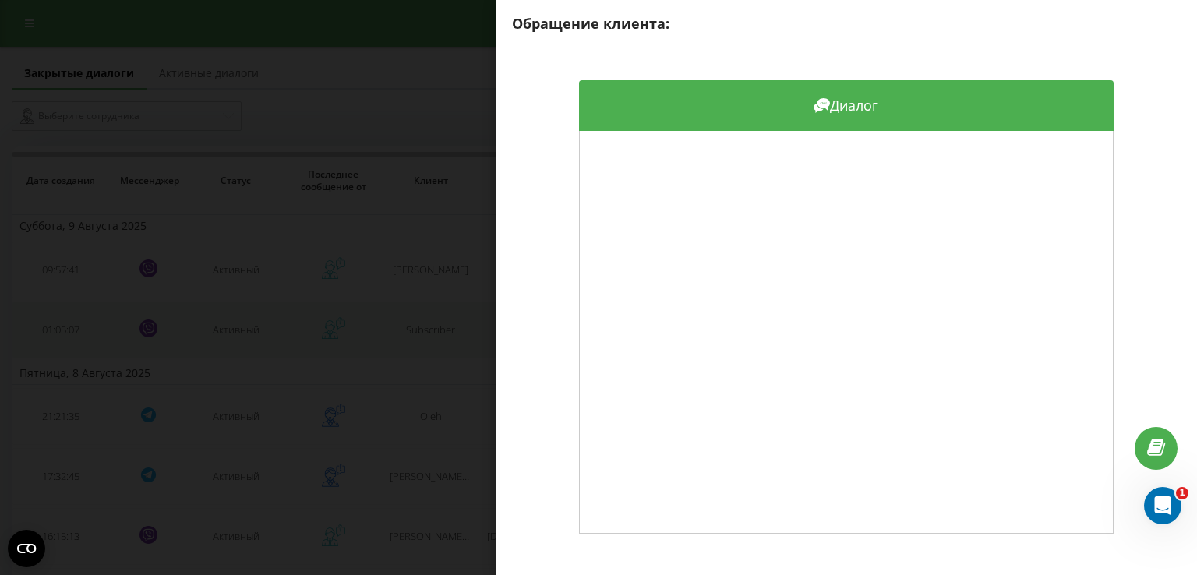
click at [444, 344] on div "Обращение клиента: Диалог" at bounding box center [598, 287] width 1197 height 575
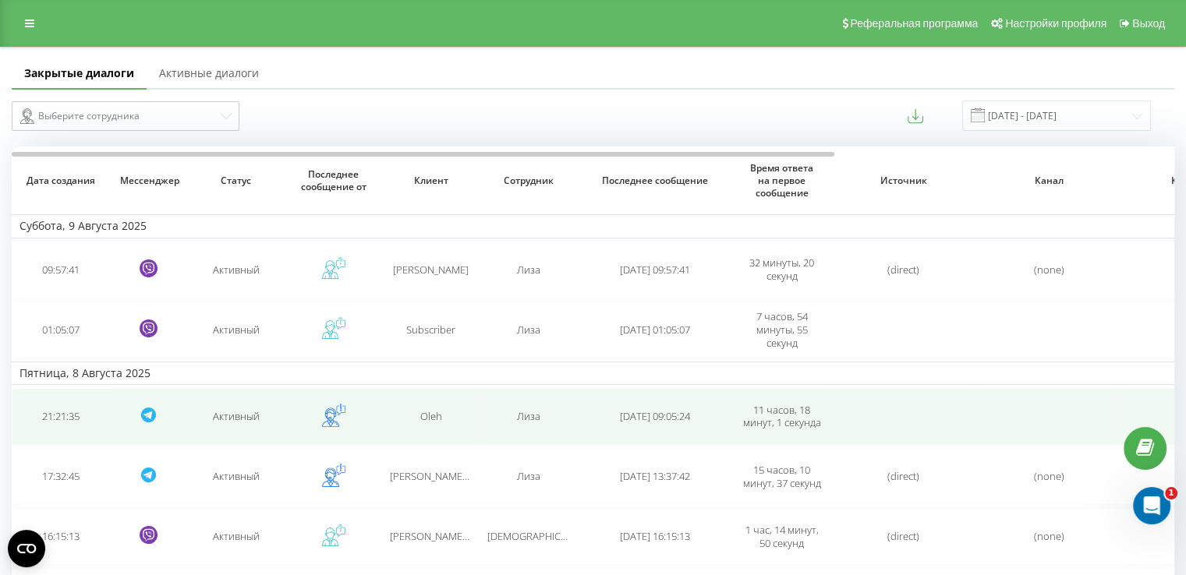
click at [451, 419] on div "Oleh" at bounding box center [431, 416] width 82 height 13
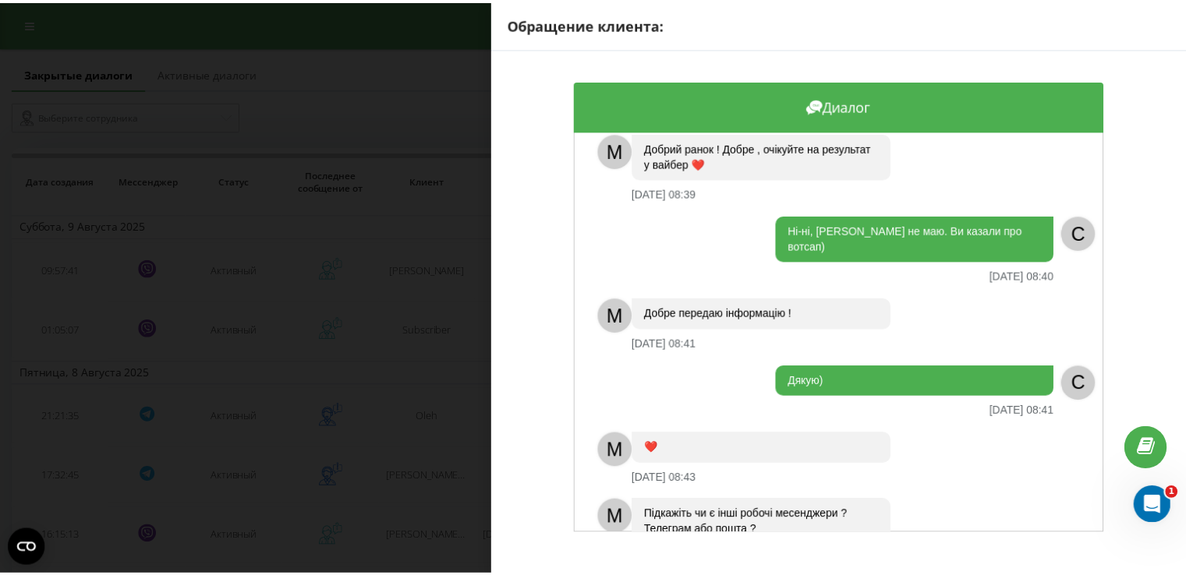
scroll to position [575, 0]
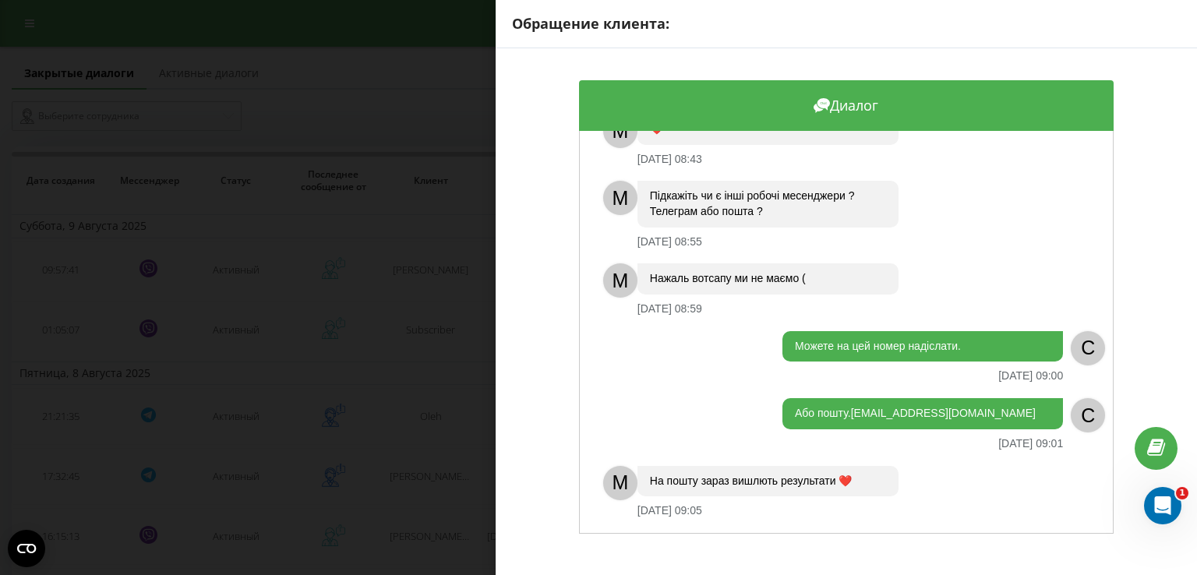
click at [423, 473] on div "Обращение клиента: Диалог Добрий вечір. Надішліть, будь ласка, результати гісто…" at bounding box center [598, 287] width 1197 height 575
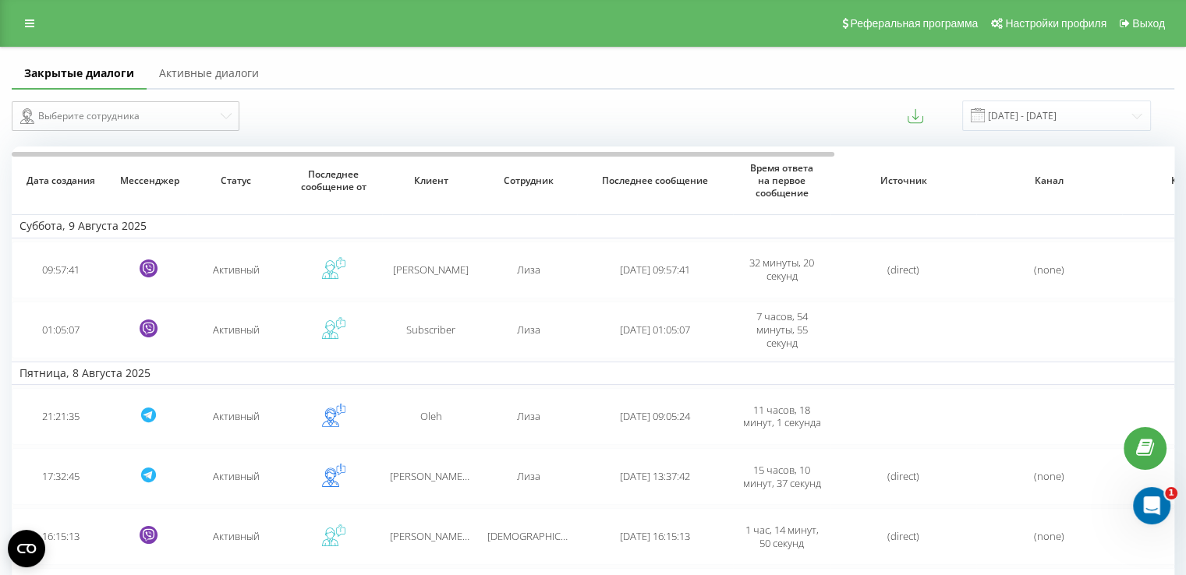
click at [423, 473] on span "[PERSON_NAME] (@ViktoriiaKurliuk)" at bounding box center [471, 476] width 162 height 14
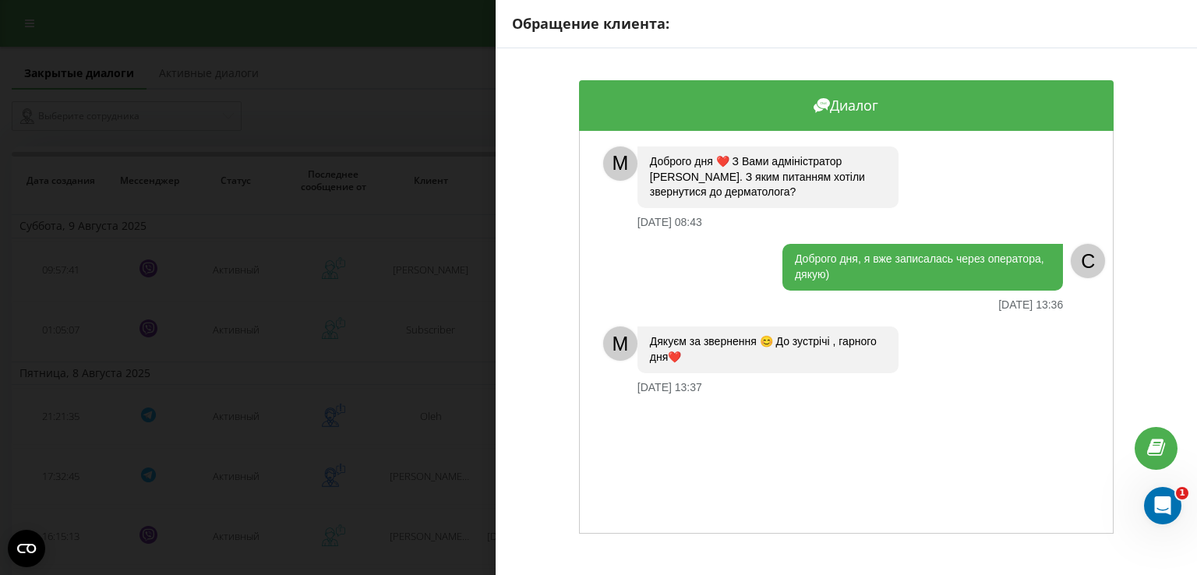
click at [424, 473] on div "Обращение клиента: Диалог M Доброго дня ❤️ З Вами адміністратор [PERSON_NAME]. …" at bounding box center [598, 287] width 1197 height 575
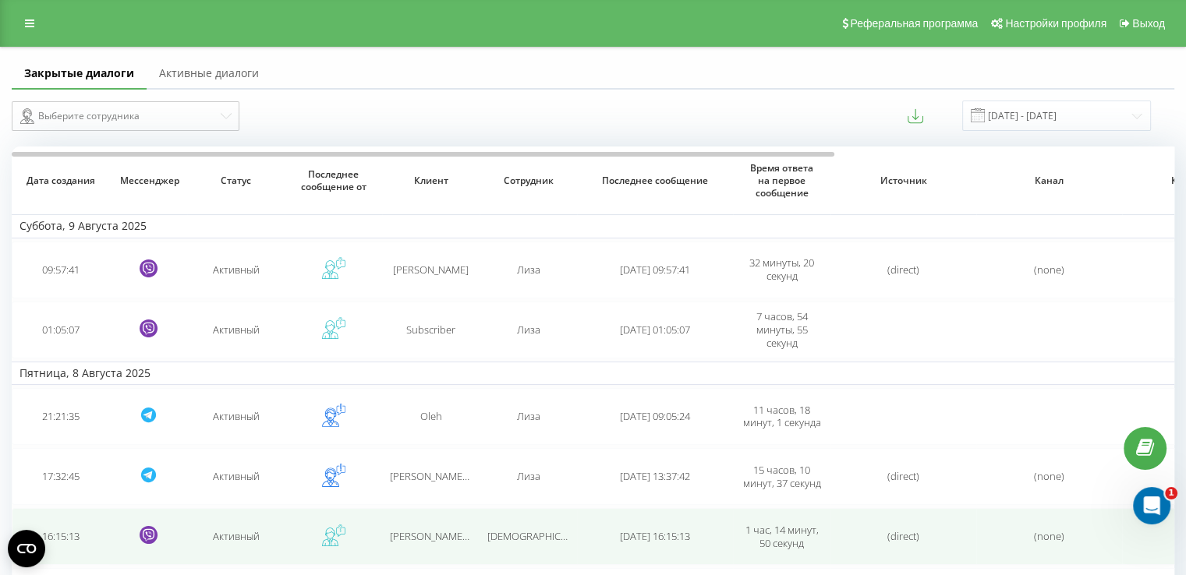
click at [438, 547] on td "[PERSON_NAME]🤷🏻‍♂️" at bounding box center [430, 536] width 97 height 57
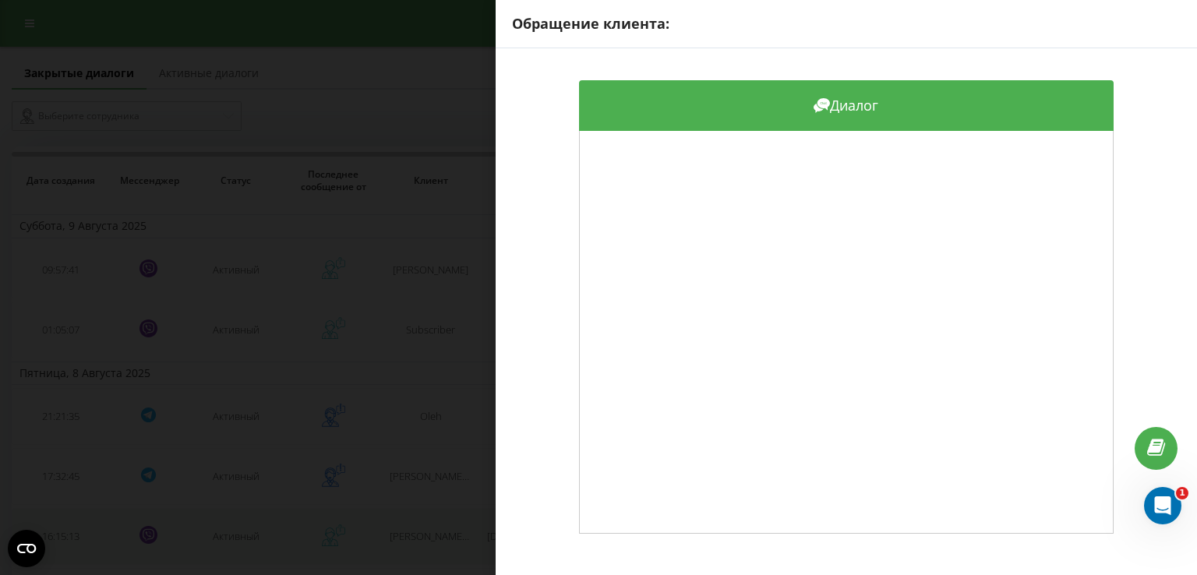
click at [438, 547] on div "Обращение клиента: Диалог" at bounding box center [598, 287] width 1197 height 575
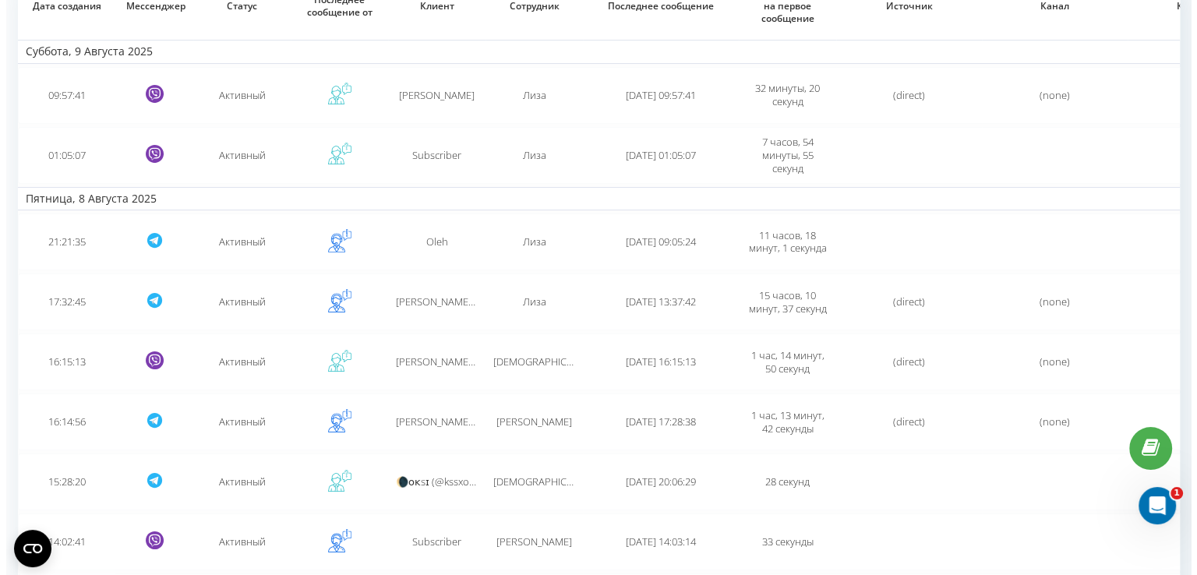
scroll to position [344, 0]
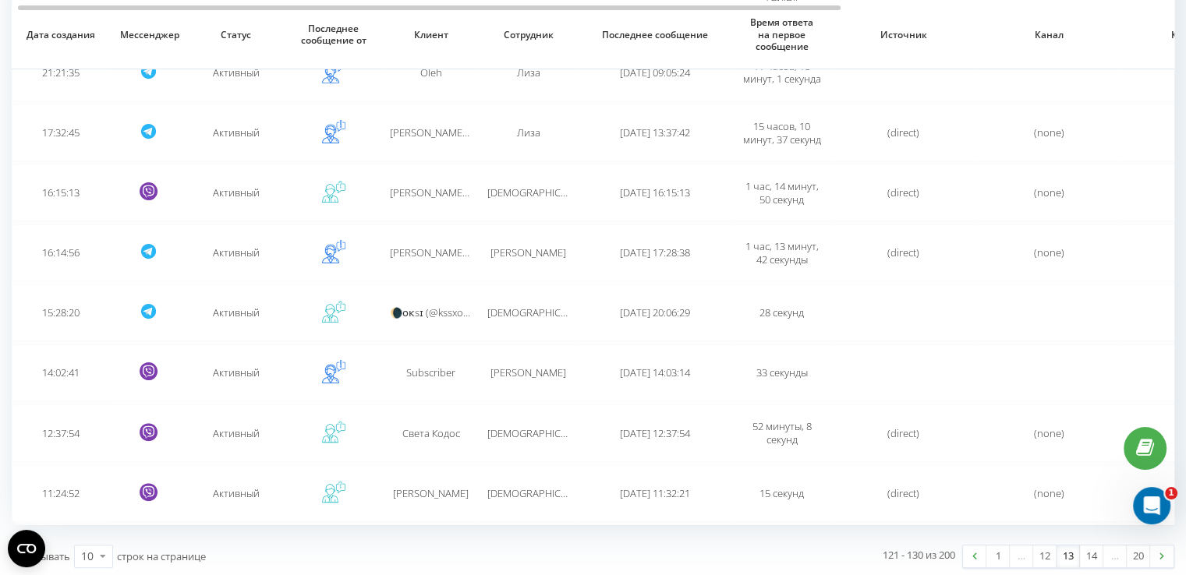
click at [424, 242] on td "[PERSON_NAME] (@forwardxq)" at bounding box center [430, 253] width 97 height 57
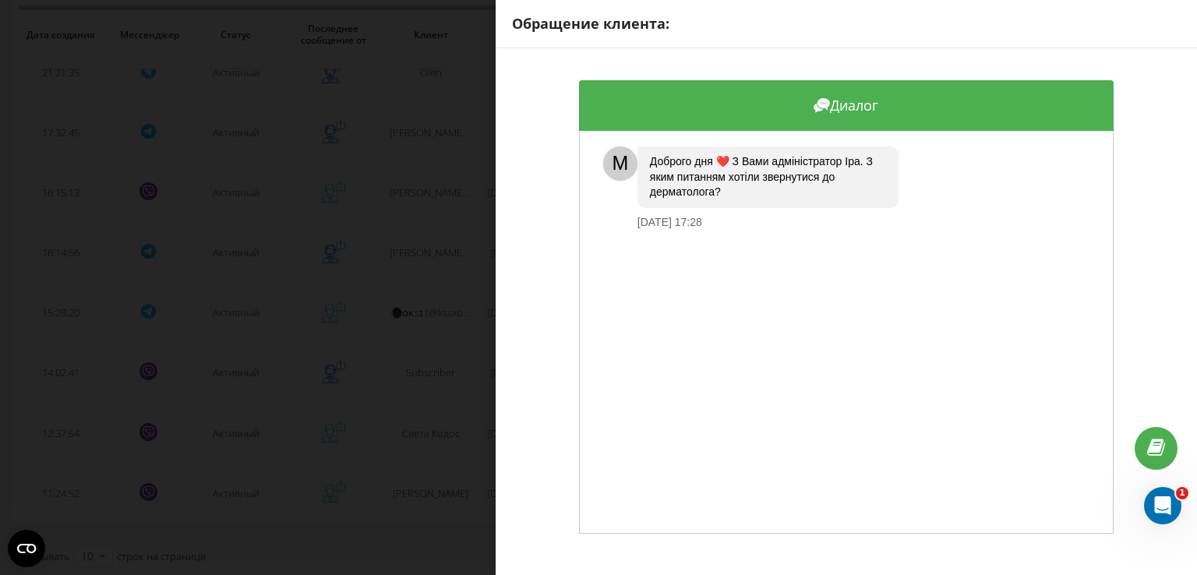
click at [424, 242] on div "Обращение клиента: Диалог M Доброго дня ❤️ З Вами адміністратор [PERSON_NAME]. …" at bounding box center [598, 287] width 1197 height 575
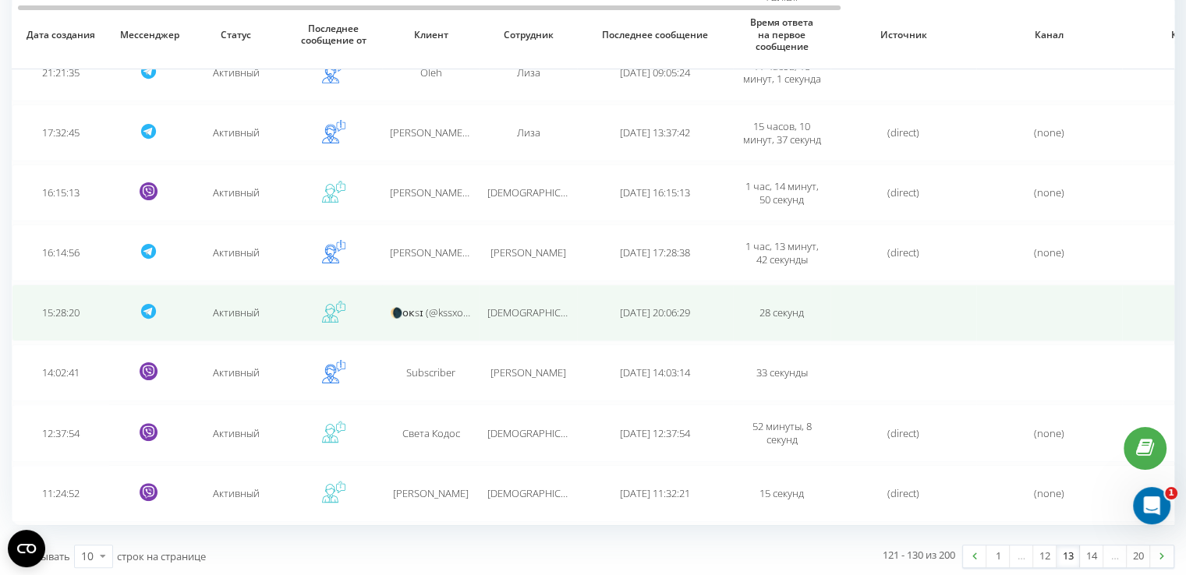
click at [421, 300] on td "🌘ᴏᴋsɪ (@kssxok07)" at bounding box center [430, 313] width 97 height 57
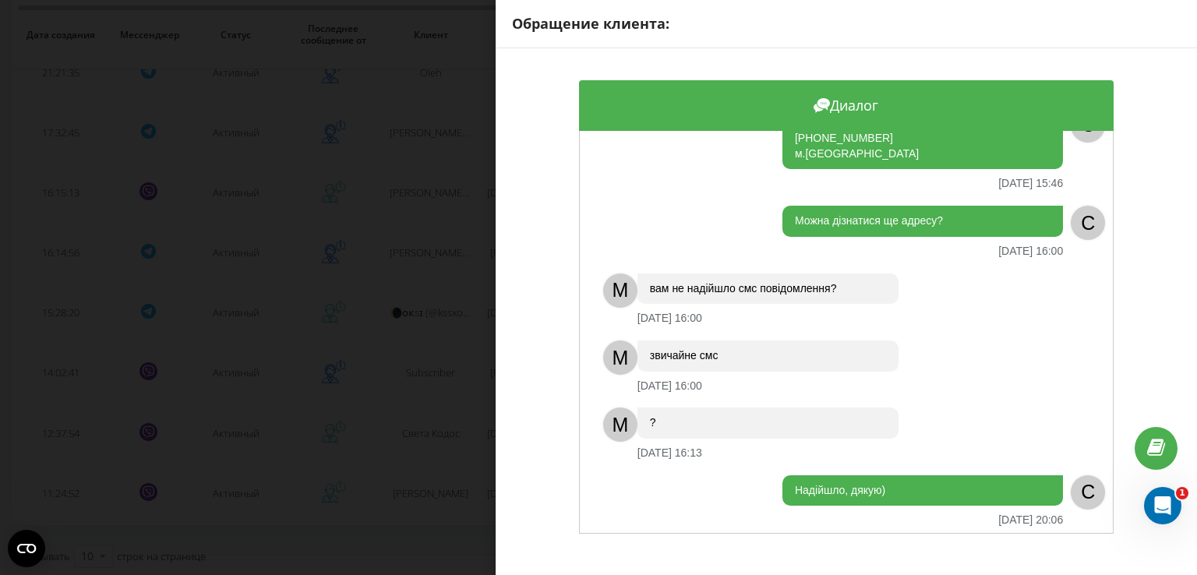
scroll to position [1223, 0]
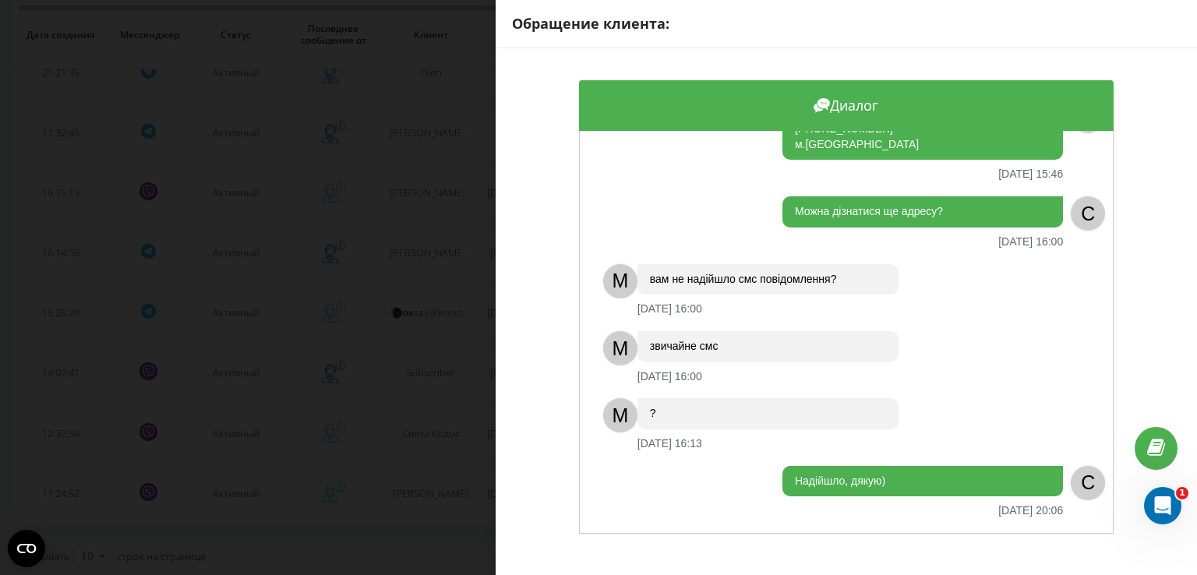
click at [377, 343] on div "Обращение клиента: Диалог [GEOGRAPHIC_DATA] [DATE] 15:28 C M Вітаємо! З Вами на…" at bounding box center [598, 287] width 1197 height 575
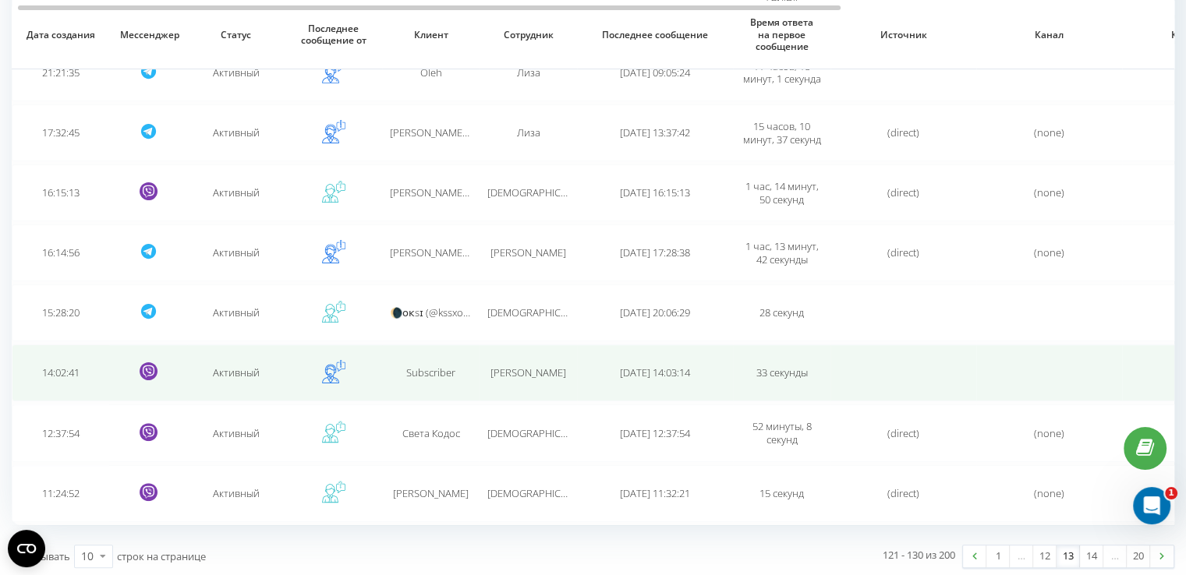
click at [425, 380] on td "Subscriber" at bounding box center [430, 373] width 97 height 57
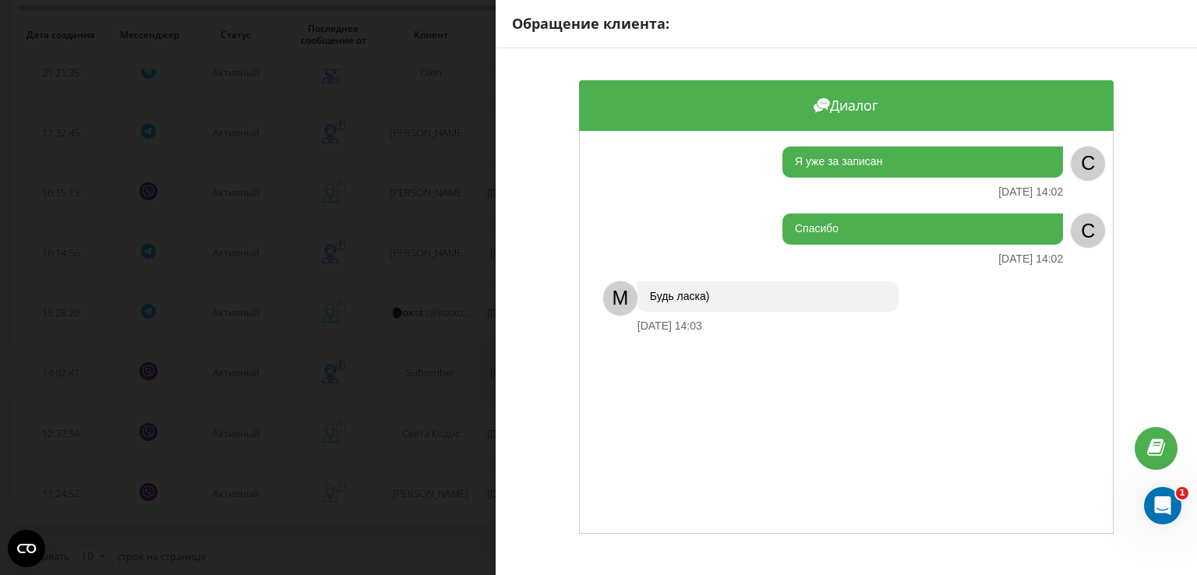
click at [425, 380] on div "Обращение клиента: Диалог Я уже за записан [DATE] 14:02 C Спасибо [DATE] 14:02 …" at bounding box center [598, 287] width 1197 height 575
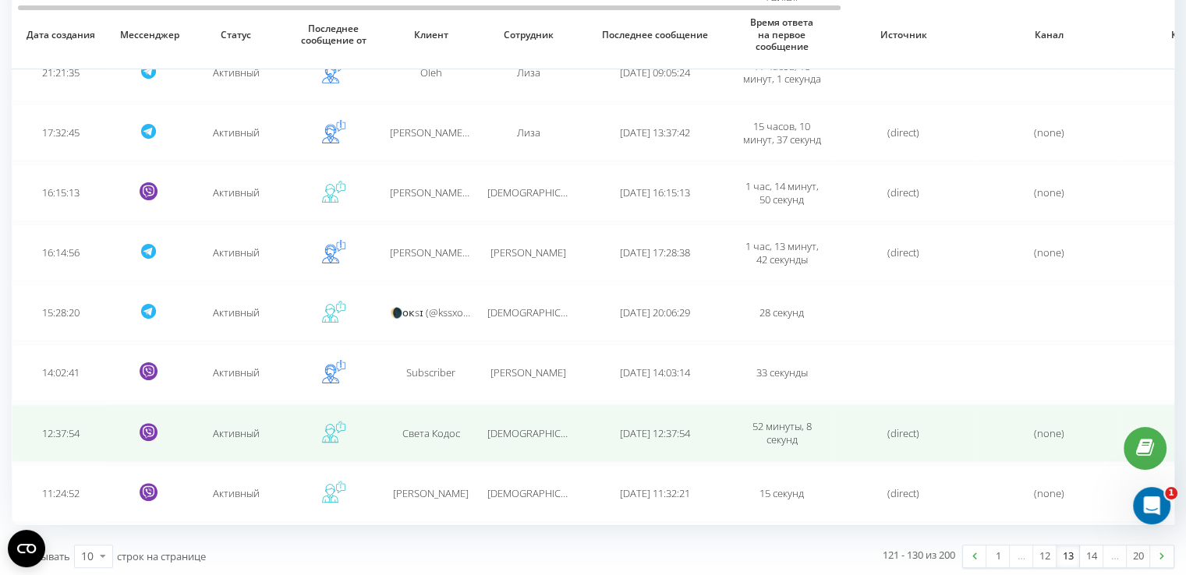
click at [428, 419] on td "Света Кодос" at bounding box center [430, 433] width 97 height 57
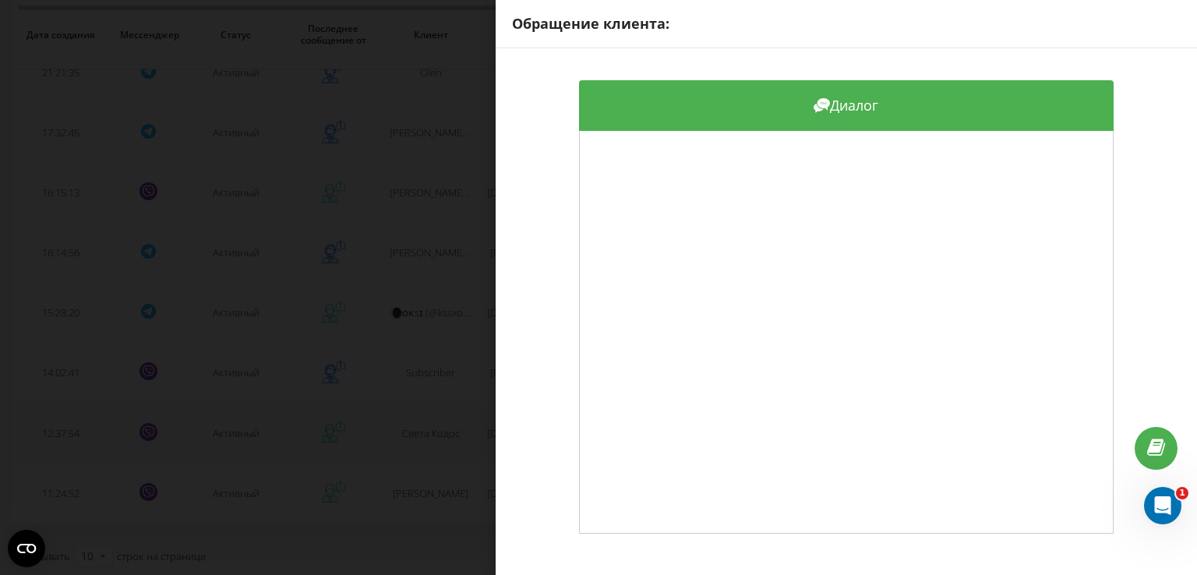
click at [428, 419] on div "Обращение клиента: Диалог" at bounding box center [598, 287] width 1197 height 575
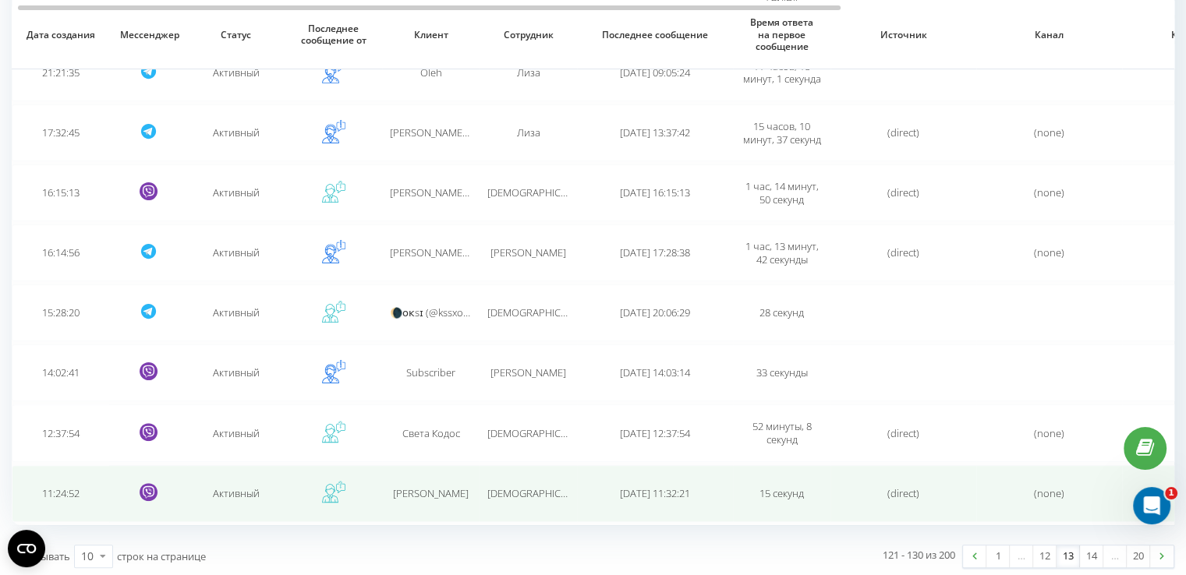
click at [421, 481] on td "[PERSON_NAME]" at bounding box center [430, 493] width 97 height 57
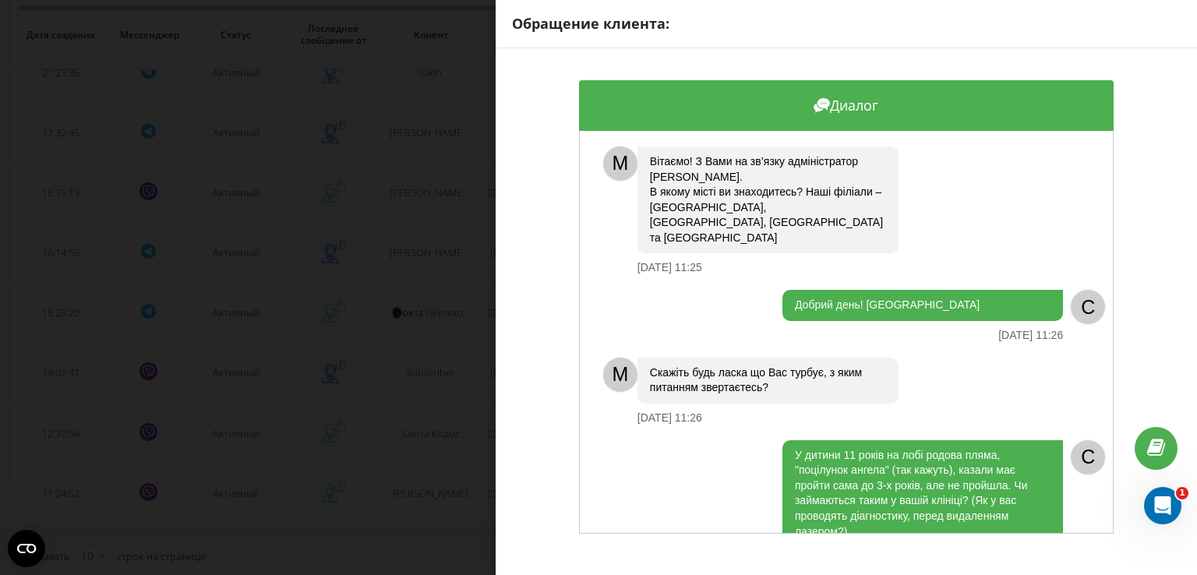
click at [485, 394] on div "Обращение клиента: Диалог M [PERSON_NAME]! З Вами на зв’язку адміністратор [PER…" at bounding box center [598, 287] width 1197 height 575
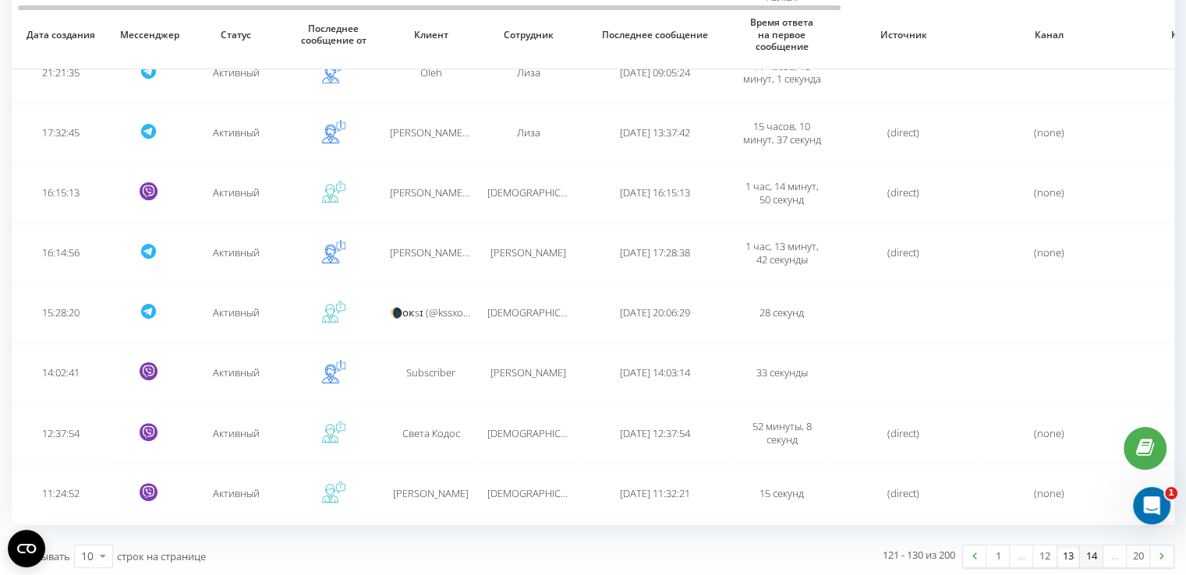
click at [1084, 550] on link "14" at bounding box center [1091, 557] width 23 height 22
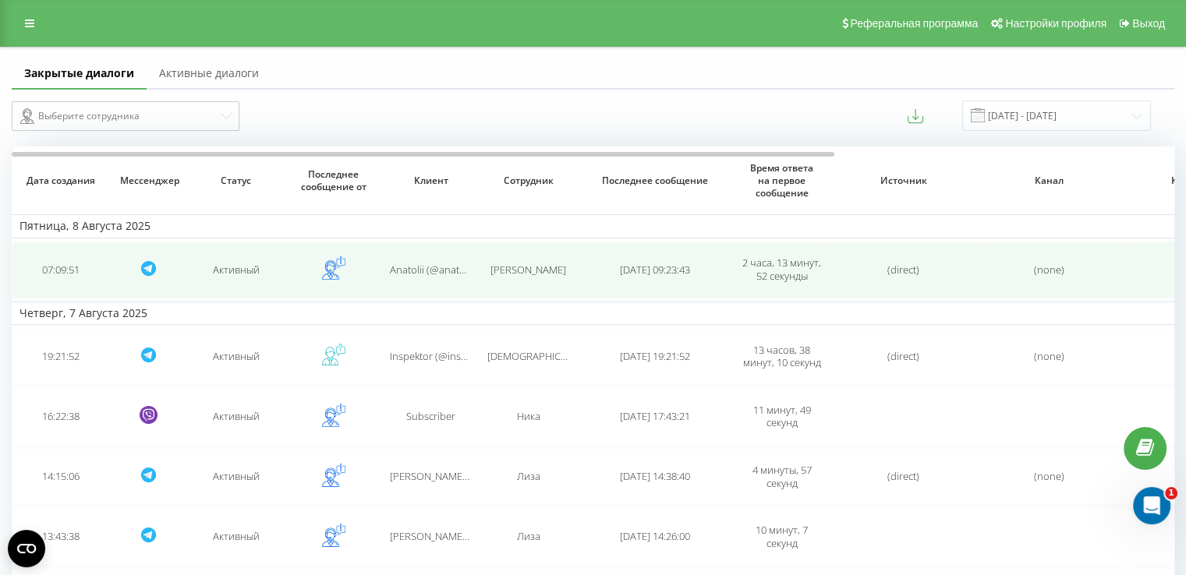
click at [462, 276] on td "Anatolii (@anatolii517)" at bounding box center [430, 270] width 97 height 57
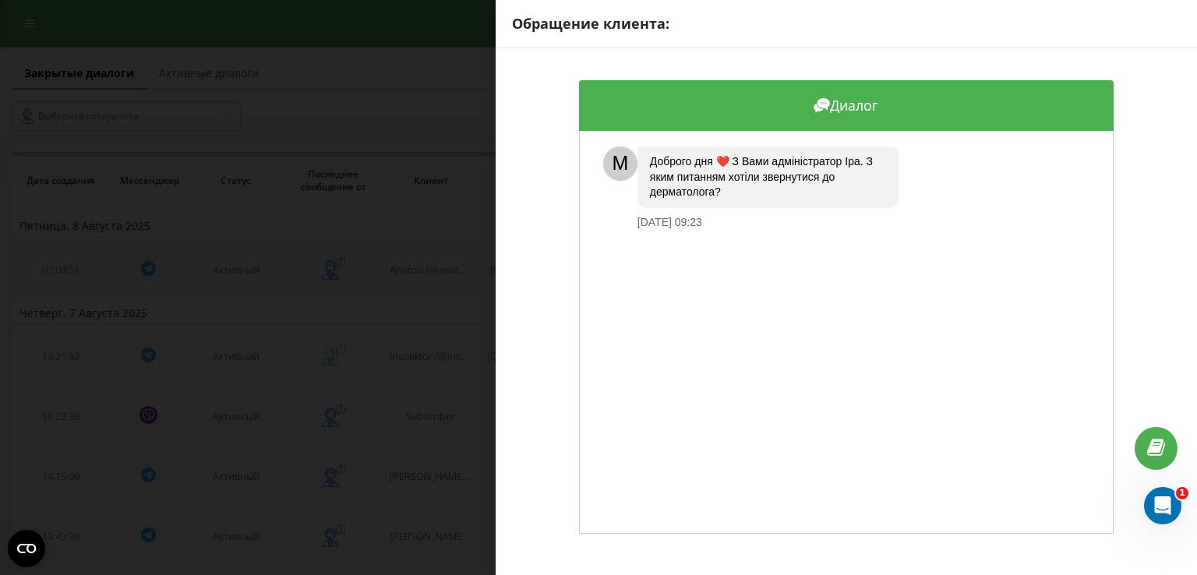
click at [462, 276] on div "Обращение клиента: Диалог M Доброго дня ❤️ З Вами адміністратор [PERSON_NAME]. …" at bounding box center [598, 287] width 1197 height 575
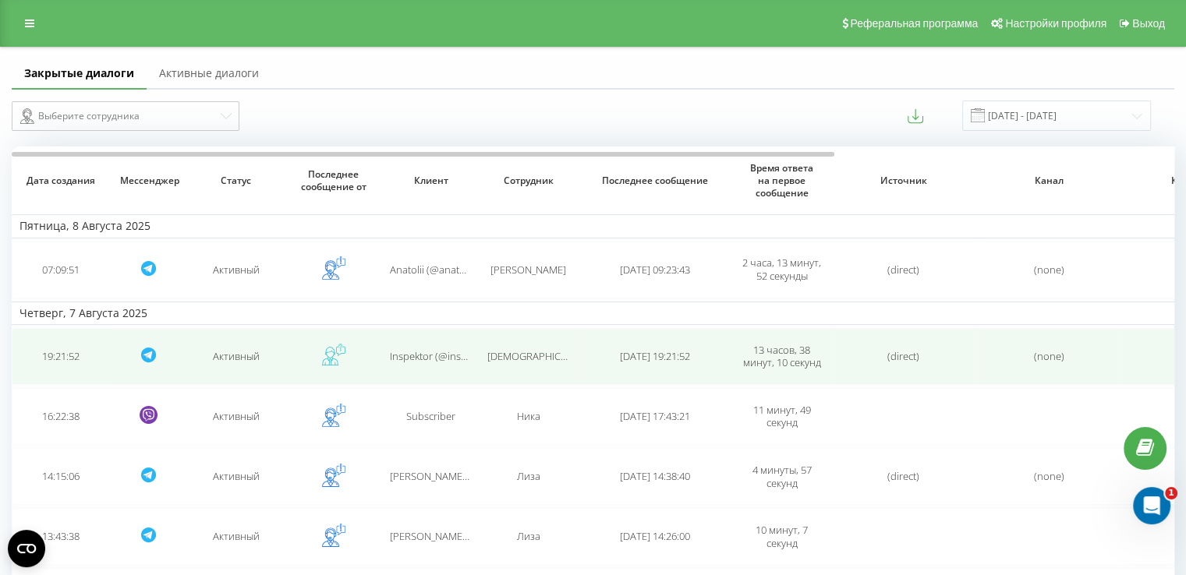
click at [444, 344] on td "Inspektor (@inspektor_pidozra) Pidozra" at bounding box center [430, 356] width 97 height 57
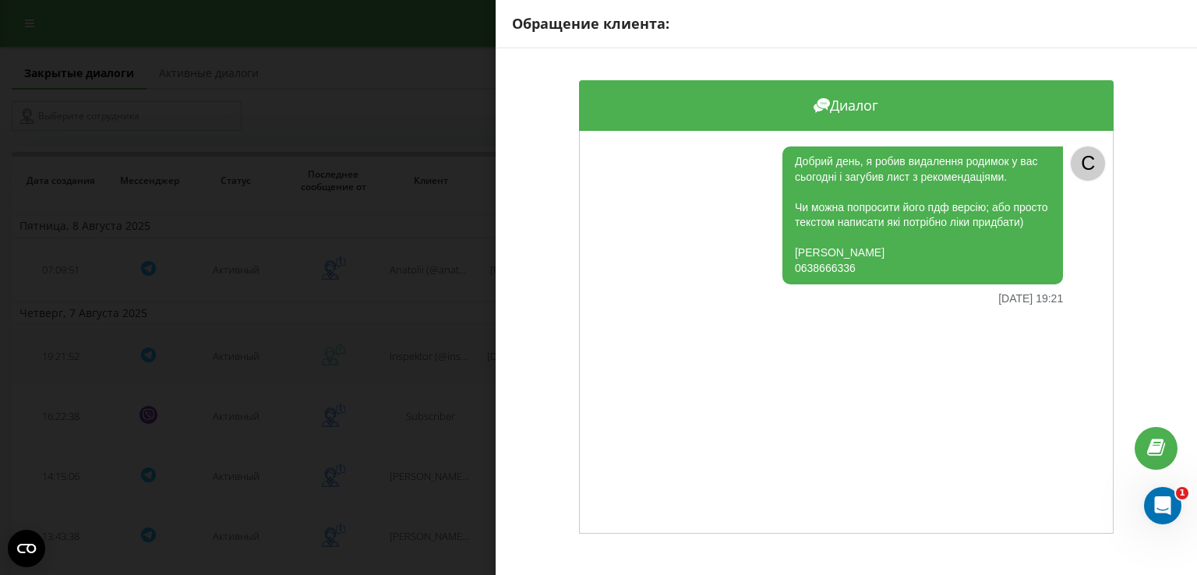
click at [444, 344] on div "Обращение клиента: Диалог Добрий день, я робив видалення родимок у вас сьогодні…" at bounding box center [598, 287] width 1197 height 575
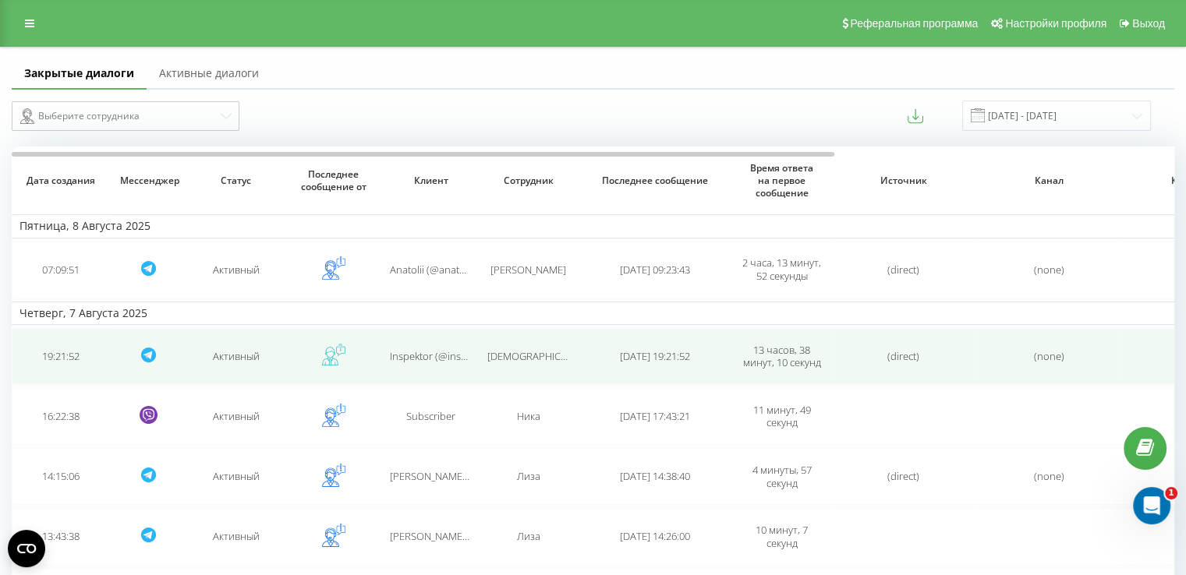
click at [420, 359] on span "Inspektor (@inspektor_pidozra) Pidozra" at bounding box center [480, 356] width 180 height 14
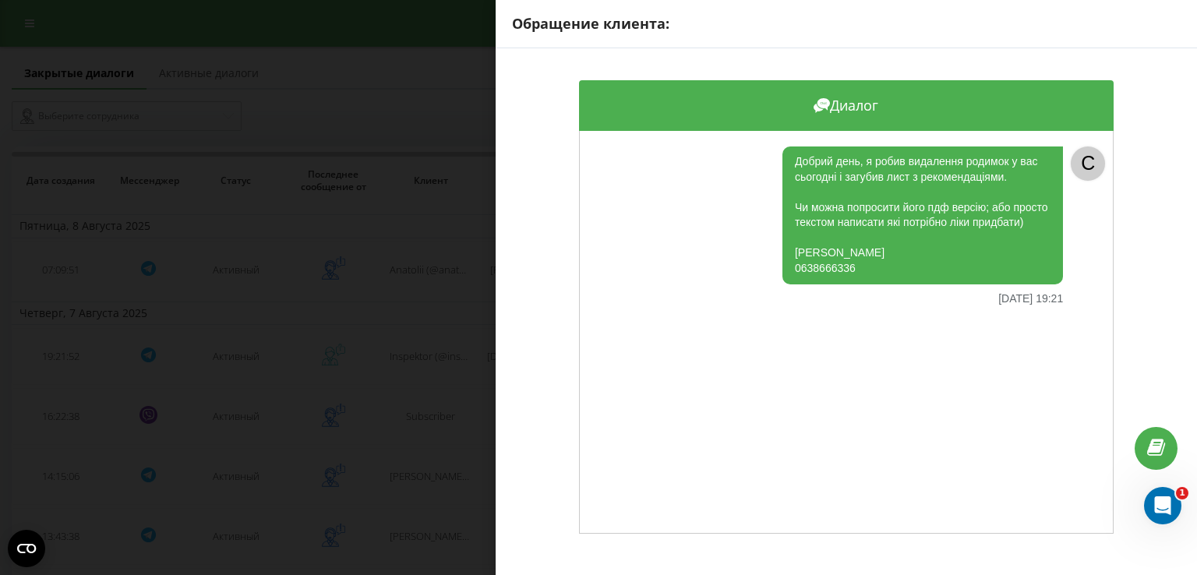
click at [420, 359] on div "Обращение клиента: Диалог Добрий день, я робив видалення родимок у вас сьогодні…" at bounding box center [598, 287] width 1197 height 575
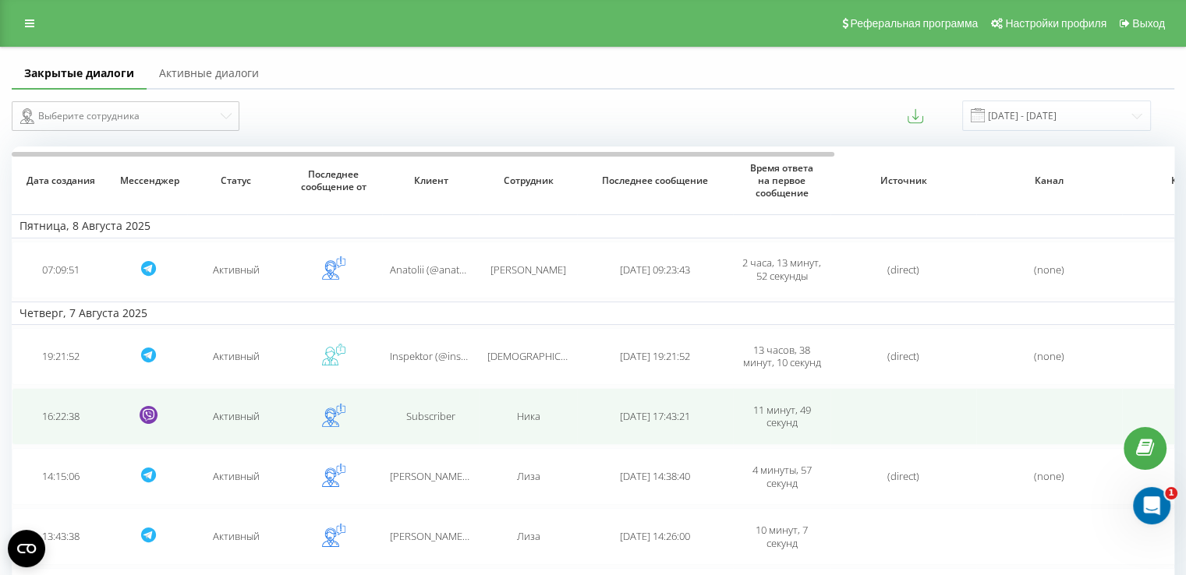
click at [418, 417] on span "Subscriber" at bounding box center [430, 416] width 49 height 14
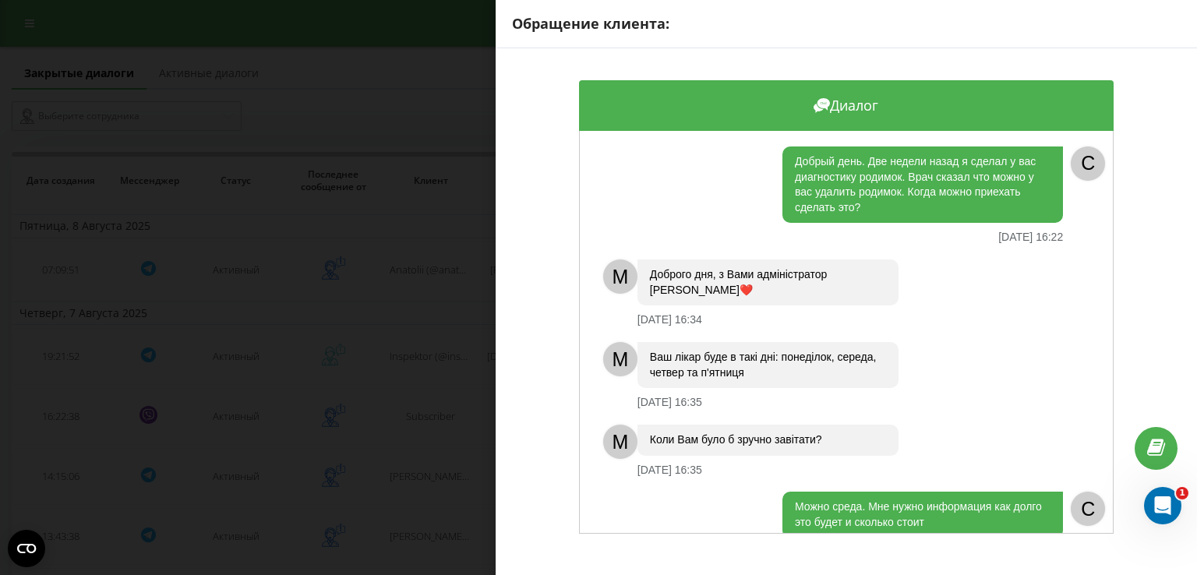
click at [1105, 230] on div "Добрый день. Две недели назад я сделал у вас диагностику родимок. Врач сказал ч…" at bounding box center [846, 332] width 535 height 403
click at [426, 422] on div "Обращение клиента: Диалог Добрый день. Две недели назад я сделал у вас диагност…" at bounding box center [598, 287] width 1197 height 575
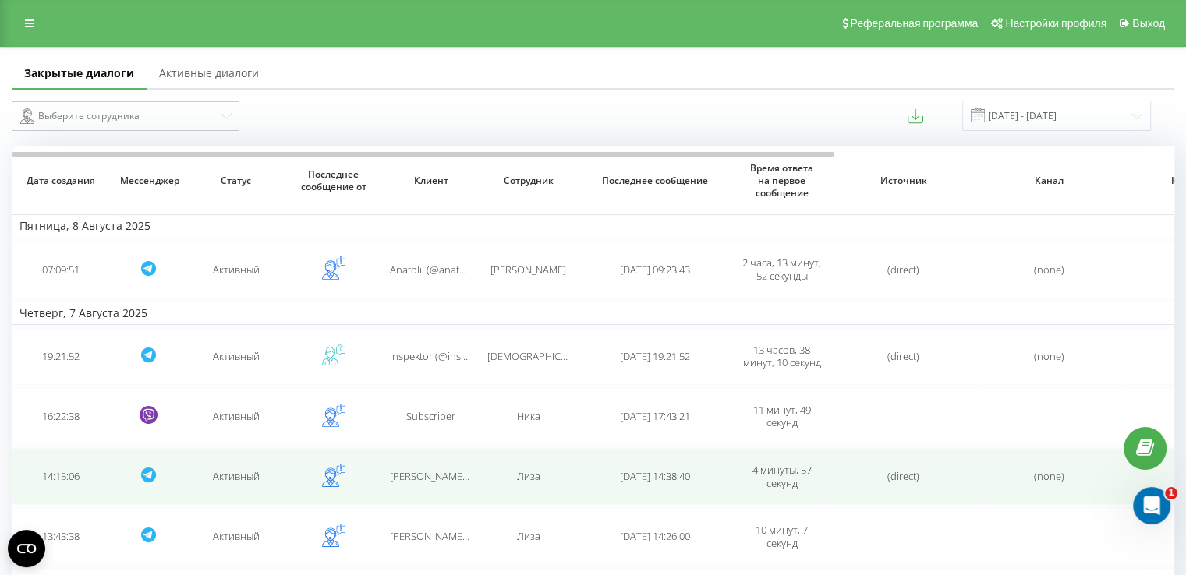
click at [421, 458] on td "[PERSON_NAME] (@alinazubakha)" at bounding box center [430, 476] width 97 height 57
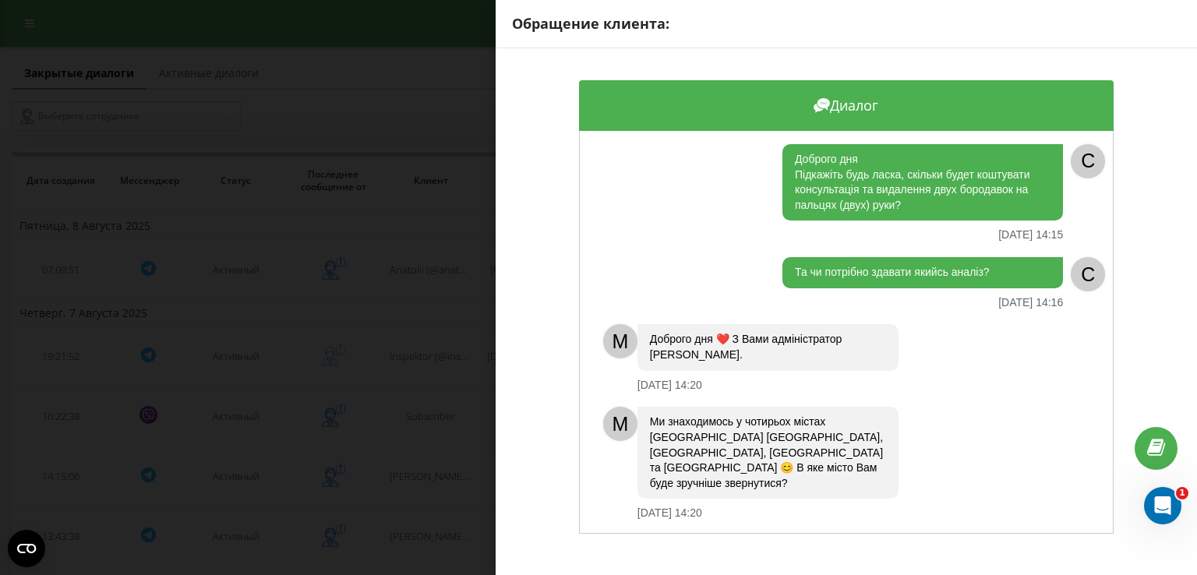
scroll to position [5, 0]
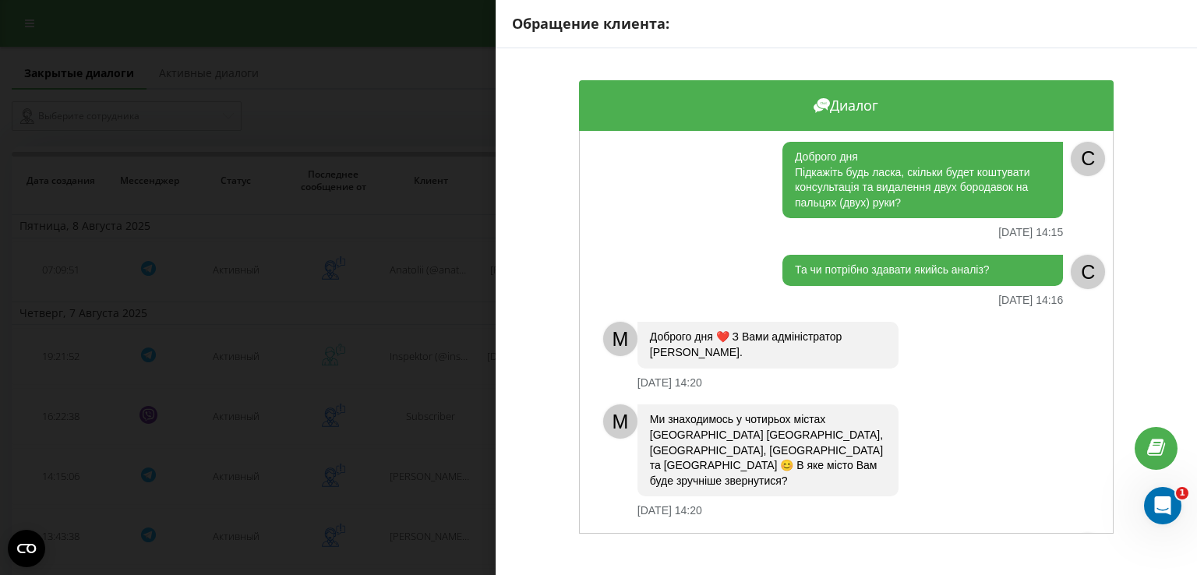
click at [464, 365] on div "Обращение клиента: Диалог Доброго дня Підкажіть будь ласка, скільки будет кошту…" at bounding box center [598, 287] width 1197 height 575
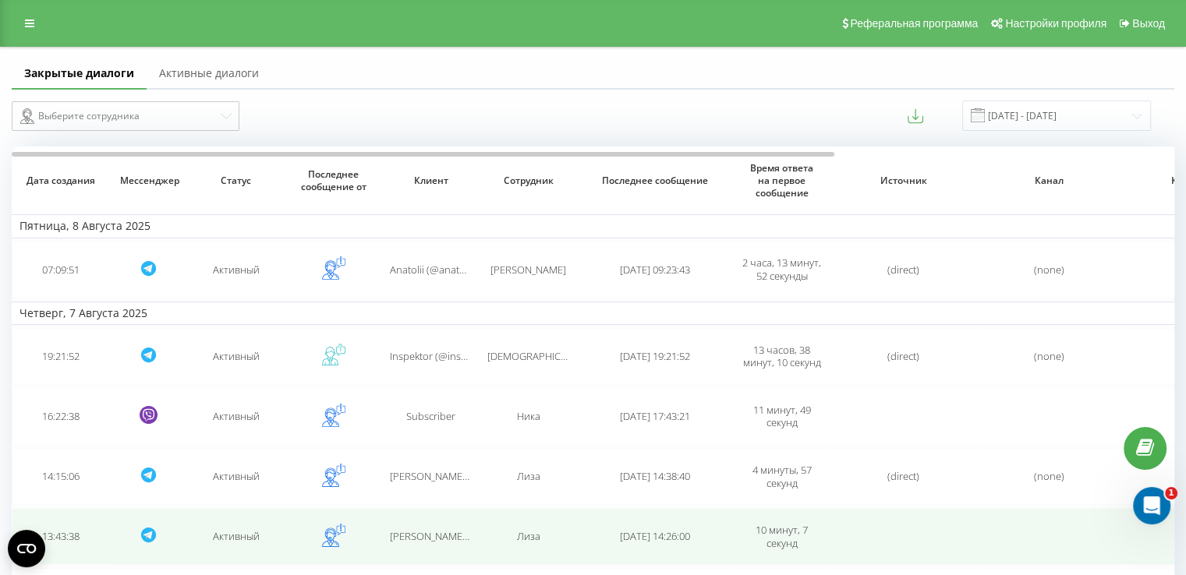
click at [461, 527] on td "[PERSON_NAME] Varbanets" at bounding box center [430, 536] width 97 height 57
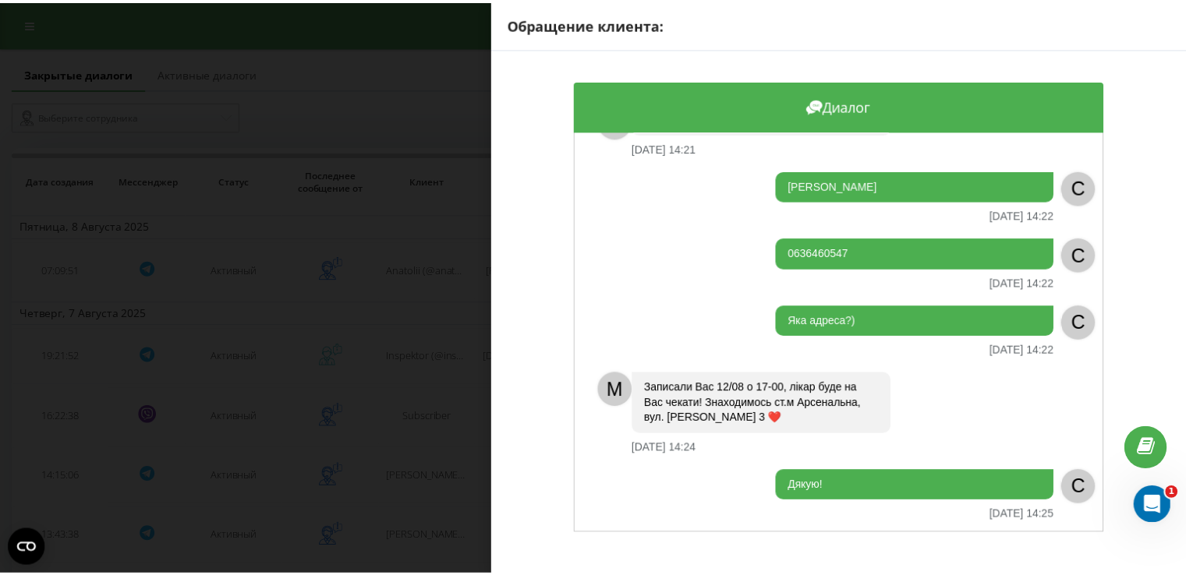
scroll to position [1106, 0]
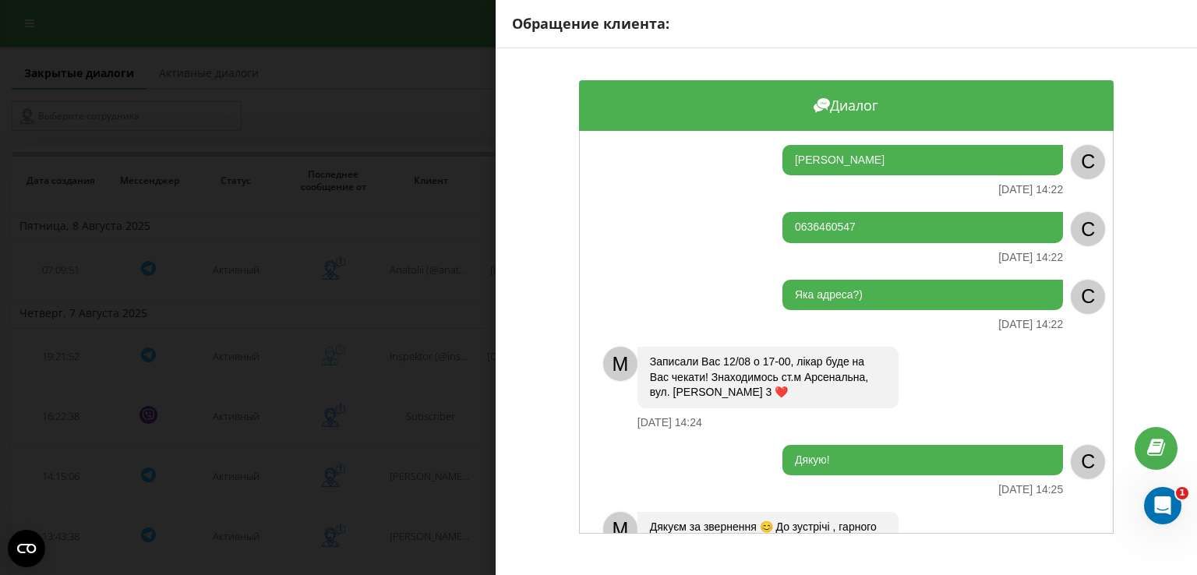
click at [331, 490] on div "Обращение клиента: Диалог M Доброго дня ❤️ З Вами адміністратор [PERSON_NAME]. …" at bounding box center [598, 287] width 1197 height 575
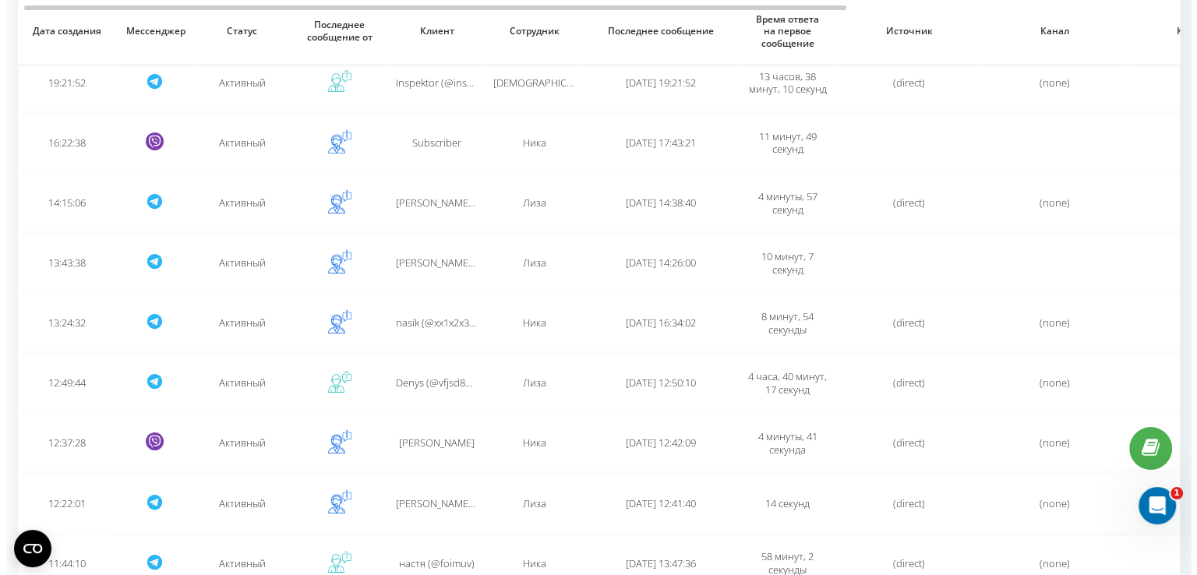
scroll to position [294, 0]
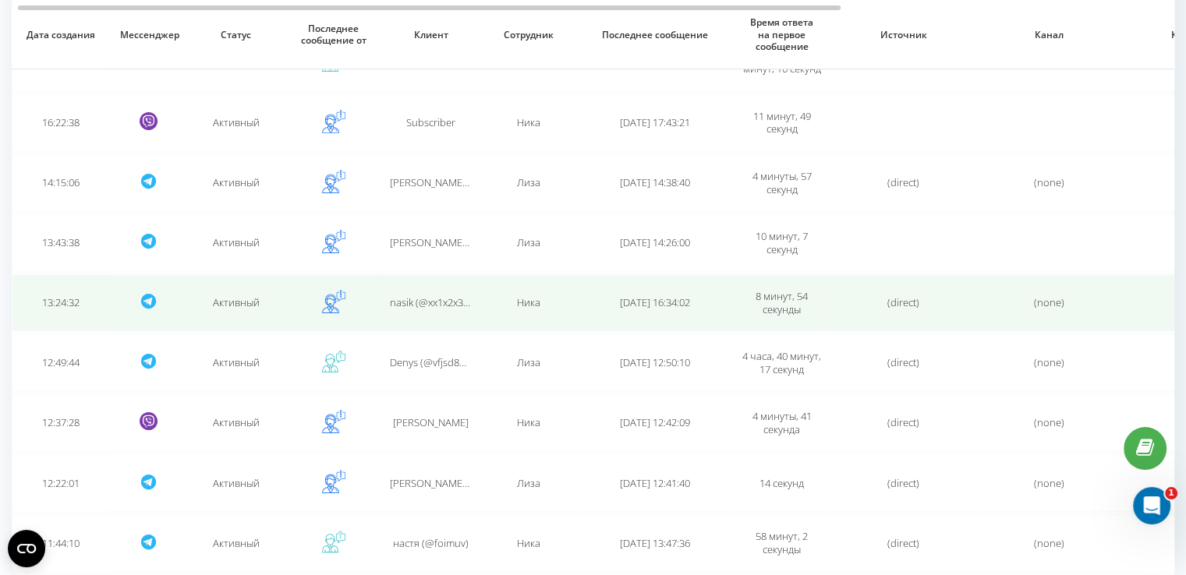
click at [534, 312] on td "Ника" at bounding box center [527, 302] width 97 height 57
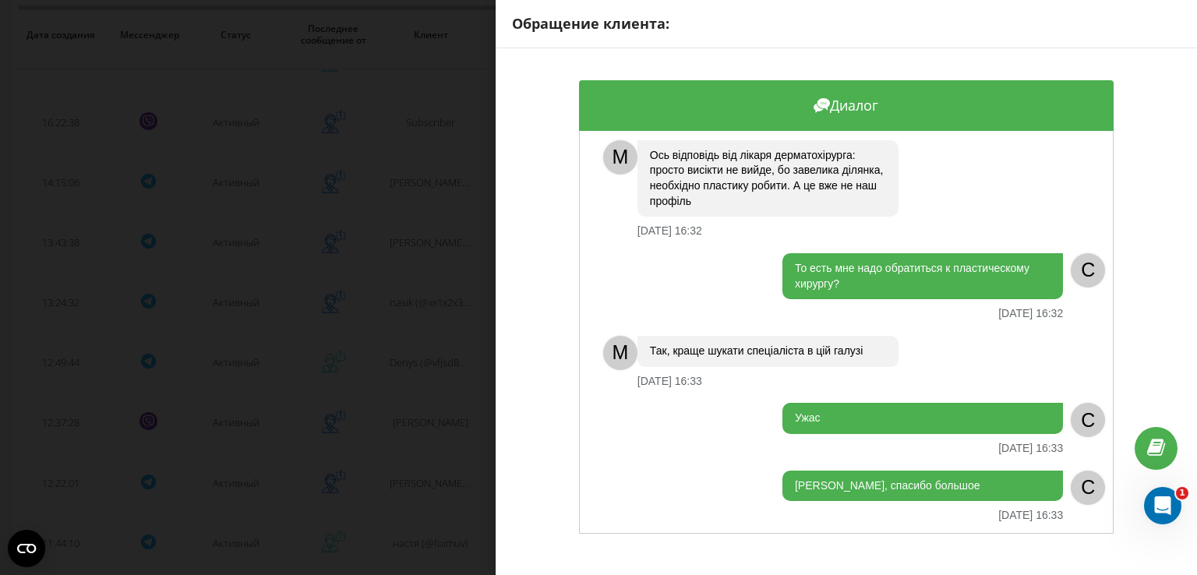
scroll to position [1703, 0]
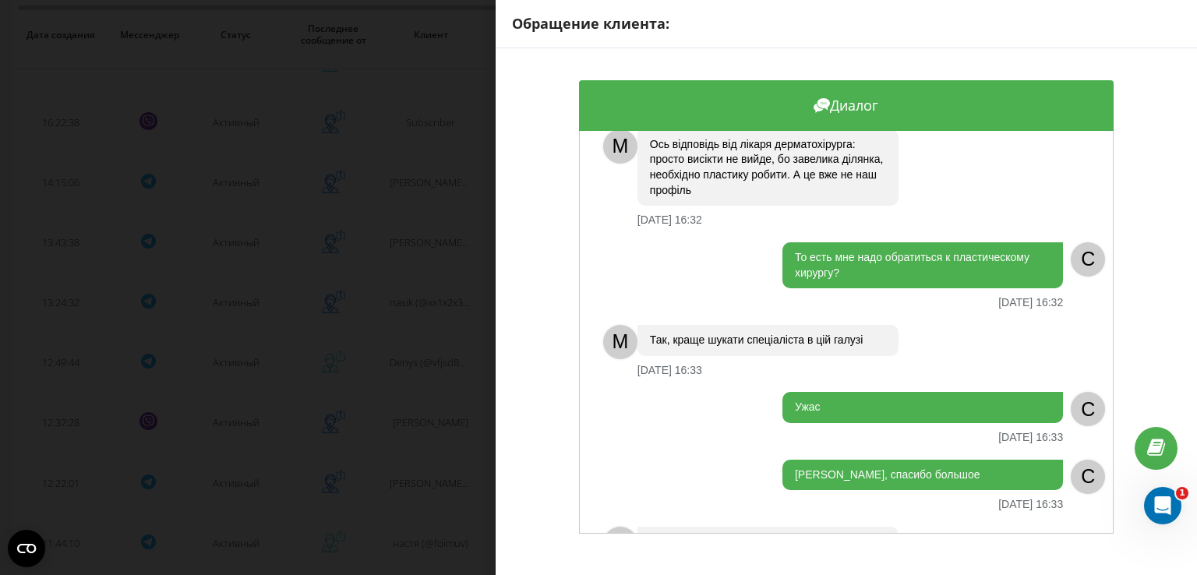
click at [430, 375] on div "Обращение клиента: Диалог M Доброго дня, з Вами адміністратор [PERSON_NAME]❤️ З…" at bounding box center [598, 287] width 1197 height 575
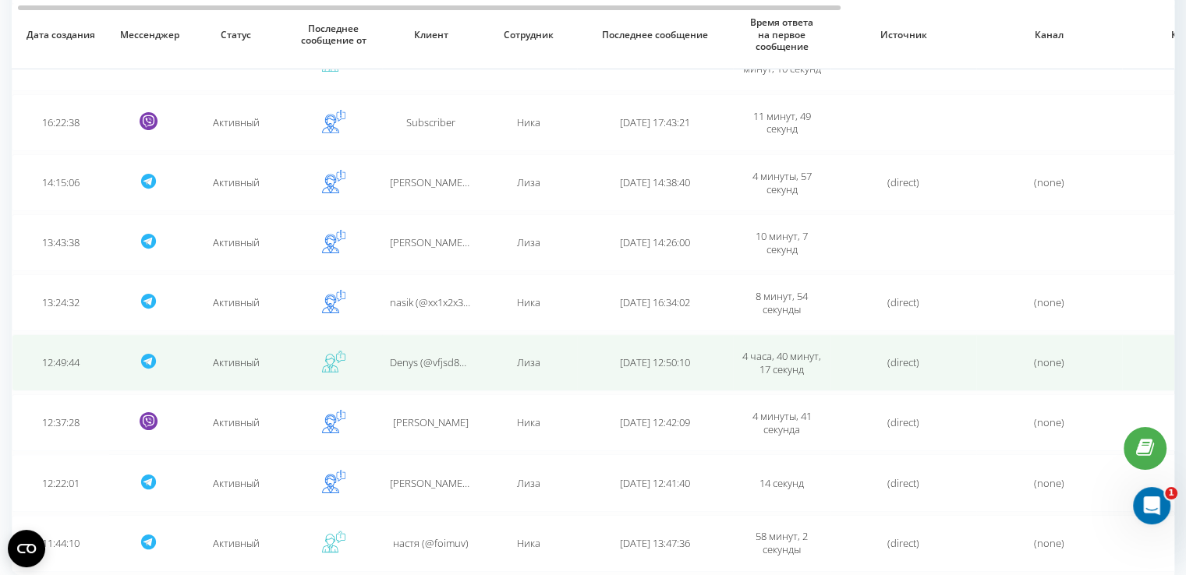
click at [425, 350] on td "Denys (@vfjsd87fhjm7yfc4)" at bounding box center [430, 362] width 97 height 57
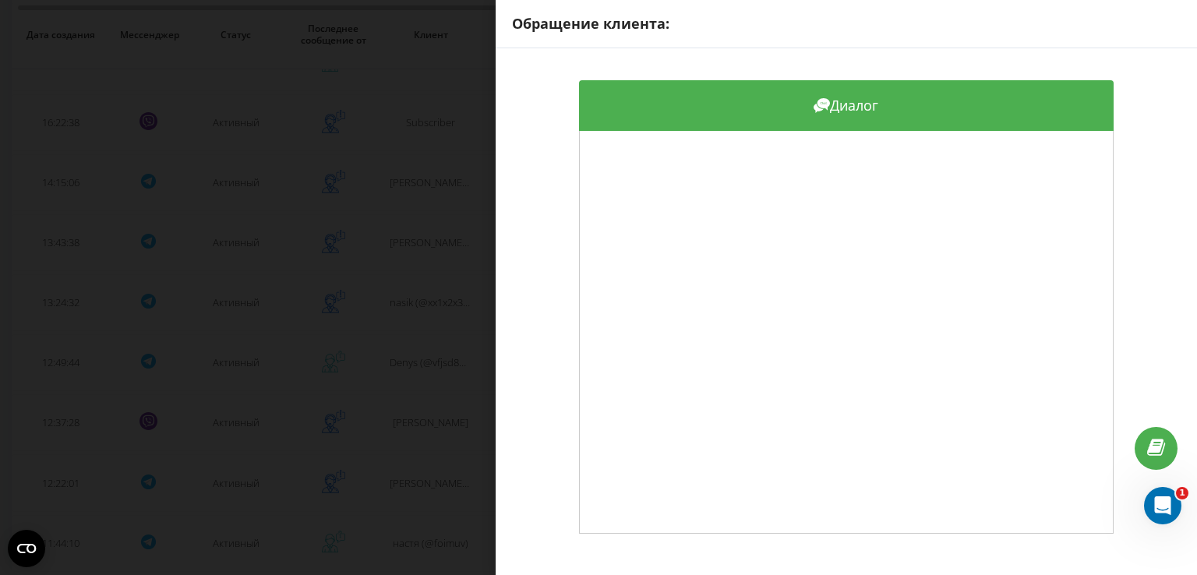
click at [426, 349] on div "Обращение клиента: Диалог" at bounding box center [598, 287] width 1197 height 575
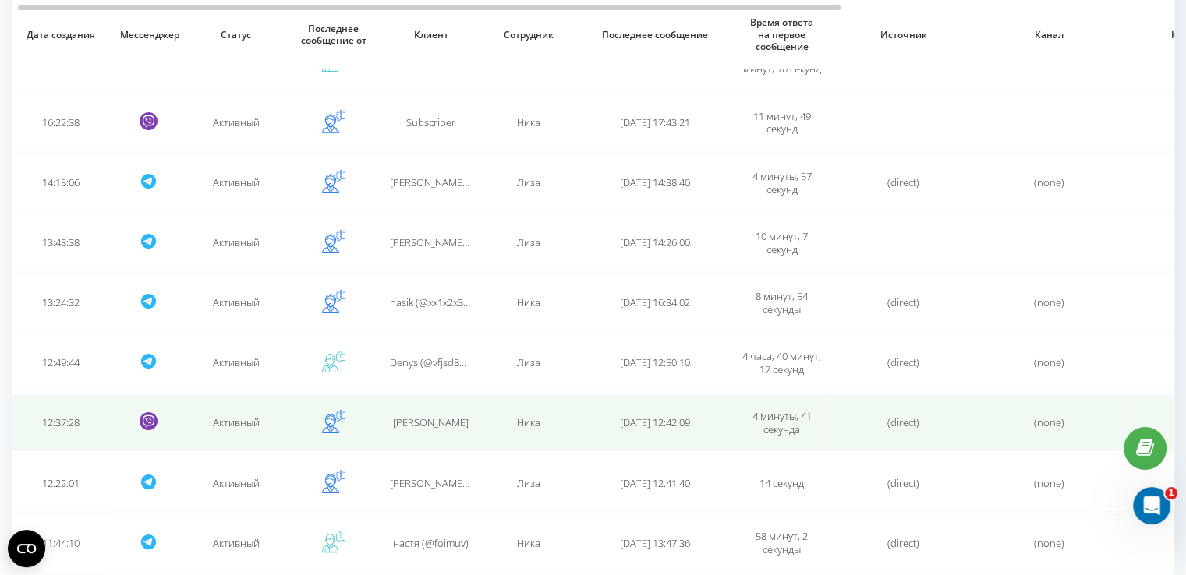
click at [424, 425] on span "[PERSON_NAME]" at bounding box center [431, 422] width 76 height 14
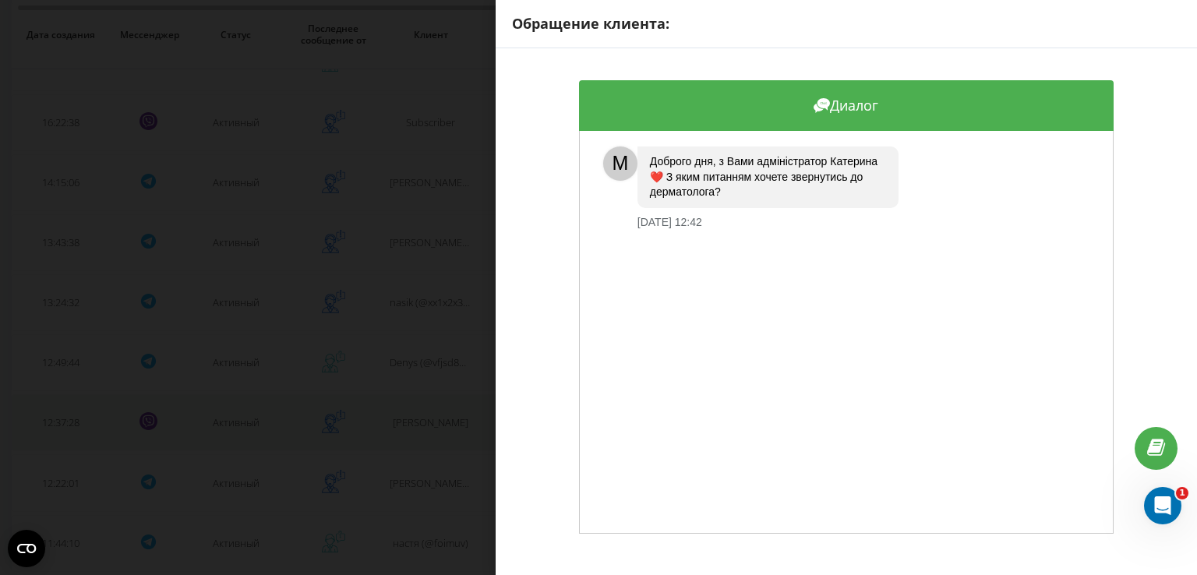
click at [424, 425] on div "Обращение клиента: Диалог M Доброго дня, з Вами адміністратор [PERSON_NAME]❤️ З…" at bounding box center [598, 287] width 1197 height 575
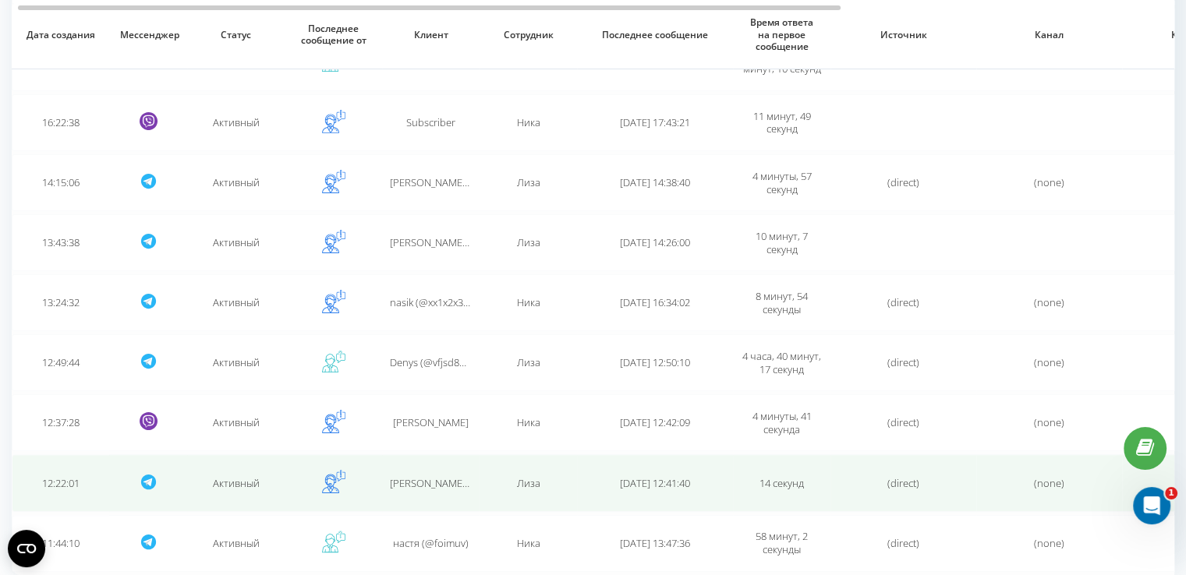
click at [435, 495] on td "[PERSON_NAME] (@hholodd)" at bounding box center [430, 482] width 97 height 57
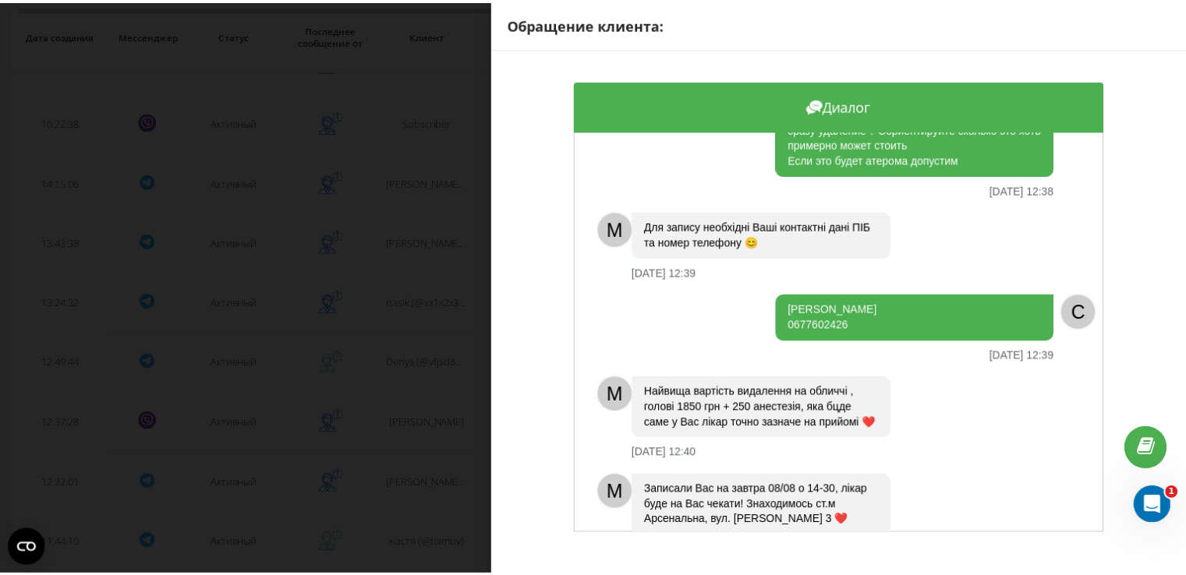
scroll to position [1076, 0]
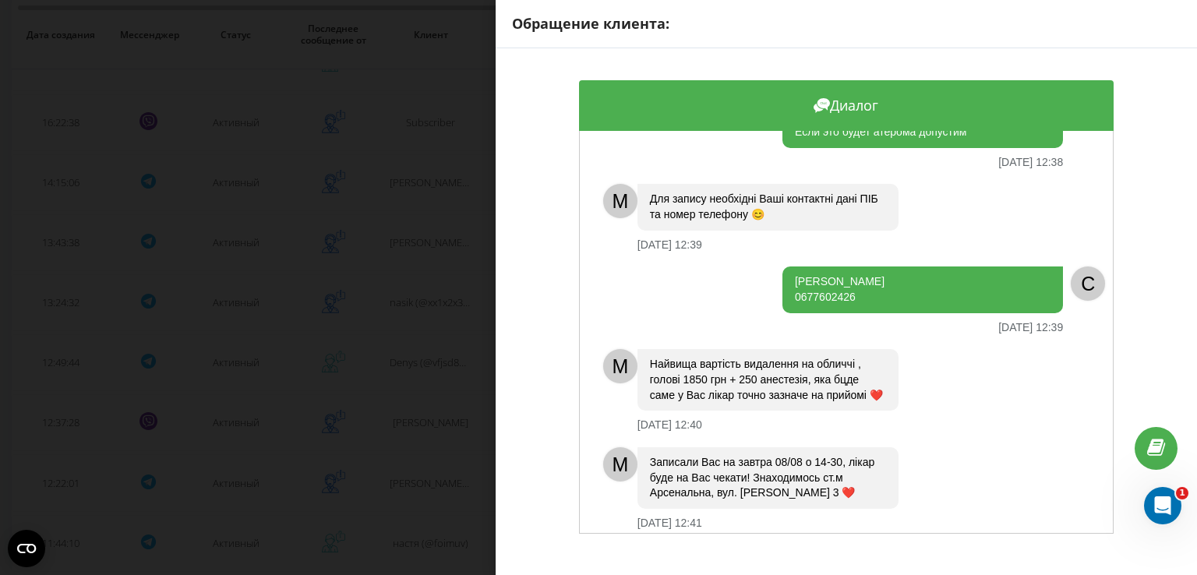
click at [401, 420] on div "Обращение клиента: Диалог M Доброго дня ❤️ З Вами адміністратор [PERSON_NAME]. …" at bounding box center [598, 287] width 1197 height 575
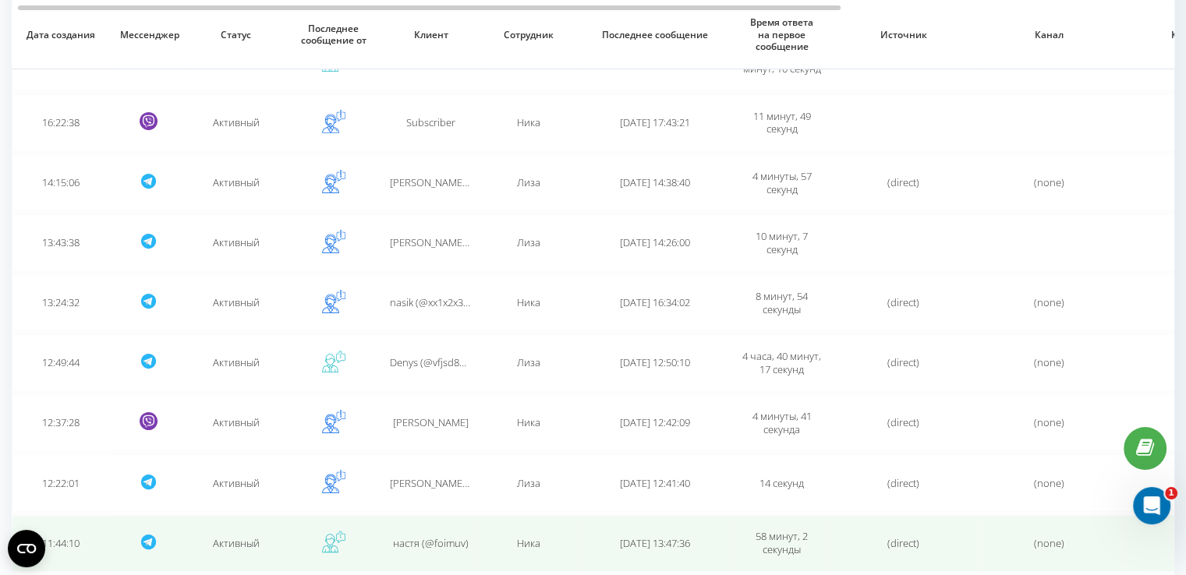
click at [437, 548] on td "настя (@foimuv)" at bounding box center [430, 543] width 97 height 57
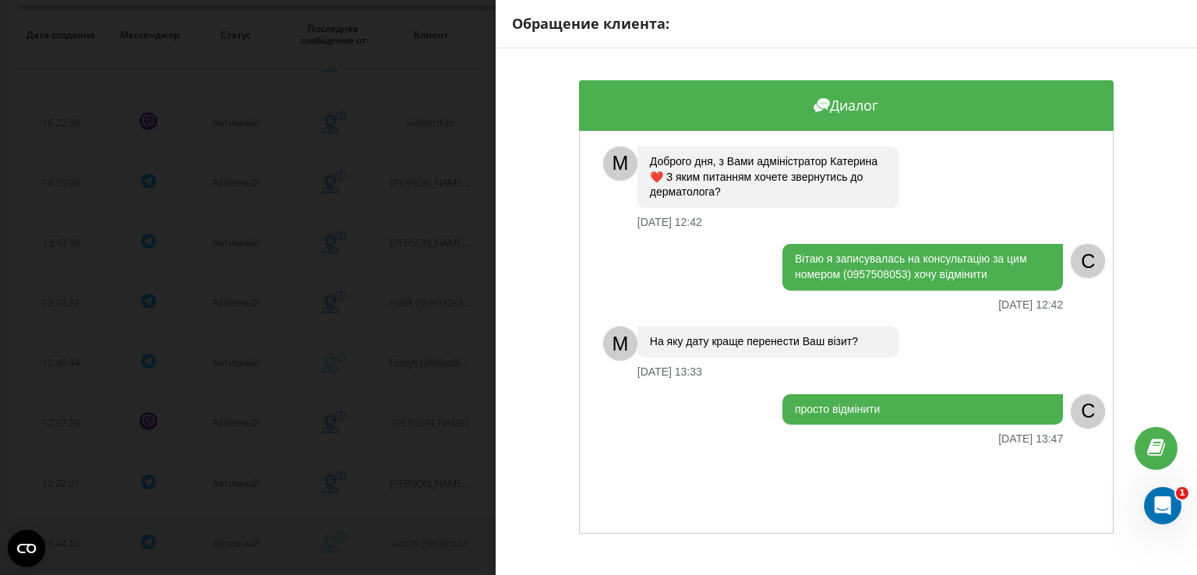
click at [437, 548] on div "Обращение клиента: Диалог M Доброго дня, з Вами адміністратор [PERSON_NAME]❤️ З…" at bounding box center [598, 287] width 1197 height 575
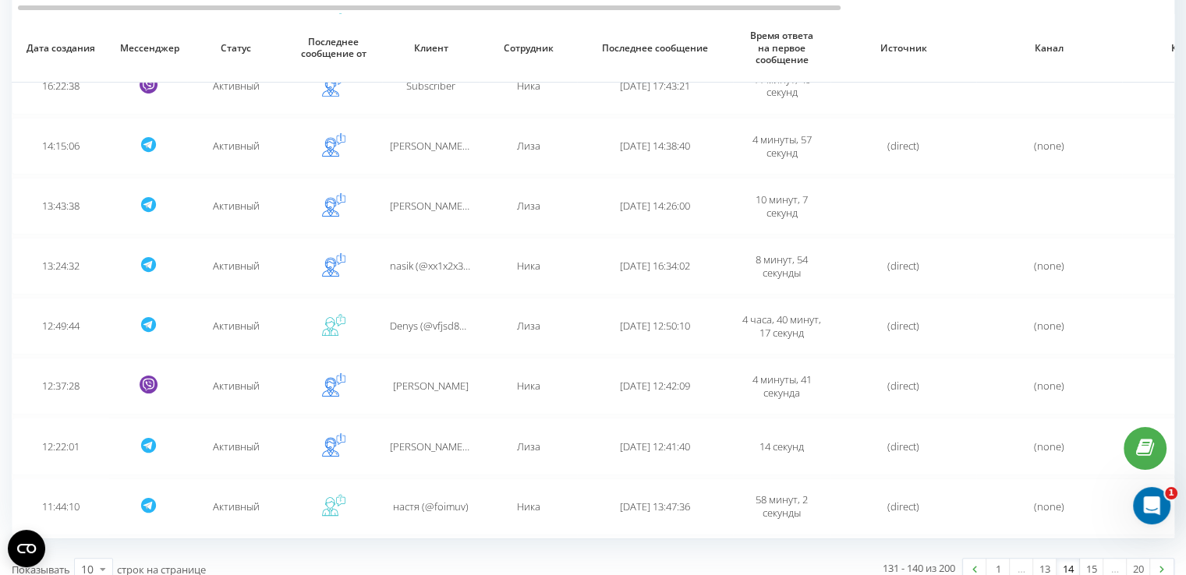
scroll to position [344, 0]
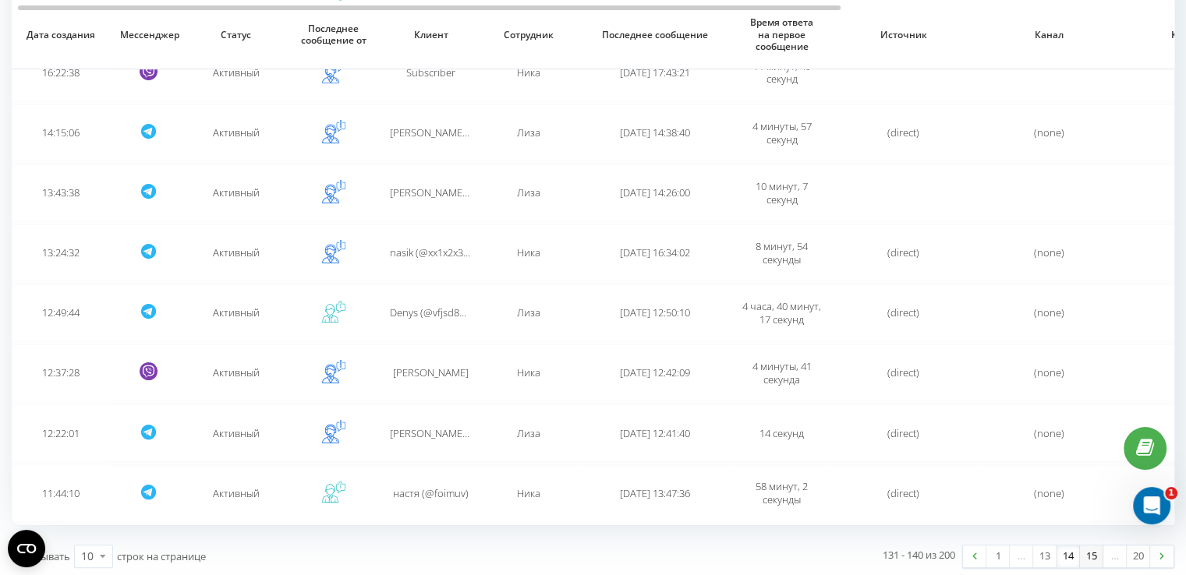
click at [1090, 556] on link "15" at bounding box center [1091, 557] width 23 height 22
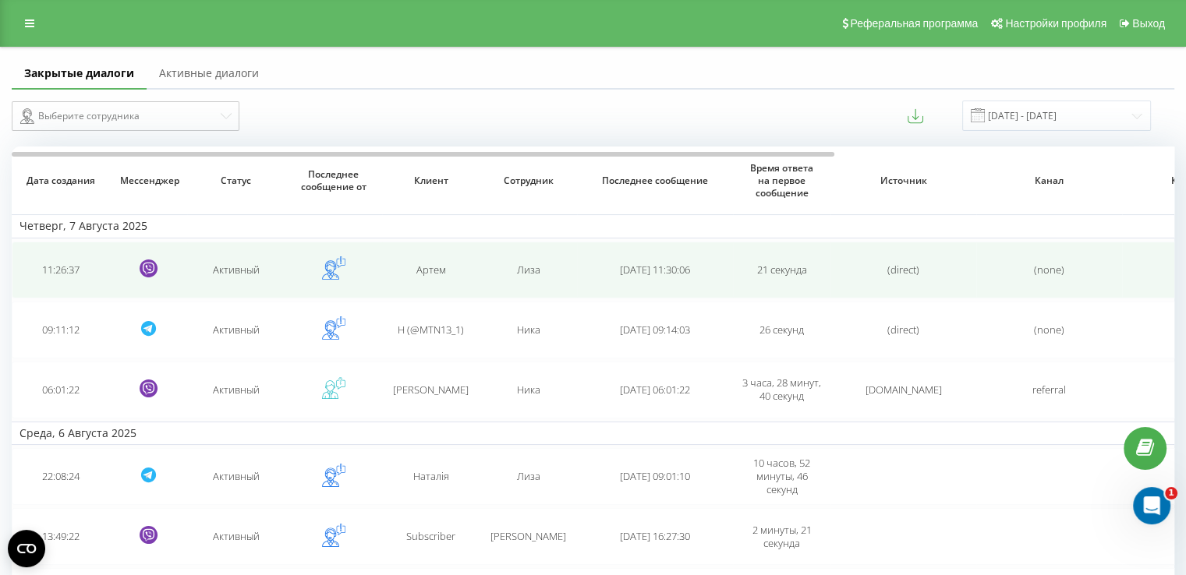
click at [465, 256] on td "Артем" at bounding box center [430, 270] width 97 height 57
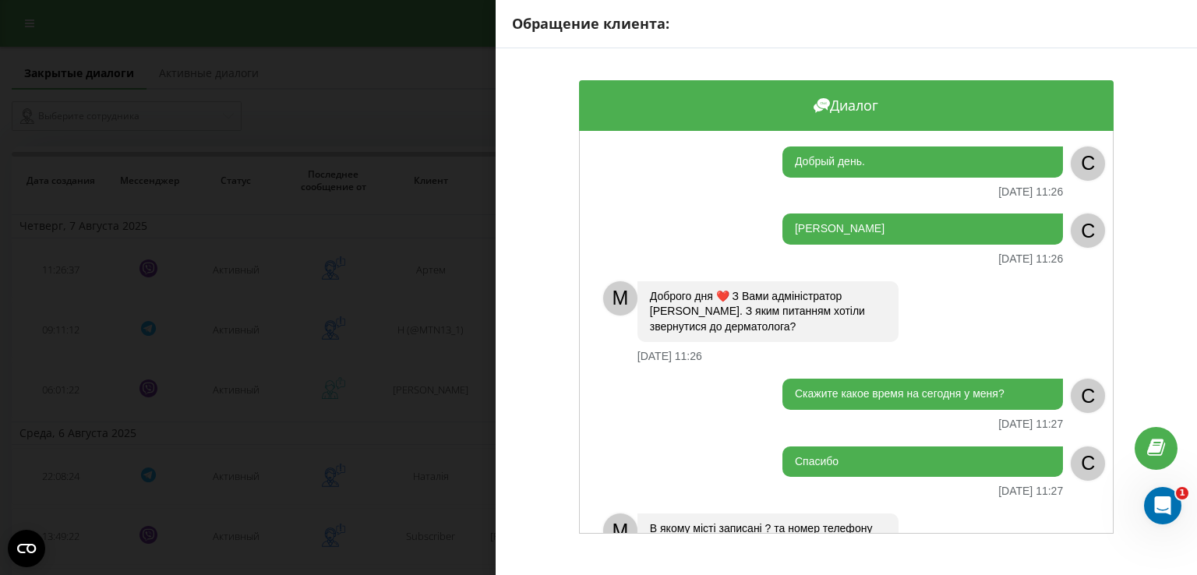
click at [404, 310] on div "Обращение клиента: Диалог Добрый день. [DATE] 11:26 C [PERSON_NAME] [DATE] 11:2…" at bounding box center [598, 287] width 1197 height 575
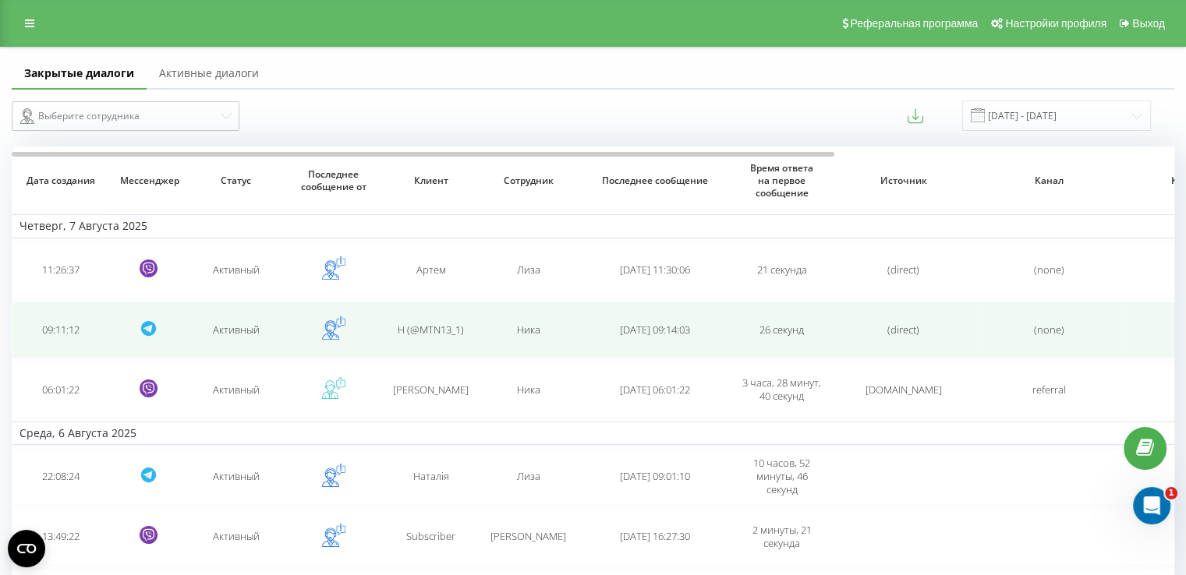
click at [418, 332] on span "Н (@MTN13_1)" at bounding box center [431, 330] width 66 height 14
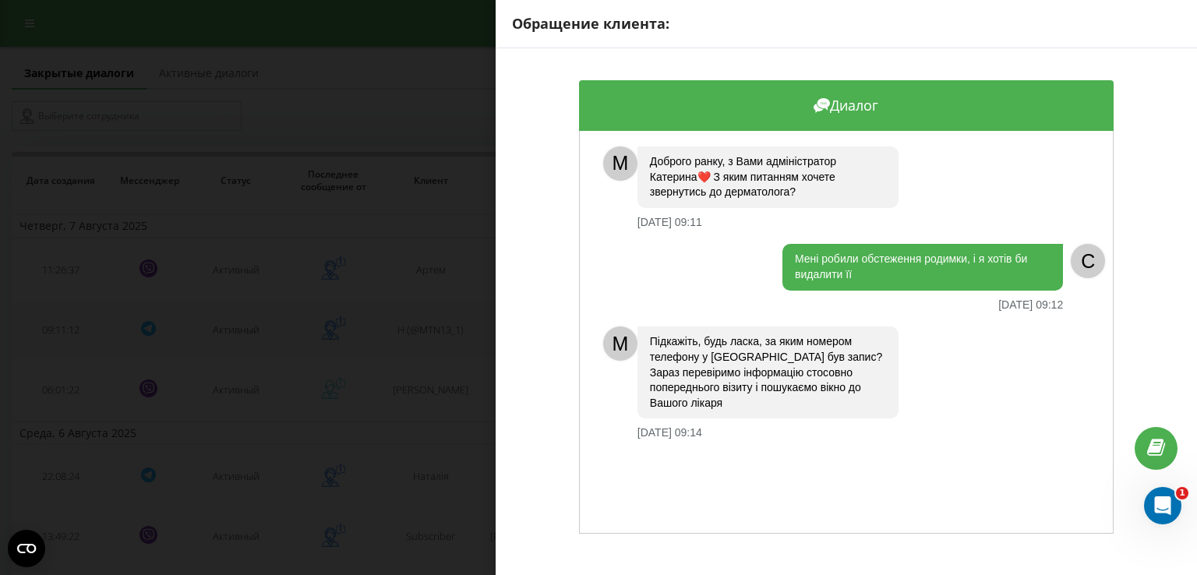
click at [418, 332] on div "Обращение клиента: Диалог M Доброго ранку, з Вами адміністратор [PERSON_NAME]❤️…" at bounding box center [598, 287] width 1197 height 575
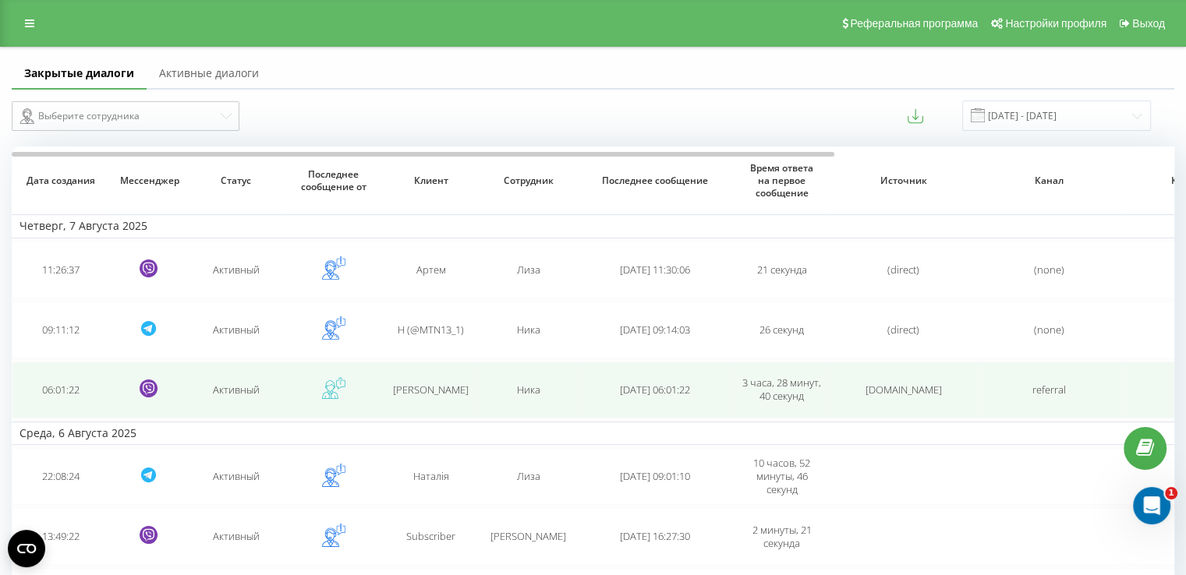
click at [419, 387] on span "[PERSON_NAME]" at bounding box center [431, 390] width 76 height 14
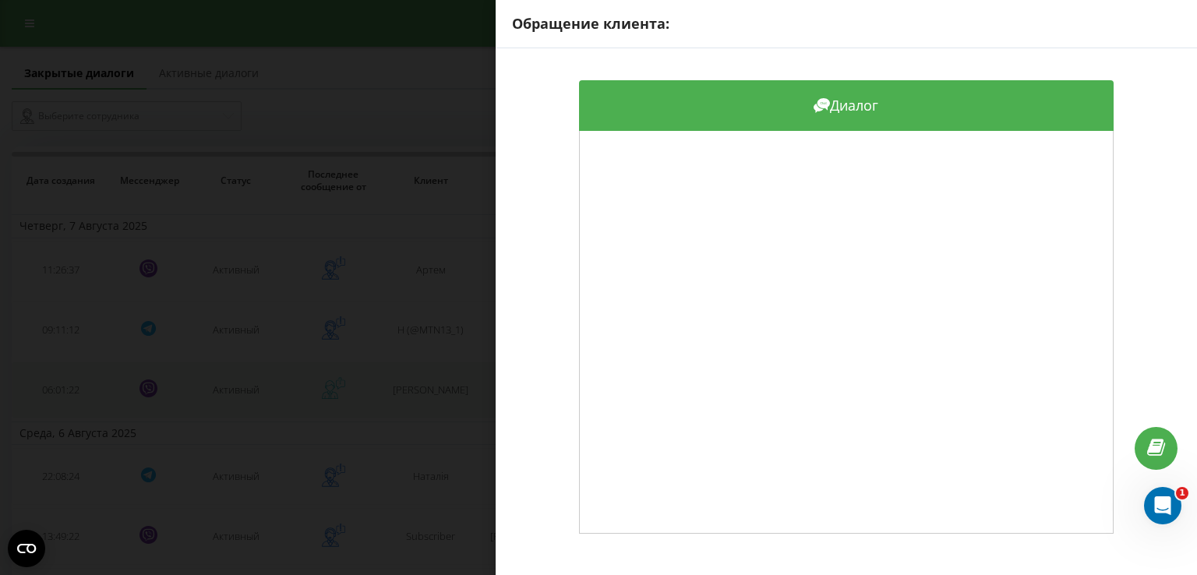
click at [419, 387] on div "Обращение клиента: Диалог" at bounding box center [598, 287] width 1197 height 575
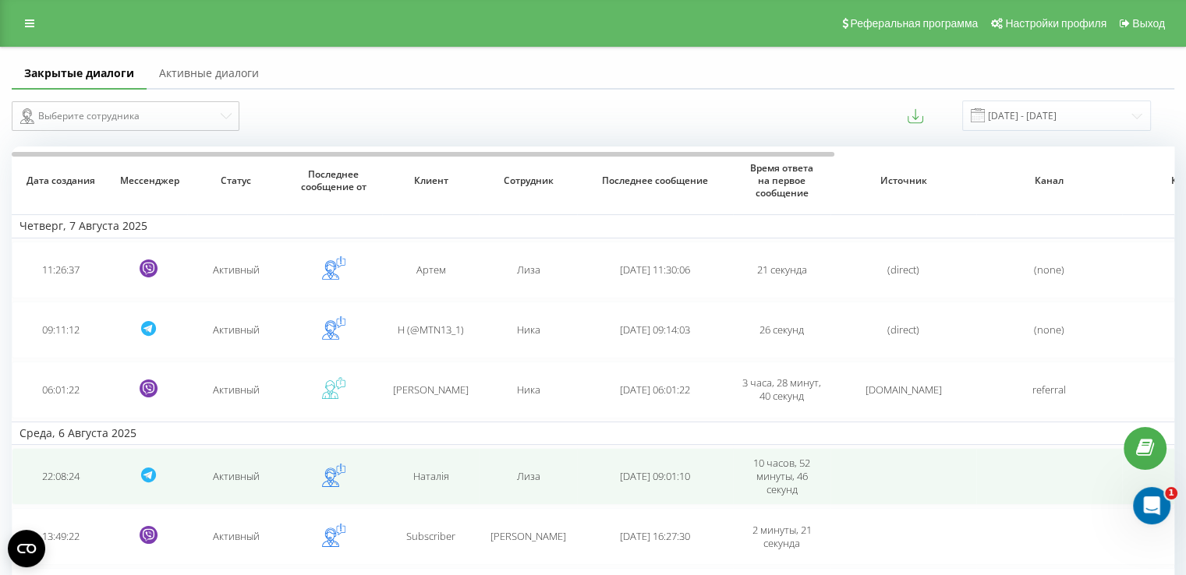
click at [408, 475] on div "Наталія" at bounding box center [431, 476] width 82 height 13
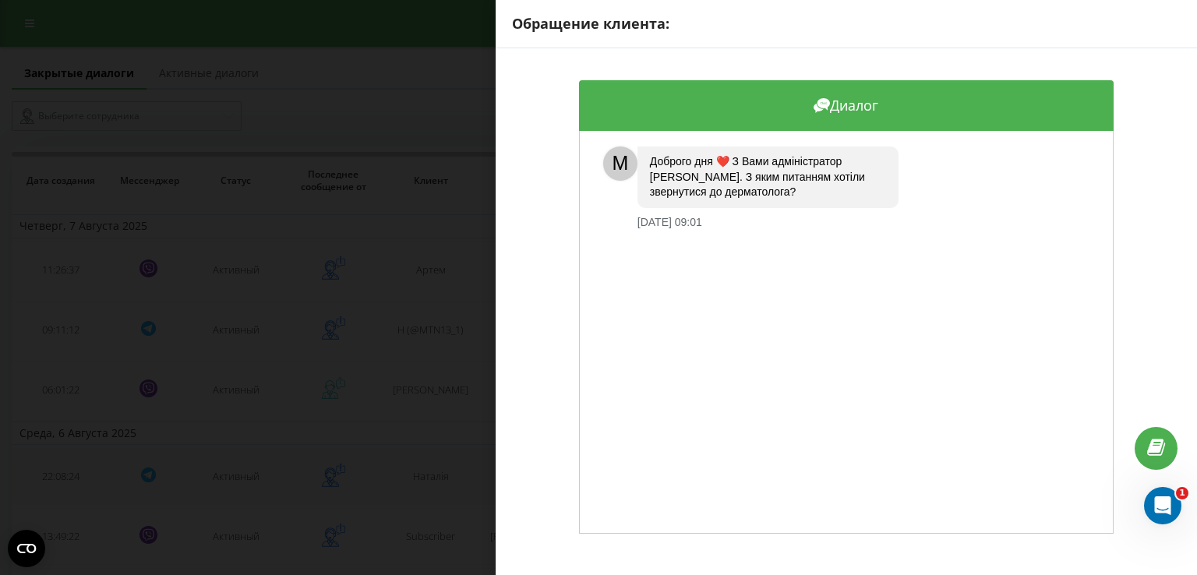
click at [408, 475] on div "Обращение клиента: Диалог M Доброго дня ❤️ З Вами адміністратор [PERSON_NAME]. …" at bounding box center [598, 287] width 1197 height 575
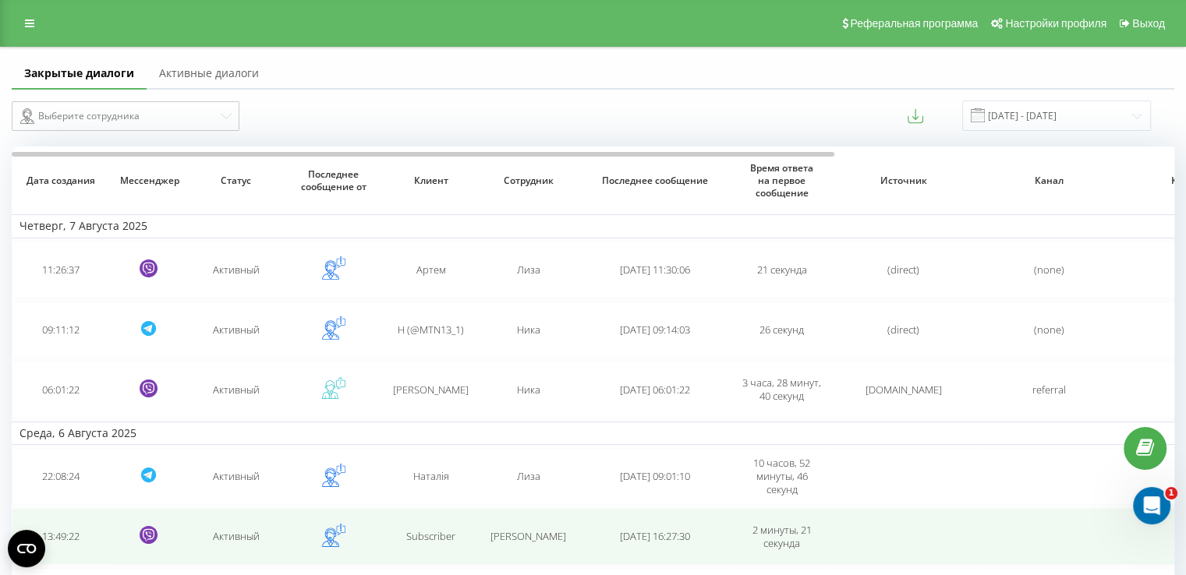
click at [410, 546] on td "Subscriber" at bounding box center [430, 536] width 97 height 57
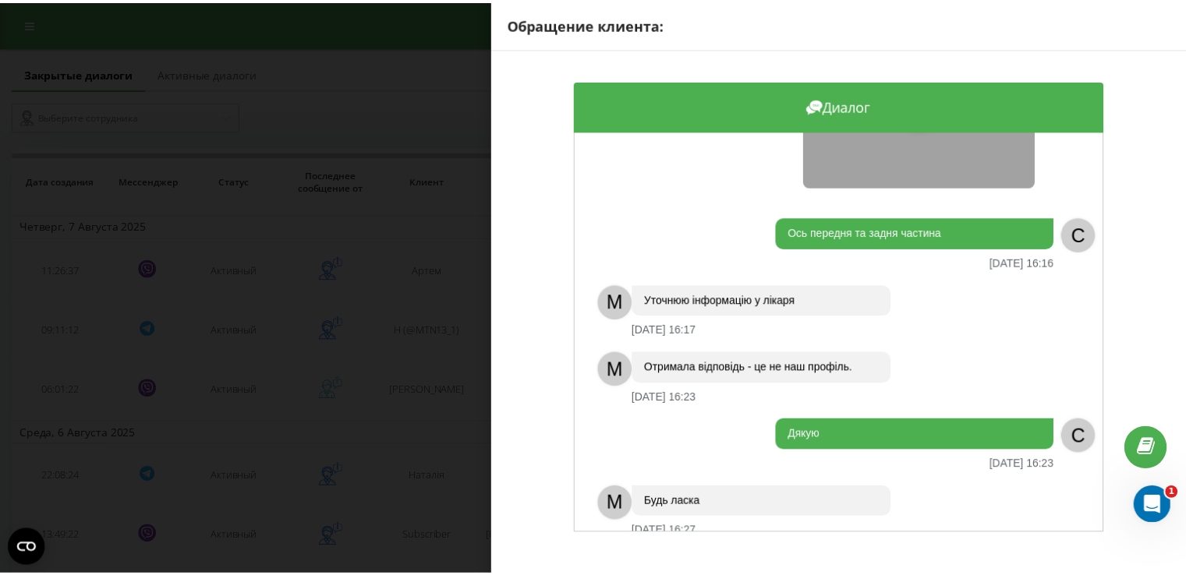
scroll to position [789, 0]
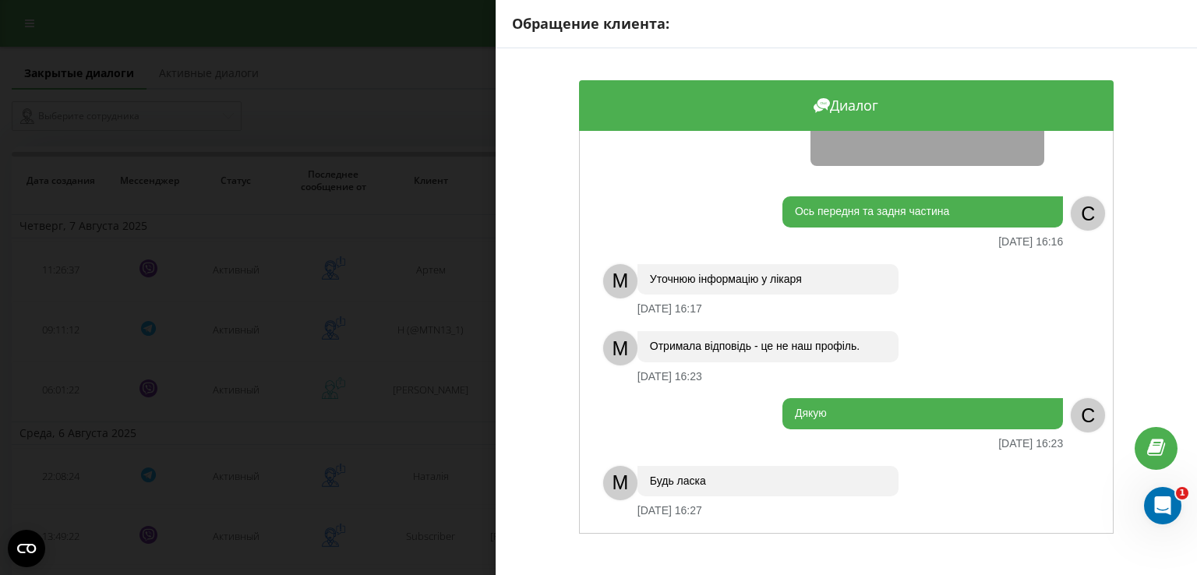
click at [404, 324] on div "Обращение клиента: Диалог Доброго дня [DATE] 13:49 C M Доброго дня ❤️ З Вами ад…" at bounding box center [598, 287] width 1197 height 575
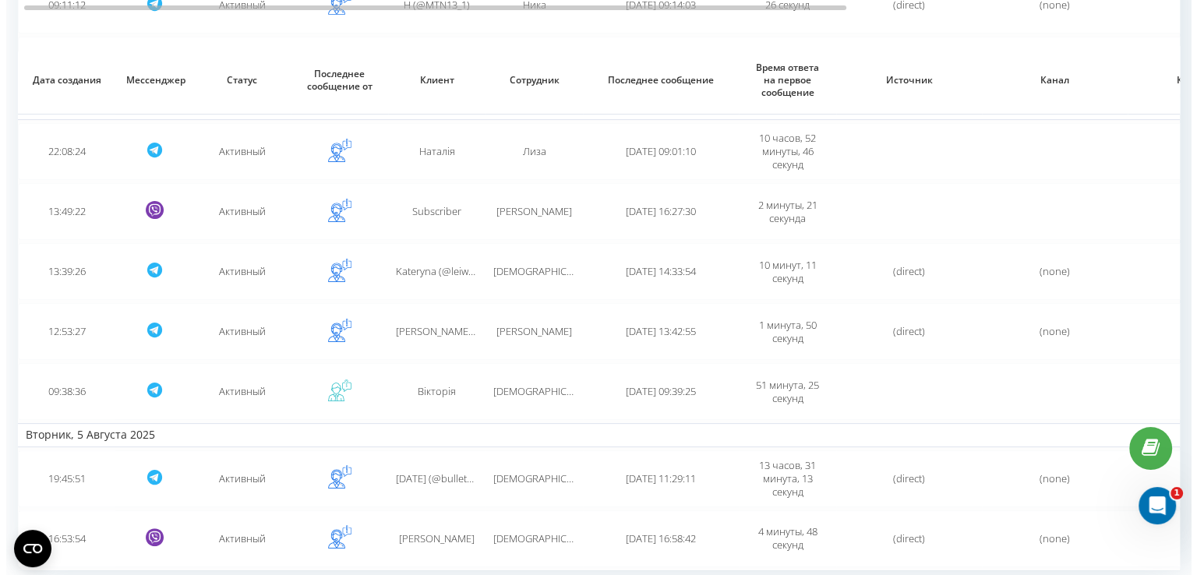
scroll to position [371, 0]
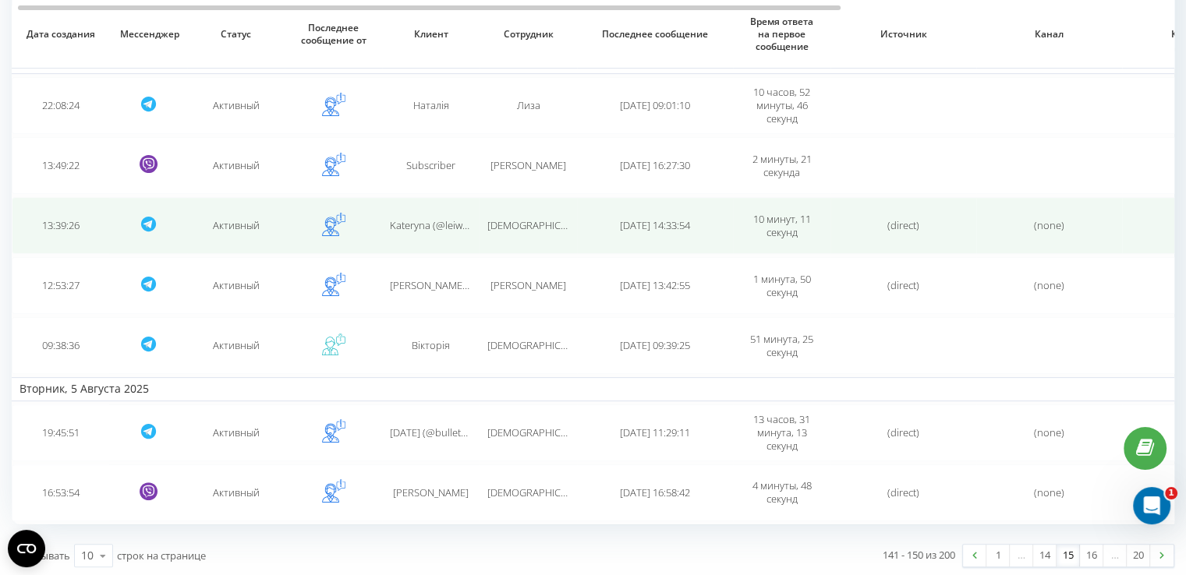
click at [466, 240] on td "Kateryna (@leiwuw)" at bounding box center [430, 225] width 97 height 57
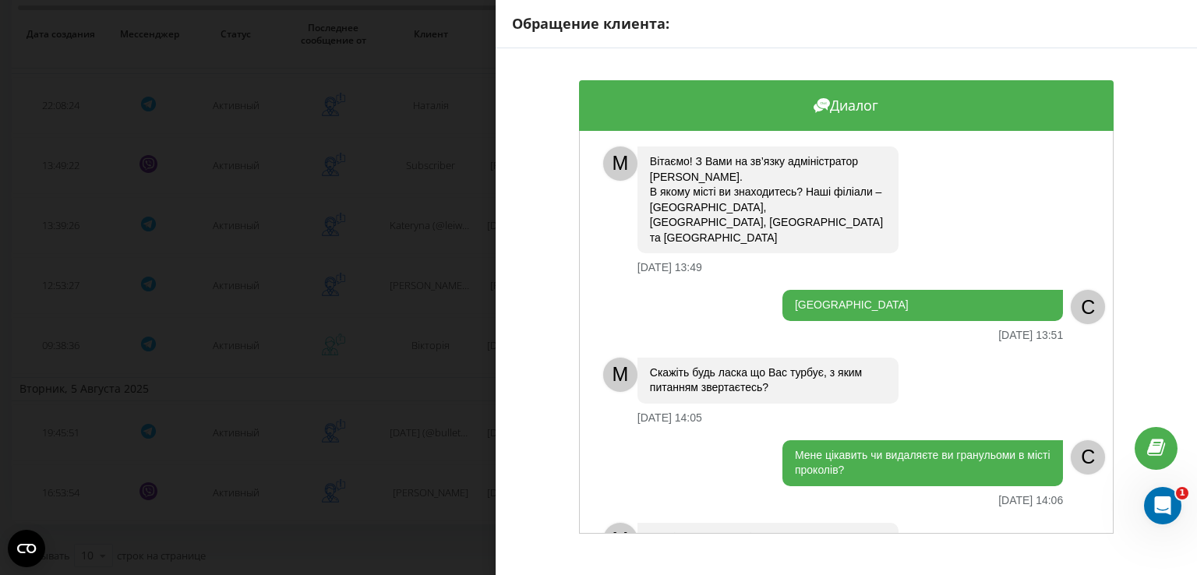
drag, startPoint x: 1114, startPoint y: 207, endPoint x: 1104, endPoint y: 216, distance: 13.8
click at [1104, 216] on div "Диалог [PERSON_NAME]! З Вами на зв’язку адміністратор [PERSON_NAME]. В якому мі…" at bounding box center [847, 307] width 702 height 518
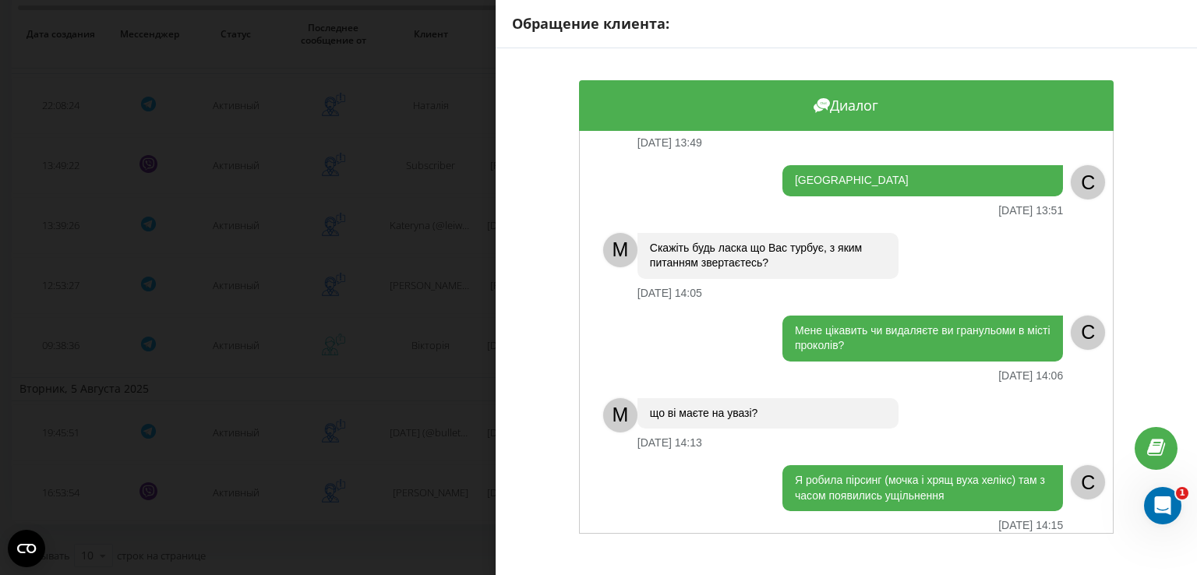
scroll to position [126, 0]
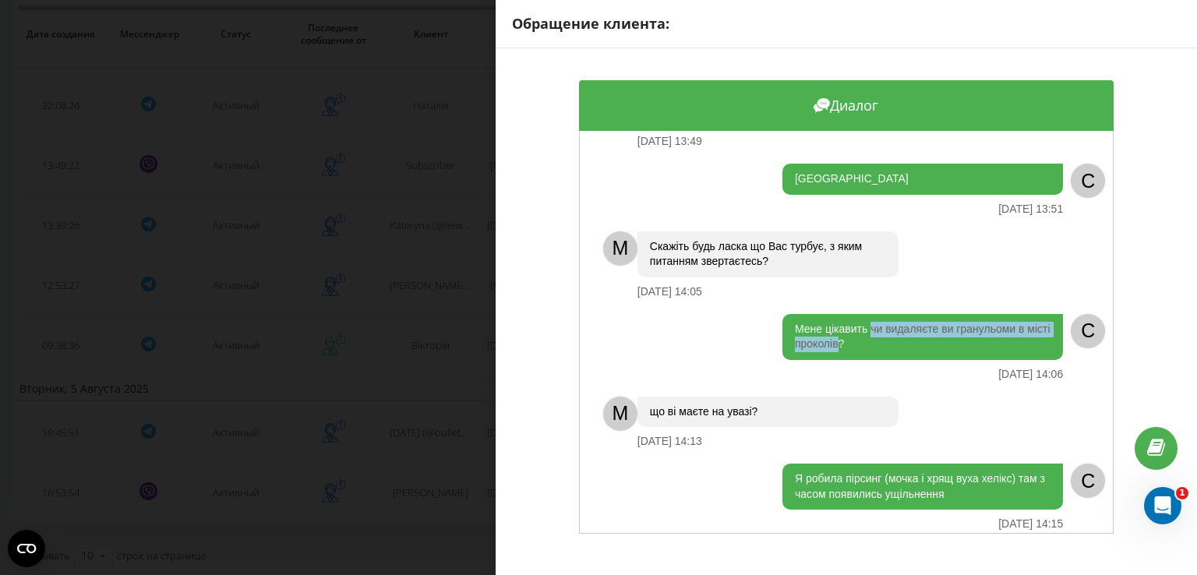
drag, startPoint x: 861, startPoint y: 316, endPoint x: 865, endPoint y: 303, distance: 13.1
click at [865, 314] on div "Мене цікавить чи видаляєте ви гранульоми в місті проколів?" at bounding box center [923, 337] width 281 height 46
click at [444, 228] on div "Обращение клиента: Диалог M [PERSON_NAME]! З Вами на зв’язку адміністратор [PER…" at bounding box center [598, 287] width 1197 height 575
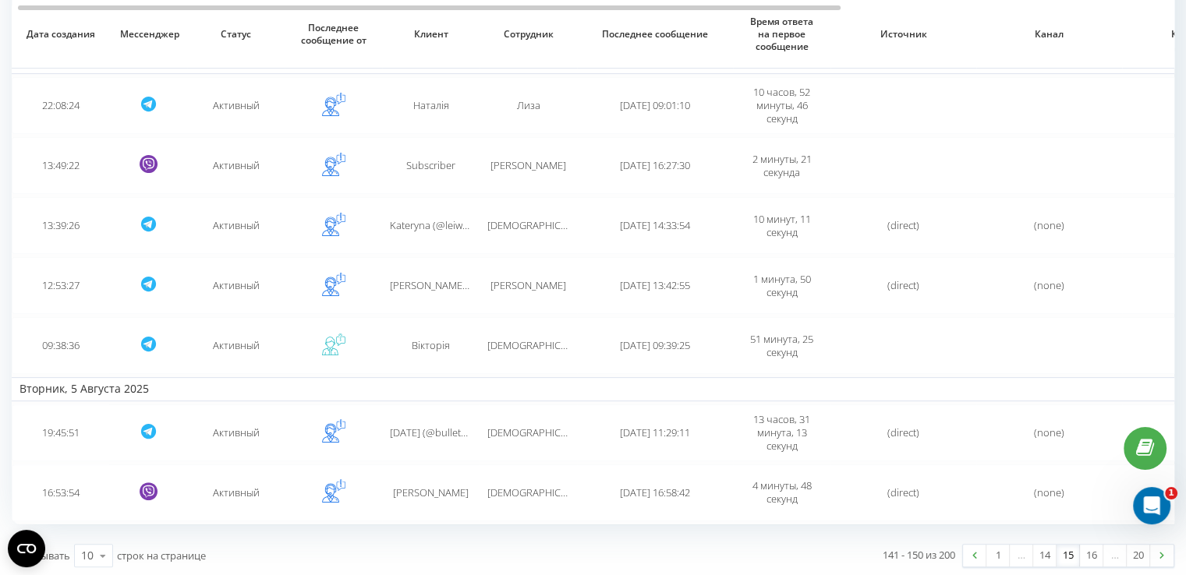
click at [444, 228] on span "Kateryna (@leiwuw)" at bounding box center [434, 225] width 89 height 14
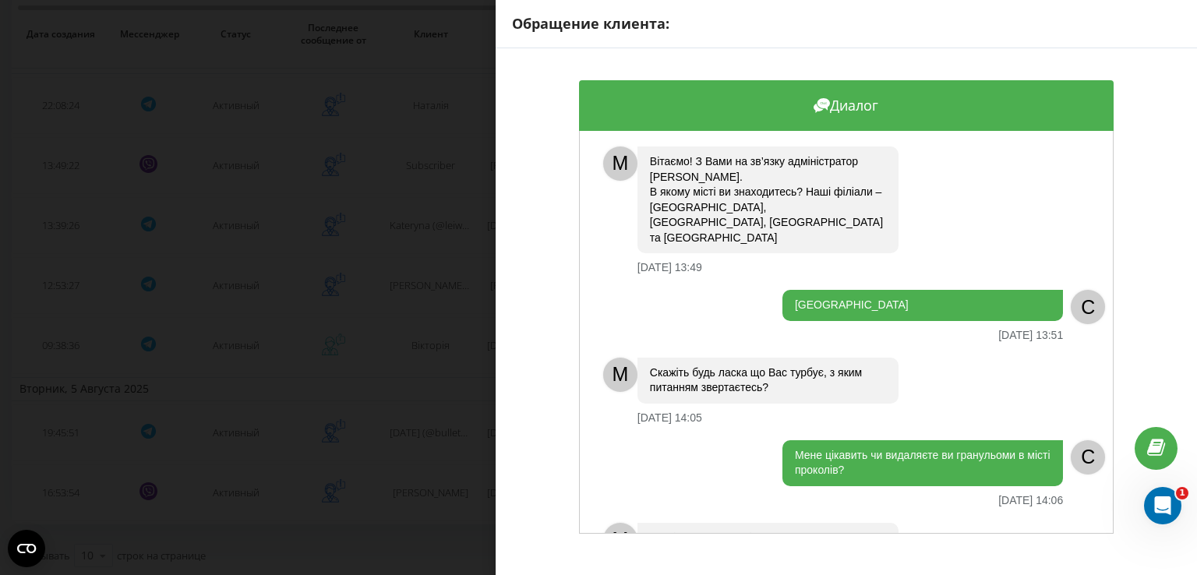
click at [444, 228] on div "Обращение клиента: Диалог M [PERSON_NAME]! З Вами на зв’язку адміністратор [PER…" at bounding box center [598, 287] width 1197 height 575
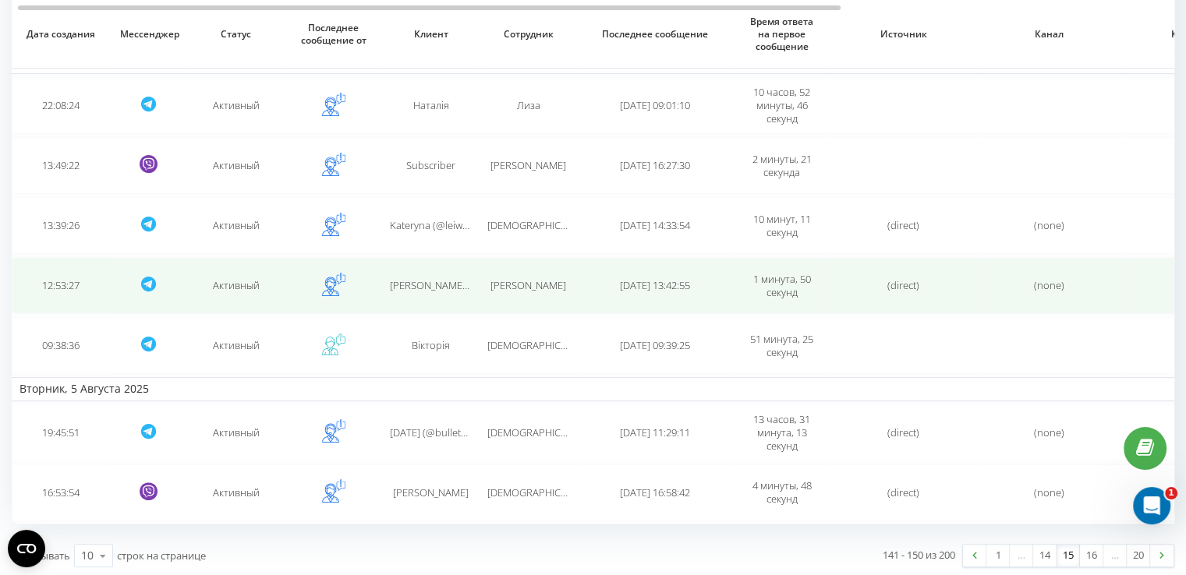
click at [451, 268] on td "[PERSON_NAME] (@Valentynka_ya) [PERSON_NAME]" at bounding box center [430, 285] width 97 height 57
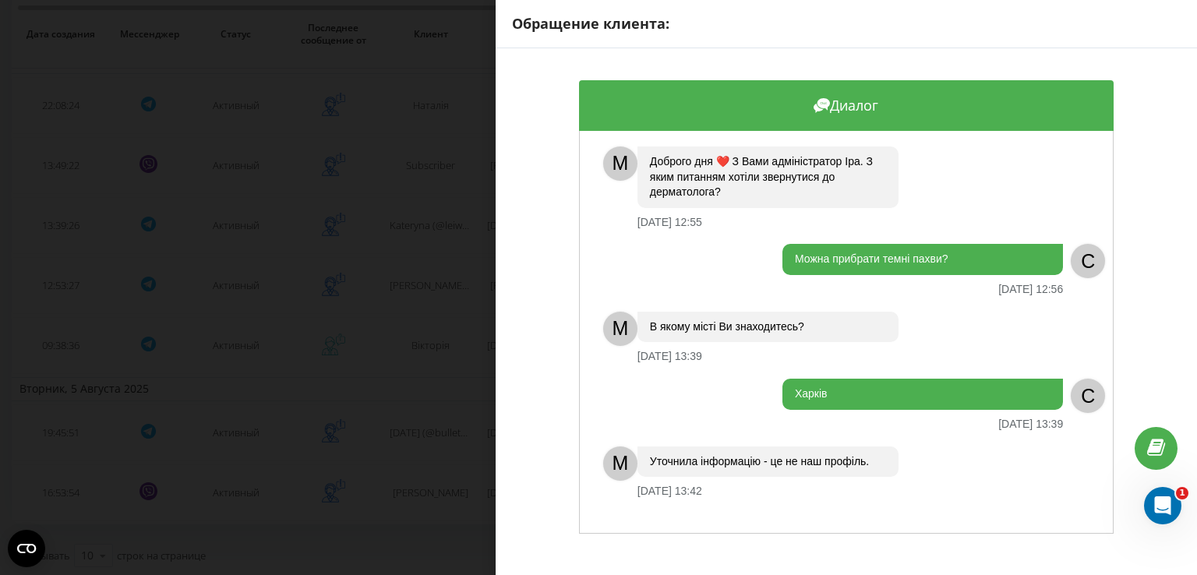
click at [435, 341] on div "Обращение клиента: Диалог M Доброго дня ❤️ З Вами адміністратор [PERSON_NAME]. …" at bounding box center [598, 287] width 1197 height 575
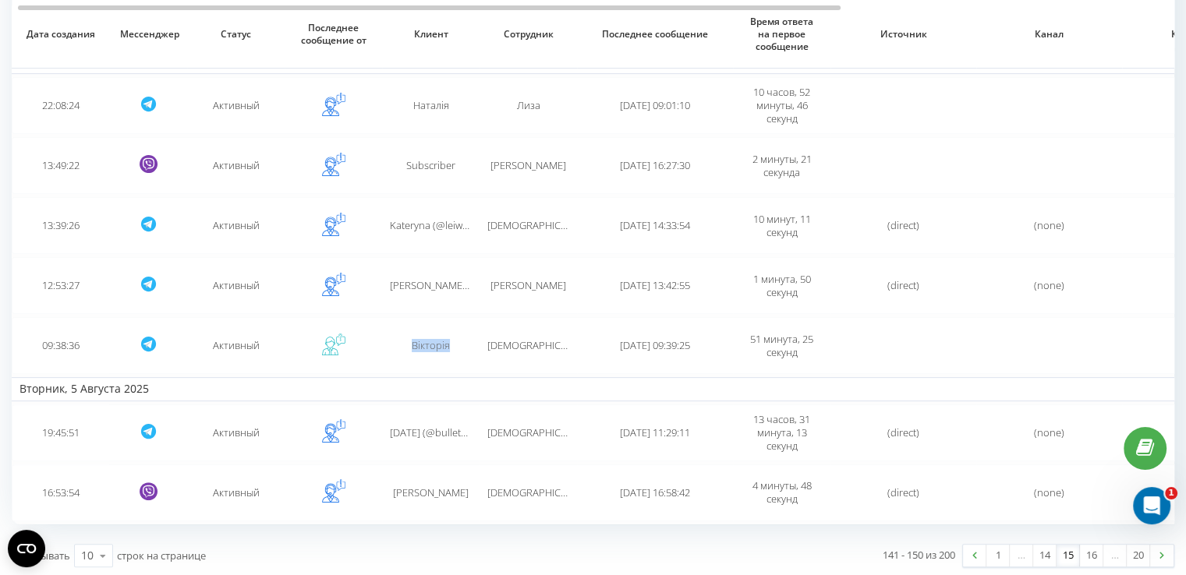
click at [435, 341] on span "Вікторія" at bounding box center [431, 345] width 38 height 14
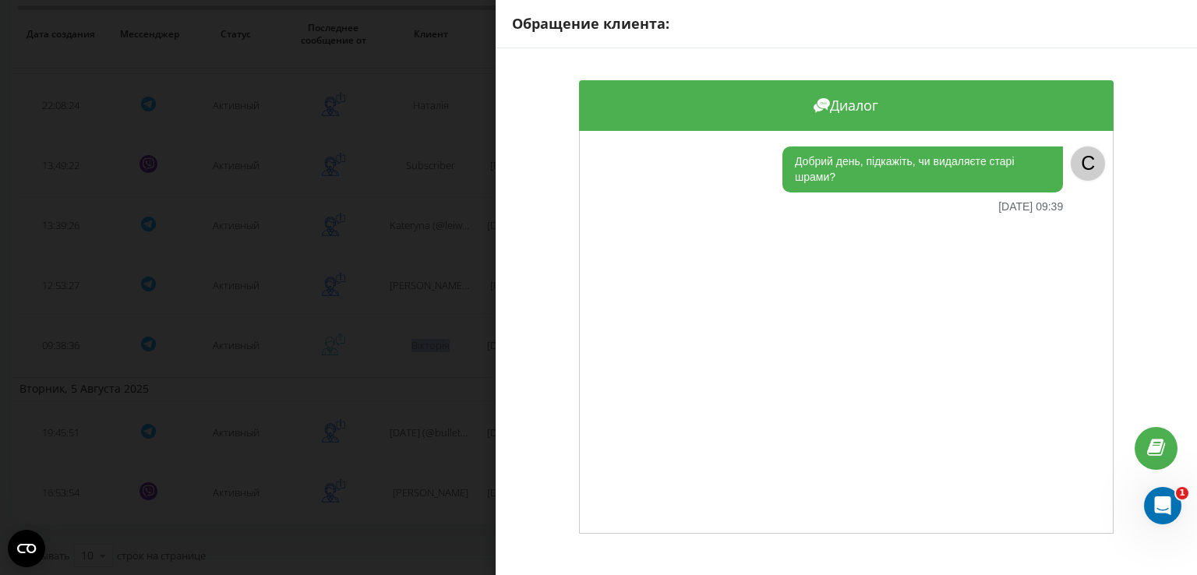
click at [426, 332] on div "Обращение клиента: Диалог Добрий день, підкажіть, чи видаляєте старі шрами? [DA…" at bounding box center [598, 287] width 1197 height 575
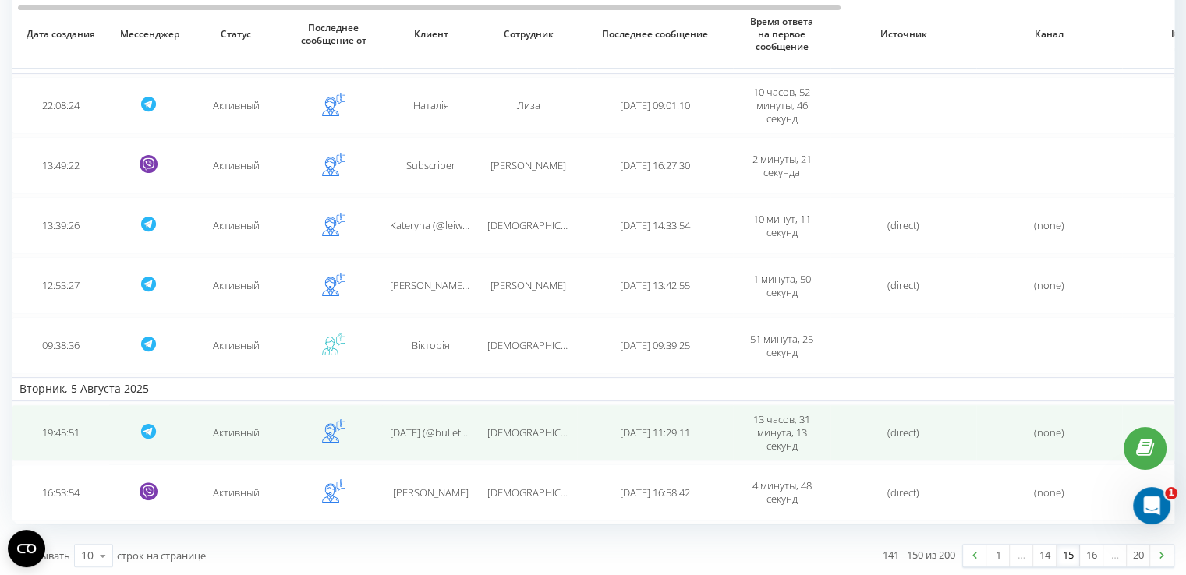
click at [391, 434] on span "[DATE] (@bulletofthemis)" at bounding box center [447, 433] width 114 height 14
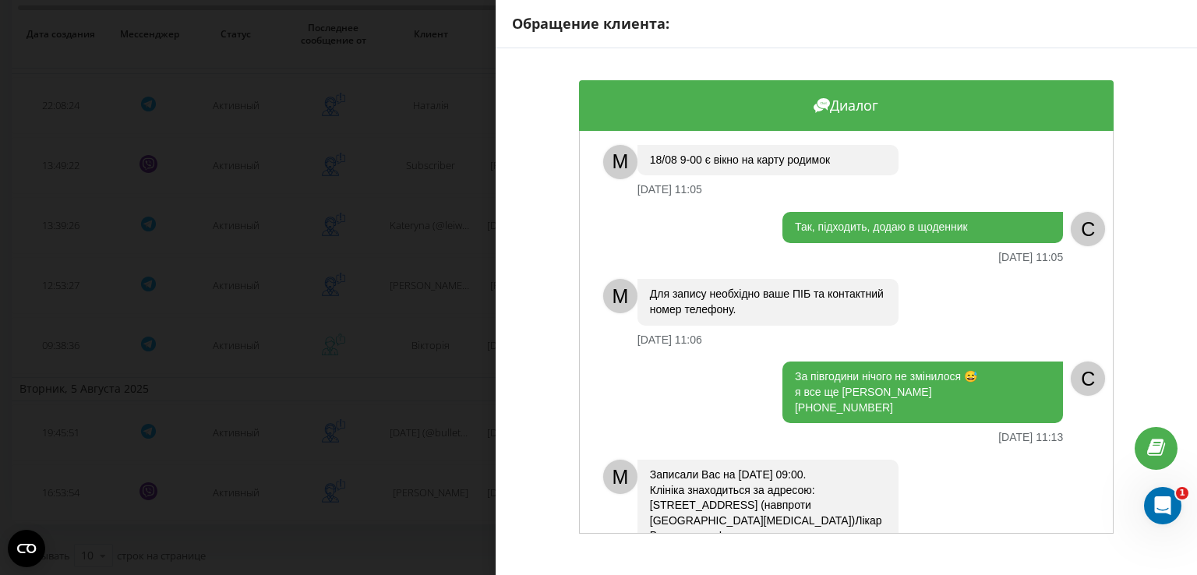
scroll to position [1179, 0]
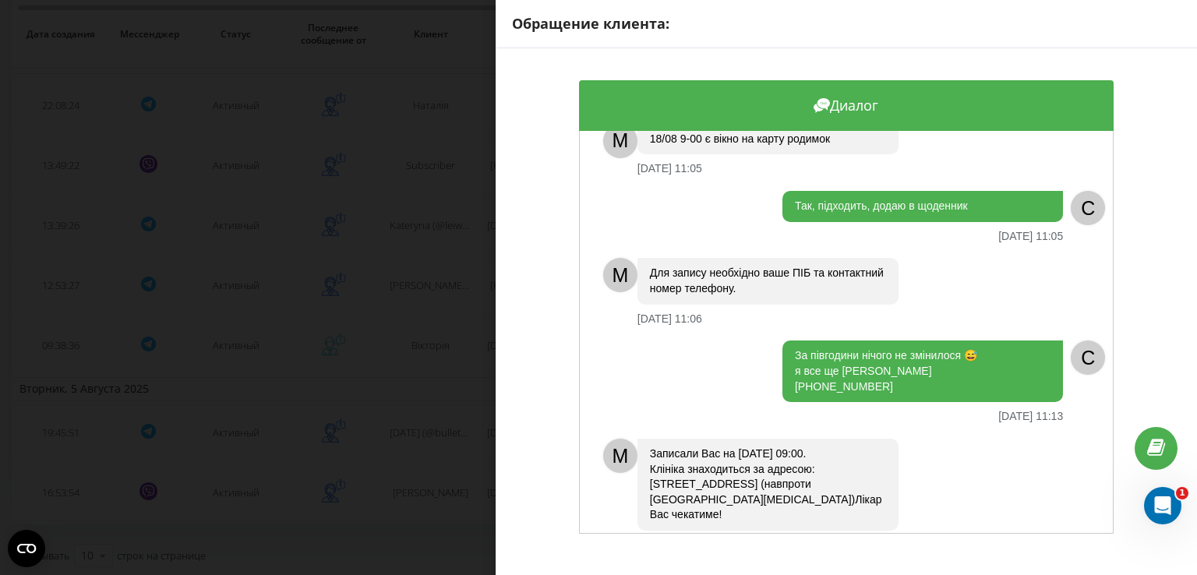
drag, startPoint x: 890, startPoint y: 370, endPoint x: 841, endPoint y: 357, distance: 50.9
click at [841, 357] on div "За півгодини нічого не змінилося 😅 я все ще [PERSON_NAME] [PHONE_NUMBER]" at bounding box center [923, 372] width 281 height 62
click at [443, 431] on div "Обращение клиента: Диалог [PERSON_NAME], хотіла записатися на дерматоскопію [DA…" at bounding box center [598, 287] width 1197 height 575
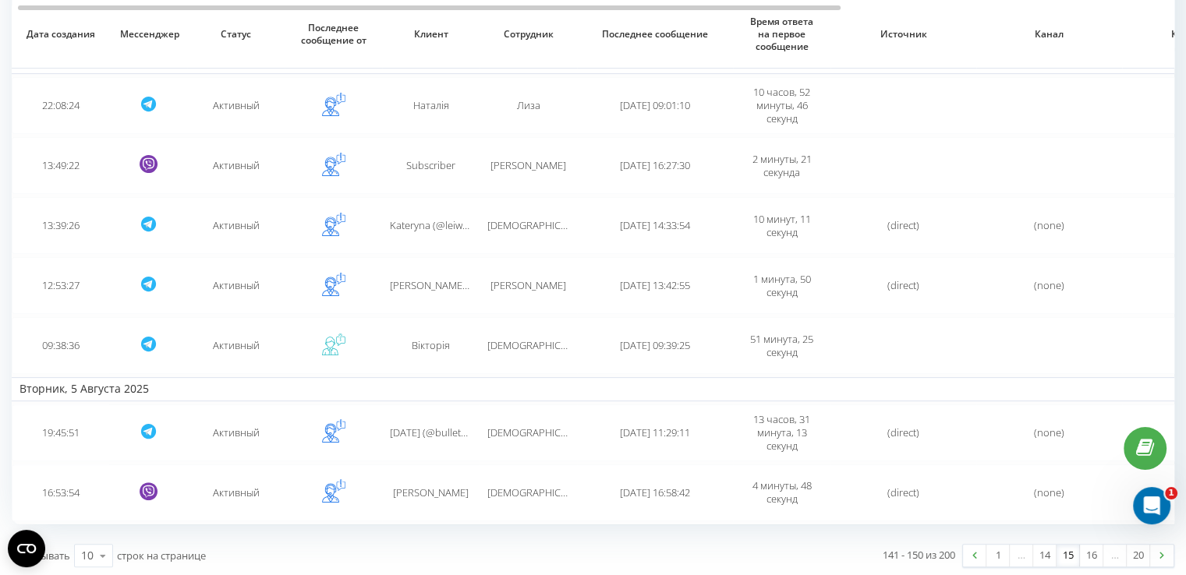
click at [443, 431] on span "[DATE] (@bulletofthemis)" at bounding box center [447, 433] width 114 height 14
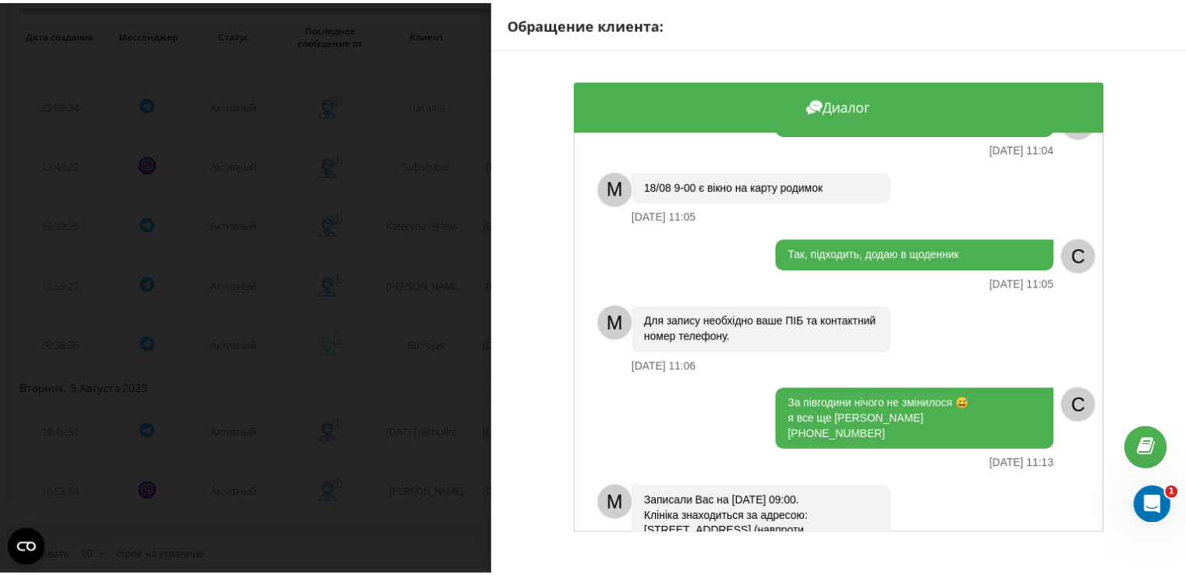
scroll to position [1183, 0]
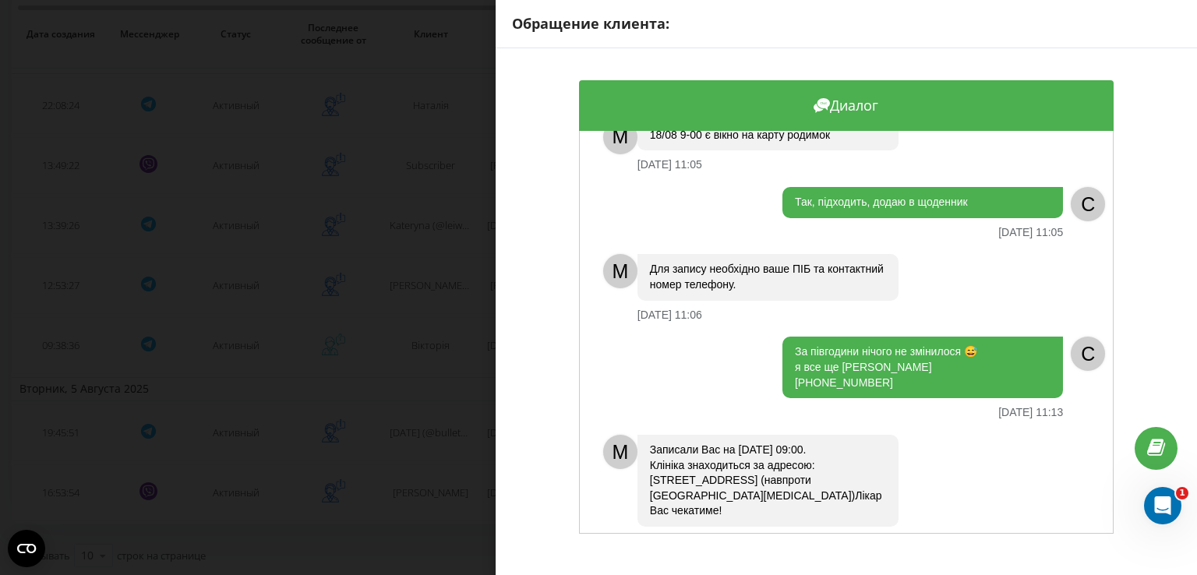
click at [412, 433] on div "Обращение клиента: Диалог [PERSON_NAME], хотіла записатися на дерматоскопію [DA…" at bounding box center [598, 287] width 1197 height 575
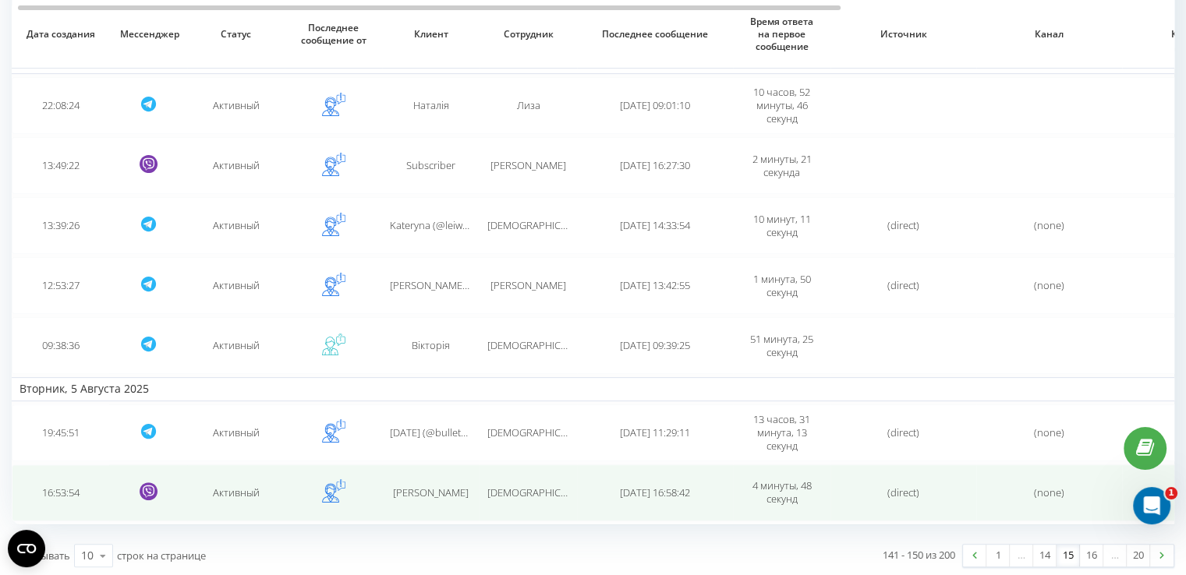
click at [433, 475] on td "[PERSON_NAME]" at bounding box center [430, 493] width 97 height 57
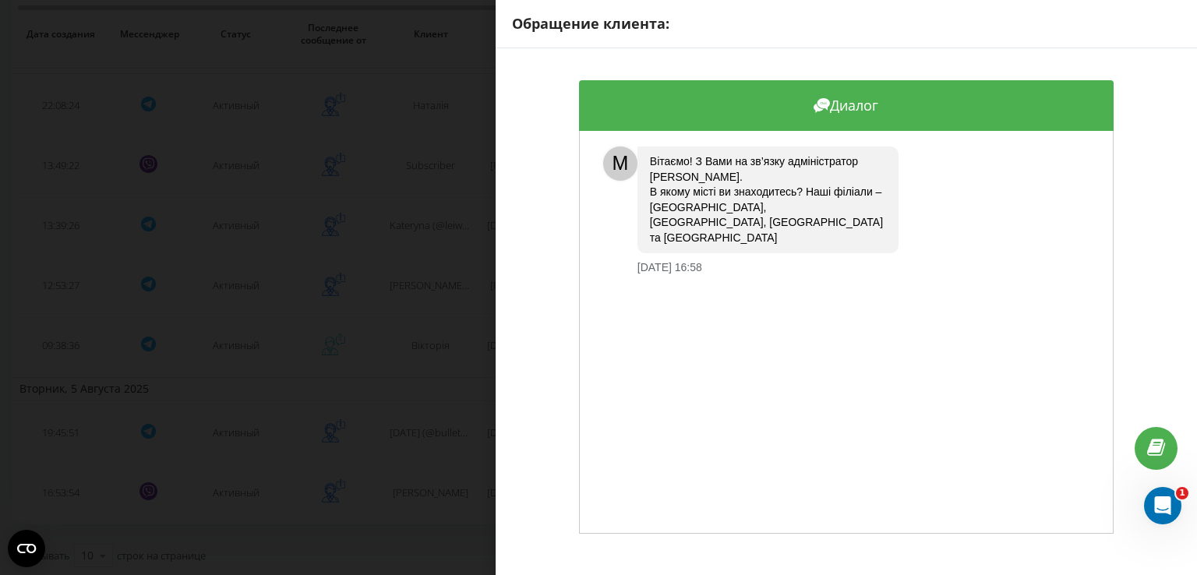
click at [434, 475] on div "Обращение клиента: Диалог M [PERSON_NAME]! З Вами на зв’язку адміністратор [PER…" at bounding box center [598, 287] width 1197 height 575
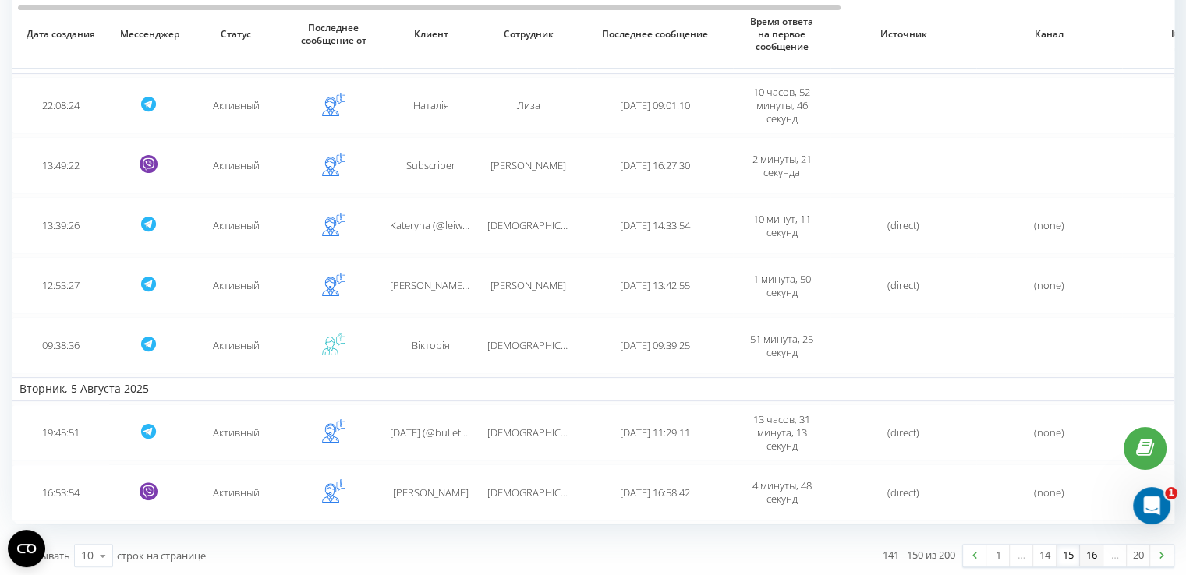
click at [1082, 557] on link "16" at bounding box center [1091, 556] width 23 height 22
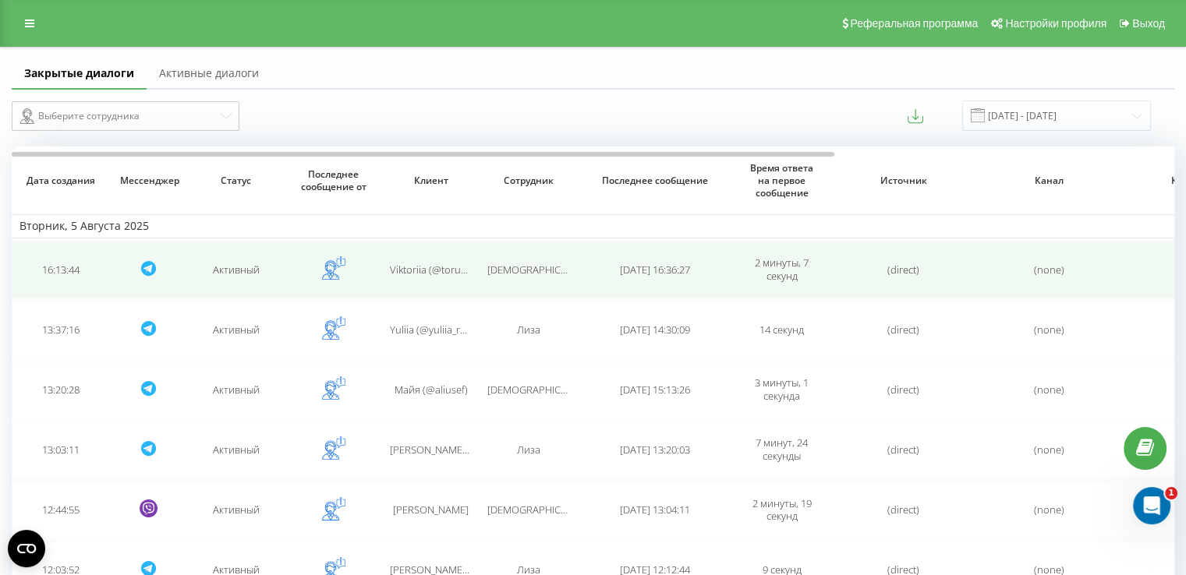
click at [506, 279] on td "[DEMOGRAPHIC_DATA]" at bounding box center [527, 270] width 97 height 57
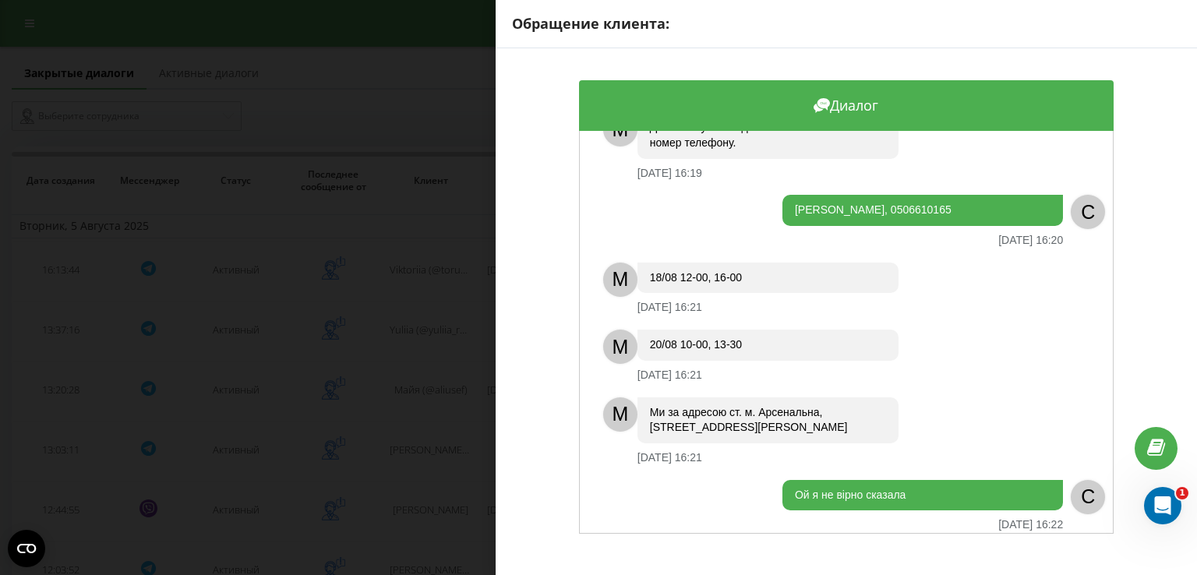
scroll to position [713, 0]
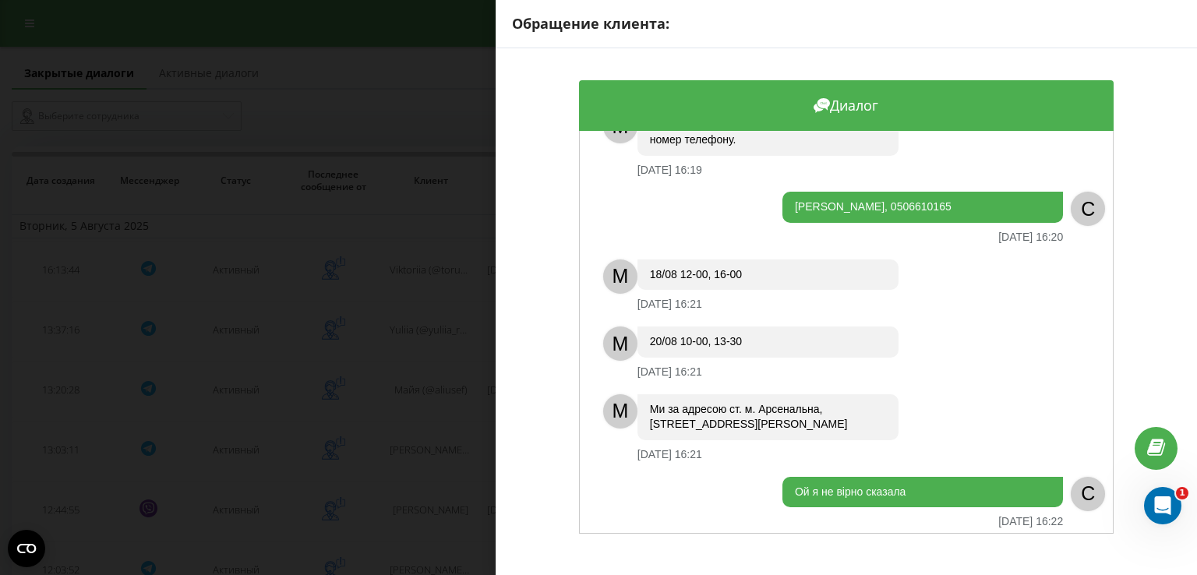
drag, startPoint x: 1038, startPoint y: 171, endPoint x: 762, endPoint y: 190, distance: 276.6
click at [762, 192] on div "[PERSON_NAME], 0506610165 [DATE] 16:20" at bounding box center [830, 217] width 468 height 51
click at [403, 272] on div "Обращение клиента: Диалог Хочу провести діагностику родимки [DEMOGRAPHIC_DATA] …" at bounding box center [598, 287] width 1197 height 575
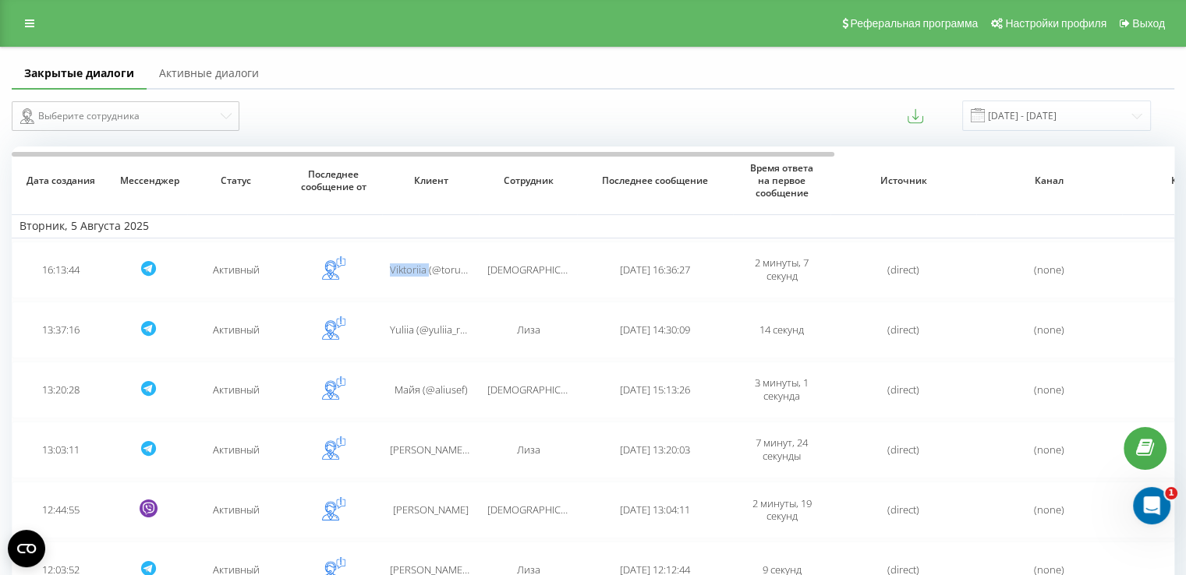
click at [403, 272] on span "Viktoriia (@torushka2)" at bounding box center [440, 270] width 101 height 14
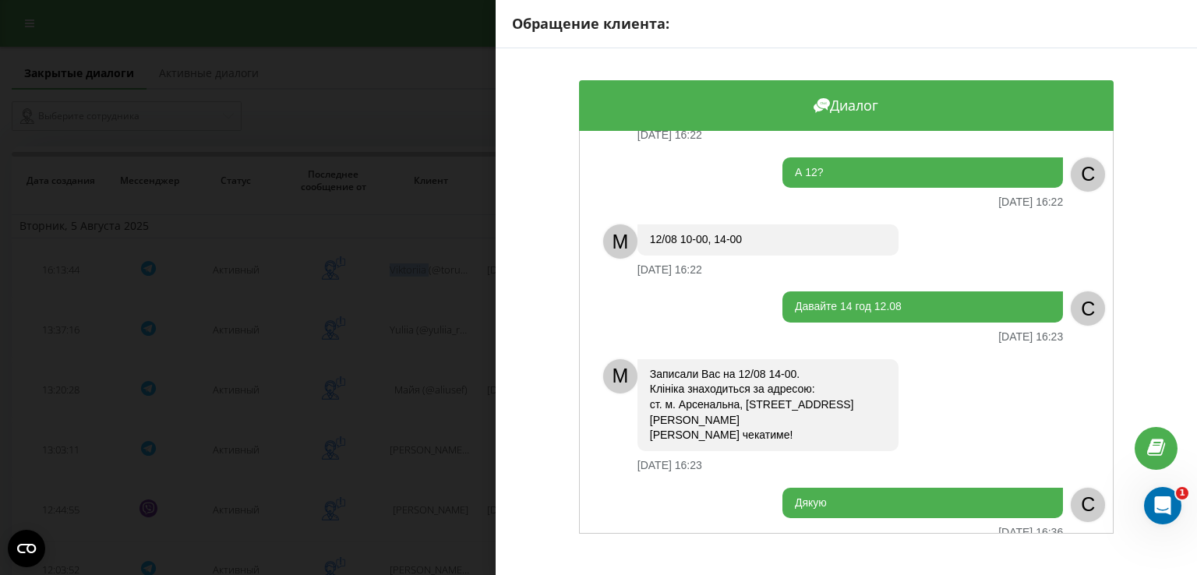
scroll to position [1278, 0]
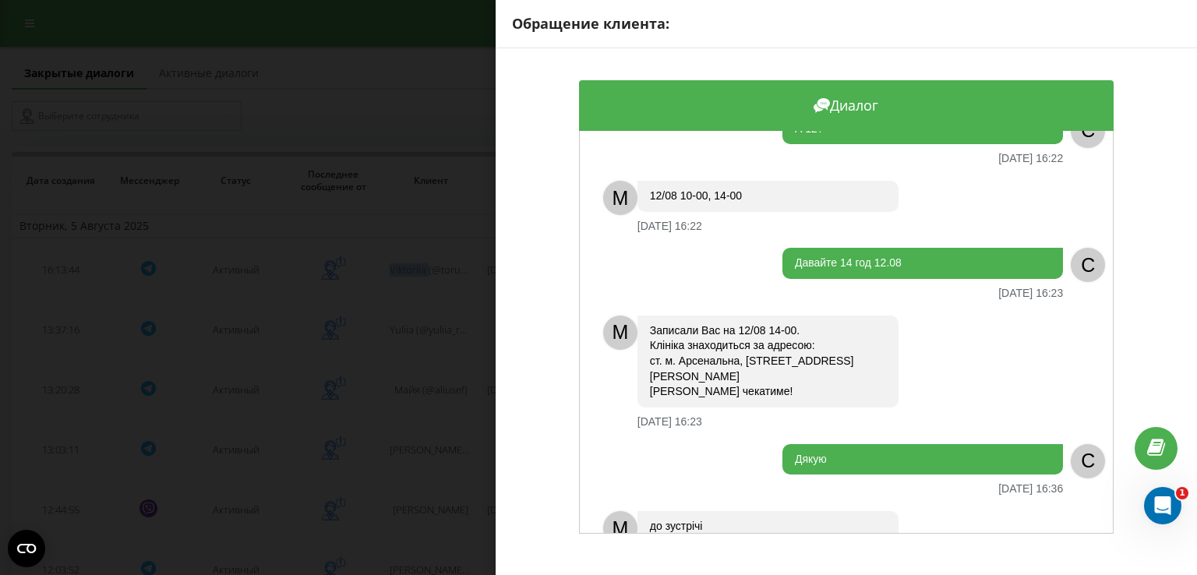
click at [389, 351] on div "Обращение клиента: Диалог Хочу провести діагностику родимки [DEMOGRAPHIC_DATA] …" at bounding box center [598, 287] width 1197 height 575
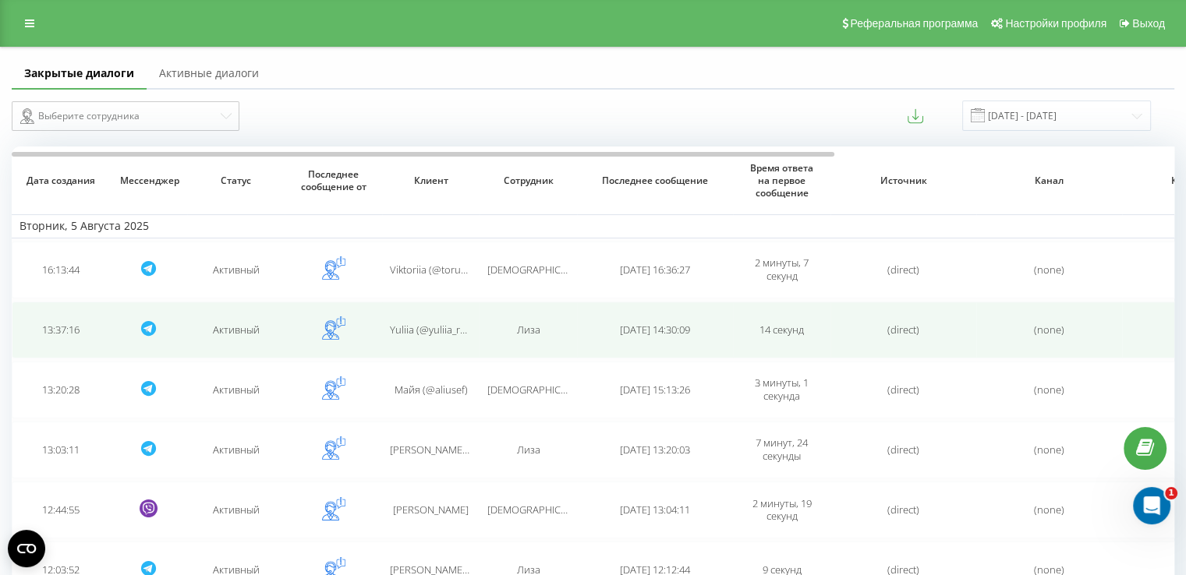
click at [427, 338] on td "Yuliia (@yuliia_rebrova) Rebrova" at bounding box center [430, 330] width 97 height 57
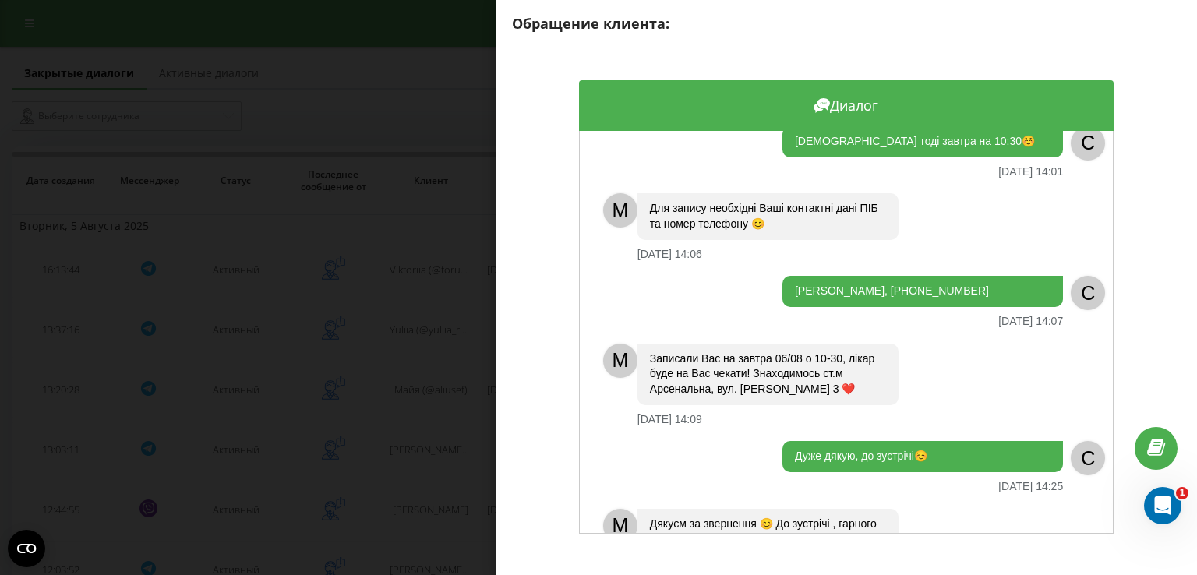
scroll to position [755, 0]
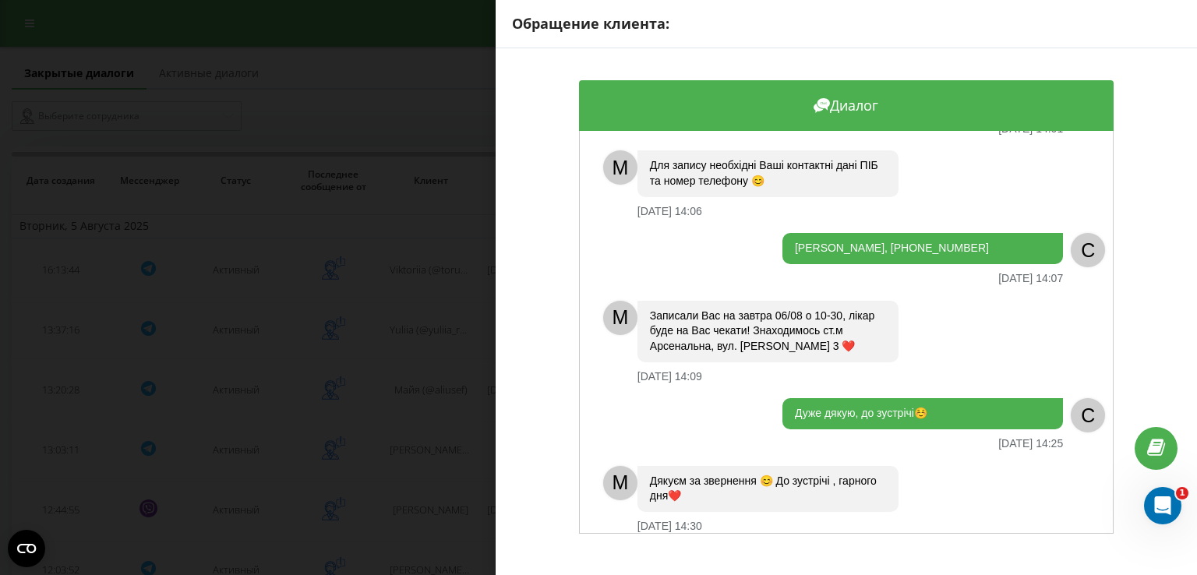
click at [401, 381] on div "Обращение клиента: Диалог M Доброго дня ❤️ З Вами адміністратор [PERSON_NAME]. …" at bounding box center [598, 287] width 1197 height 575
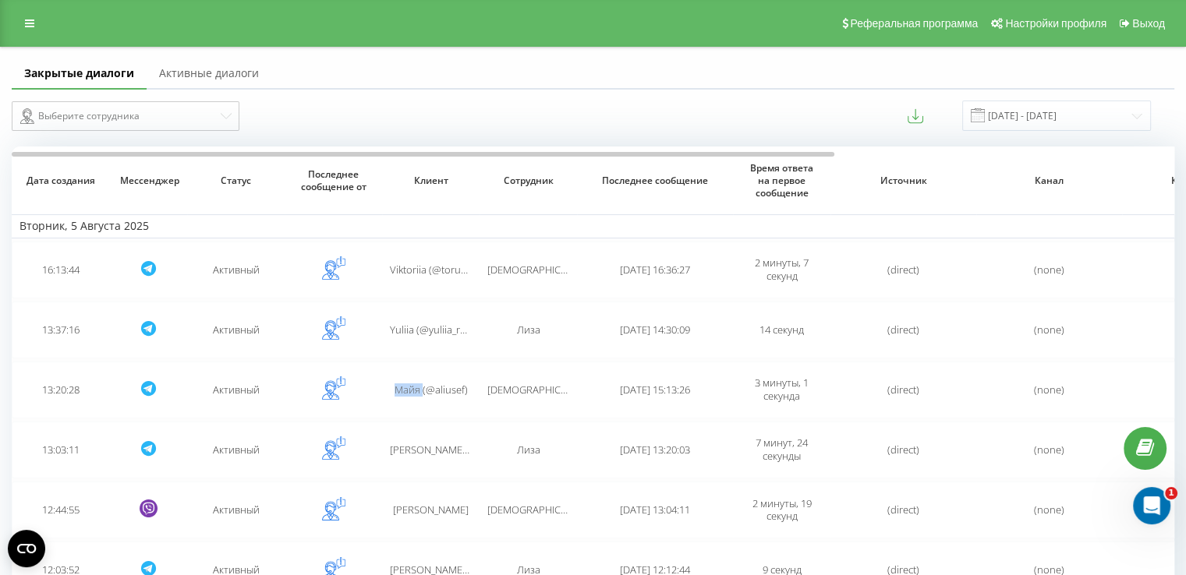
click at [401, 383] on span "Майя (@aliusef)" at bounding box center [430, 390] width 73 height 14
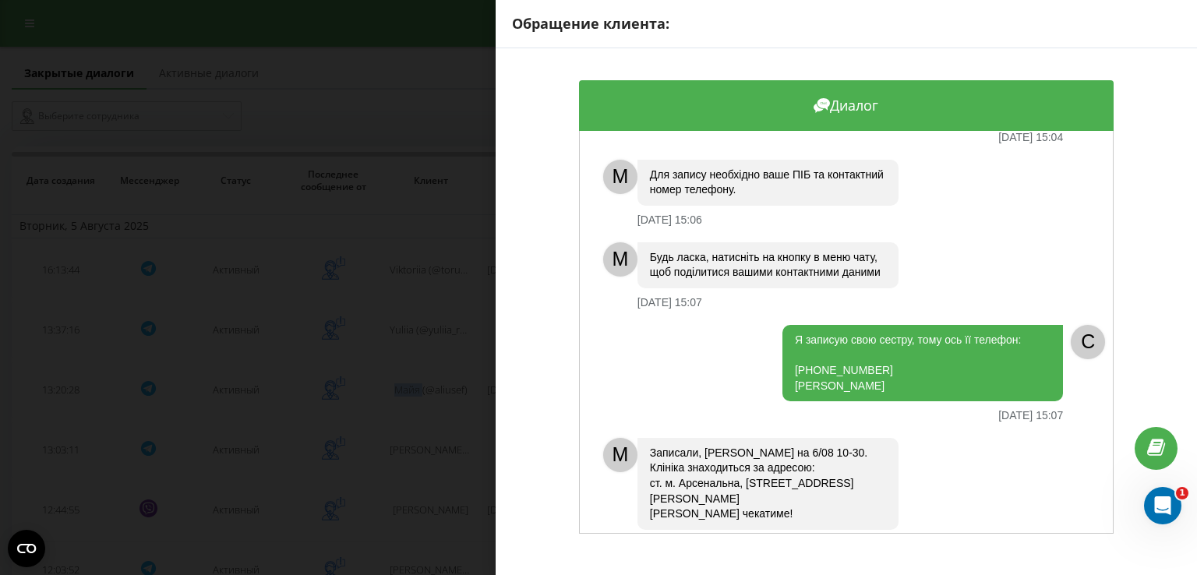
scroll to position [701, 0]
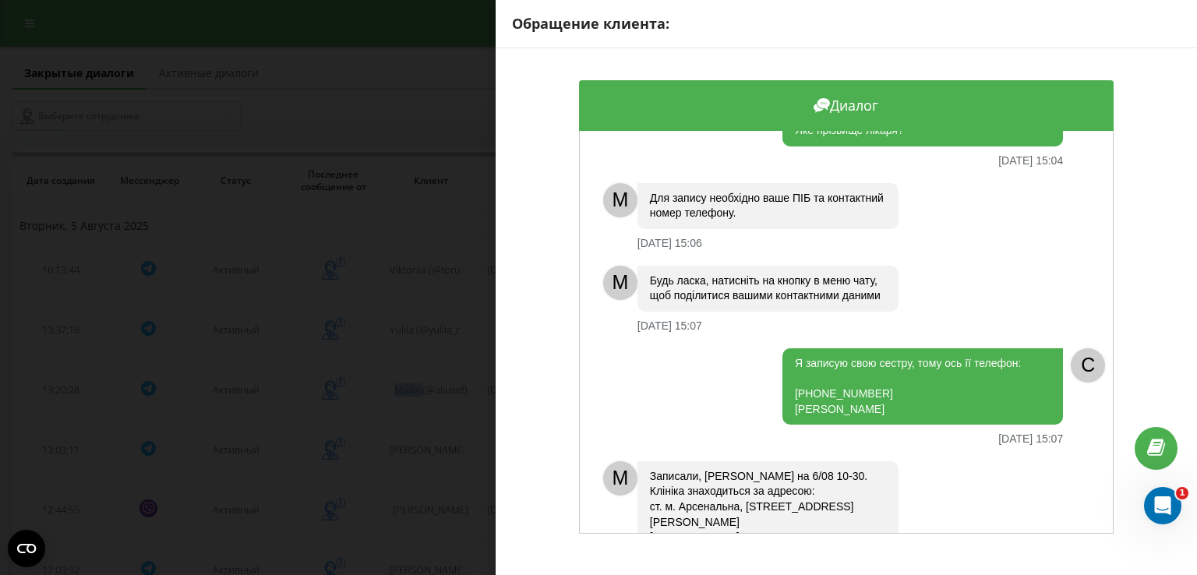
drag, startPoint x: 940, startPoint y: 394, endPoint x: 778, endPoint y: 380, distance: 162.7
click at [783, 380] on div "Я записую свою сестру, тому ось її телефон: [PHONE_NUMBER] [PERSON_NAME]" at bounding box center [923, 386] width 281 height 76
click at [424, 328] on div "Обращение клиента: Диалог M [PERSON_NAME]! З Вами на зв’язку адміністратор [PER…" at bounding box center [598, 287] width 1197 height 575
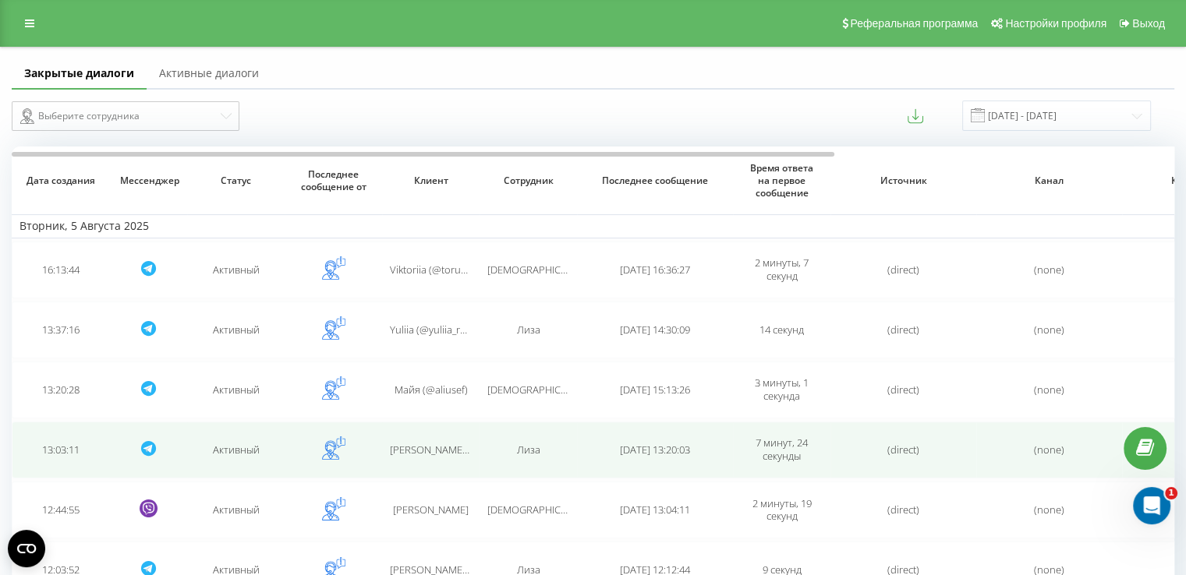
click at [430, 458] on td "[PERSON_NAME] 🥀 (@True_Kitten)" at bounding box center [430, 450] width 97 height 57
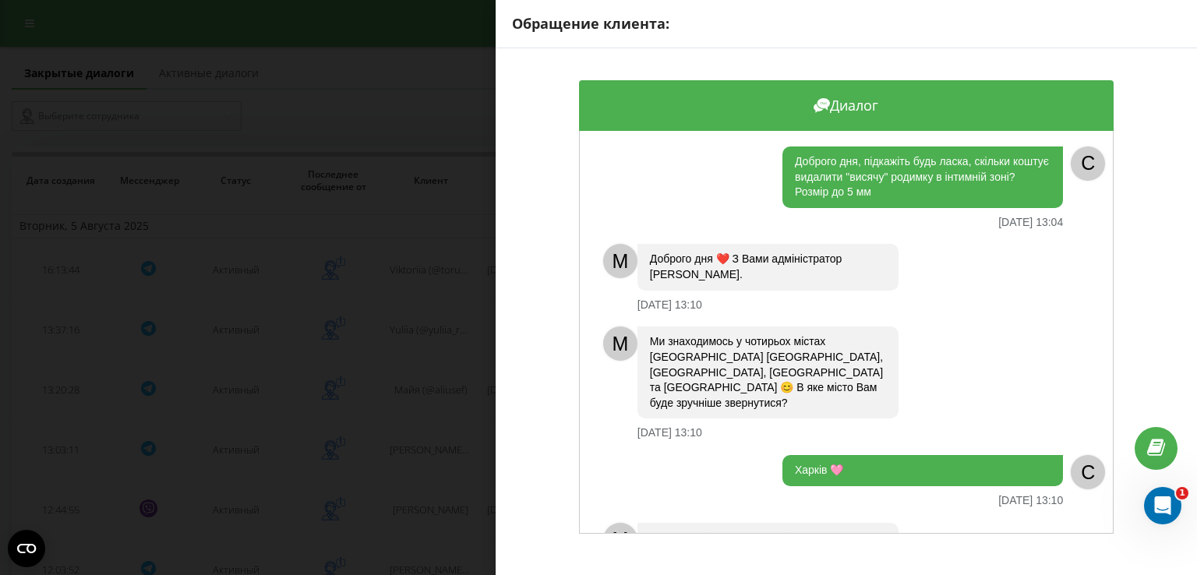
click at [441, 483] on div "Обращение клиента: Диалог Доброго дня, підкажіть будь ласка, скільки коштує вид…" at bounding box center [598, 287] width 1197 height 575
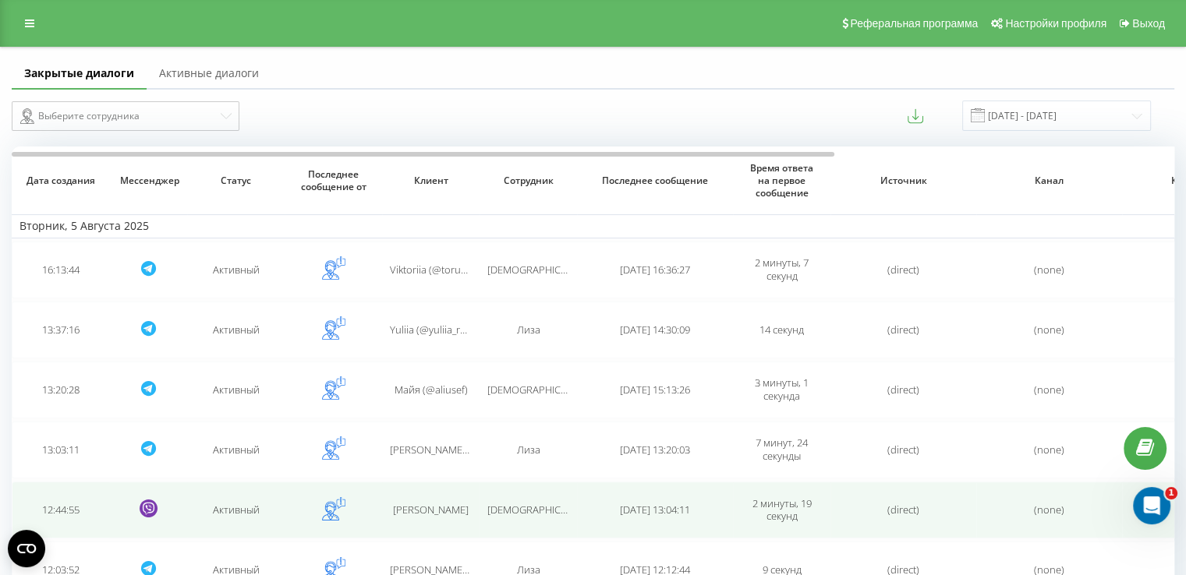
click at [436, 507] on span "[PERSON_NAME]" at bounding box center [431, 510] width 76 height 14
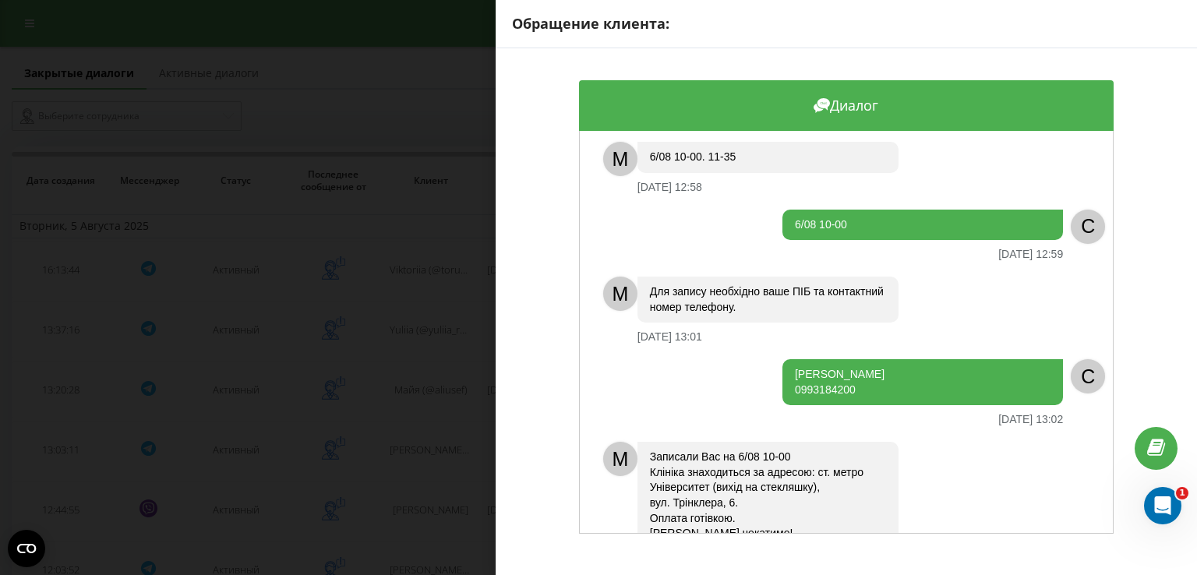
scroll to position [471, 0]
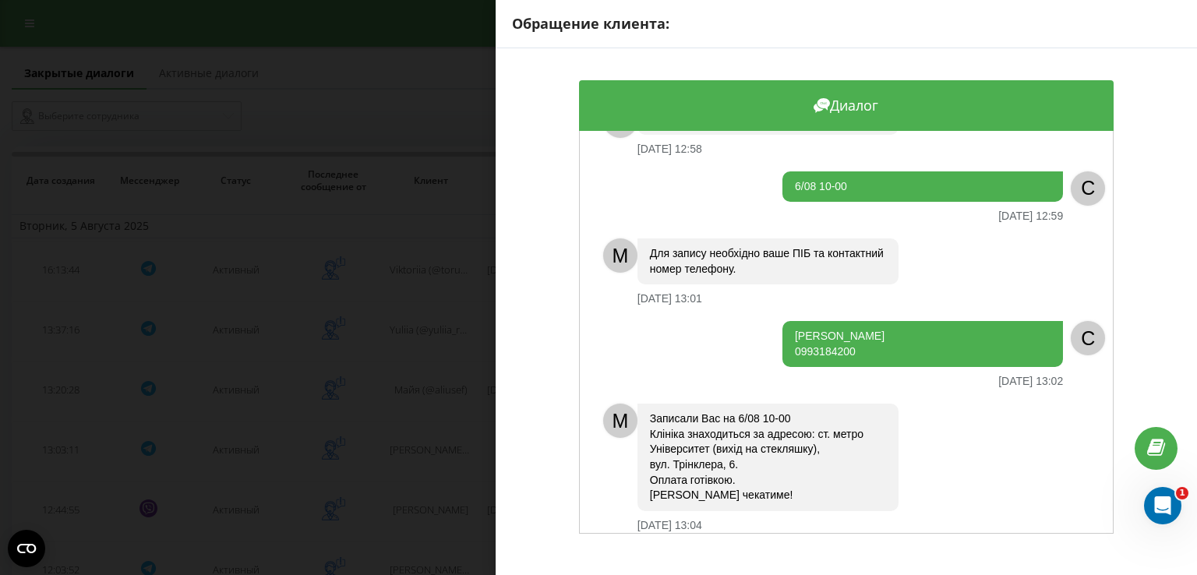
click at [377, 450] on div "Обращение клиента: Диалог Доброго дня! Я до вас записатися на видалення родимки…" at bounding box center [598, 287] width 1197 height 575
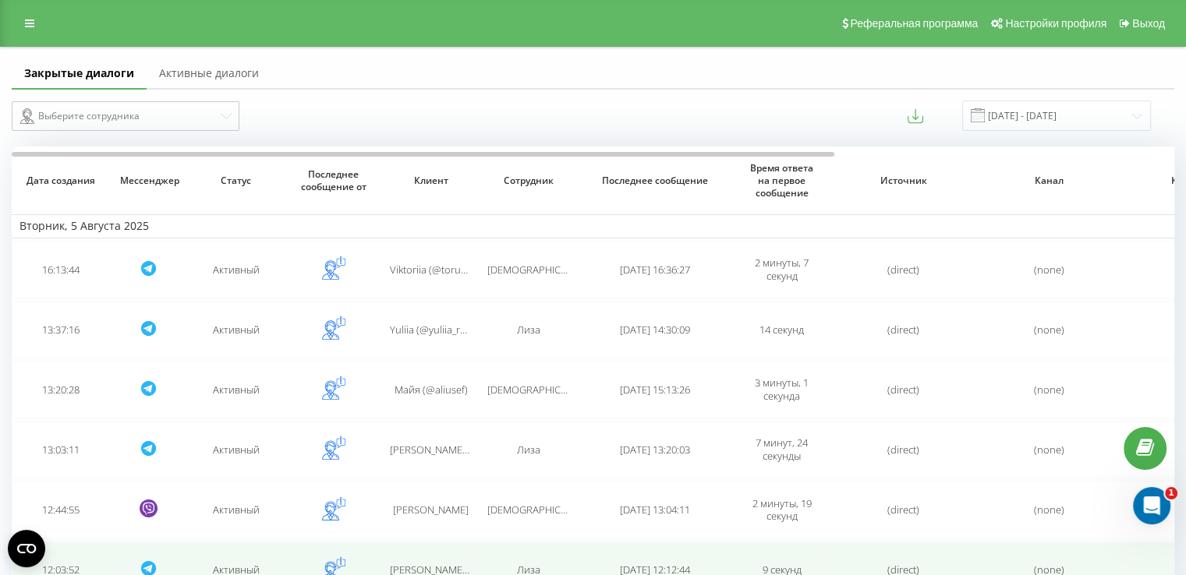
click at [447, 553] on td "[PERSON_NAME] (@olga_DM15)" at bounding box center [430, 570] width 97 height 57
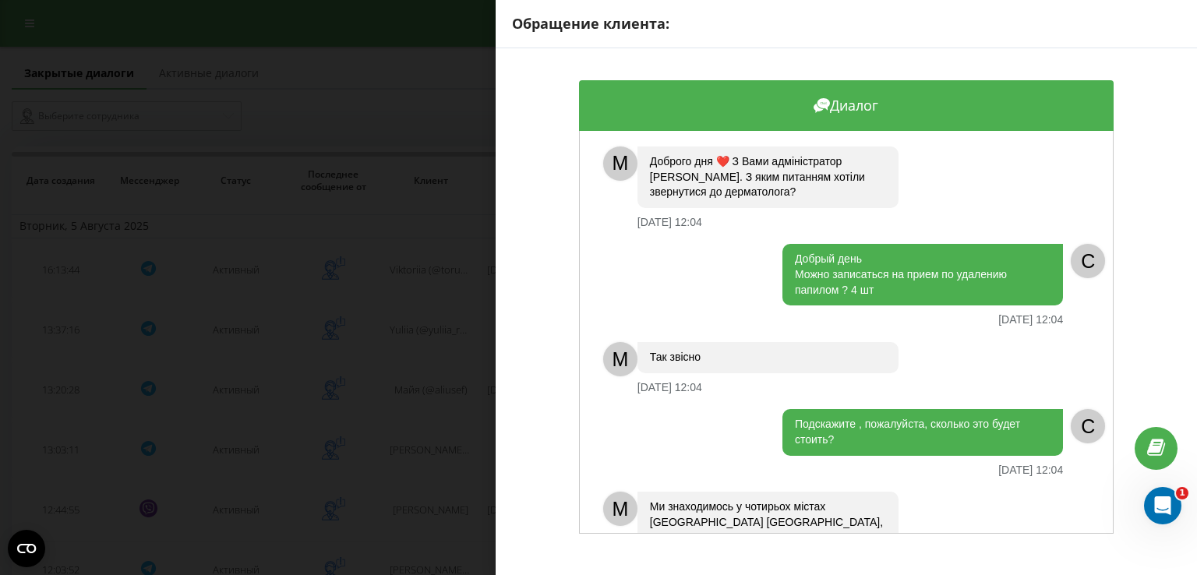
click at [1116, 200] on div "Диалог M Доброго дня ❤️ З Вами адміністратор [PERSON_NAME]. З яким питанням хот…" at bounding box center [847, 307] width 702 height 518
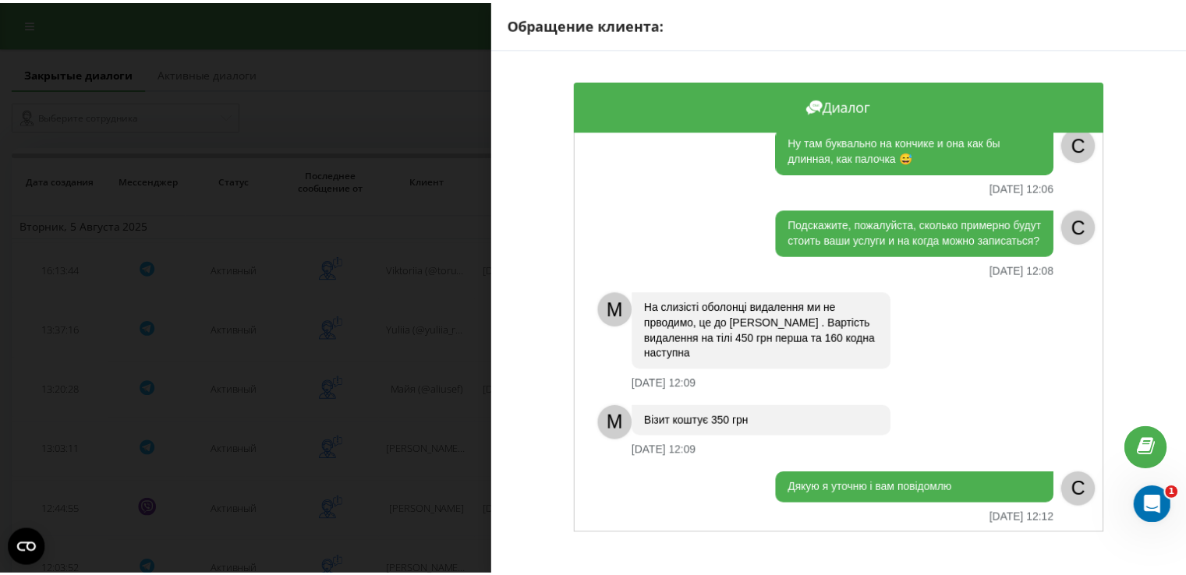
scroll to position [740, 0]
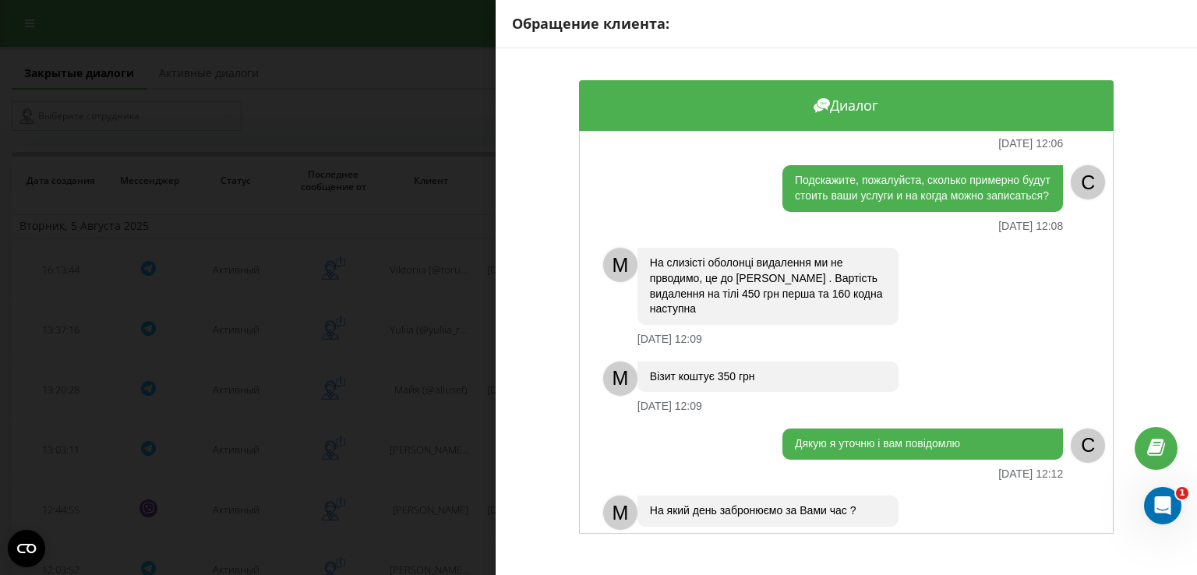
click at [458, 398] on div "Обращение клиента: Диалог M Доброго дня ❤️ З Вами адміністратор [PERSON_NAME]. …" at bounding box center [598, 287] width 1197 height 575
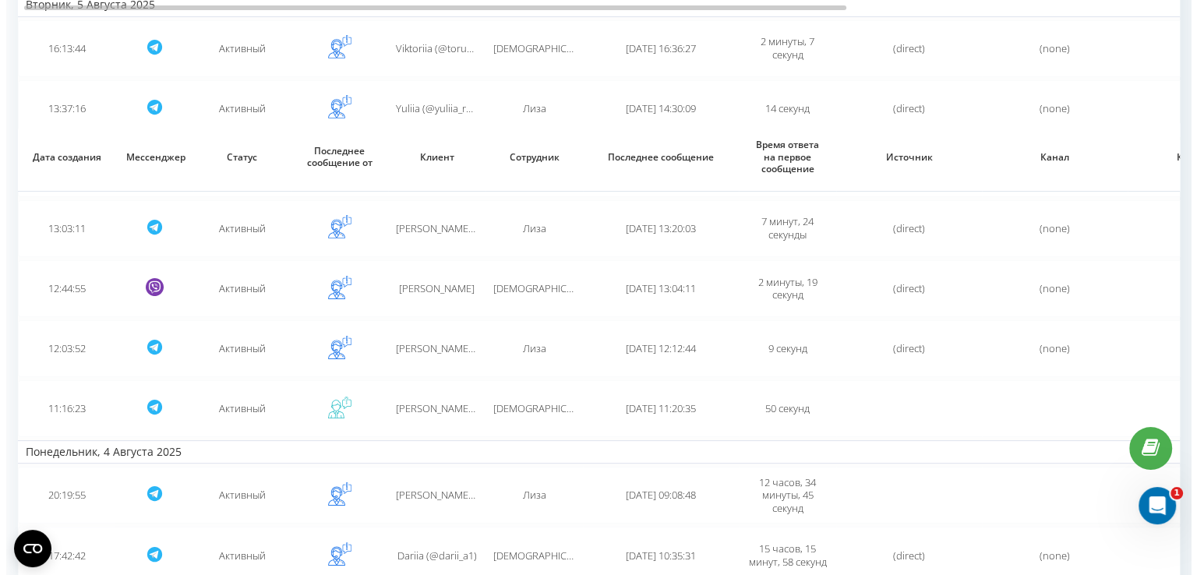
scroll to position [344, 0]
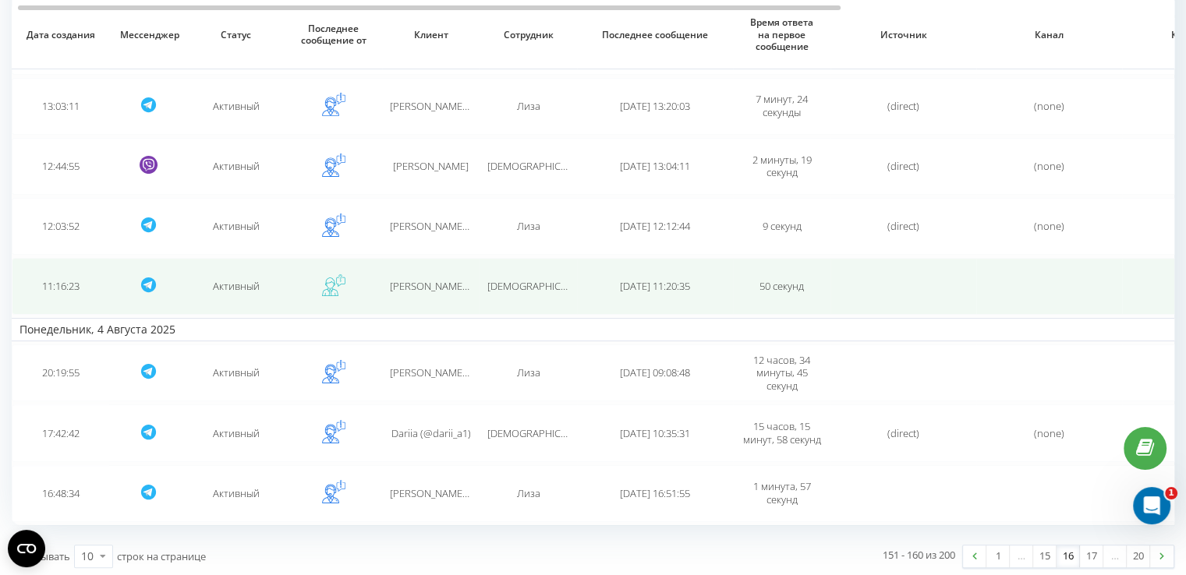
click at [484, 293] on td "[DEMOGRAPHIC_DATA]" at bounding box center [527, 286] width 97 height 57
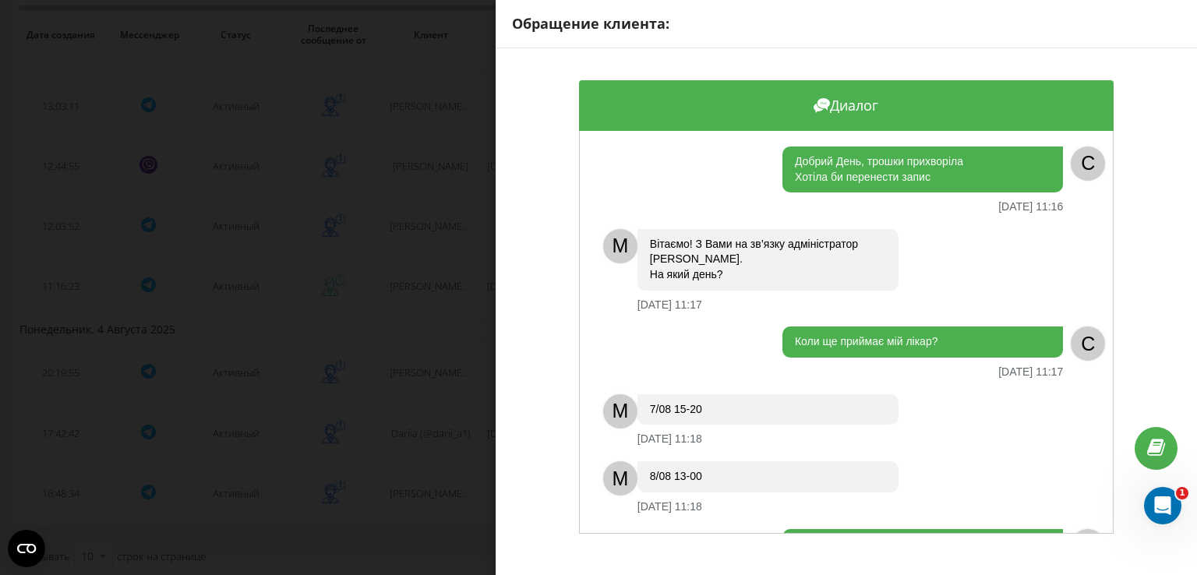
click at [406, 261] on div "Обращение клиента: Диалог Добрий День, трошки прихворіла Хотіла би перенести за…" at bounding box center [598, 287] width 1197 height 575
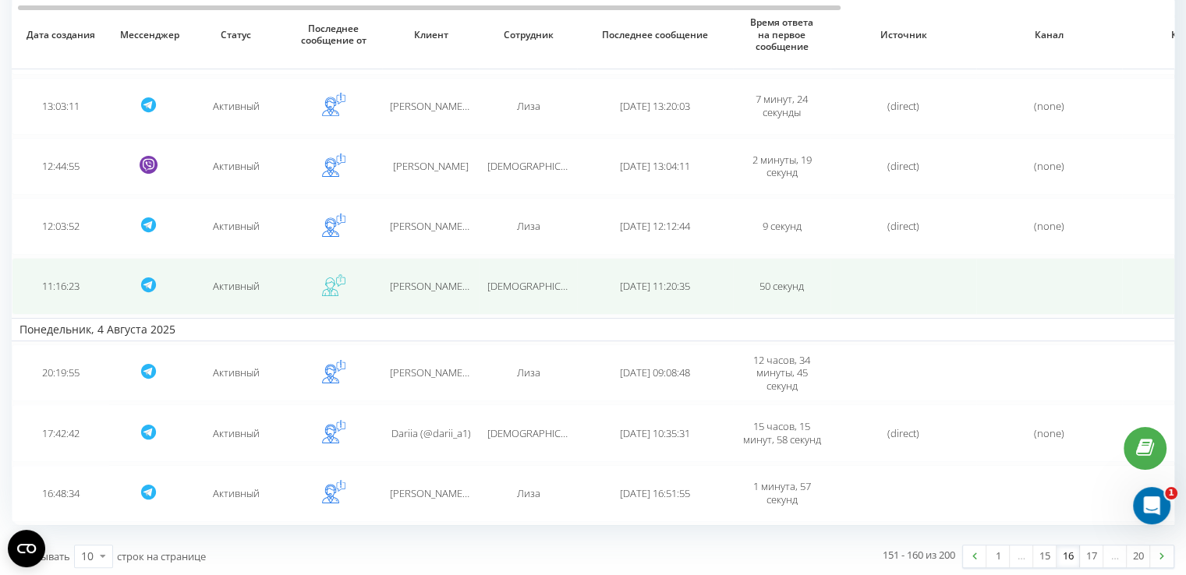
click at [446, 275] on td "[PERSON_NAME] (@Aleksandra_Morgun) [PERSON_NAME]" at bounding box center [430, 286] width 97 height 57
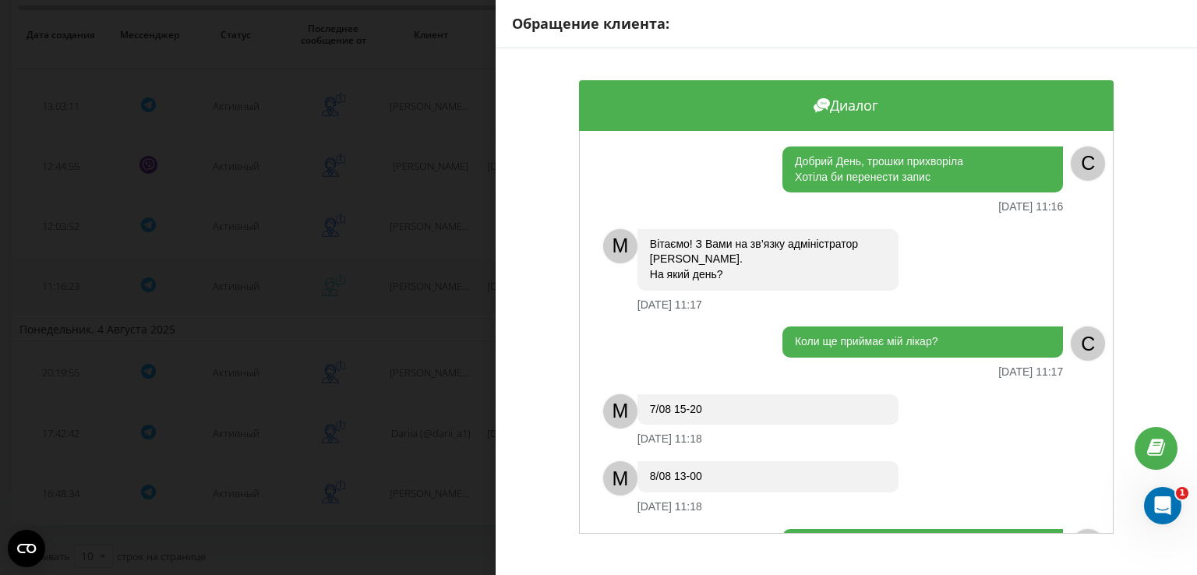
click at [446, 275] on div "Обращение клиента: Диалог Добрий День, трошки прихворіла Хотіла би перенести за…" at bounding box center [598, 287] width 1197 height 575
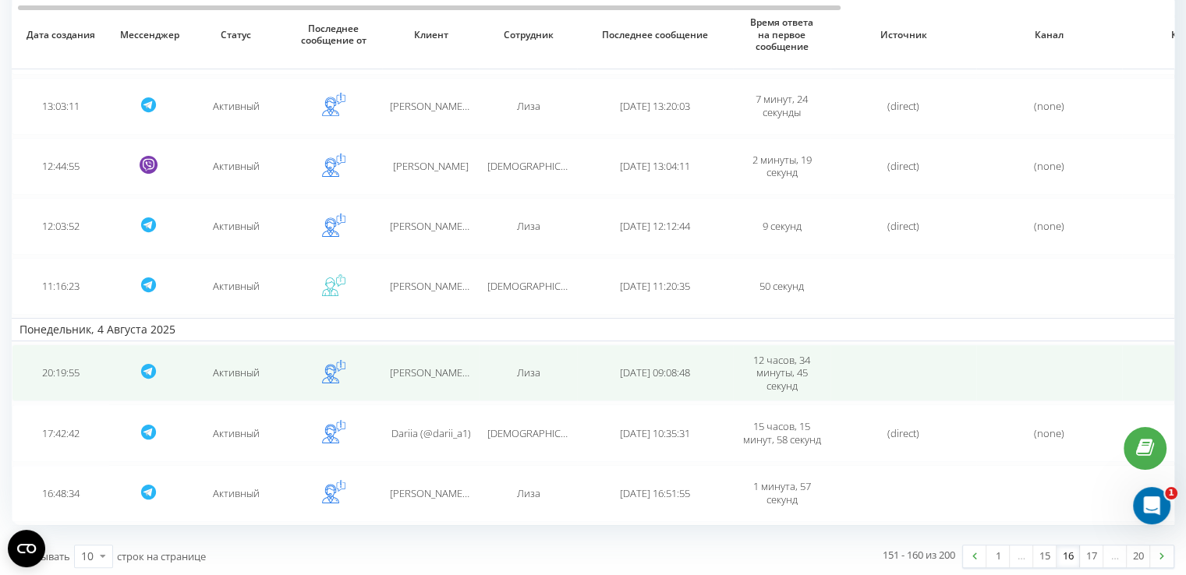
click at [434, 366] on span "[PERSON_NAME] (@marine_lv)" at bounding box center [458, 373] width 136 height 14
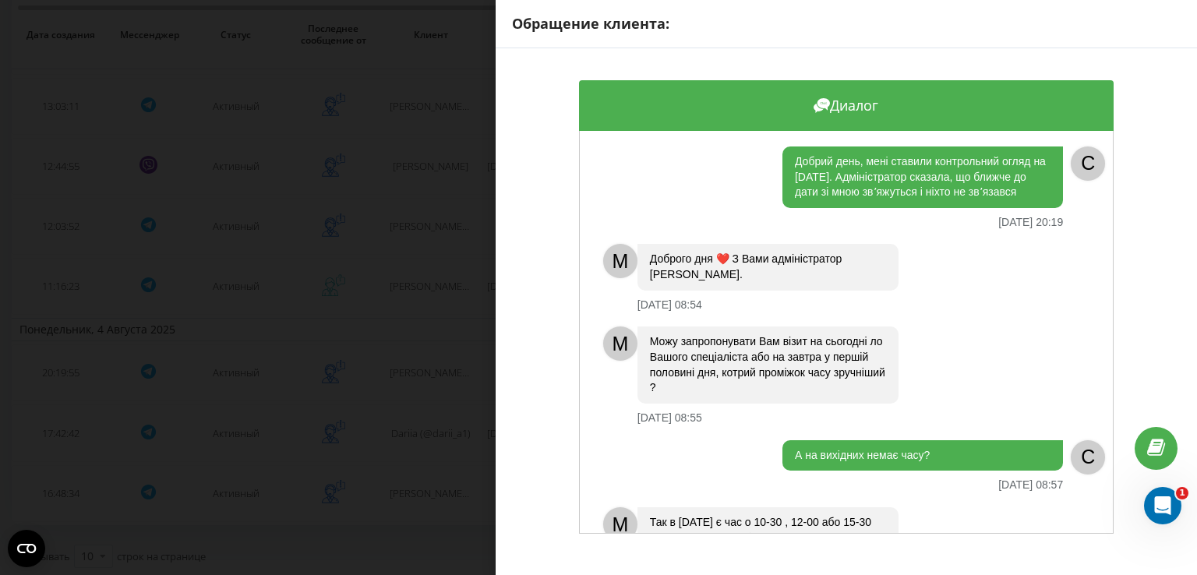
click at [429, 399] on div "Обращение клиента: Диалог Добрий день, мені ставили контрольний огляд на [DATE]…" at bounding box center [598, 287] width 1197 height 575
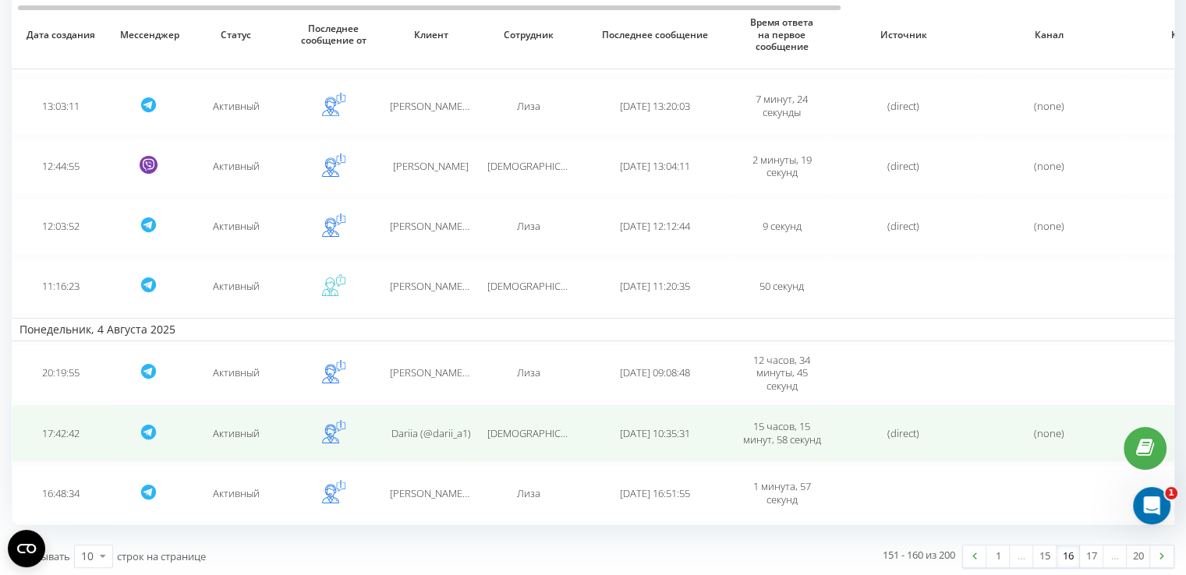
click at [435, 429] on span "Dariia (@darii_a1)" at bounding box center [431, 433] width 80 height 14
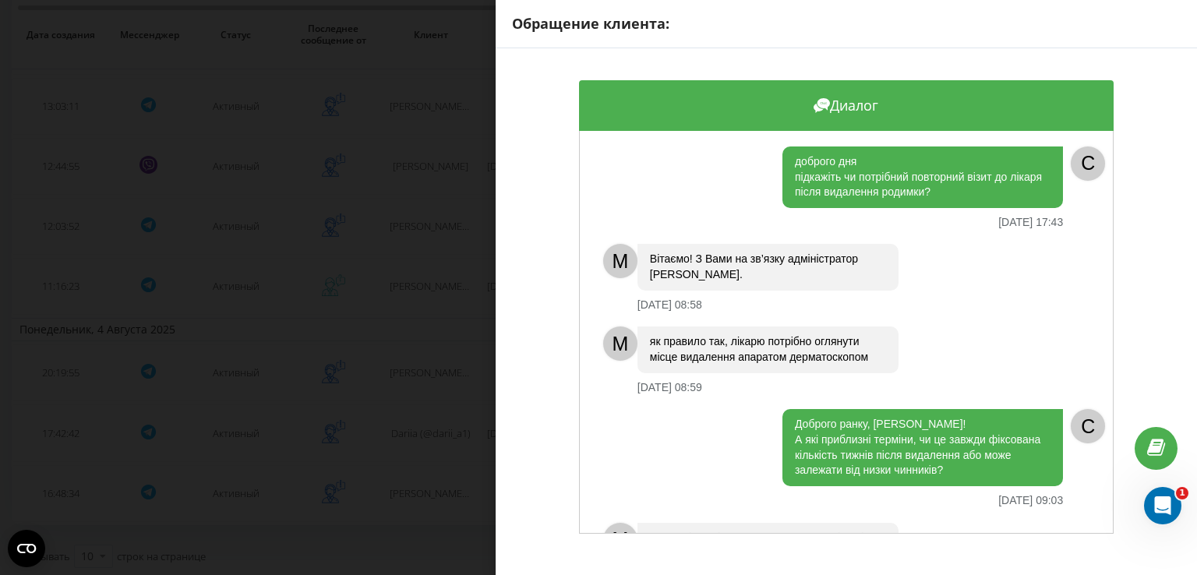
click at [417, 486] on div "Обращение клиента: Диалог доброго дня підкажіть чи потрібний повторний візит до…" at bounding box center [598, 287] width 1197 height 575
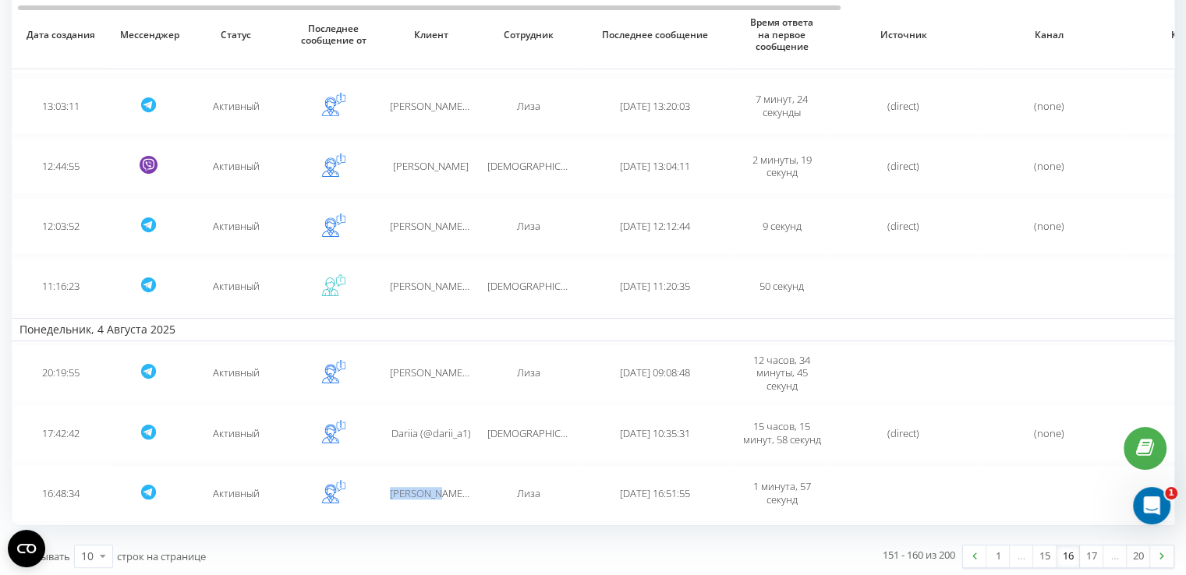
click at [417, 486] on span "[PERSON_NAME] (@svita_tarasova) [PERSON_NAME]" at bounding box center [507, 493] width 235 height 14
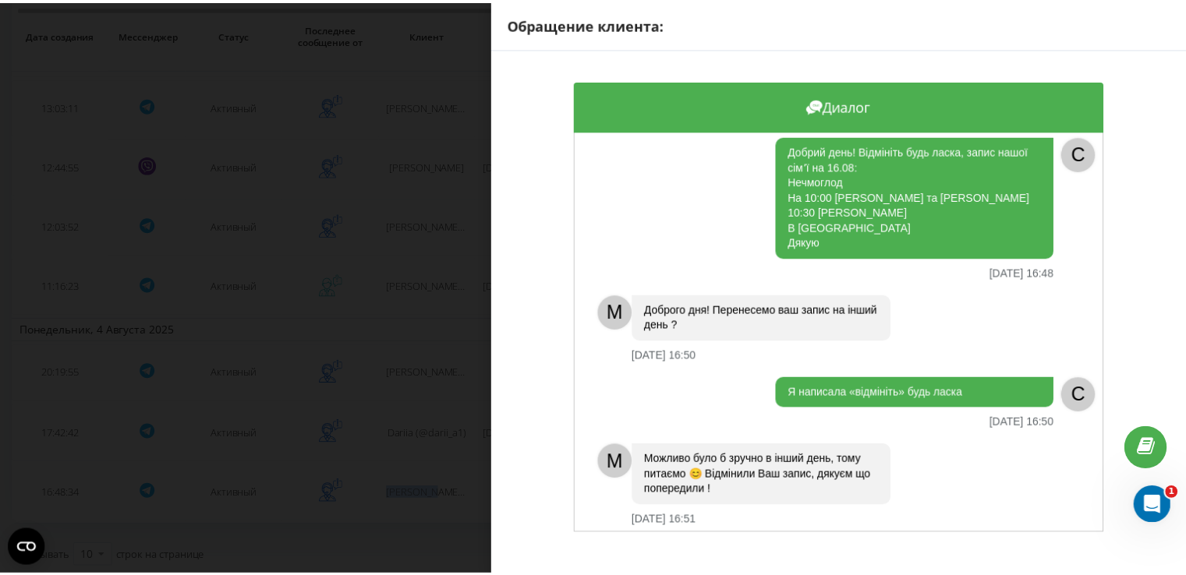
scroll to position [20, 0]
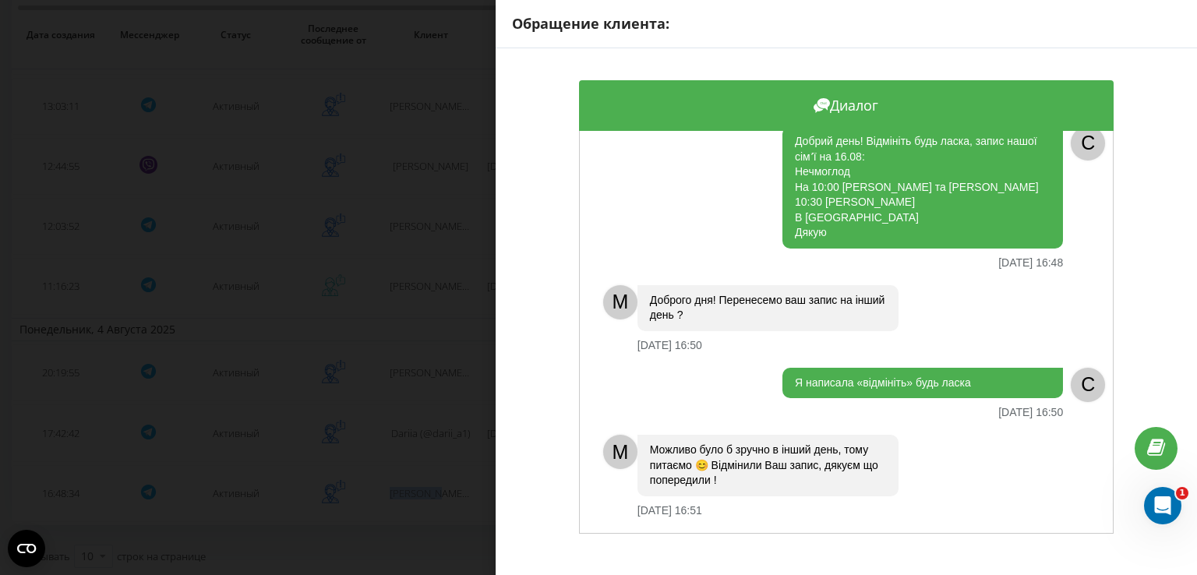
click at [401, 410] on div "Обращение клиента: Диалог Добрий день! Відмініть будь ласка, запис нашої сімʼї …" at bounding box center [598, 287] width 1197 height 575
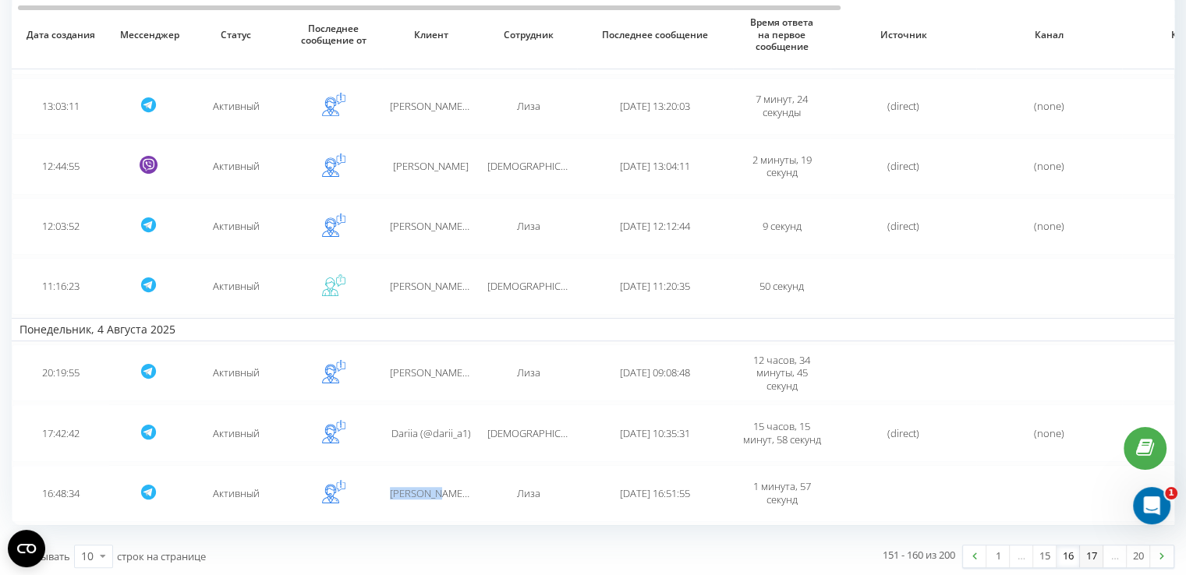
click at [1086, 553] on link "17" at bounding box center [1091, 557] width 23 height 22
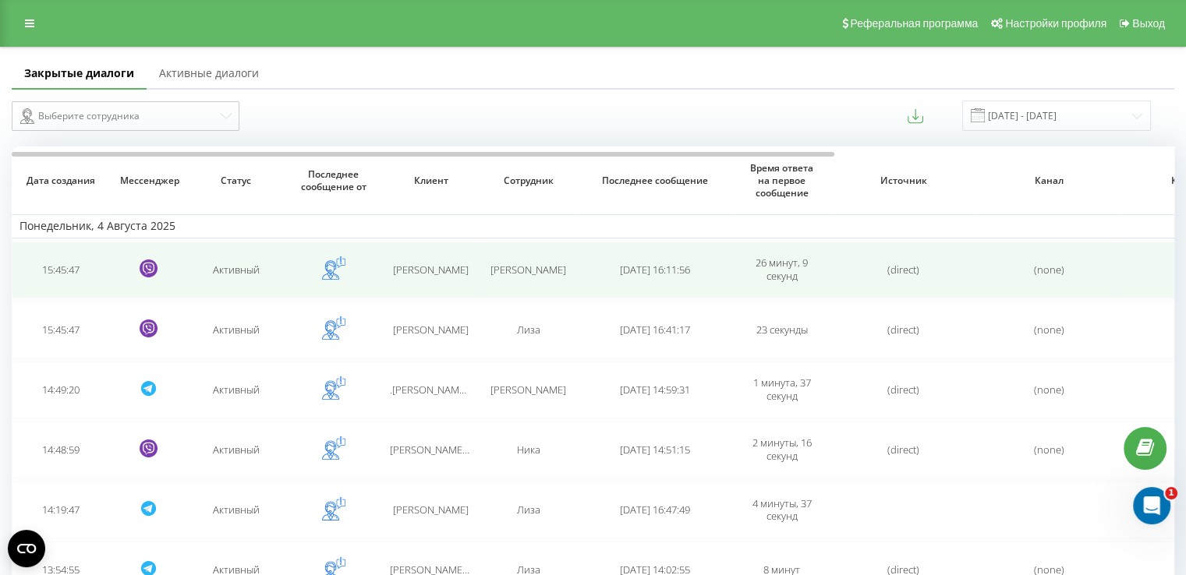
click at [455, 266] on span "[PERSON_NAME]" at bounding box center [431, 270] width 76 height 14
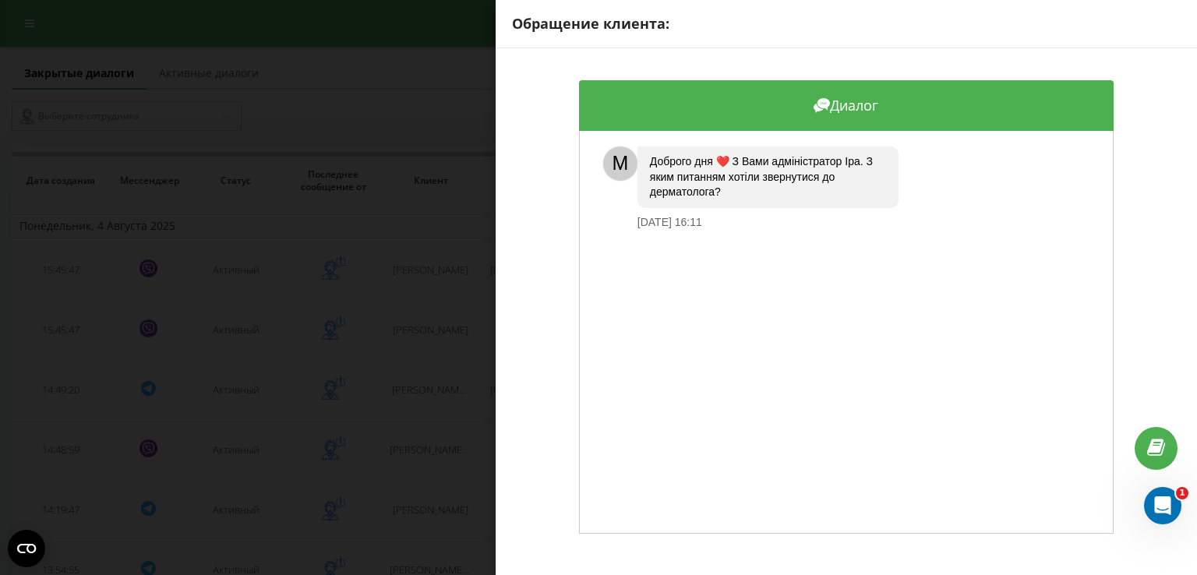
click at [410, 266] on div "Обращение клиента: Диалог M Доброго дня ❤️ З Вами адміністратор [PERSON_NAME]. …" at bounding box center [598, 287] width 1197 height 575
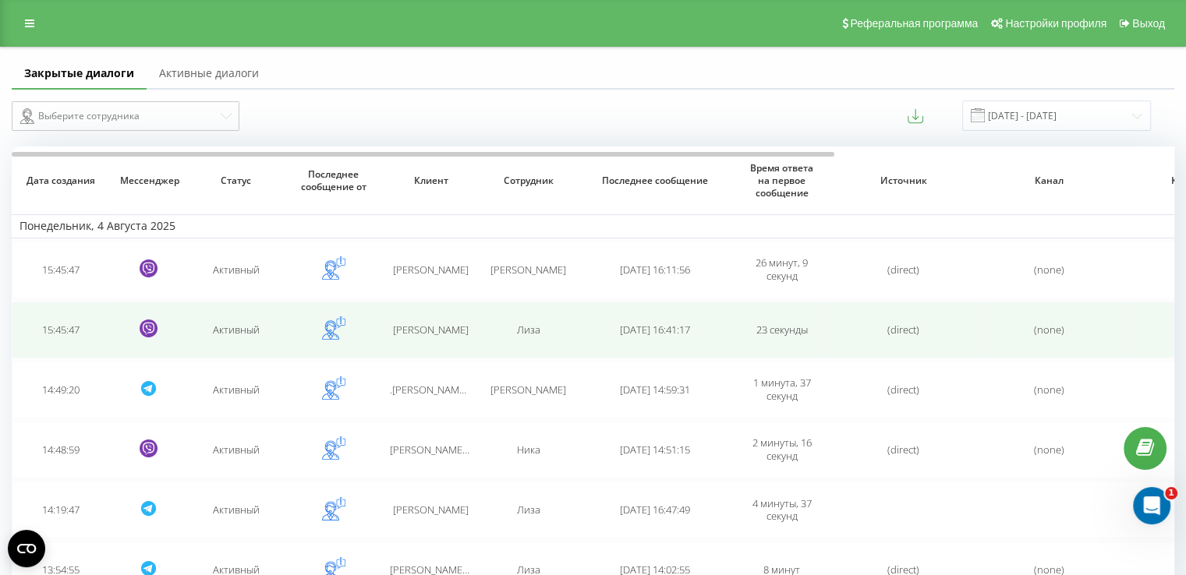
click at [417, 344] on td "[PERSON_NAME]" at bounding box center [430, 330] width 97 height 57
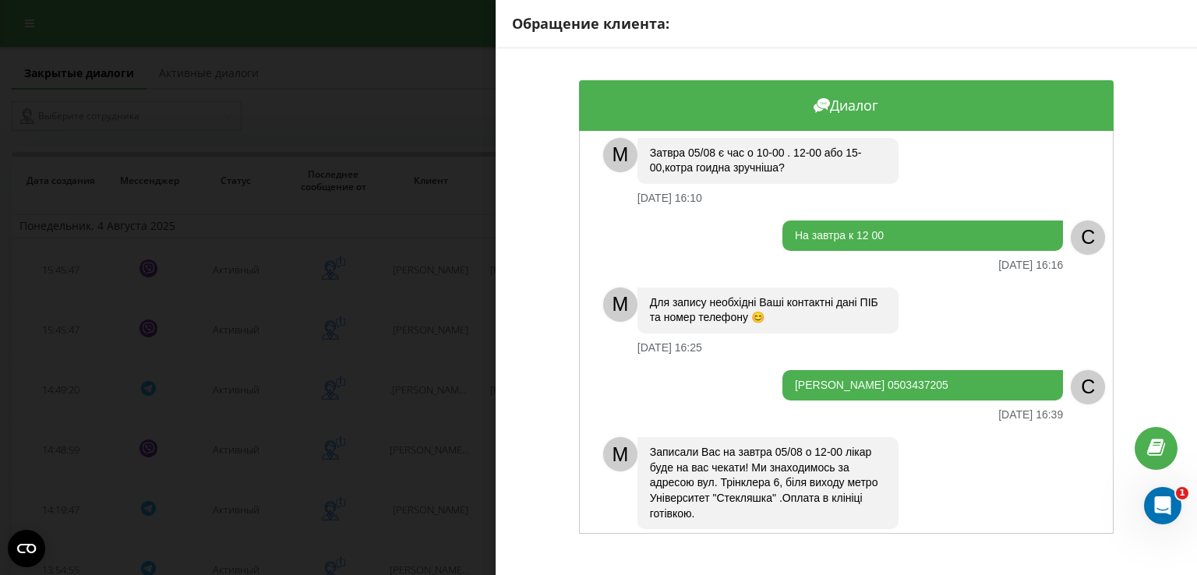
scroll to position [893, 0]
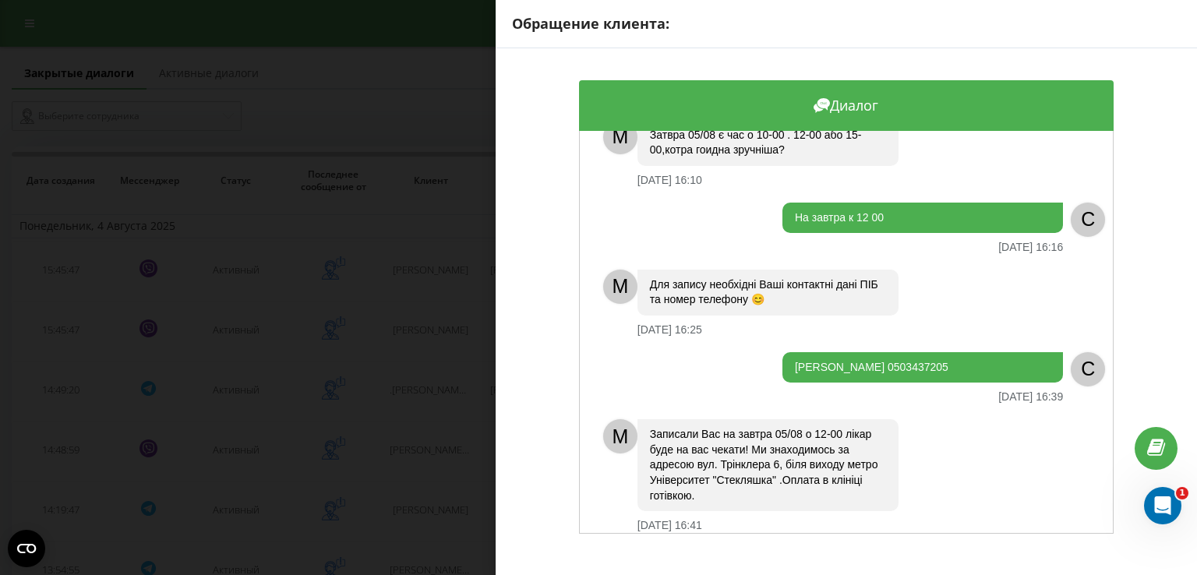
click at [415, 392] on div "Обращение клиента: Диалог Доброго дня [DATE] 15:46 C M Доброго дня ❤️ З Вами ад…" at bounding box center [598, 287] width 1197 height 575
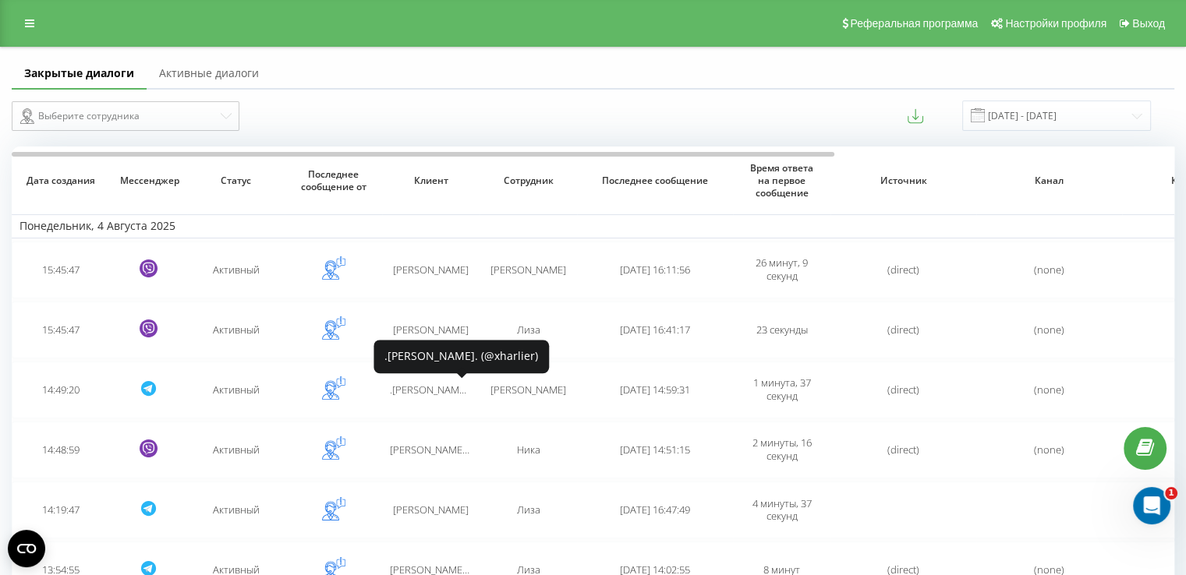
click at [415, 392] on span ".[PERSON_NAME]. (@xharlier)" at bounding box center [456, 390] width 133 height 14
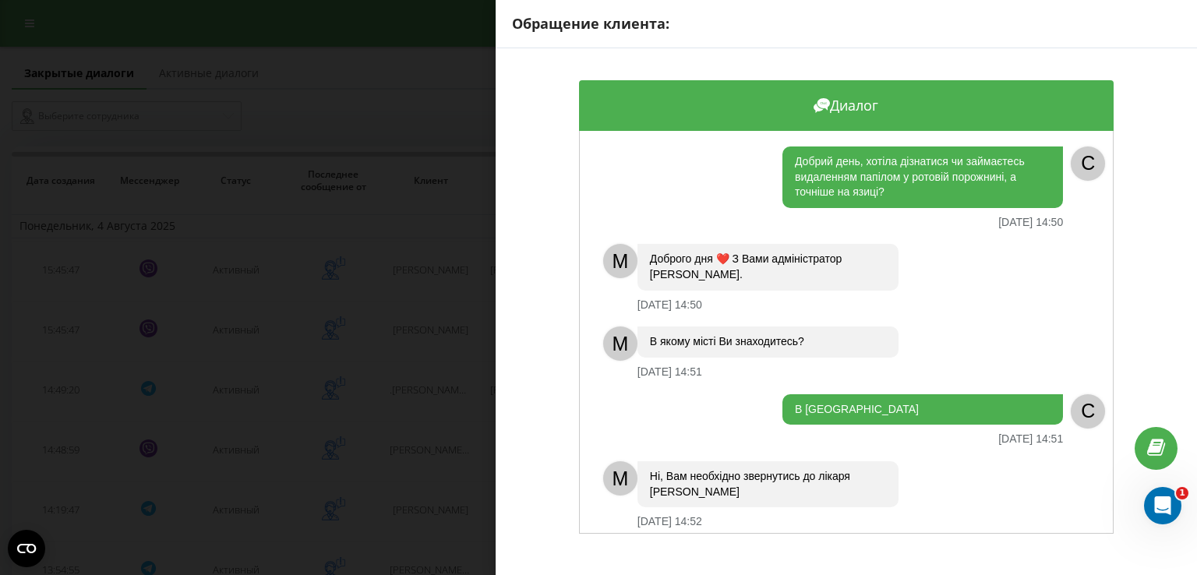
click at [419, 460] on div "Обращение клиента: Диалог Добрий день, хотіла дізнатися чи займаєтесь видалення…" at bounding box center [598, 287] width 1197 height 575
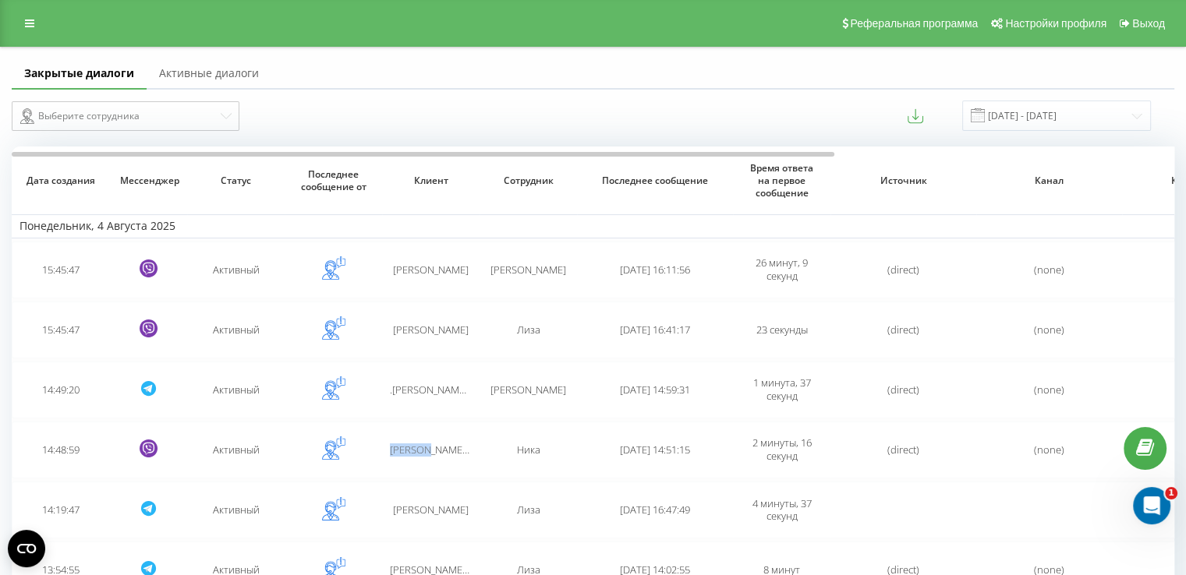
click at [419, 460] on td "[PERSON_NAME]❤️" at bounding box center [430, 450] width 97 height 57
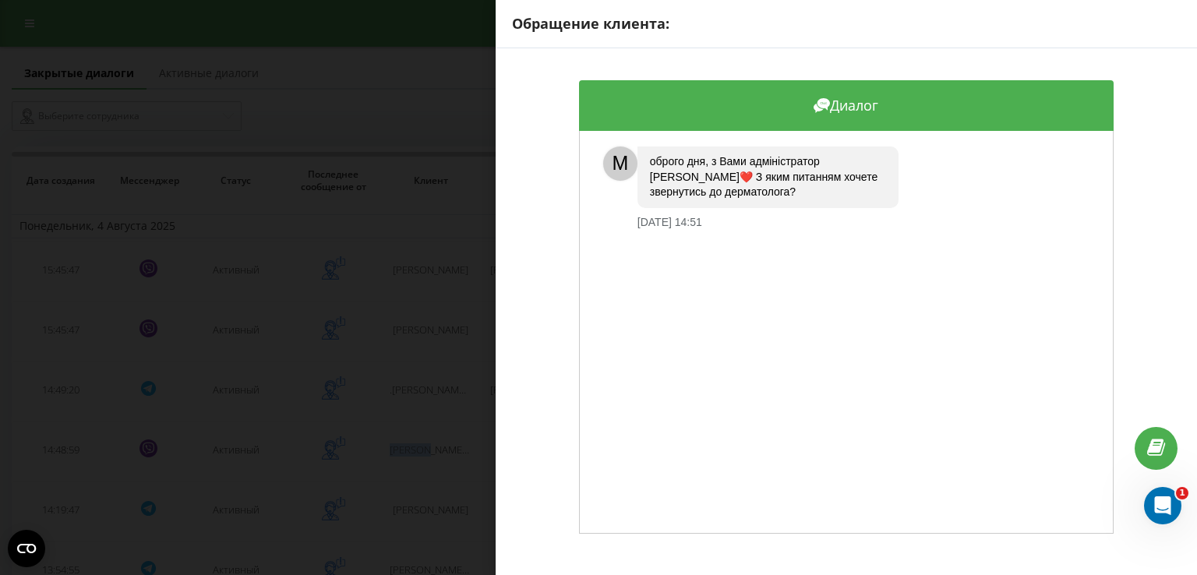
click at [408, 374] on div "Обращение клиента: Диалог M оброго дня, з Вами адміністратор [PERSON_NAME]❤️ З …" at bounding box center [598, 287] width 1197 height 575
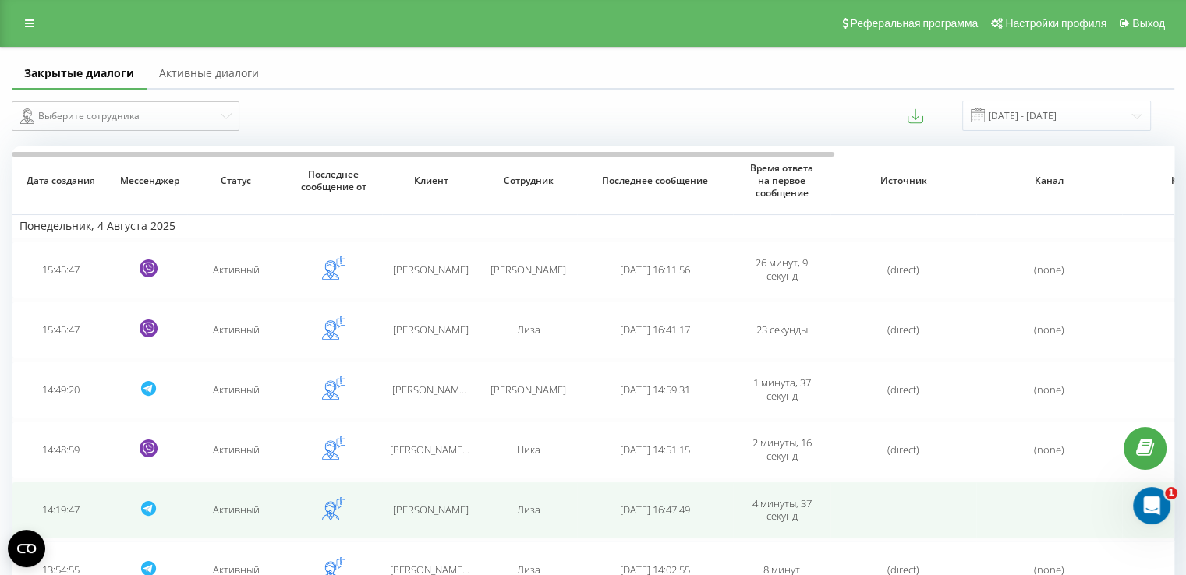
click at [420, 519] on td "[PERSON_NAME]" at bounding box center [430, 510] width 97 height 57
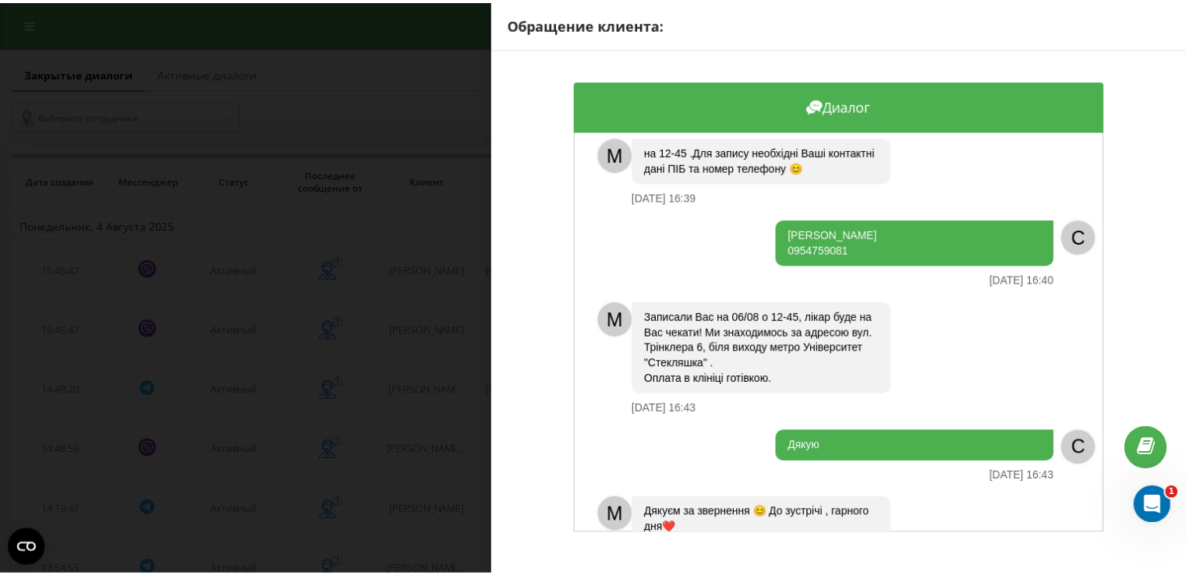
scroll to position [1577, 0]
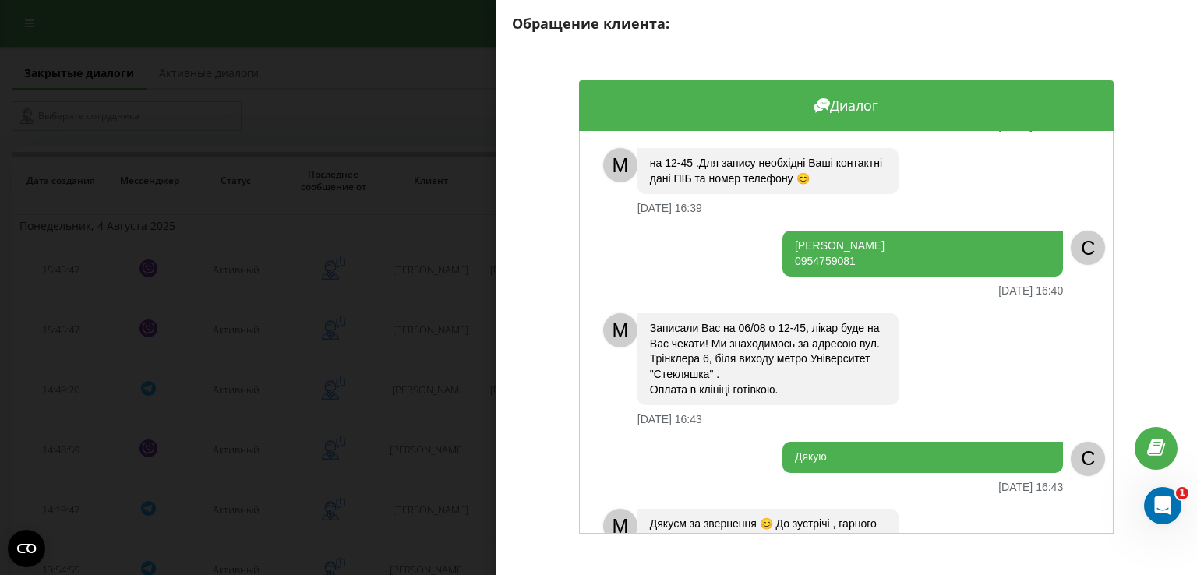
click at [430, 433] on div "Обращение клиента: Диалог Доброго дня Як можна записатись на видалення врослого…" at bounding box center [598, 287] width 1197 height 575
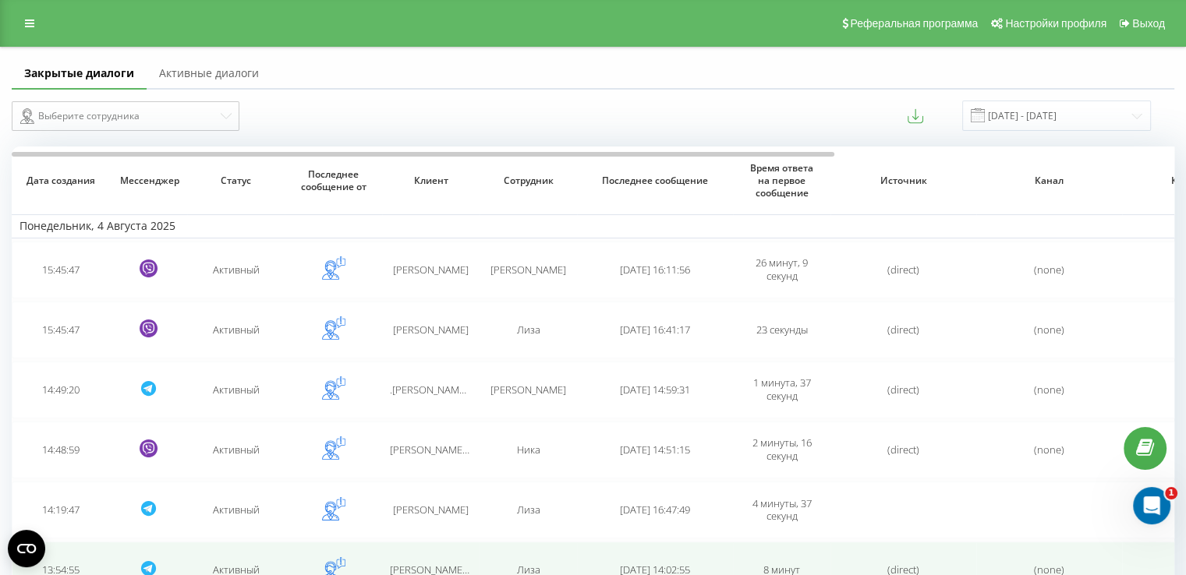
click at [471, 567] on td "[PERSON_NAME] (@plysiukk)" at bounding box center [430, 570] width 97 height 57
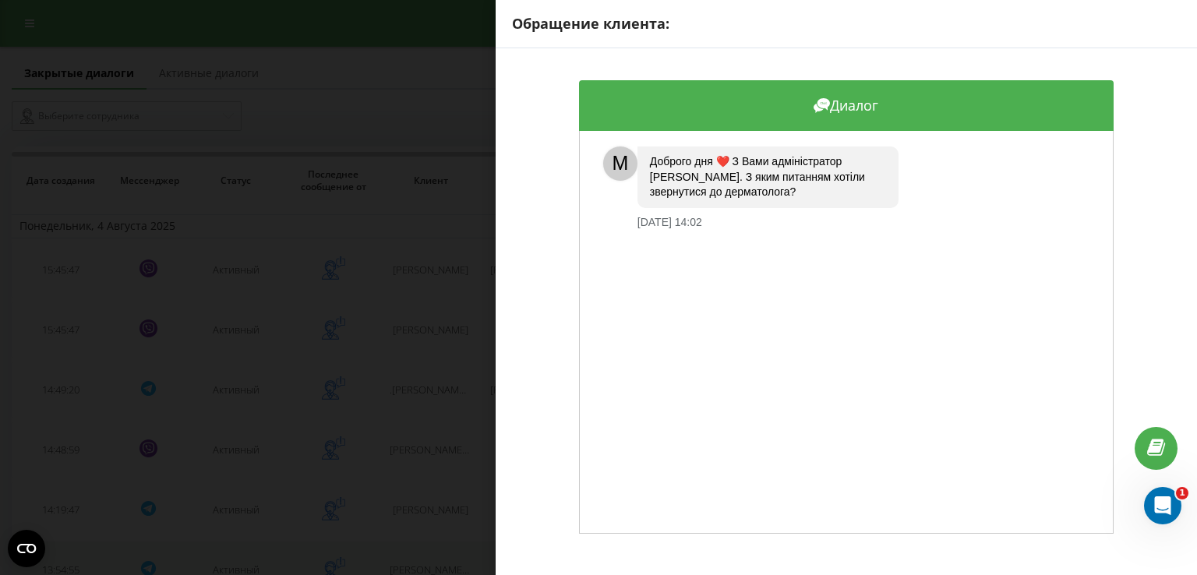
click at [471, 567] on div "Обращение клиента: Диалог M Доброго дня ❤️ З Вами адміністратор [PERSON_NAME]. …" at bounding box center [598, 287] width 1197 height 575
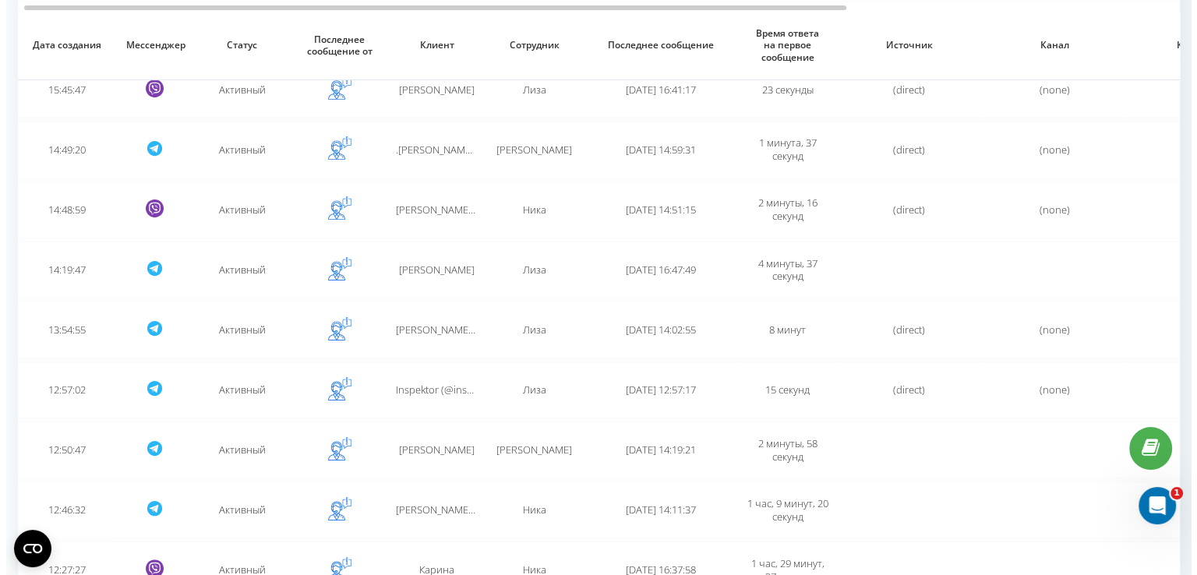
scroll to position [318, 0]
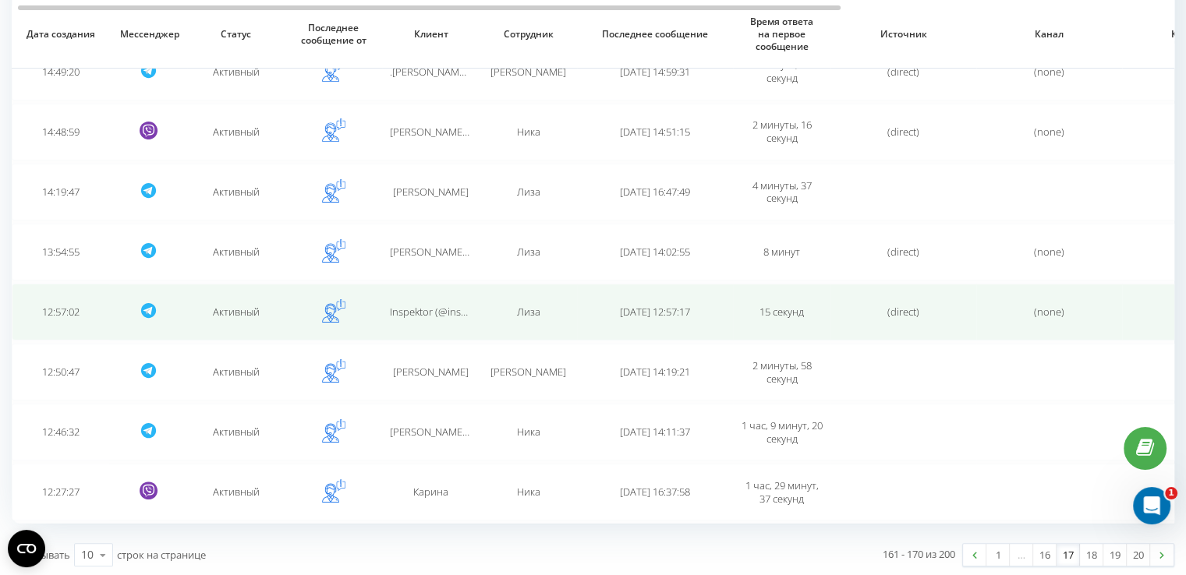
click at [441, 297] on td "Inspektor (@inspektor_pidozra) Pidozra" at bounding box center [430, 312] width 97 height 57
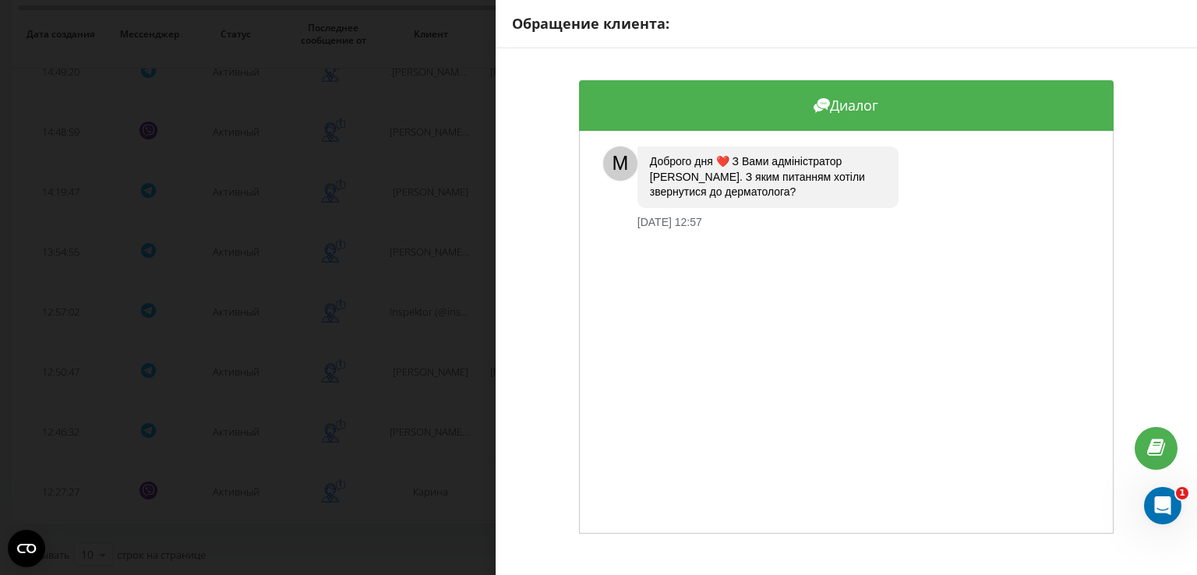
click at [444, 341] on div "Обращение клиента: Диалог M Доброго дня ❤️ З Вами адміністратор [PERSON_NAME]. …" at bounding box center [598, 287] width 1197 height 575
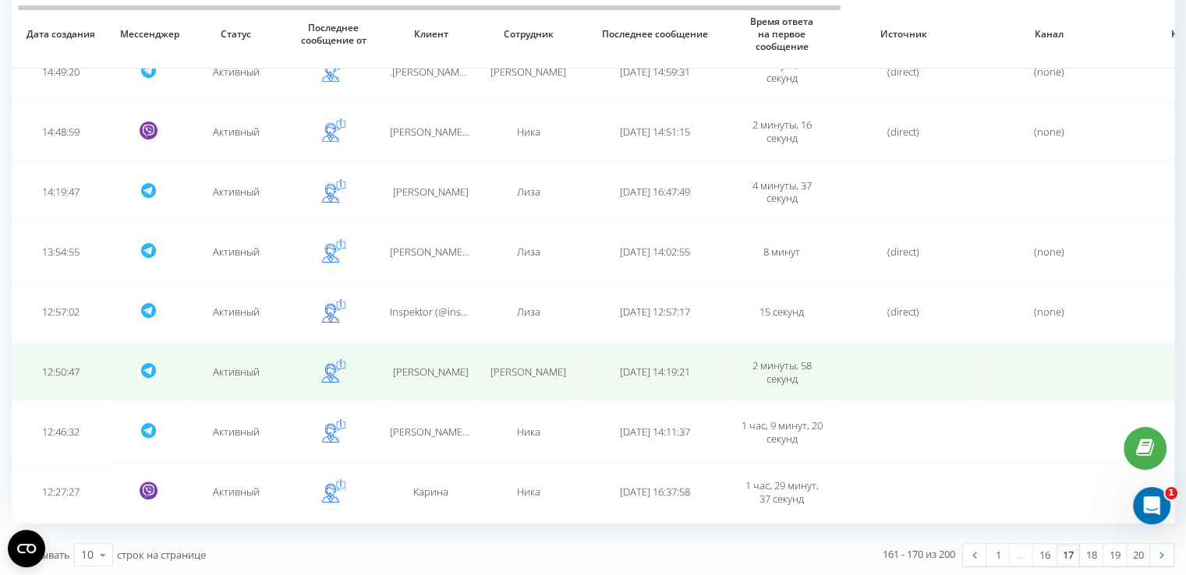
click at [447, 359] on td "[PERSON_NAME]" at bounding box center [430, 372] width 97 height 57
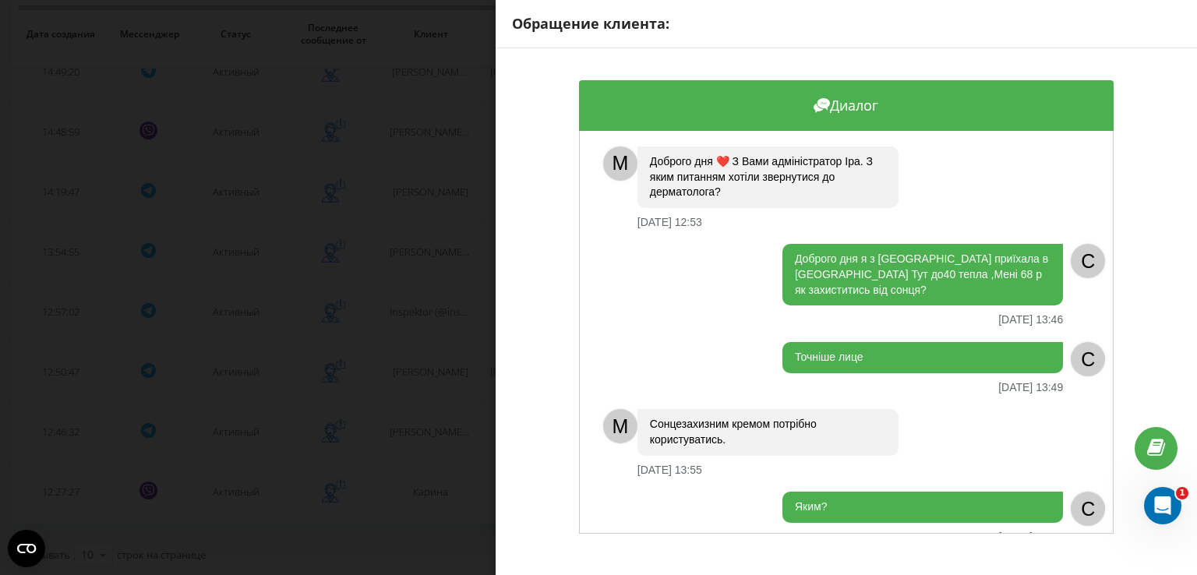
click at [437, 412] on div "Обращение клиента: Диалог M Доброго дня ❤️ З Вами адміністратор [PERSON_NAME]. …" at bounding box center [598, 287] width 1197 height 575
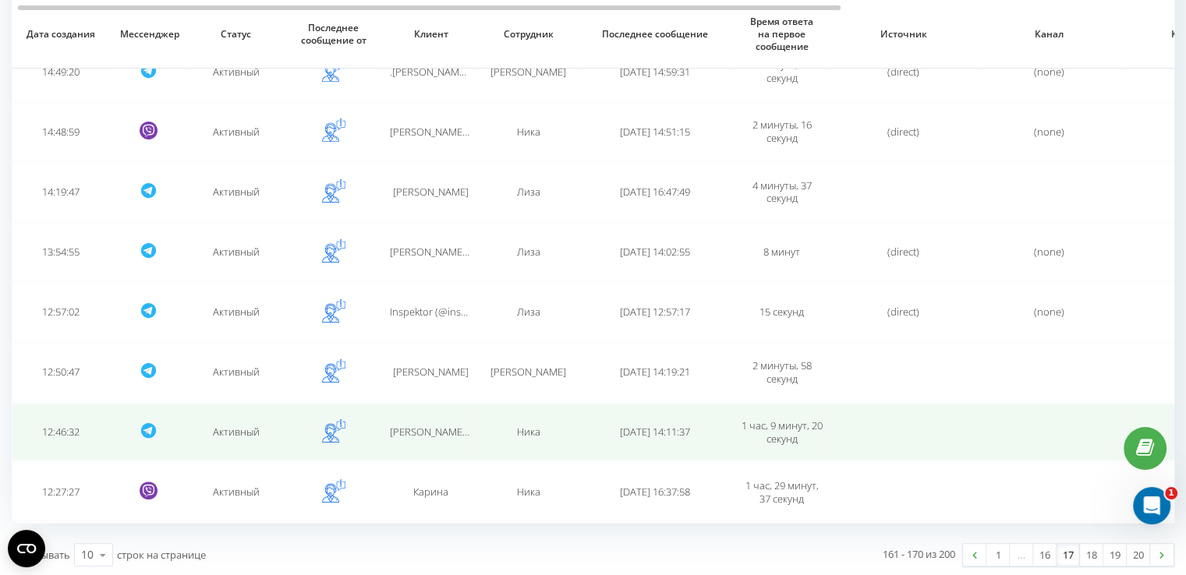
click at [433, 432] on span "[PERSON_NAME] (@Aleksandra_Morgun) [PERSON_NAME]" at bounding box center [521, 432] width 263 height 14
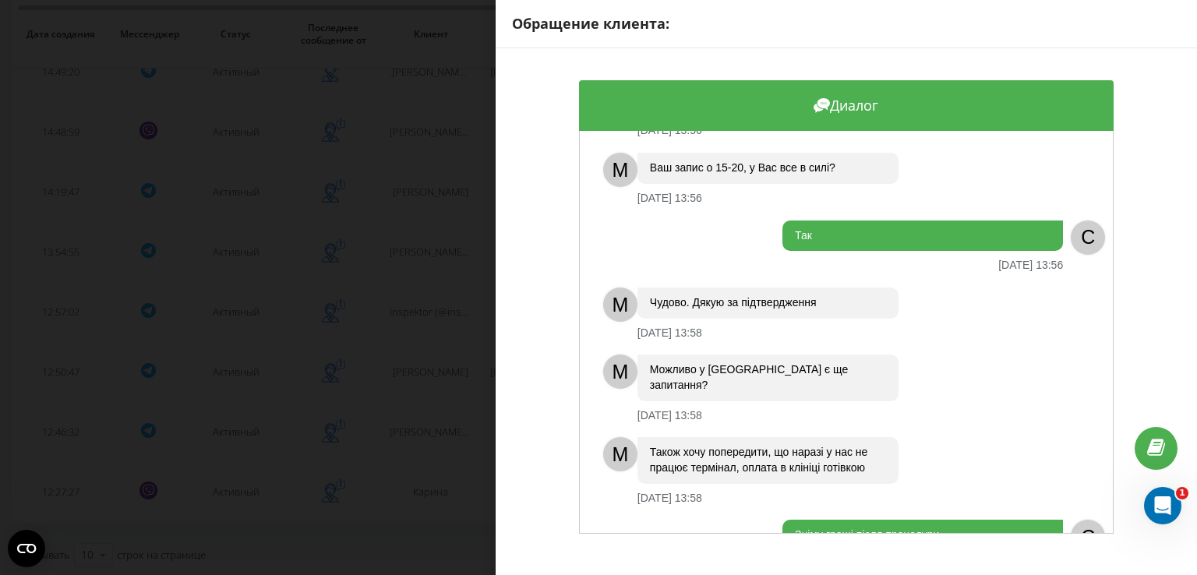
scroll to position [415, 0]
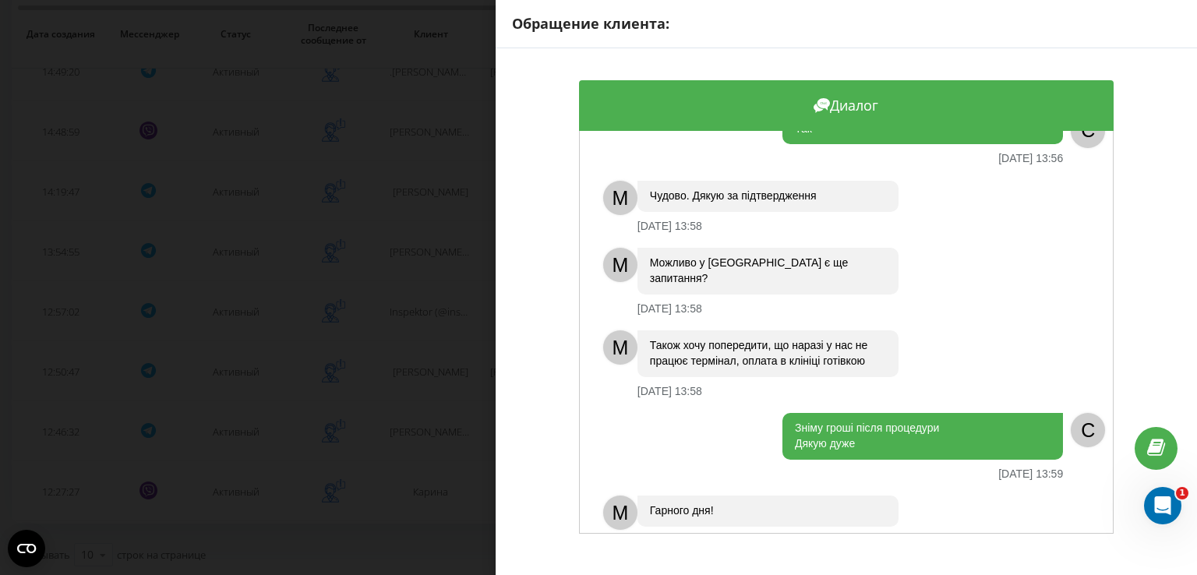
click at [432, 466] on div "Обращение клиента: Диалог Добрий день [PERSON_NAME] буде лікар вже з відпустки?…" at bounding box center [598, 287] width 1197 height 575
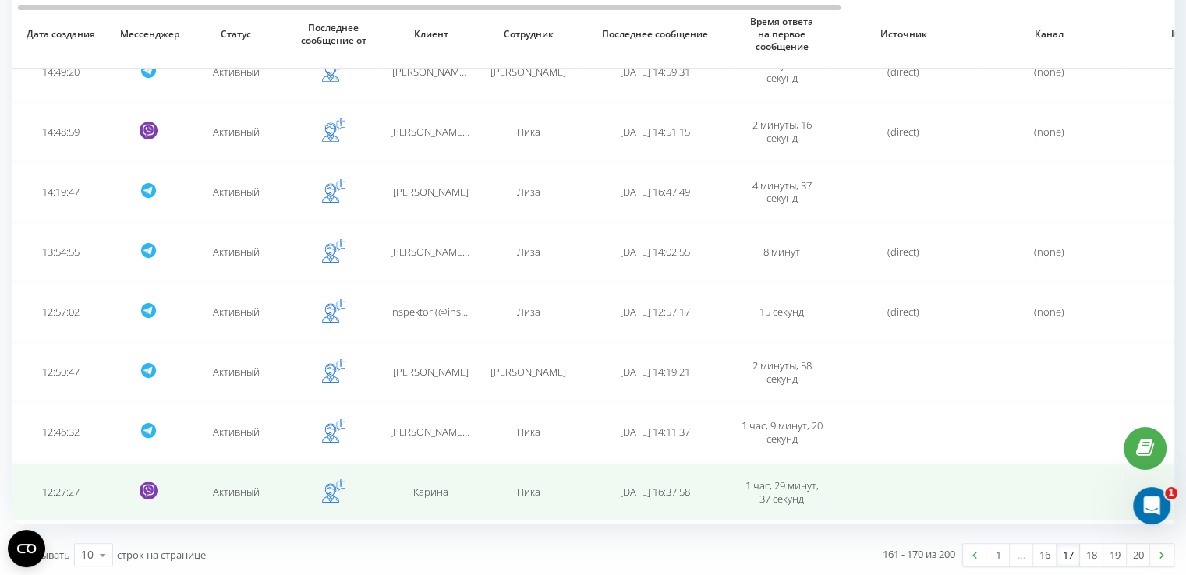
click at [437, 487] on span "Карина" at bounding box center [430, 492] width 35 height 14
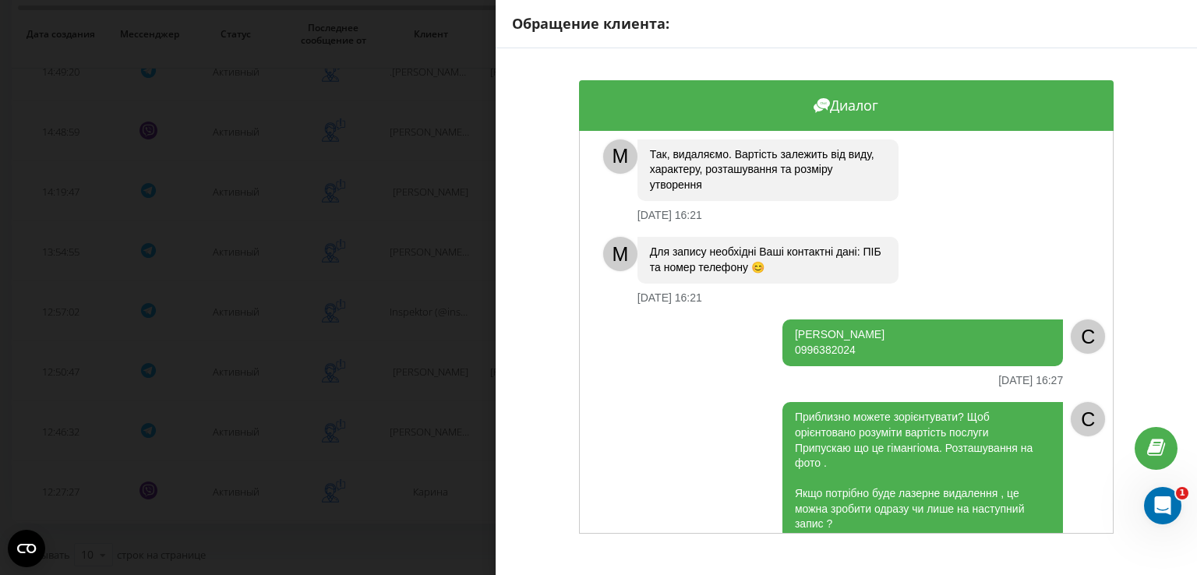
scroll to position [754, 0]
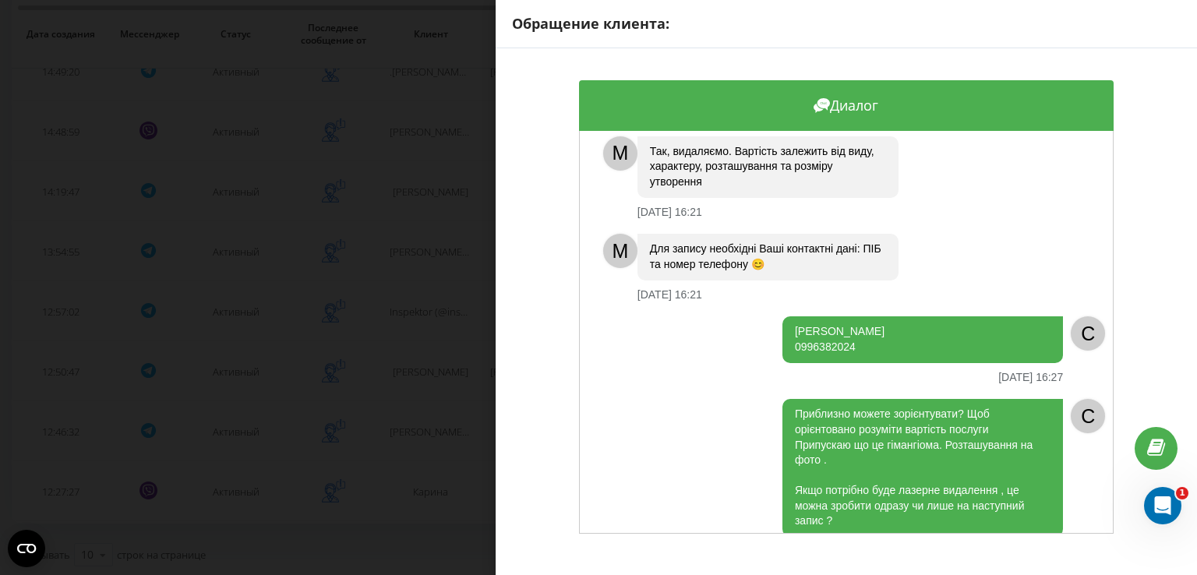
drag, startPoint x: 858, startPoint y: 329, endPoint x: 783, endPoint y: 313, distance: 76.6
click at [783, 316] on div "[PERSON_NAME] 0996382024" at bounding box center [923, 339] width 281 height 46
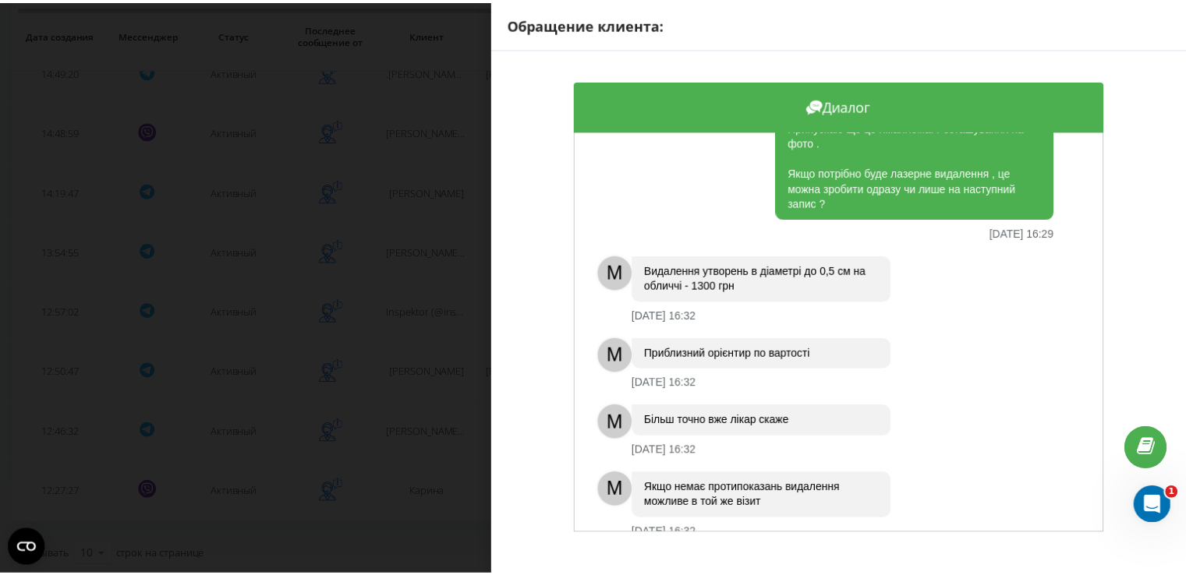
scroll to position [1395, 0]
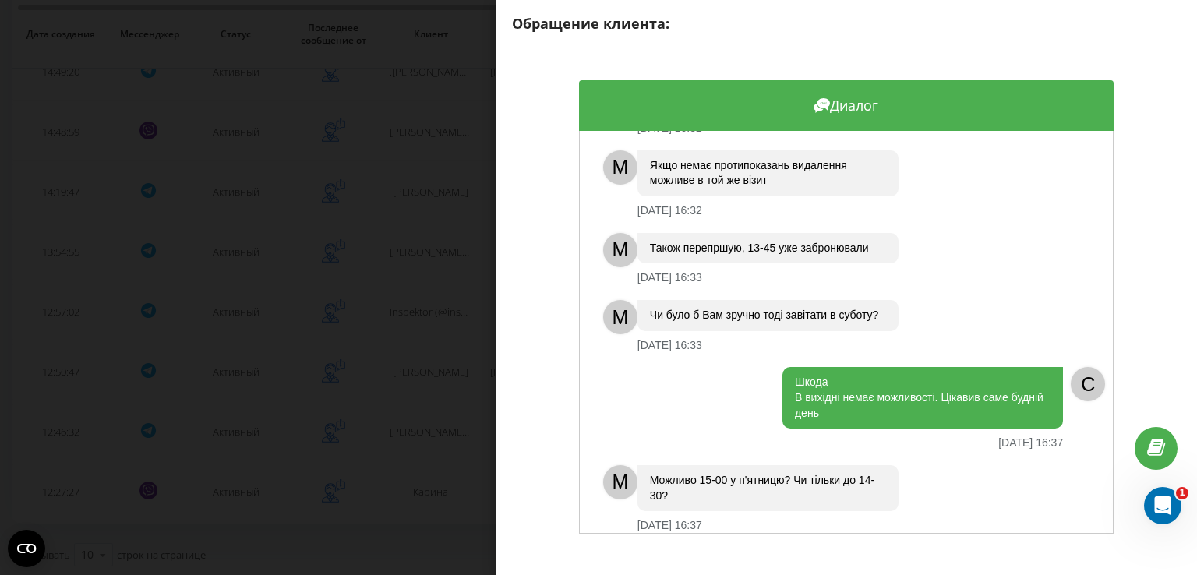
click at [440, 369] on div "Обращение клиента: Диалог Добрий день Вибачте На цій неділі на коли є віконця о…" at bounding box center [598, 287] width 1197 height 575
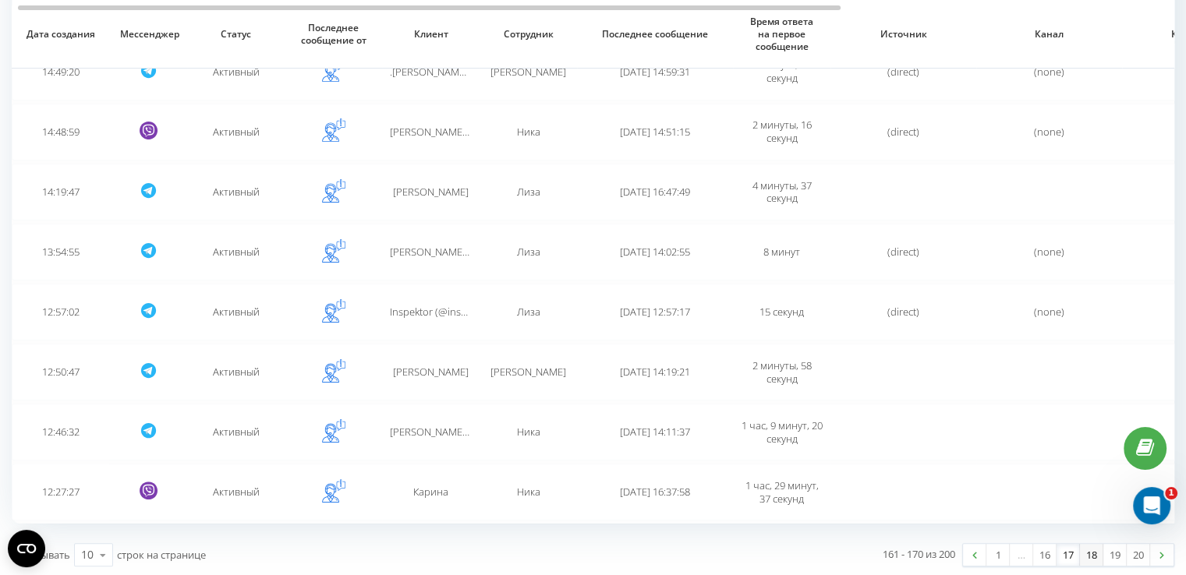
click at [1087, 551] on link "18" at bounding box center [1091, 555] width 23 height 22
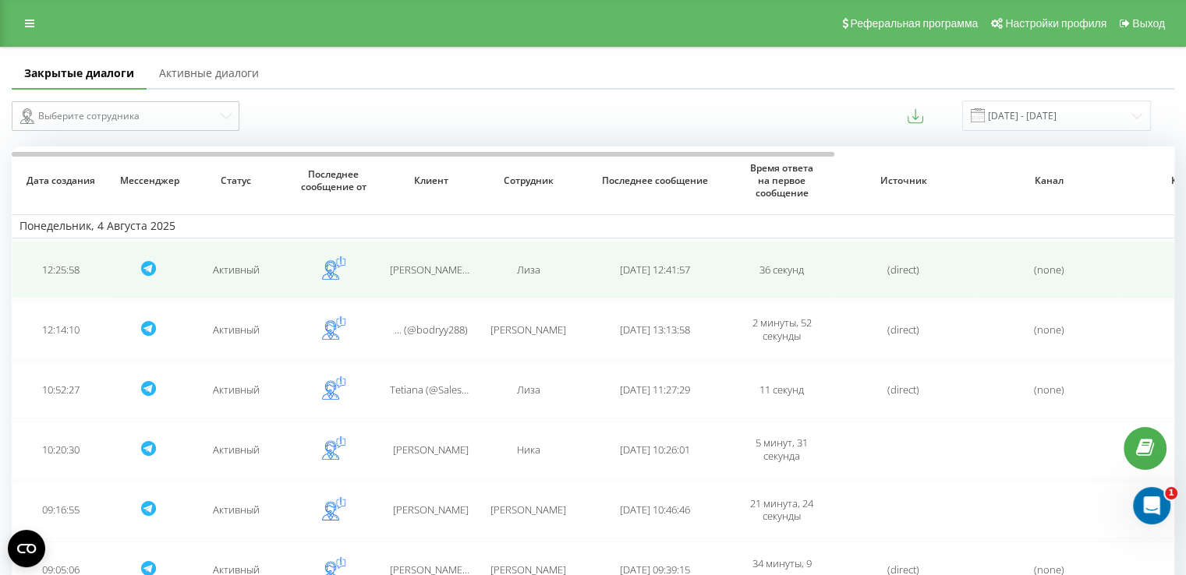
click at [458, 268] on span "[PERSON_NAME] (@mariannaLV)" at bounding box center [464, 270] width 149 height 14
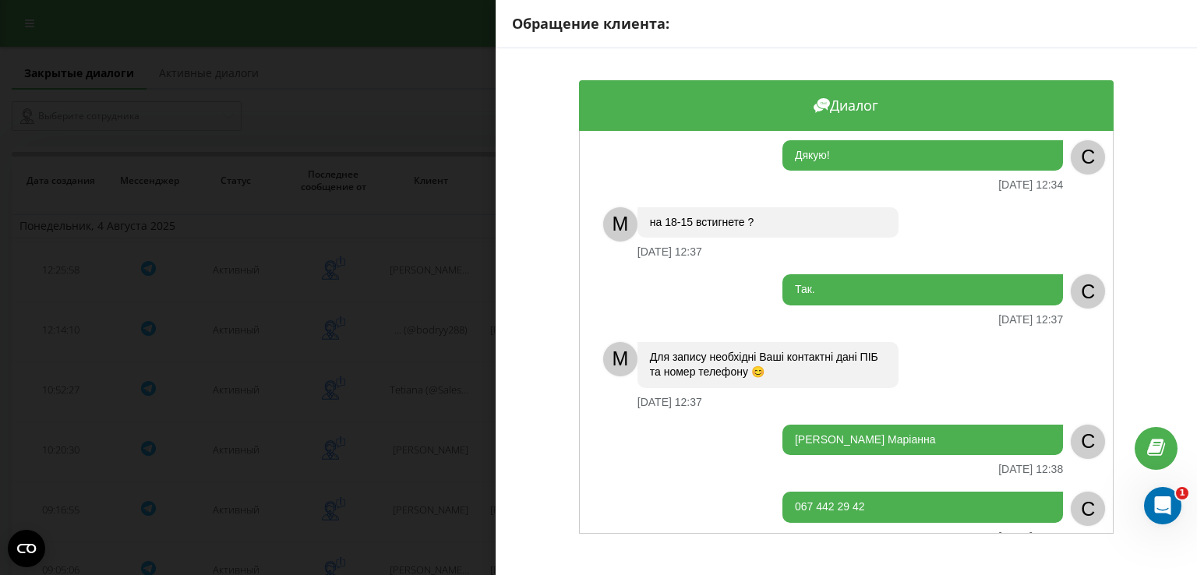
scroll to position [1047, 0]
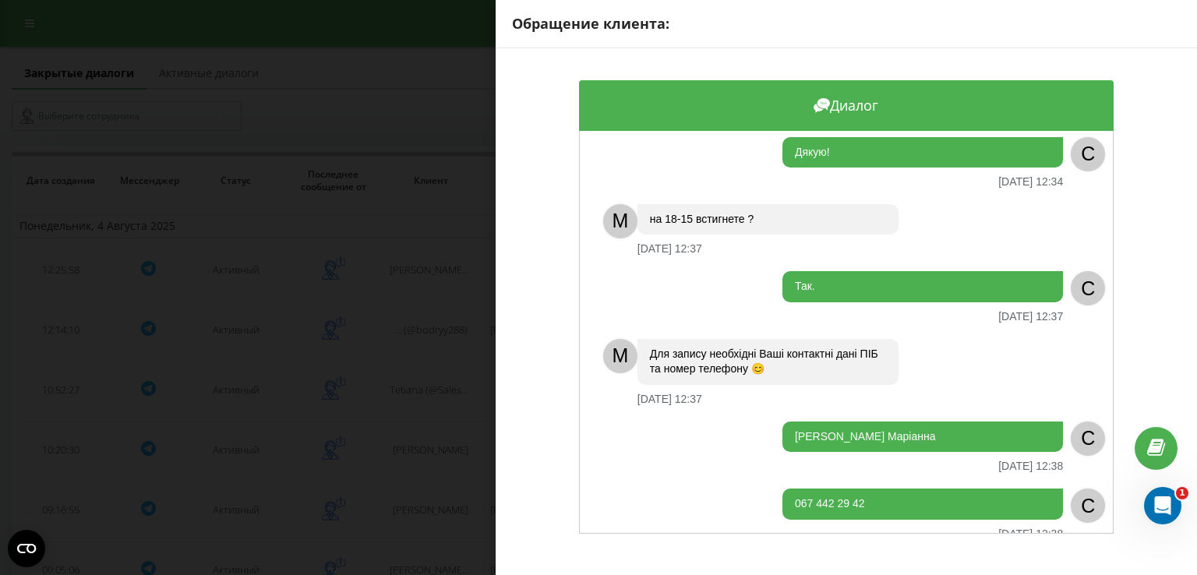
click at [355, 259] on div "Обращение клиента: Диалог M Доброго дня ❤️ З Вами адміністратор [PERSON_NAME]. …" at bounding box center [598, 287] width 1197 height 575
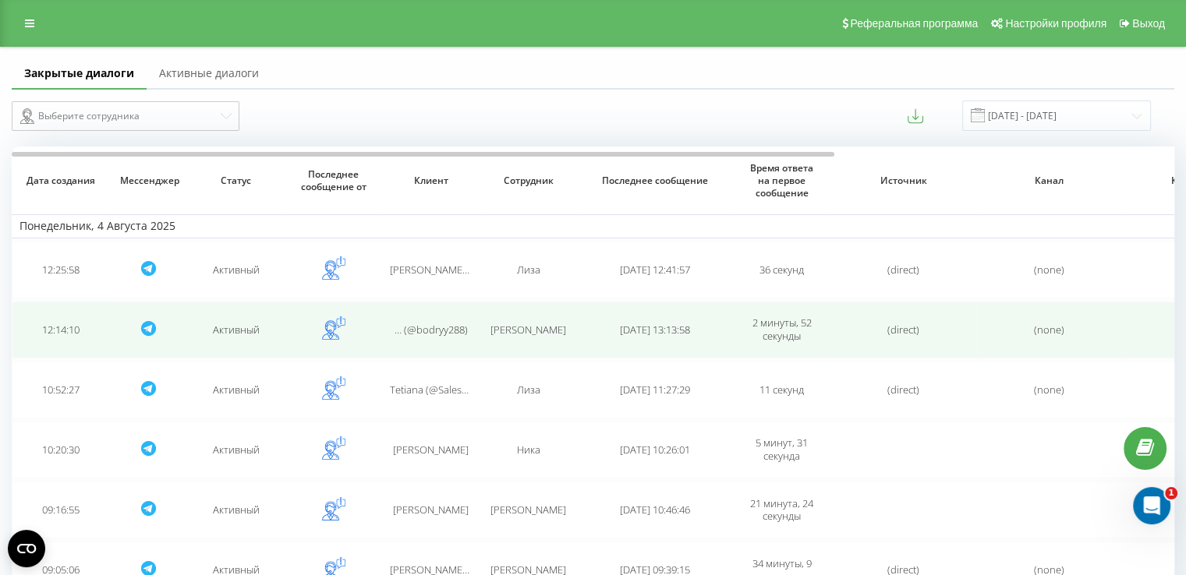
click at [427, 328] on span "… (@bodryy288)" at bounding box center [430, 330] width 73 height 14
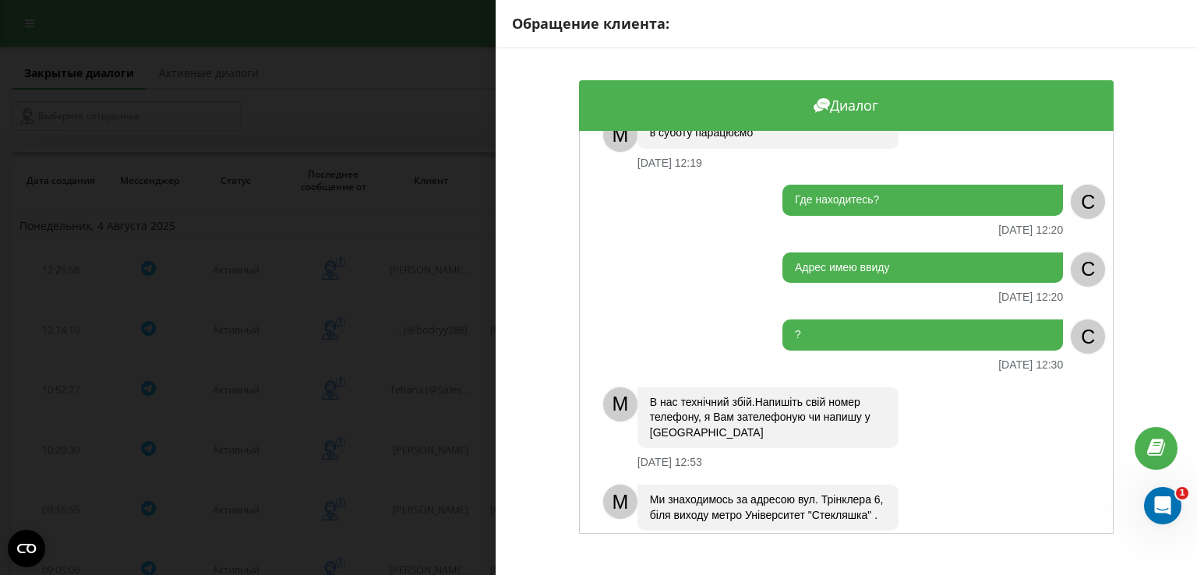
scroll to position [529, 0]
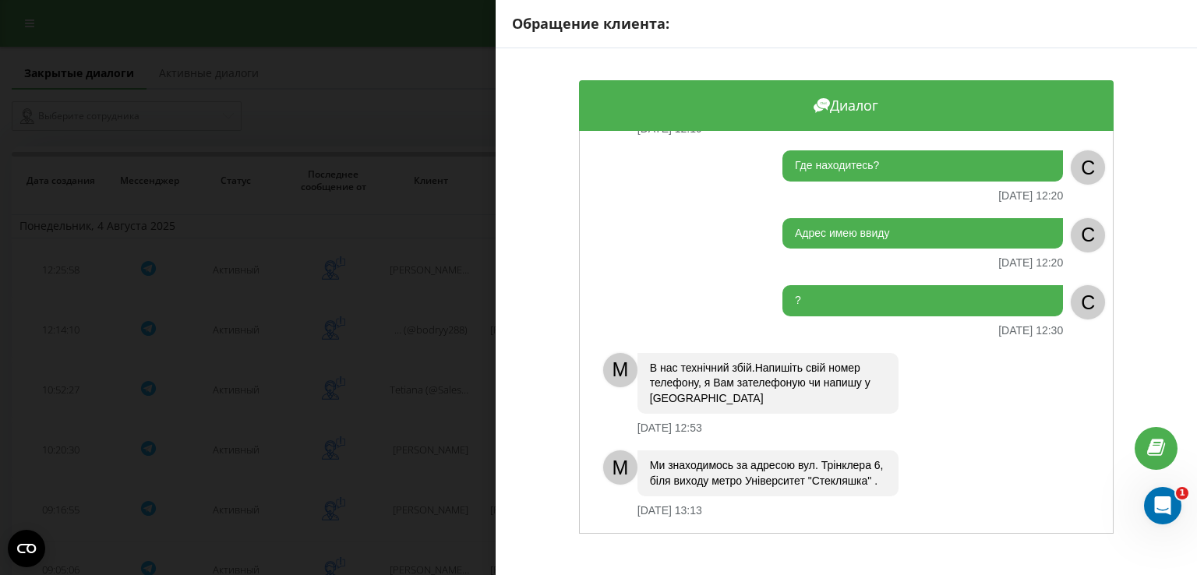
click at [391, 400] on div "Обращение клиента: Диалог M Доброго дня ❤️ З Вами адміністратор [PERSON_NAME]. …" at bounding box center [598, 287] width 1197 height 575
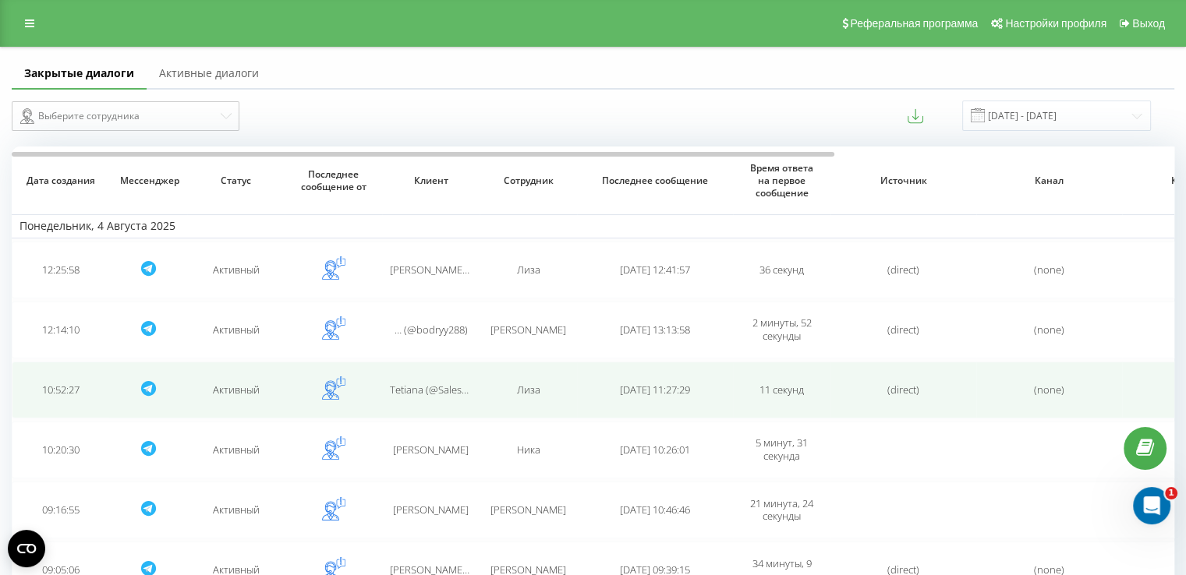
click at [422, 394] on span "Tеtiana (@Sales_TeamLead_TanyaD) Dryha" at bounding box center [487, 390] width 194 height 14
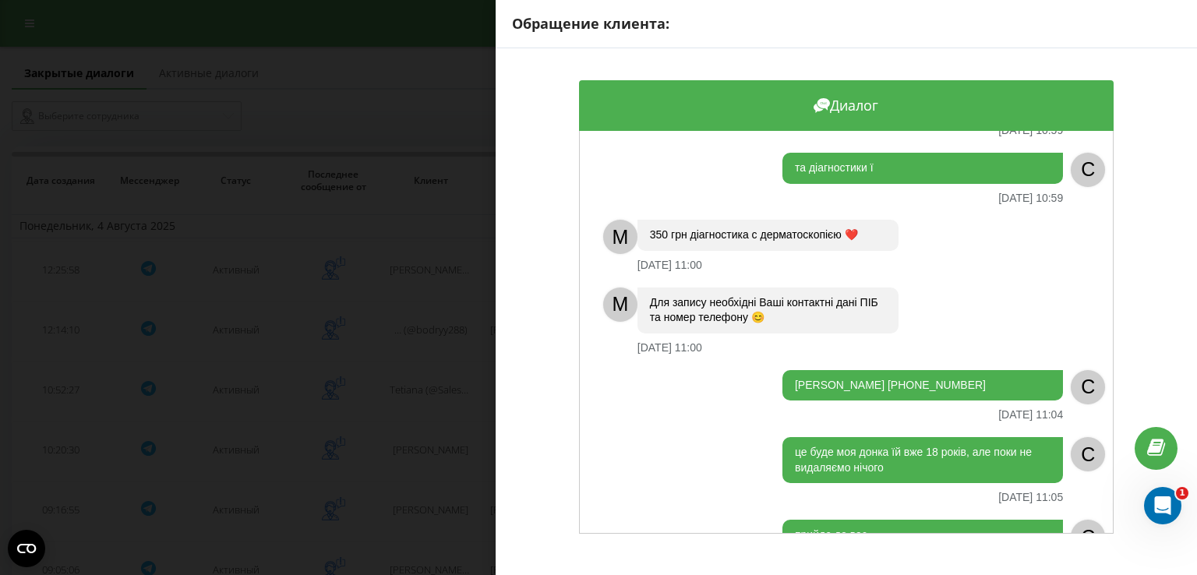
scroll to position [1030, 0]
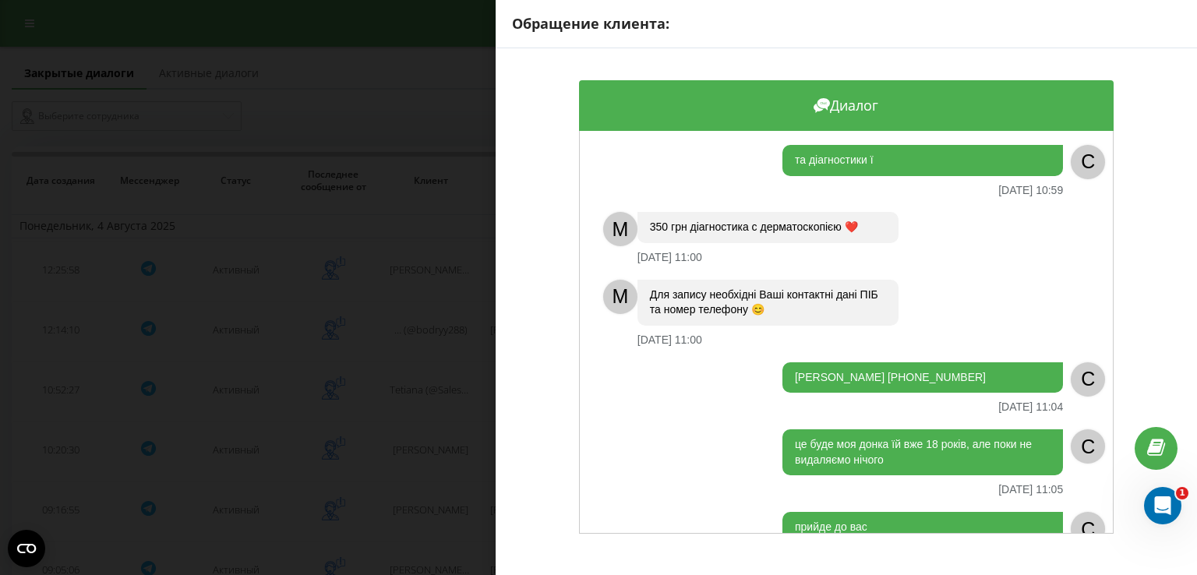
click at [425, 435] on div "Обращение клиента: Диалог вітаю [DATE] 10:52 C M Доброго дня ❤️ З Вами адмініст…" at bounding box center [598, 287] width 1197 height 575
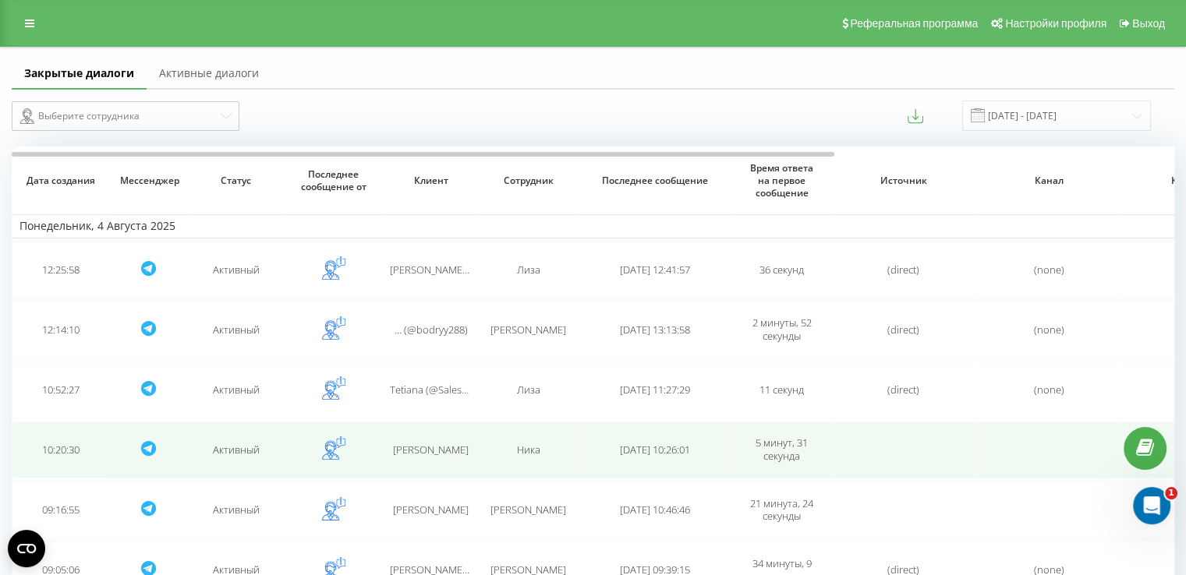
click at [433, 444] on span "[PERSON_NAME]" at bounding box center [431, 450] width 76 height 14
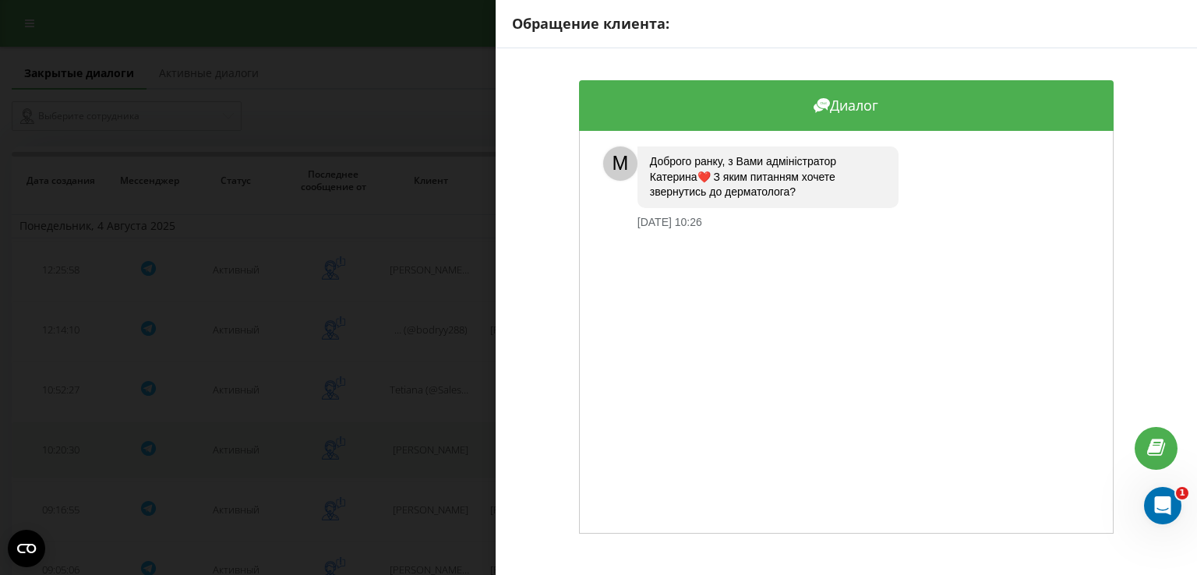
click at [433, 444] on div "Обращение клиента: Диалог M Доброго ранку, з Вами адміністратор [PERSON_NAME]❤️…" at bounding box center [598, 287] width 1197 height 575
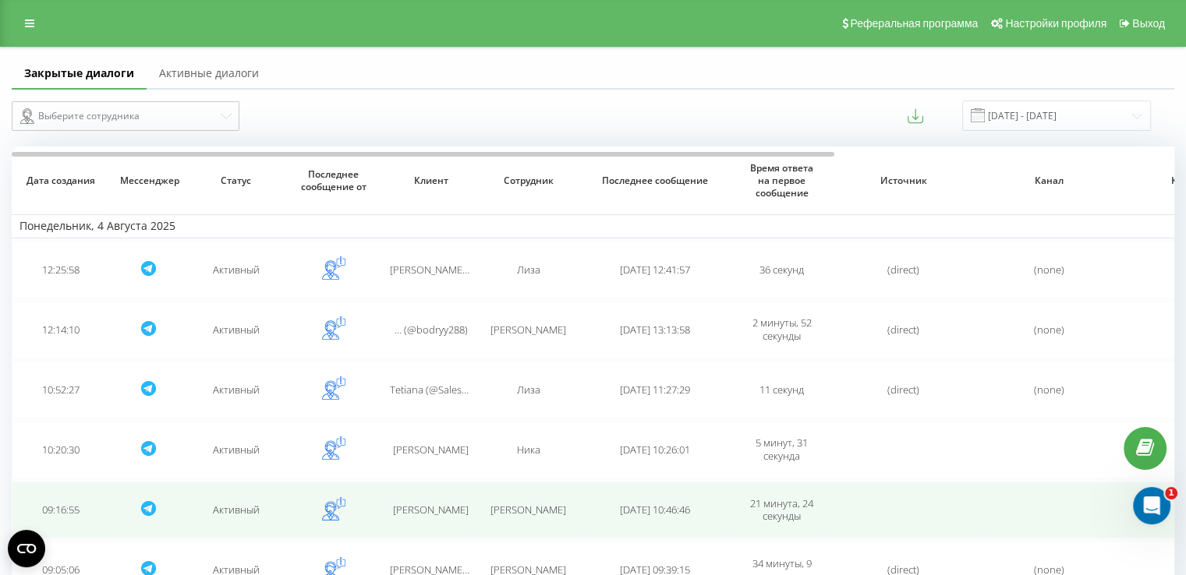
click at [433, 504] on span "[PERSON_NAME]" at bounding box center [431, 510] width 76 height 14
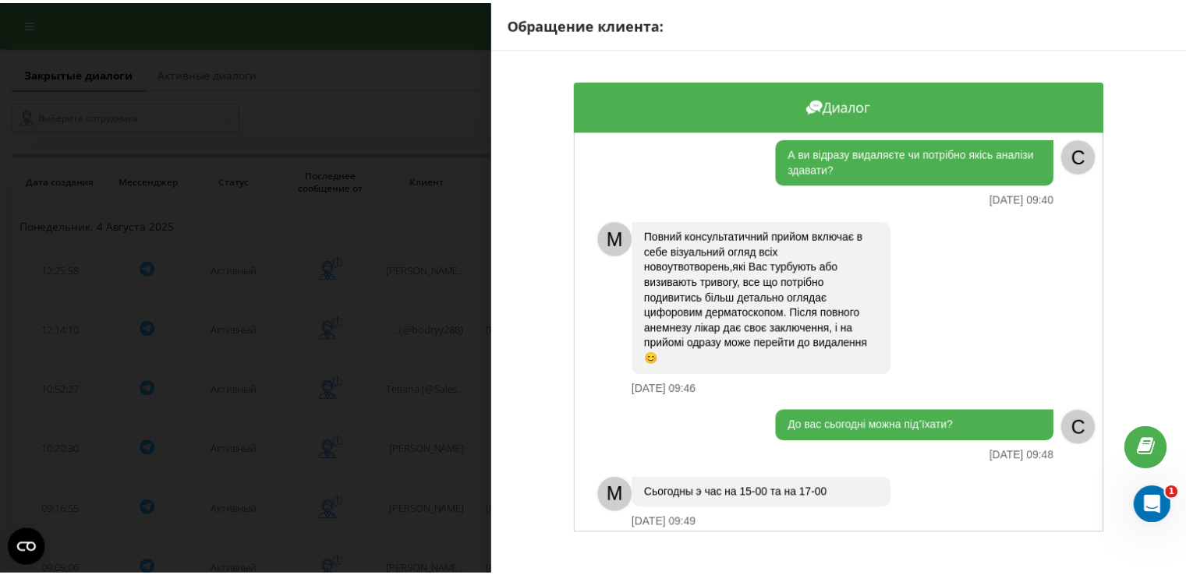
scroll to position [306, 0]
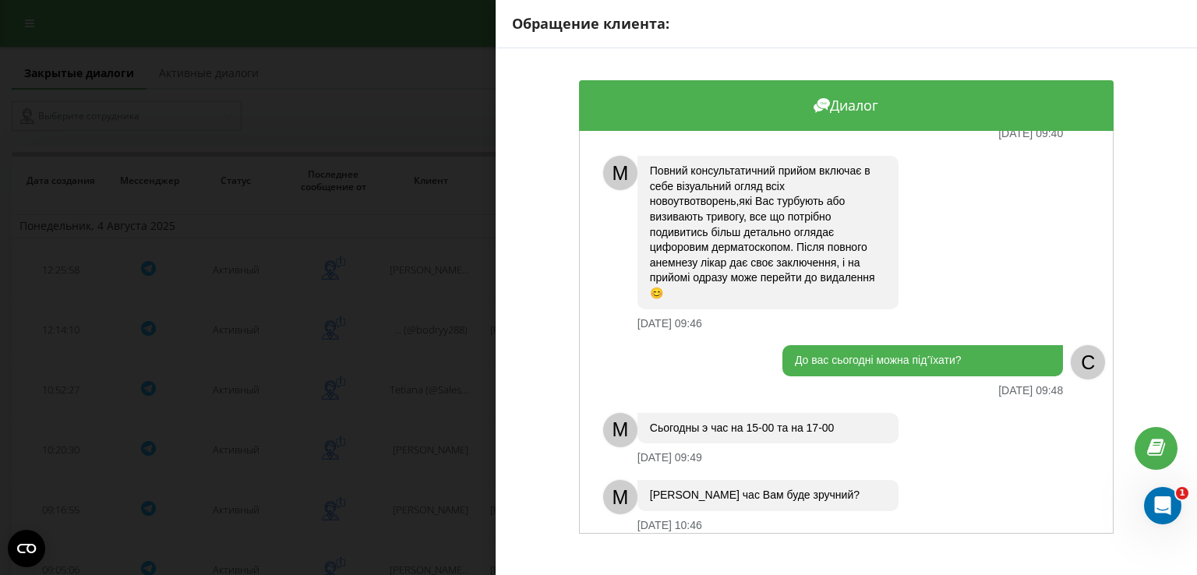
click at [424, 439] on div "Обращение клиента: Диалог Ви працюєте в [GEOGRAPHIC_DATA]? [DATE] 09:17 C M Доб…" at bounding box center [598, 287] width 1197 height 575
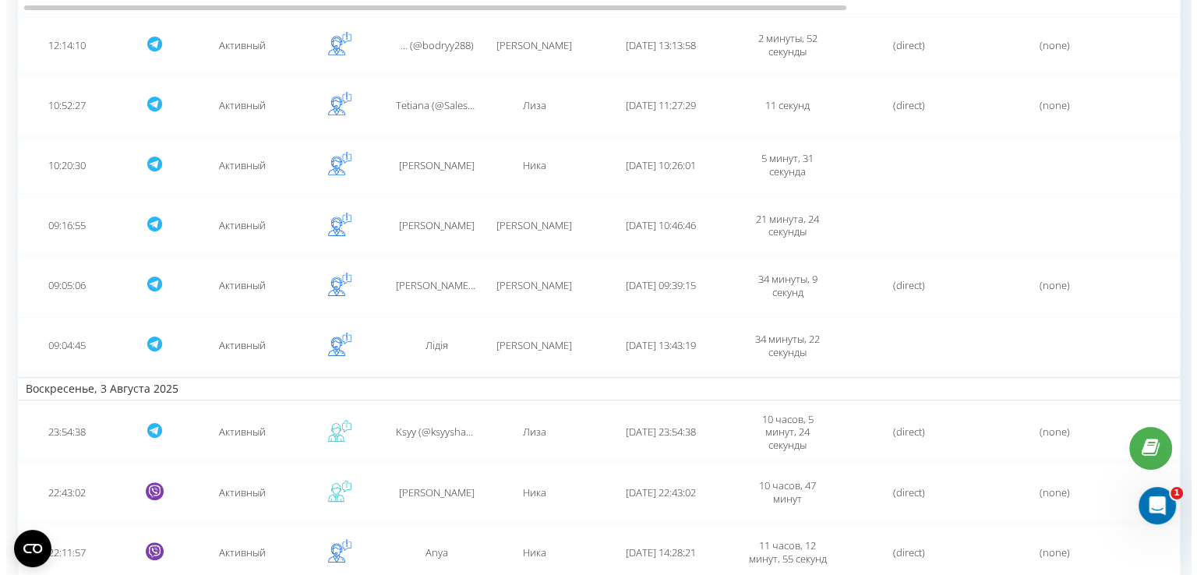
scroll to position [344, 0]
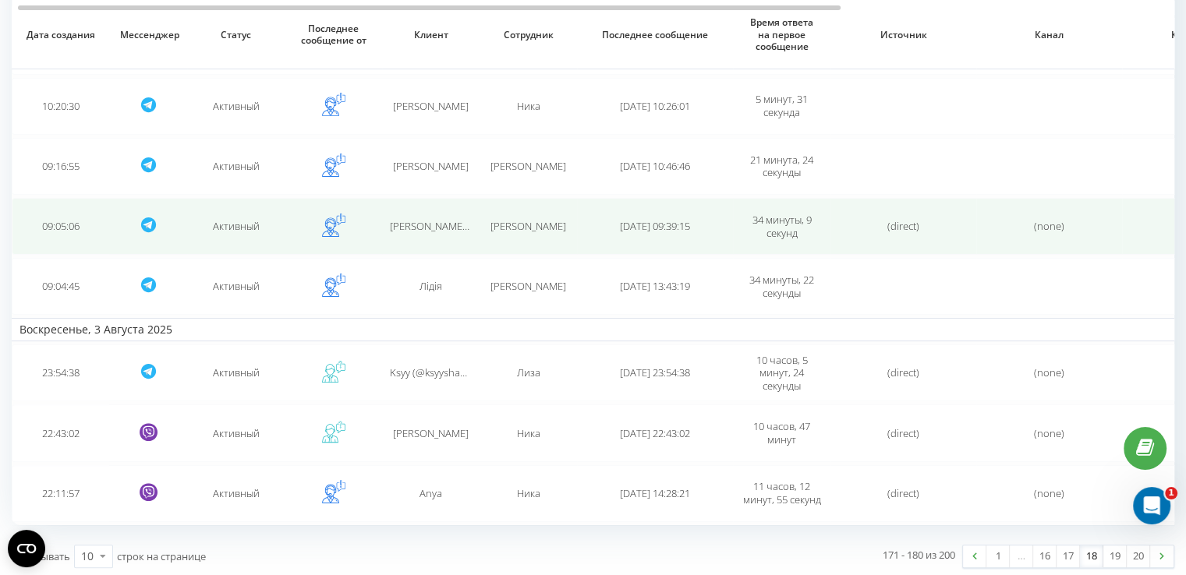
click at [430, 214] on td "[PERSON_NAME] (@iryna0205kyrylenko) [PERSON_NAME]" at bounding box center [430, 226] width 97 height 57
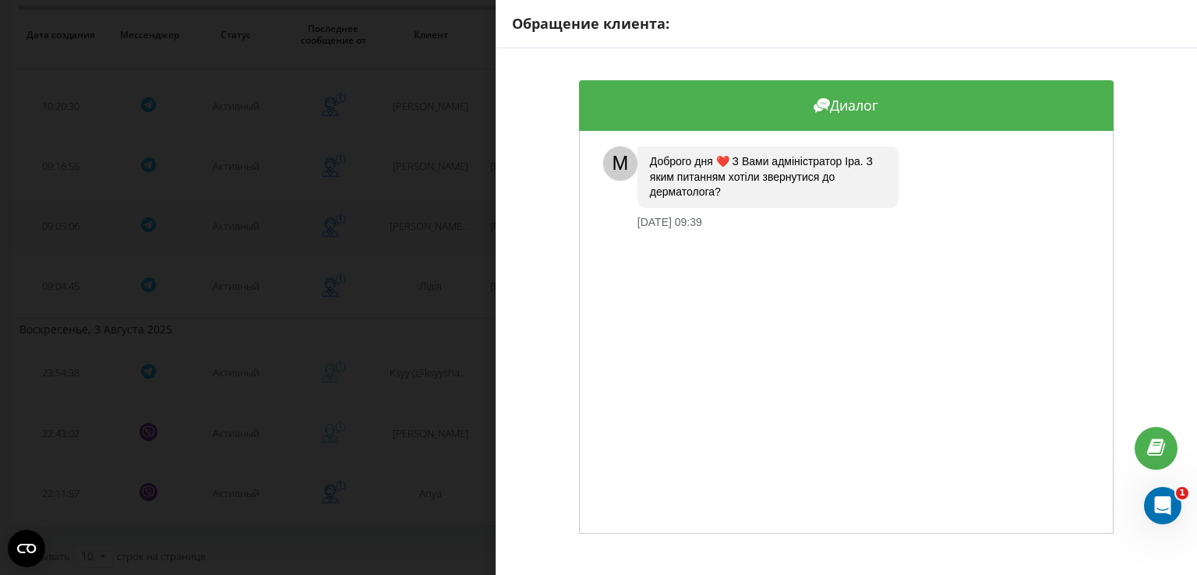
click at [430, 214] on div "Обращение клиента: Диалог M Доброго дня ❤️ З Вами адміністратор [PERSON_NAME]. …" at bounding box center [598, 287] width 1197 height 575
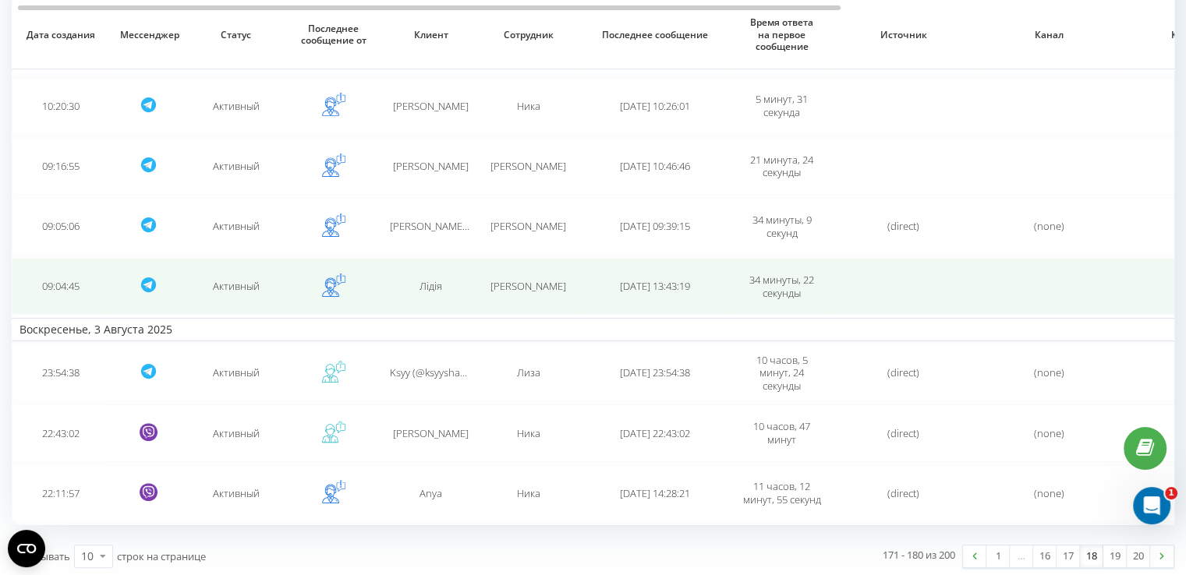
click at [427, 279] on span "Лідія" at bounding box center [430, 286] width 23 height 14
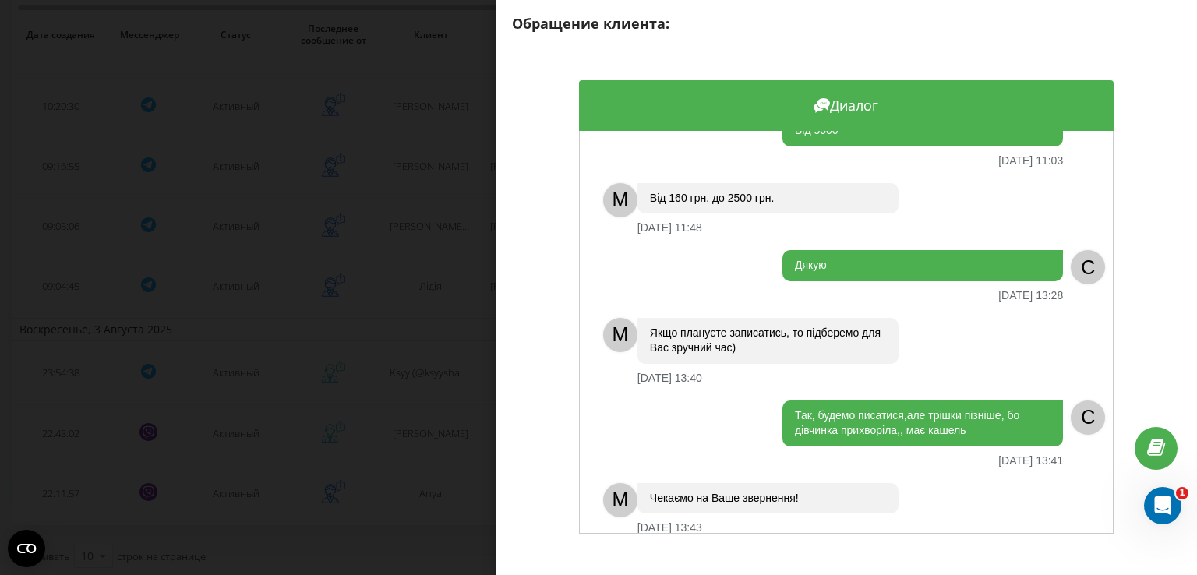
scroll to position [1370, 0]
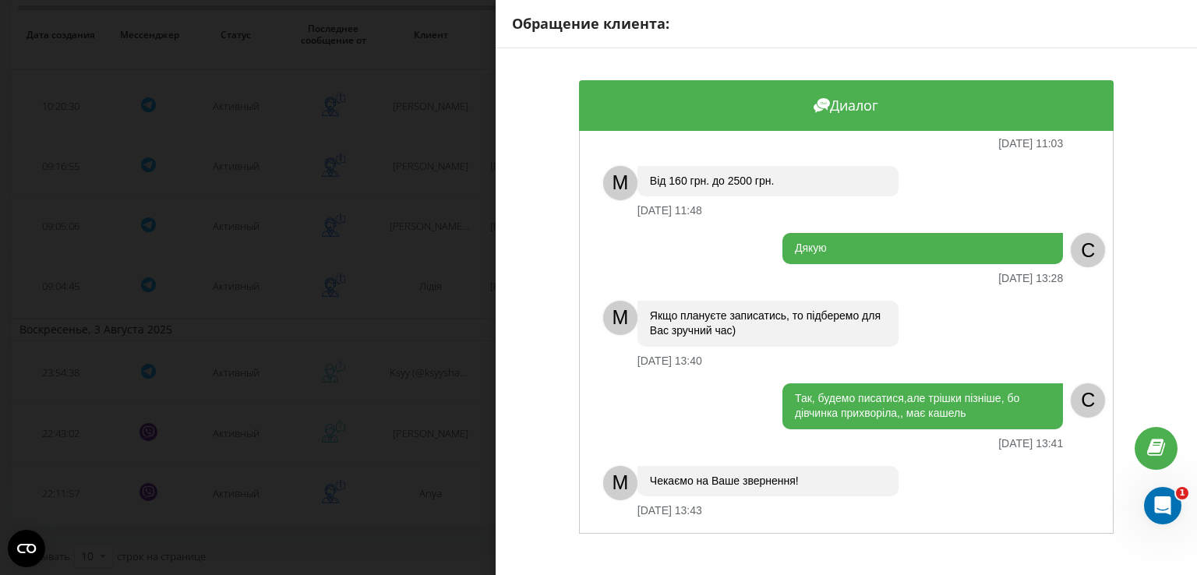
click at [407, 426] on div "Обращение клиента: Диалог Чи працюєте з дітьми? [DATE] 09:05 C M Доброго дня ❤️…" at bounding box center [598, 287] width 1197 height 575
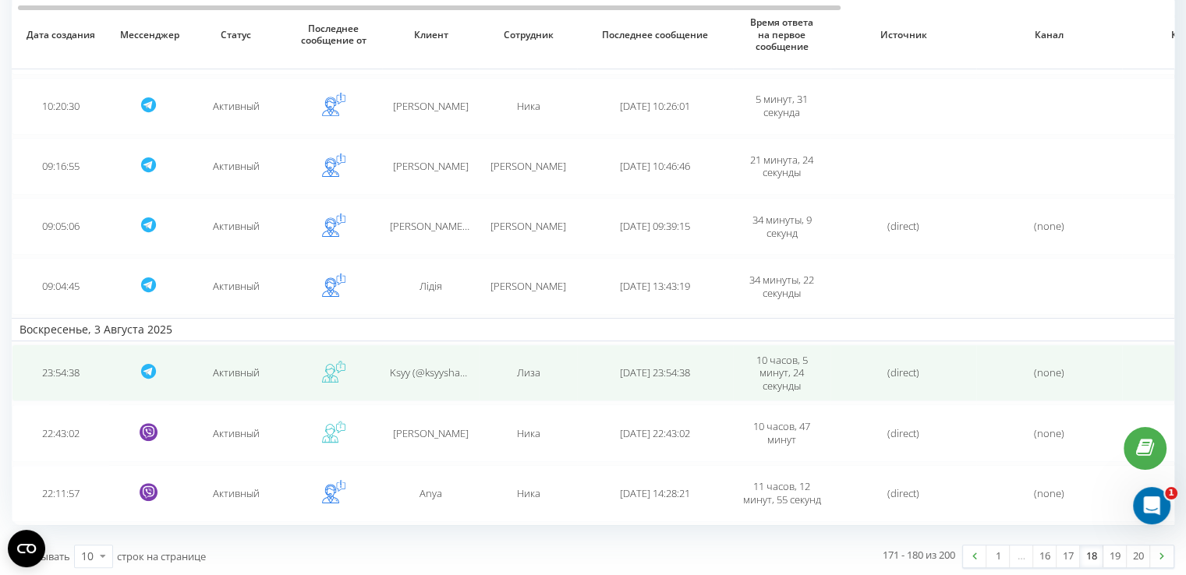
click at [417, 378] on td "Ksyy (@ksyyshaaaa7)" at bounding box center [430, 373] width 97 height 57
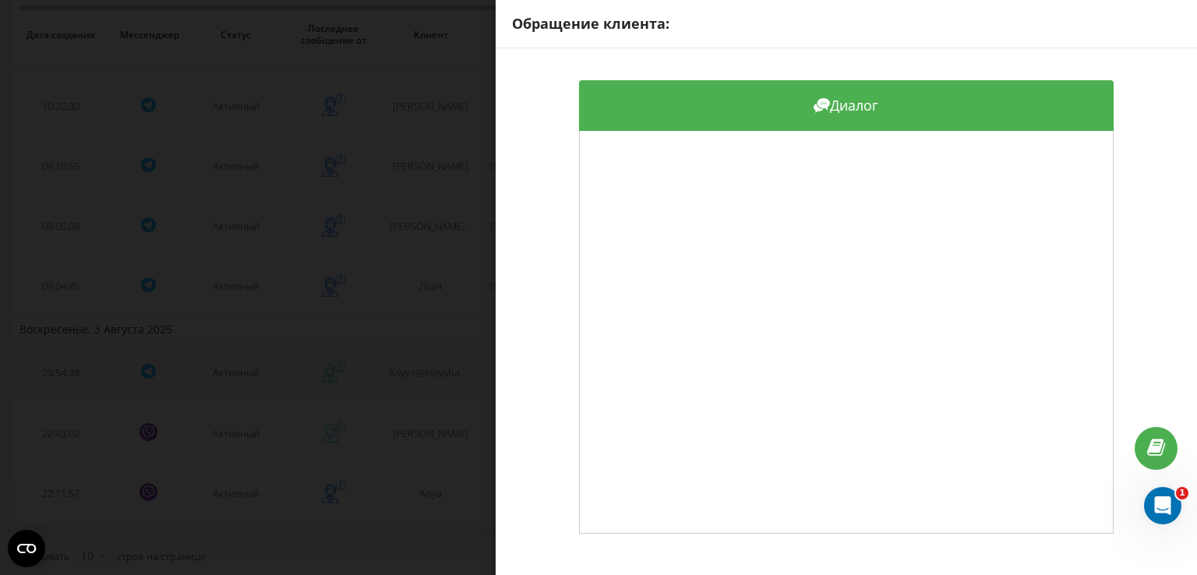
click at [417, 378] on div "Обращение клиента: Диалог" at bounding box center [598, 287] width 1197 height 575
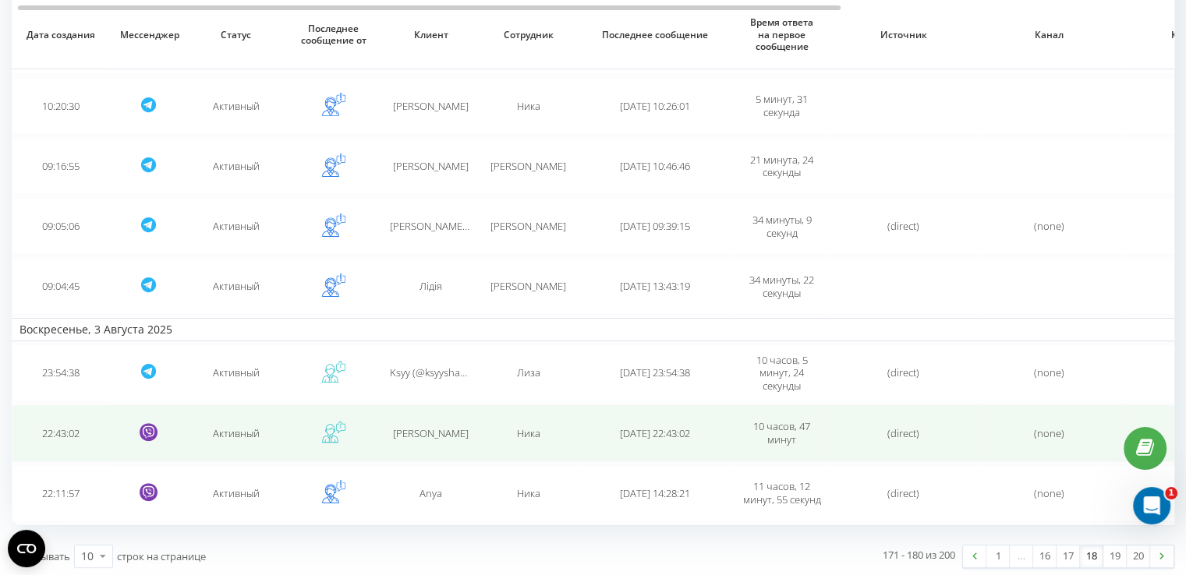
click at [408, 430] on span "[PERSON_NAME]" at bounding box center [431, 433] width 76 height 14
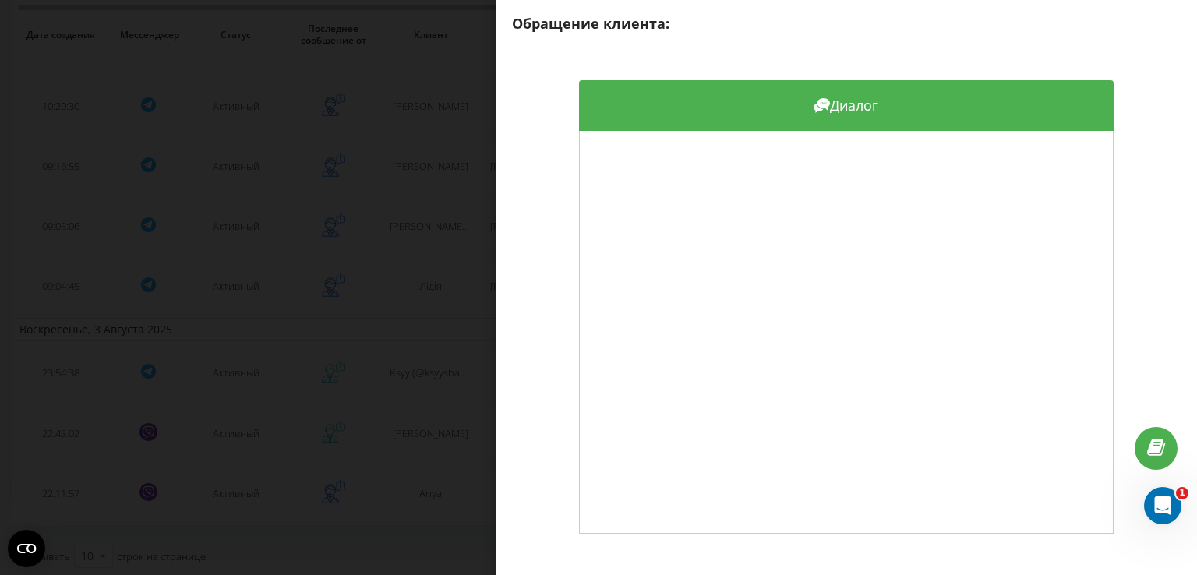
click at [364, 529] on div "Обращение клиента: Диалог" at bounding box center [598, 287] width 1197 height 575
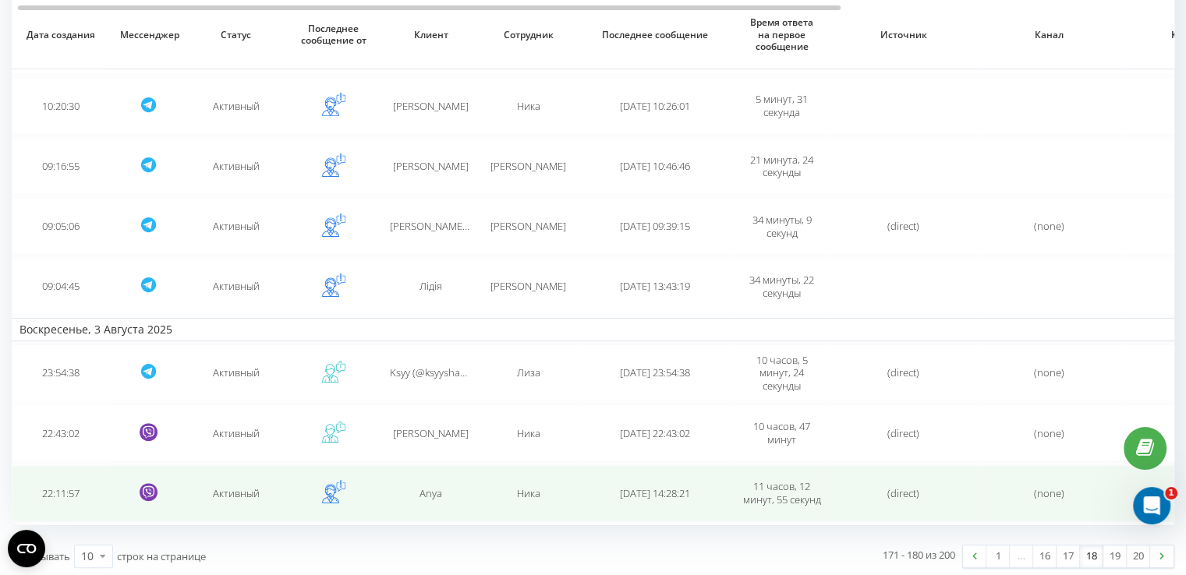
click at [468, 479] on td "Anya" at bounding box center [430, 493] width 97 height 57
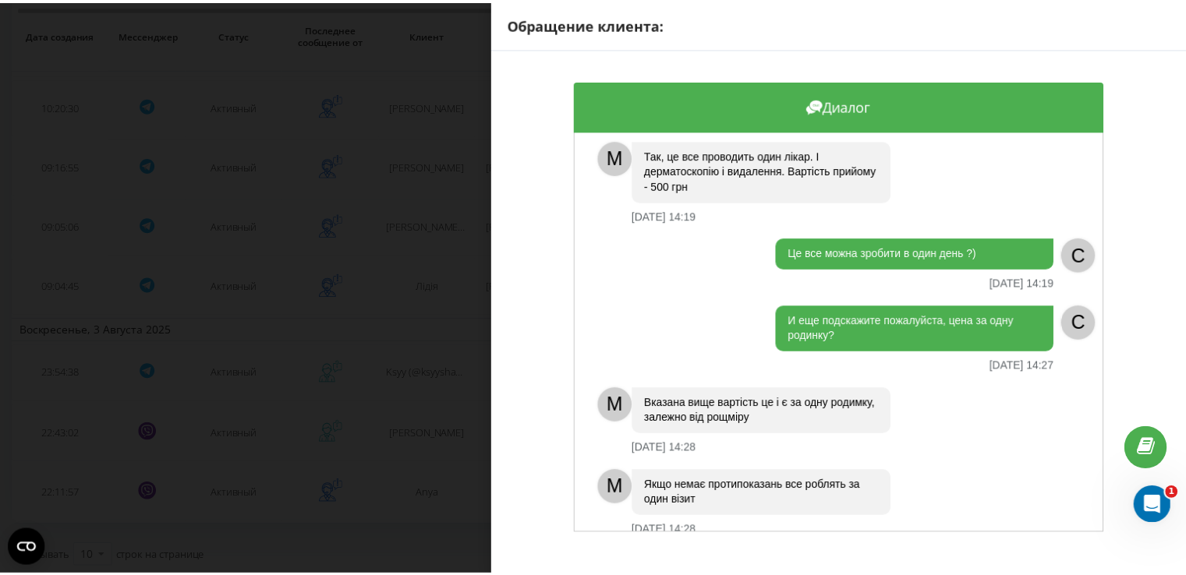
scroll to position [921, 0]
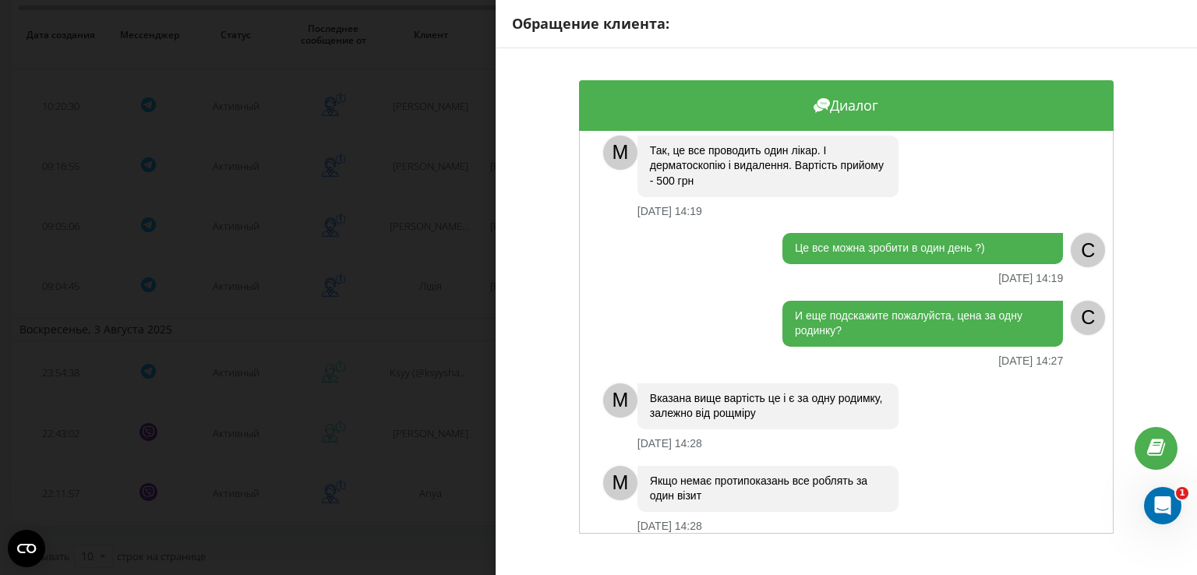
click at [328, 399] on div "Обращение клиента: Диалог Здравствуйте, подскажите пожалуйста какая стоимость в…" at bounding box center [598, 287] width 1197 height 575
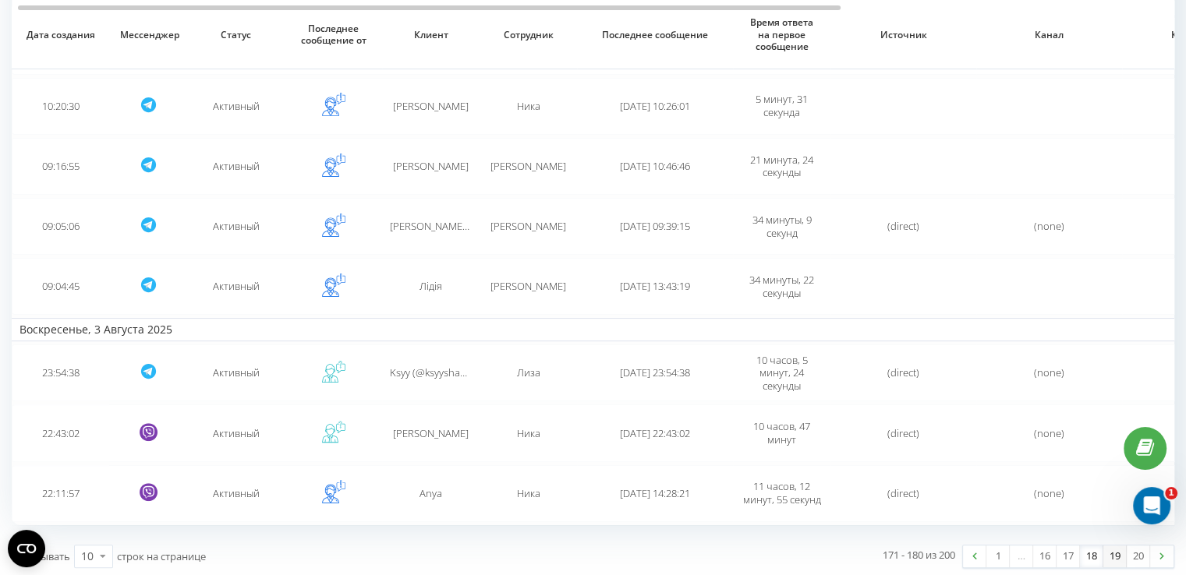
click at [1123, 551] on link "19" at bounding box center [1114, 557] width 23 height 22
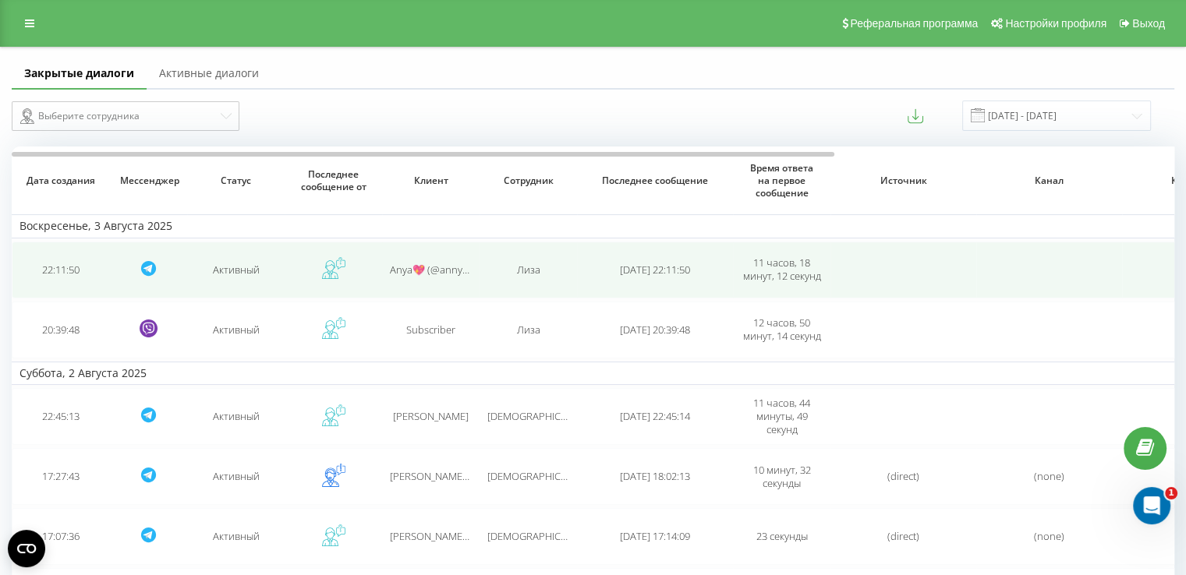
click at [495, 256] on td "Лиза" at bounding box center [527, 270] width 97 height 57
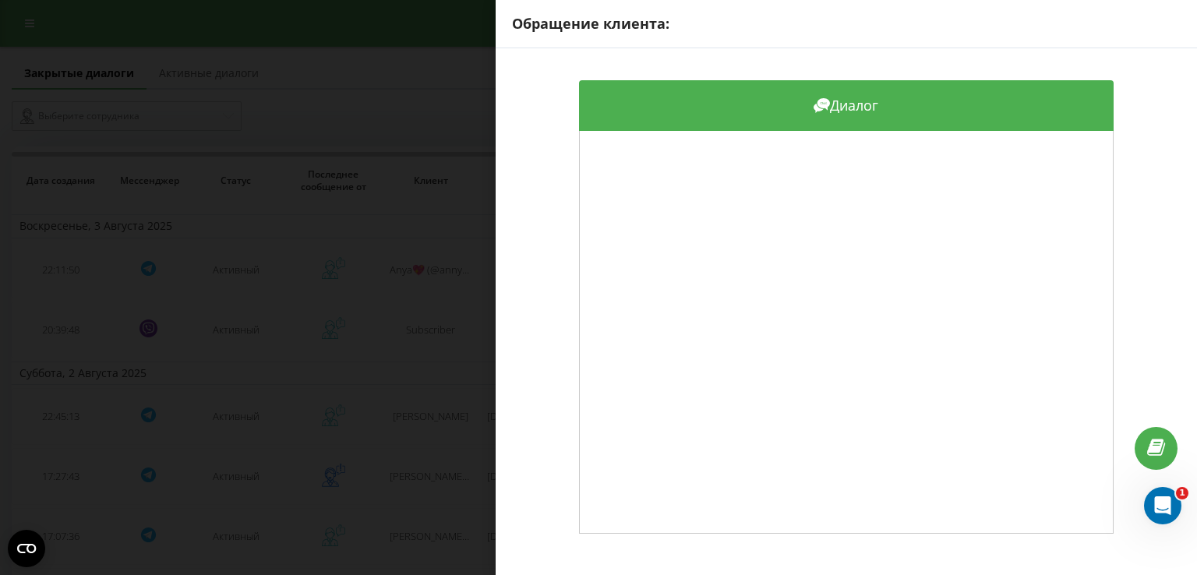
click at [415, 277] on div "Обращение клиента: Диалог" at bounding box center [598, 287] width 1197 height 575
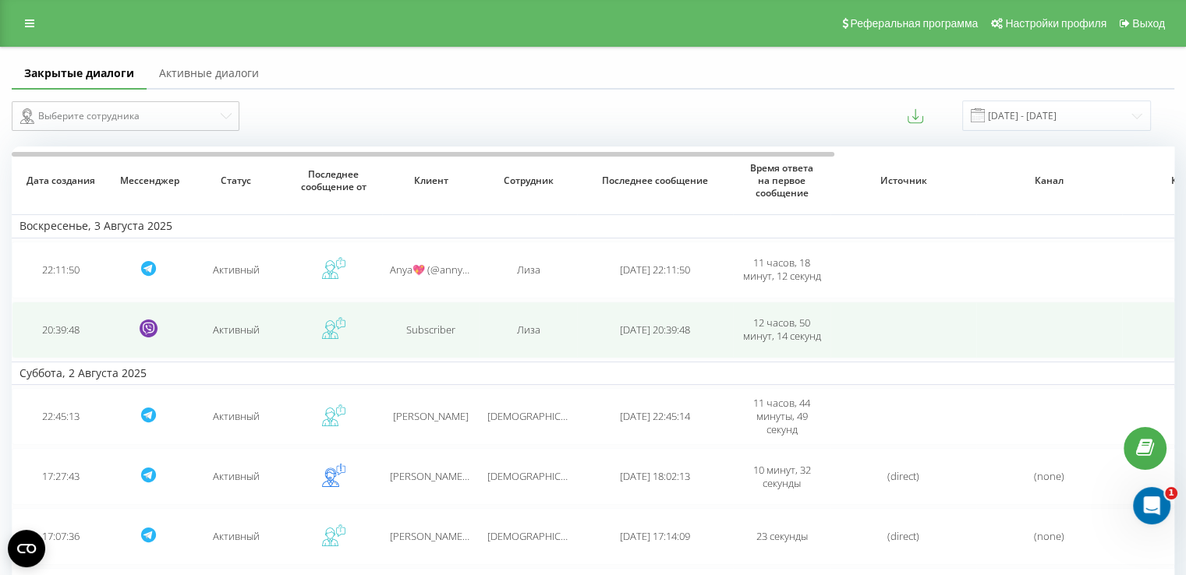
click at [420, 313] on td "Subscriber" at bounding box center [430, 330] width 97 height 57
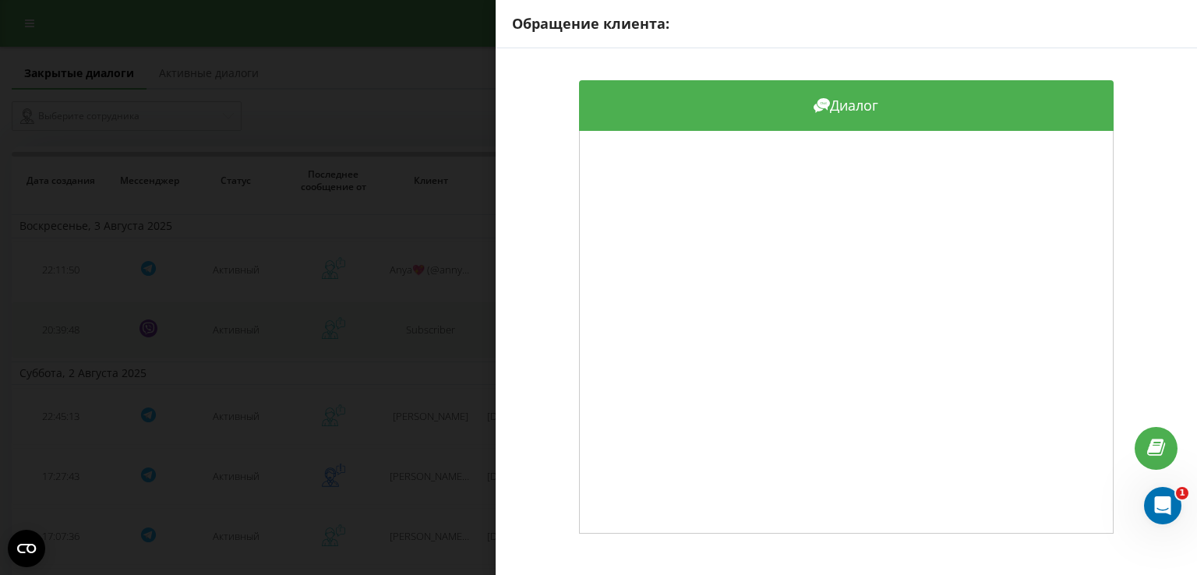
click at [420, 313] on div "Обращение клиента: Диалог" at bounding box center [598, 287] width 1197 height 575
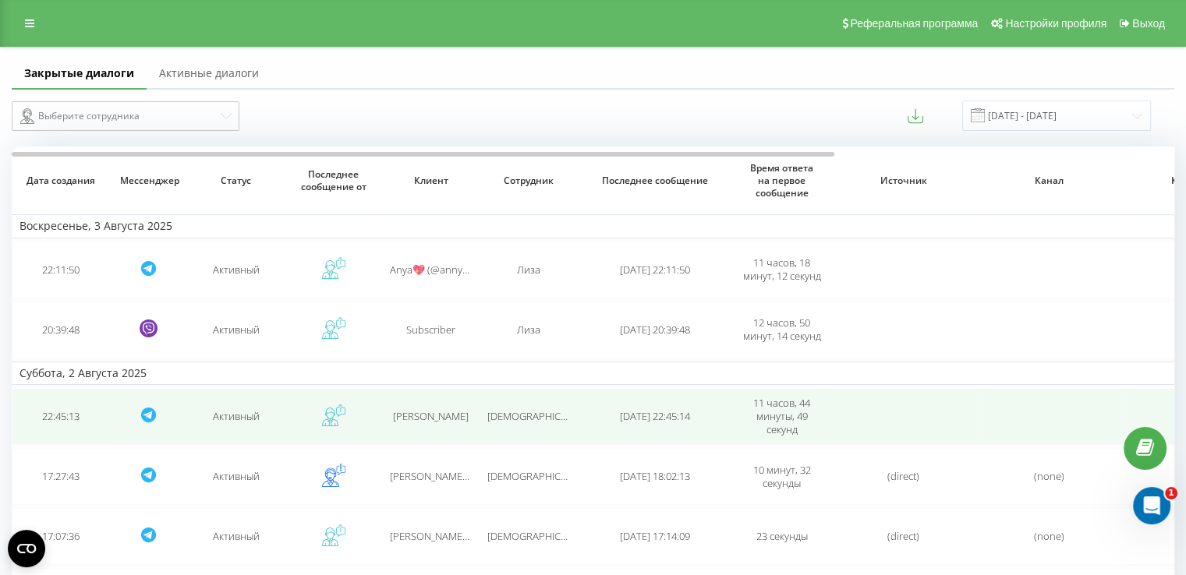
click at [419, 428] on td "[PERSON_NAME]" at bounding box center [430, 416] width 97 height 57
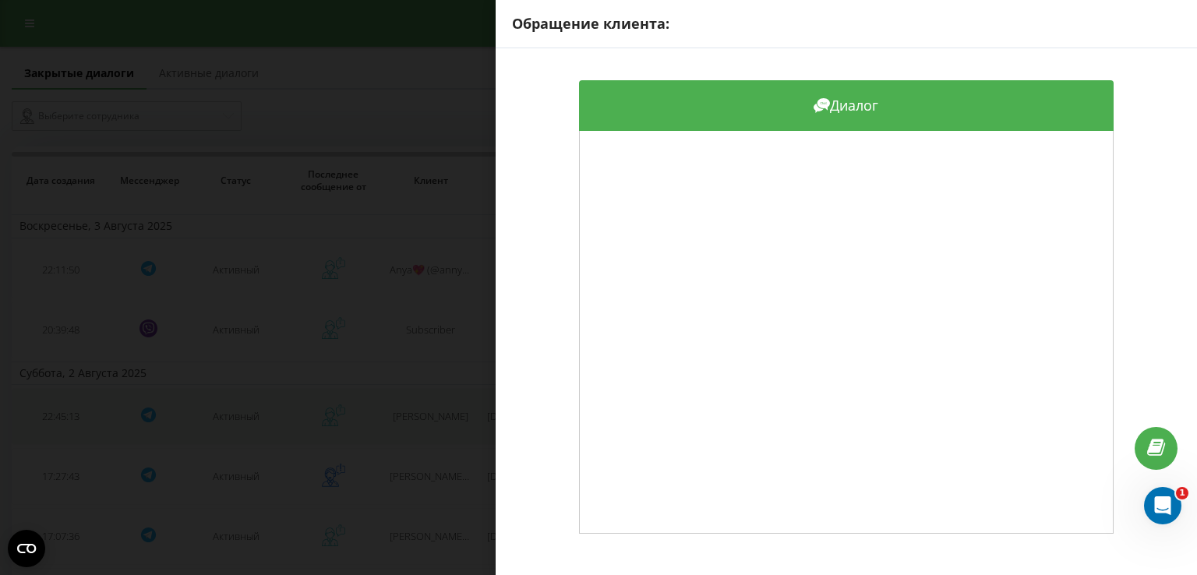
click at [419, 428] on div "Обращение клиента: Диалог" at bounding box center [598, 287] width 1197 height 575
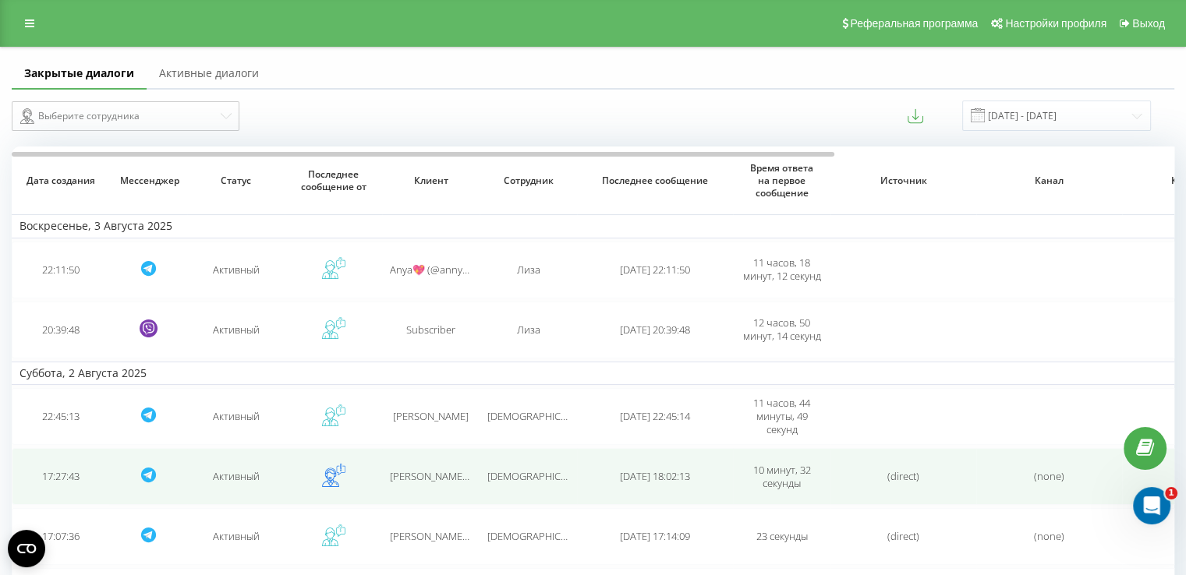
click at [420, 469] on span "[PERSON_NAME] (@the_markova) [PERSON_NAME]" at bounding box center [504, 476] width 229 height 14
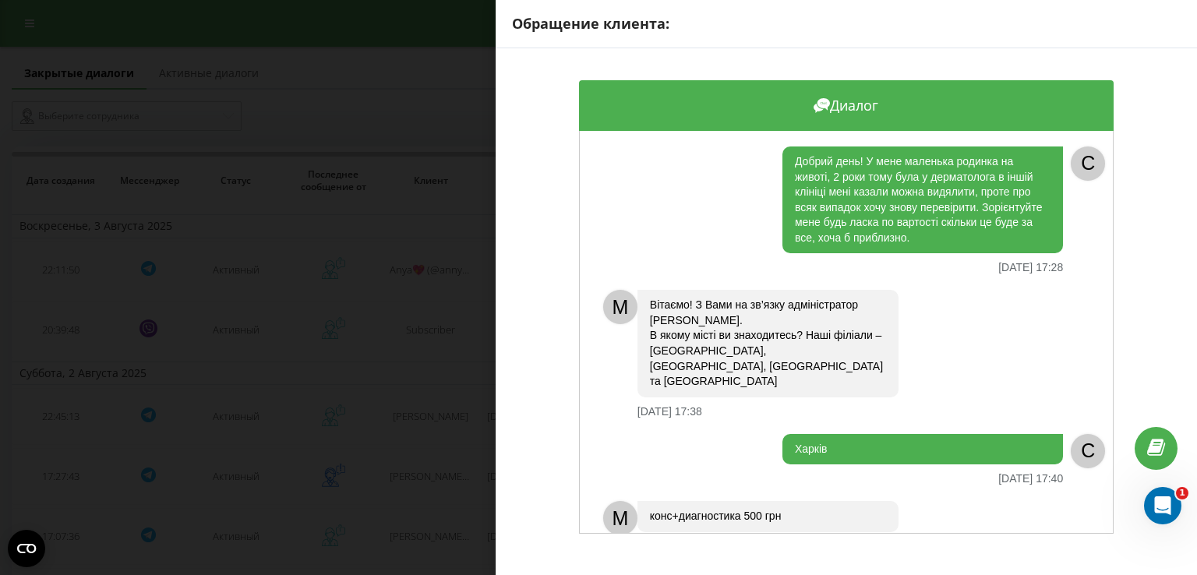
click at [471, 383] on div "Обращение клиента: Диалог Добрий день! У мене маленька родинка на животі, 2 рок…" at bounding box center [598, 287] width 1197 height 575
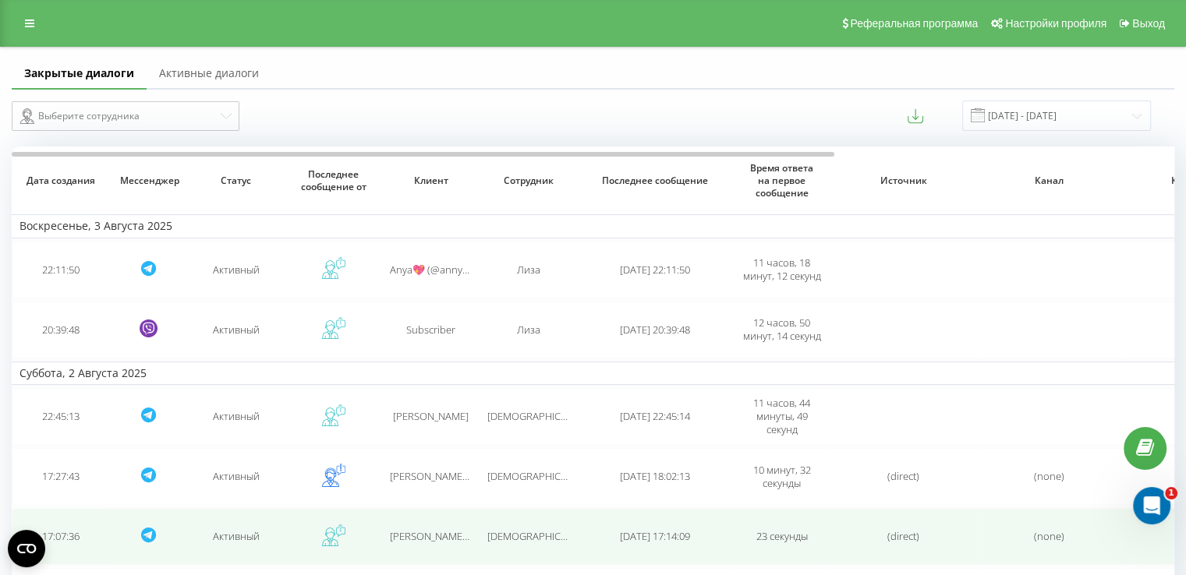
click at [465, 525] on td "[PERSON_NAME] (@sorokettaaa)" at bounding box center [430, 536] width 97 height 57
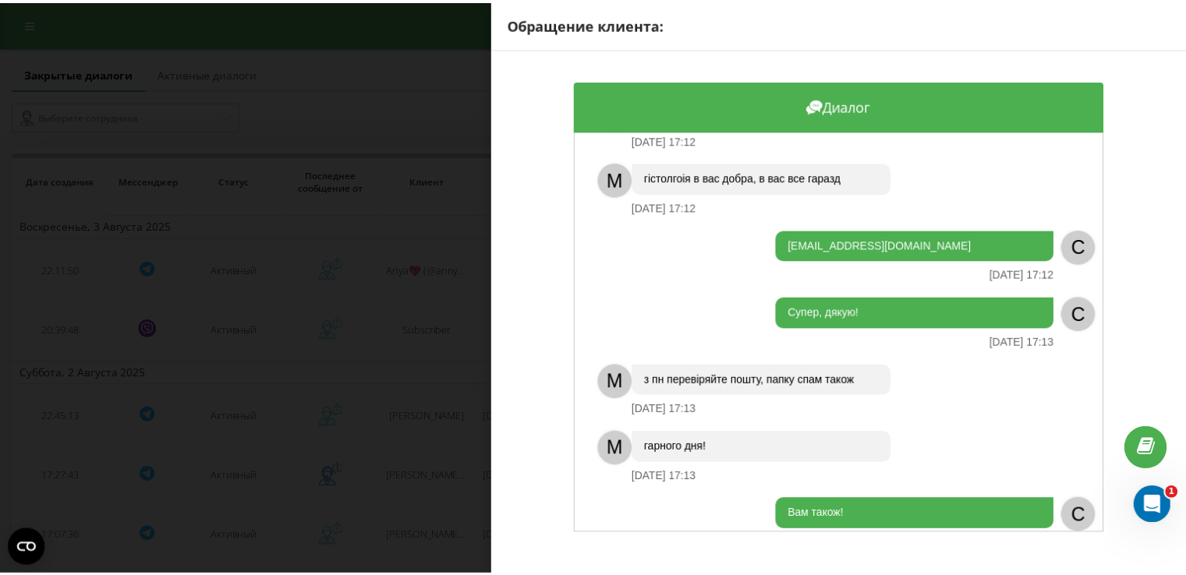
scroll to position [673, 0]
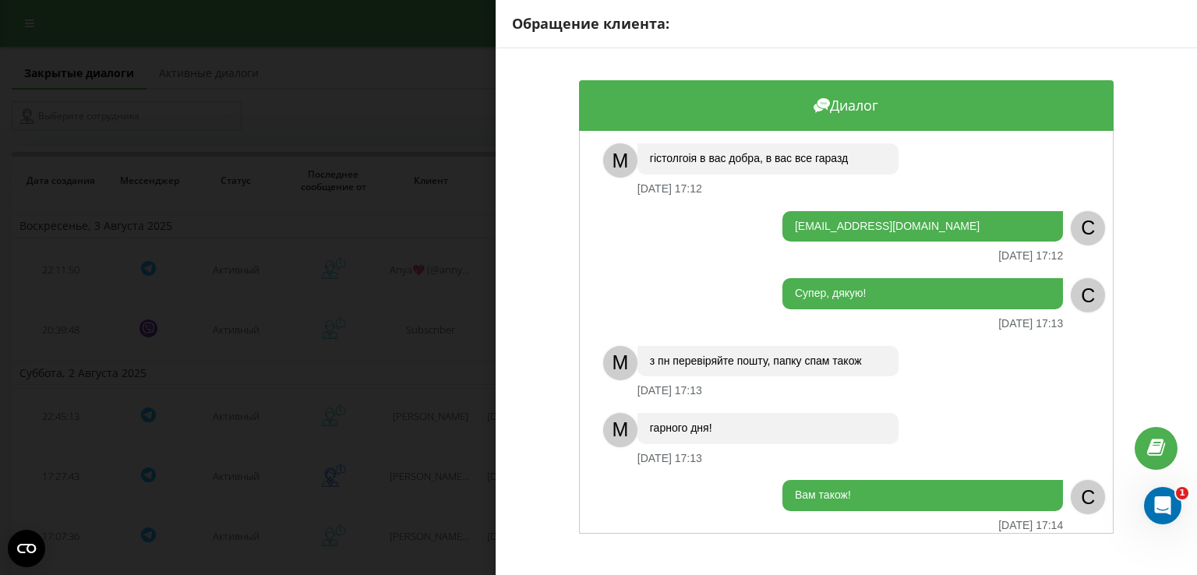
click at [380, 487] on div "Обращение клиента: Диалог M [PERSON_NAME]! З Вами на зв’язку адміністратор [PER…" at bounding box center [598, 287] width 1197 height 575
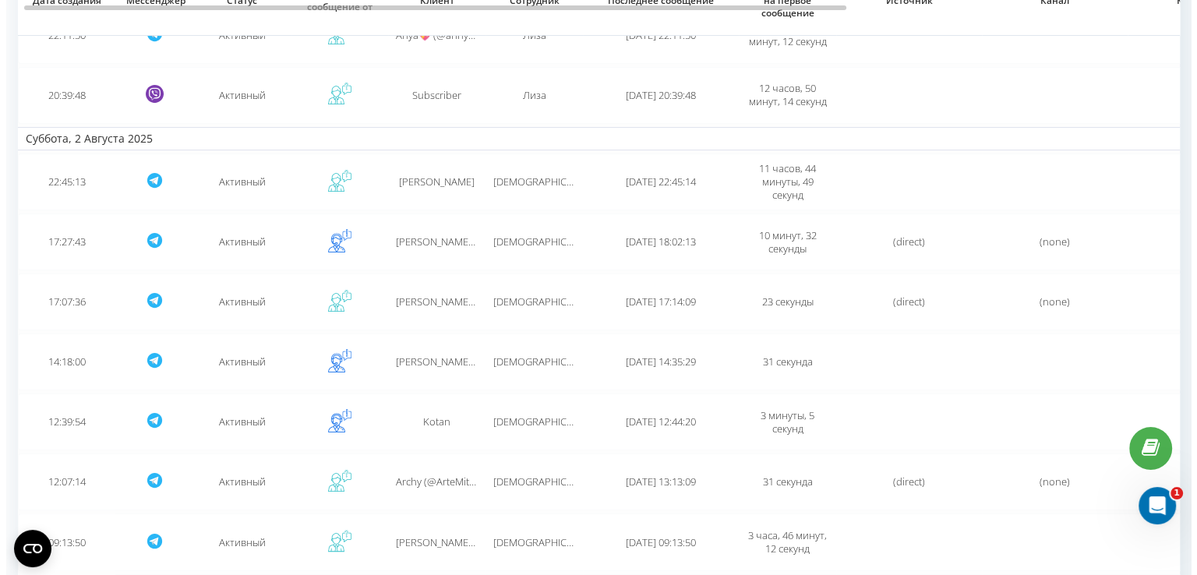
scroll to position [344, 0]
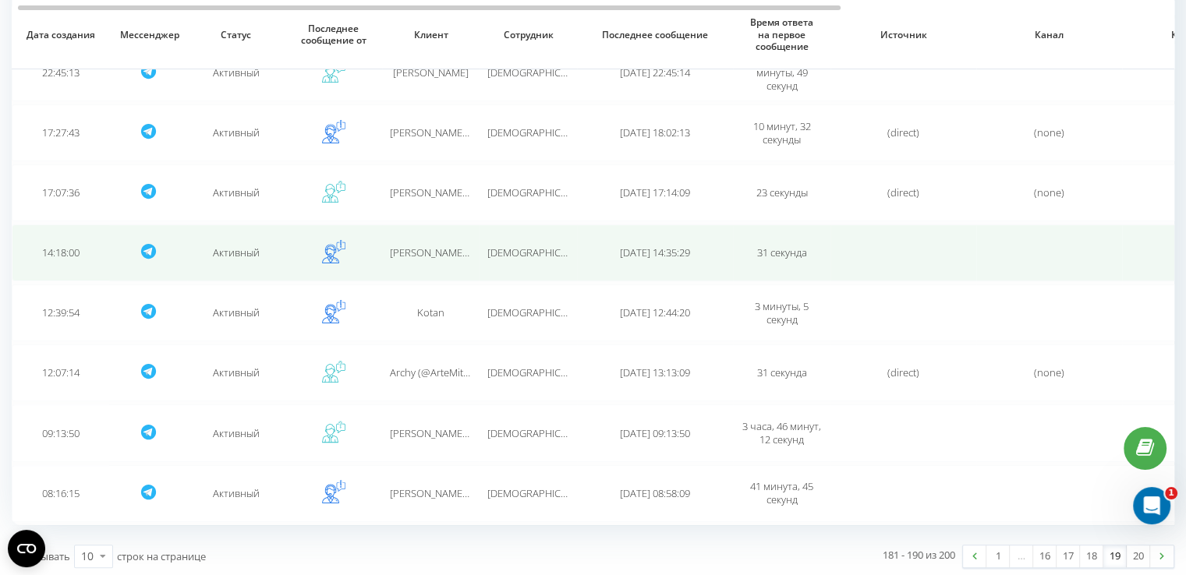
click at [433, 257] on td "[PERSON_NAME]💓💓" at bounding box center [430, 253] width 97 height 57
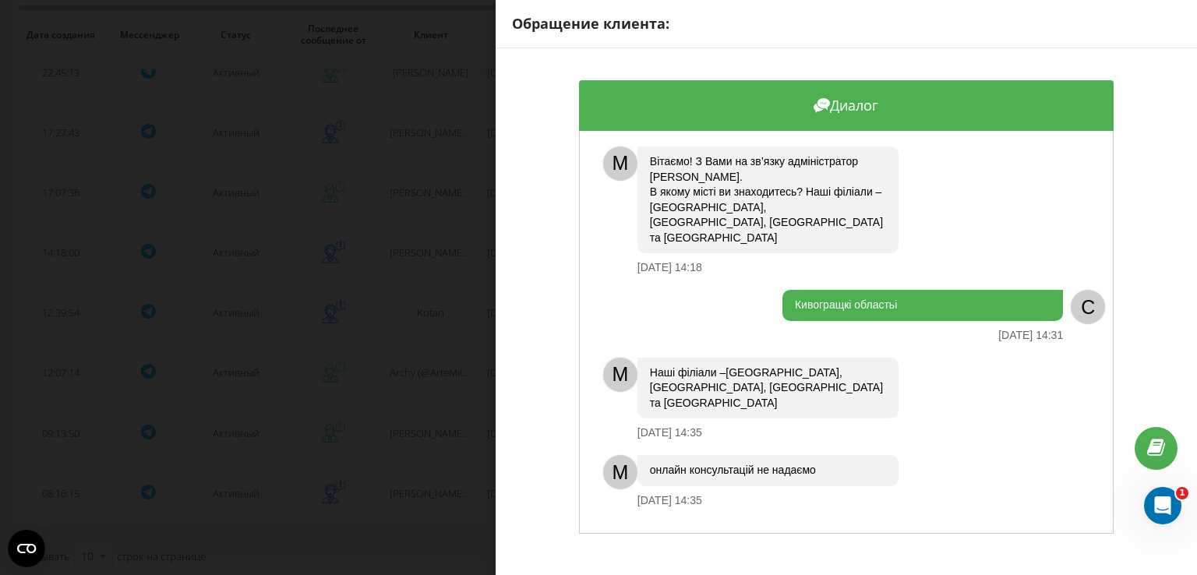
click at [436, 273] on div "Обращение клиента: Диалог M [PERSON_NAME]! З Вами на зв’язку адміністратор [PER…" at bounding box center [598, 287] width 1197 height 575
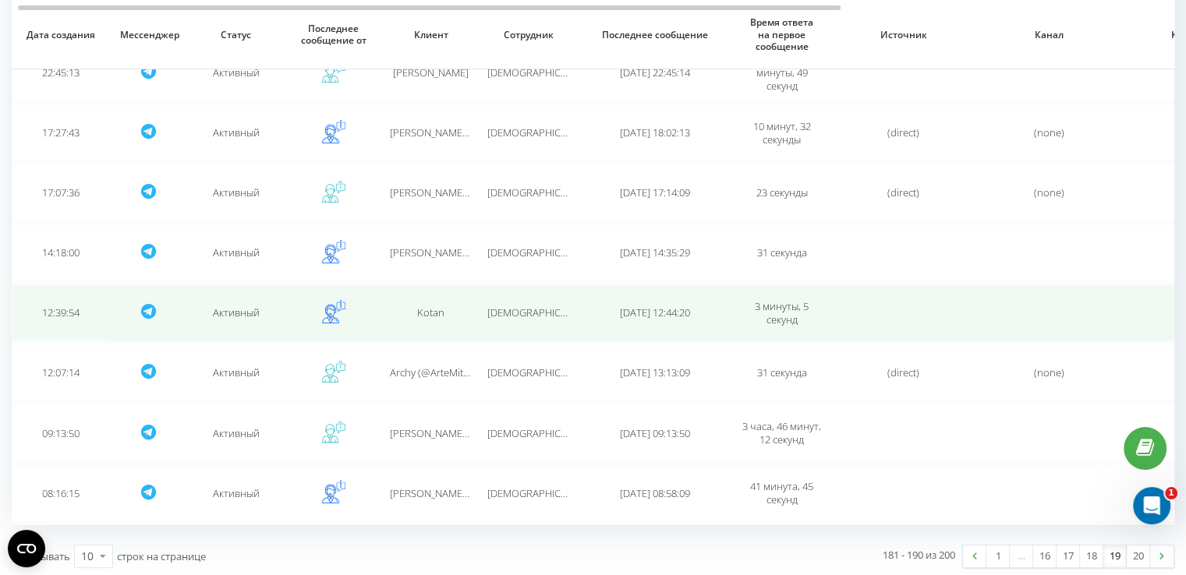
click at [435, 306] on span "Kotan" at bounding box center [430, 313] width 27 height 14
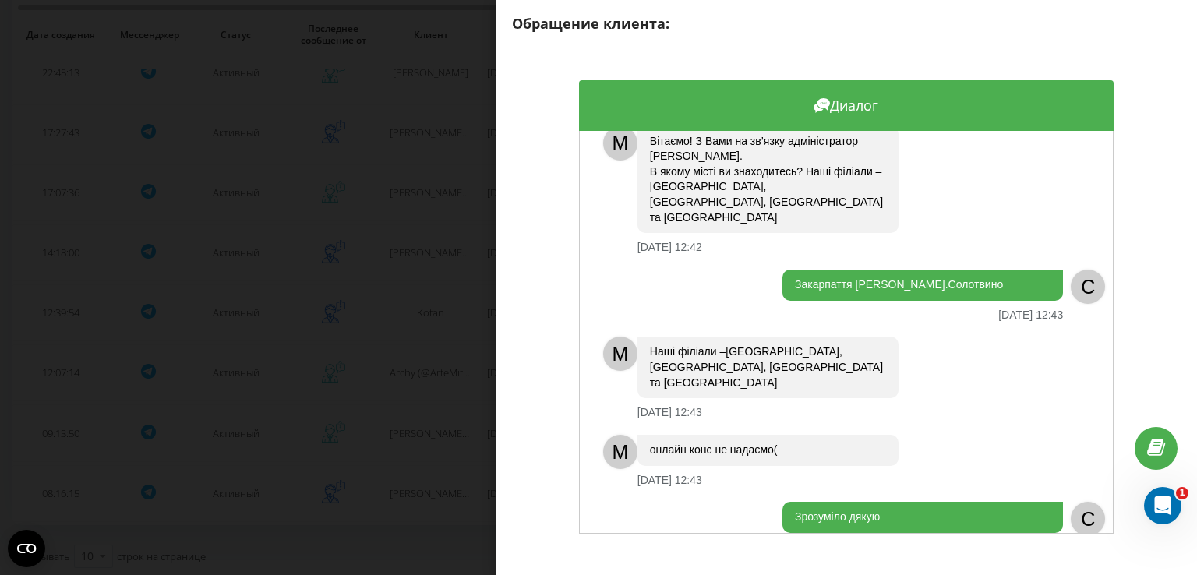
scroll to position [214, 0]
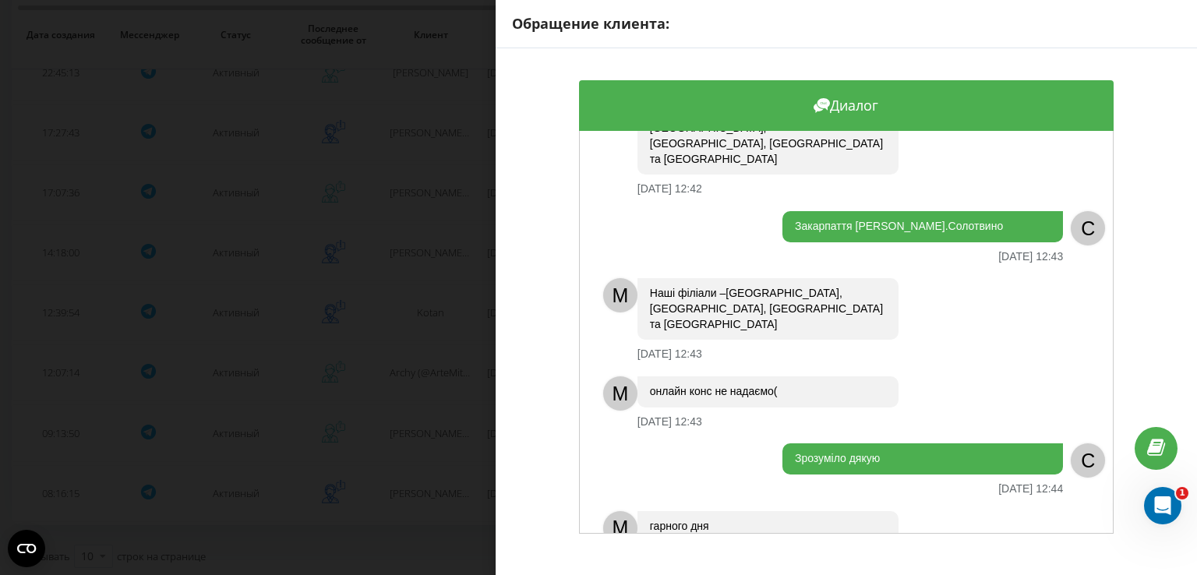
click at [424, 359] on div "Обращение клиента: Диалог Добрий день [DATE] 12:42 C В мене є така проблема [DA…" at bounding box center [598, 287] width 1197 height 575
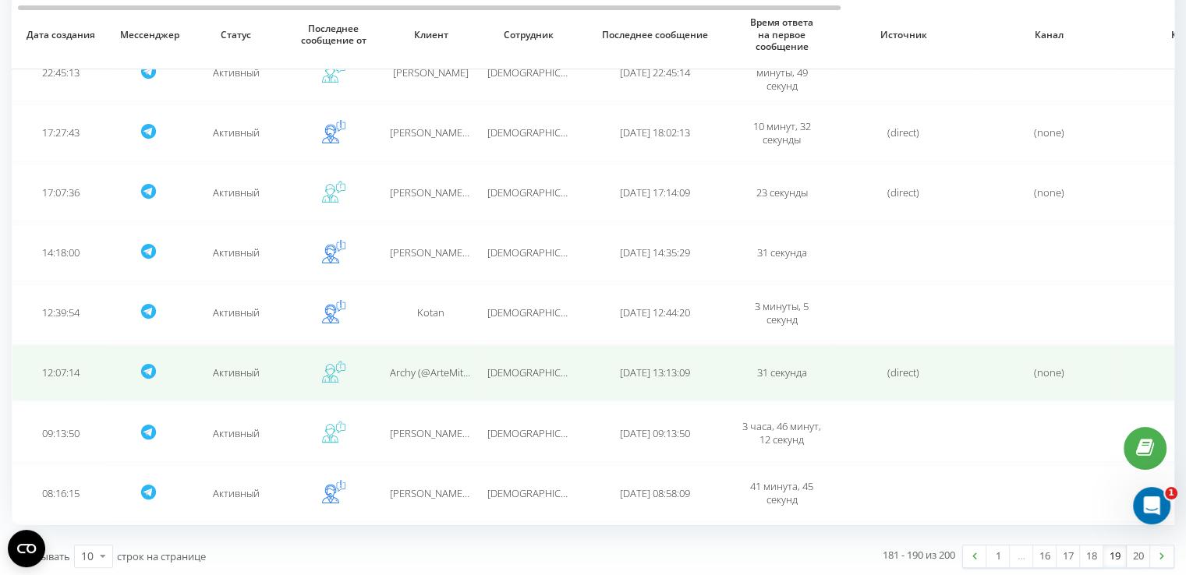
click at [426, 377] on td "Archy (@ArteMitin)" at bounding box center [430, 373] width 97 height 57
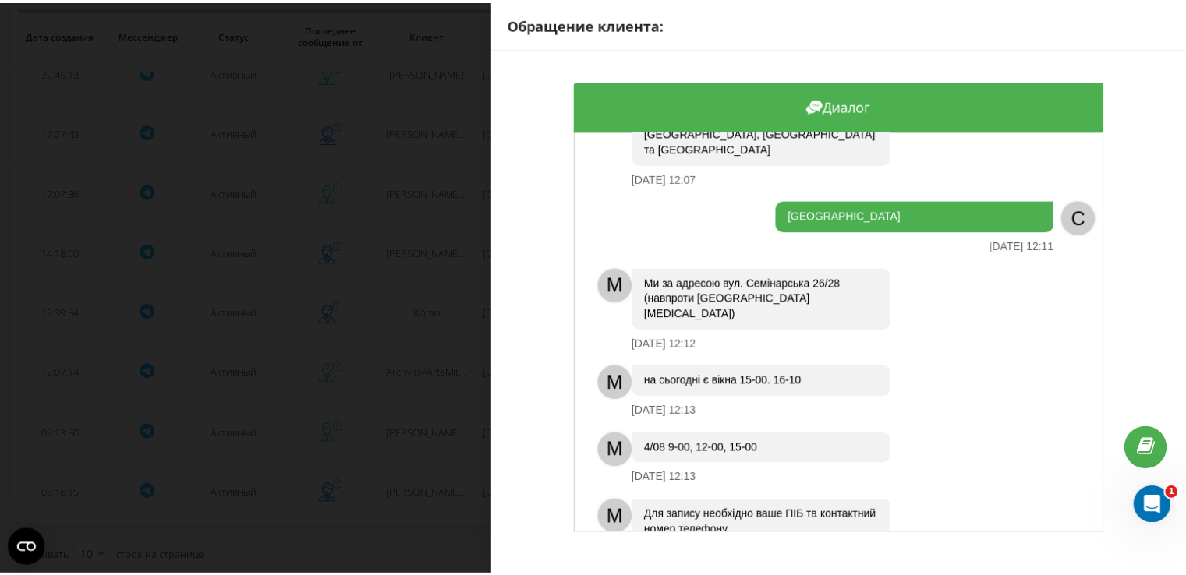
scroll to position [274, 0]
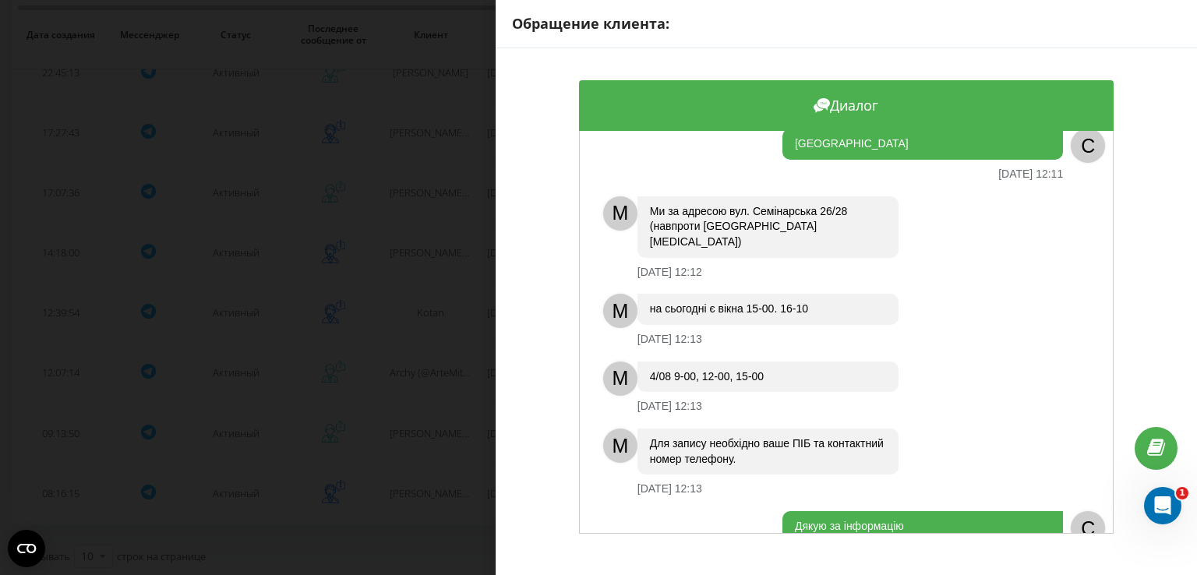
click at [406, 410] on div "Обращение клиента: Диалог Доброго дня. Мене звуть [PERSON_NAME]. Підскажіть де …" at bounding box center [598, 287] width 1197 height 575
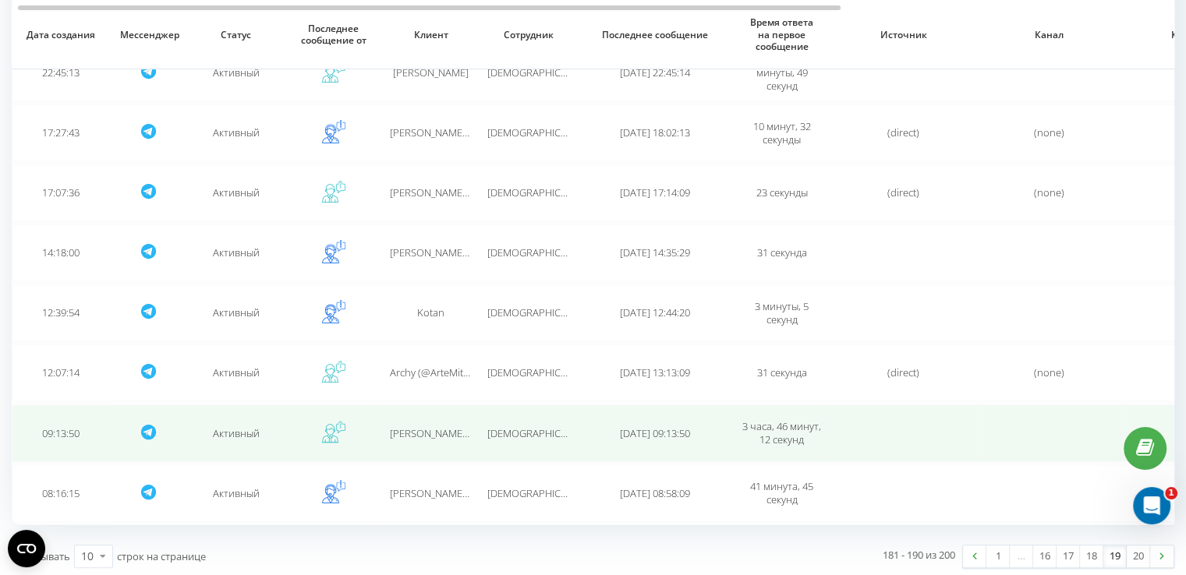
click at [419, 426] on span "[PERSON_NAME] (@irinahmelidze) [PERSON_NAME]" at bounding box center [506, 433] width 233 height 14
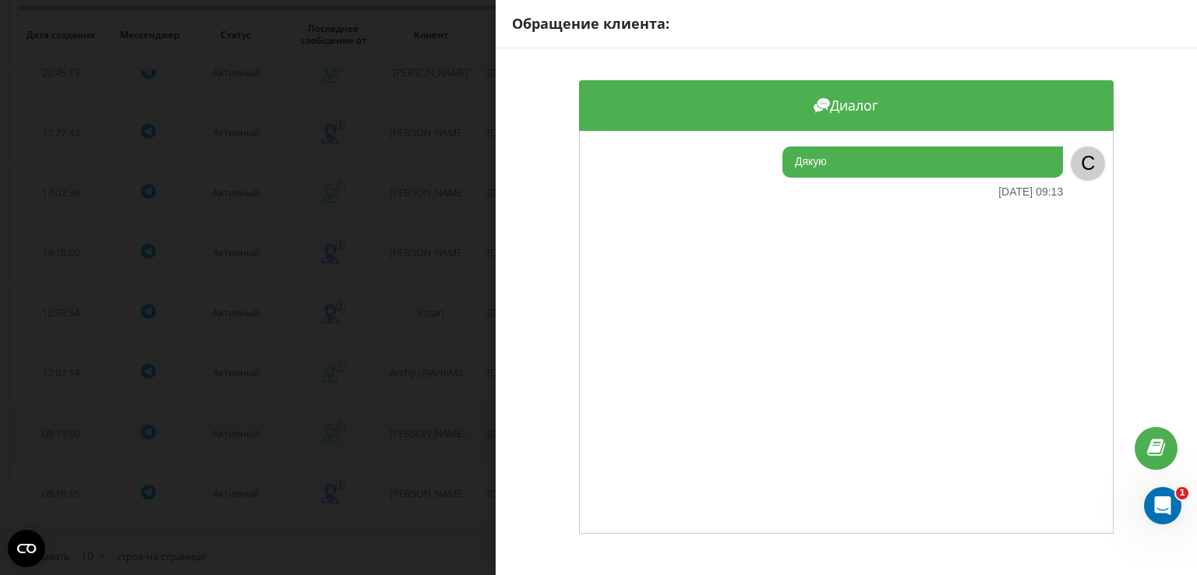
click at [419, 426] on div "Обращение клиента: Диалог Дякую [DATE] 09:13 C" at bounding box center [598, 287] width 1197 height 575
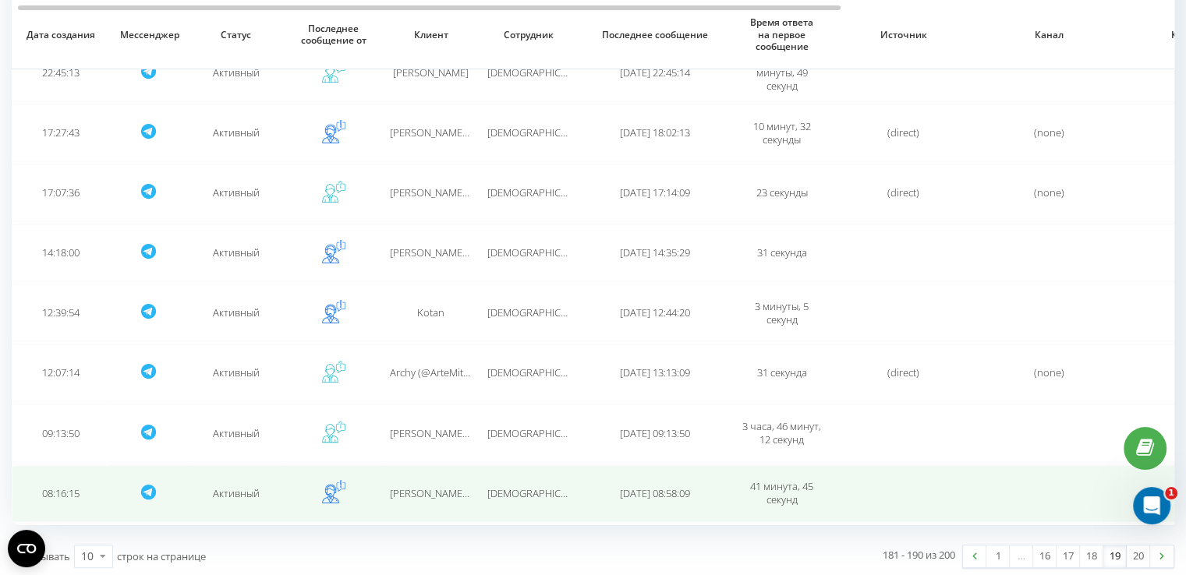
click at [424, 488] on span "[PERSON_NAME] (@irinahmelidze) [PERSON_NAME]" at bounding box center [506, 493] width 233 height 14
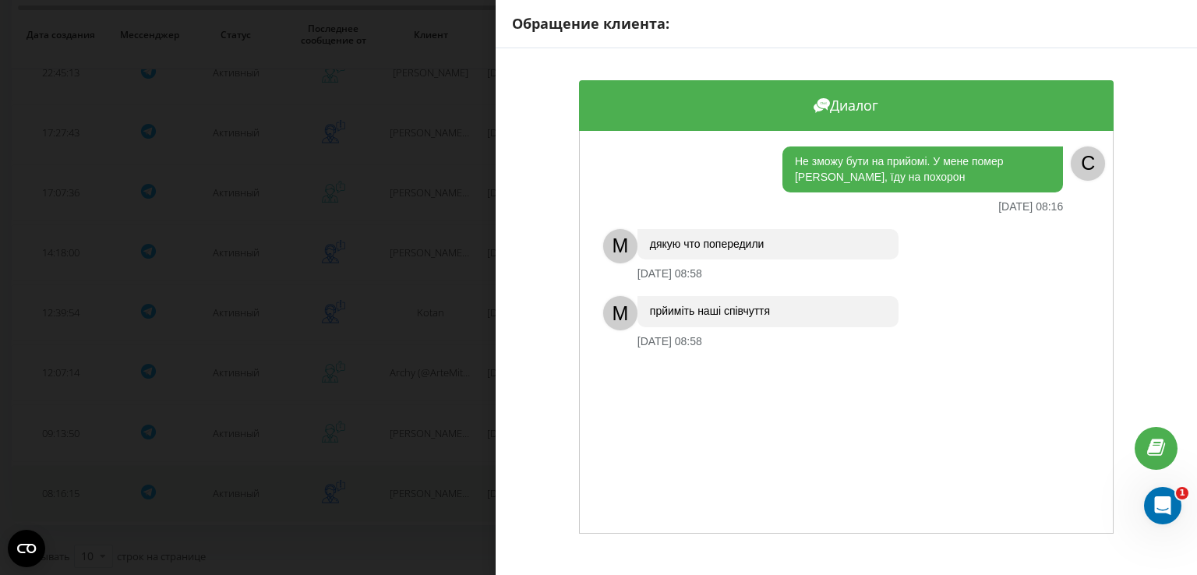
click at [424, 488] on div "Обращение клиента: Диалог Не зможу бути на прийомі. У мене помер [PERSON_NAME],…" at bounding box center [598, 287] width 1197 height 575
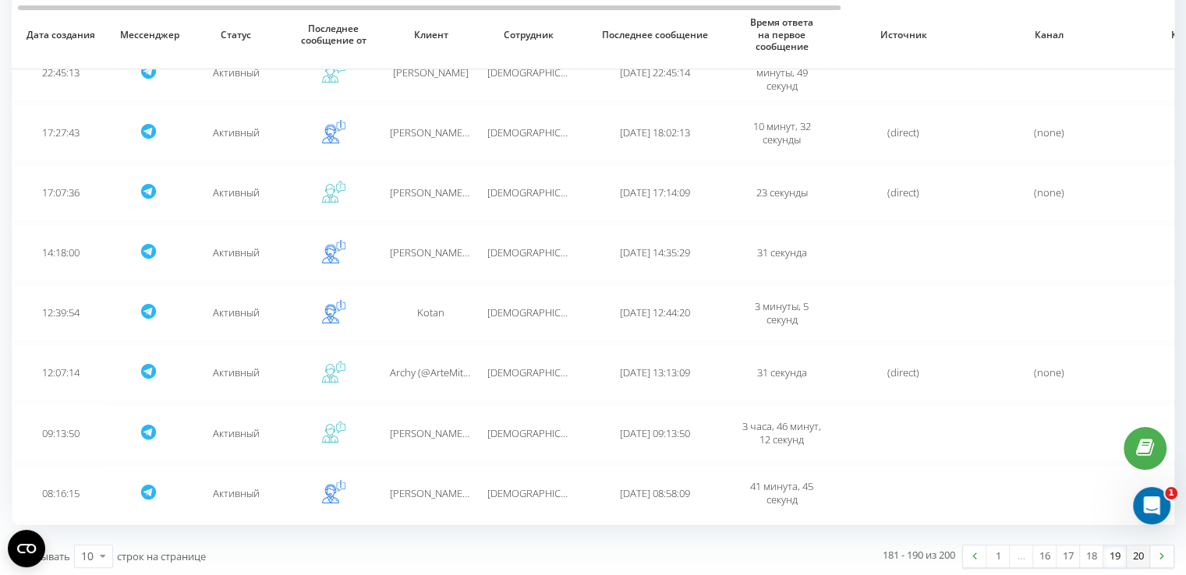
click at [1133, 554] on link "20" at bounding box center [1137, 557] width 23 height 22
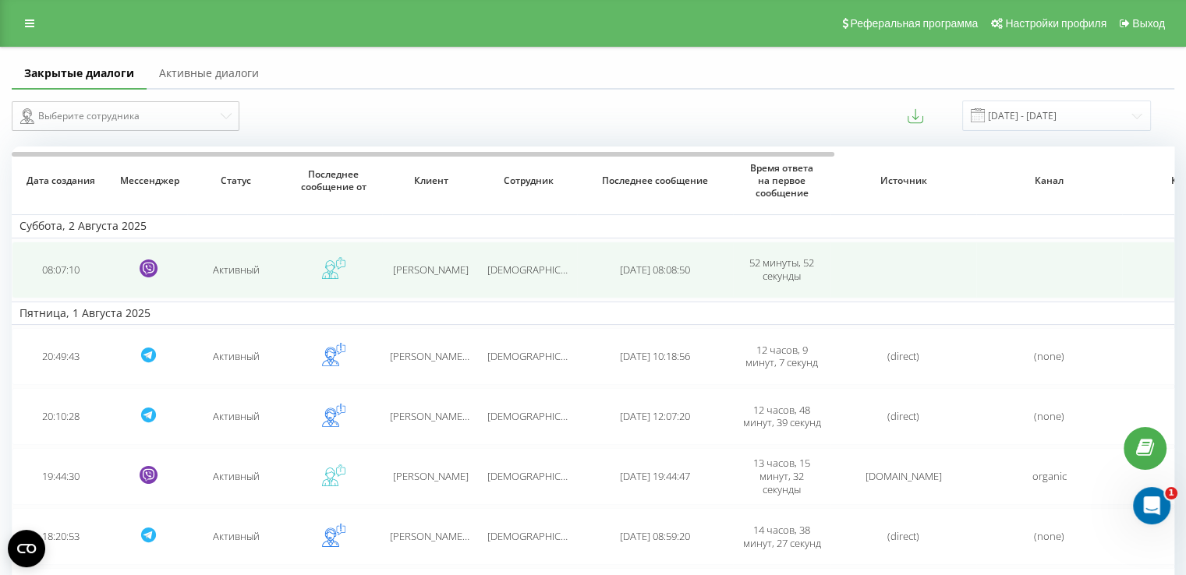
click at [442, 288] on td "[PERSON_NAME]" at bounding box center [430, 270] width 97 height 57
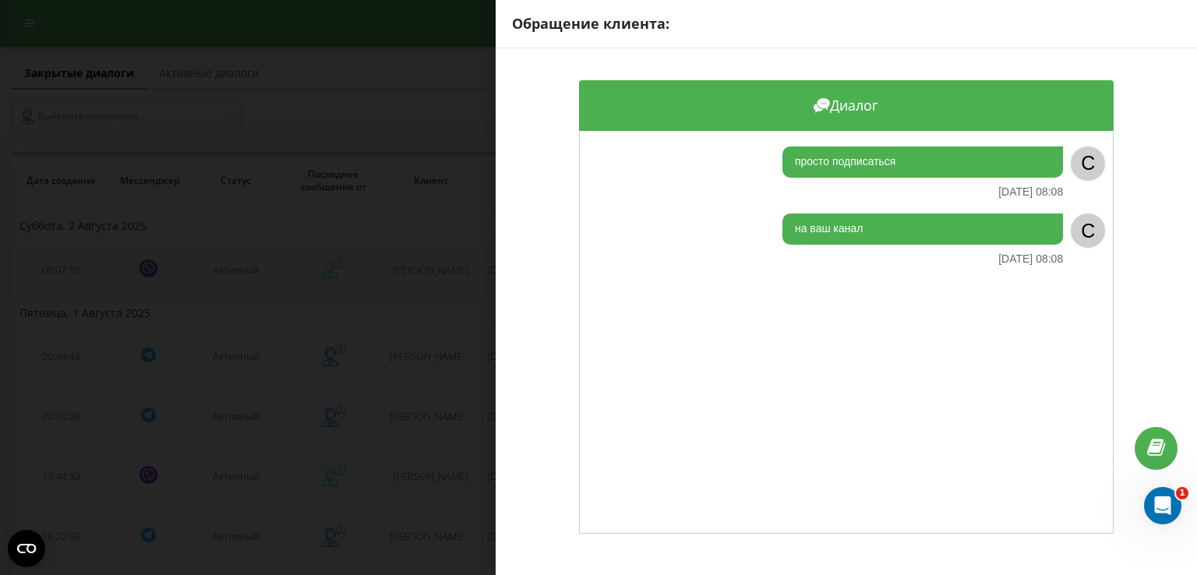
click at [442, 288] on div "Обращение клиента: Диалог просто подписаться [DATE] 08:08 C на ваш канал [DATE]…" at bounding box center [598, 287] width 1197 height 575
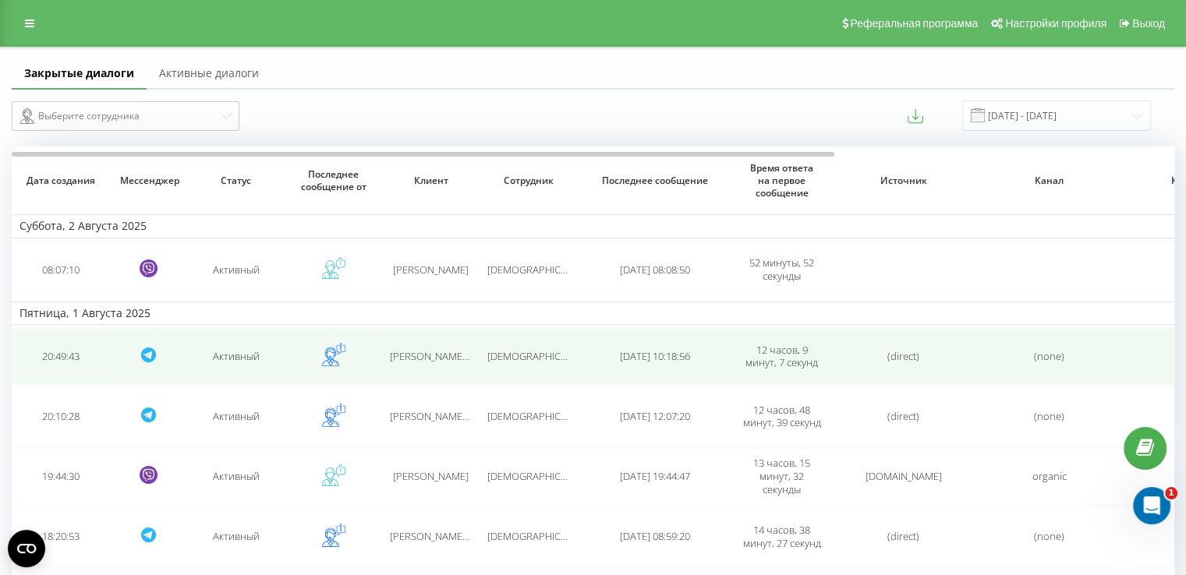
click at [445, 334] on td "[PERSON_NAME] (@annalys)" at bounding box center [430, 356] width 97 height 57
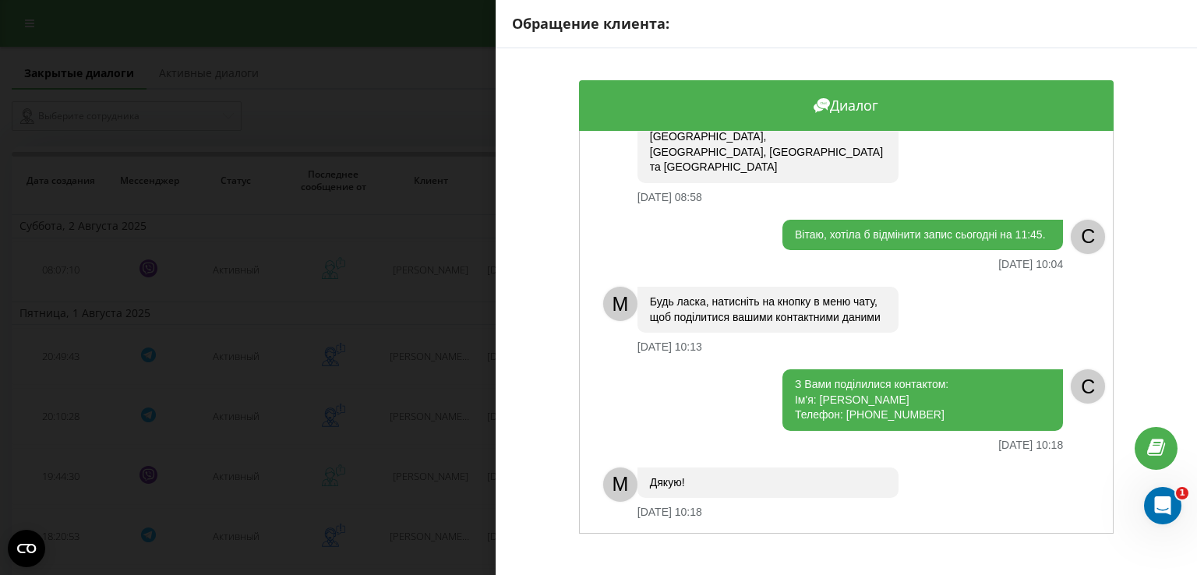
scroll to position [140, 0]
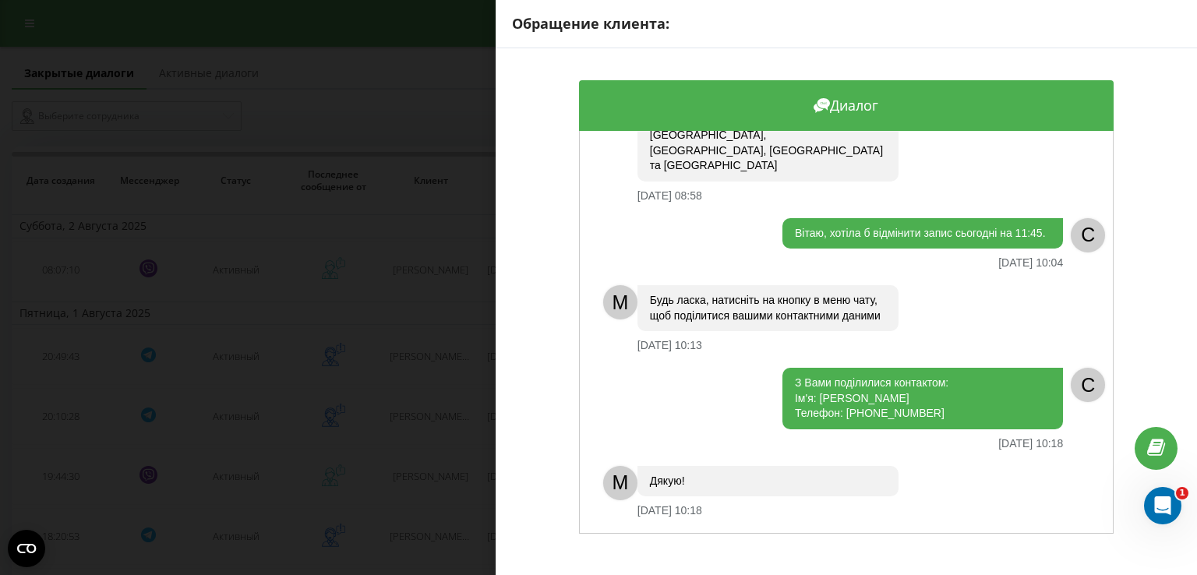
click at [427, 381] on div "Обращение клиента: Диалог Хочу записатися на видалення [DATE] 20:49 C M Вітаємо…" at bounding box center [598, 287] width 1197 height 575
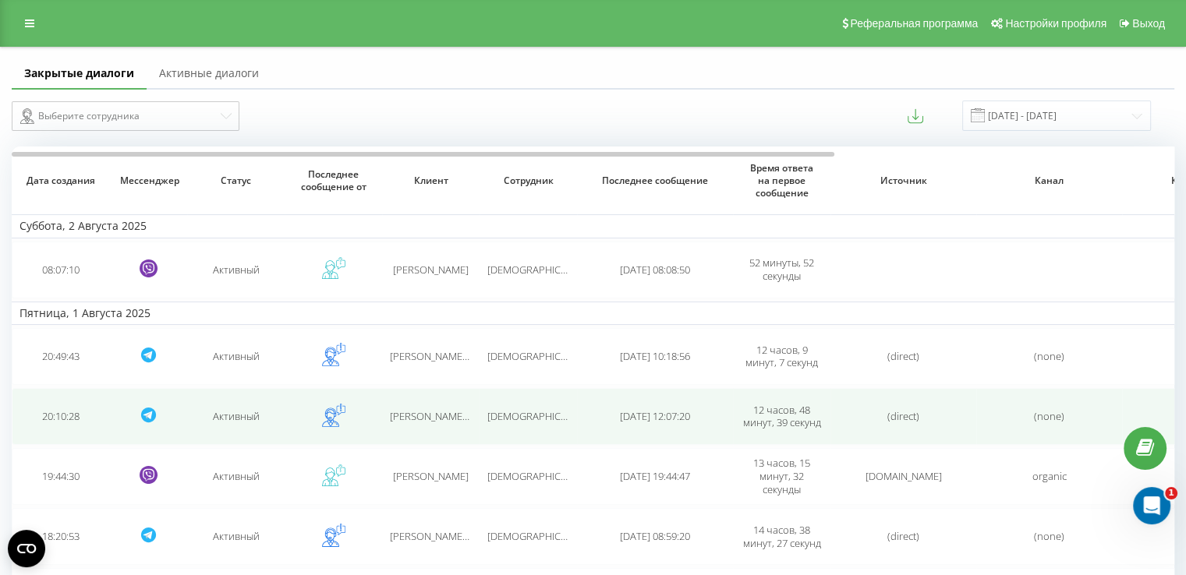
click at [427, 419] on span "[PERSON_NAME] (@oplakanyi161)" at bounding box center [467, 416] width 154 height 14
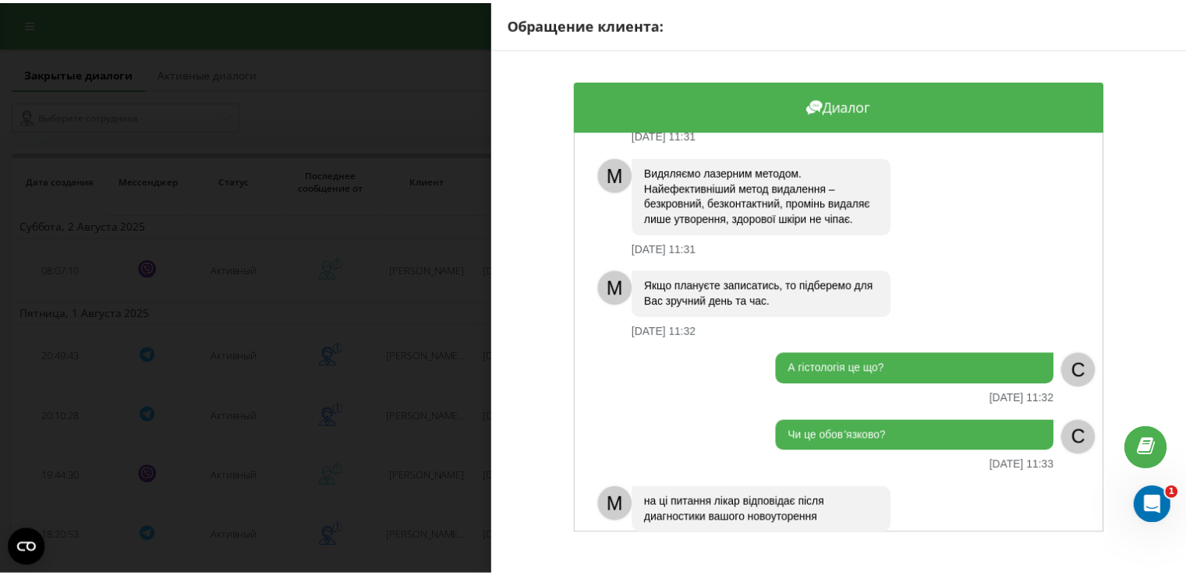
scroll to position [465, 0]
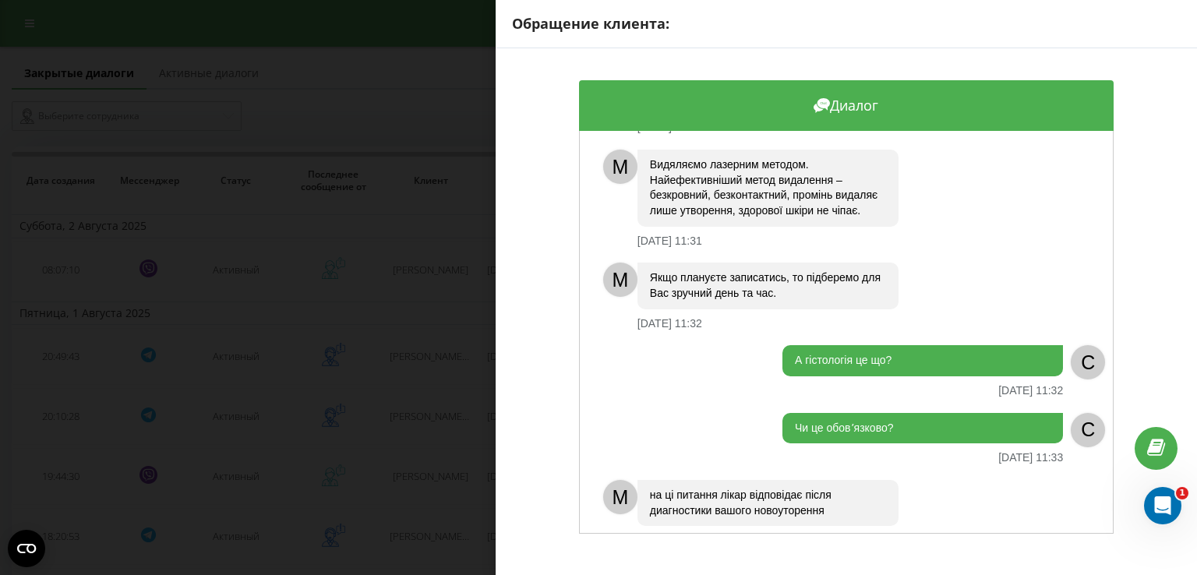
click at [426, 408] on div "Обращение клиента: Диалог Доброго дня. Дивіться, мене цікавить видалення родимк…" at bounding box center [598, 287] width 1197 height 575
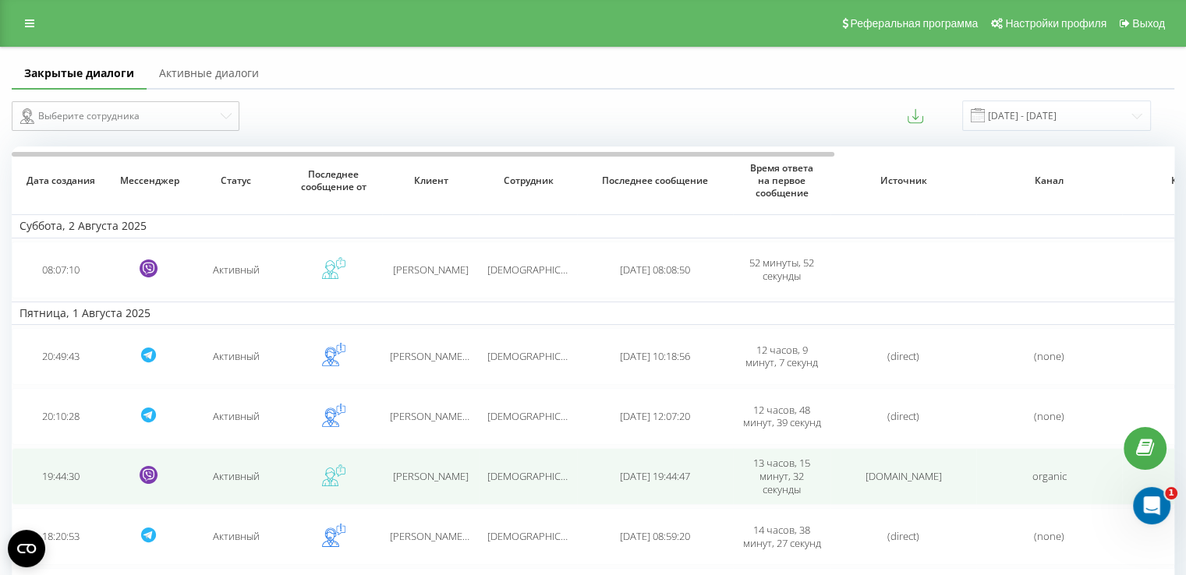
click at [432, 479] on span "[PERSON_NAME]" at bounding box center [431, 476] width 76 height 14
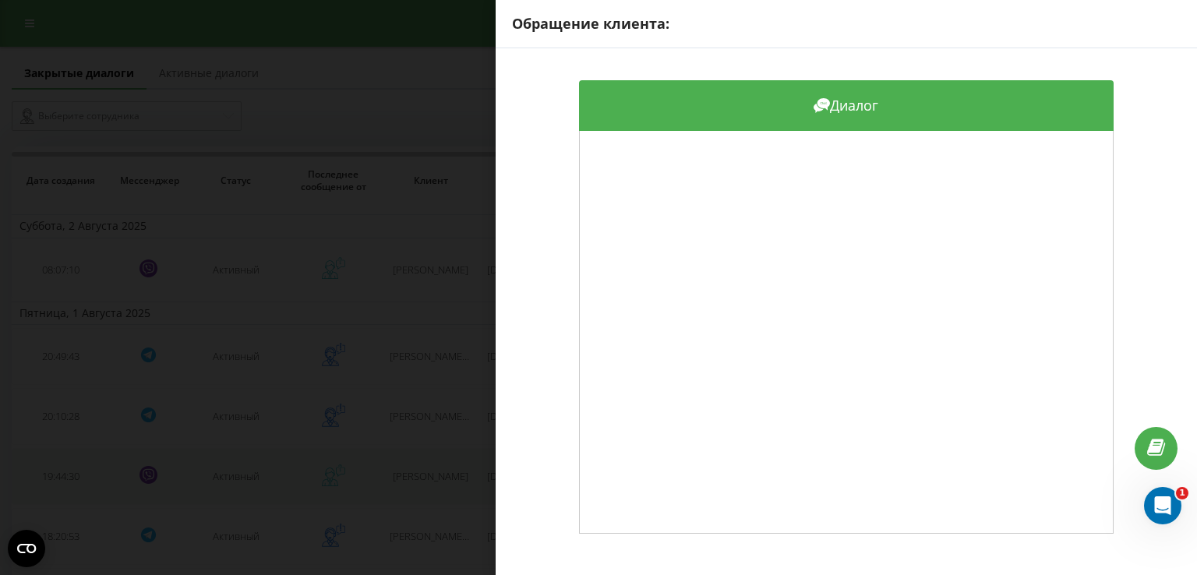
click at [432, 479] on div "Обращение клиента: Диалог" at bounding box center [598, 287] width 1197 height 575
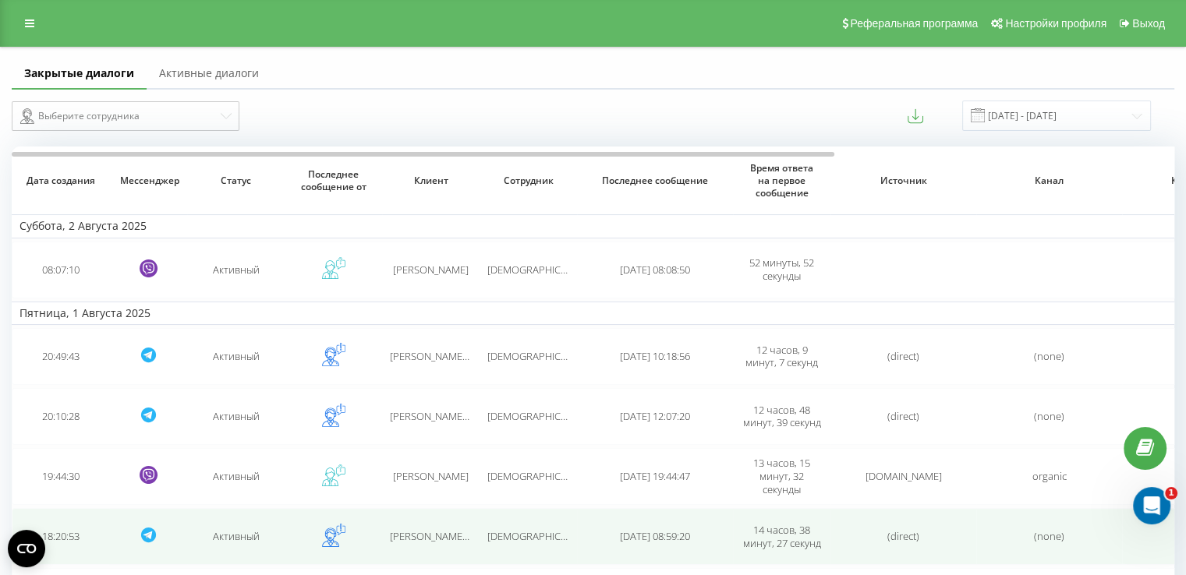
click at [437, 531] on span "[PERSON_NAME] (@olena_kharchenko34)" at bounding box center [484, 536] width 188 height 14
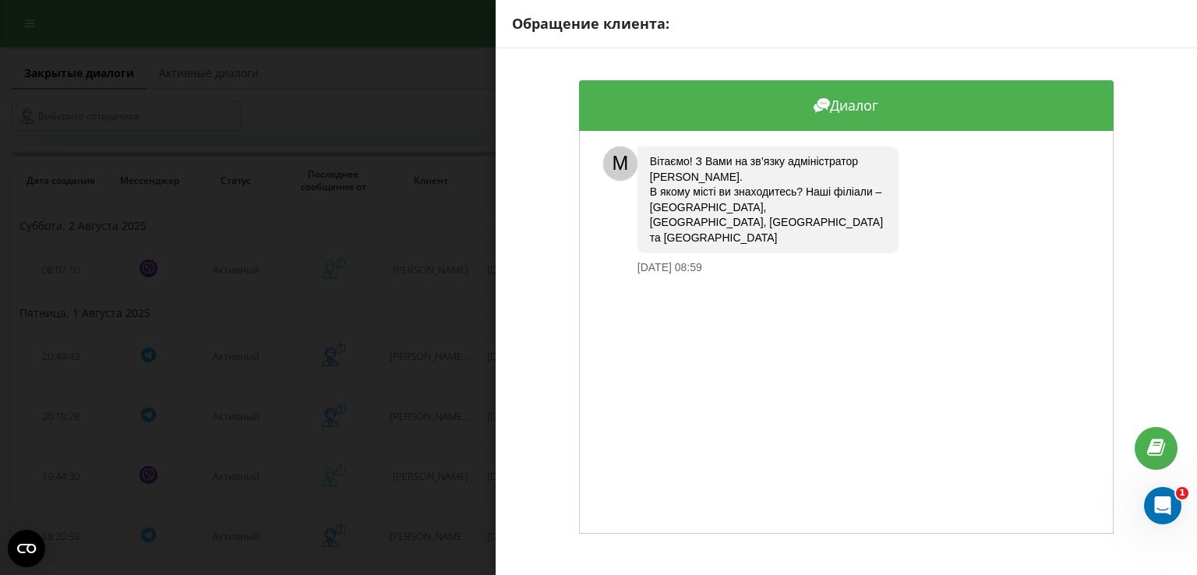
click at [437, 531] on div "Обращение клиента: Диалог M [PERSON_NAME]! З Вами на зв’язку адміністратор [PER…" at bounding box center [598, 287] width 1197 height 575
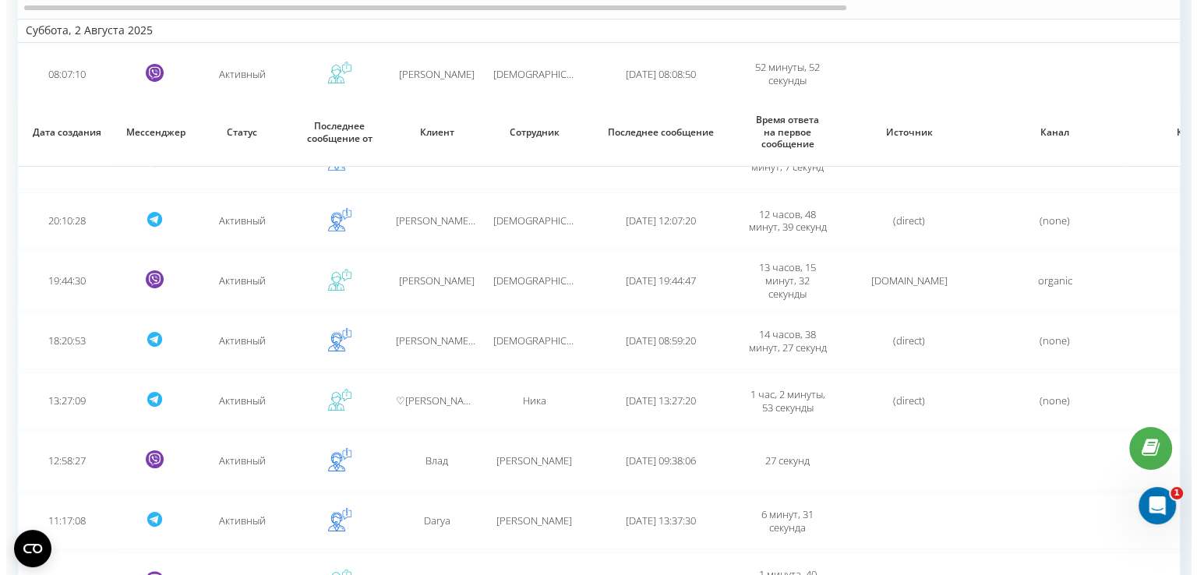
scroll to position [344, 0]
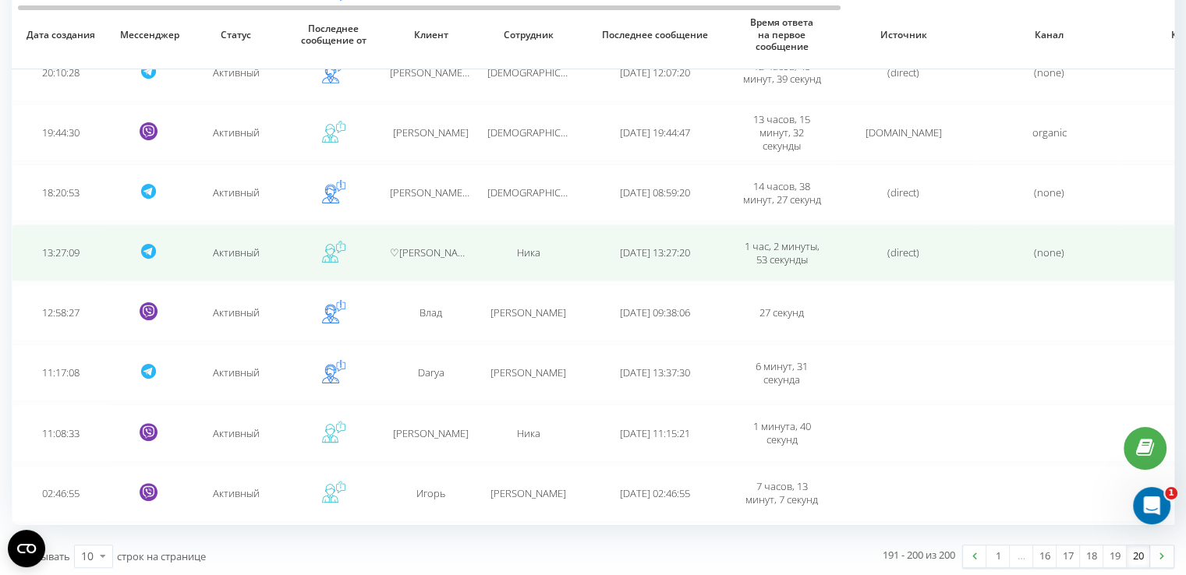
click at [479, 249] on td "Ника" at bounding box center [527, 253] width 97 height 57
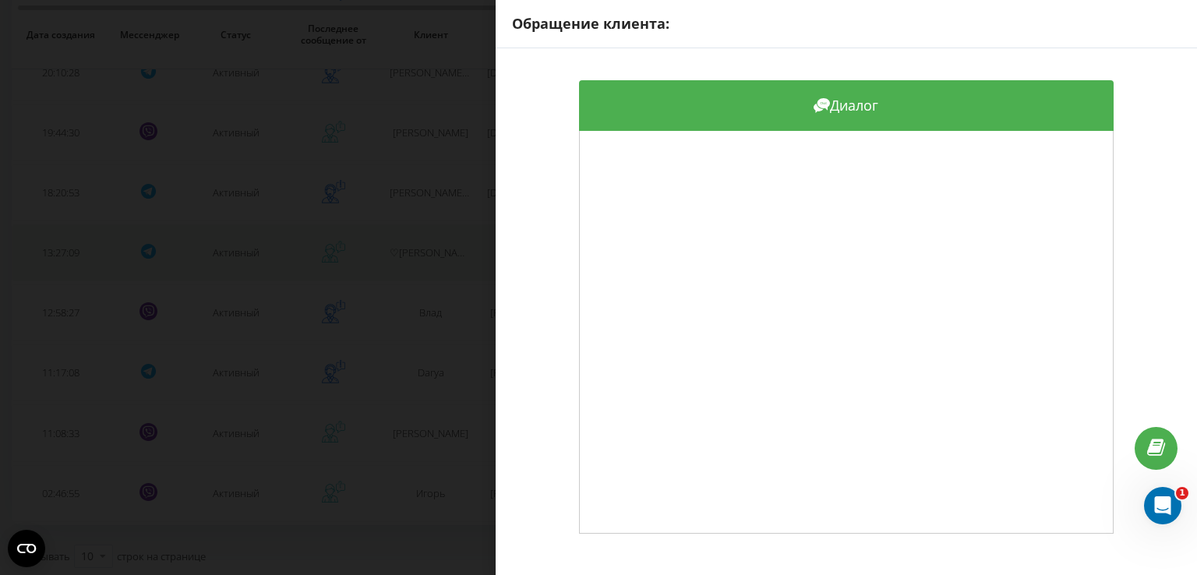
click at [479, 249] on div "Обращение клиента: Диалог" at bounding box center [598, 287] width 1197 height 575
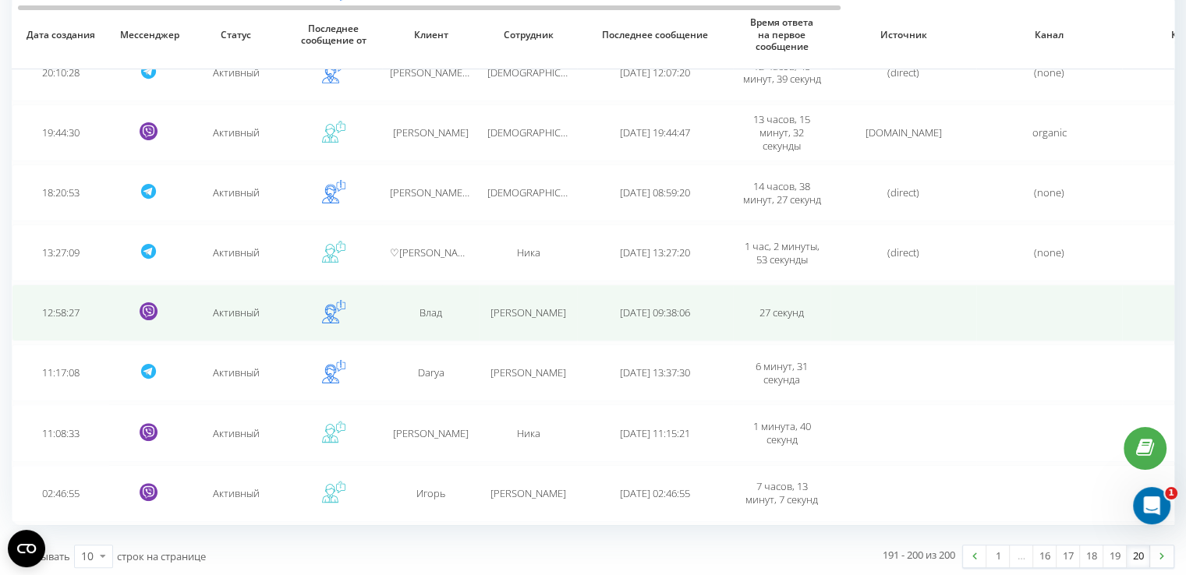
click at [472, 309] on td "Влад" at bounding box center [430, 313] width 97 height 57
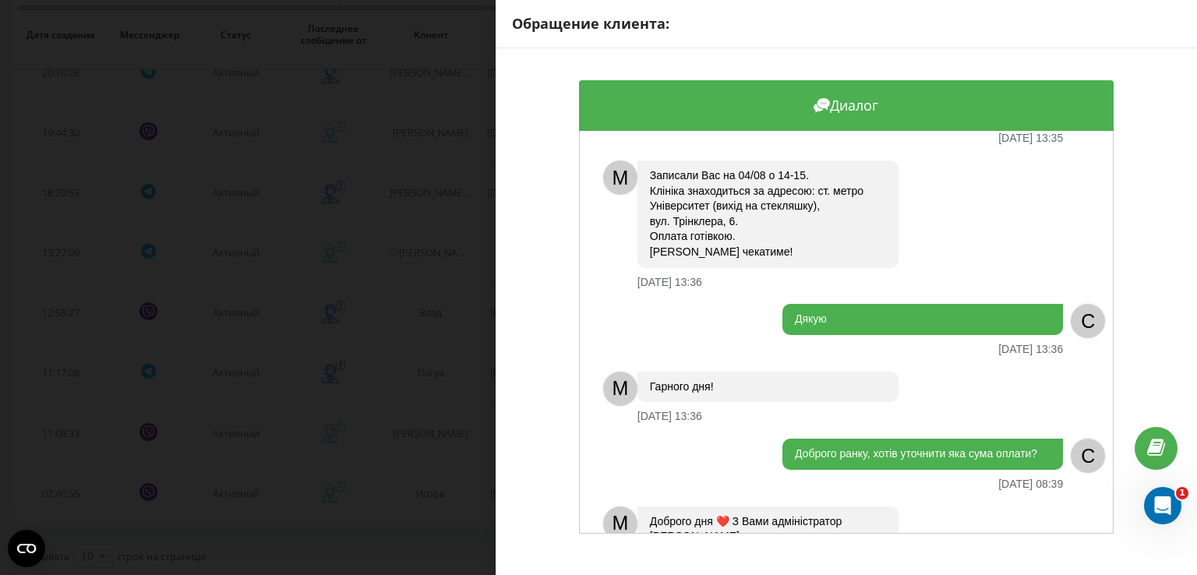
scroll to position [1466, 0]
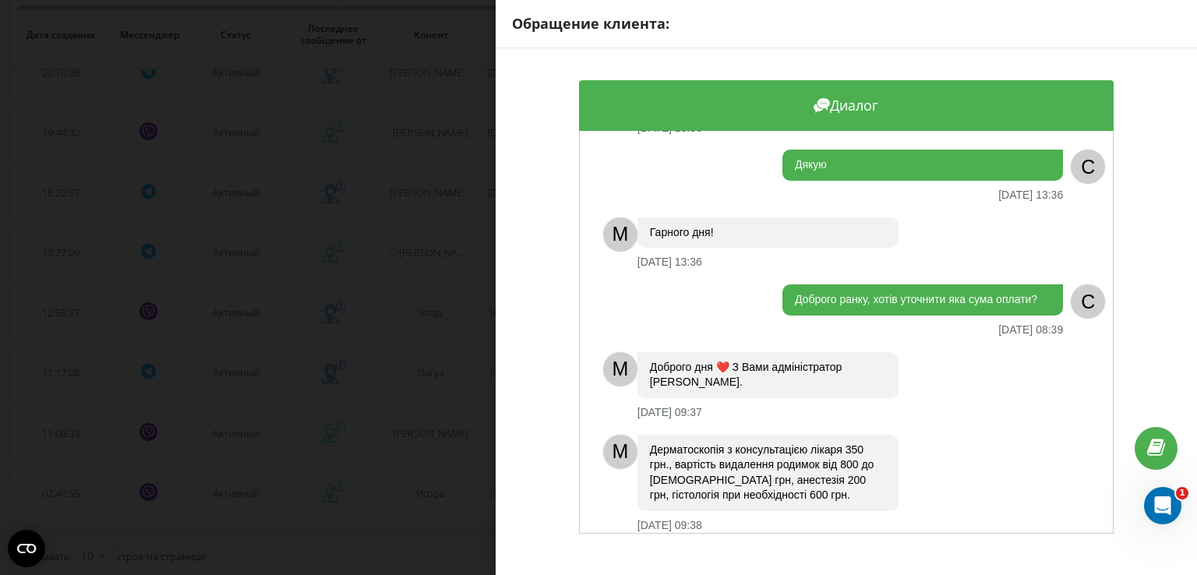
click at [401, 399] on div "Обращение клиента: Диалог Доброго дня [DATE] 12:58 C Можна в найближчі дні? [DA…" at bounding box center [598, 287] width 1197 height 575
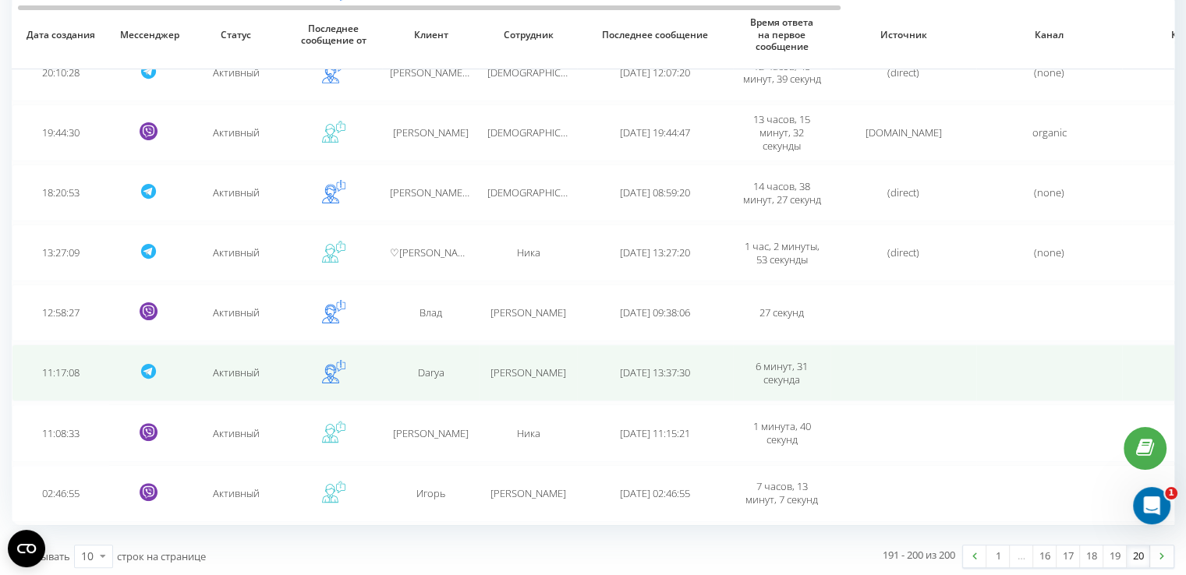
click at [445, 359] on td "Darya" at bounding box center [430, 373] width 97 height 57
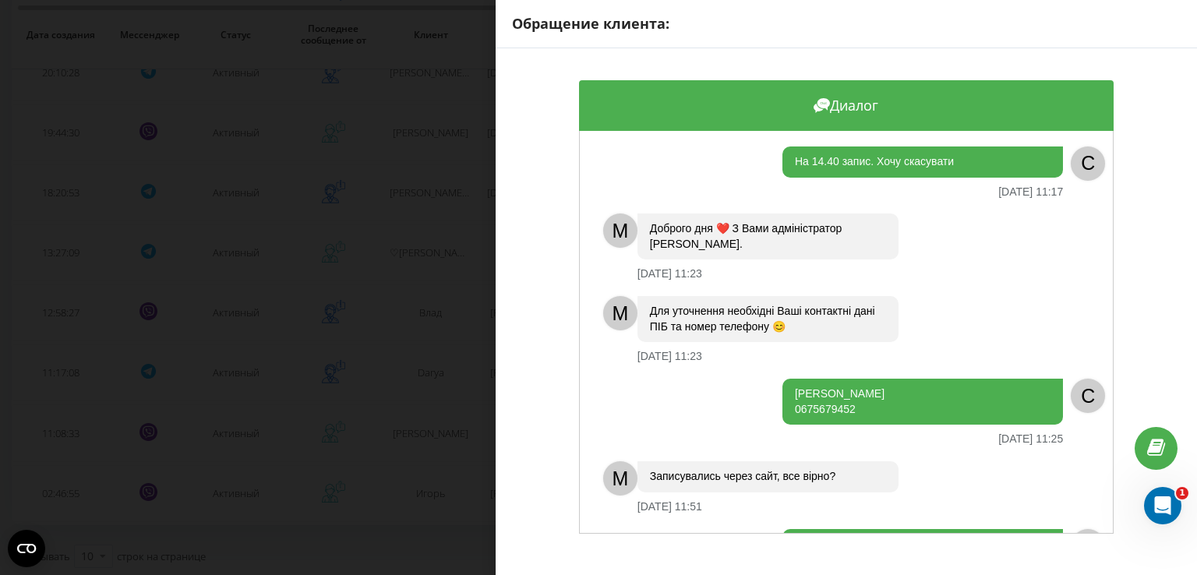
click at [402, 384] on div "Обращение клиента: Диалог На 14.40 запис. Хочу скасувати [DATE] 11:17 C M Добро…" at bounding box center [598, 287] width 1197 height 575
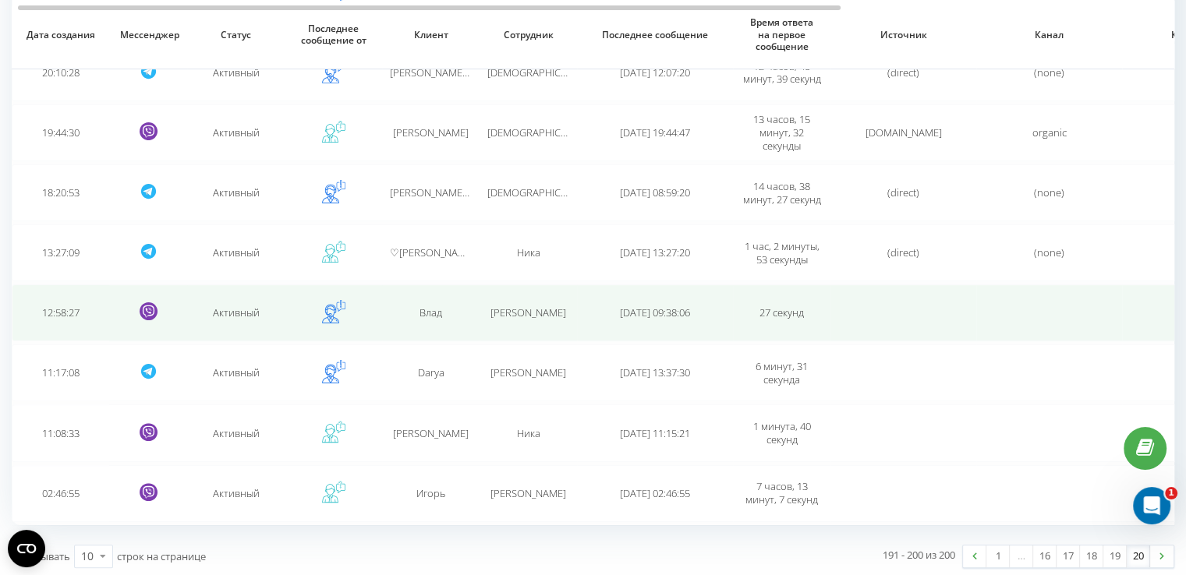
click at [551, 300] on td "[PERSON_NAME]" at bounding box center [527, 313] width 97 height 57
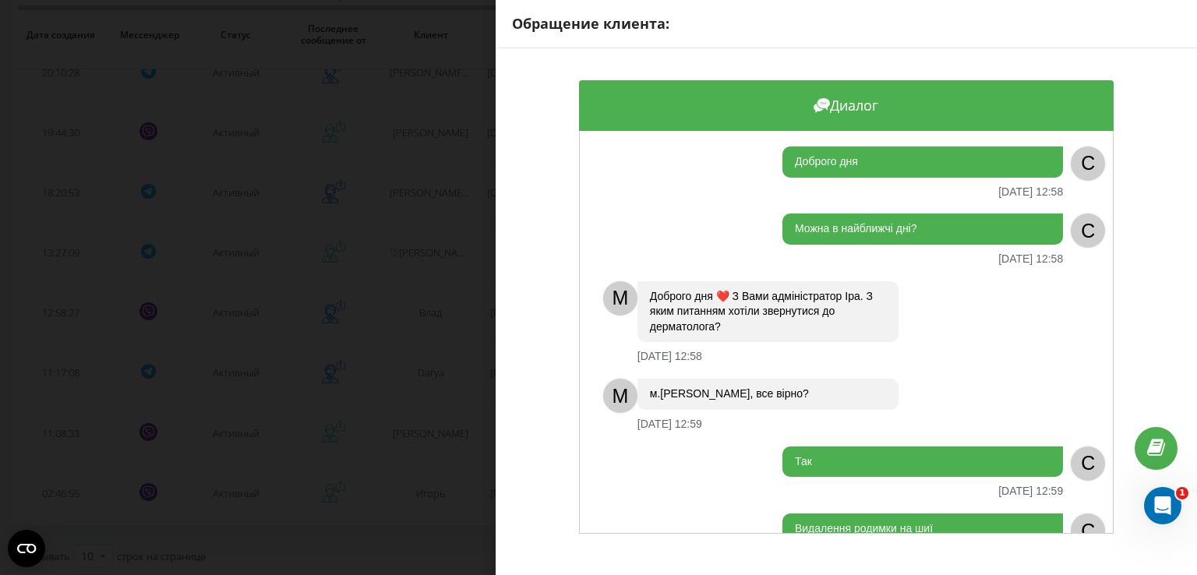
click at [468, 300] on div "Обращение клиента: Диалог Доброго дня [DATE] 12:58 C Можна в найближчі дні? [DA…" at bounding box center [598, 287] width 1197 height 575
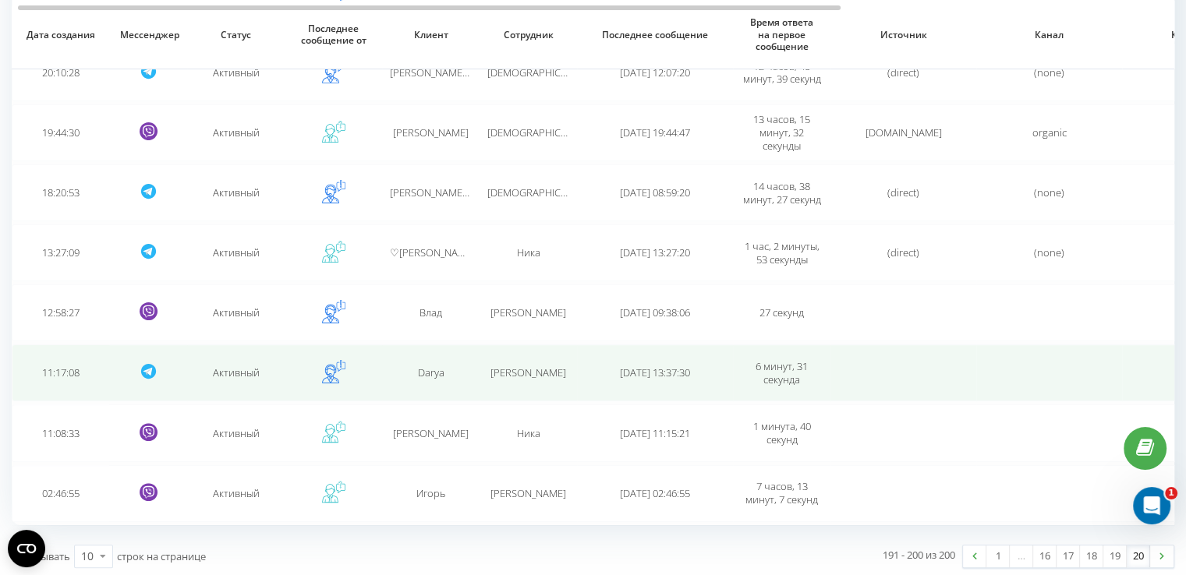
click at [468, 350] on td "Darya" at bounding box center [430, 373] width 97 height 57
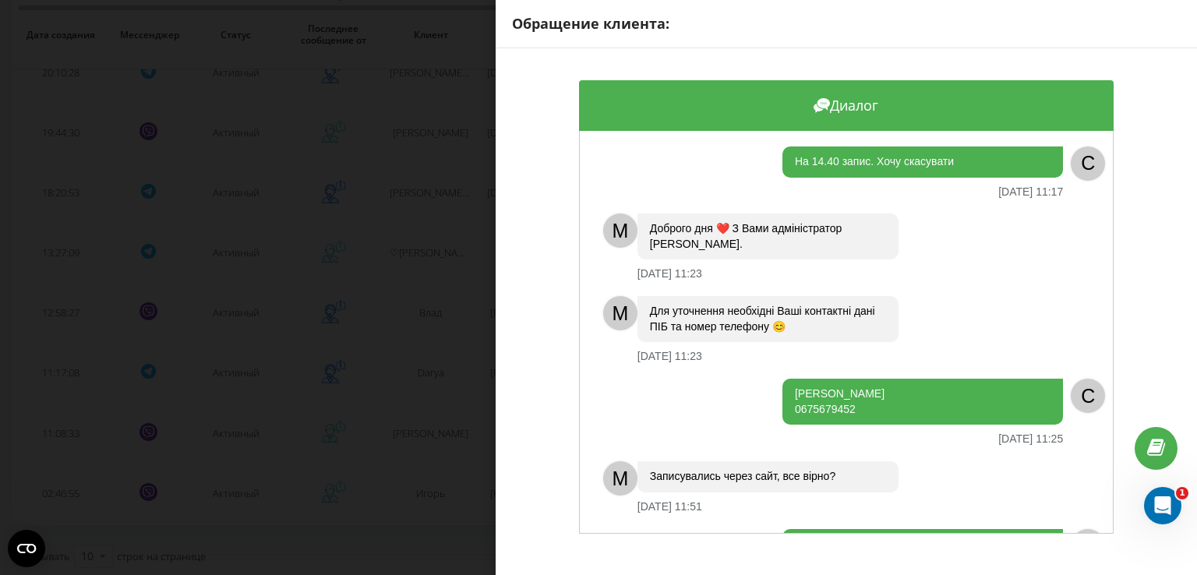
click at [393, 387] on div "Обращение клиента: Диалог На 14.40 запис. Хочу скасувати [DATE] 11:17 C M Добро…" at bounding box center [598, 287] width 1197 height 575
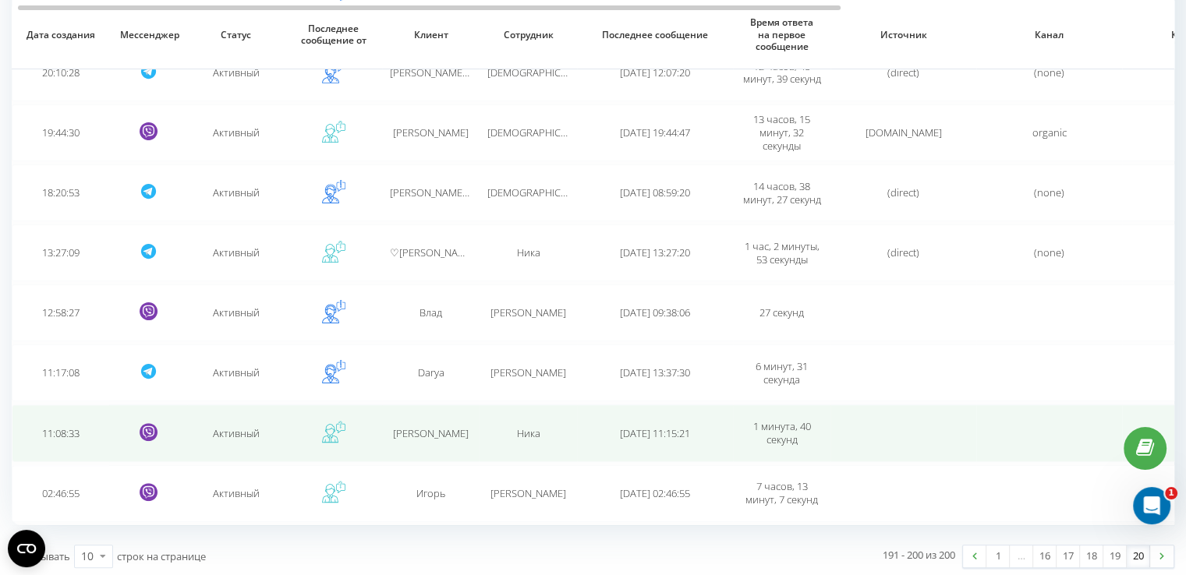
click at [431, 433] on span "[PERSON_NAME]" at bounding box center [431, 433] width 76 height 14
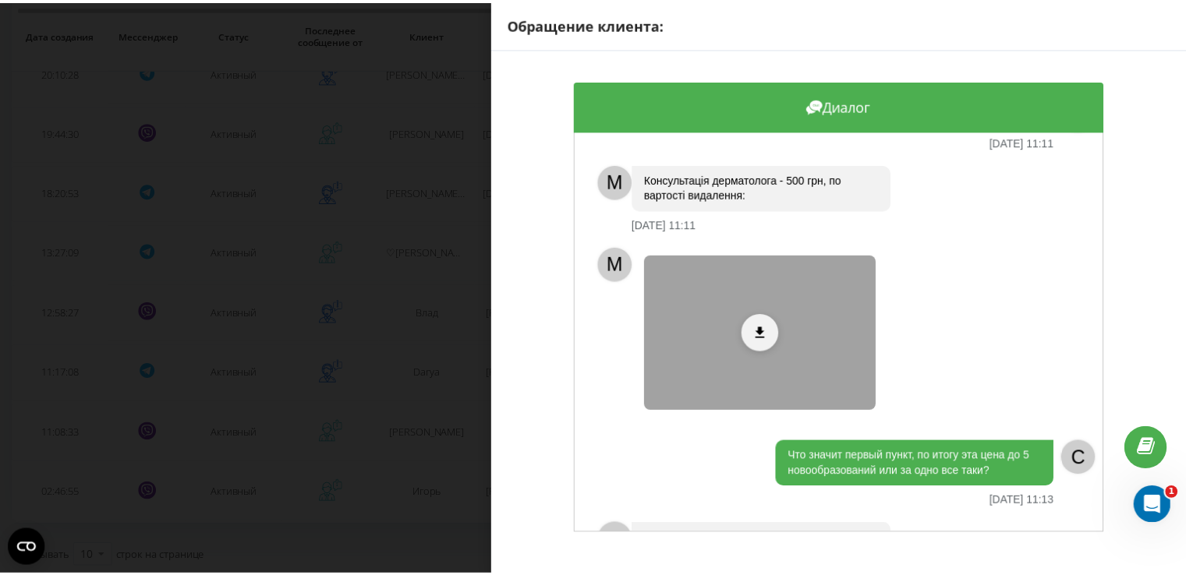
scroll to position [536, 0]
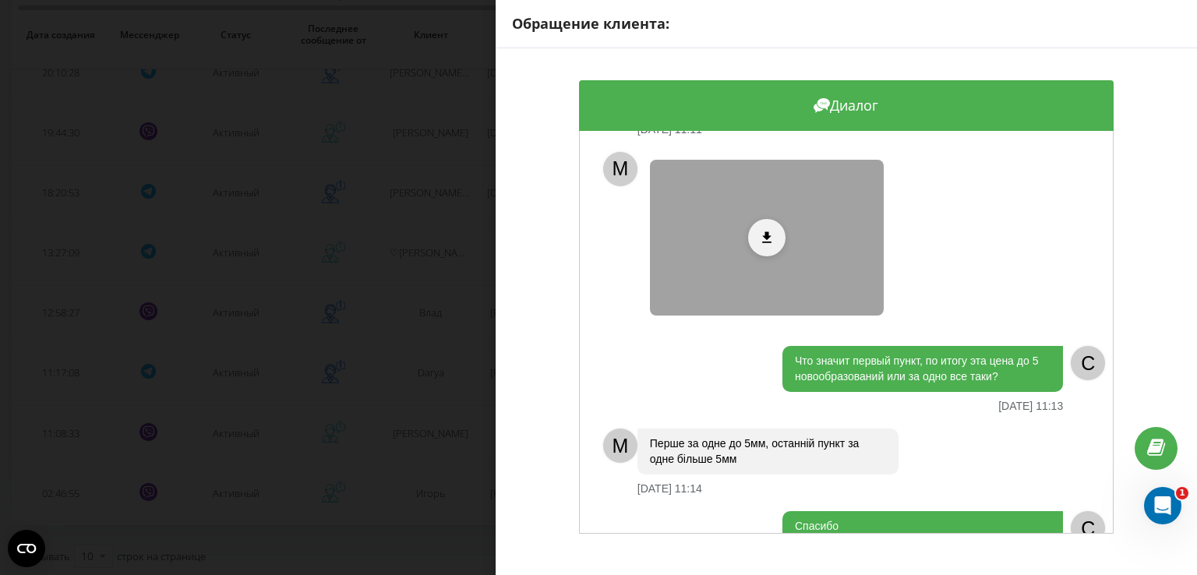
click at [441, 402] on div "Обращение клиента: Диалог M Доброго дня, з Вами адміністратор [PERSON_NAME]❤️ З…" at bounding box center [598, 287] width 1197 height 575
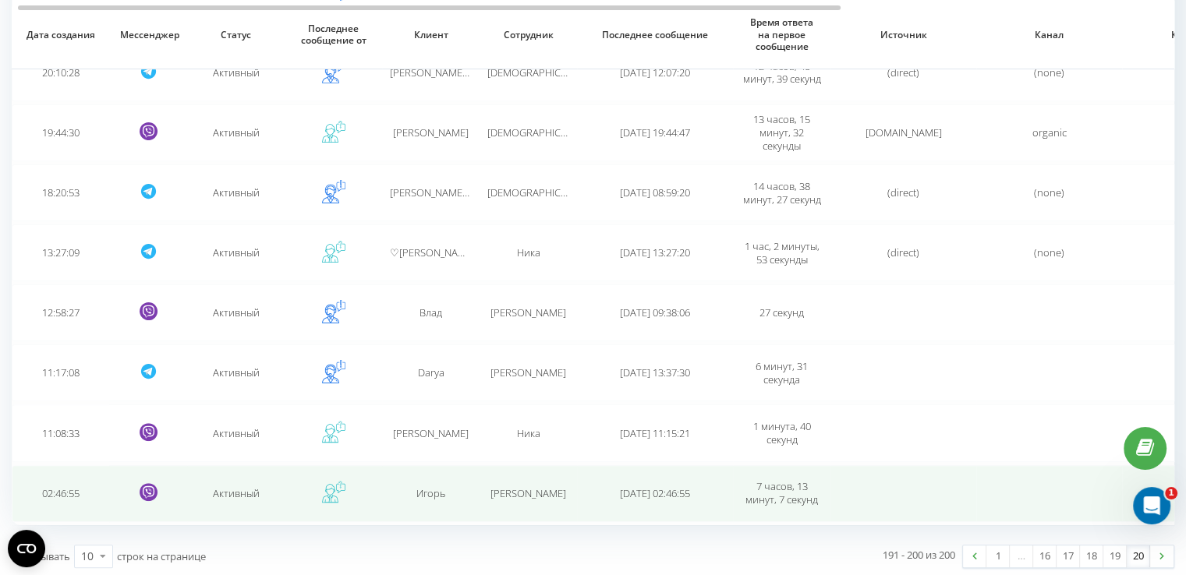
click at [458, 487] on div "Игорь" at bounding box center [431, 493] width 82 height 13
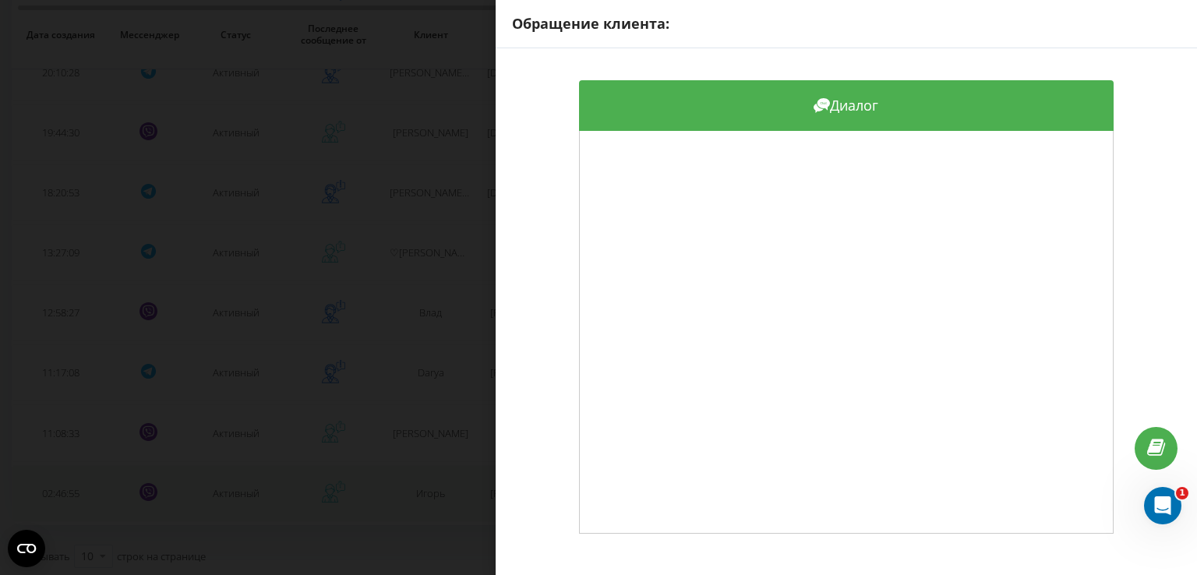
click at [458, 485] on div "Обращение клиента: Диалог" at bounding box center [598, 287] width 1197 height 575
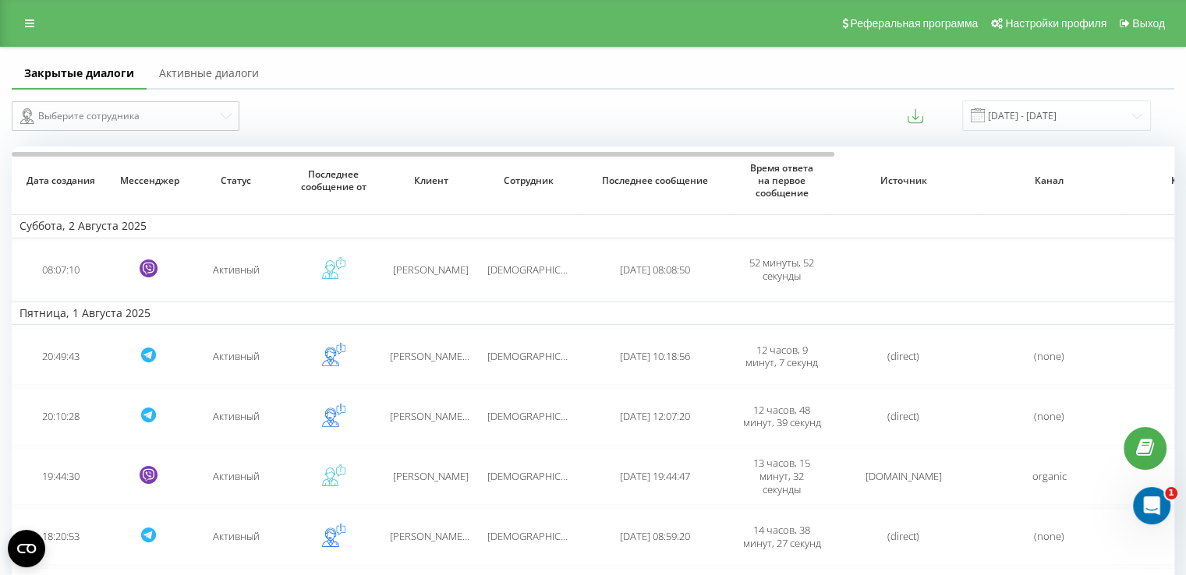
click at [9, 24] on div "Реферальная программа Настройки профиля Выход" at bounding box center [593, 23] width 1186 height 47
click at [23, 25] on link at bounding box center [30, 23] width 28 height 22
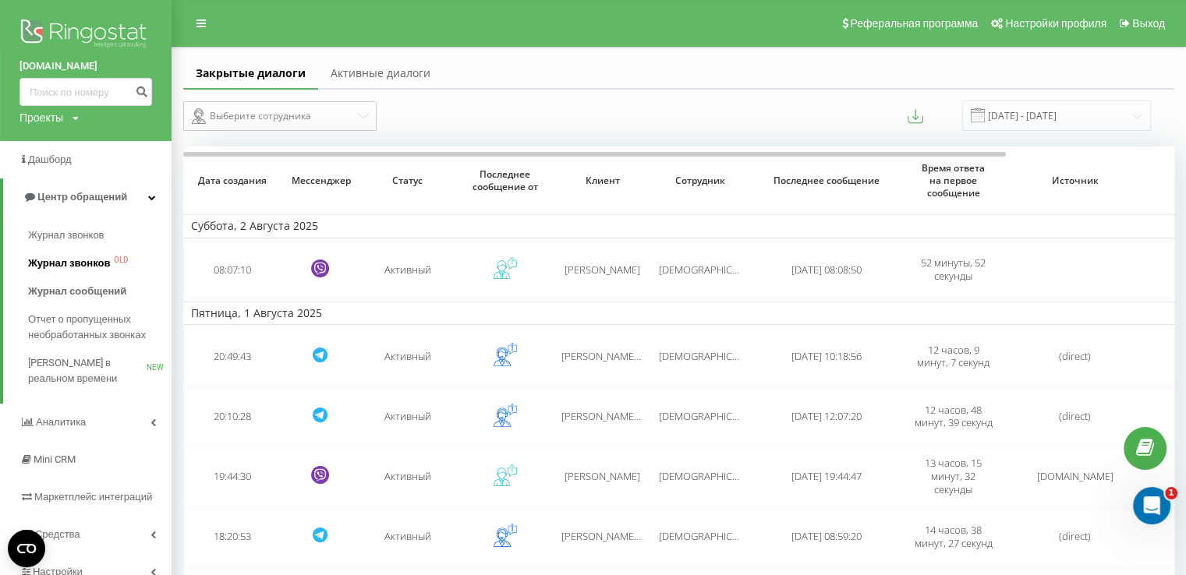
click at [86, 266] on span "Журнал звонков" at bounding box center [69, 264] width 82 height 16
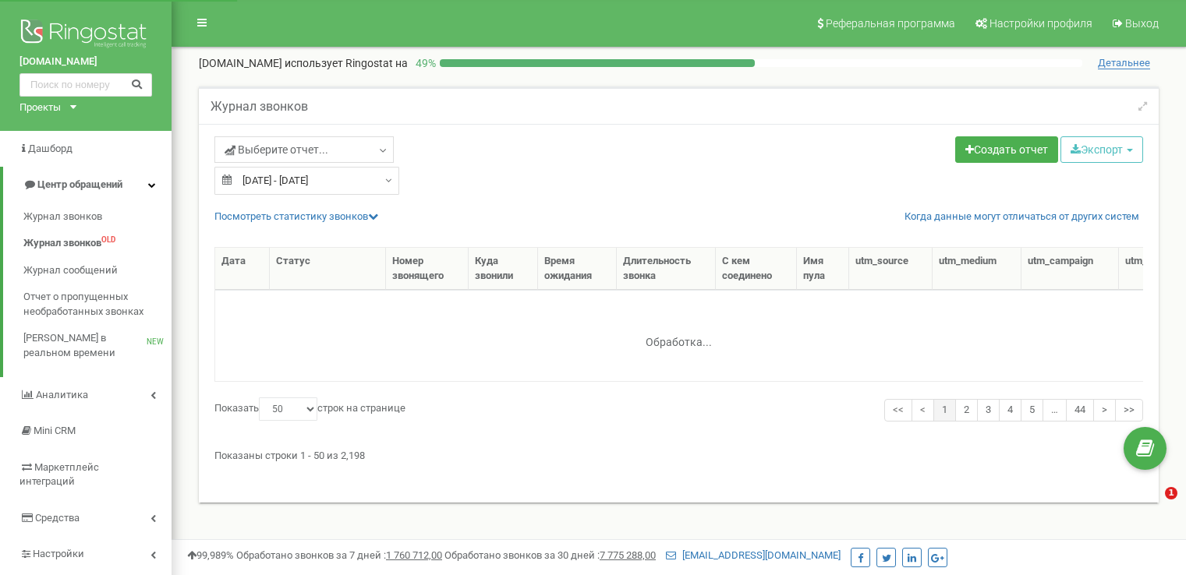
select select "50"
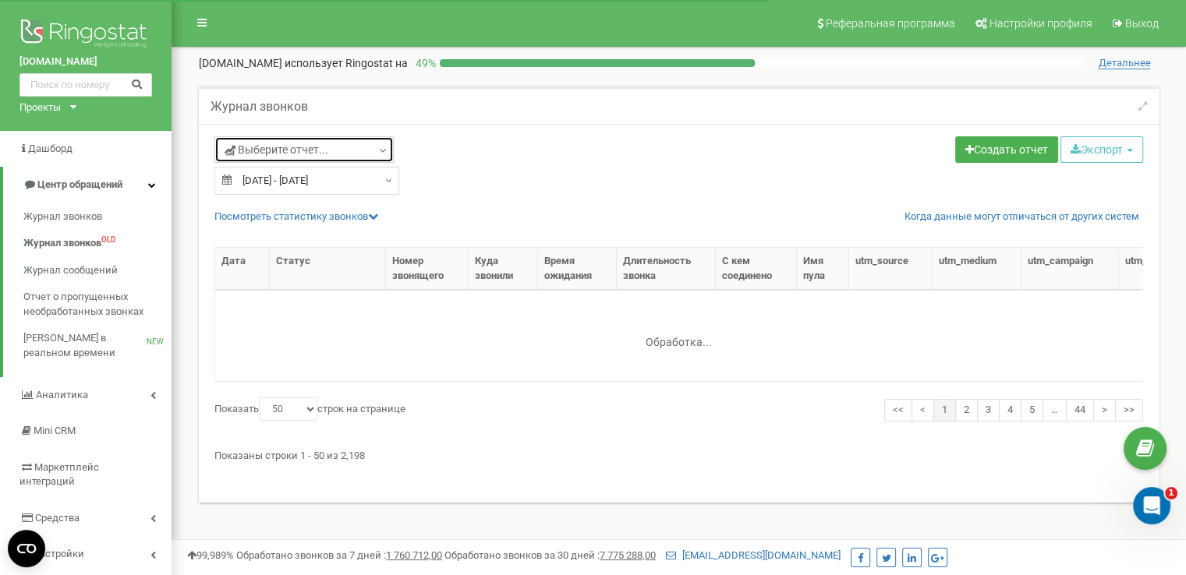
click at [323, 146] on span "Выберите отчет..." at bounding box center [277, 150] width 104 height 16
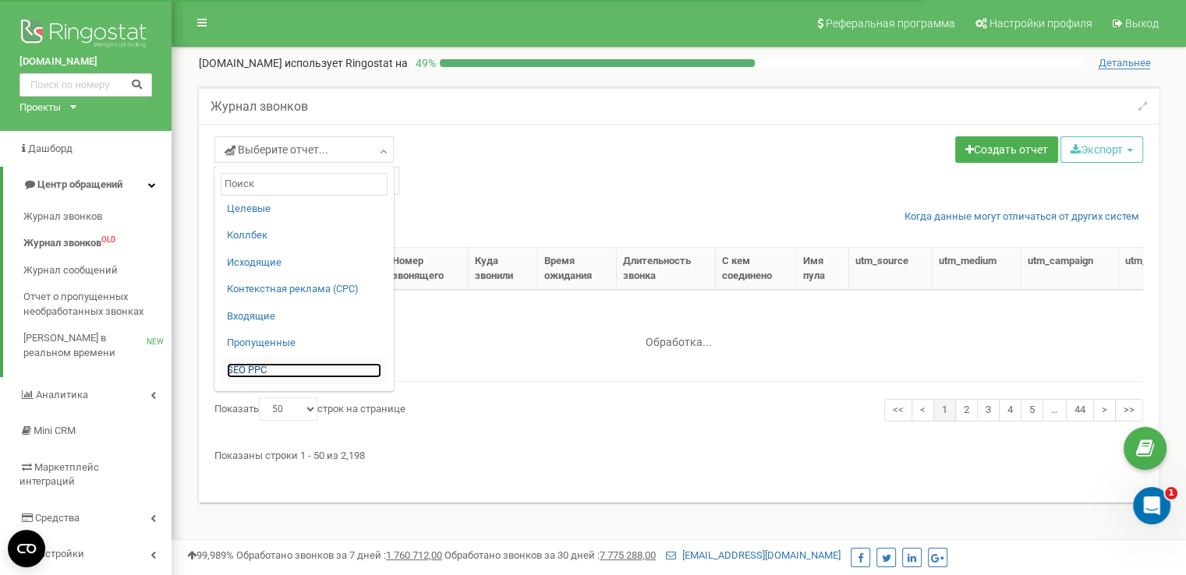
click at [274, 367] on link "SЕО PPС" at bounding box center [304, 370] width 154 height 15
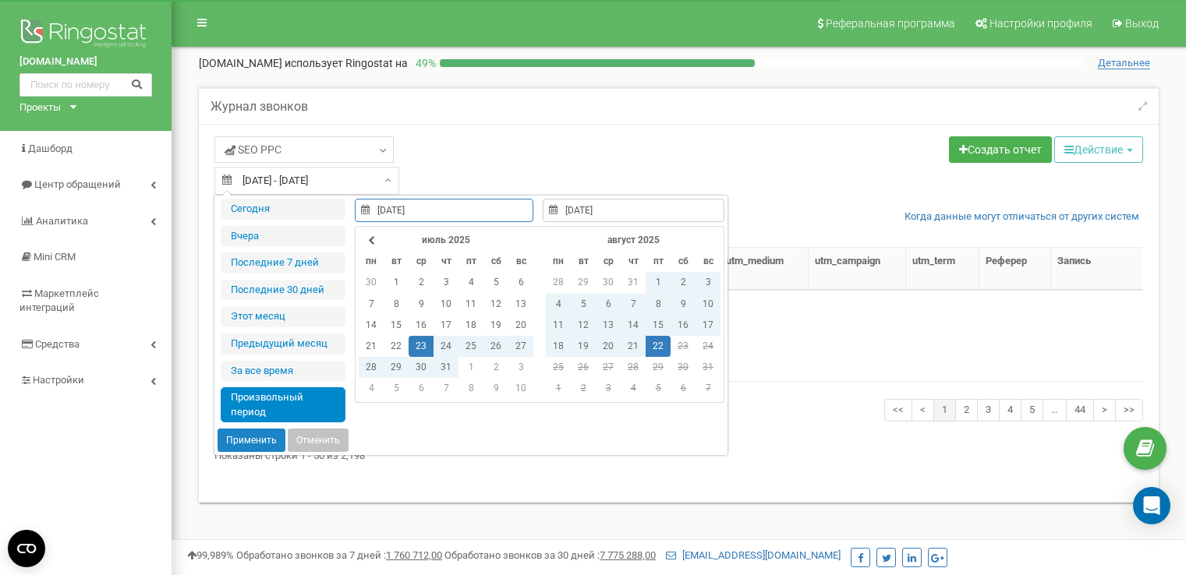
select select "50"
click at [657, 345] on td "22" at bounding box center [657, 346] width 25 height 21
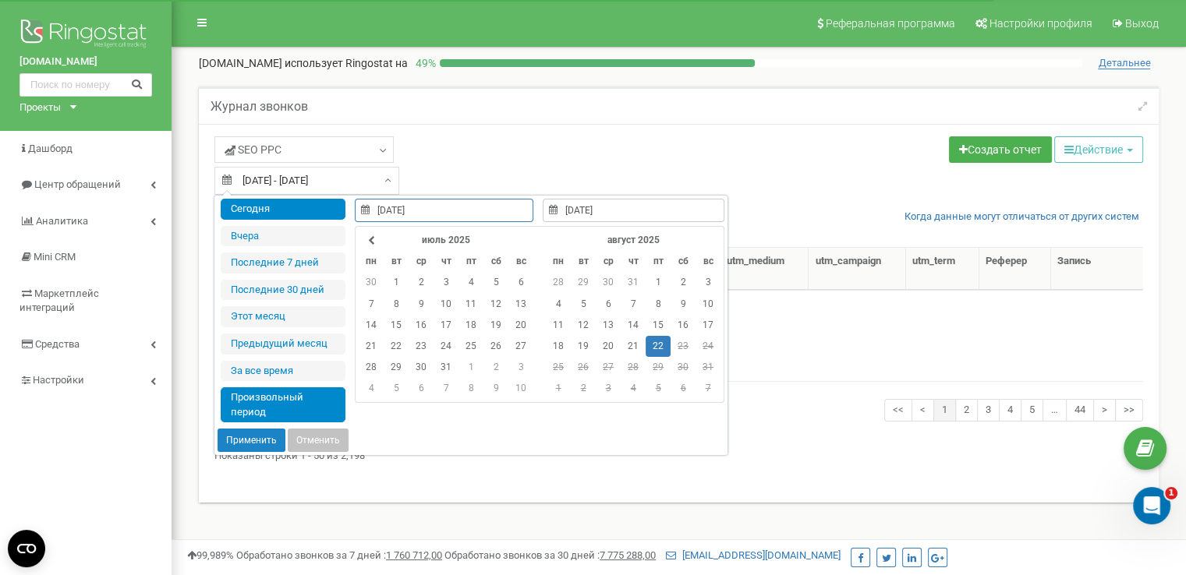
type input "22.08.2025"
click at [271, 437] on button "Применить" at bounding box center [251, 440] width 68 height 23
type input "22.08.2025 - 22.08.2025"
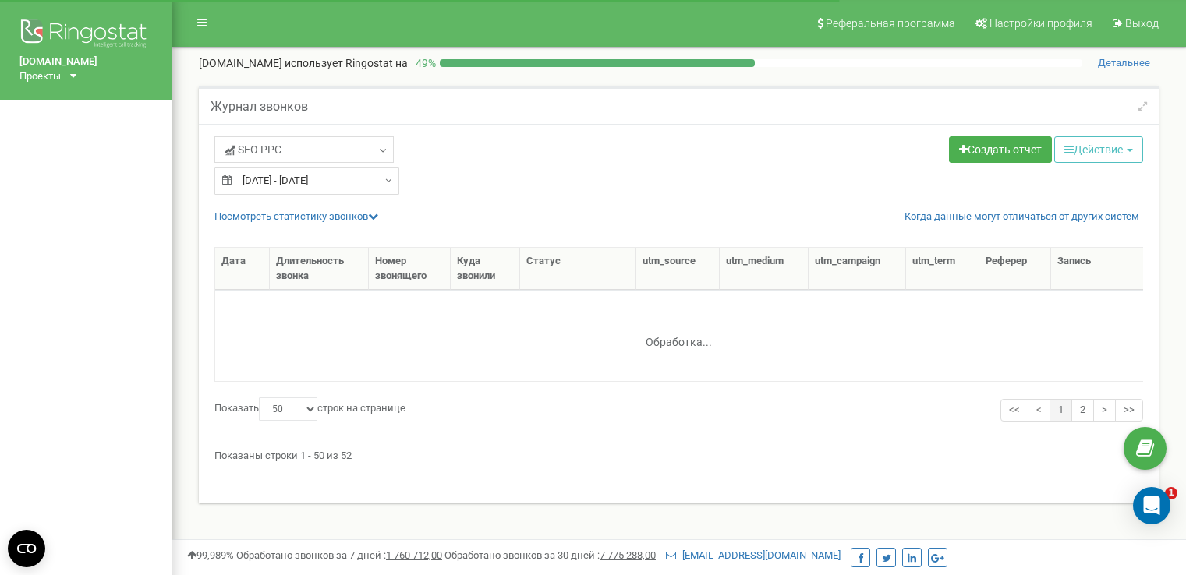
select select "50"
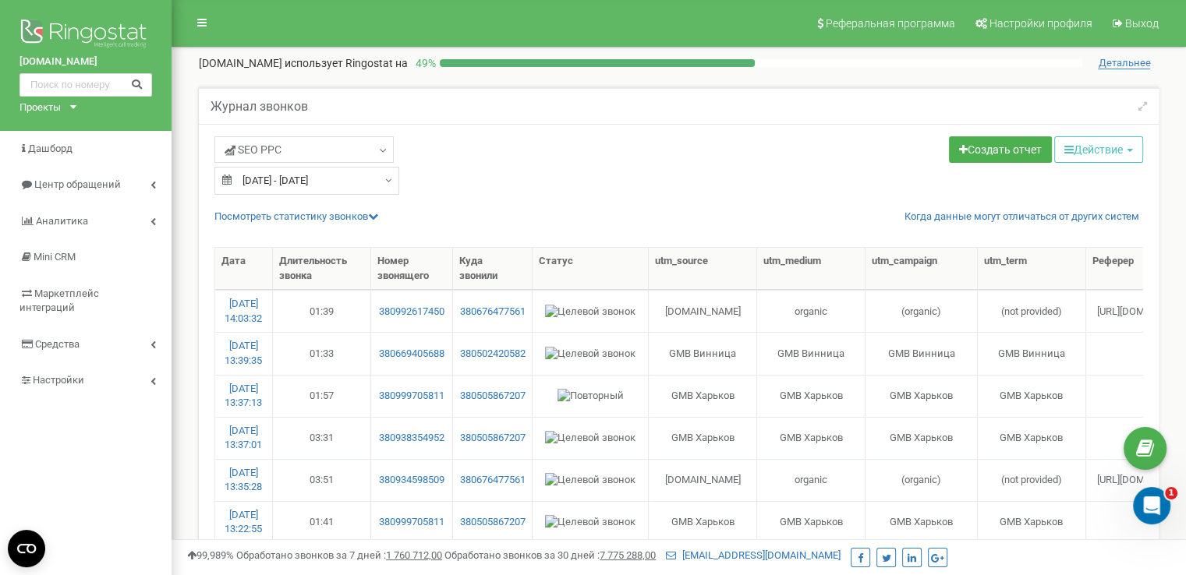
click at [1130, 140] on button "Действие" at bounding box center [1098, 149] width 89 height 27
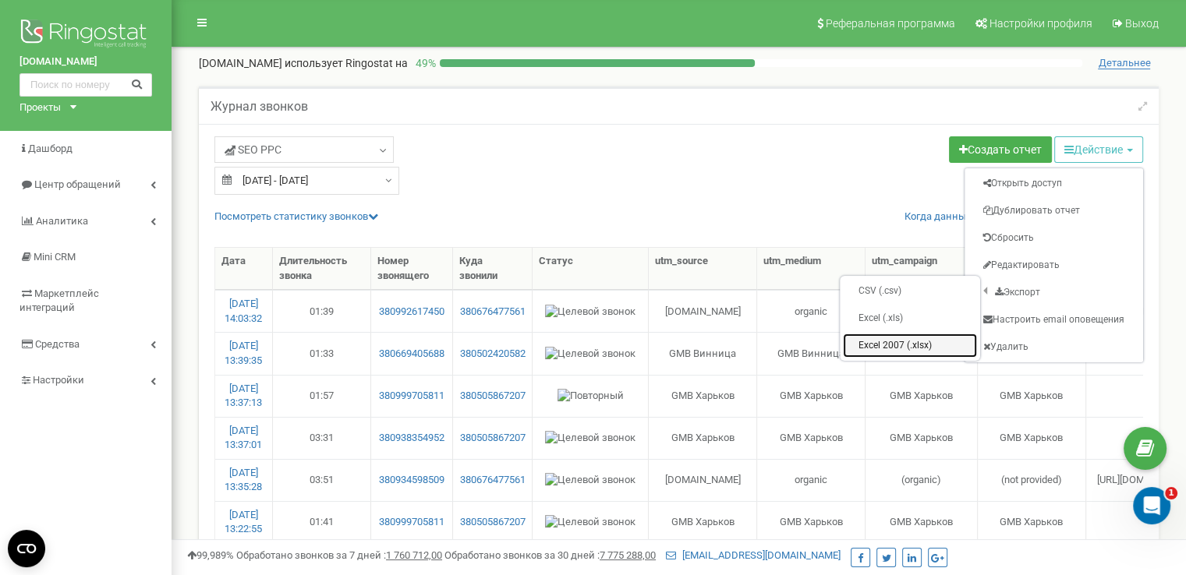
click at [893, 350] on link "Excel 2007 (.xlsx)" at bounding box center [910, 346] width 134 height 24
